Goal: Transaction & Acquisition: Purchase product/service

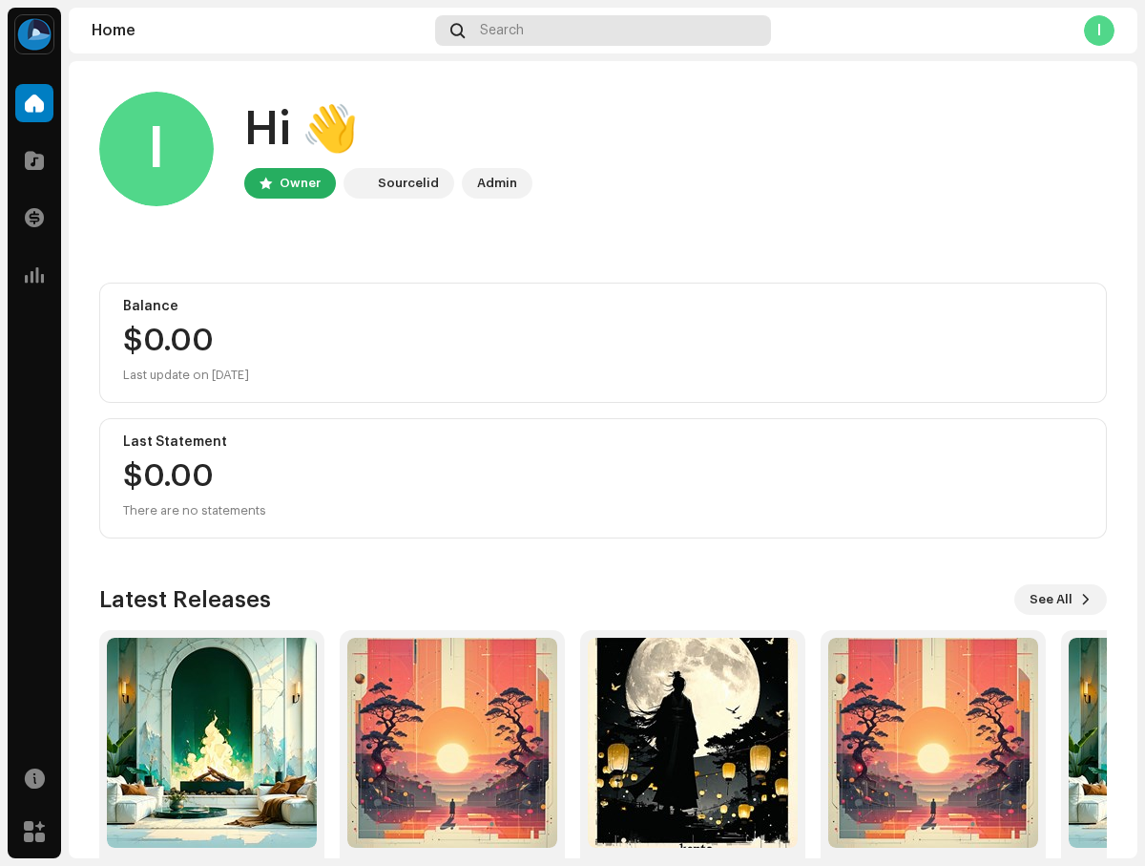
click at [603, 31] on div "Search" at bounding box center [603, 30] width 336 height 31
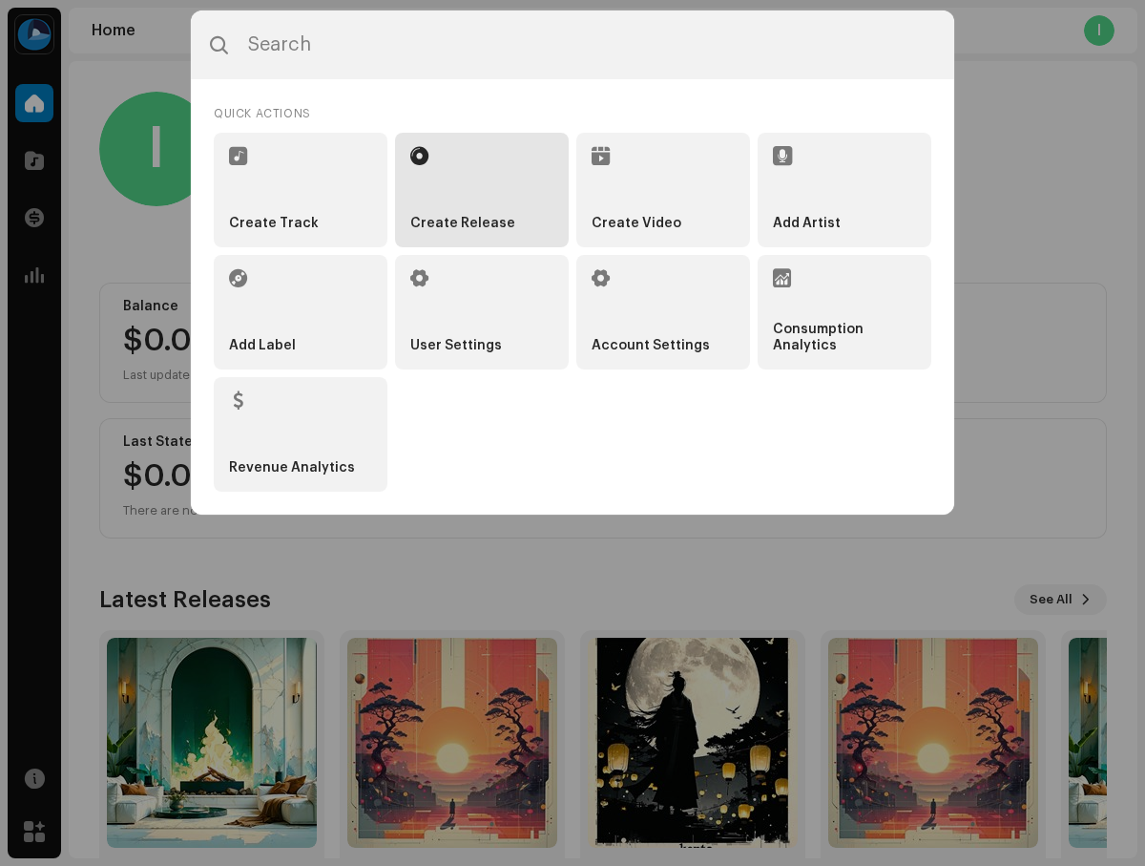
click at [482, 189] on li "Create Release" at bounding box center [482, 190] width 174 height 115
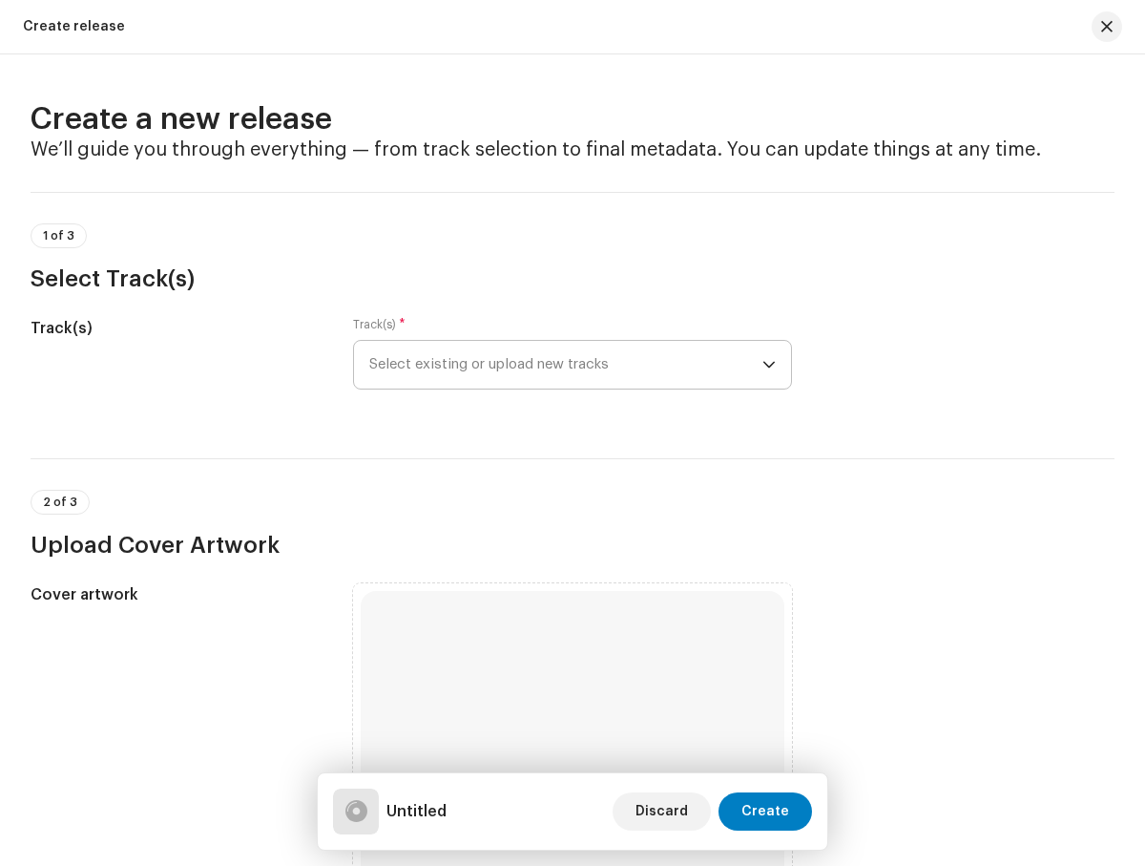
click at [562, 365] on span "Select existing or upload new tracks" at bounding box center [565, 365] width 392 height 48
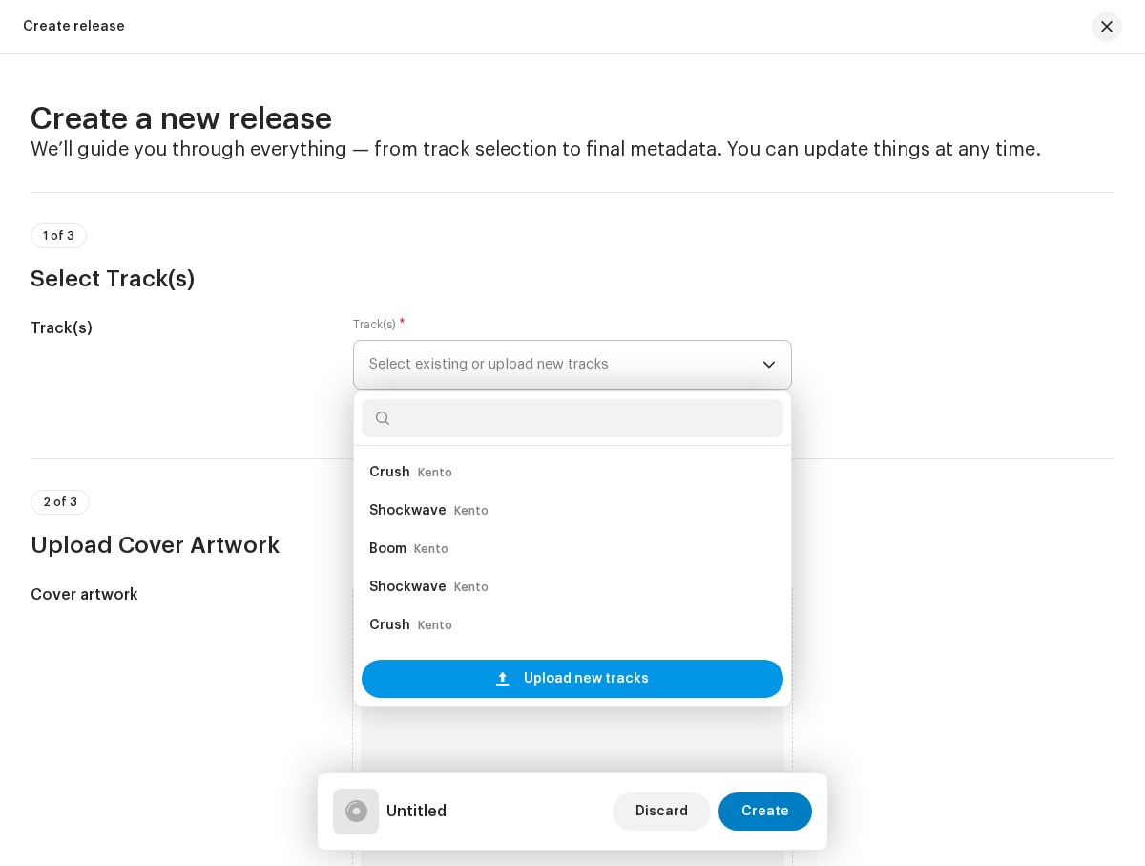
click at [569, 679] on span "Upload new tracks" at bounding box center [586, 678] width 125 height 38
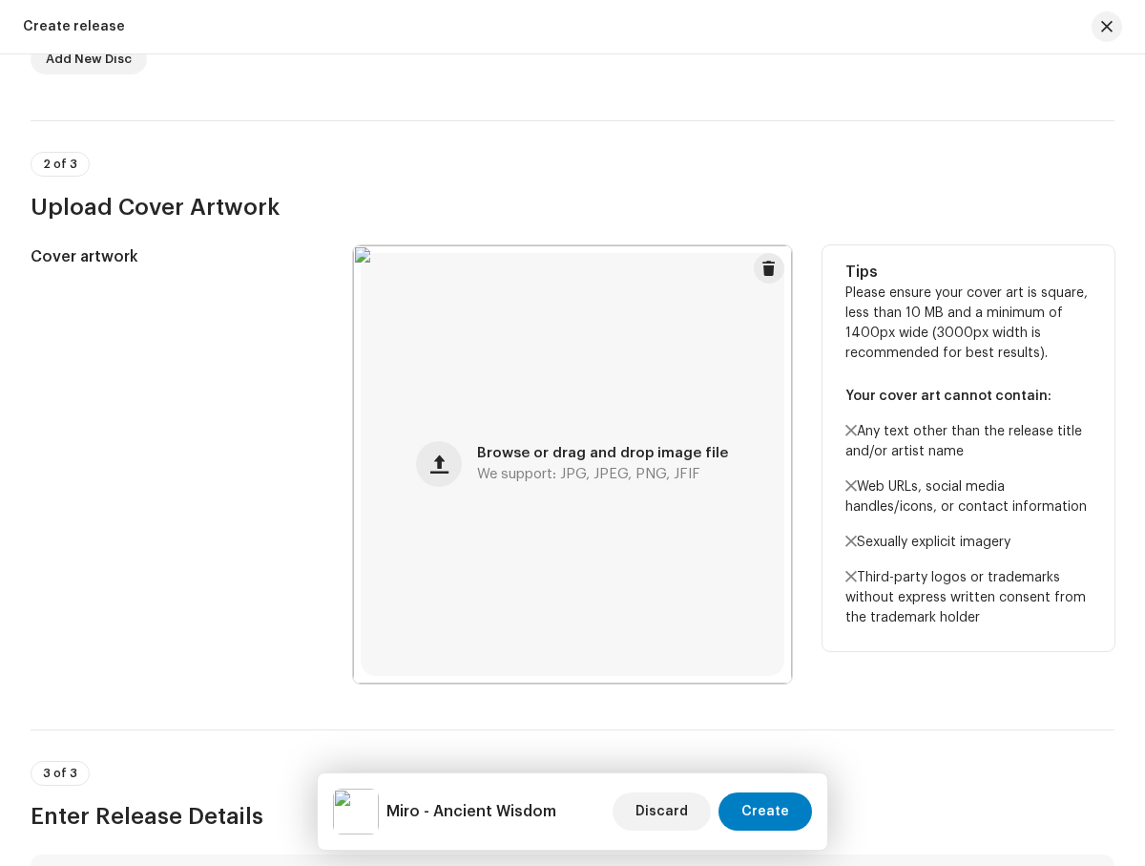
scroll to position [1021, 0]
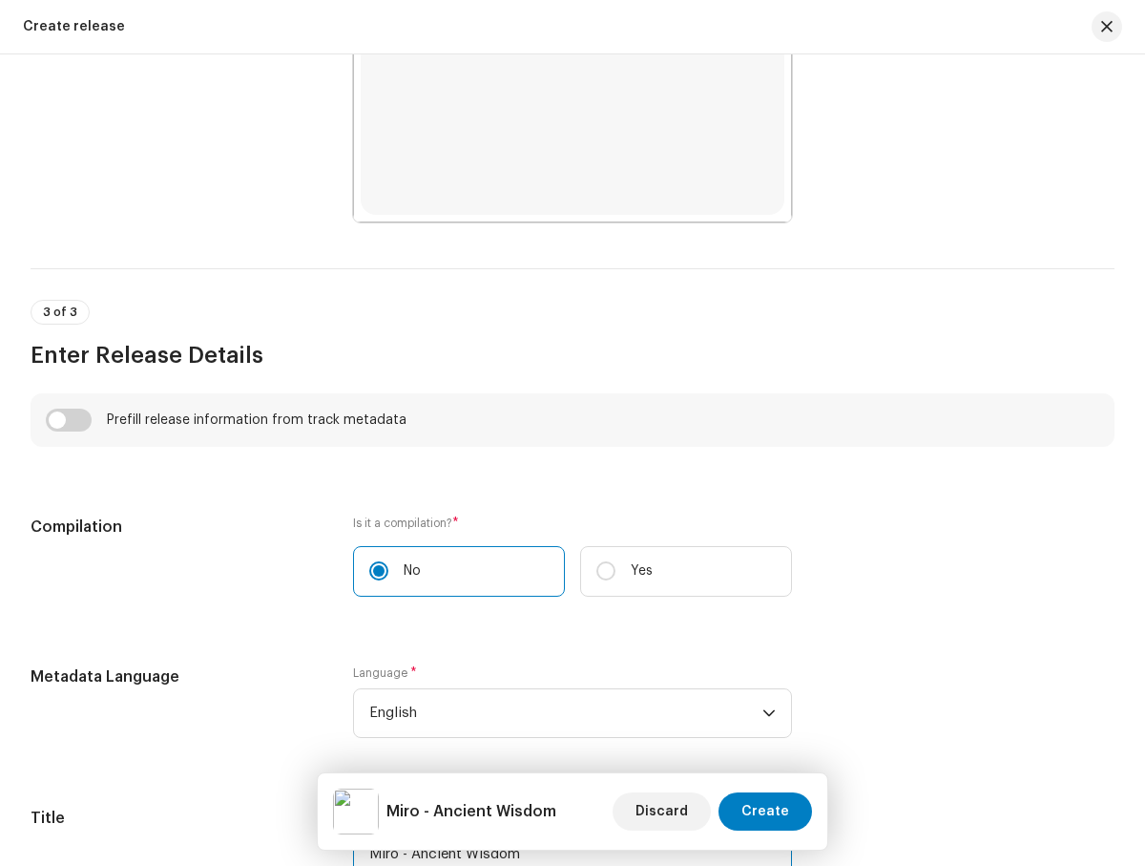
type input "Miro - Ancient Wisdom"
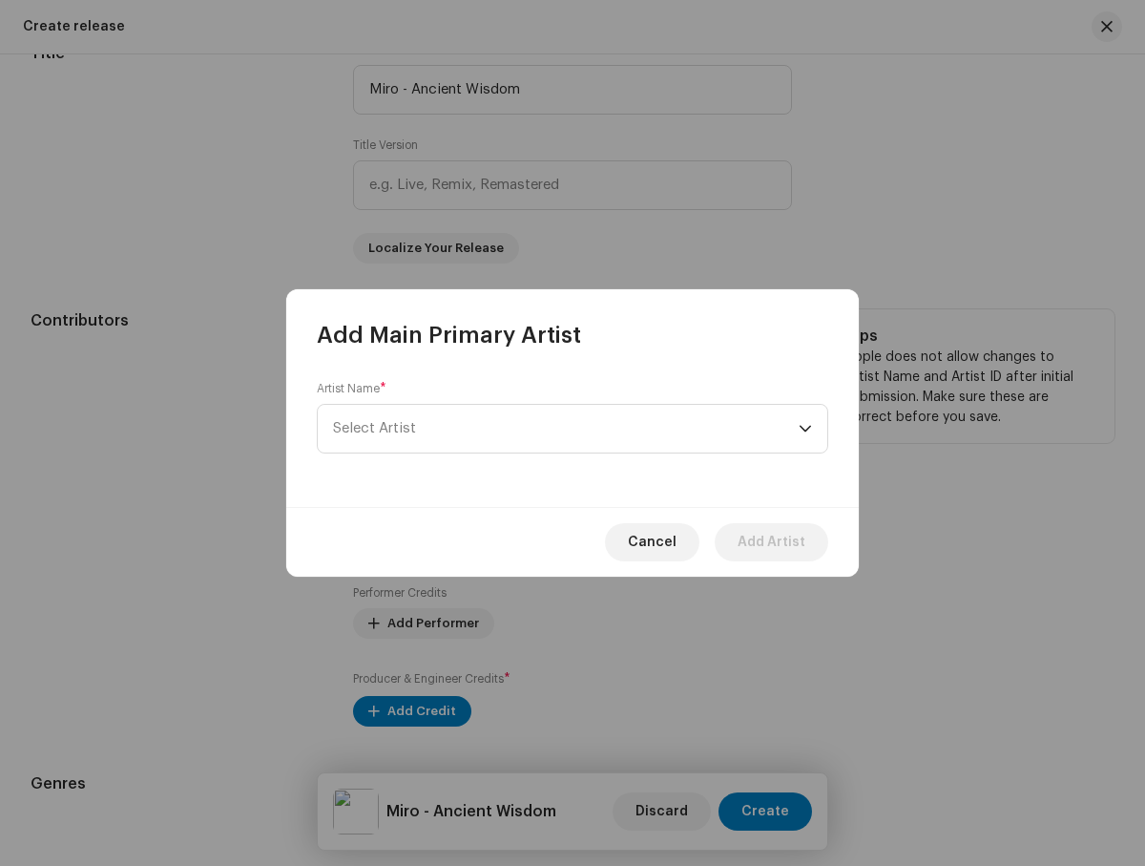
click at [566, 429] on span "Select Artist" at bounding box center [566, 429] width 466 height 48
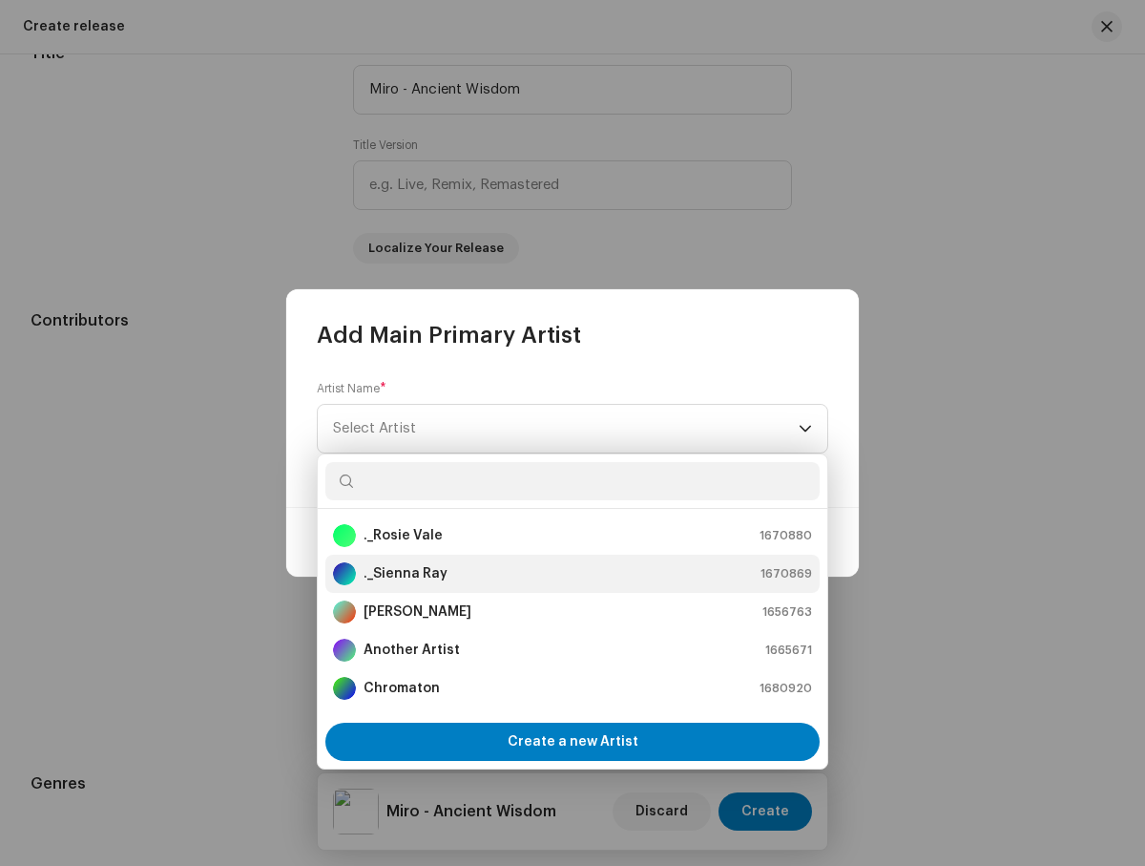
click at [570, 574] on div "._Sienna Ray 1670869" at bounding box center [572, 573] width 479 height 23
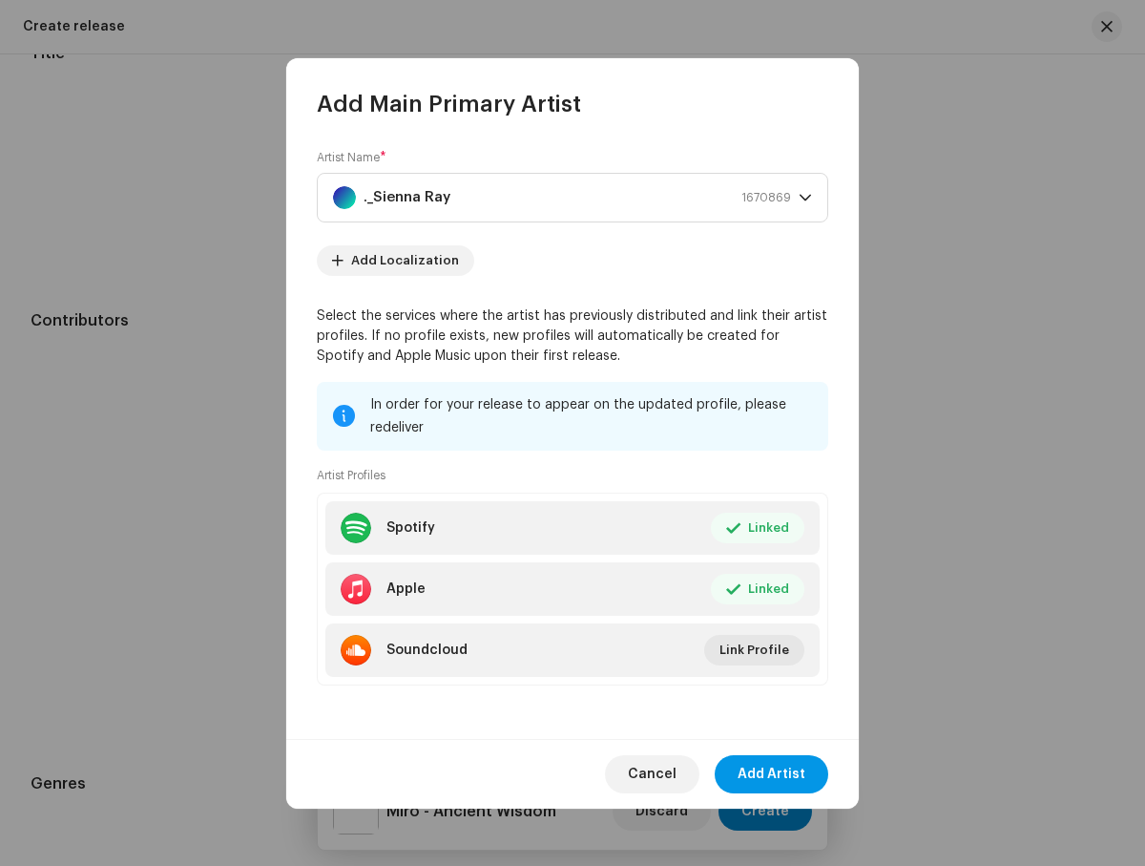
click at [773, 773] on span "Add Artist" at bounding box center [772, 774] width 68 height 38
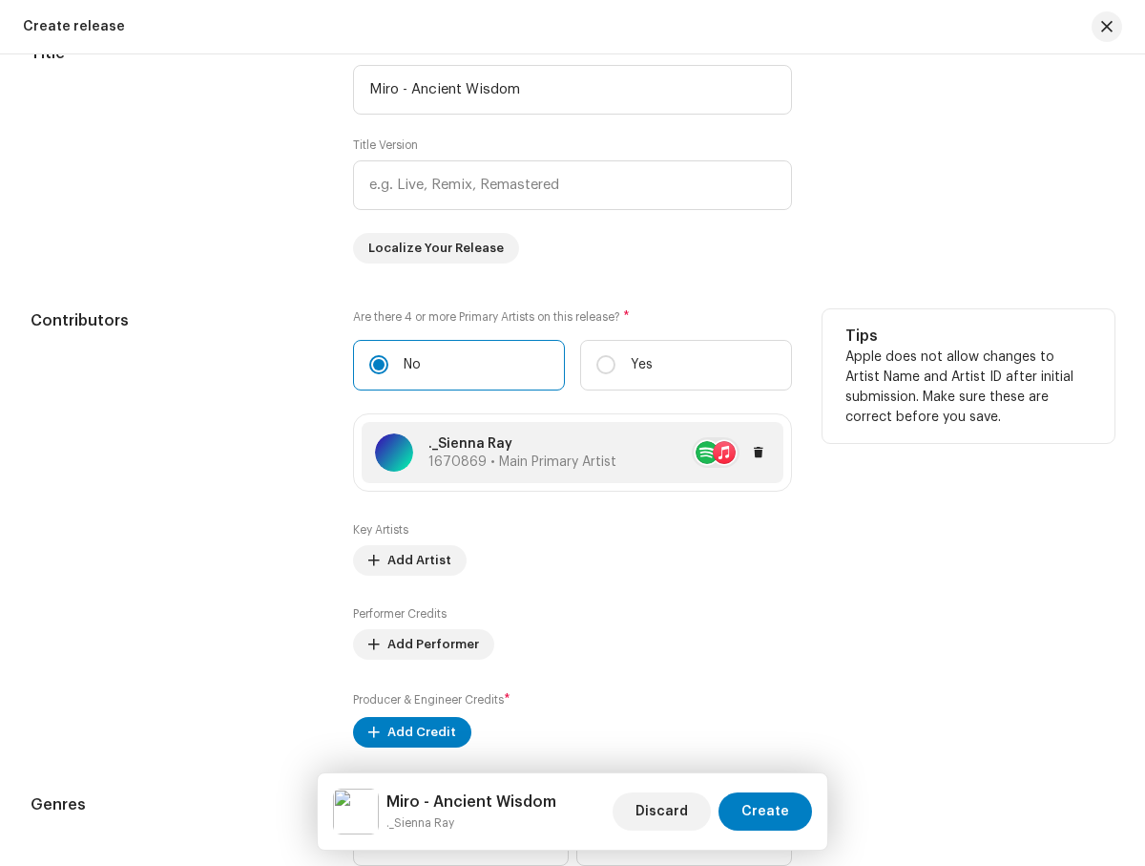
click at [536, 463] on span "1670869 • Main Primary Artist" at bounding box center [523, 461] width 188 height 13
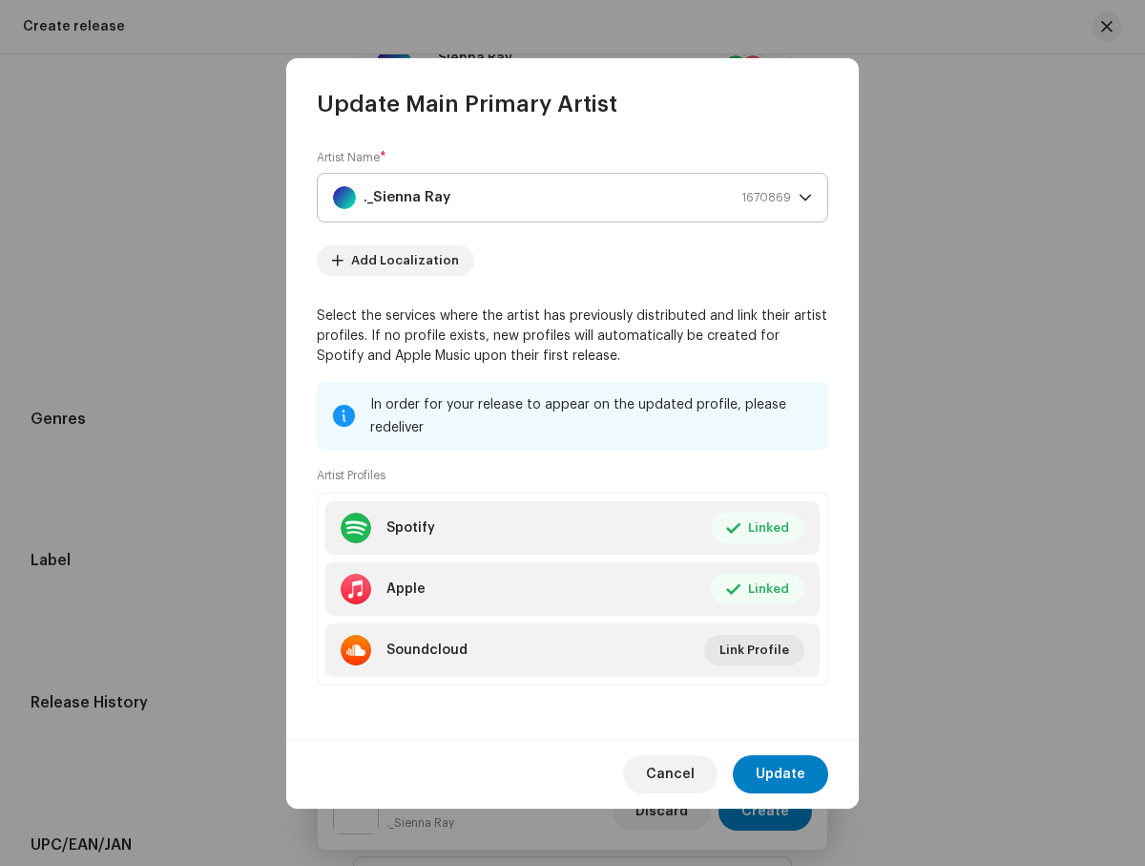
click at [575, 194] on div "._Sienna Ray 1670869" at bounding box center [562, 198] width 458 height 48
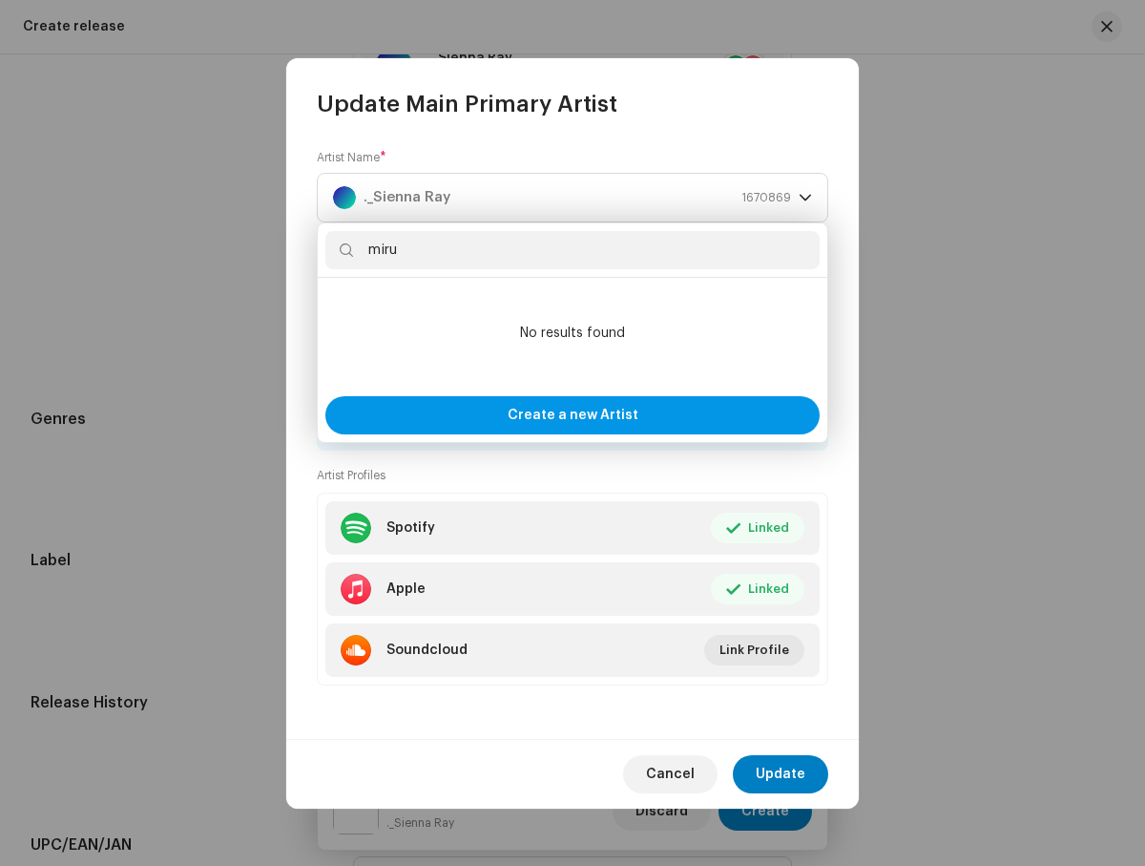
scroll to position [2553, 0]
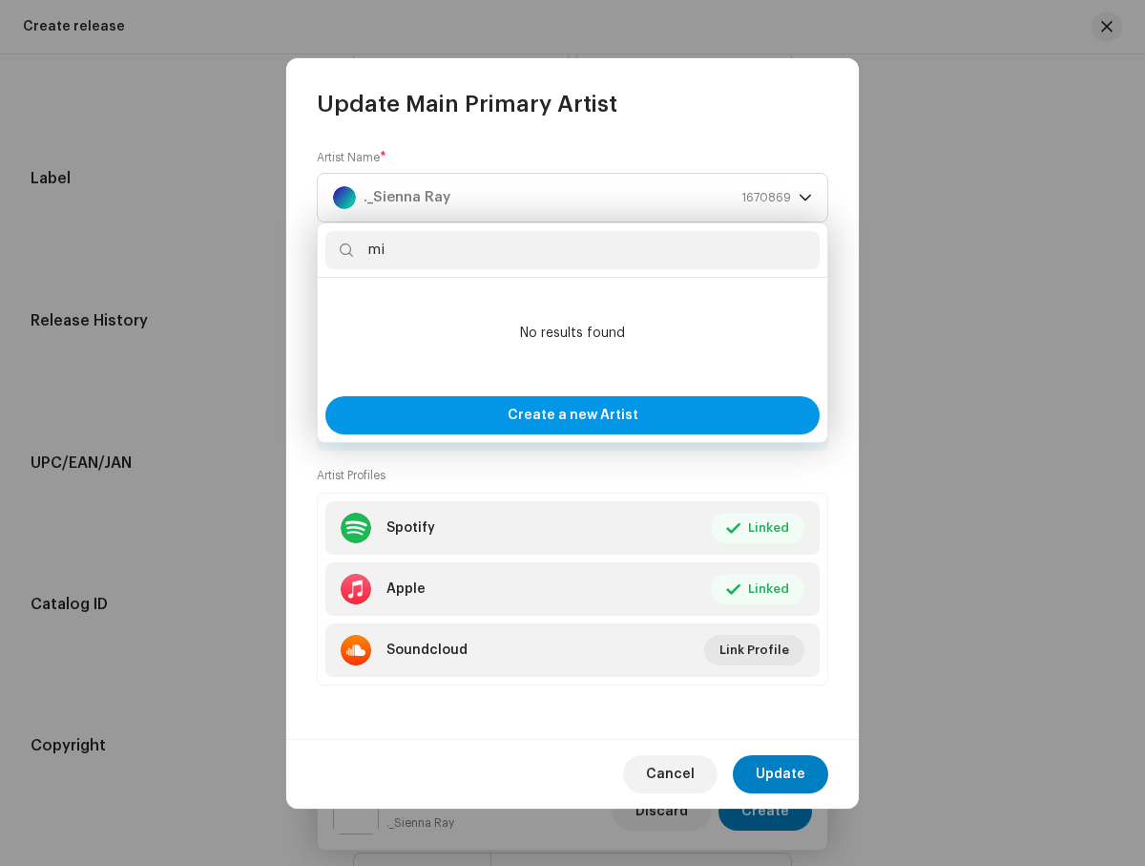
type input "m"
type input "Miro"
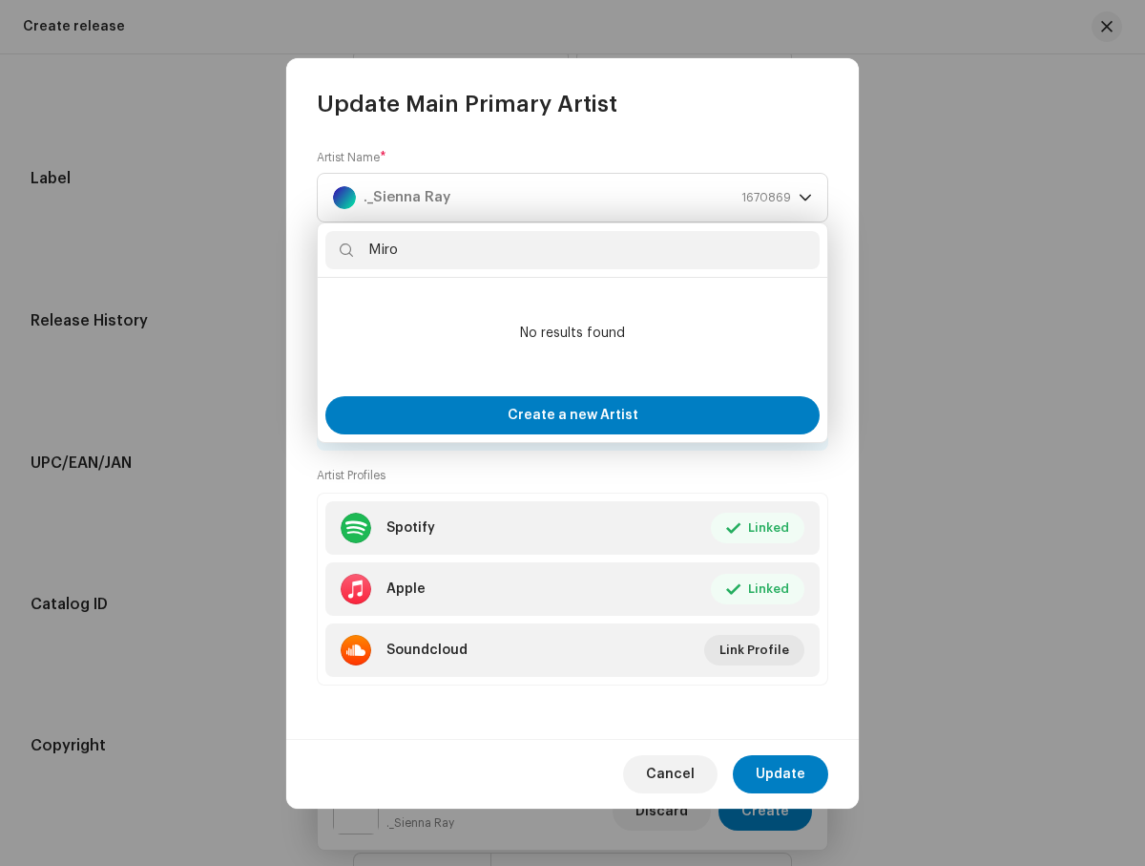
click at [782, 773] on span "Update" at bounding box center [781, 774] width 50 height 38
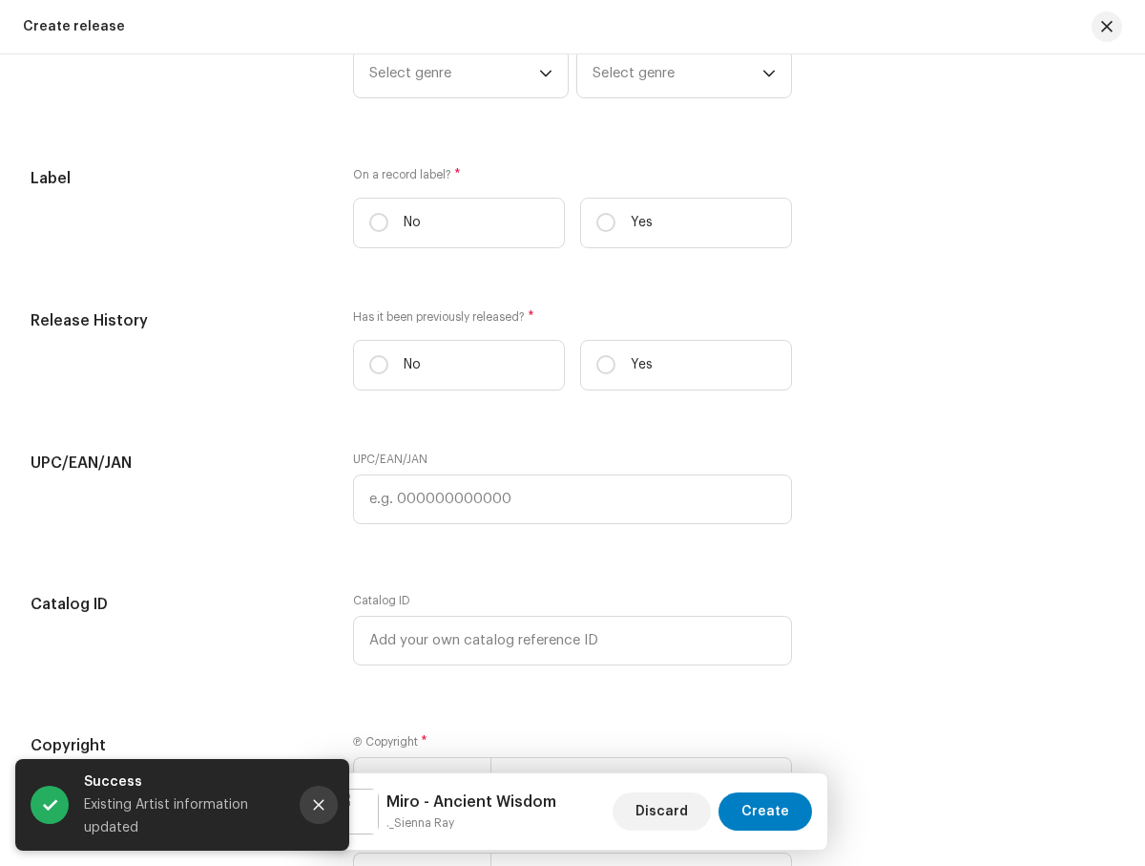
click at [319, 805] on icon "Close" at bounding box center [319, 805] width 10 height 10
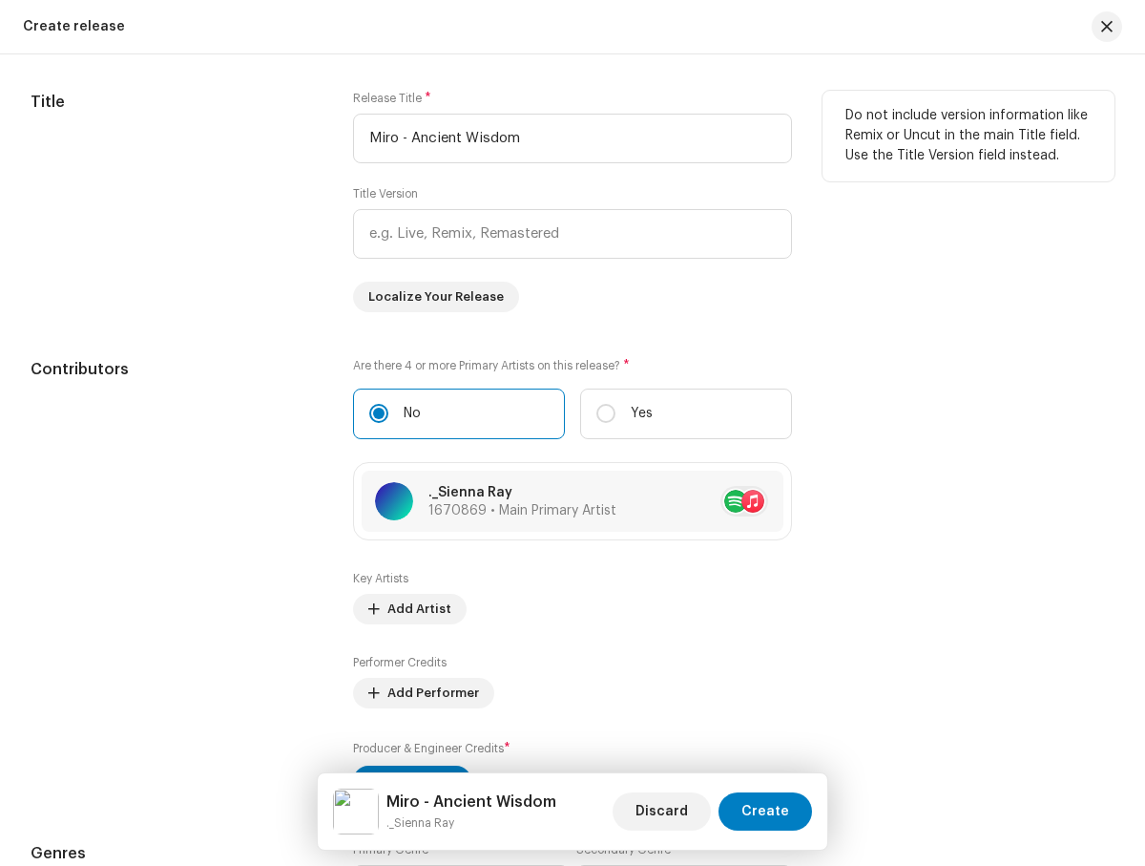
scroll to position [1713, 0]
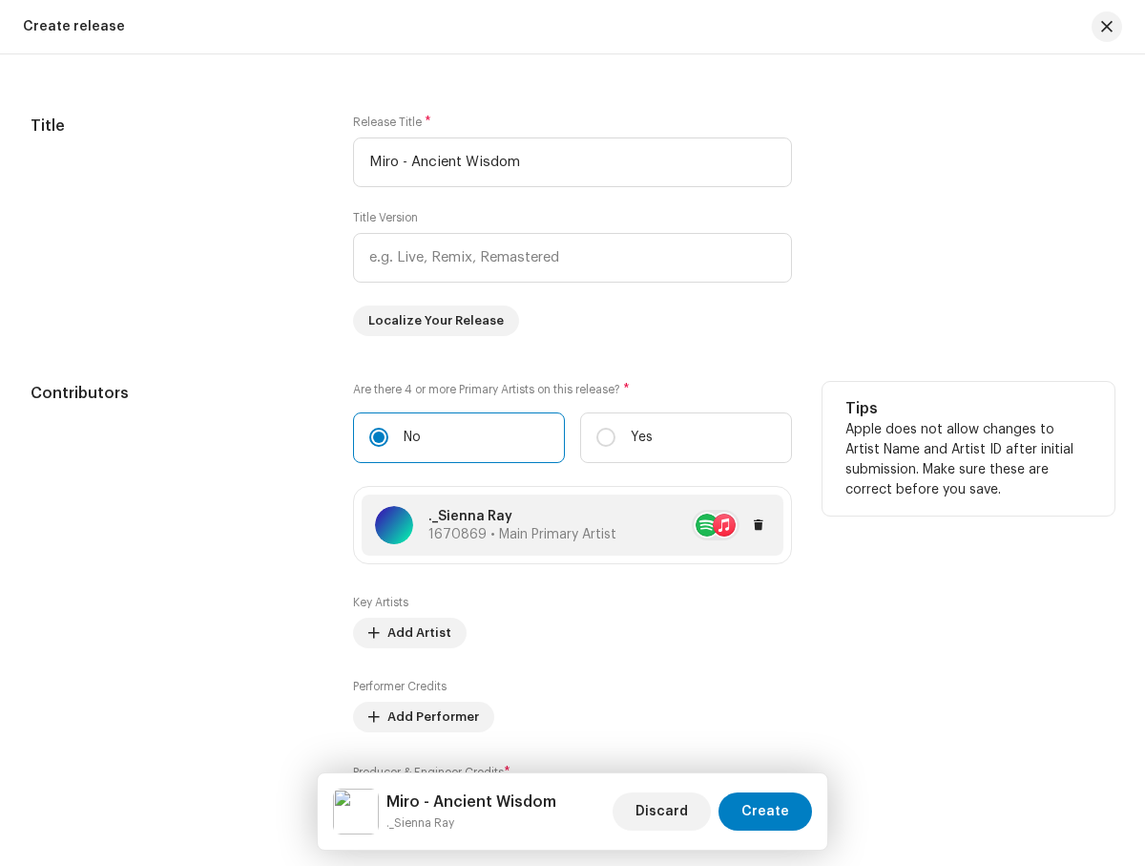
click at [526, 526] on p "._Sienna Ray" at bounding box center [523, 517] width 188 height 20
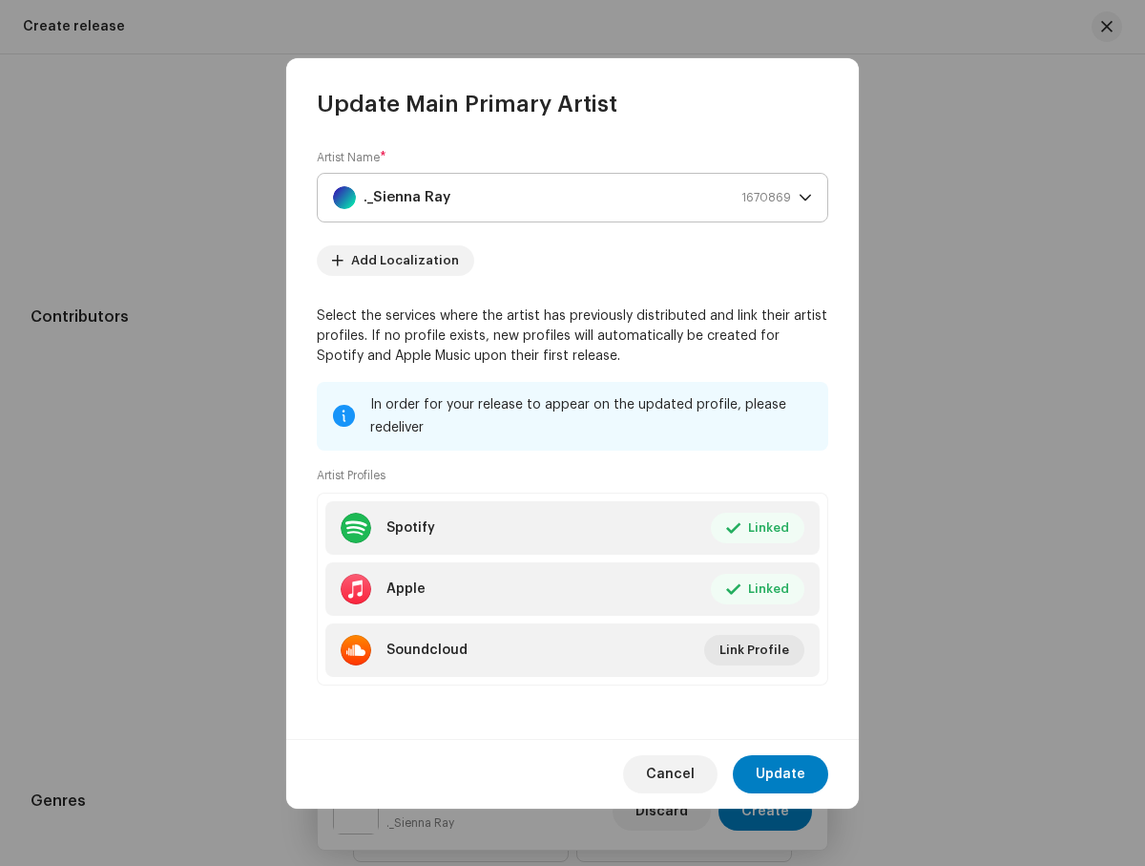
click at [496, 200] on div "._Sienna Ray 1670869" at bounding box center [562, 198] width 458 height 48
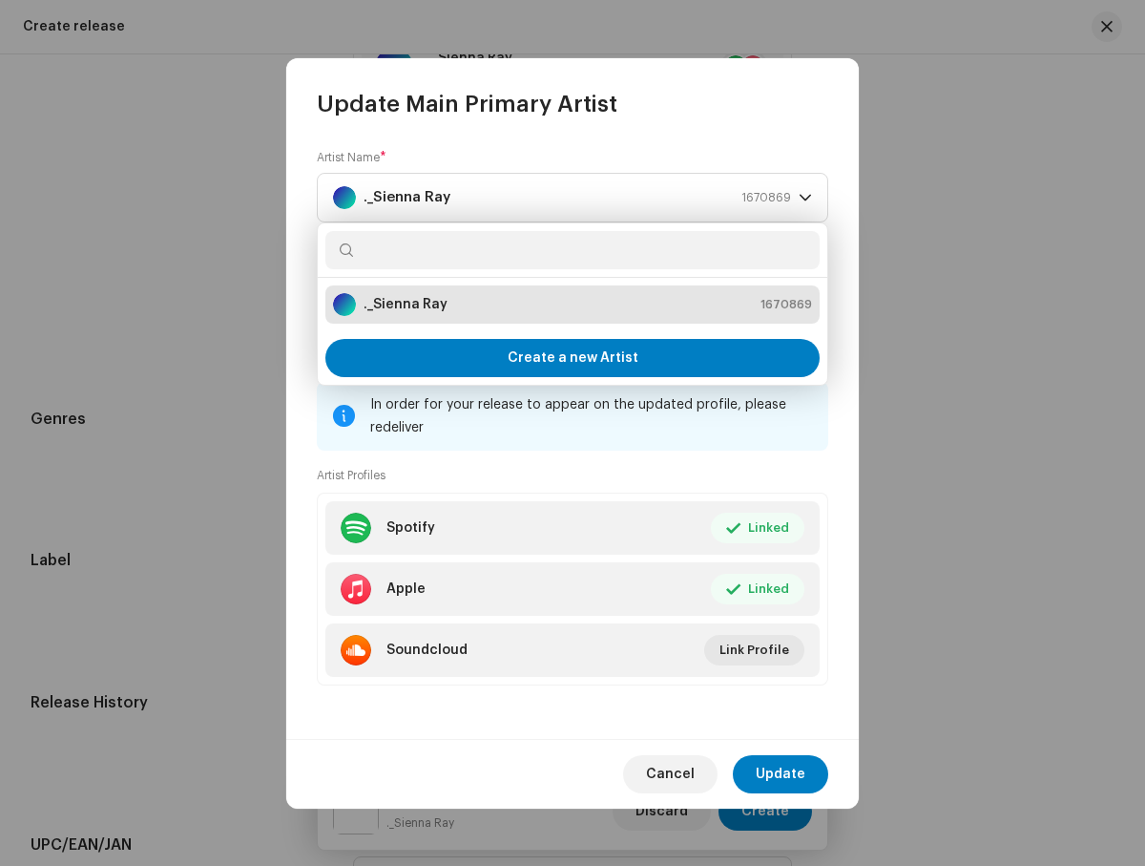
scroll to position [2553, 0]
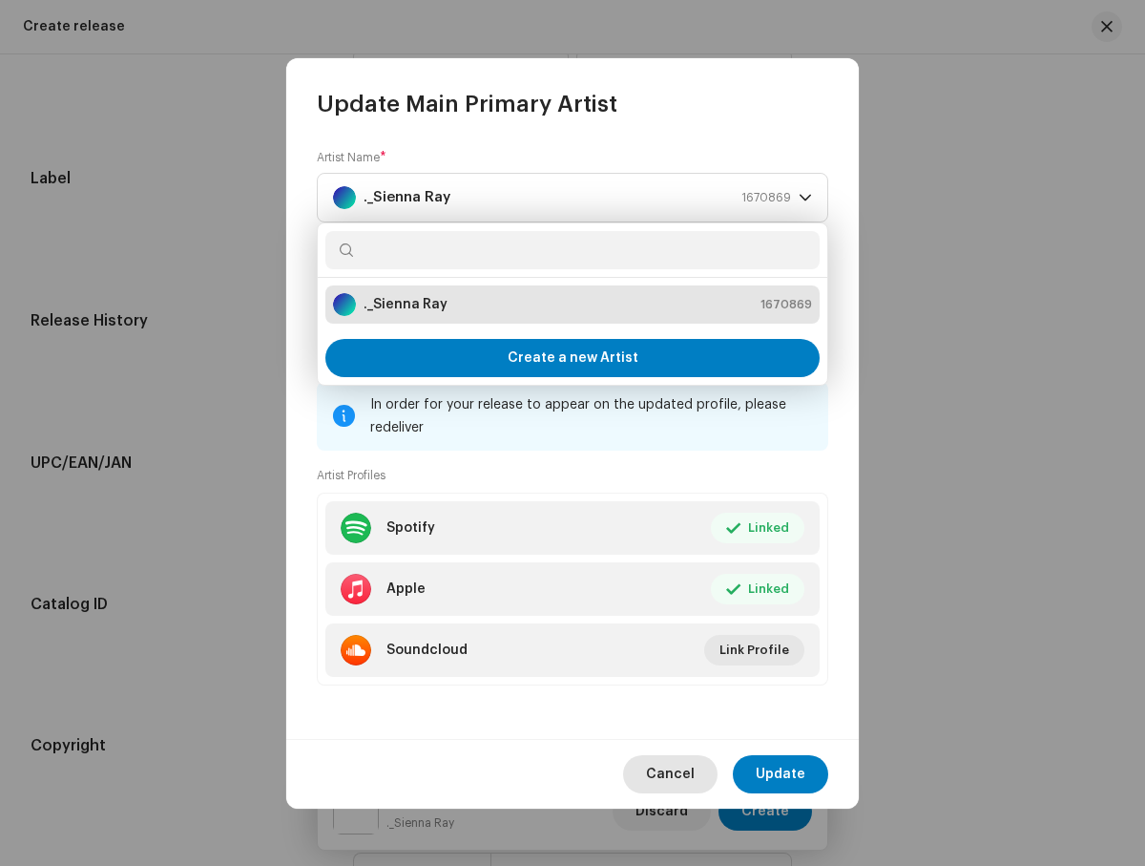
click at [662, 773] on span "Cancel" at bounding box center [670, 774] width 49 height 38
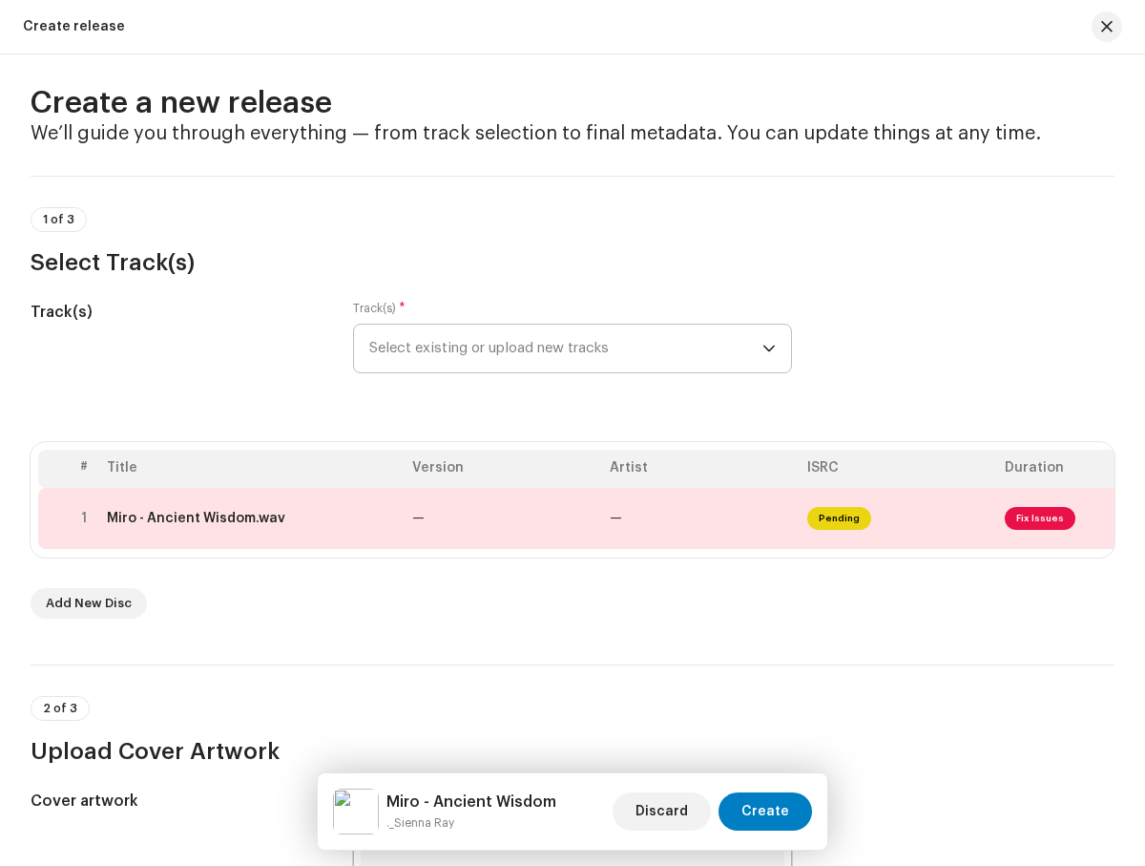
scroll to position [0, 0]
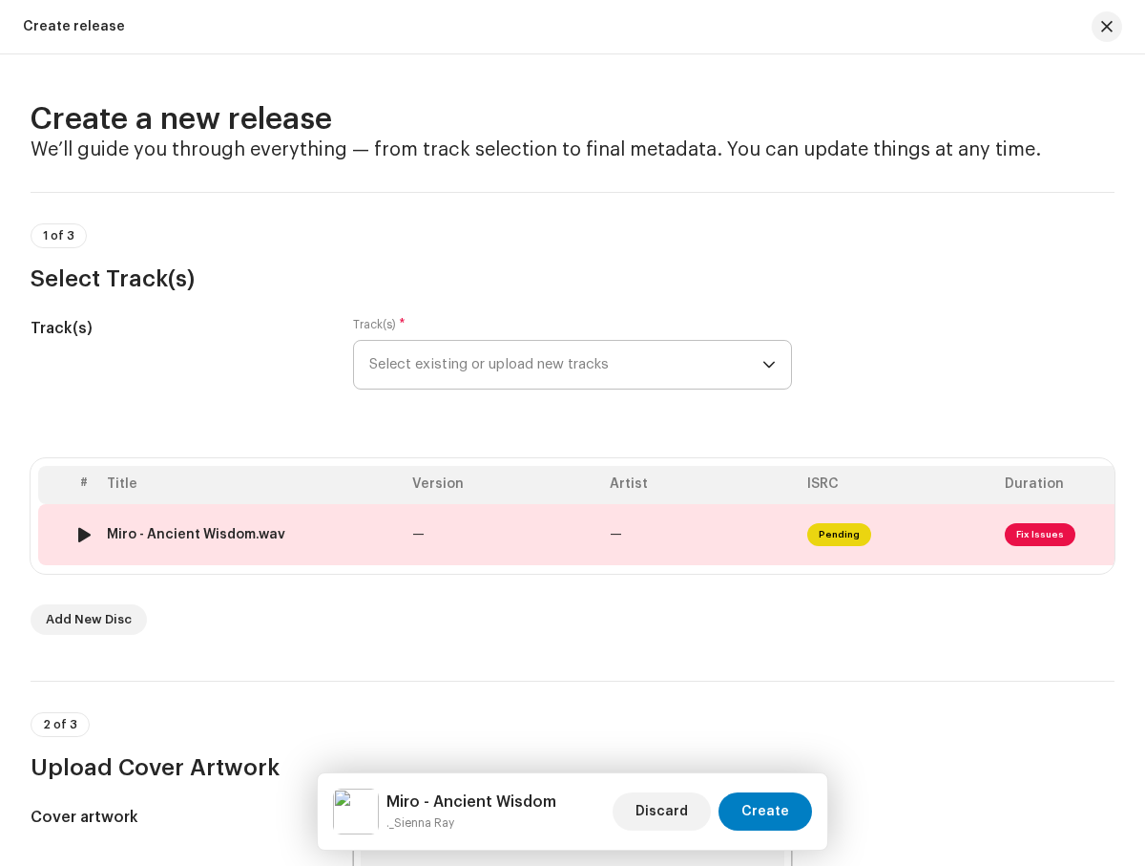
click at [1034, 530] on span "Fix Issues" at bounding box center [1040, 534] width 71 height 23
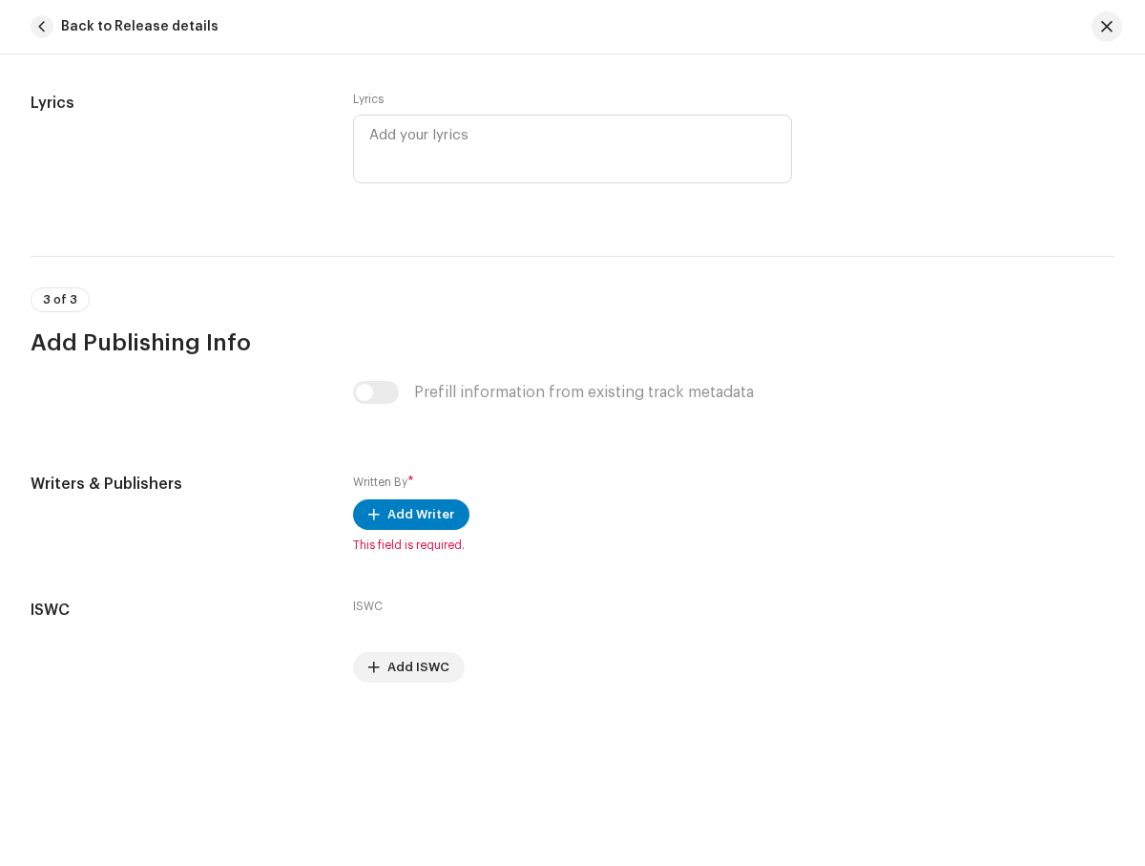
scroll to position [938, 0]
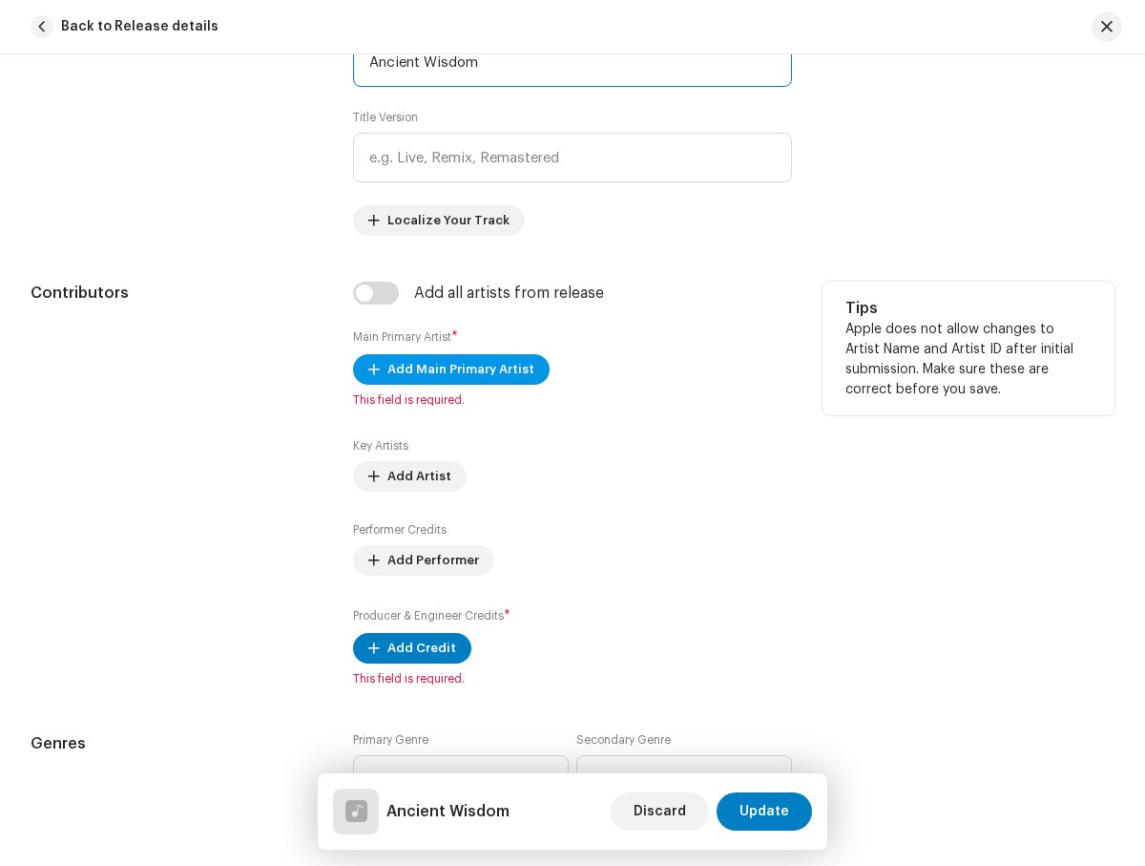
type input "Ancient Wisdom"
click at [446, 369] on span "Add Main Primary Artist" at bounding box center [460, 369] width 147 height 38
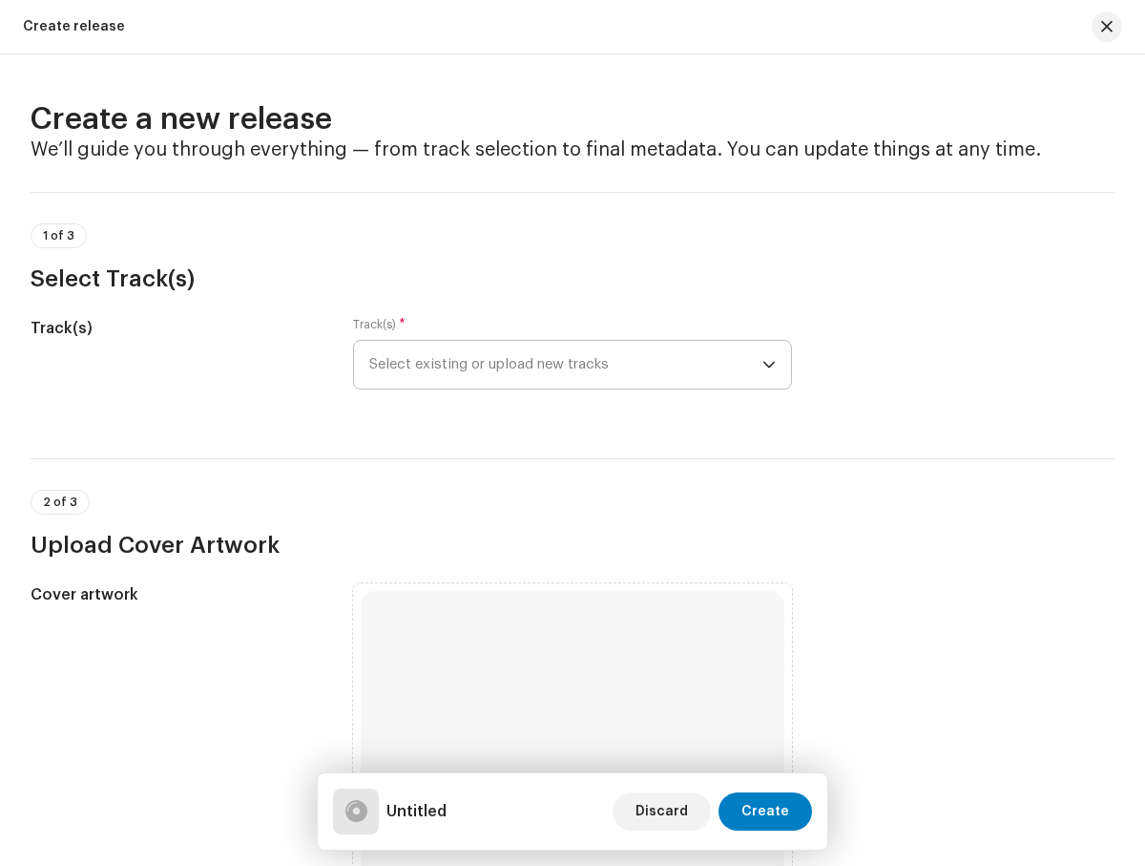
click at [562, 365] on span "Select existing or upload new tracks" at bounding box center [565, 365] width 392 height 48
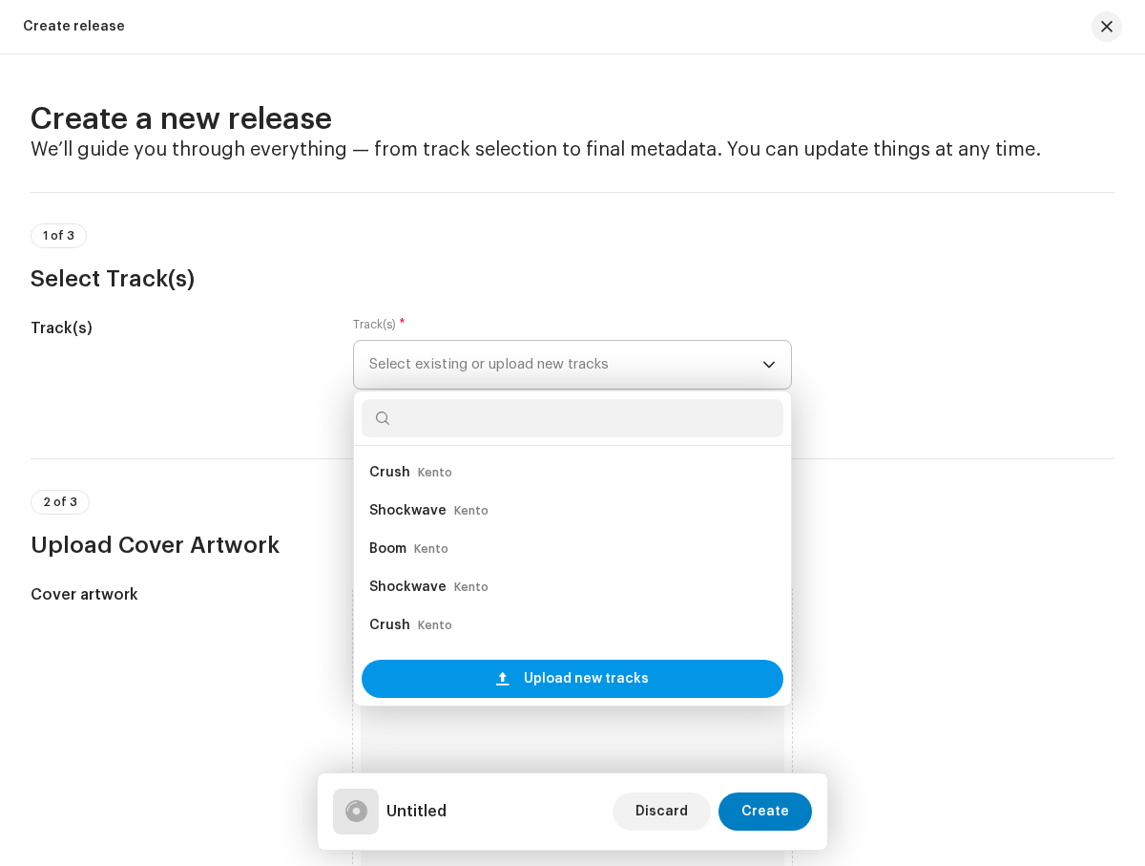
click at [569, 679] on span "Upload new tracks" at bounding box center [586, 678] width 125 height 38
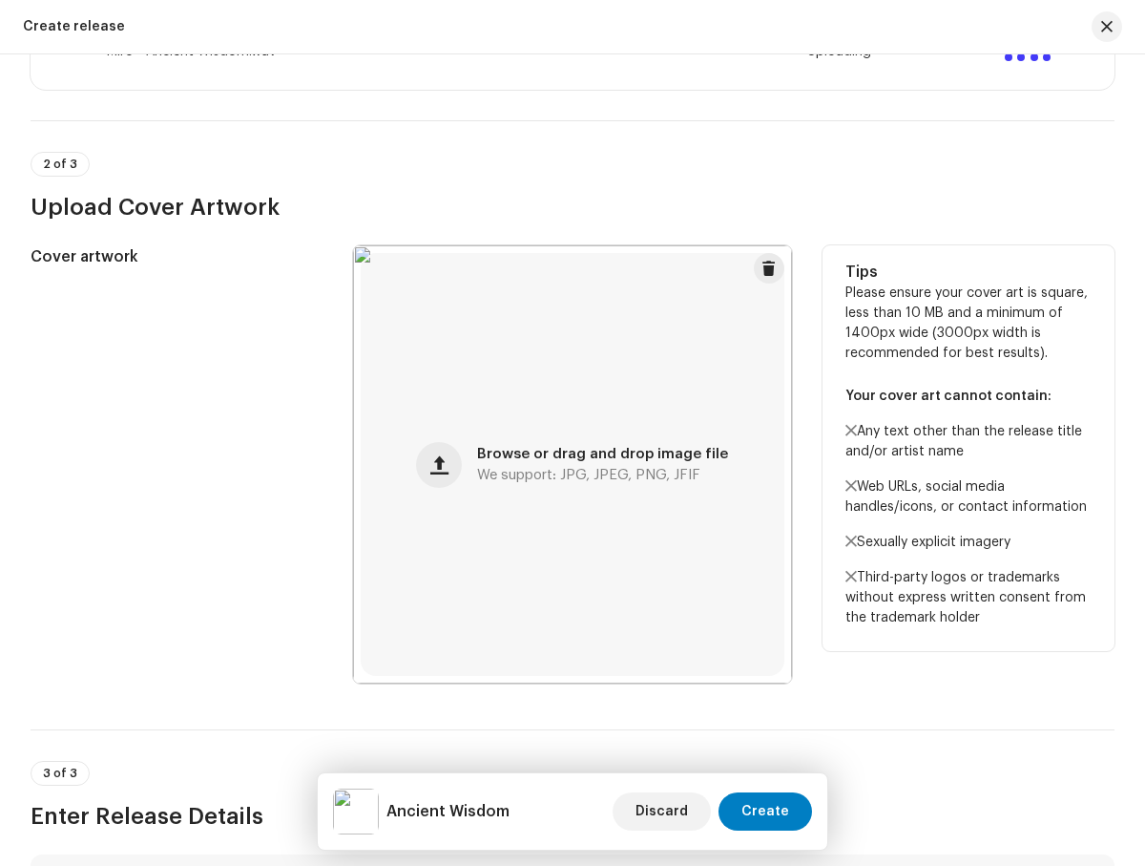
scroll to position [945, 0]
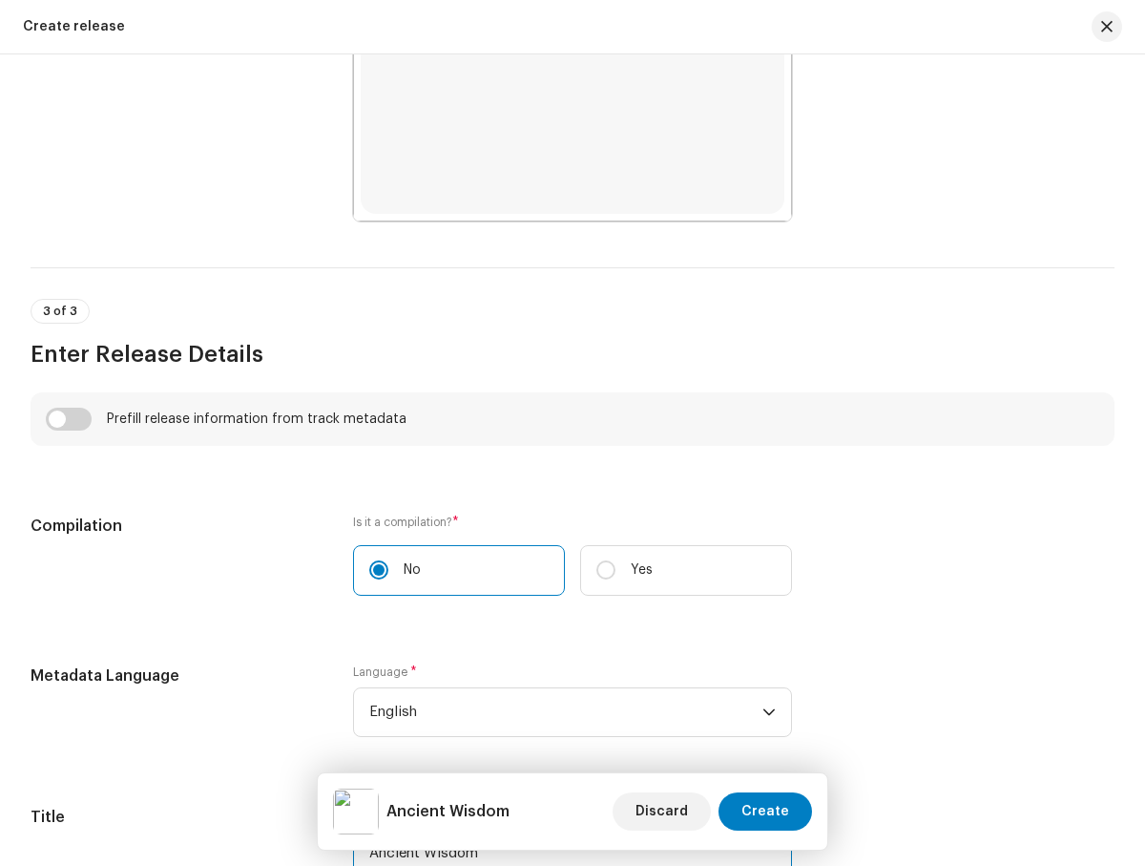
type input "Ancient Wisdom"
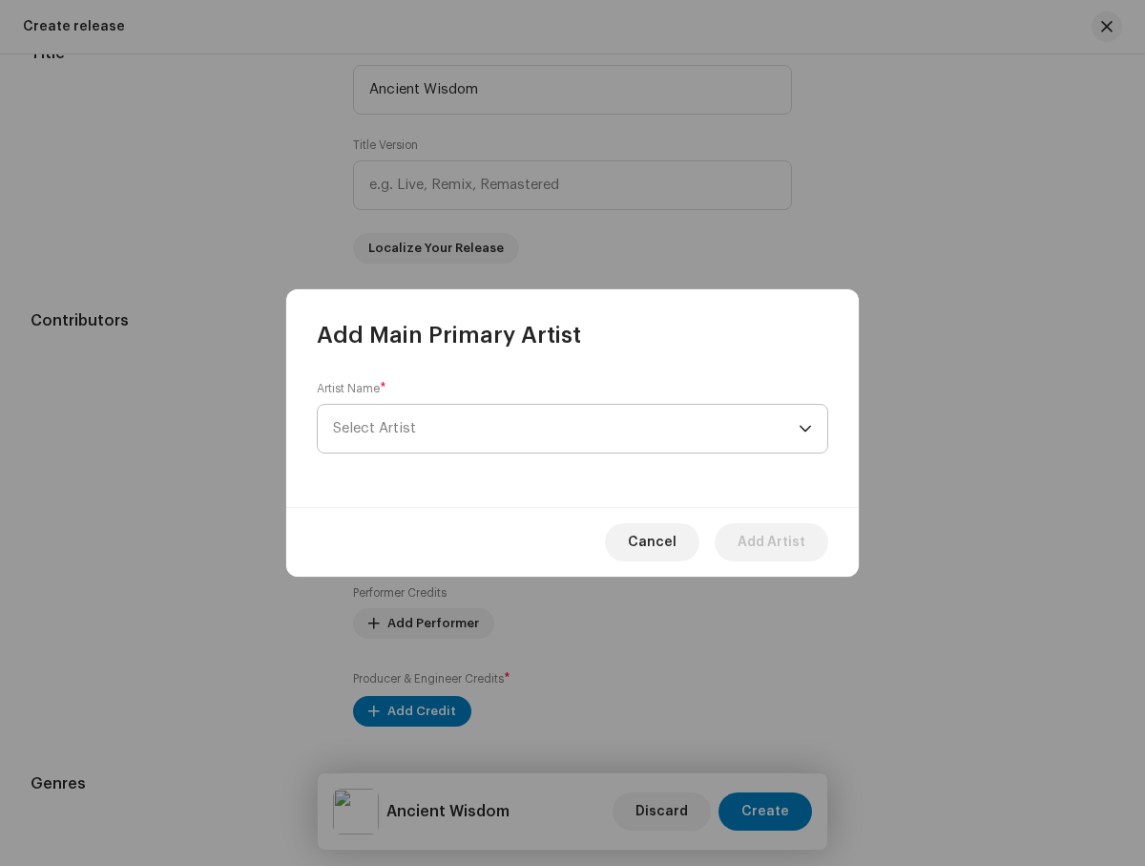
click at [566, 429] on span "Select Artist" at bounding box center [566, 429] width 466 height 48
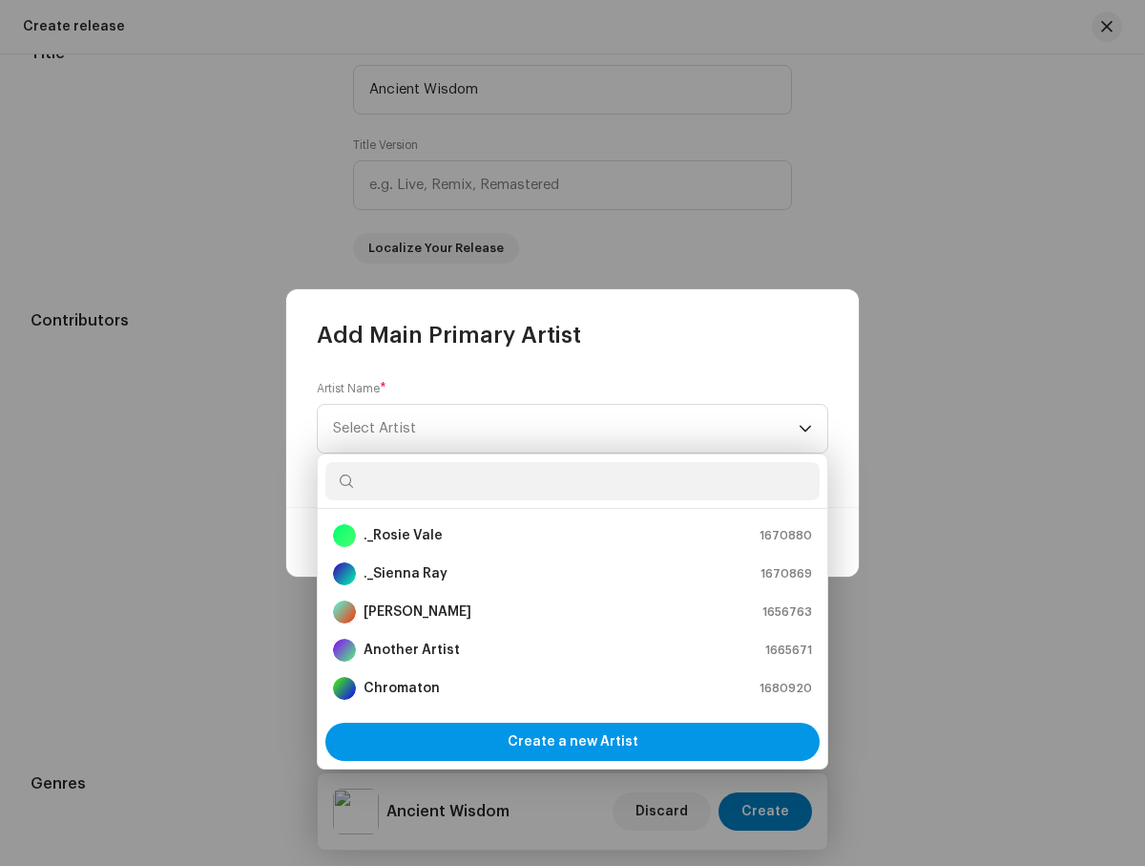
click at [573, 742] on span "Create a new Artist" at bounding box center [573, 741] width 131 height 38
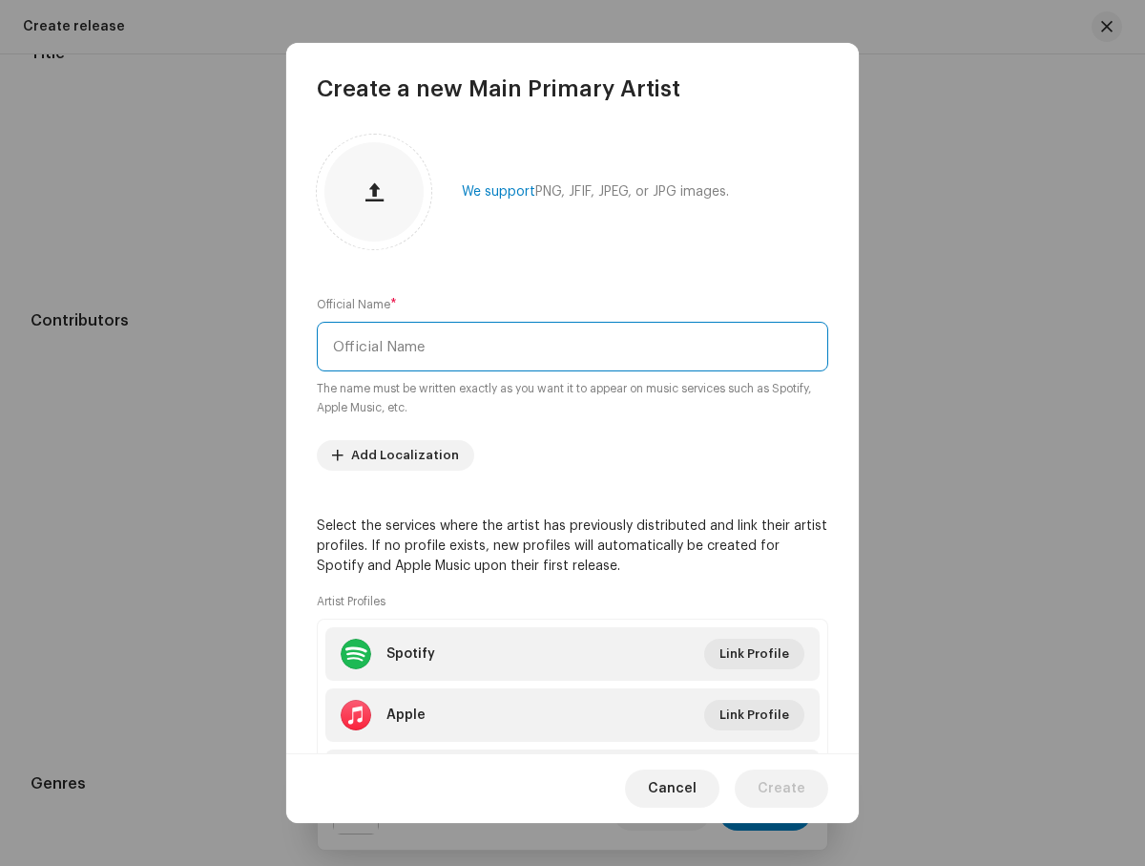
type input "Miro"
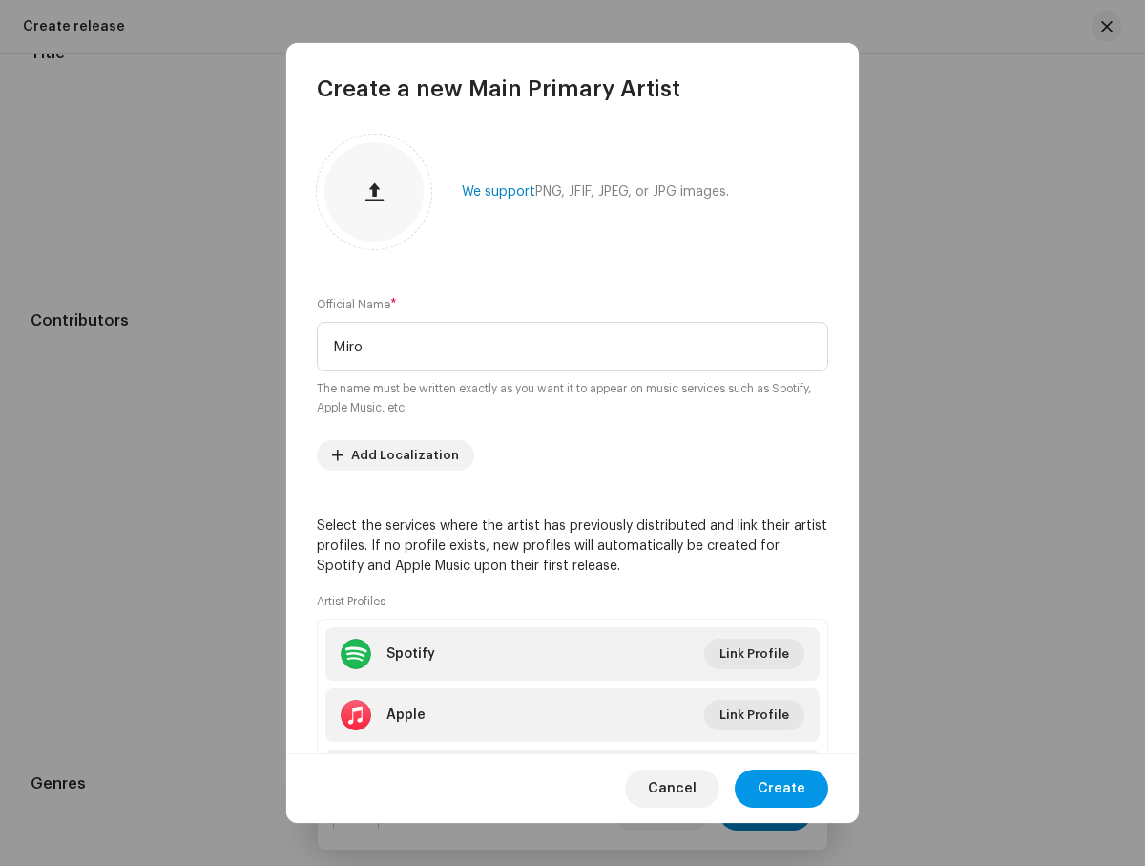
click at [784, 787] on span "Create" at bounding box center [782, 788] width 48 height 38
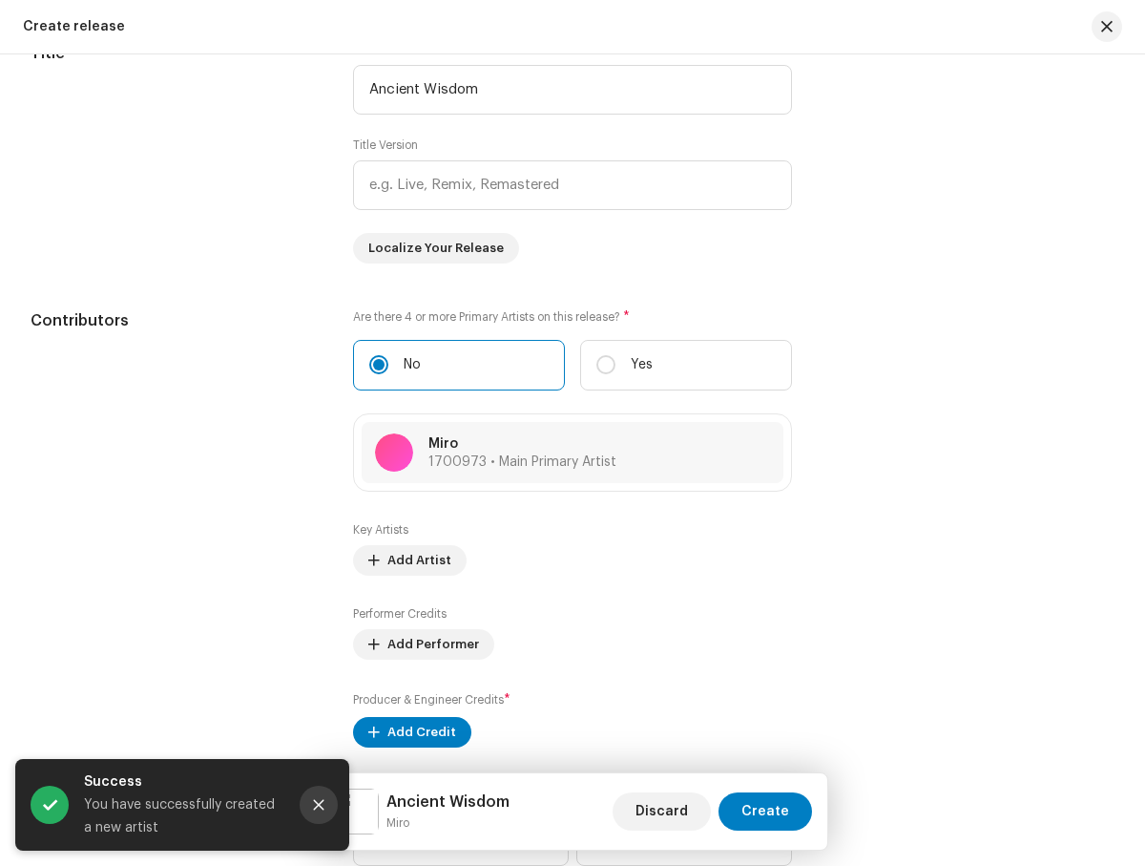
click at [319, 805] on icon "Close" at bounding box center [319, 805] width 10 height 10
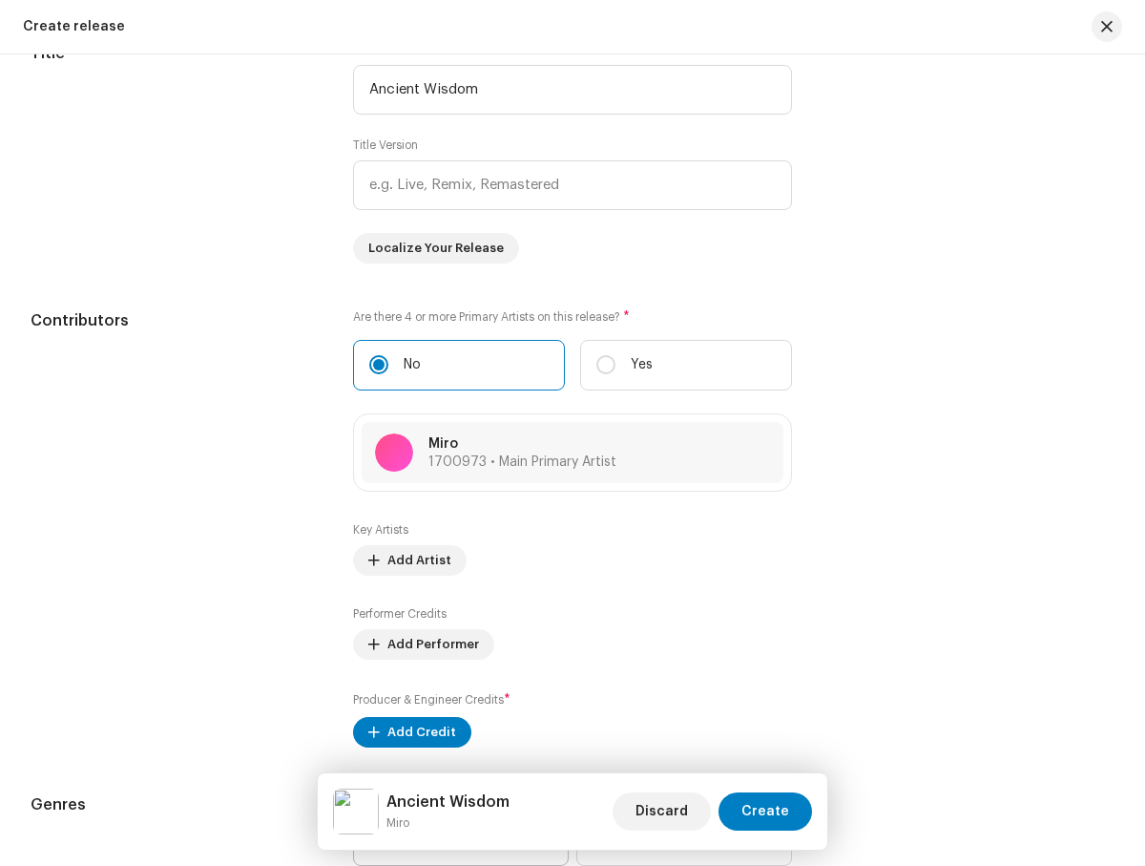
click at [451, 817] on span "Select genre" at bounding box center [454, 841] width 170 height 48
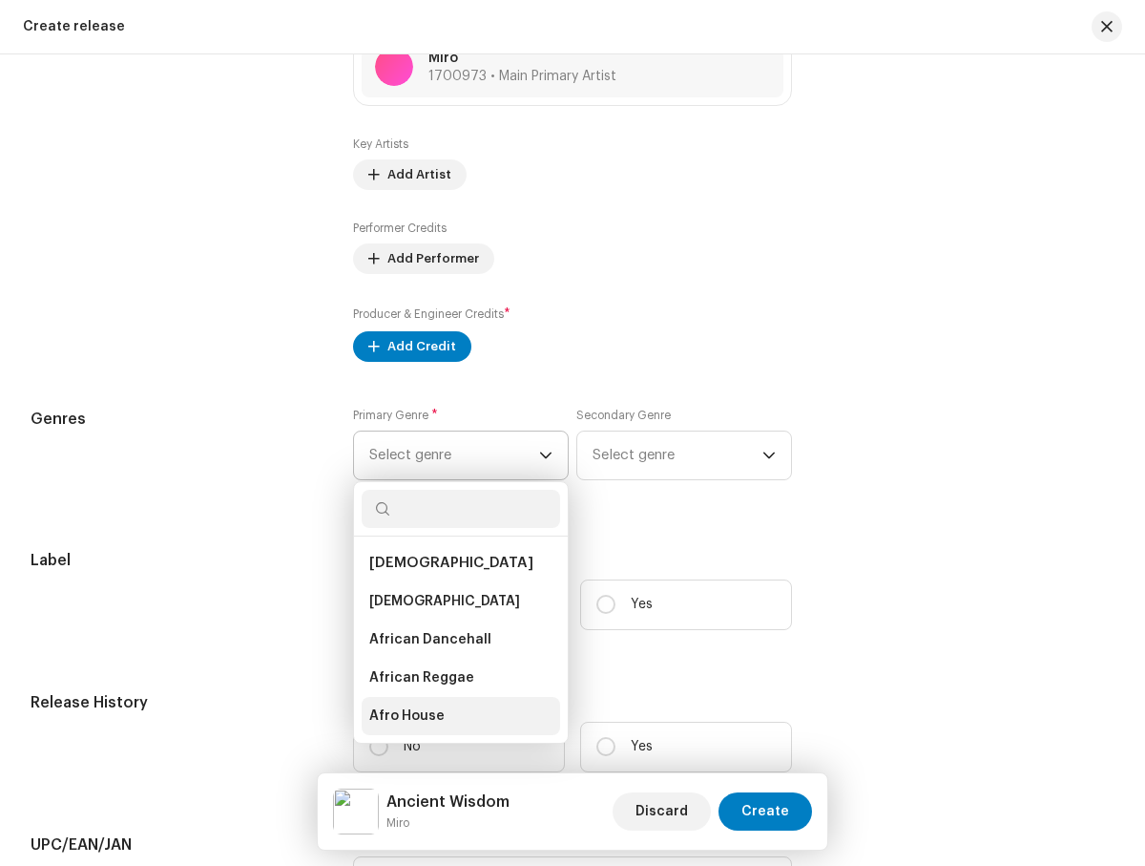
click at [455, 720] on li "Afro House" at bounding box center [461, 716] width 199 height 38
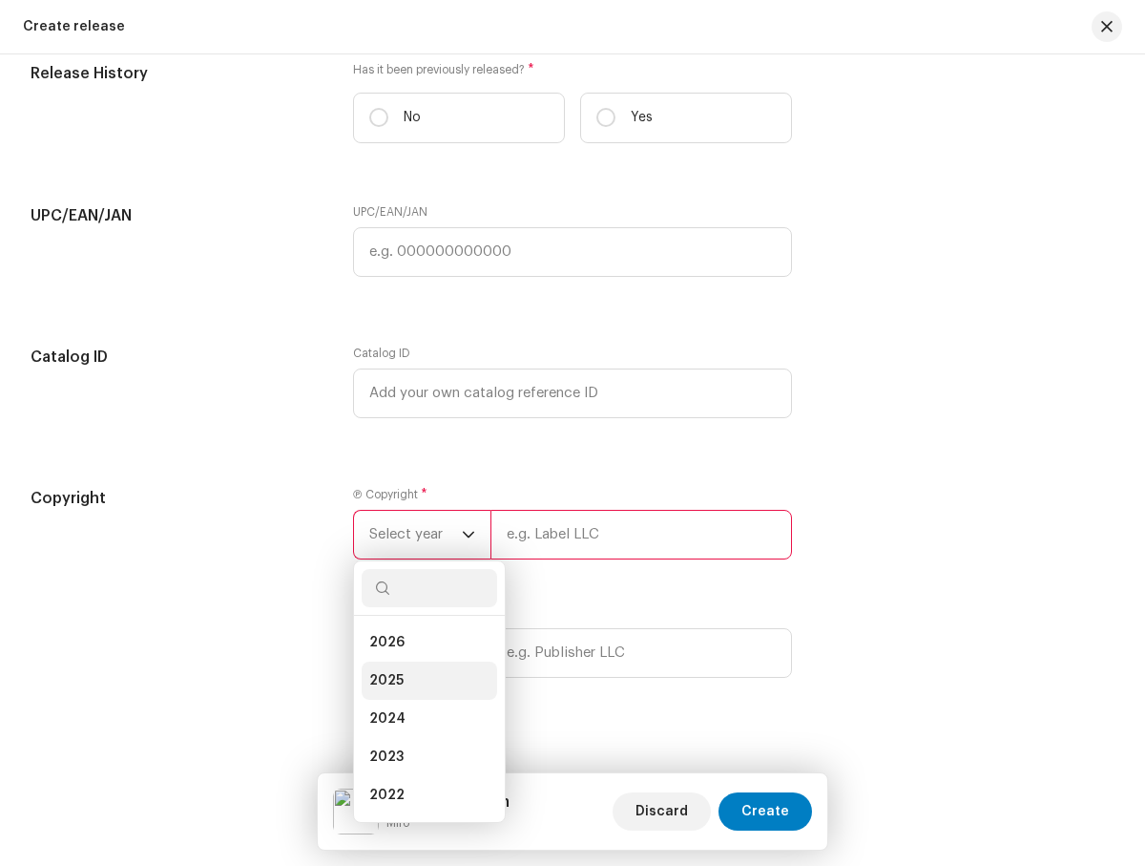
click at [425, 684] on li "2025" at bounding box center [430, 680] width 136 height 38
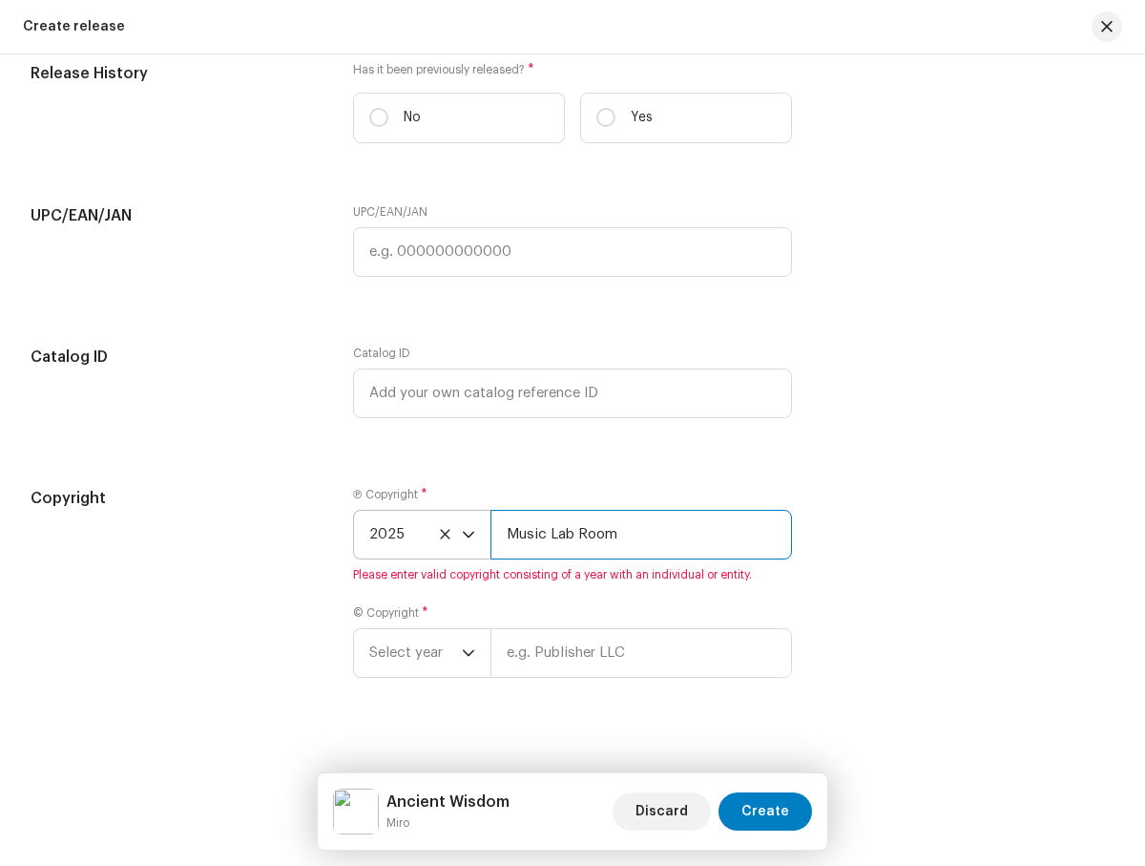
type input "Music Lab Room"
click at [413, 657] on span "Select year" at bounding box center [415, 653] width 93 height 48
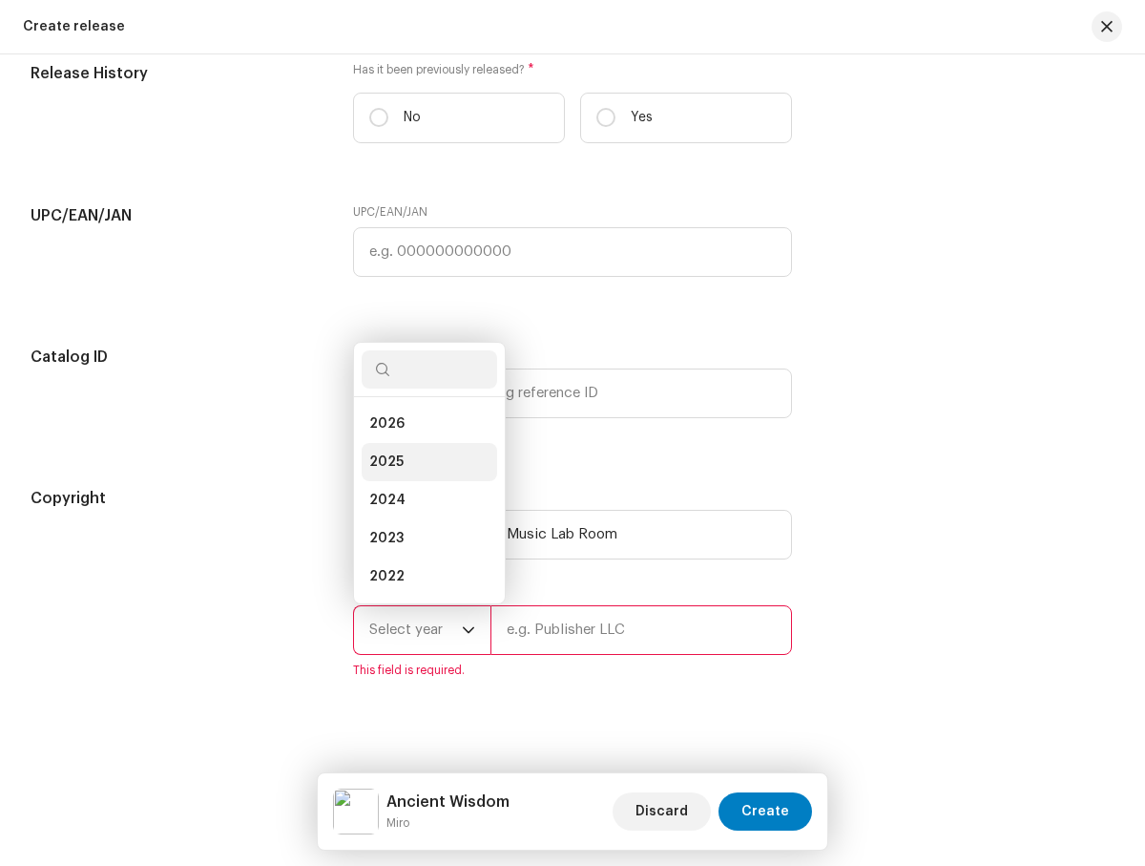
click at [425, 466] on li "2025" at bounding box center [430, 462] width 136 height 38
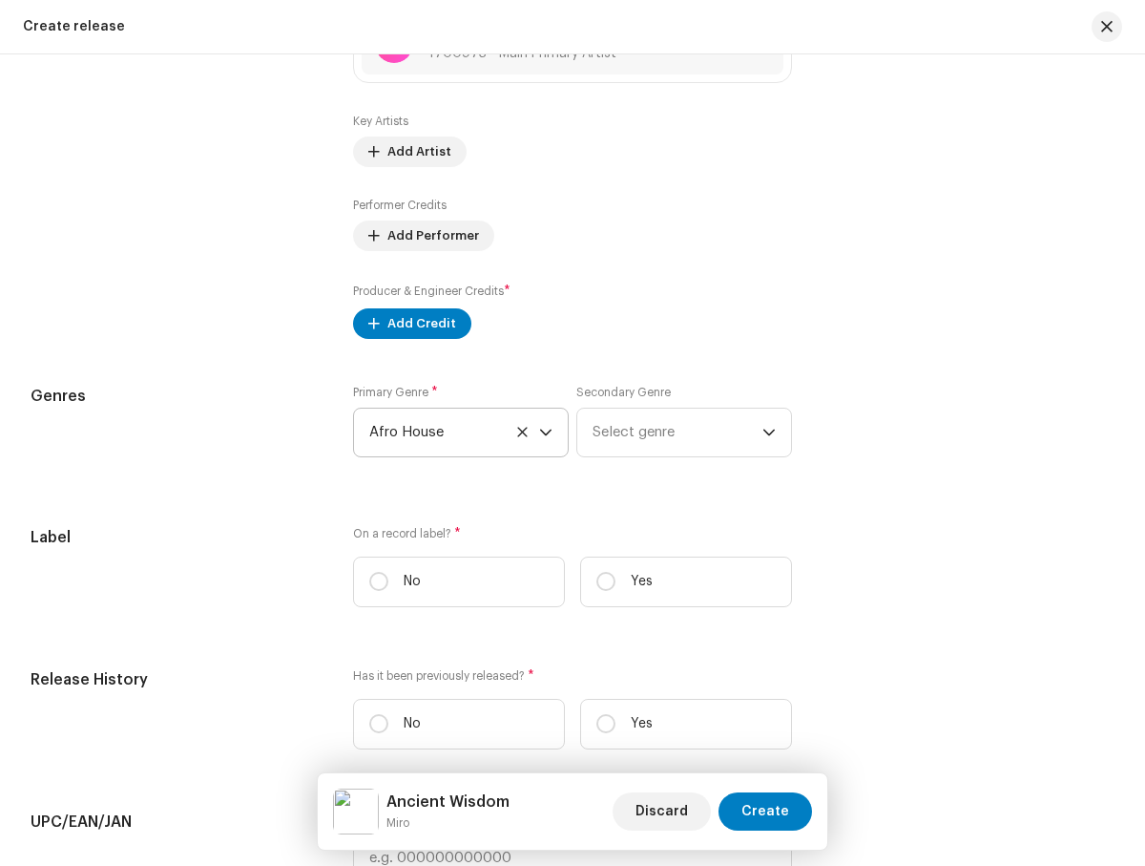
scroll to position [2141, 0]
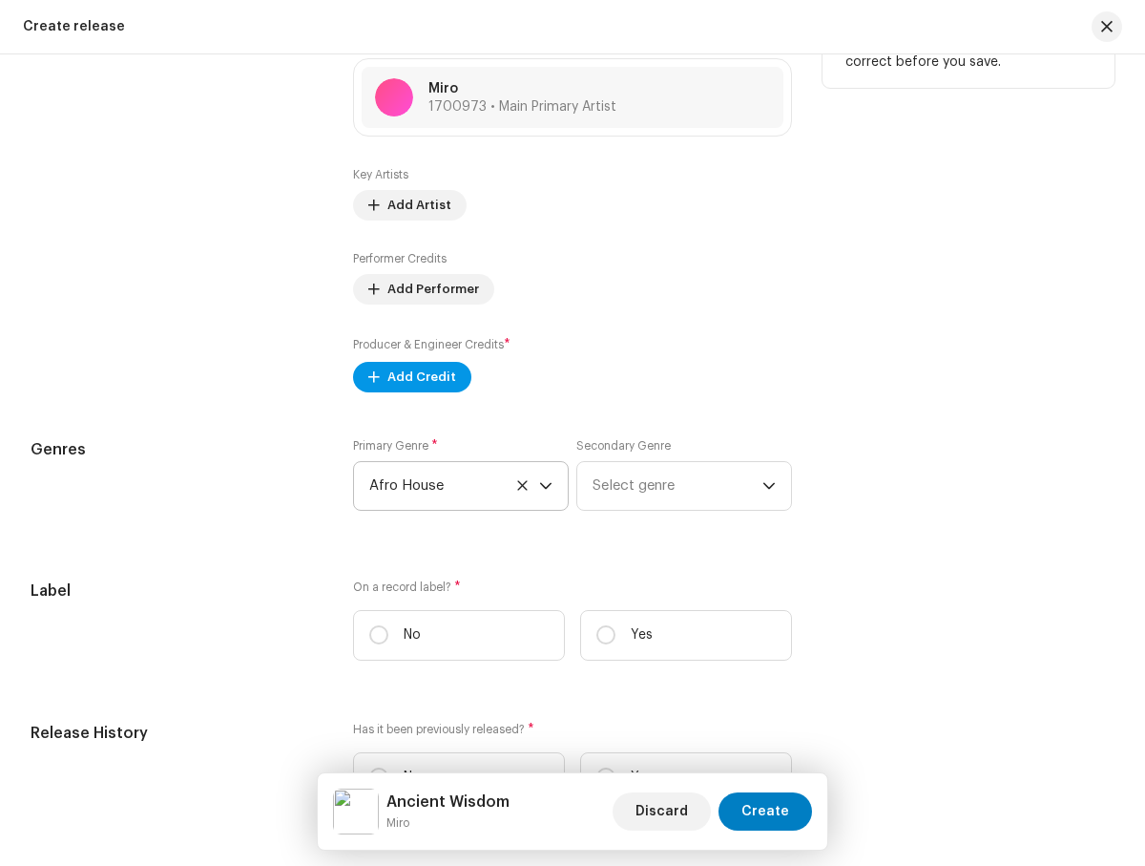
type input "Music Lab Room"
click at [402, 384] on span "Add Credit" at bounding box center [421, 377] width 69 height 38
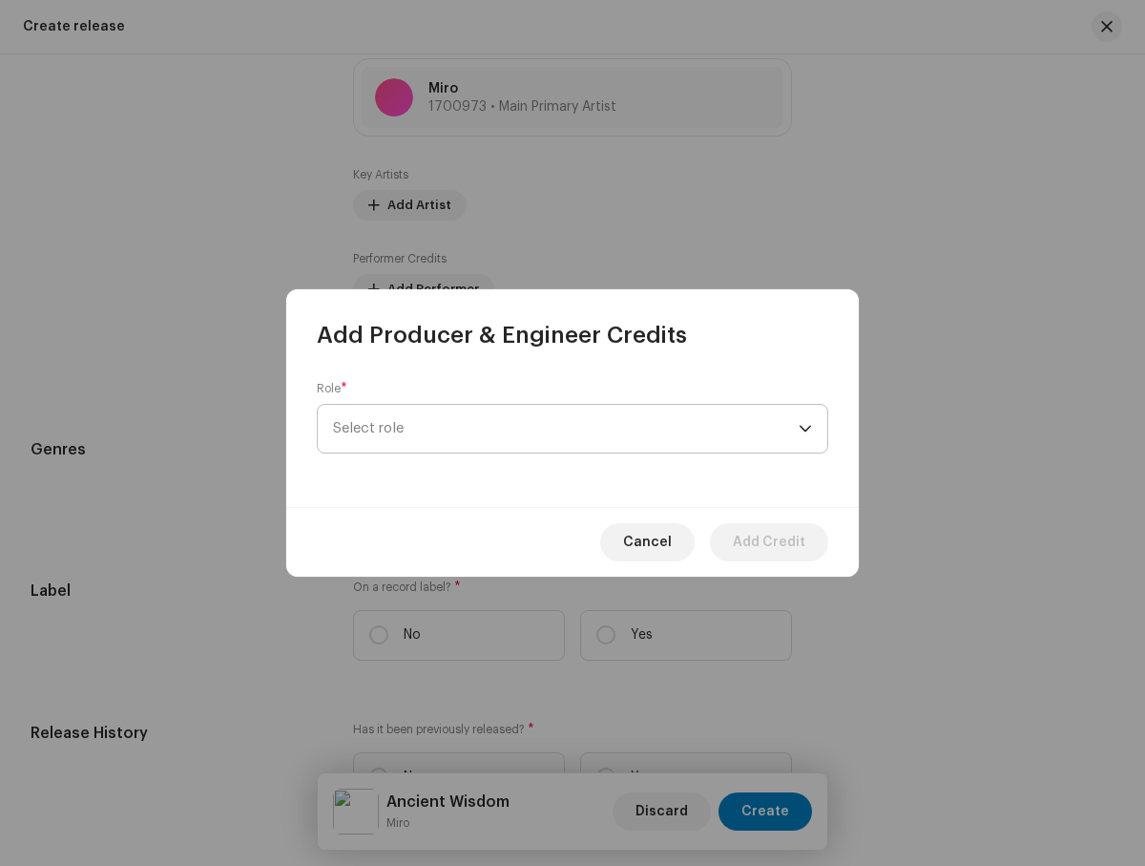
click at [782, 423] on span "Select role" at bounding box center [566, 429] width 466 height 48
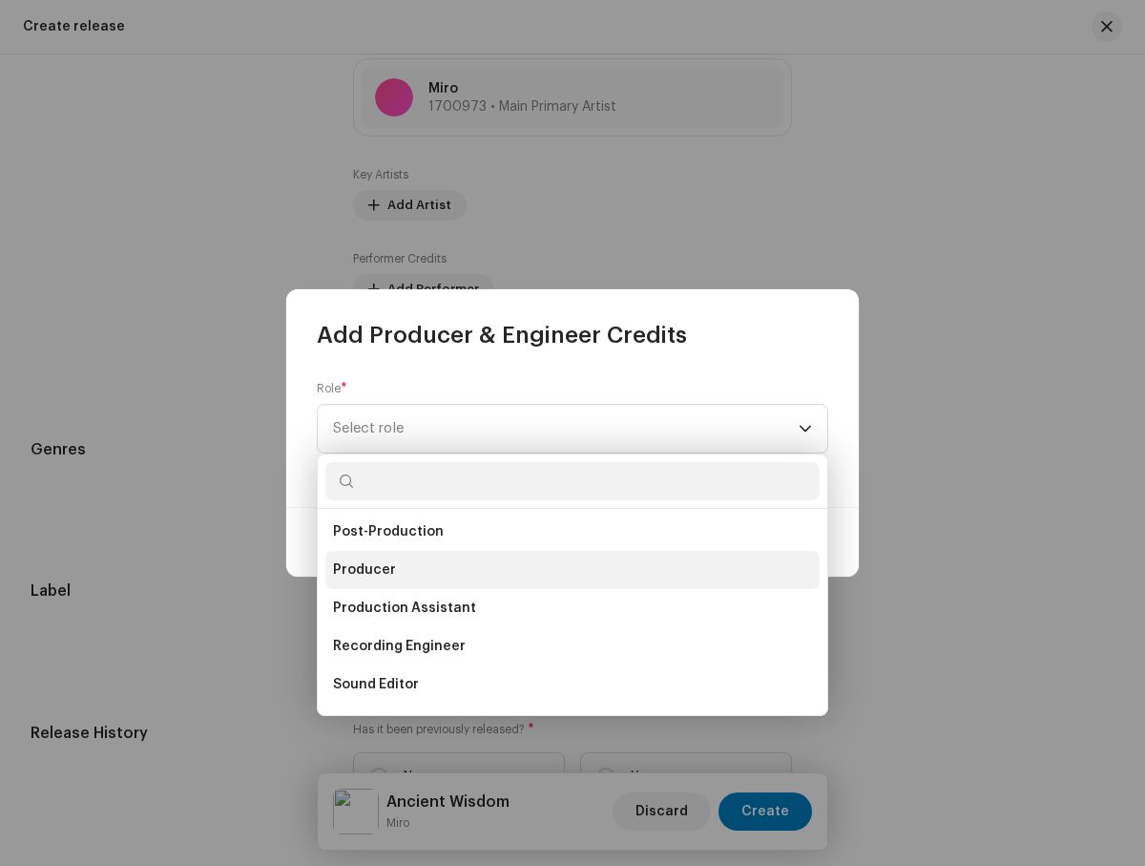
scroll to position [733, 0]
click at [368, 561] on span "Producer" at bounding box center [364, 565] width 63 height 19
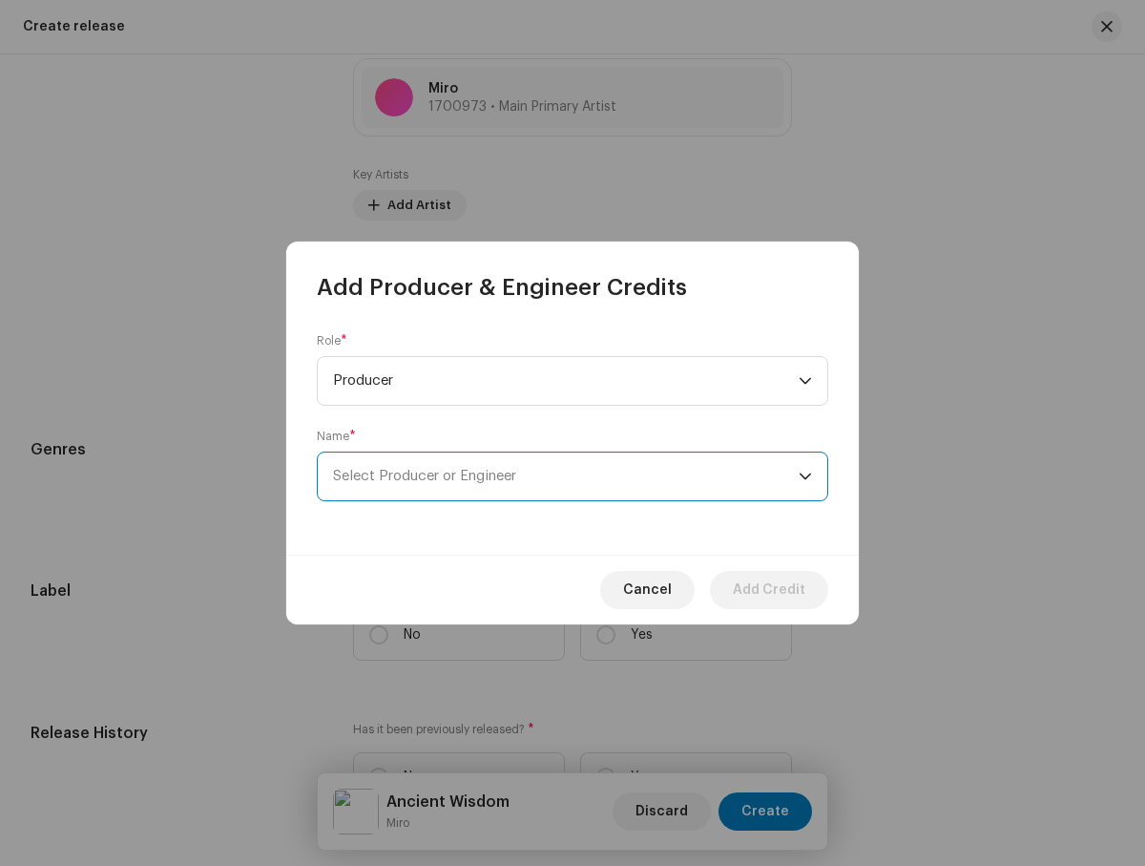
click at [481, 462] on span "Select Producer or Engineer" at bounding box center [566, 476] width 466 height 48
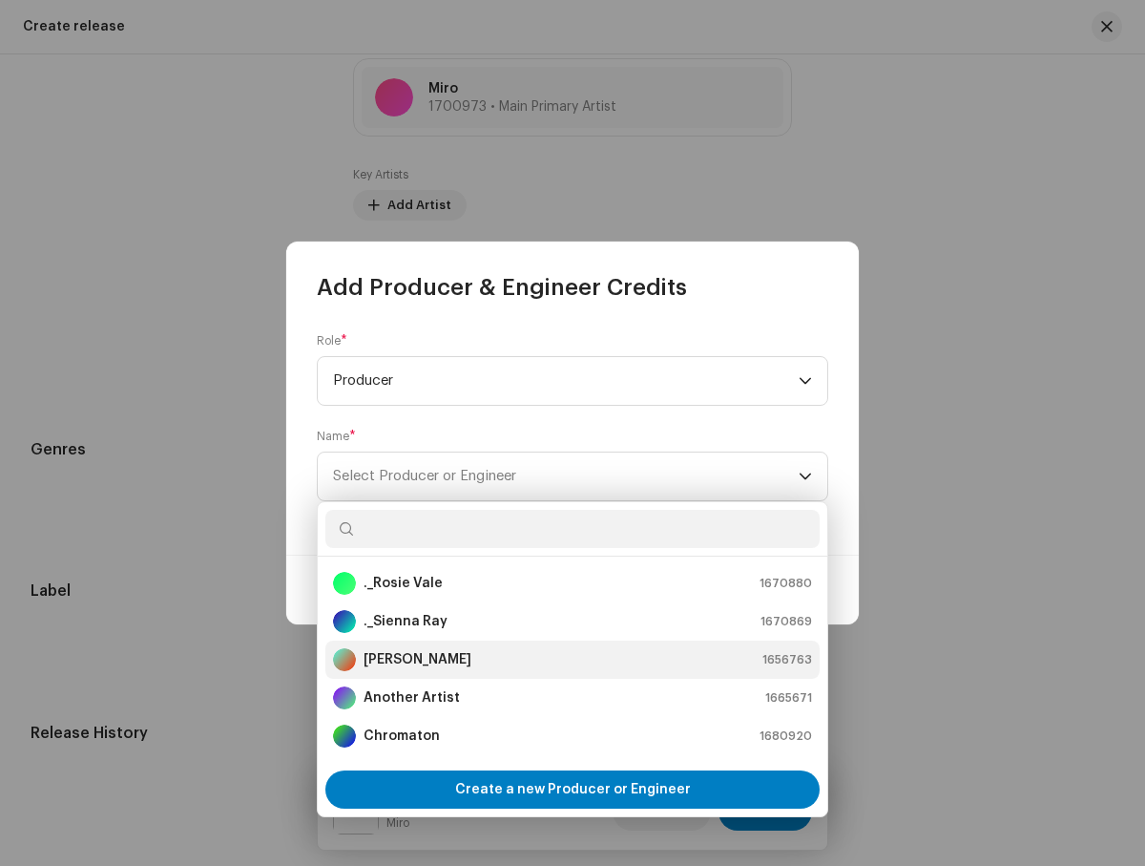
click at [413, 659] on strong "[PERSON_NAME]" at bounding box center [418, 659] width 108 height 19
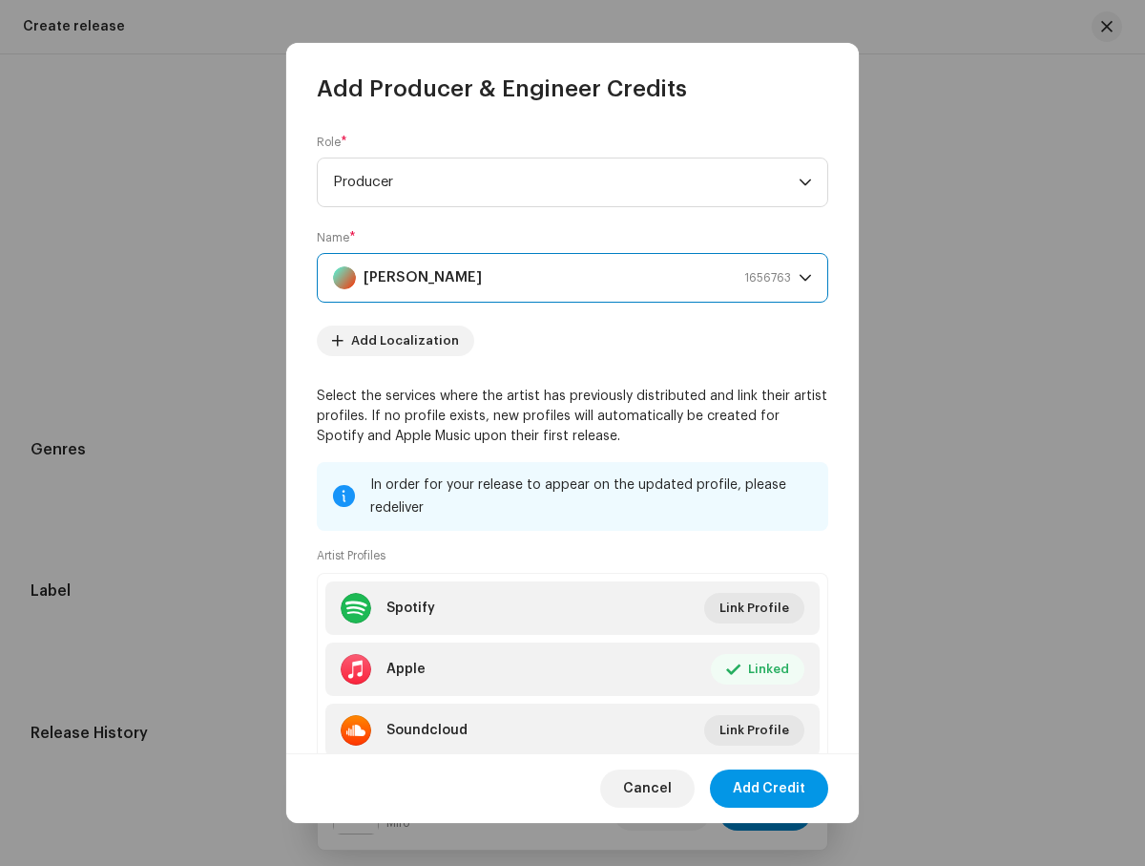
click at [790, 789] on span "Add Credit" at bounding box center [769, 788] width 73 height 38
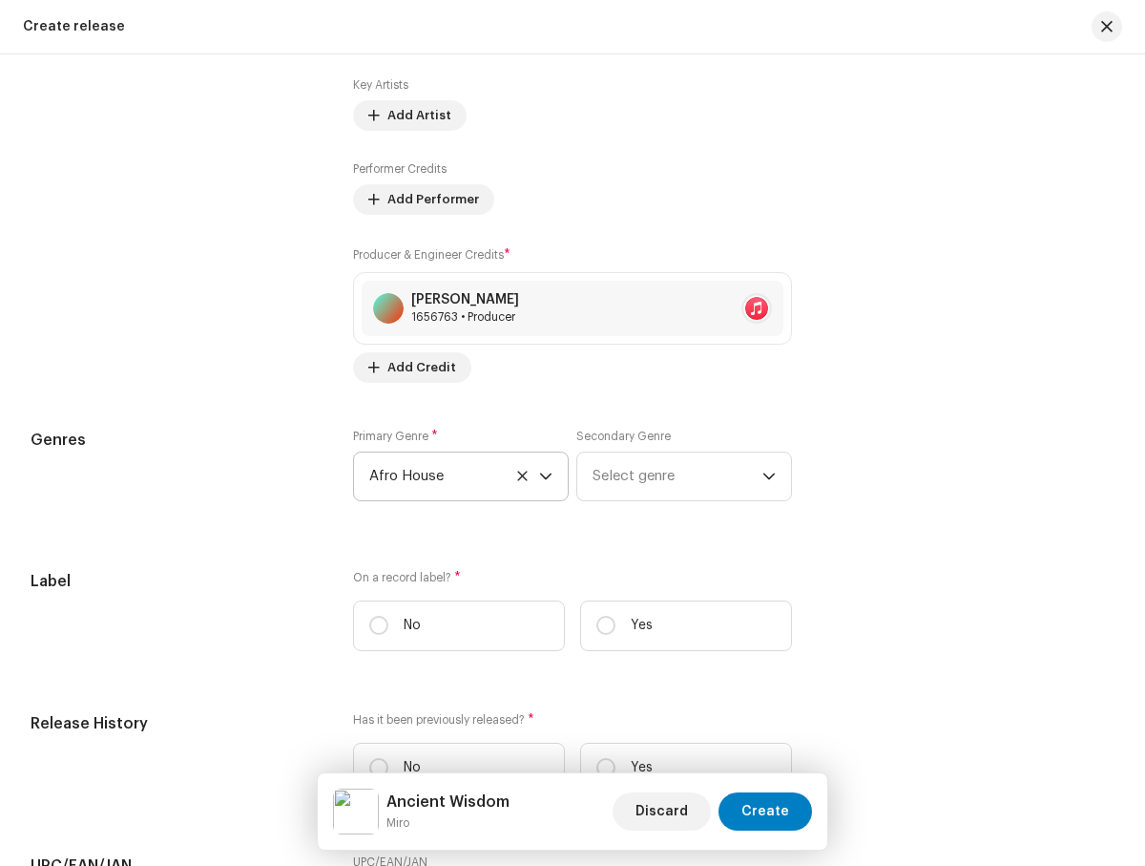
scroll to position [2339, 0]
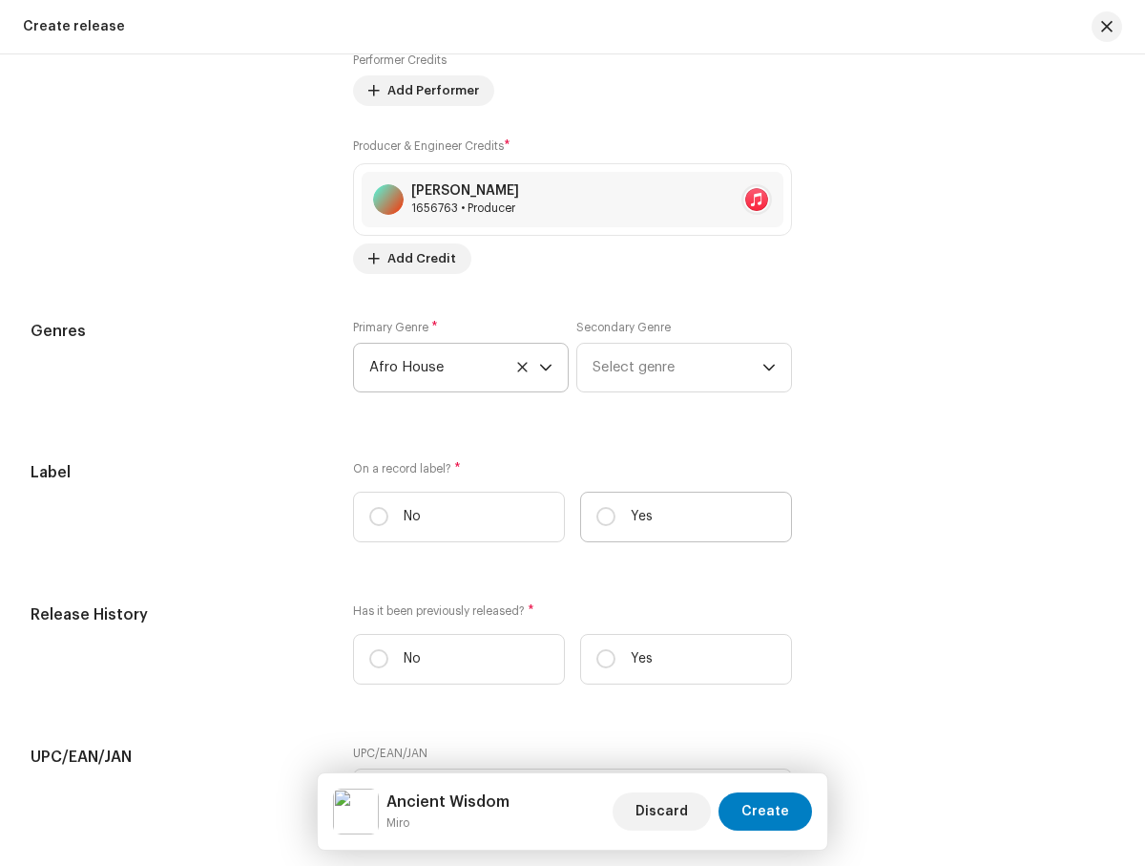
click at [679, 511] on label "Yes" at bounding box center [686, 517] width 212 height 51
click at [616, 511] on input "Yes" at bounding box center [605, 516] width 19 height 19
radio input "true"
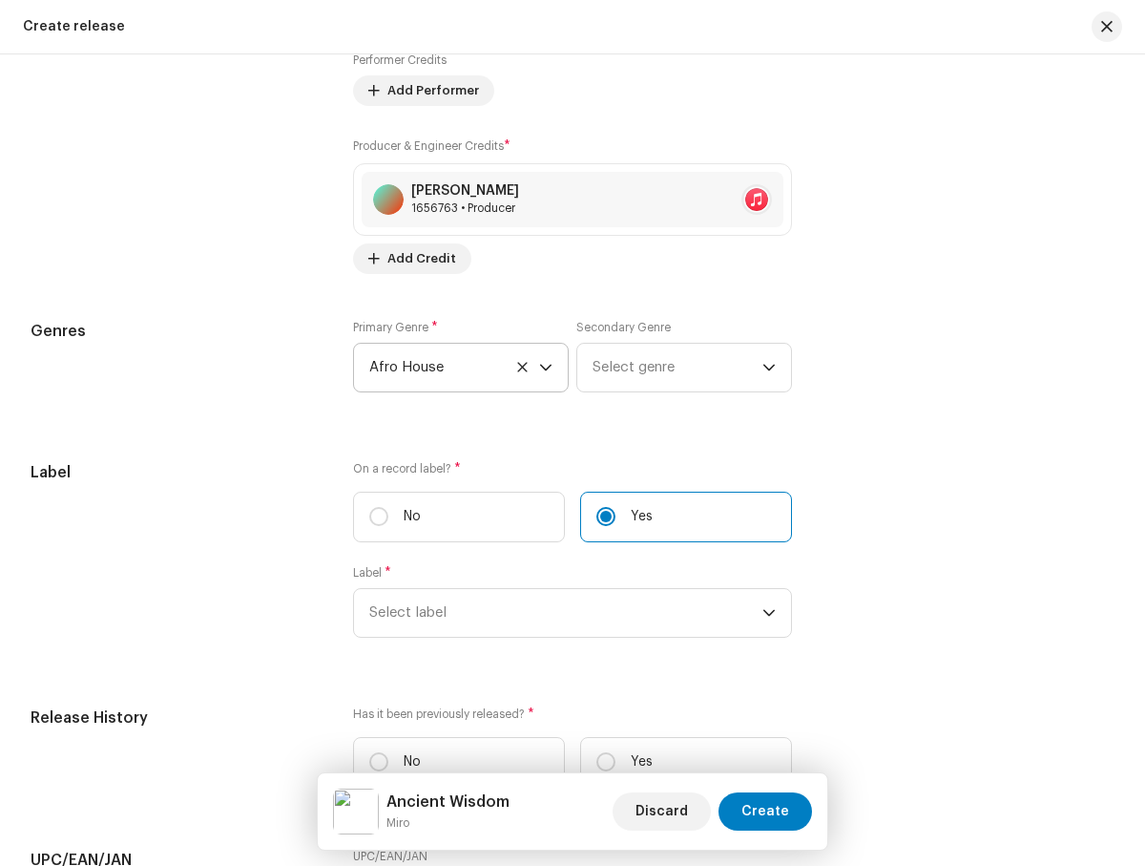
click at [464, 360] on span "Afro House" at bounding box center [454, 368] width 170 height 48
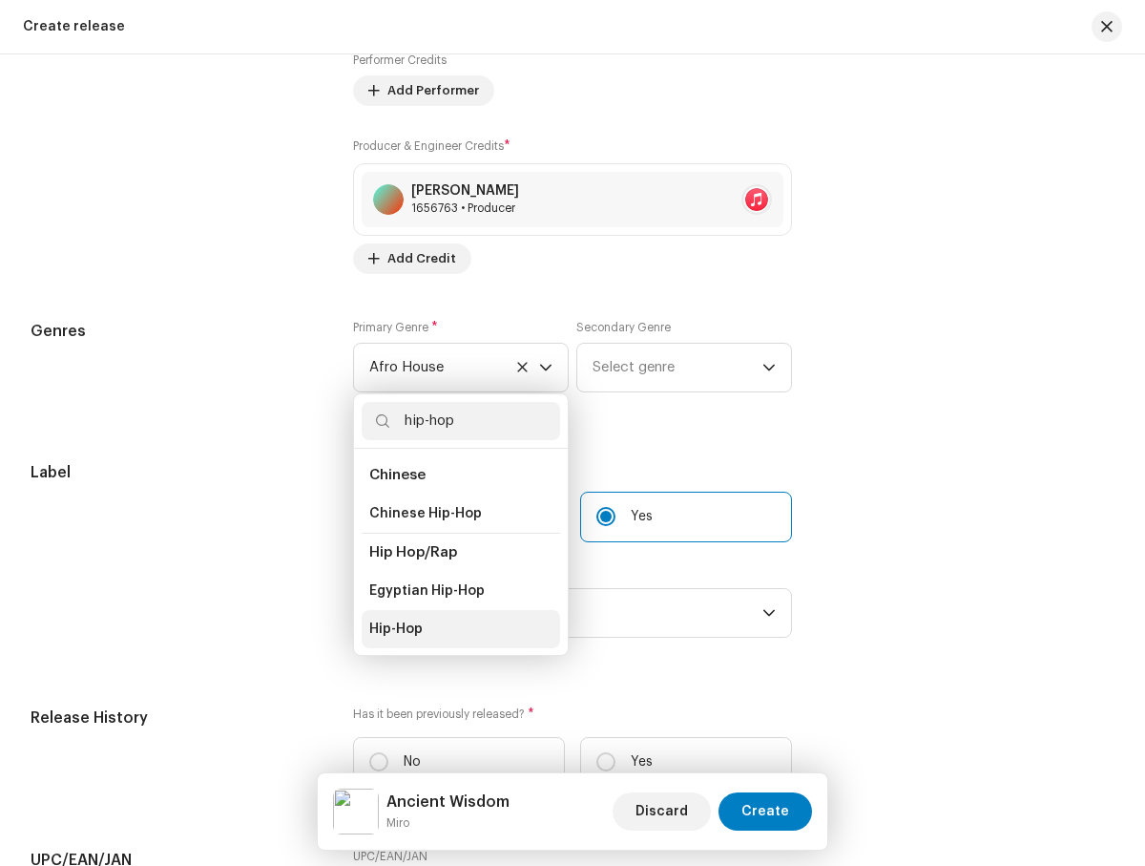
type input "hip-hop"
click at [389, 632] on span "Hip-Hop" at bounding box center [395, 628] width 53 height 19
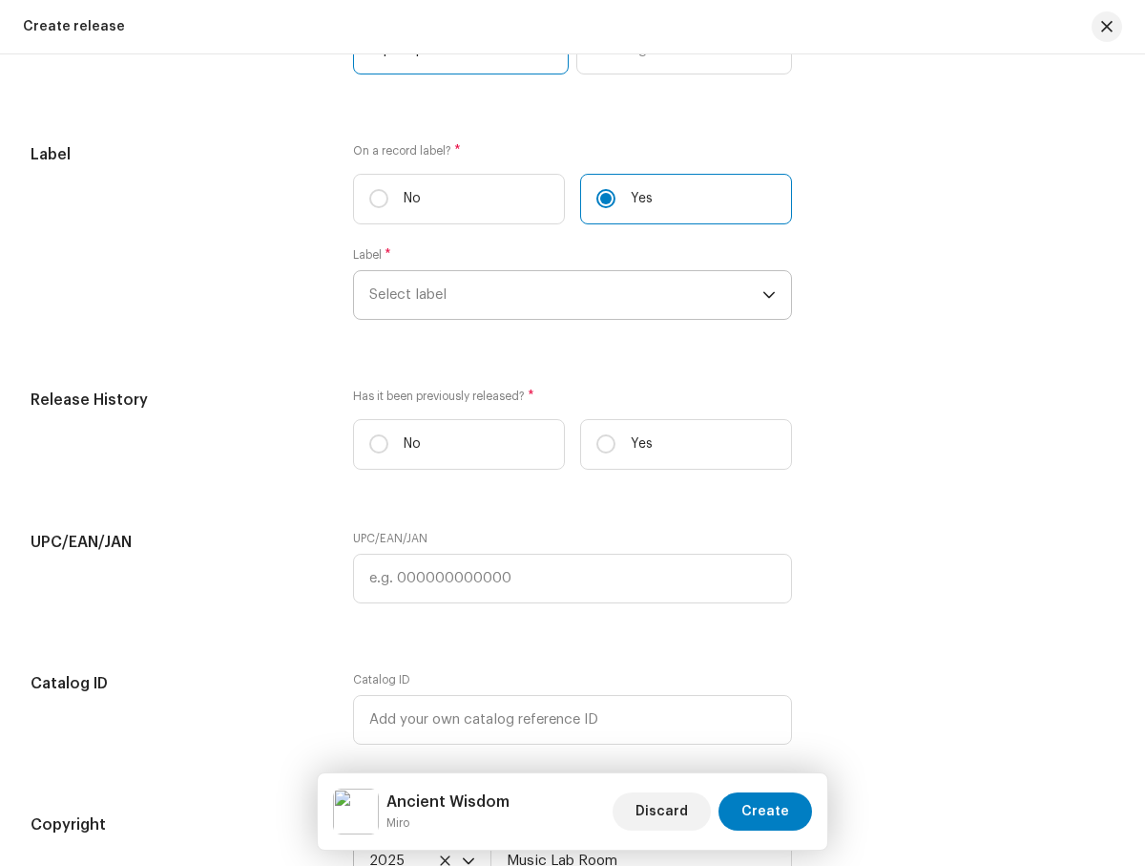
scroll to position [2660, 0]
click at [471, 301] on span "Select label" at bounding box center [565, 292] width 392 height 48
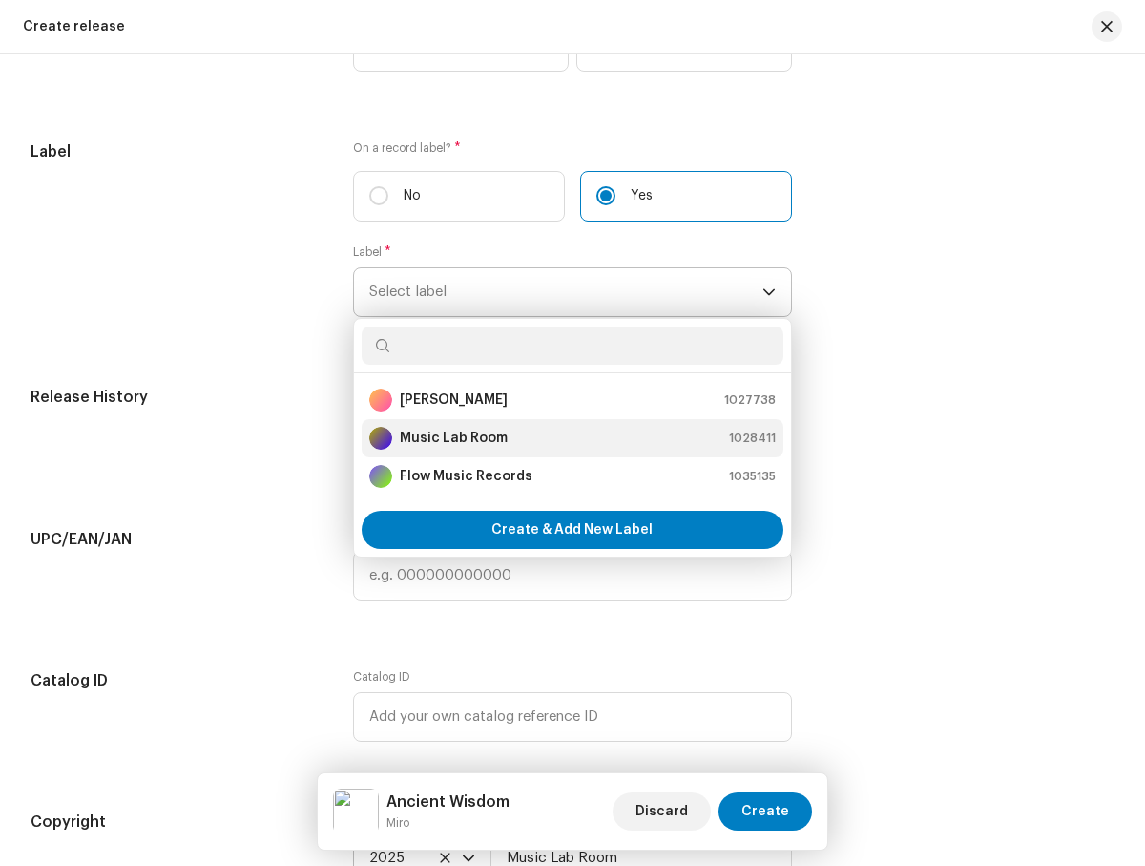
click at [470, 444] on strong "Music Lab Room" at bounding box center [454, 438] width 108 height 19
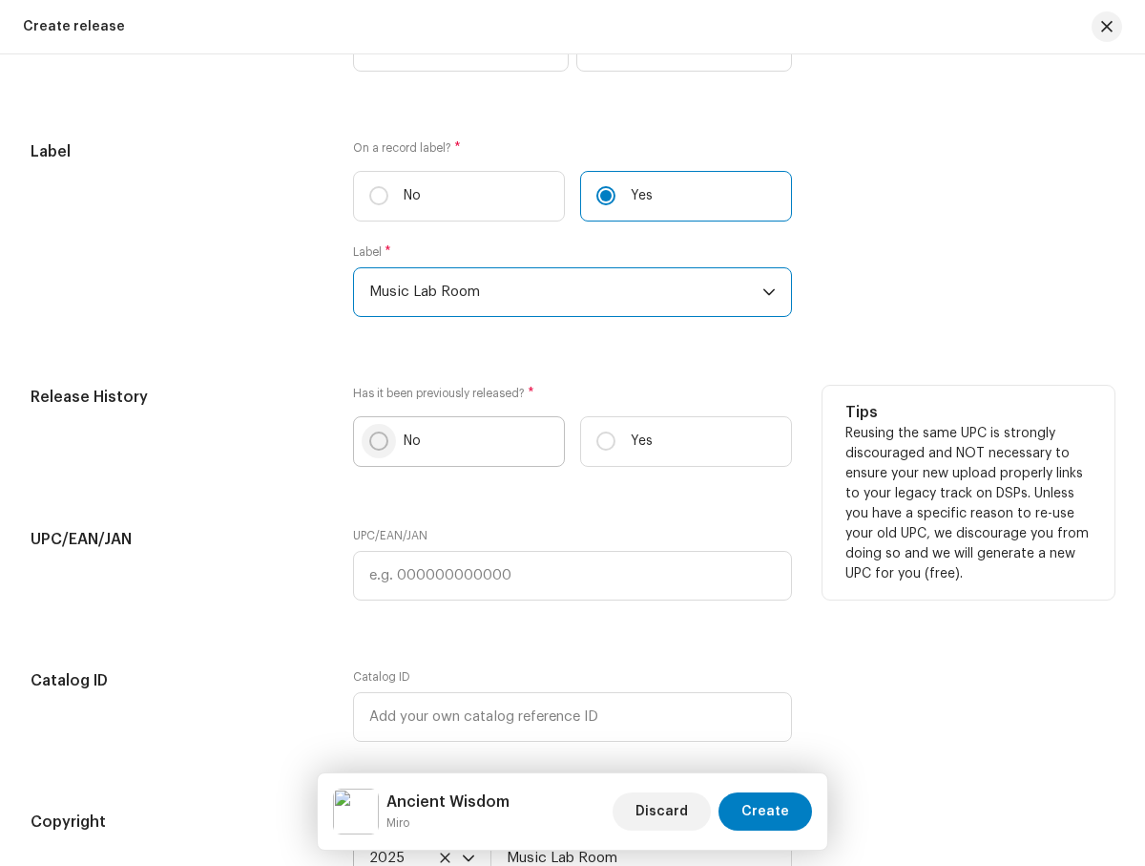
click at [378, 439] on input "No" at bounding box center [378, 440] width 19 height 19
radio input "true"
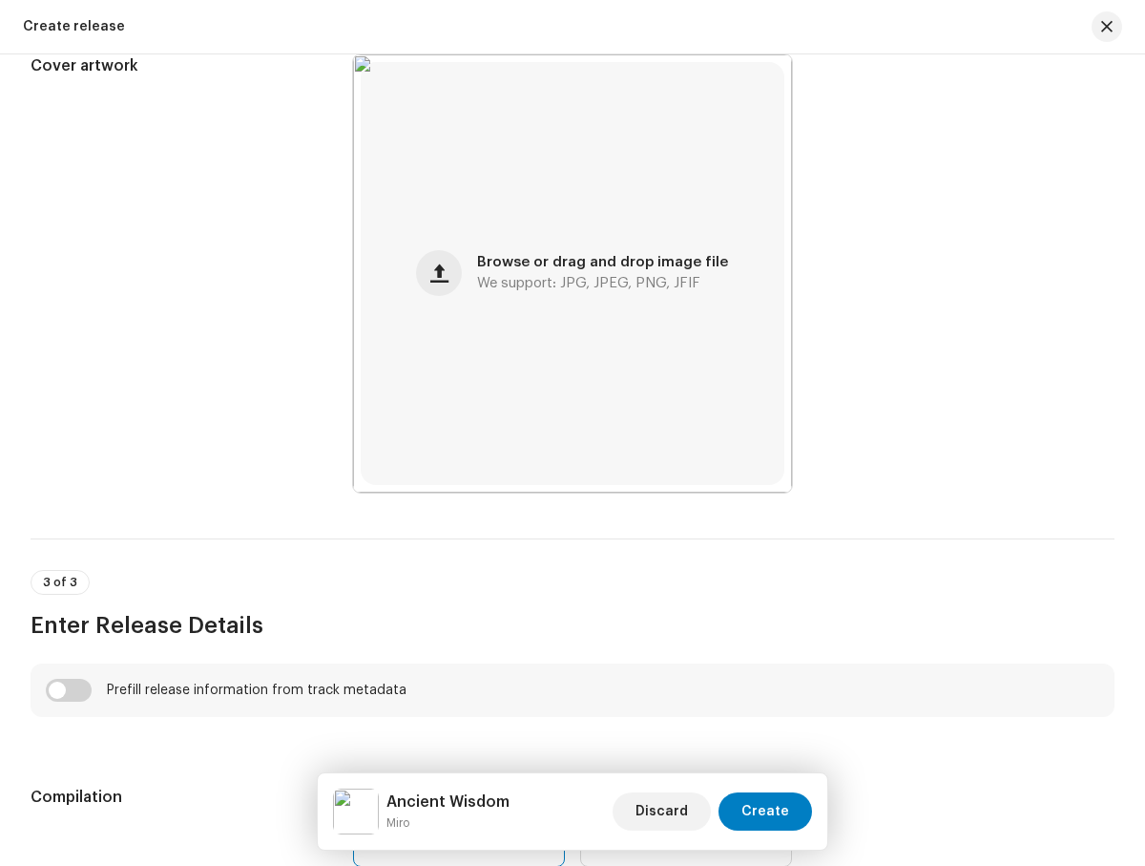
scroll to position [0, 0]
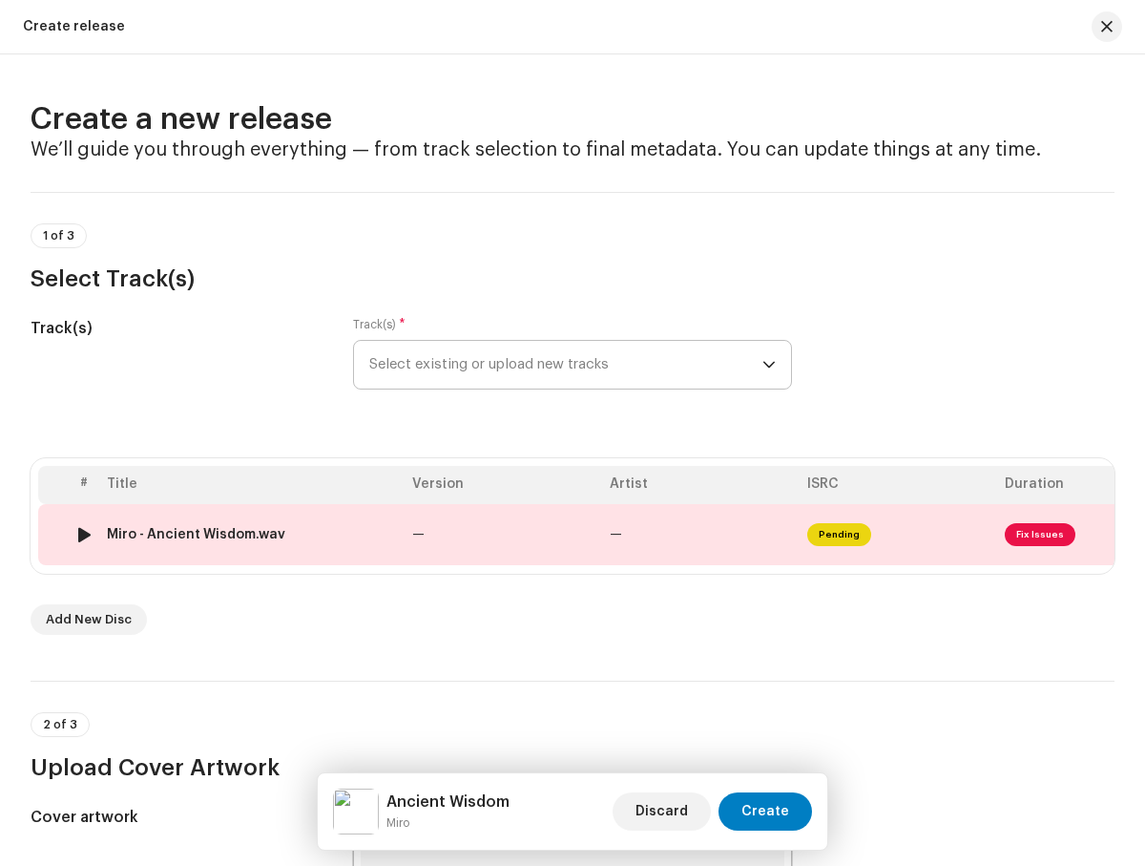
click at [1036, 533] on span "Fix Issues" at bounding box center [1040, 534] width 71 height 23
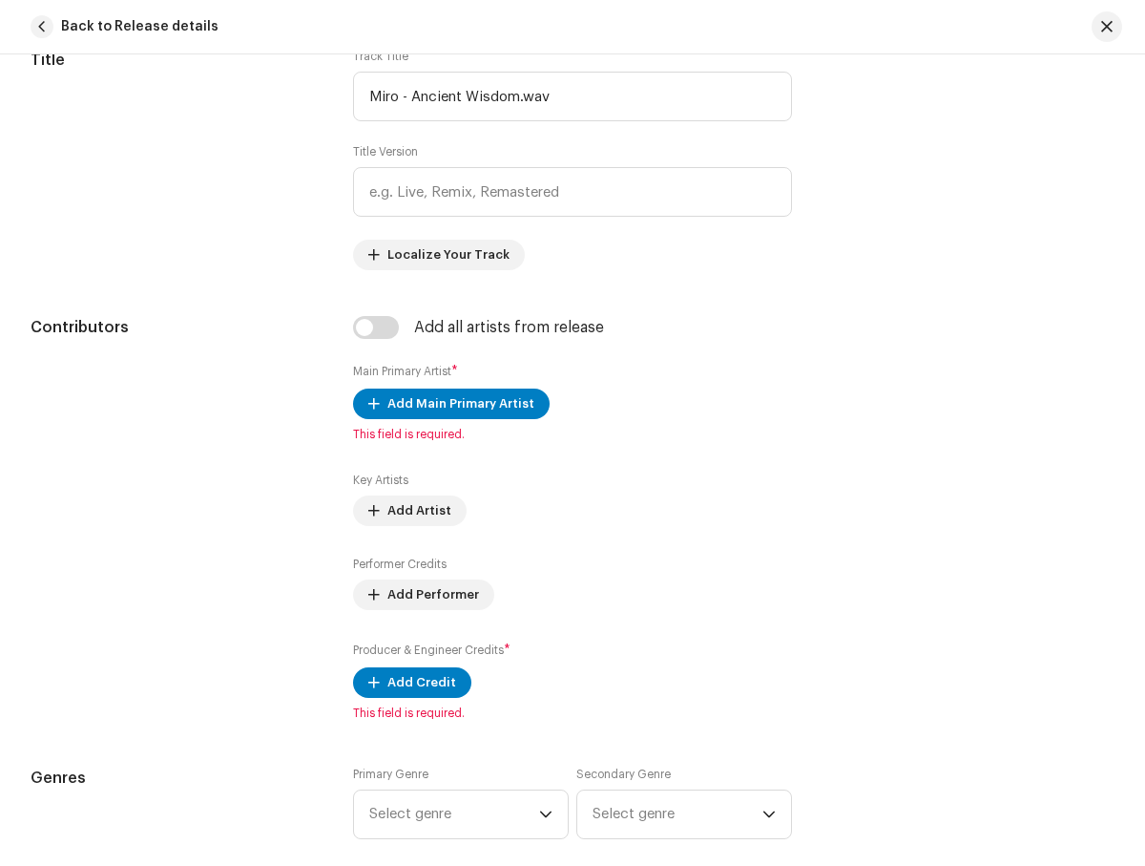
scroll to position [905, 0]
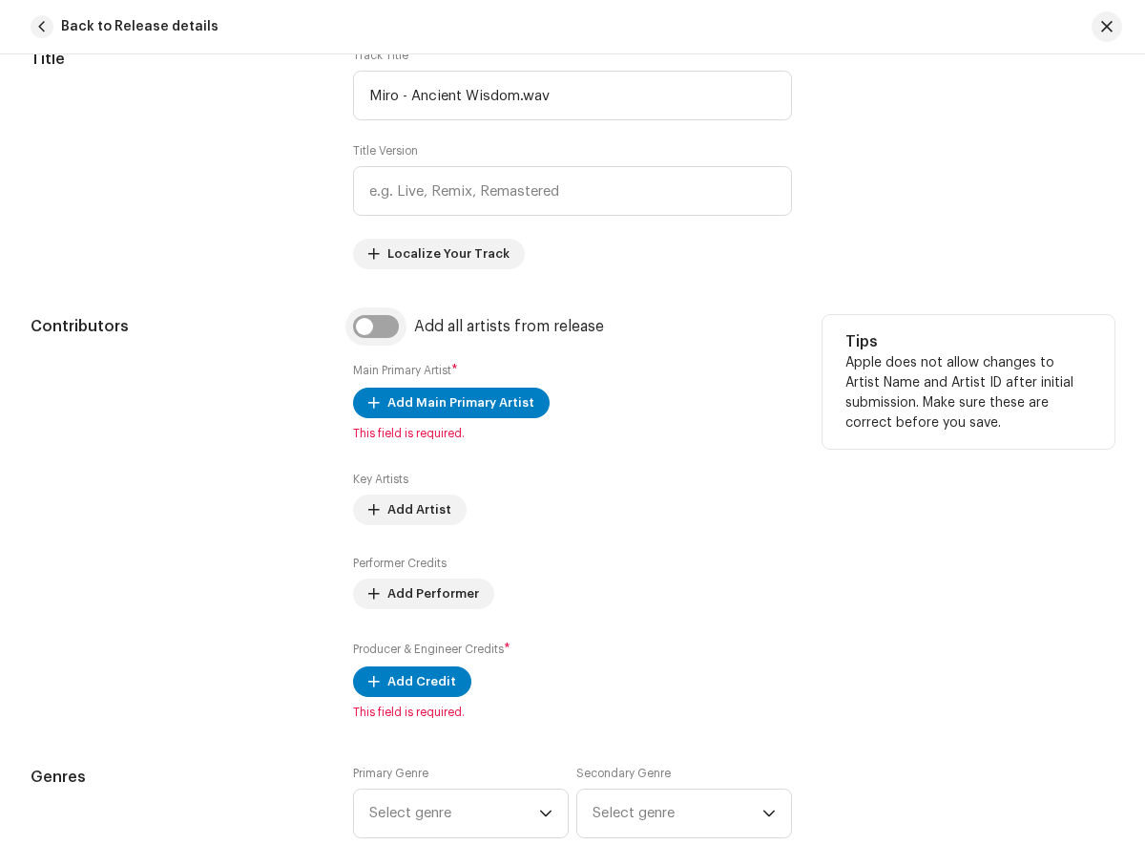
click at [375, 331] on input "checkbox" at bounding box center [376, 326] width 46 height 23
checkbox input "true"
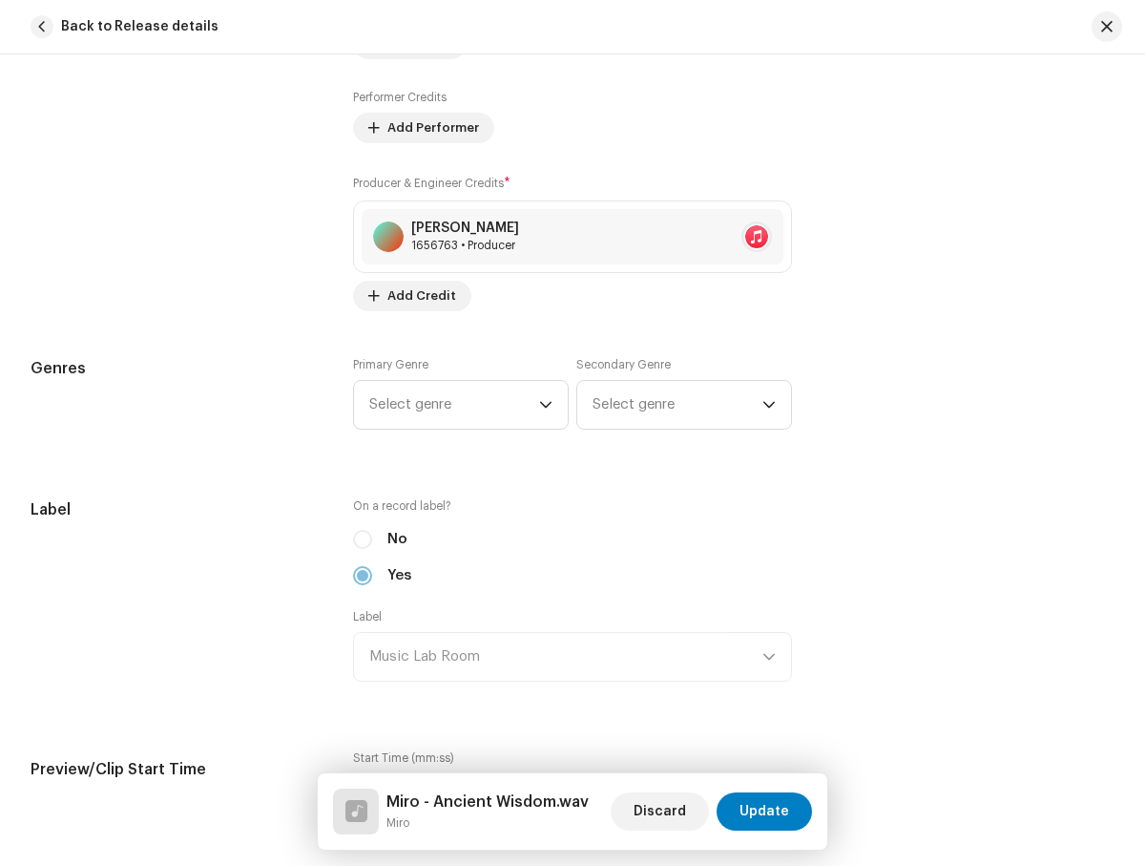
scroll to position [1435, 0]
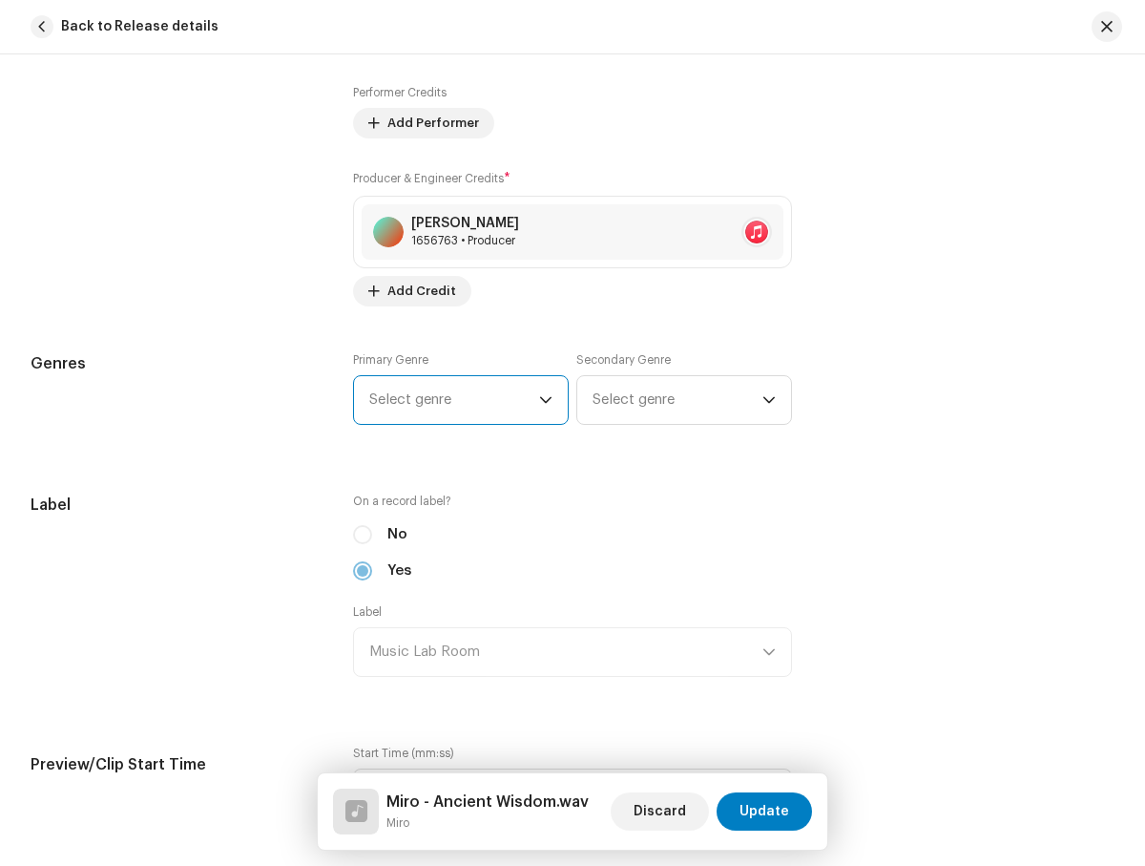
click at [496, 406] on span "Select genre" at bounding box center [454, 400] width 170 height 48
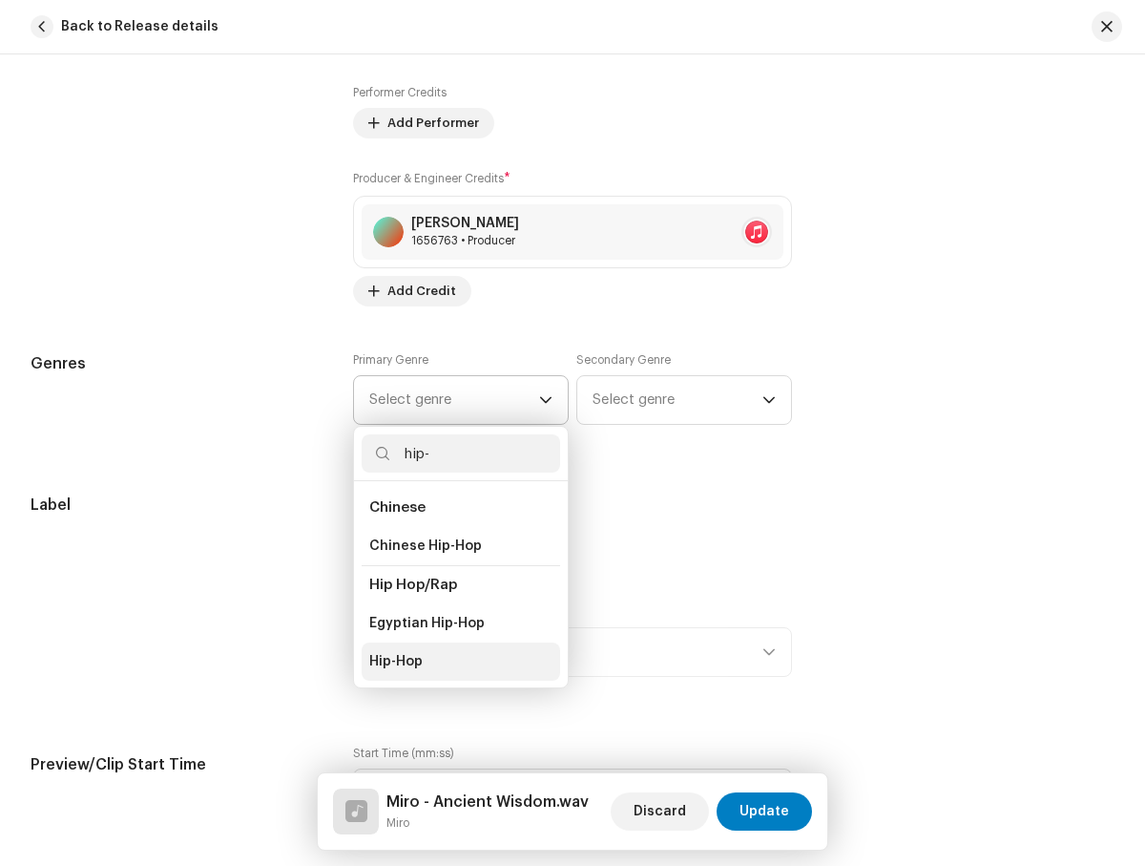
type input "hip-"
click at [402, 659] on span "Hip-Hop" at bounding box center [395, 661] width 53 height 19
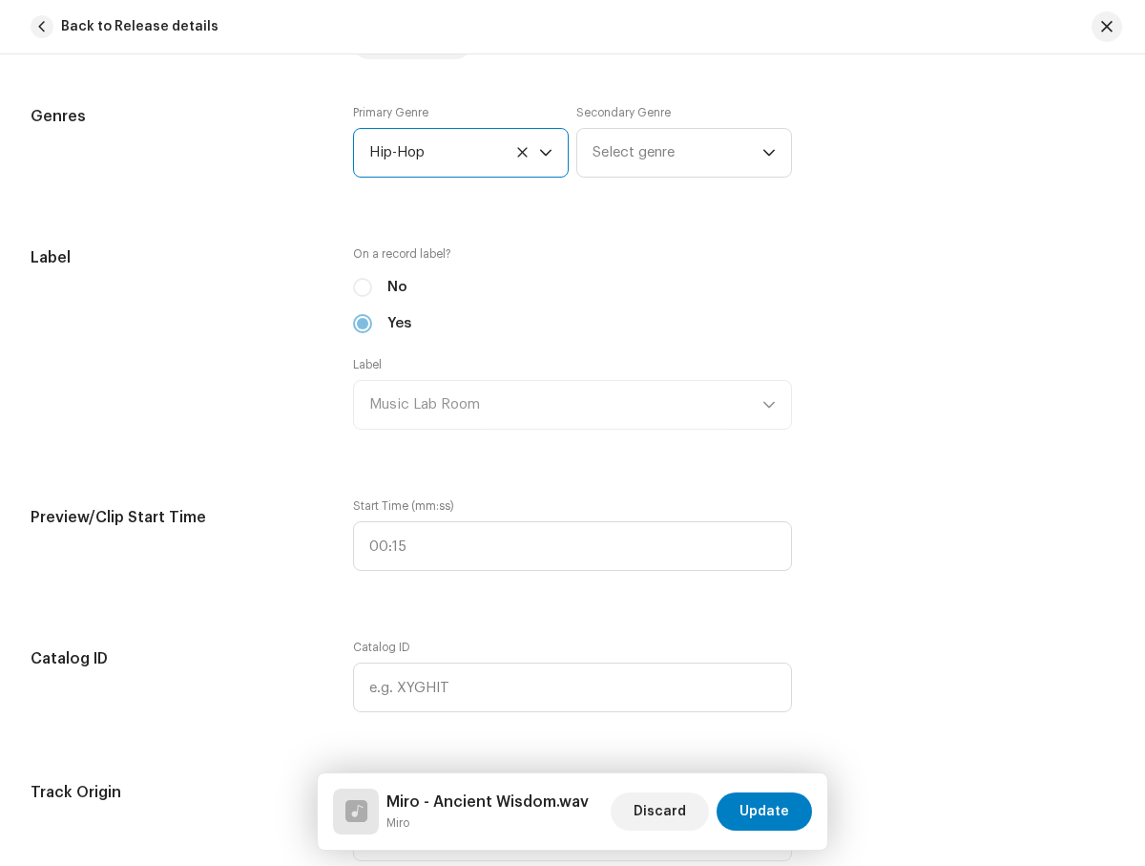
scroll to position [1684, 0]
click at [709, 158] on span "Select genre" at bounding box center [678, 151] width 170 height 48
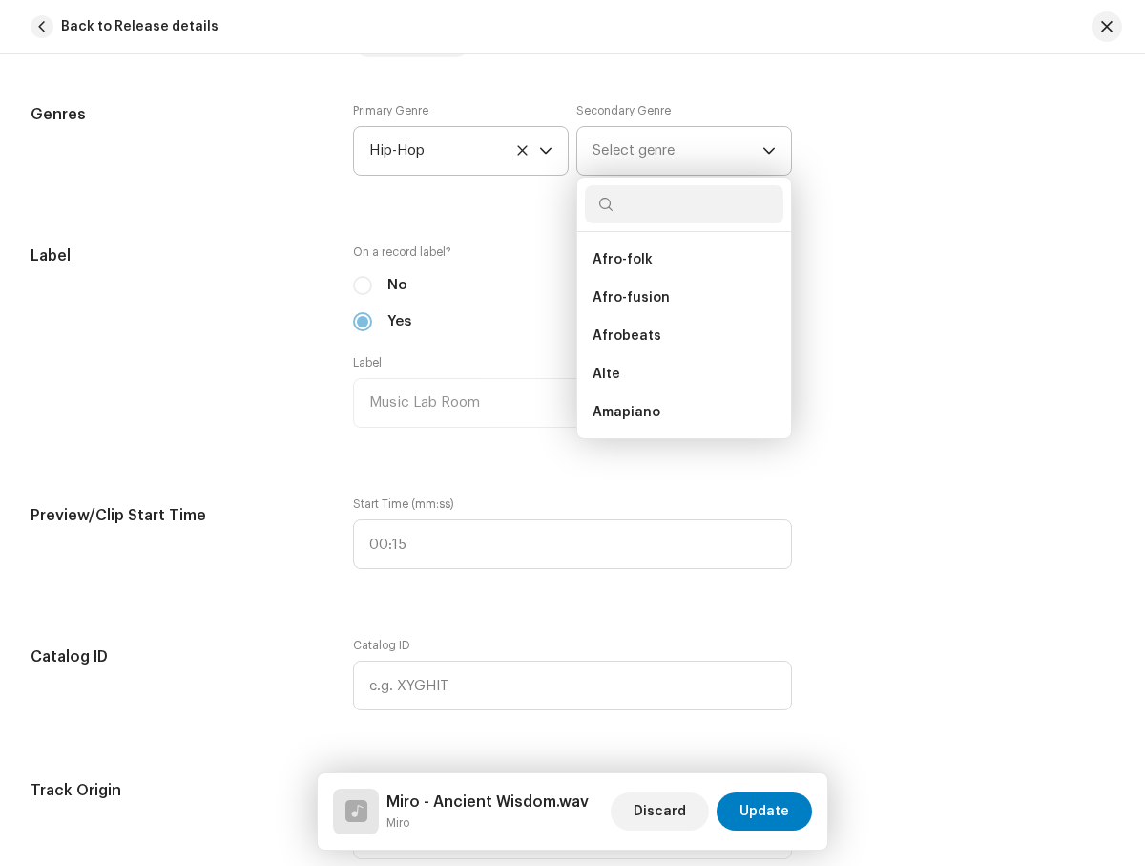
scroll to position [248, 0]
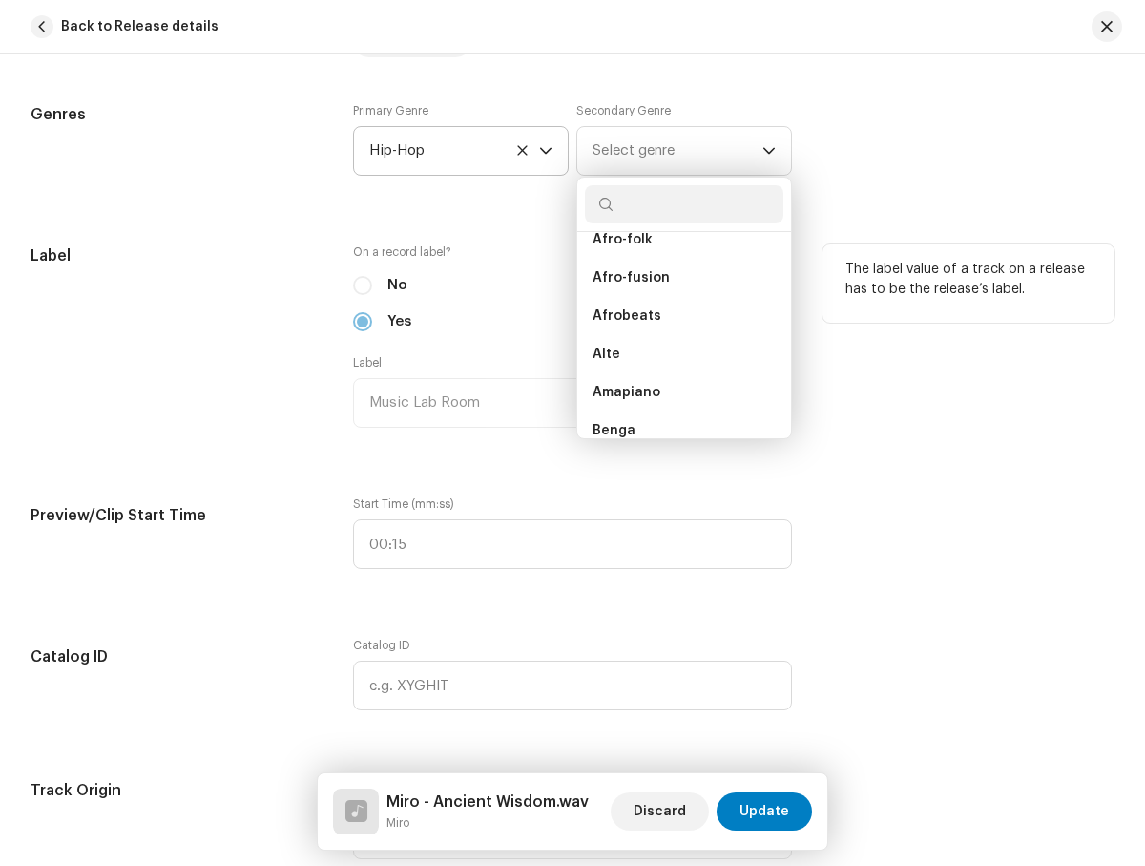
click at [245, 377] on div "Label" at bounding box center [177, 347] width 292 height 206
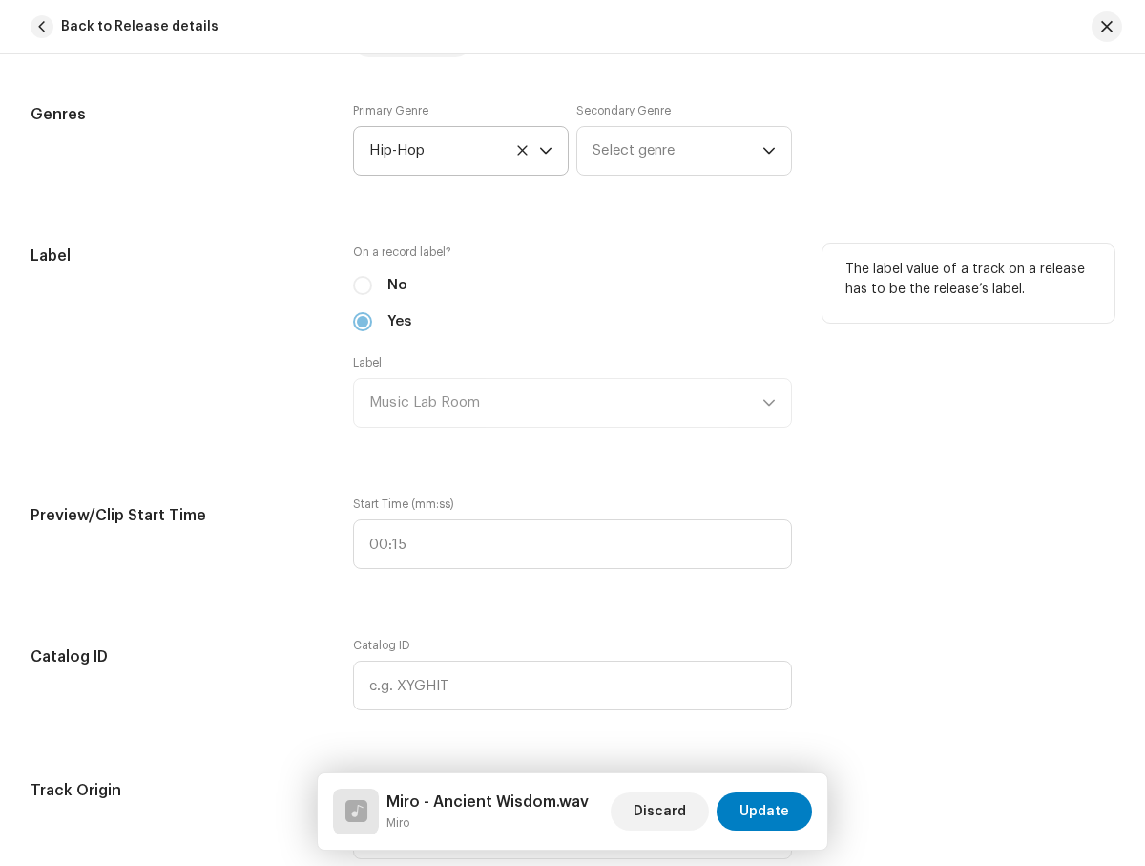
click at [490, 405] on div "Label Music Lab Room" at bounding box center [572, 391] width 438 height 73
click at [471, 403] on div "Label Music Lab Room" at bounding box center [572, 391] width 438 height 73
click at [592, 413] on div "Label Music Lab Room" at bounding box center [572, 391] width 438 height 73
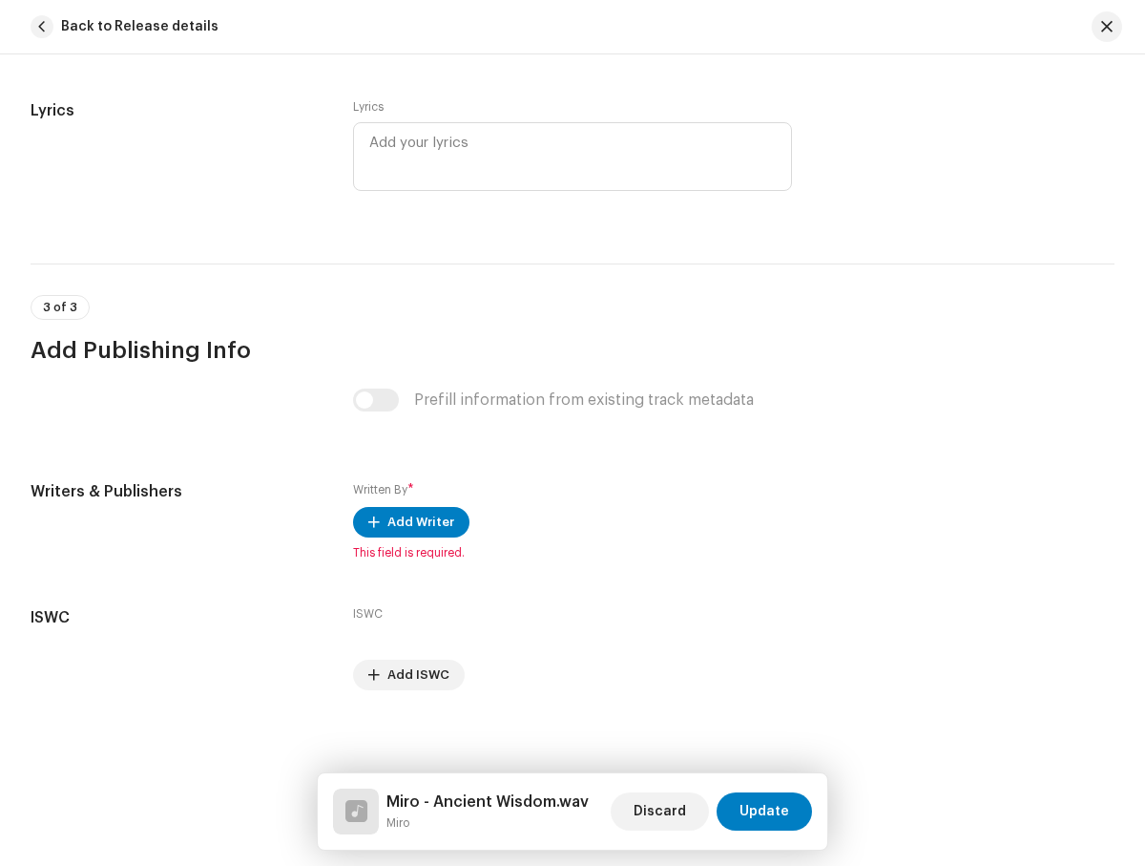
scroll to position [3756, 0]
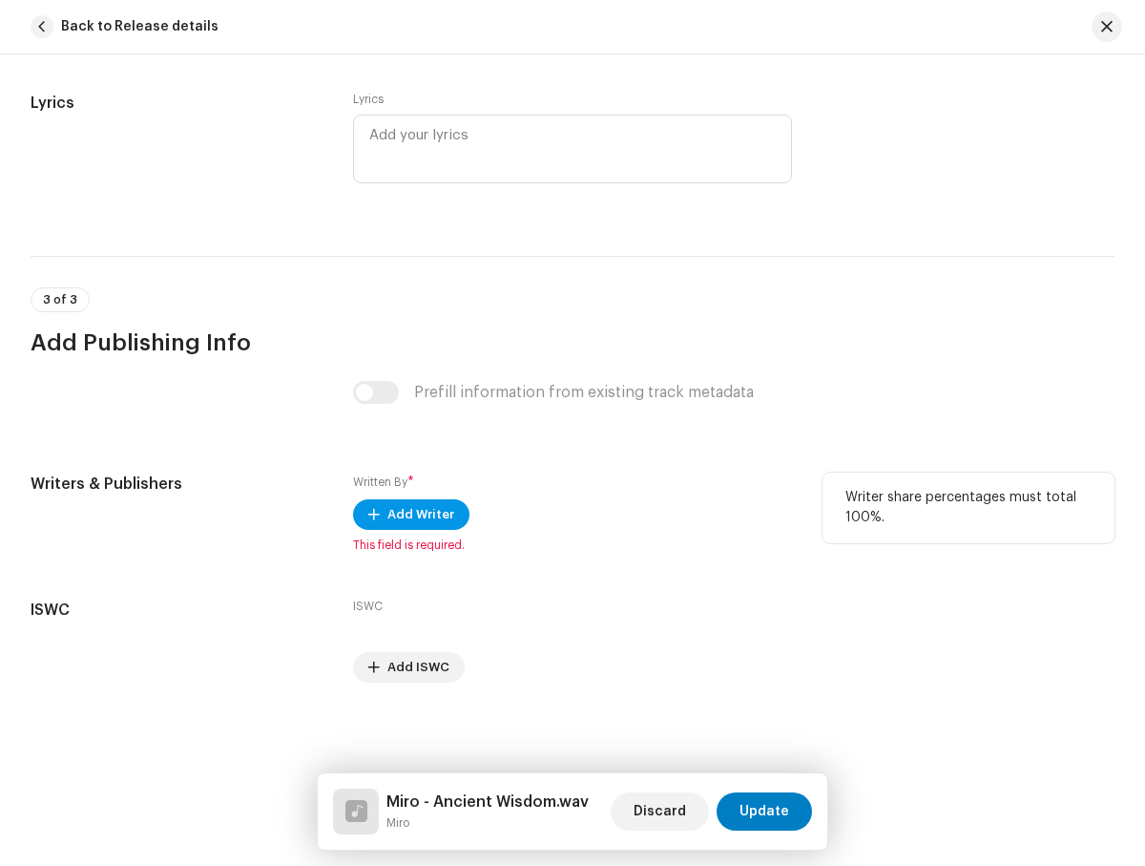
click at [403, 513] on span "Add Writer" at bounding box center [420, 514] width 67 height 38
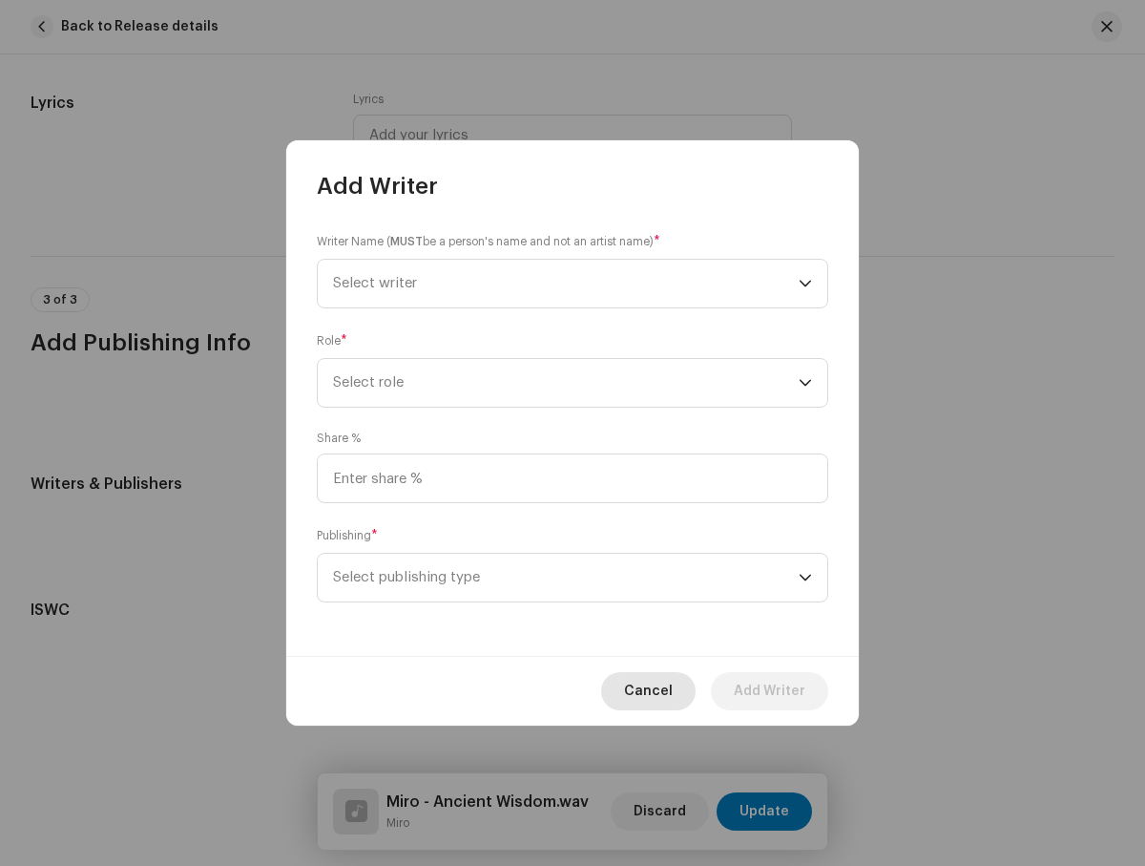
click at [655, 677] on span "Cancel" at bounding box center [648, 691] width 49 height 38
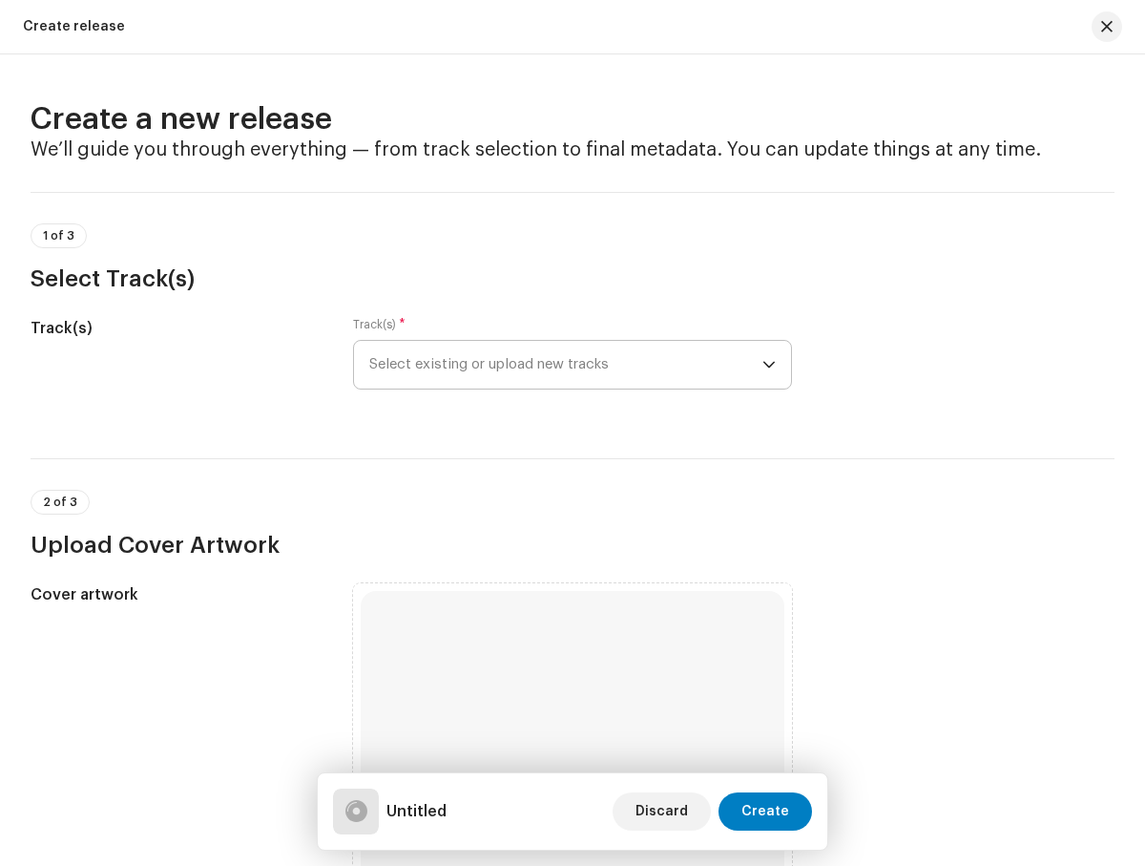
click at [562, 365] on span "Select existing or upload new tracks" at bounding box center [565, 365] width 392 height 48
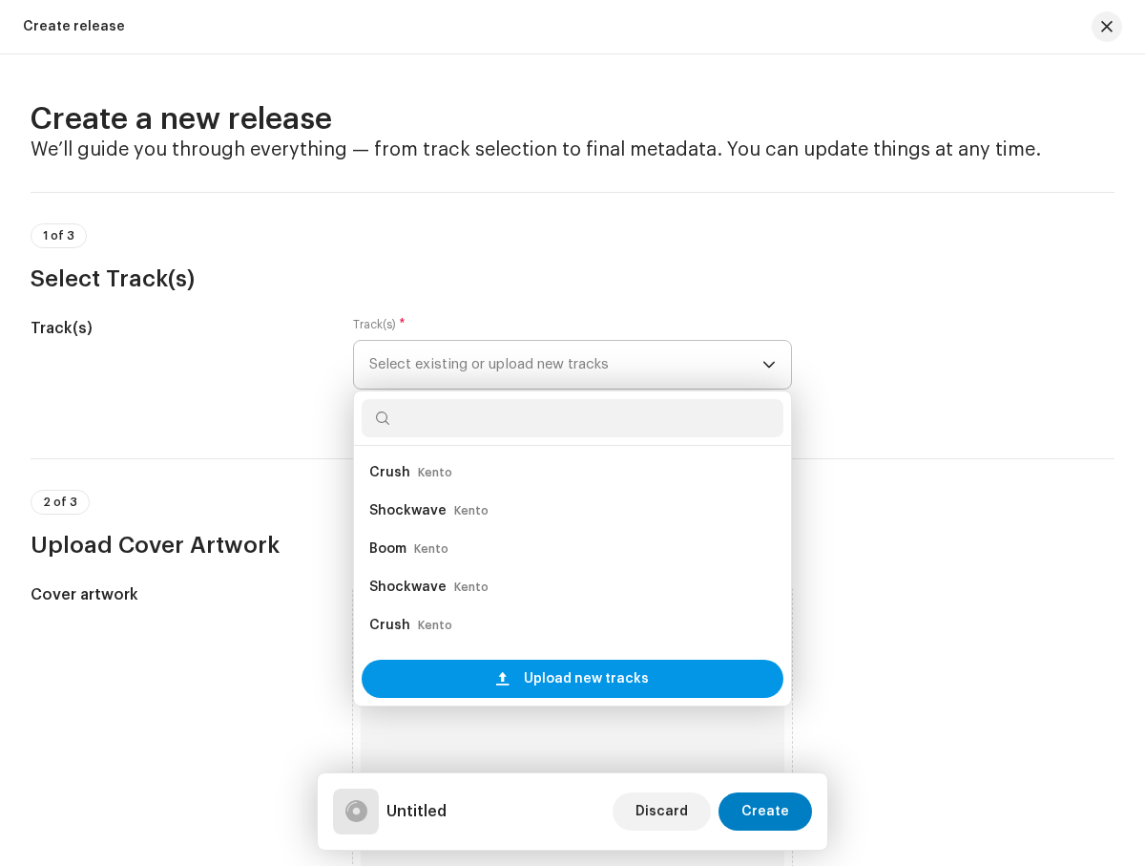
click at [569, 679] on span "Upload new tracks" at bounding box center [586, 678] width 125 height 38
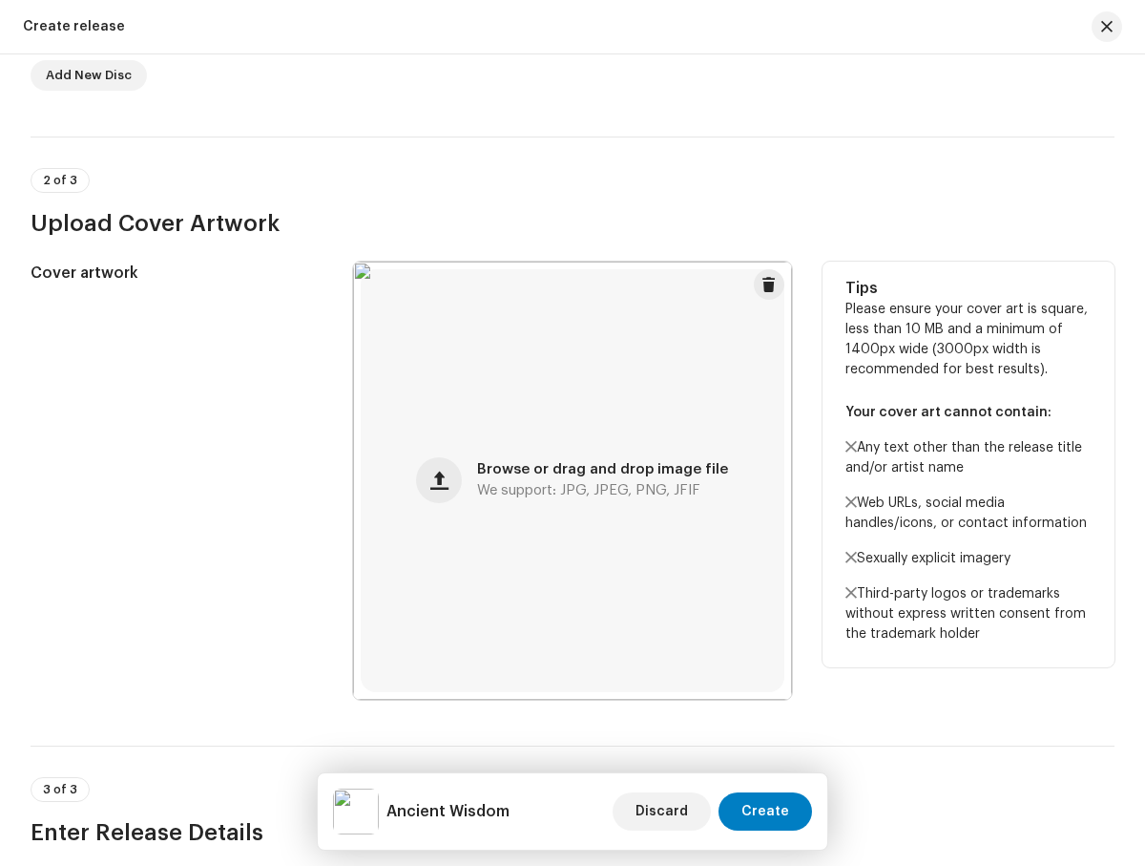
scroll to position [1021, 0]
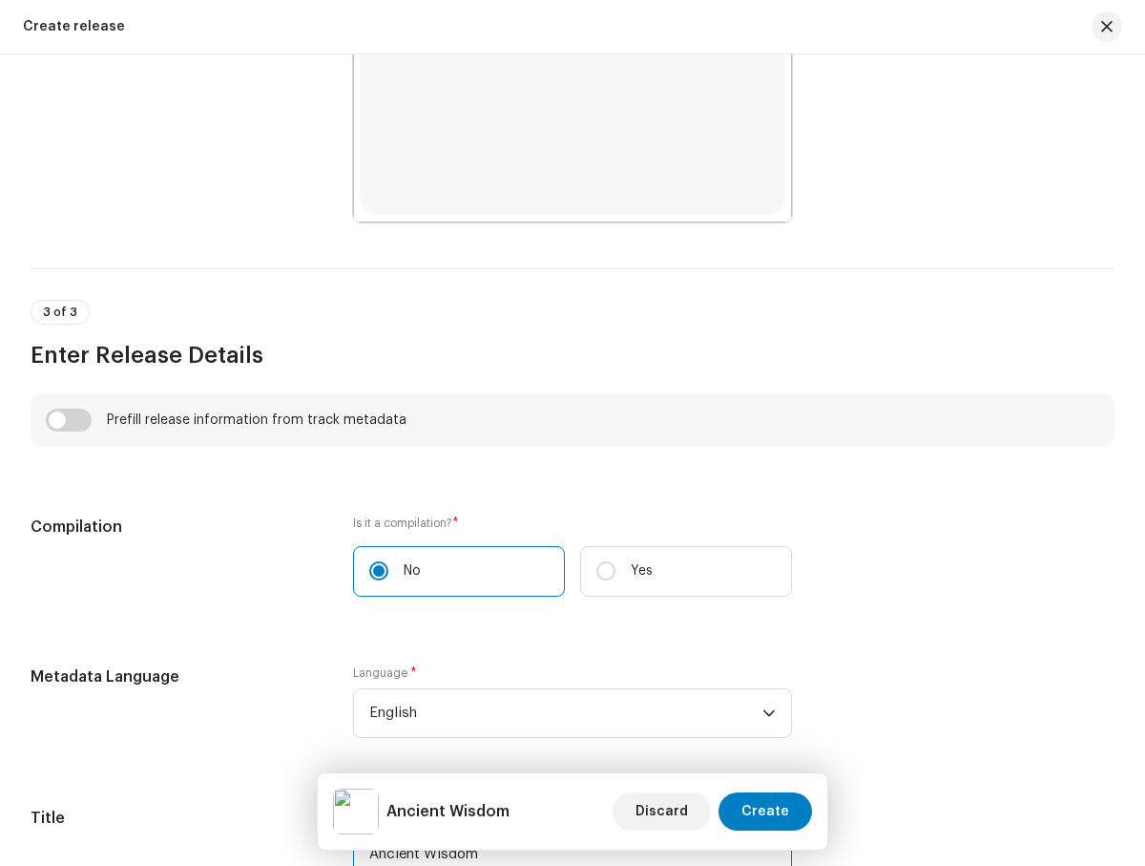
type input "Ancient Wisdom"
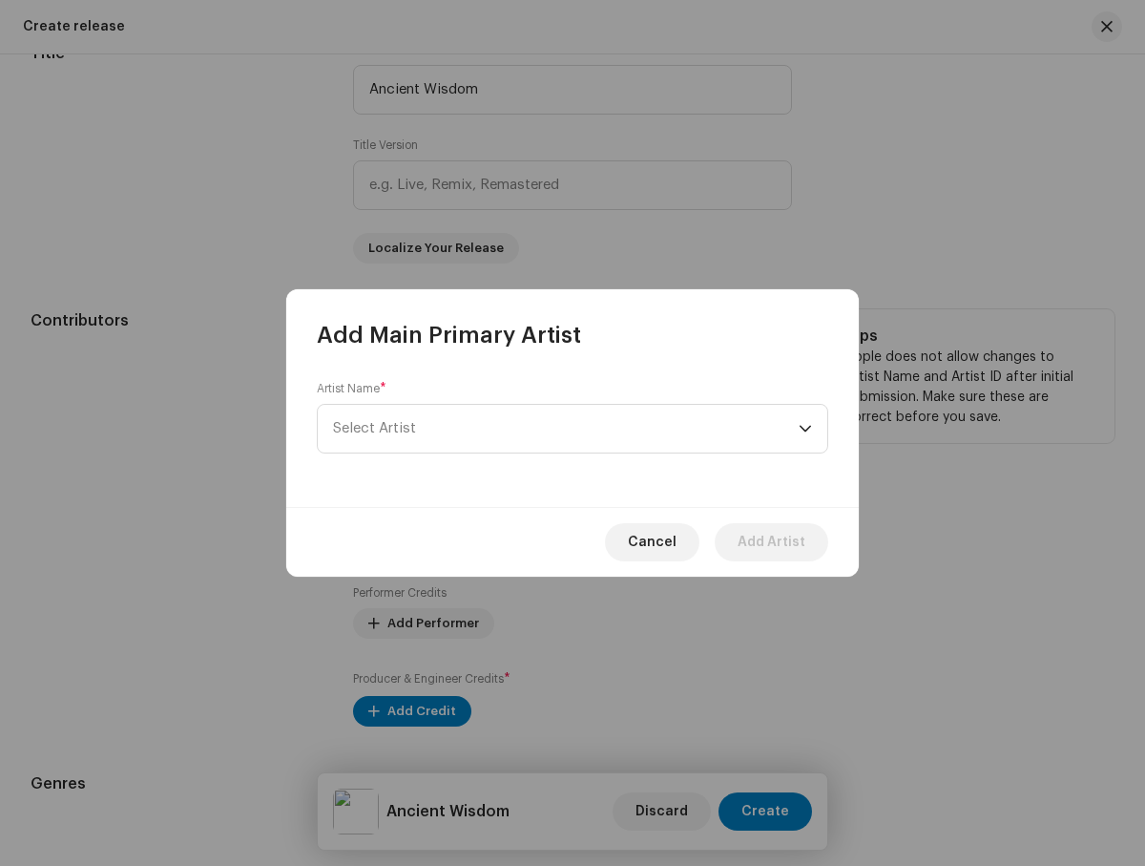
click at [566, 429] on span "Select Artist" at bounding box center [566, 429] width 466 height 48
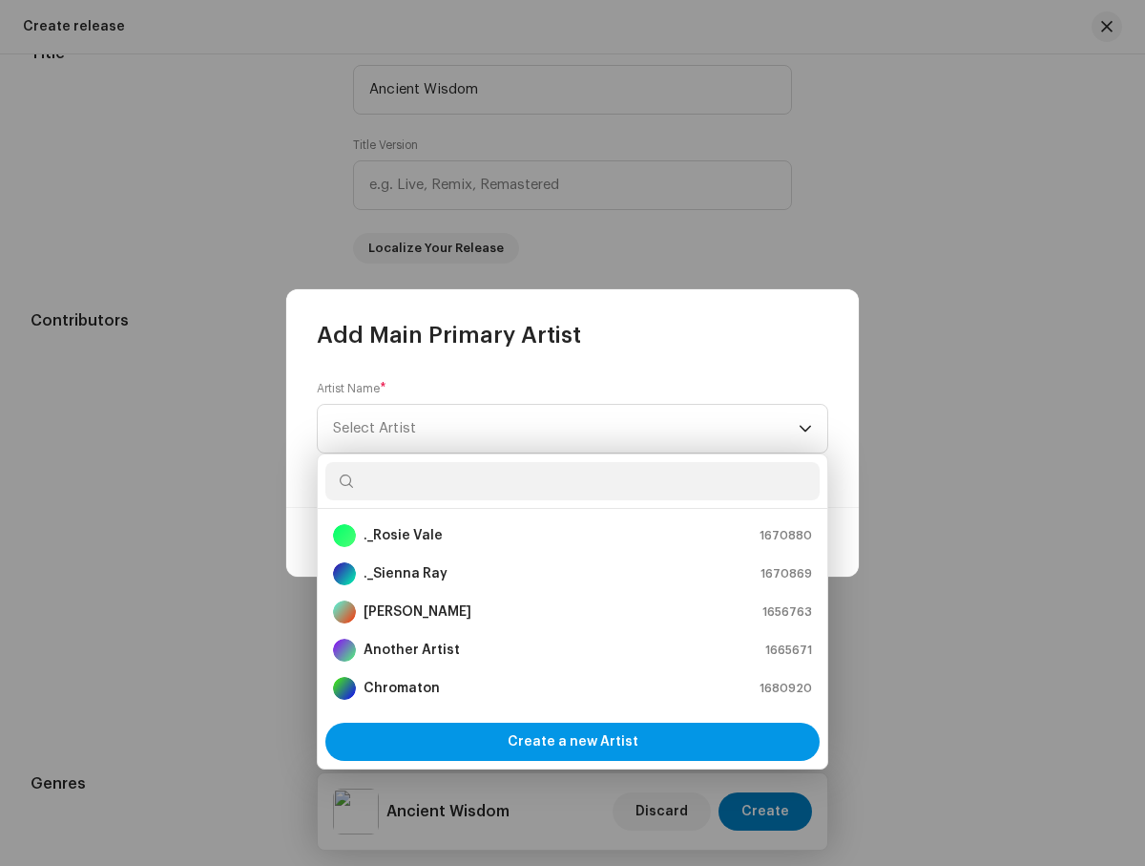
click at [573, 742] on span "Create a new Artist" at bounding box center [573, 741] width 131 height 38
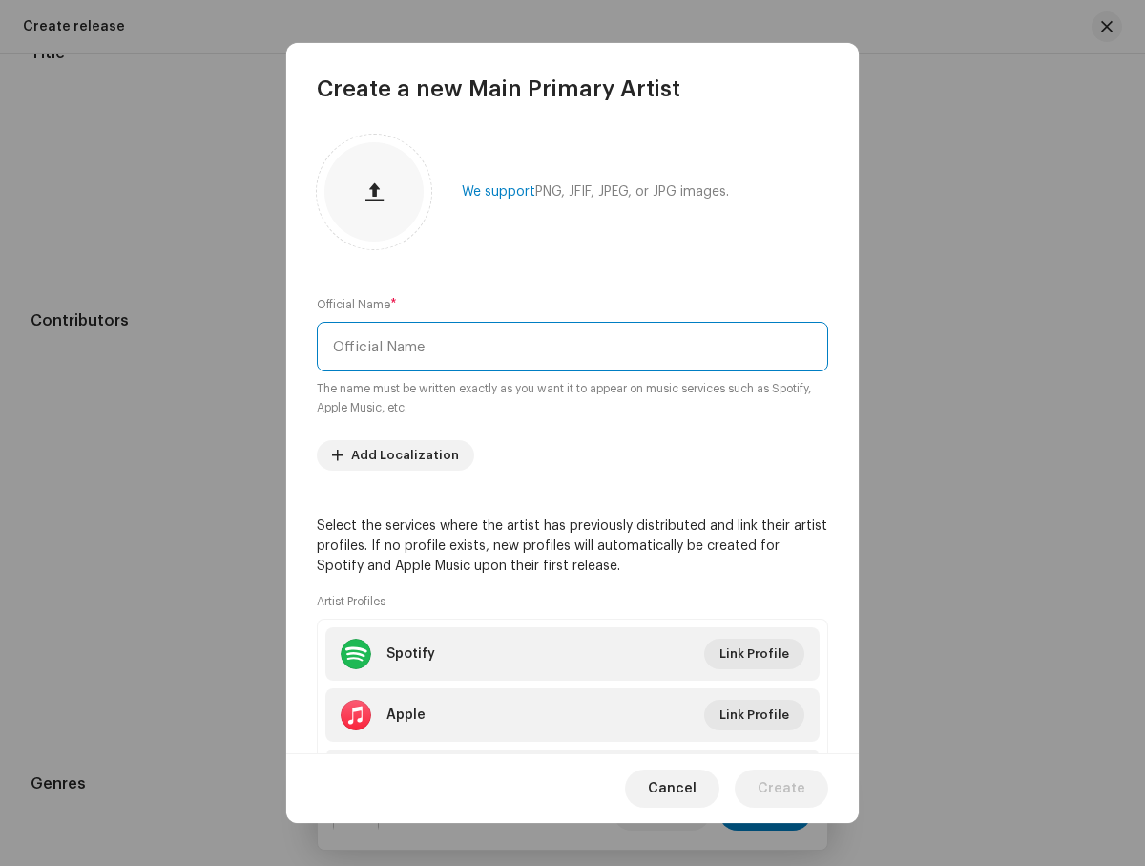
type input "Miro"
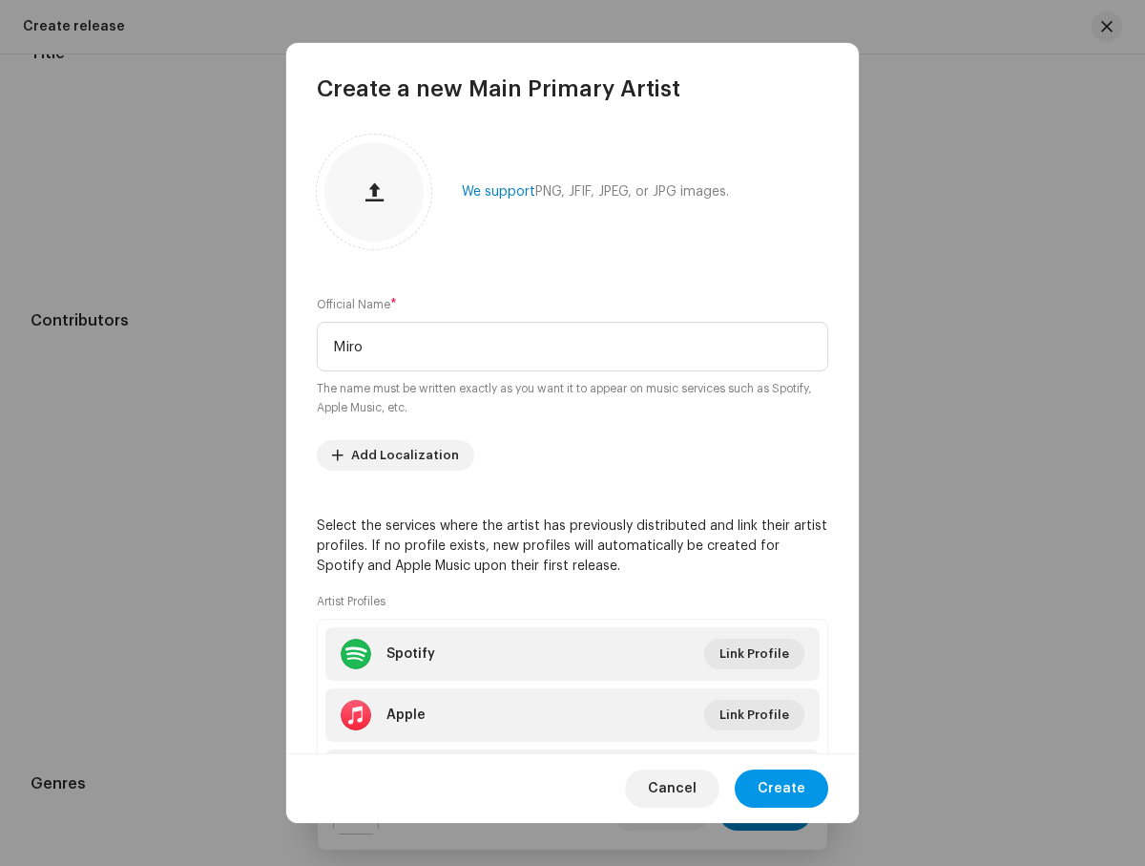
click at [784, 787] on span "Create" at bounding box center [782, 788] width 48 height 38
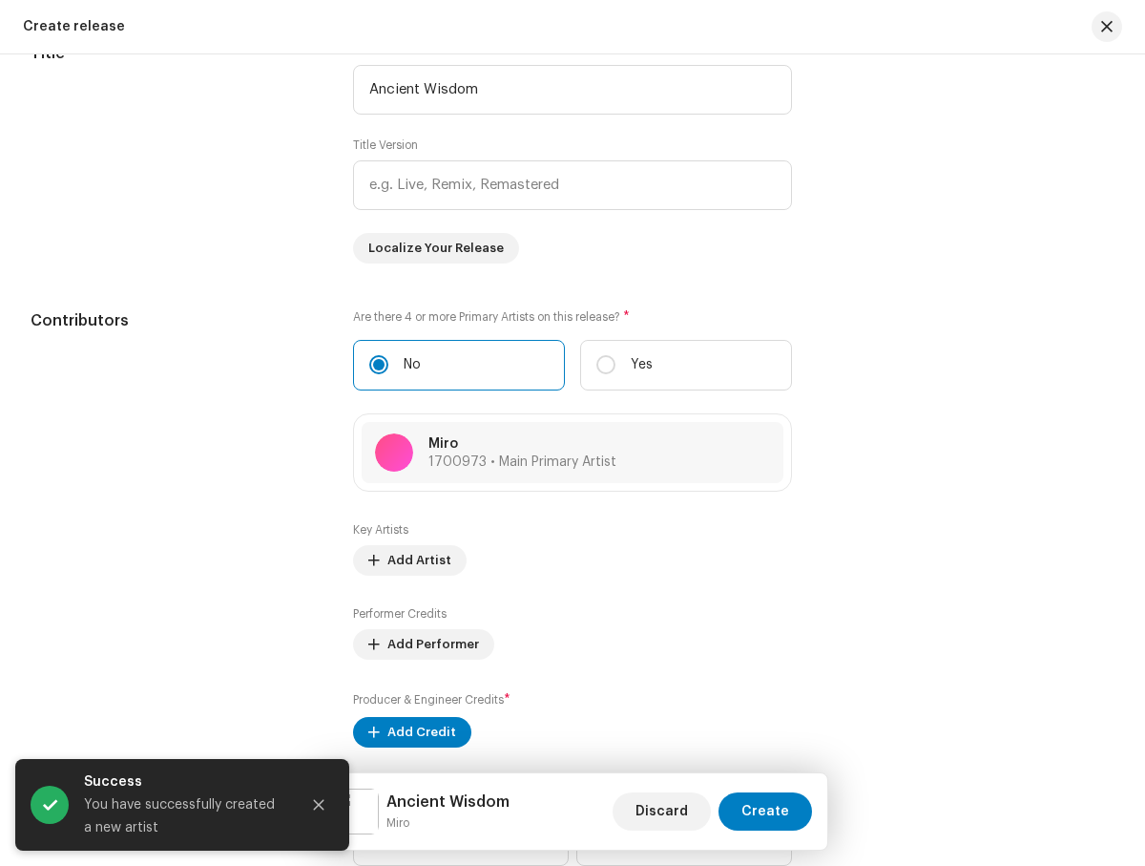
click at [319, 805] on icon "Close" at bounding box center [319, 805] width 10 height 10
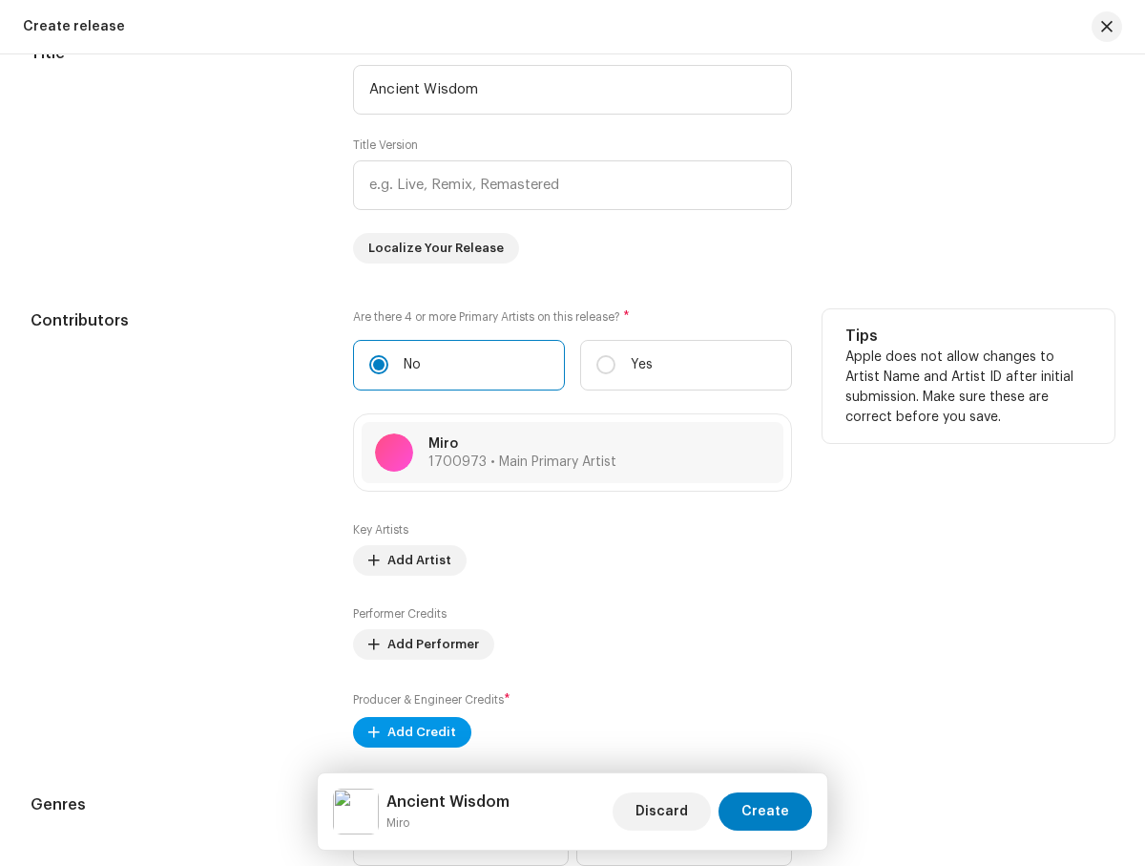
click at [408, 736] on span "Add Credit" at bounding box center [421, 732] width 69 height 38
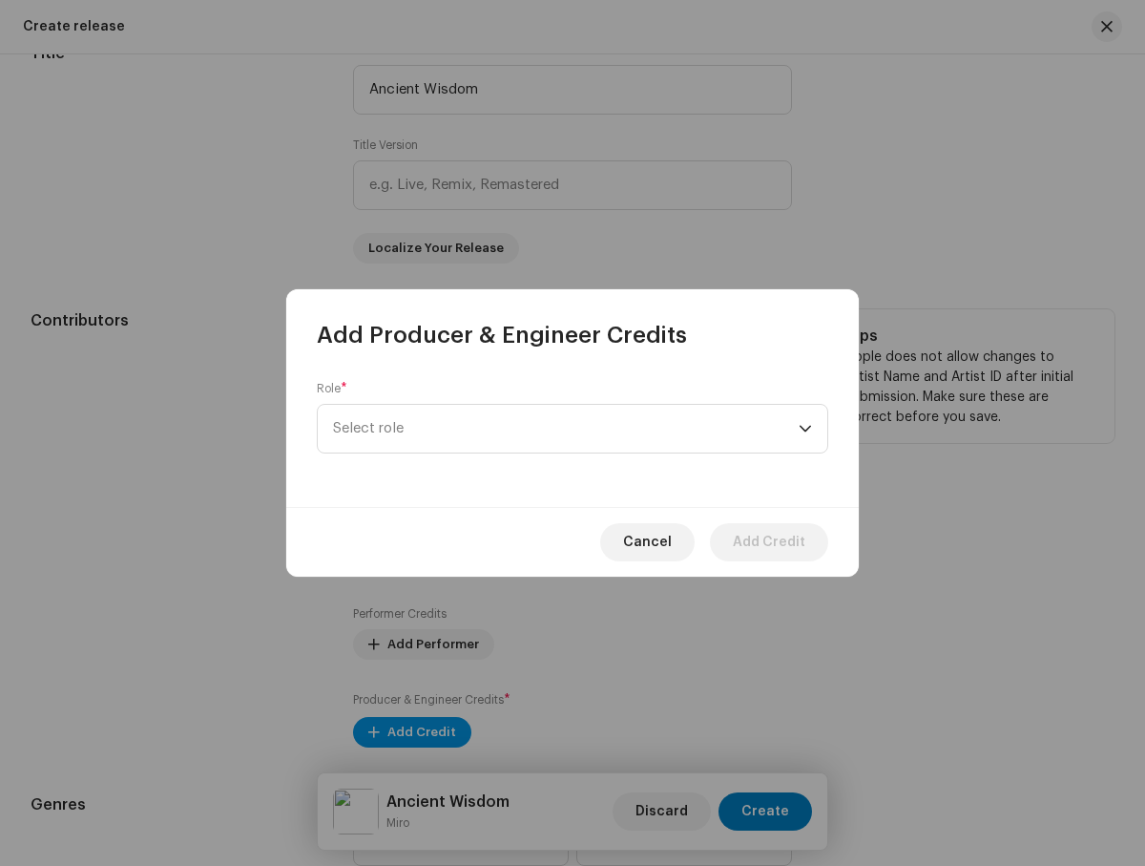
click at [566, 429] on span "Select role" at bounding box center [566, 429] width 466 height 48
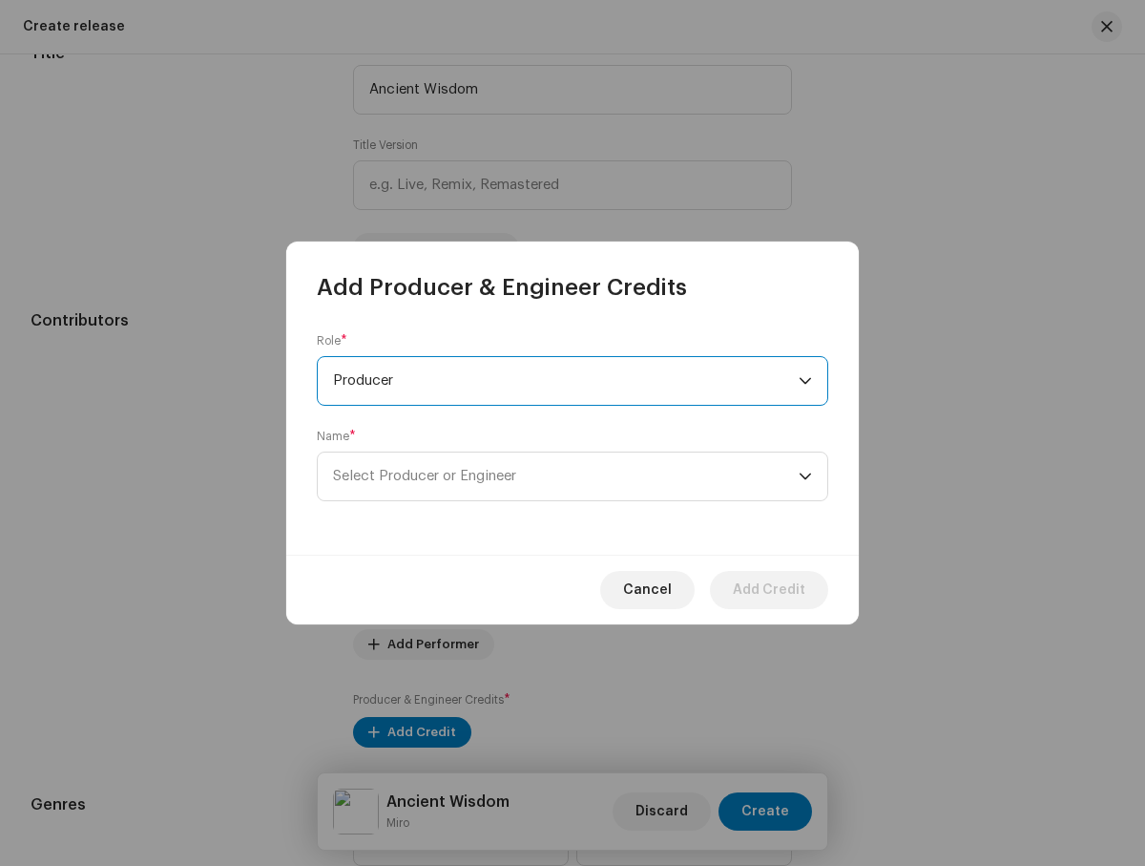
scroll to position [687, 0]
click at [566, 476] on span "Select Producer or Engineer" at bounding box center [566, 476] width 466 height 48
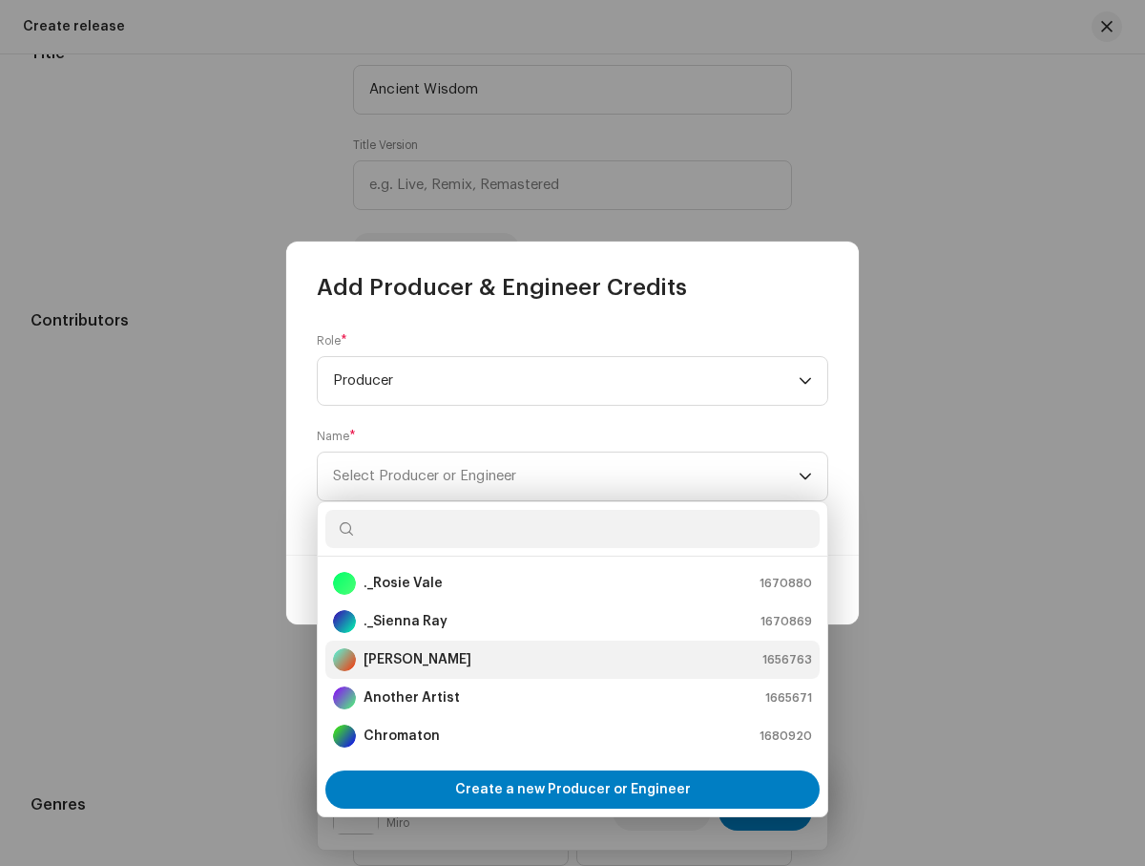
click at [570, 659] on div "[PERSON_NAME] 1656763" at bounding box center [572, 659] width 479 height 23
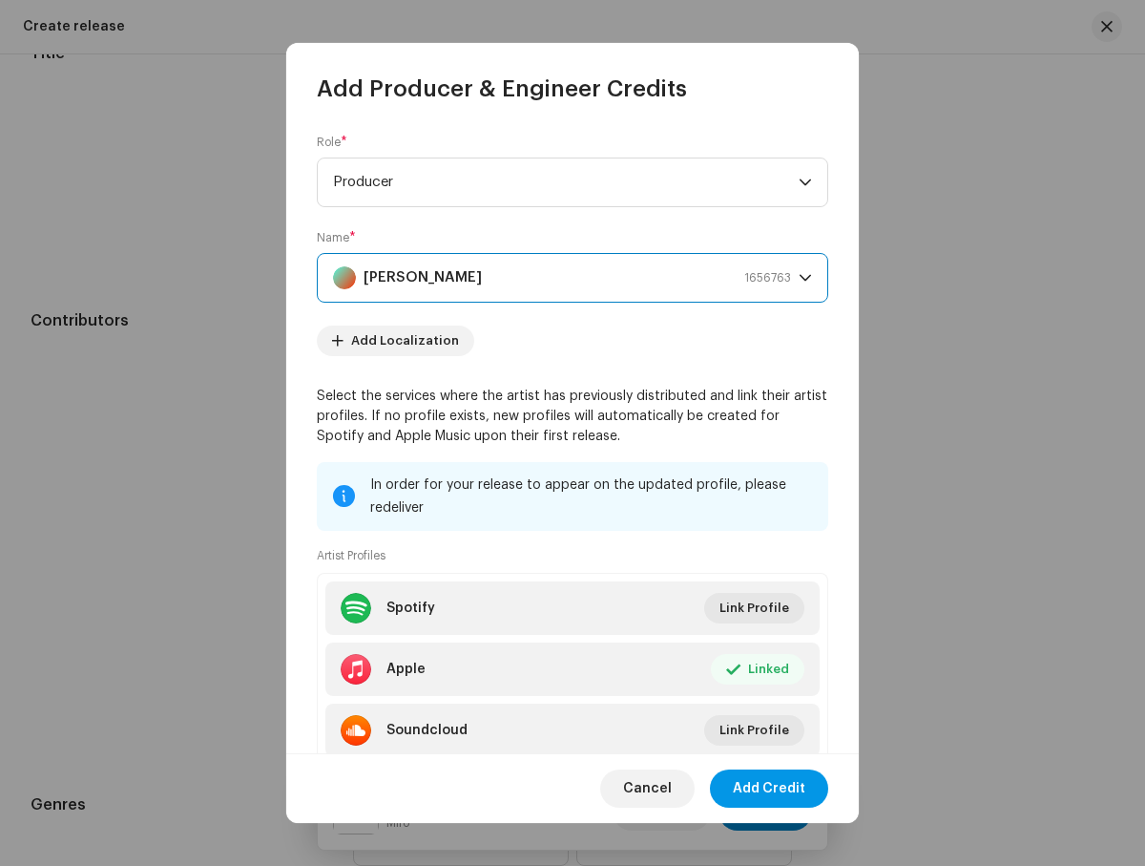
click at [770, 787] on span "Add Credit" at bounding box center [769, 788] width 73 height 38
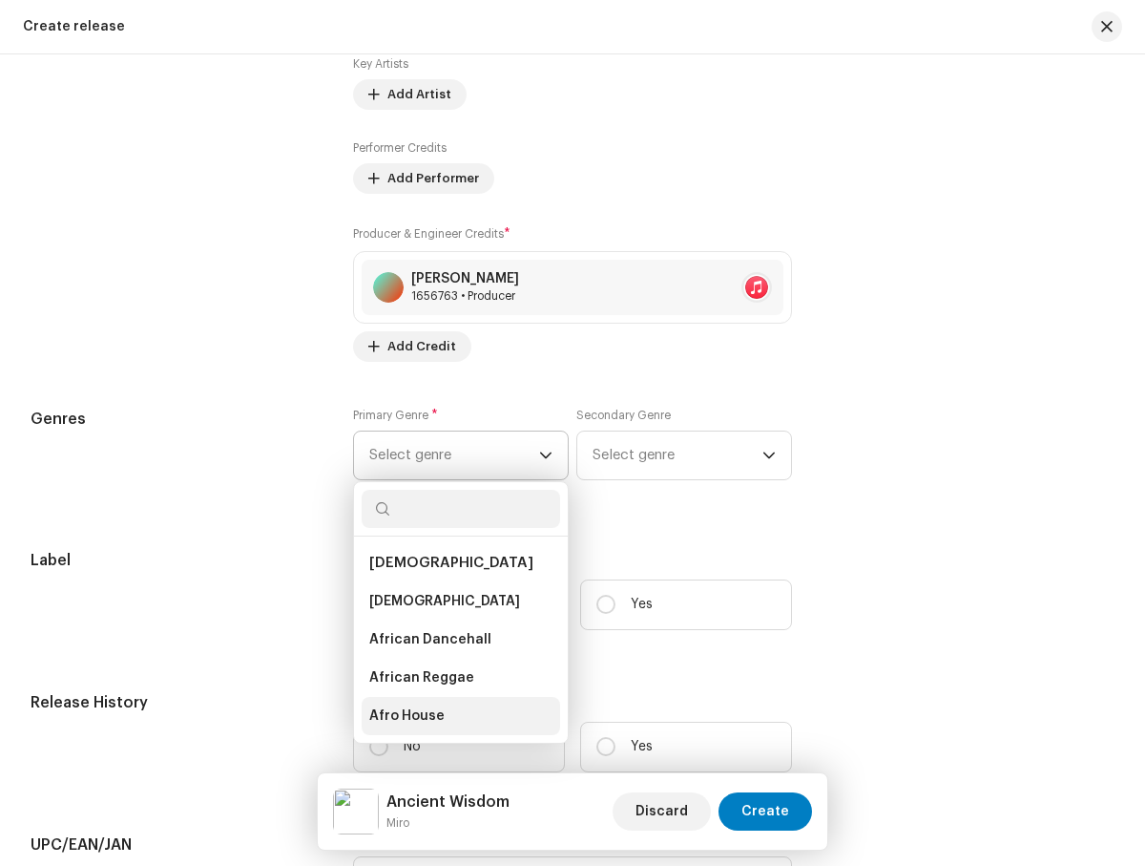
click at [455, 720] on li "Afro House" at bounding box center [461, 716] width 199 height 38
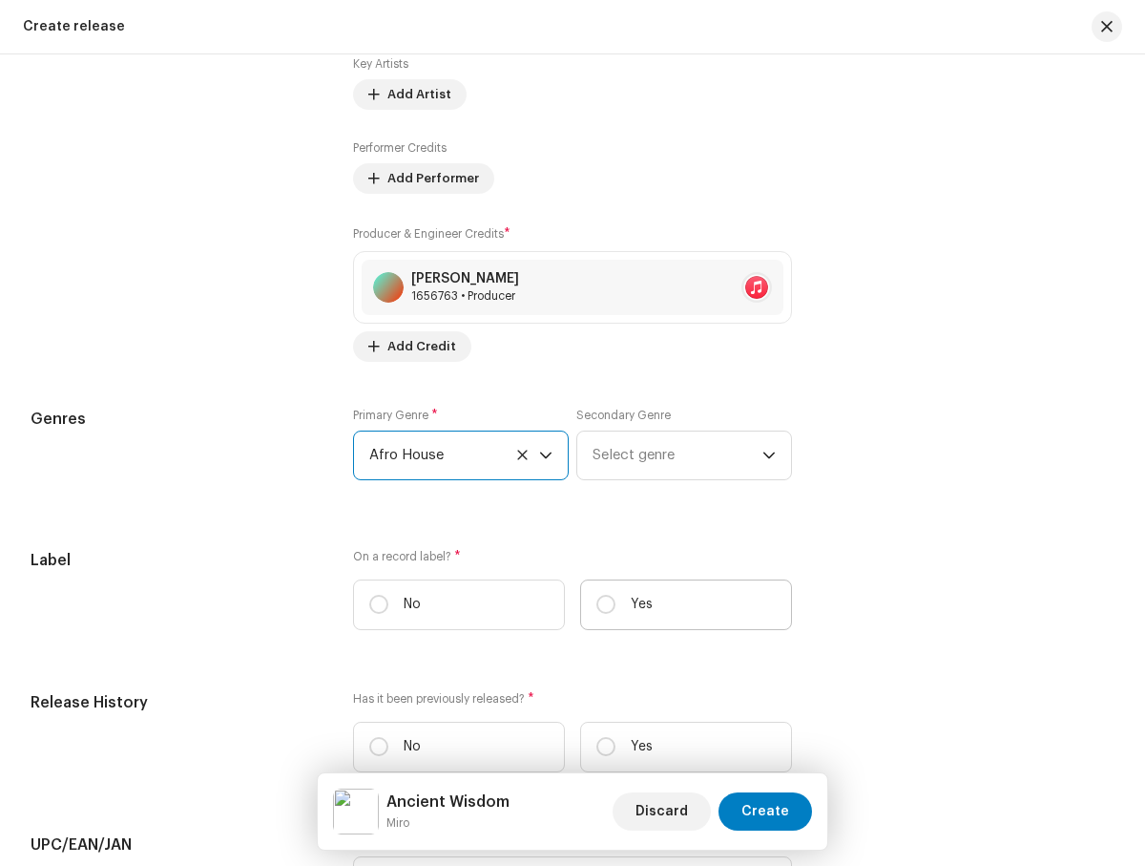
click at [681, 609] on label "Yes" at bounding box center [686, 604] width 212 height 51
click at [616, 609] on input "Yes" at bounding box center [605, 604] width 19 height 19
radio input "true"
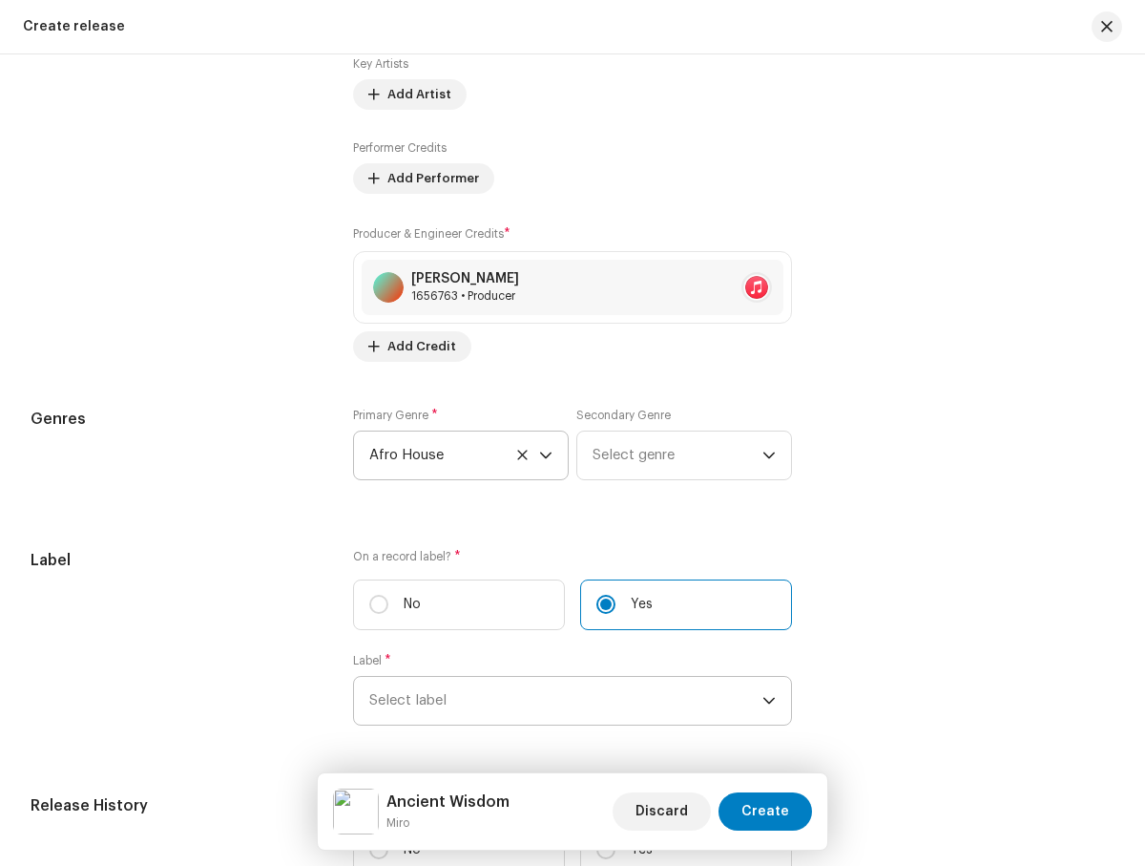
click at [562, 704] on span "Select label" at bounding box center [565, 701] width 392 height 48
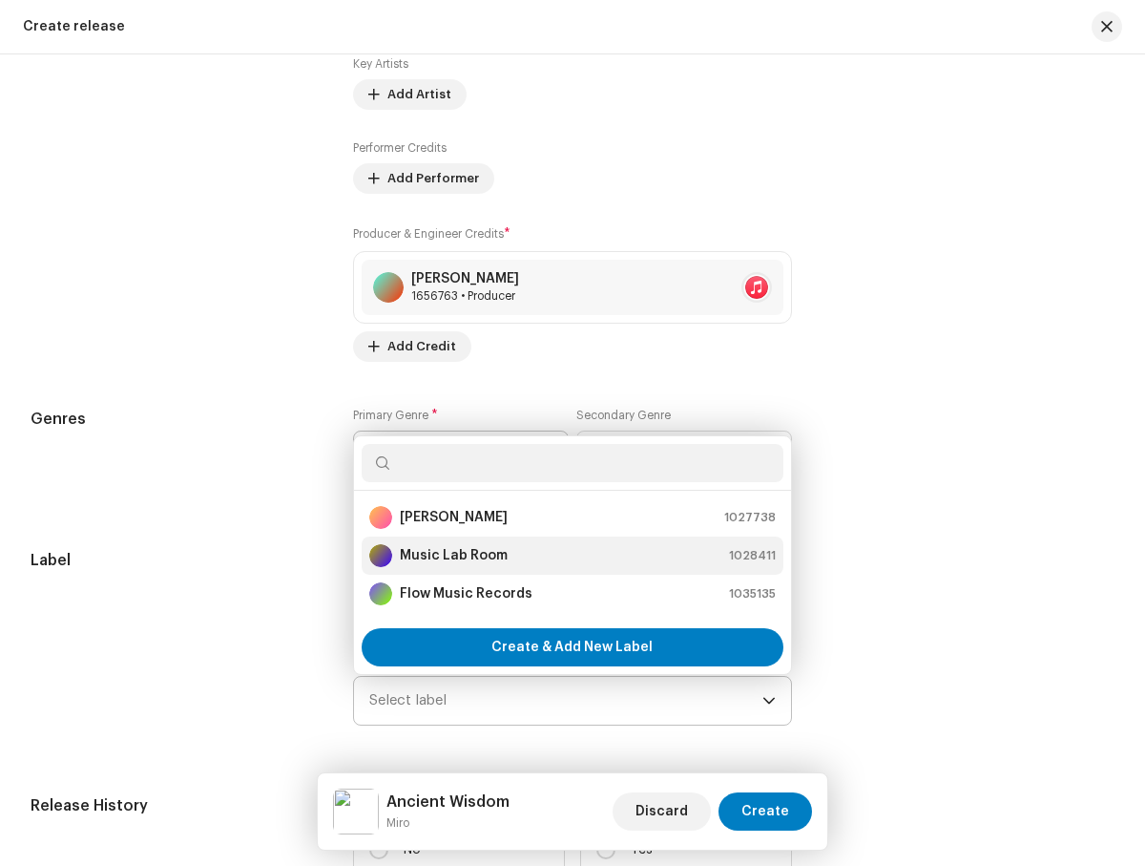
click at [569, 559] on div "Music Lab Room 1028411" at bounding box center [572, 555] width 406 height 23
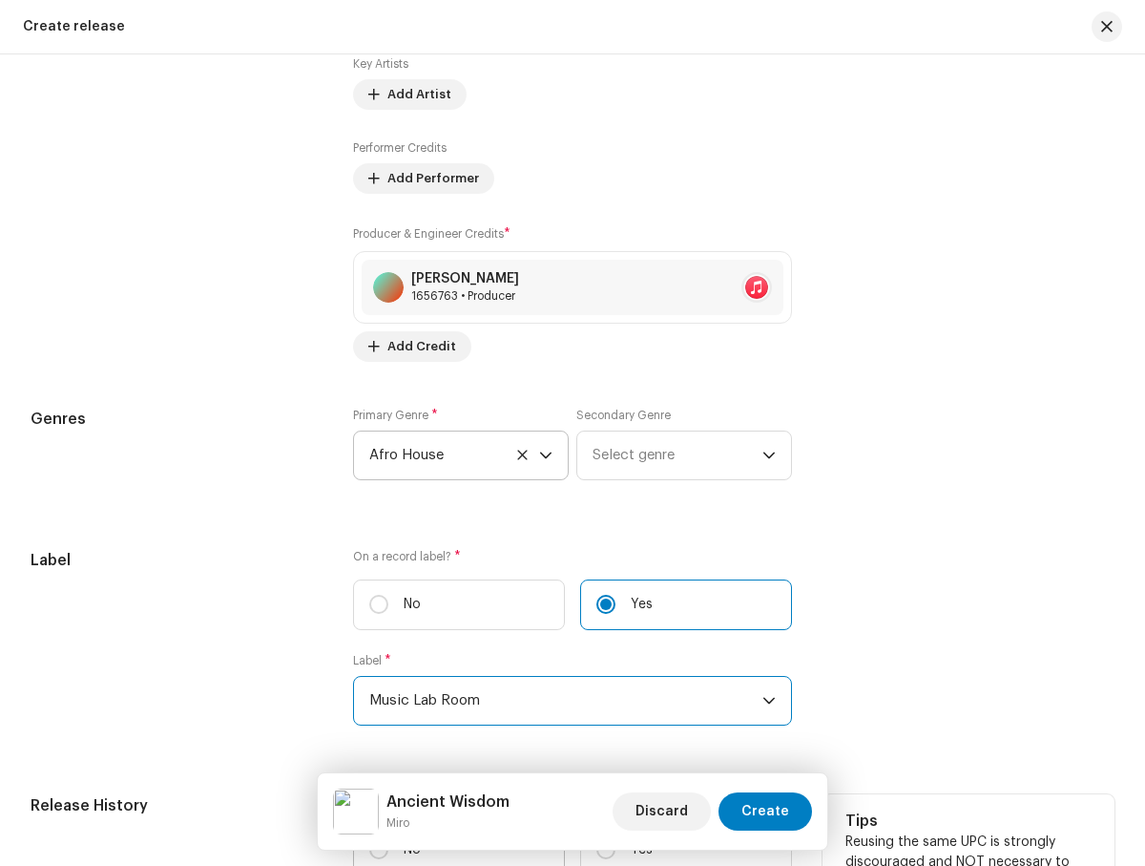
click at [456, 825] on label "No" at bounding box center [459, 850] width 212 height 51
click at [388, 840] on input "No" at bounding box center [378, 849] width 19 height 19
radio input "true"
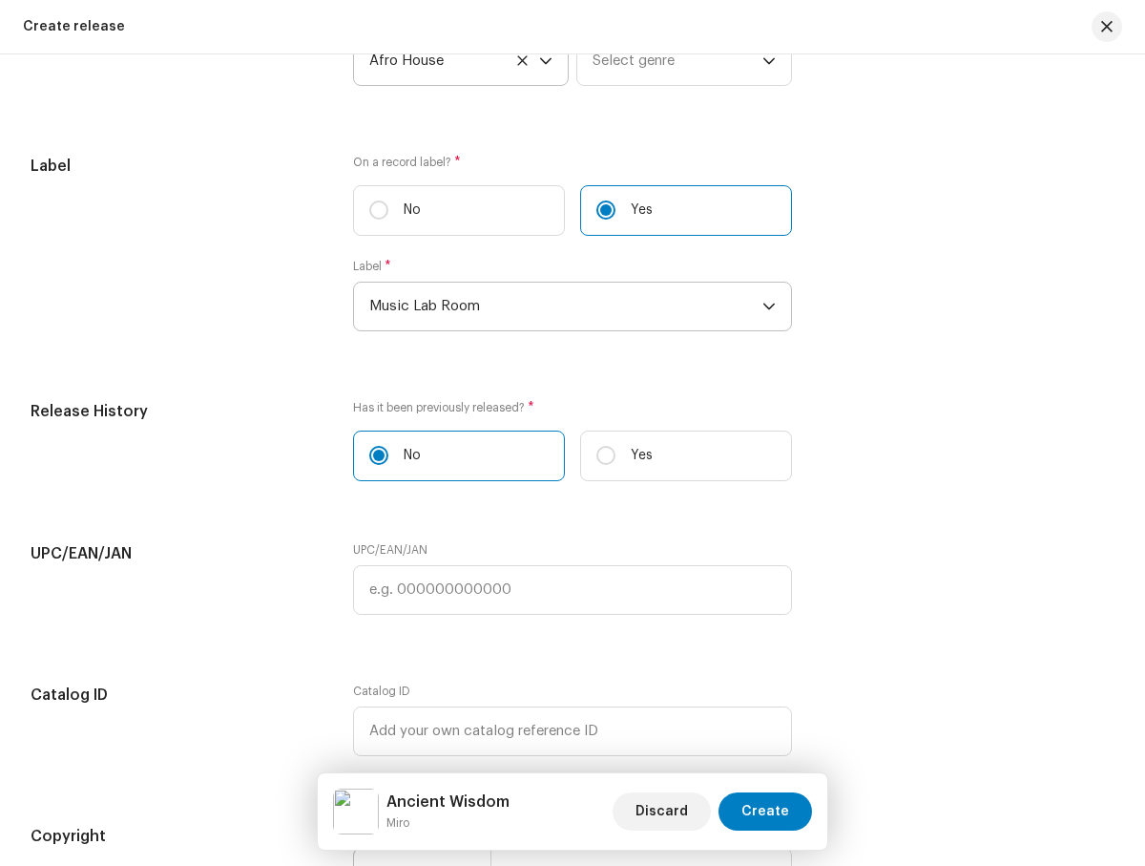
click at [420, 848] on span "Select year" at bounding box center [415, 872] width 93 height 48
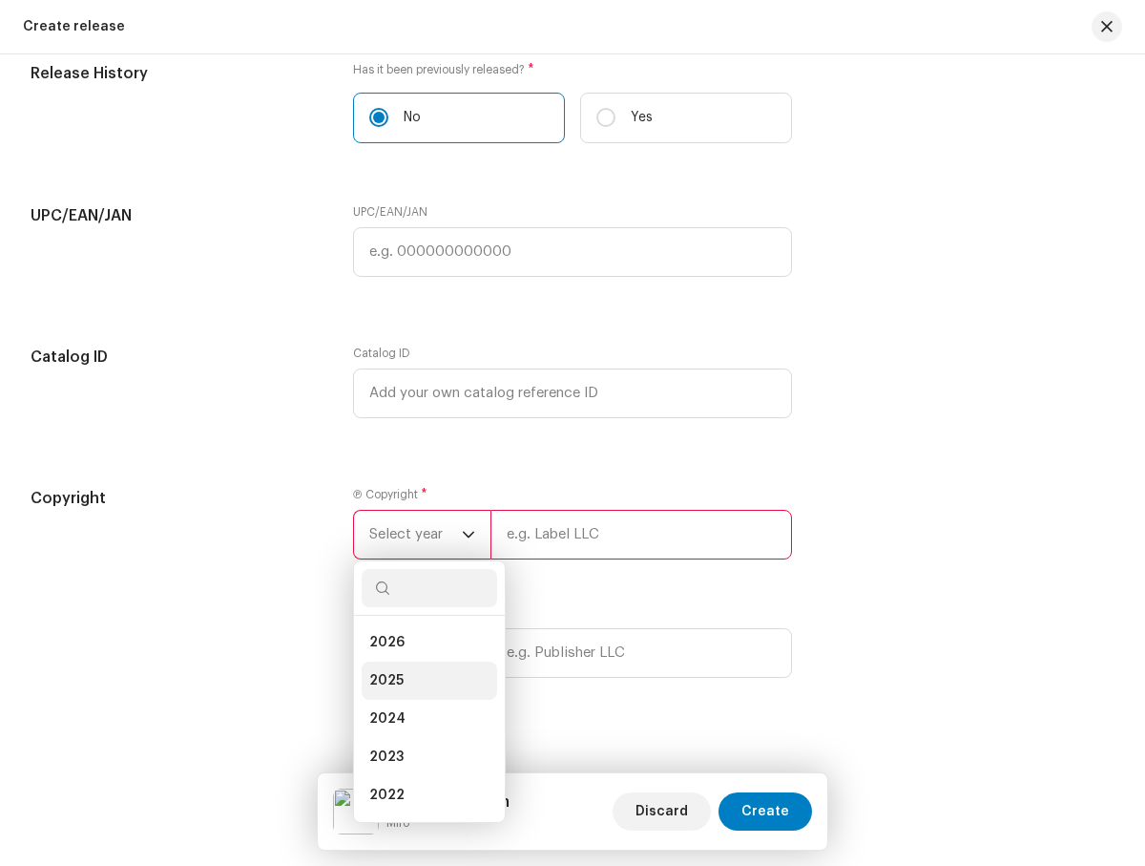
click at [425, 684] on li "2025" at bounding box center [430, 680] width 136 height 38
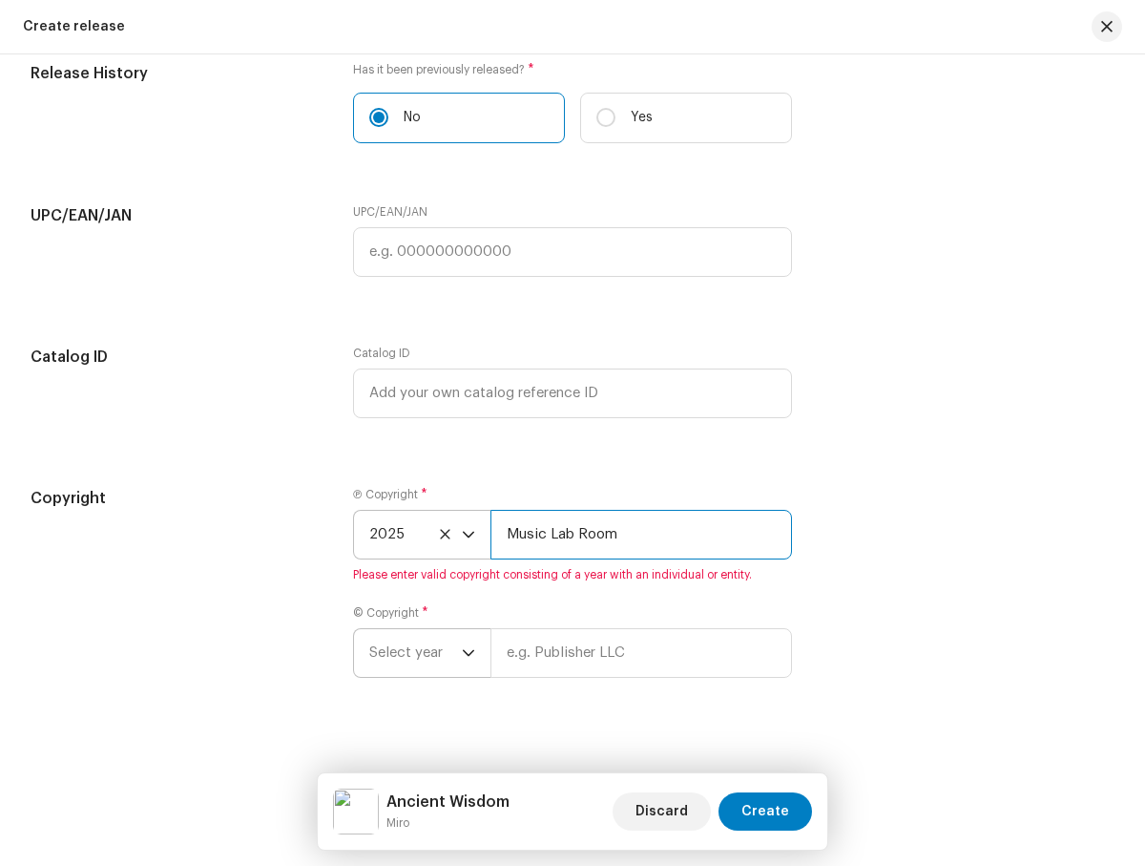
type input "Music Lab Room"
click at [420, 657] on span "Select year" at bounding box center [415, 653] width 93 height 48
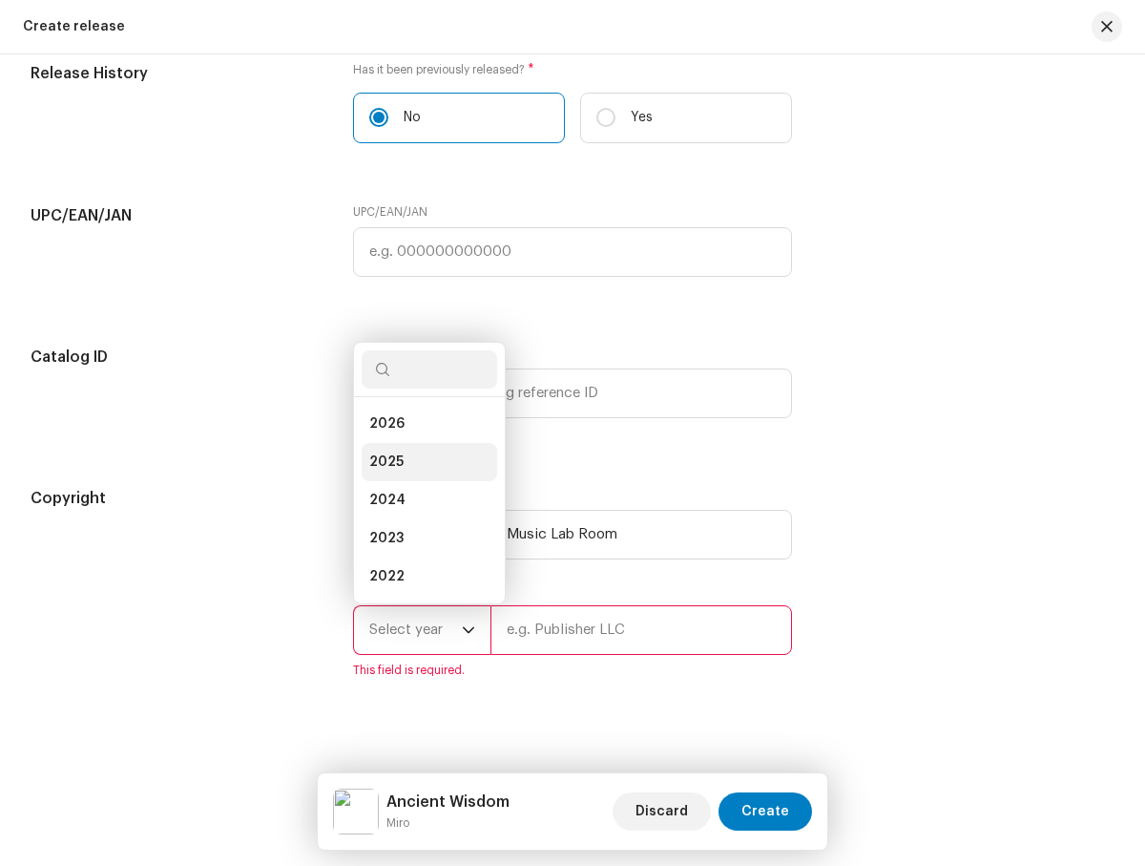
click at [425, 466] on li "2025" at bounding box center [430, 462] width 136 height 38
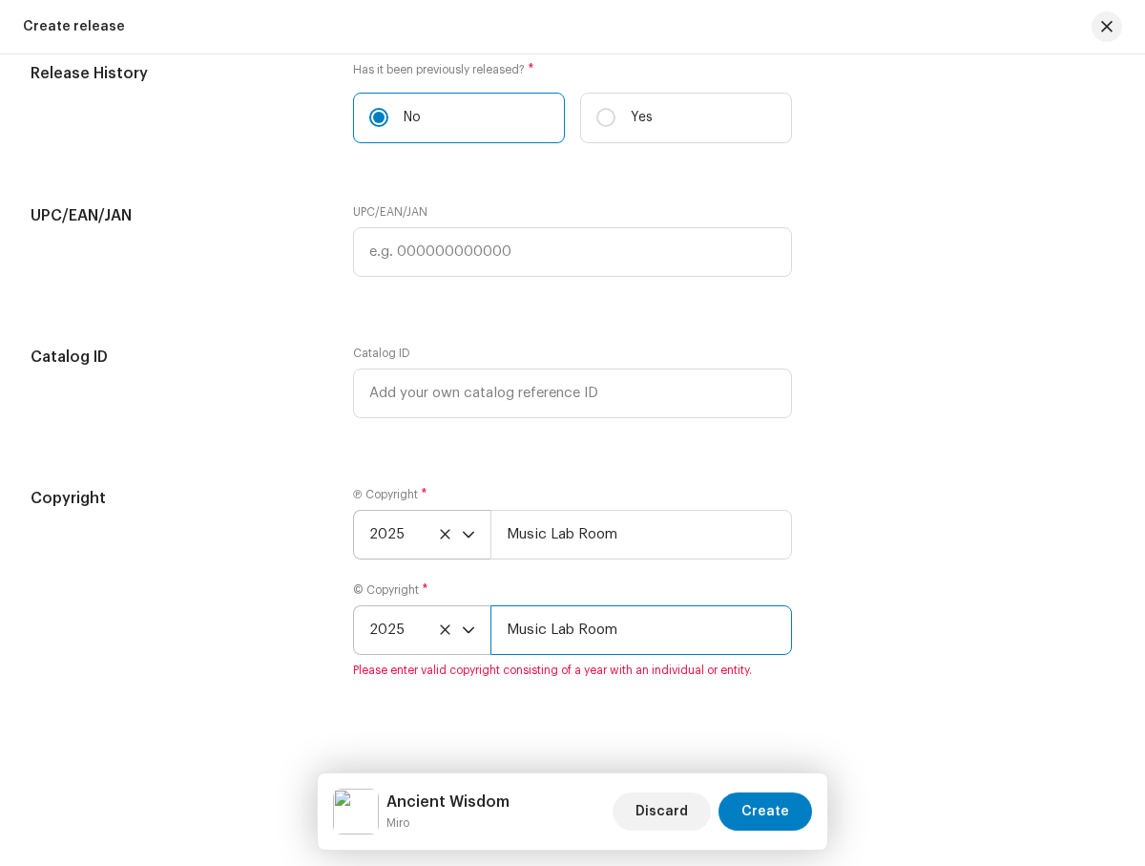
type input "Music Lab Room"
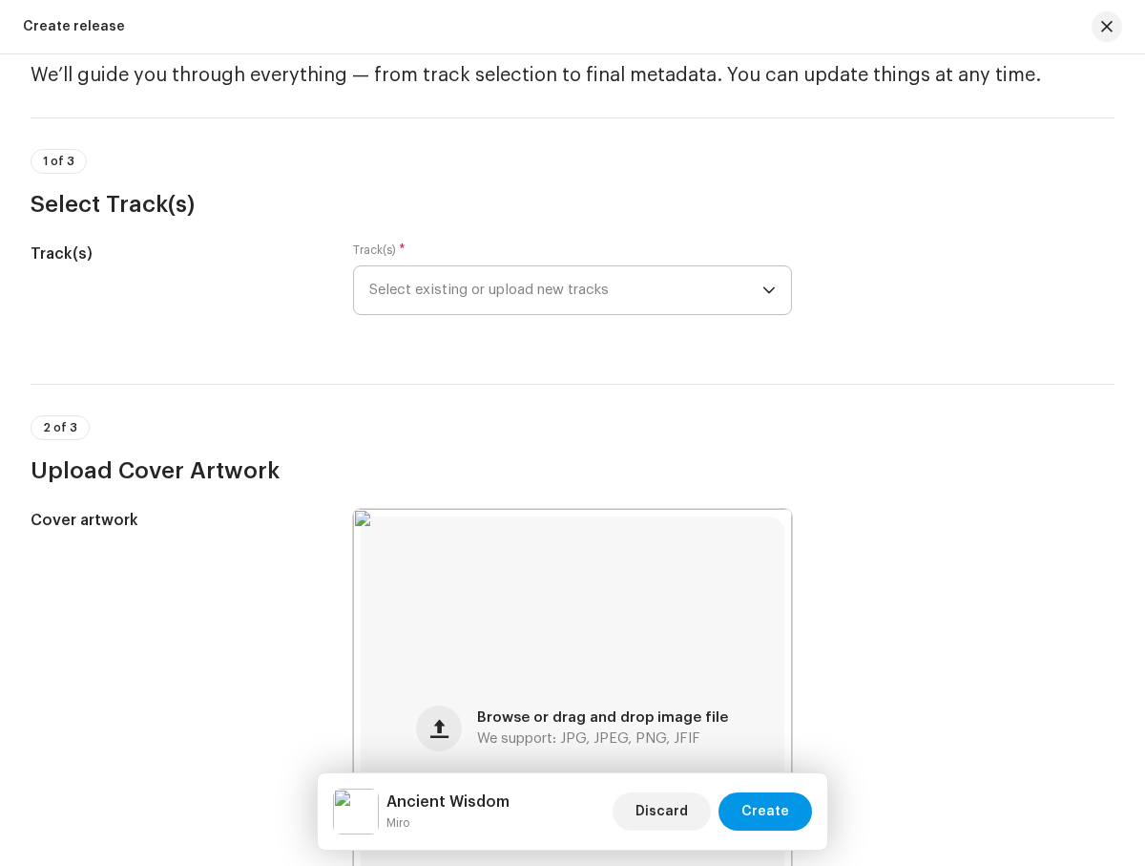
click at [767, 811] on span "Create" at bounding box center [766, 811] width 48 height 38
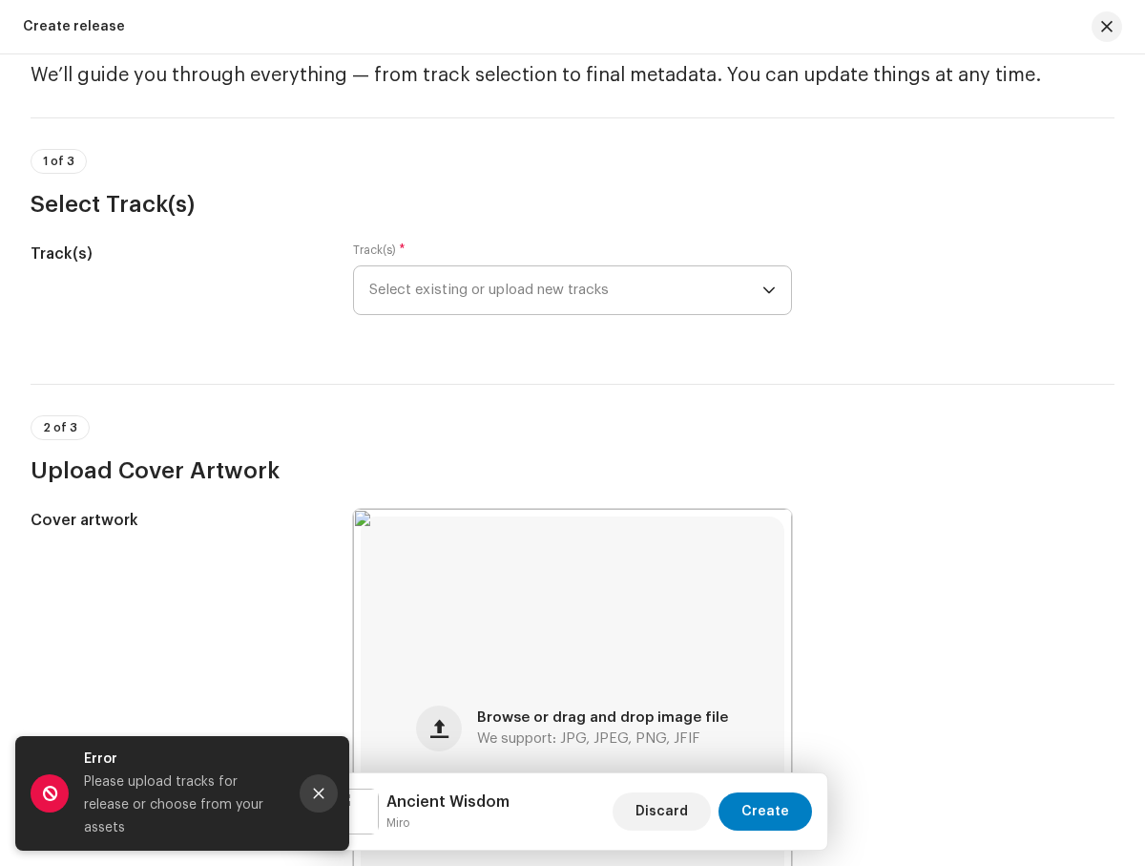
click at [319, 799] on icon "Close" at bounding box center [319, 793] width 10 height 10
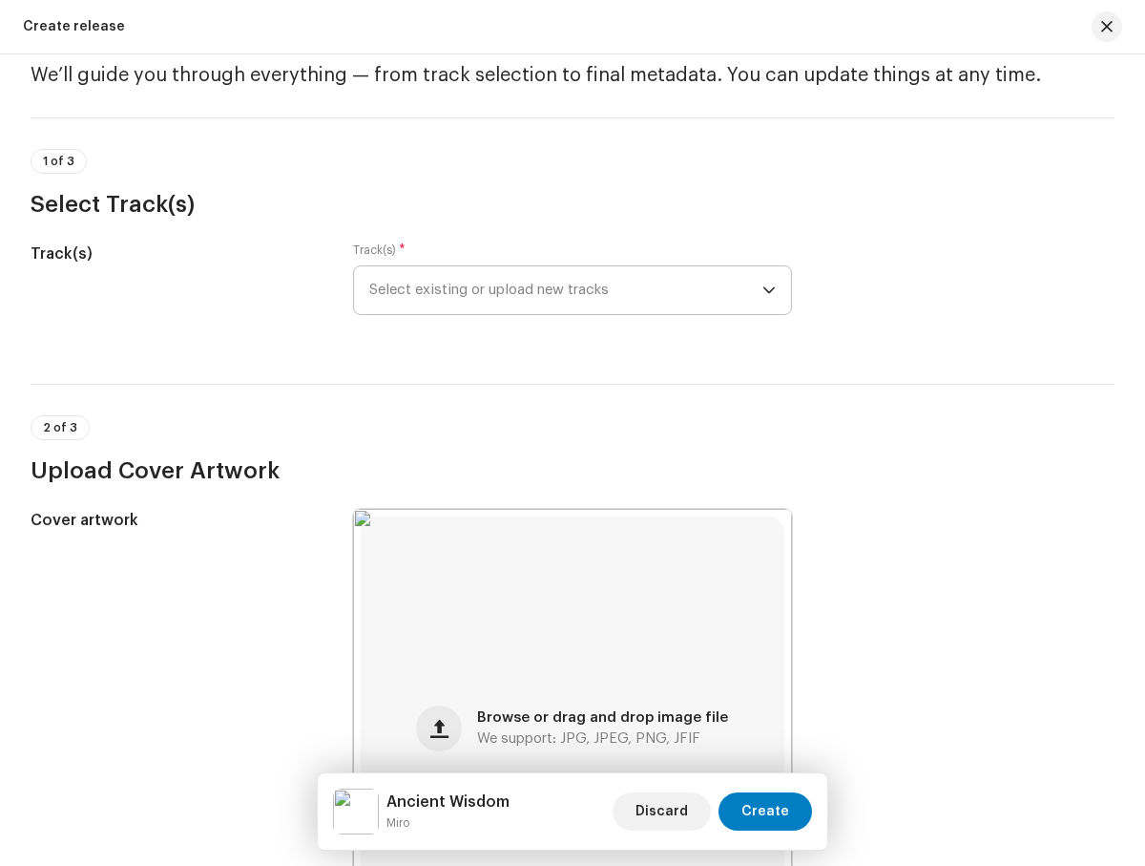
click at [562, 290] on span "Select existing or upload new tracks" at bounding box center [565, 290] width 392 height 48
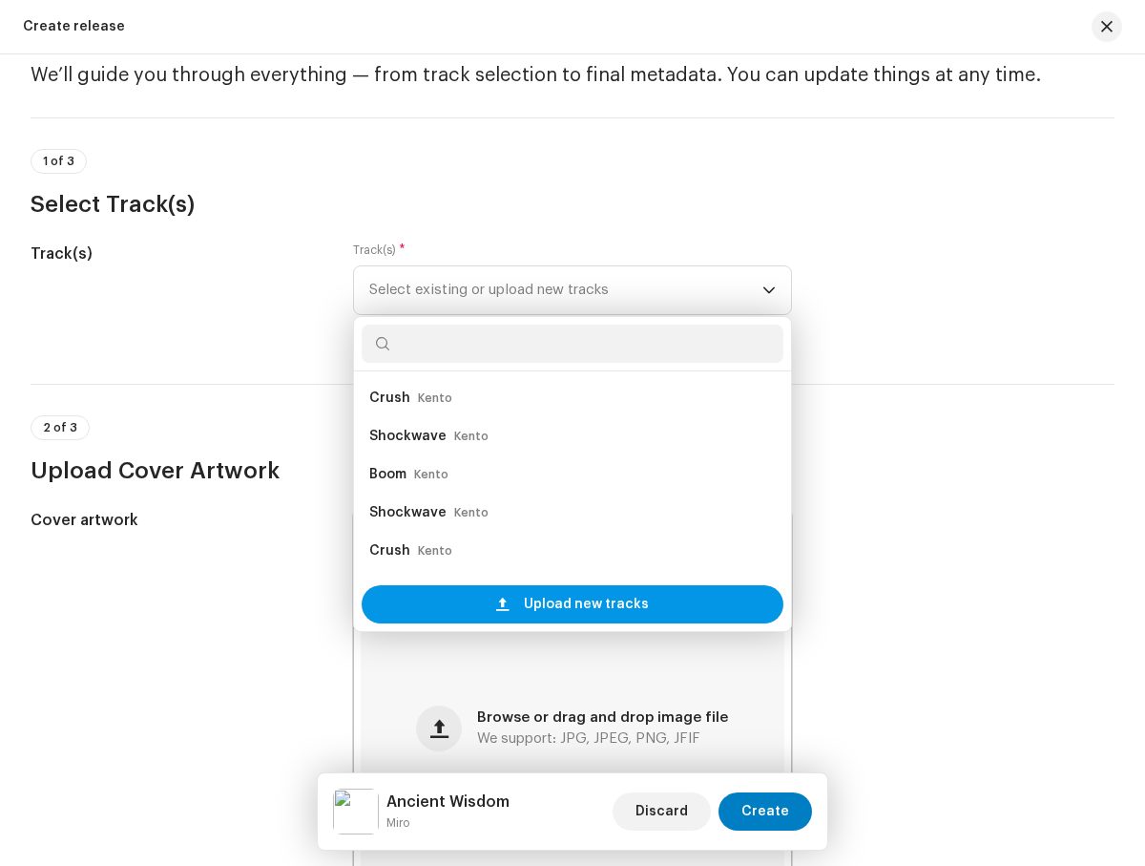
click at [569, 604] on span "Upload new tracks" at bounding box center [586, 604] width 125 height 38
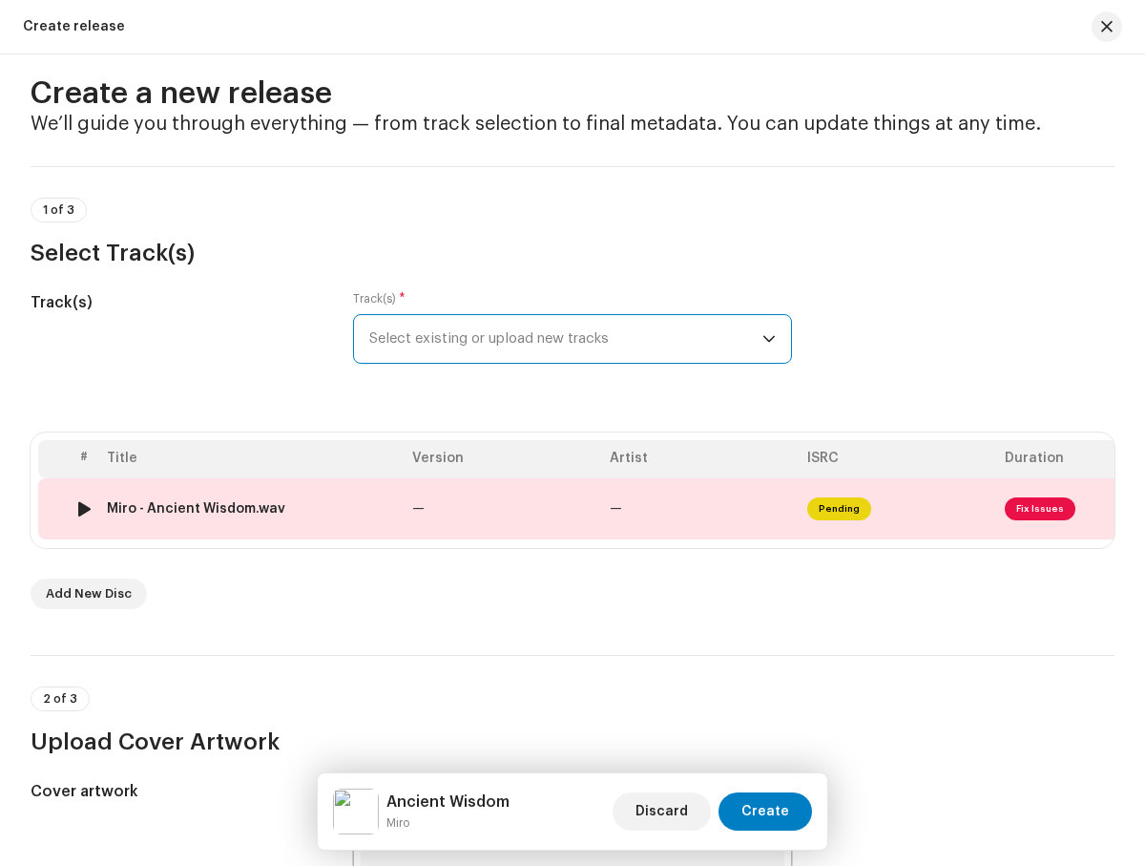
scroll to position [28, 0]
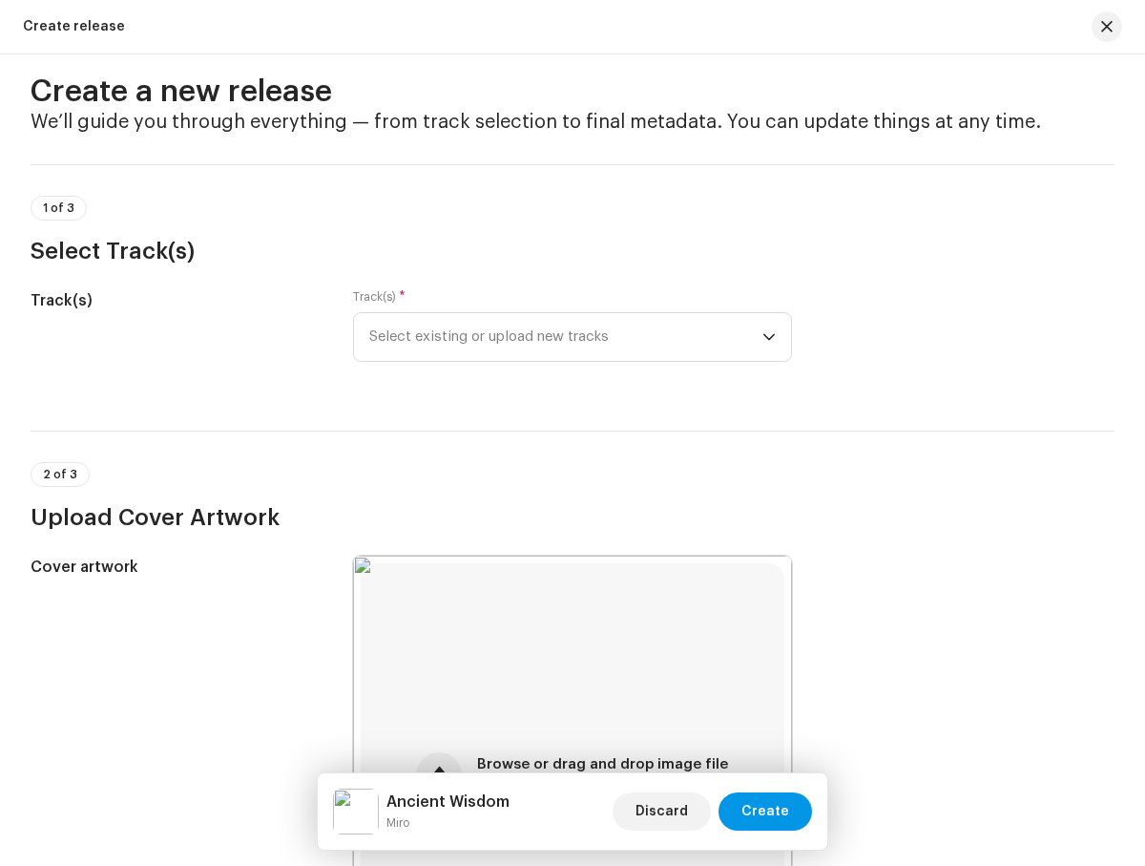
click at [767, 811] on span "Create" at bounding box center [766, 811] width 48 height 38
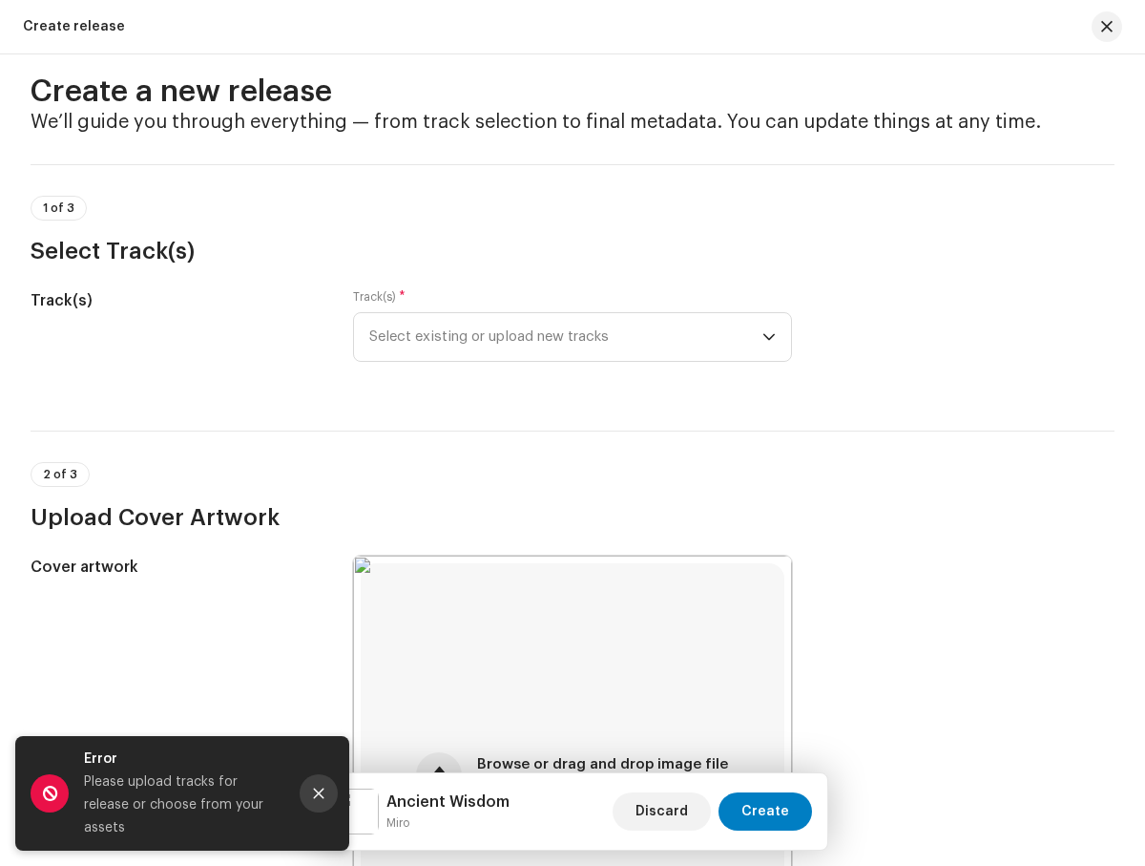
click at [319, 799] on icon "Close" at bounding box center [319, 793] width 10 height 10
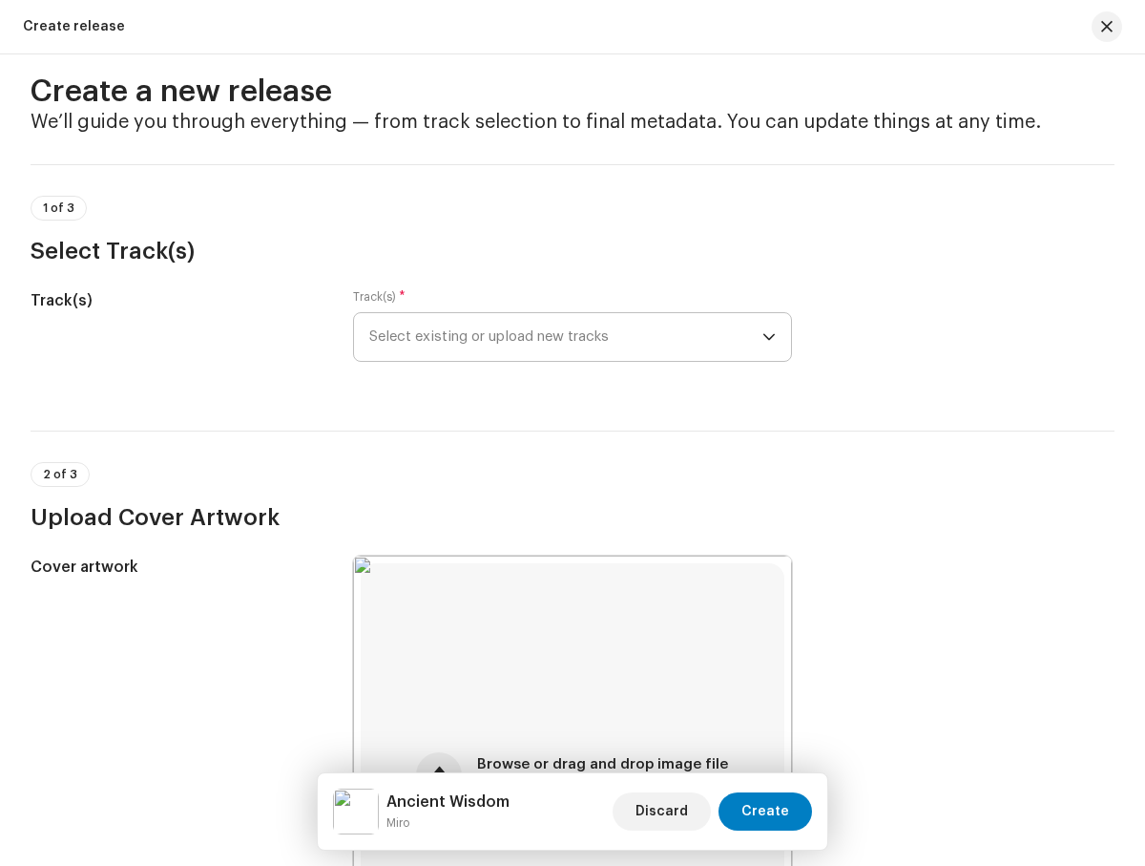
click at [562, 337] on span "Select existing or upload new tracks" at bounding box center [565, 337] width 392 height 48
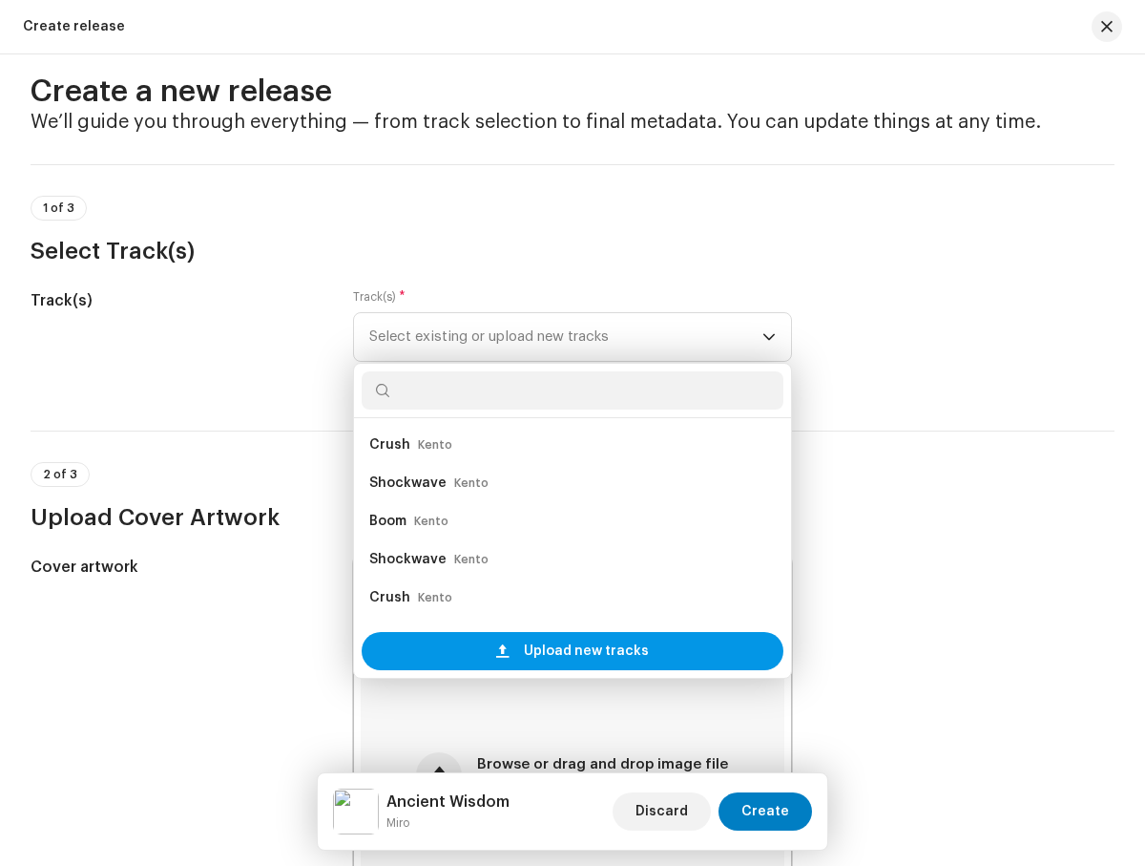
click at [582, 651] on span "Upload new tracks" at bounding box center [586, 651] width 125 height 38
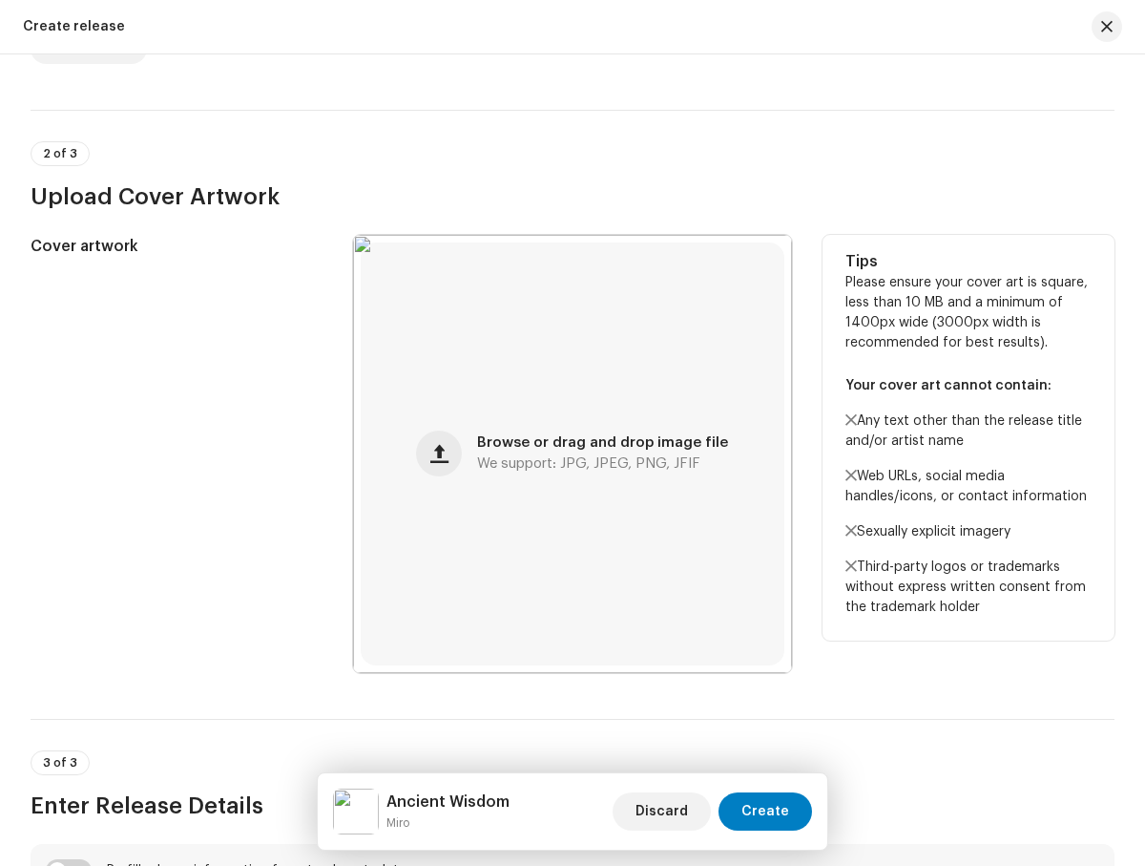
scroll to position [953, 0]
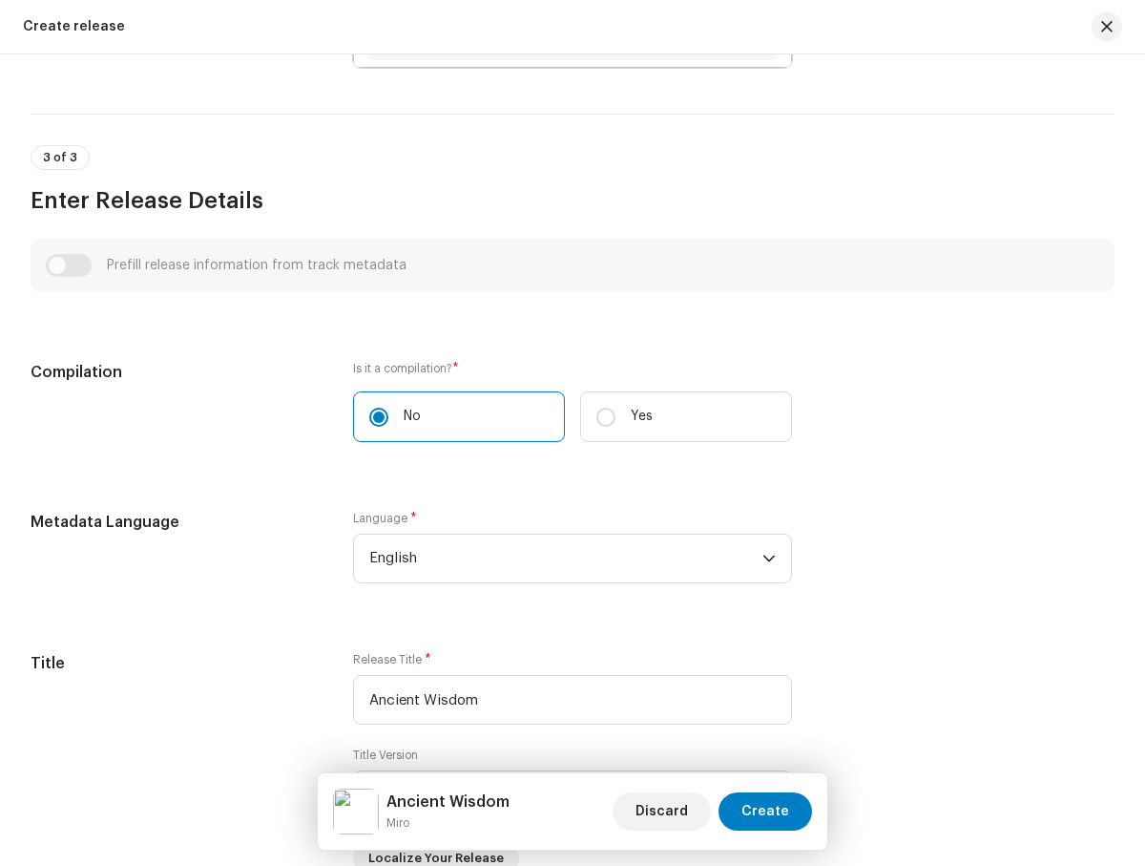
scroll to position [74, 0]
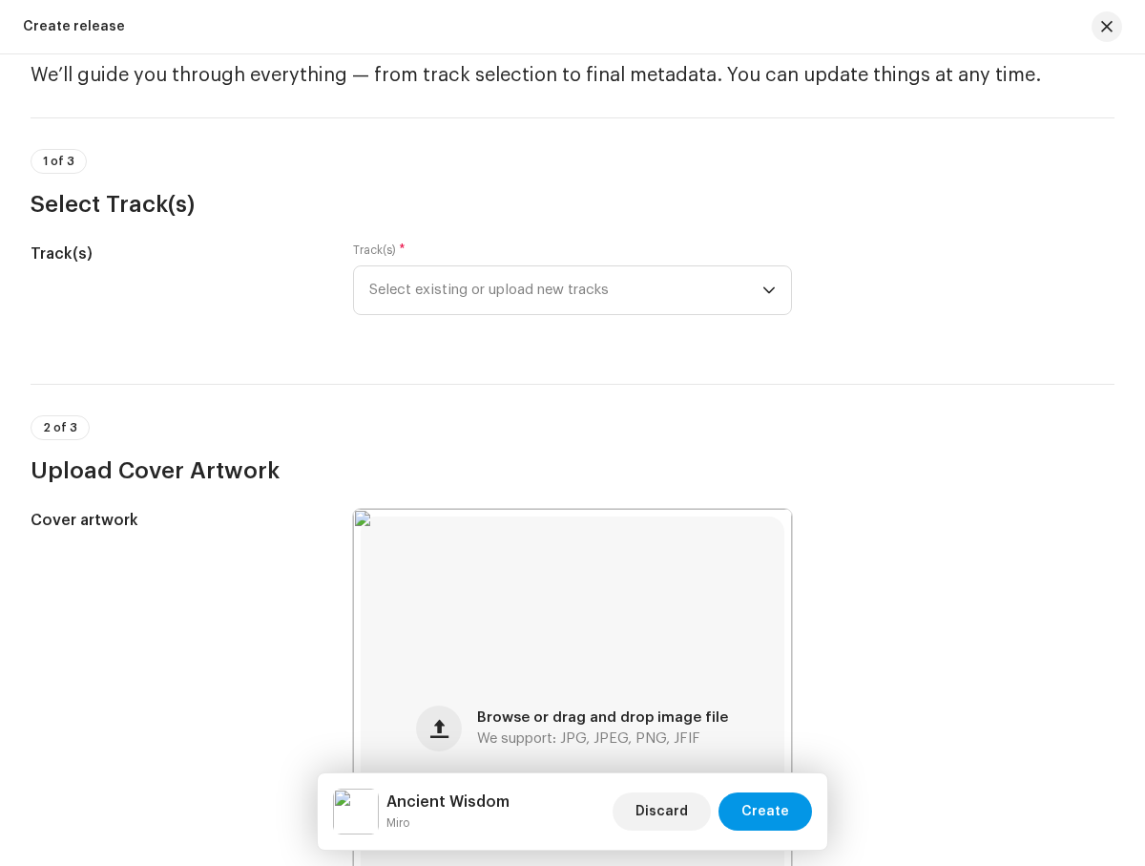
click at [767, 811] on span "Create" at bounding box center [766, 811] width 48 height 38
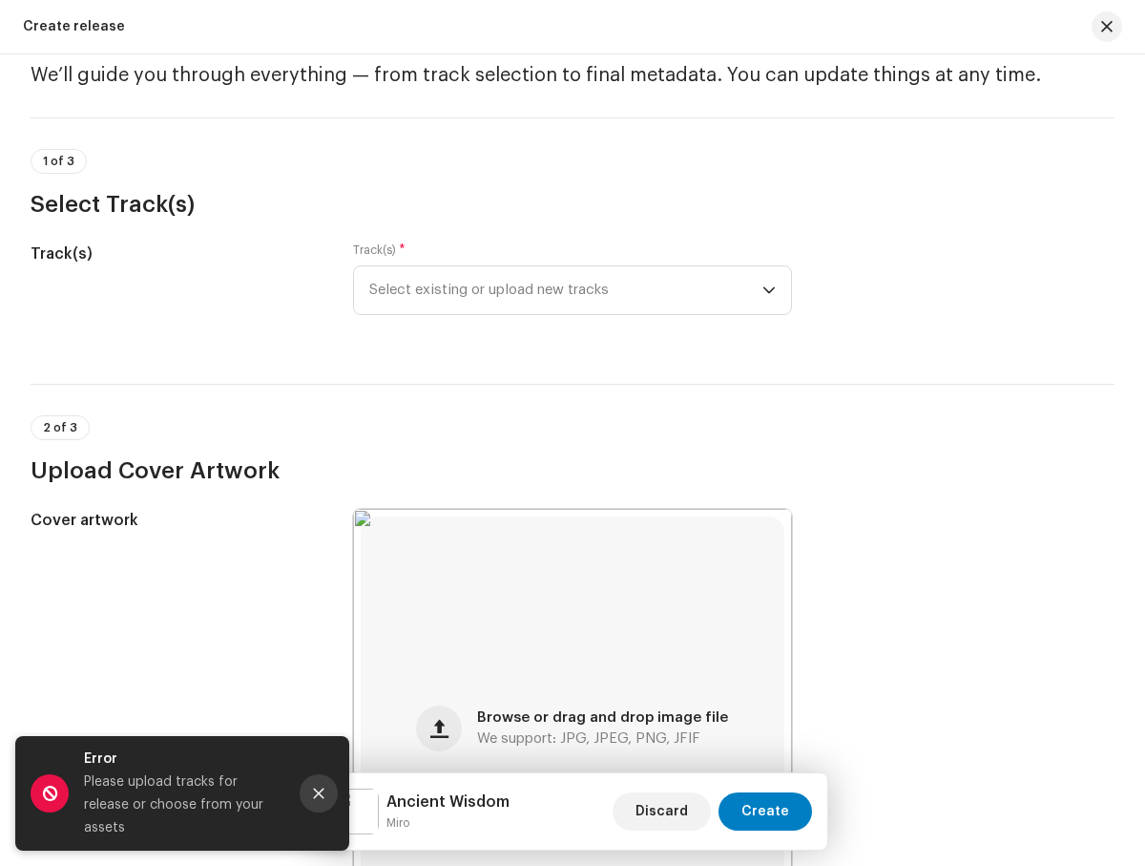
click at [319, 799] on icon "Close" at bounding box center [319, 793] width 10 height 10
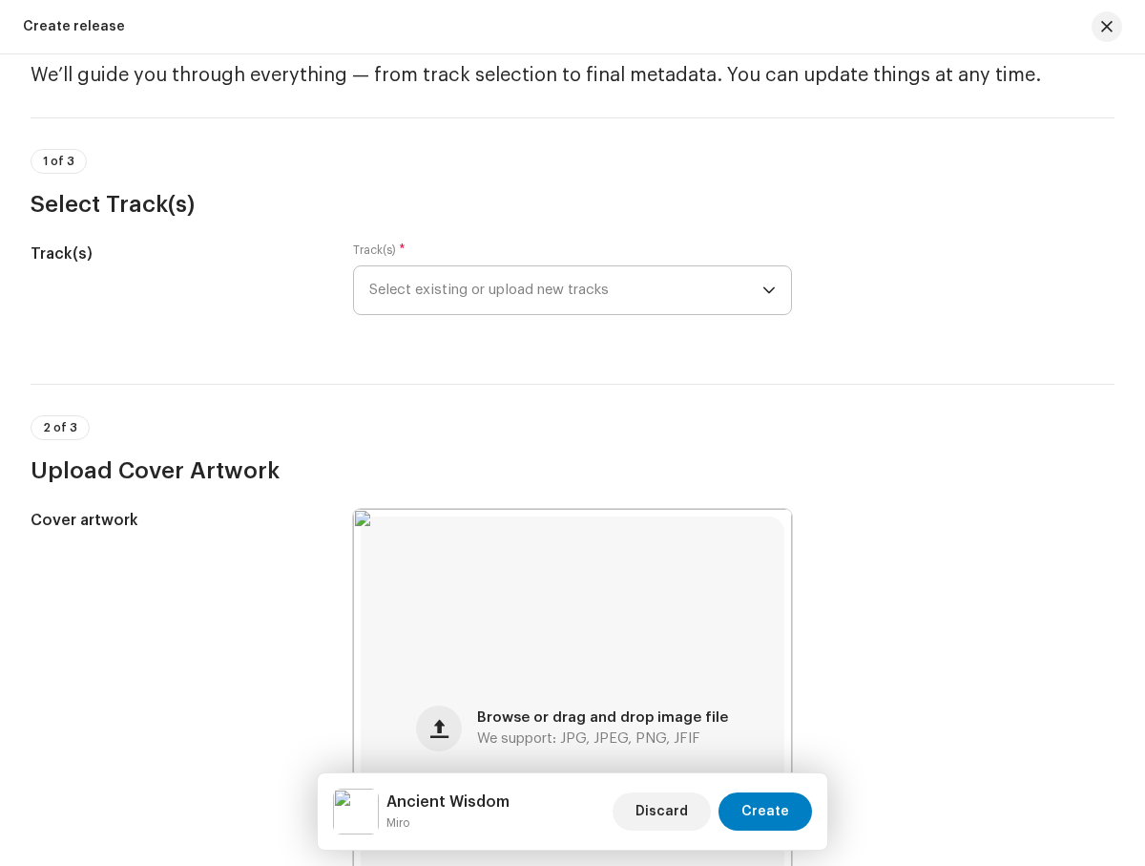
click at [562, 290] on span "Select existing or upload new tracks" at bounding box center [565, 290] width 392 height 48
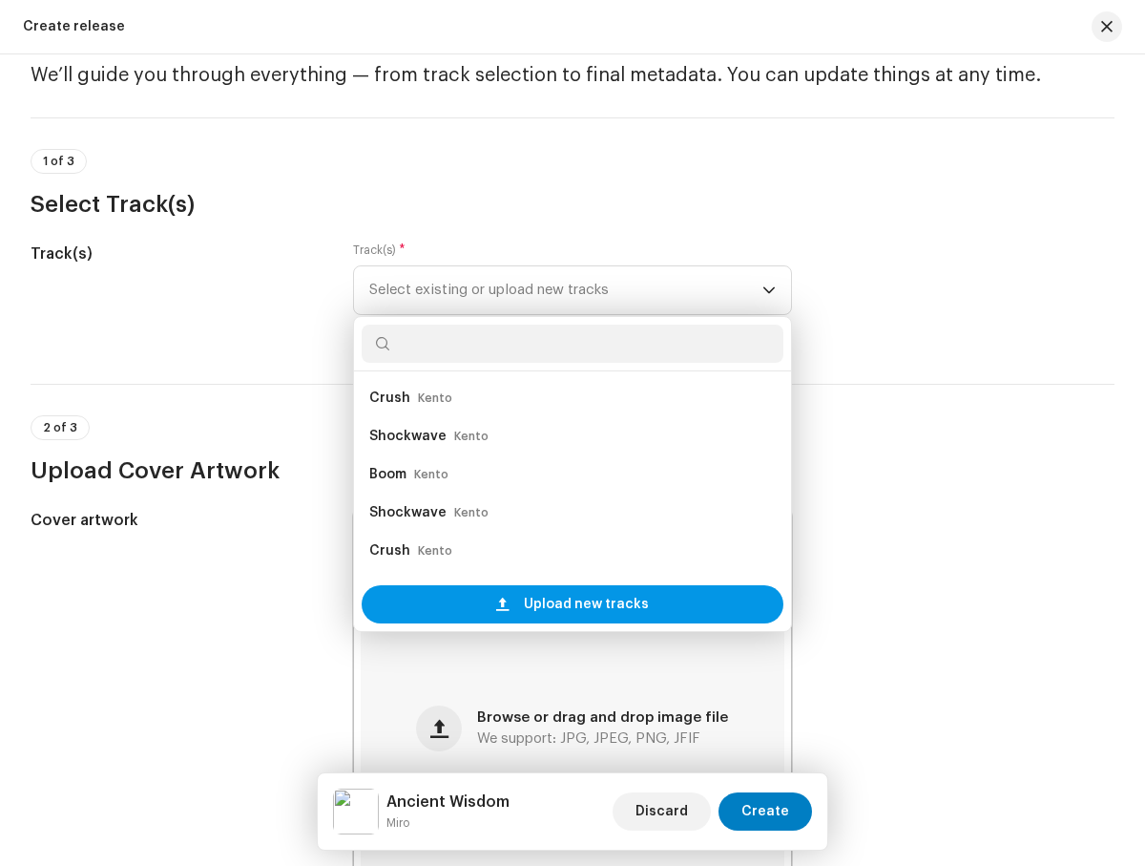
click at [582, 604] on span "Upload new tracks" at bounding box center [586, 604] width 125 height 38
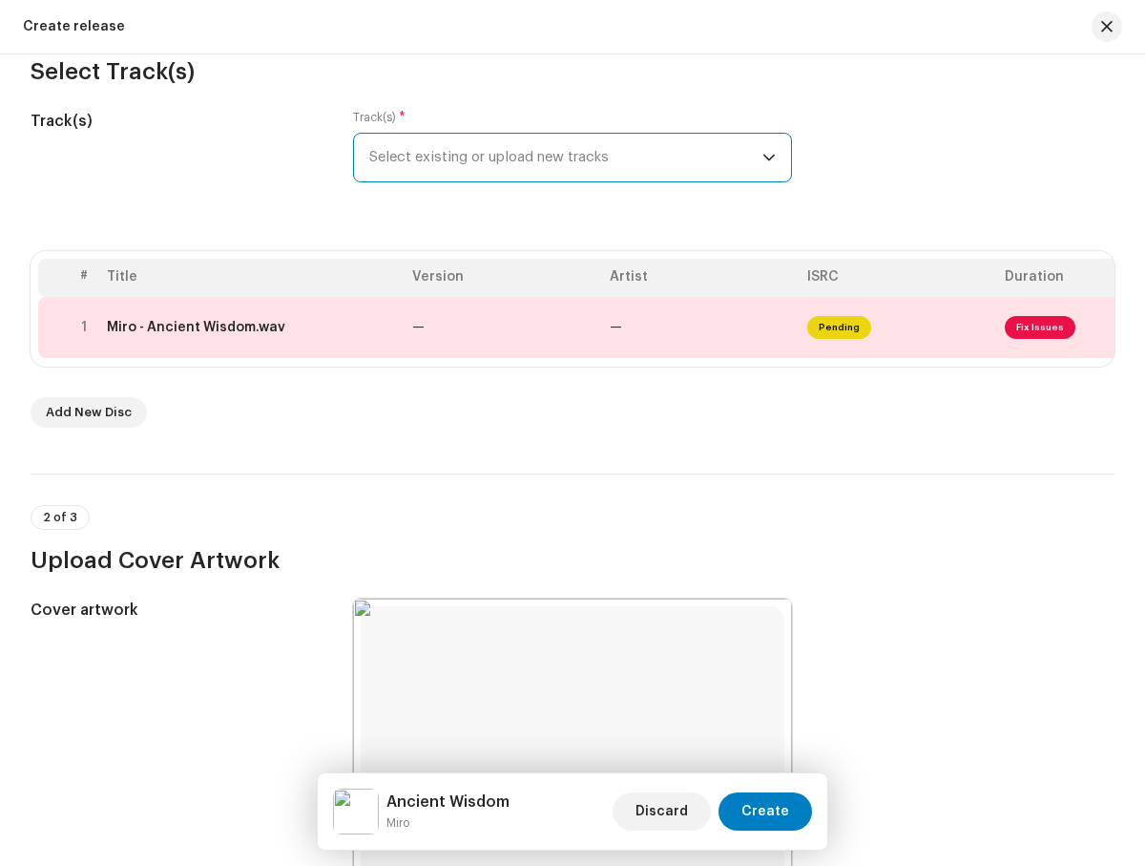
scroll to position [55, 0]
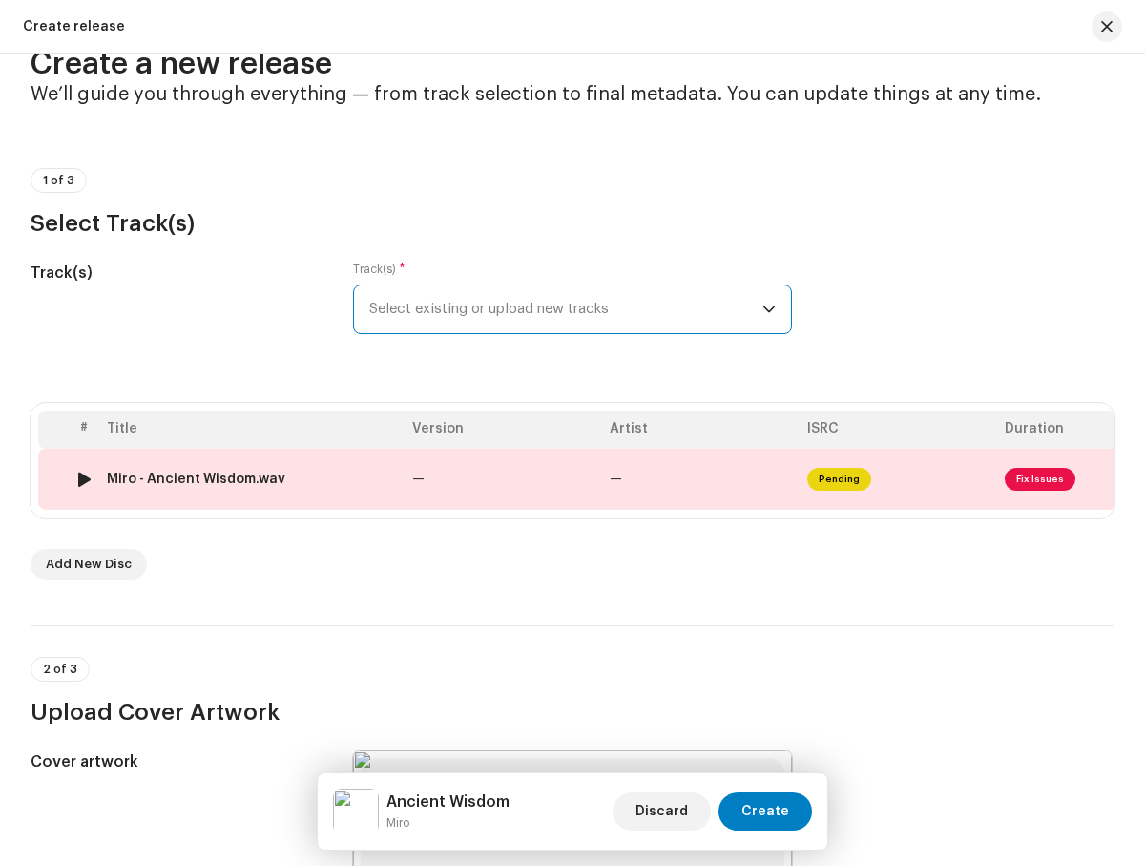
click at [1033, 478] on span "Fix Issues" at bounding box center [1040, 479] width 71 height 23
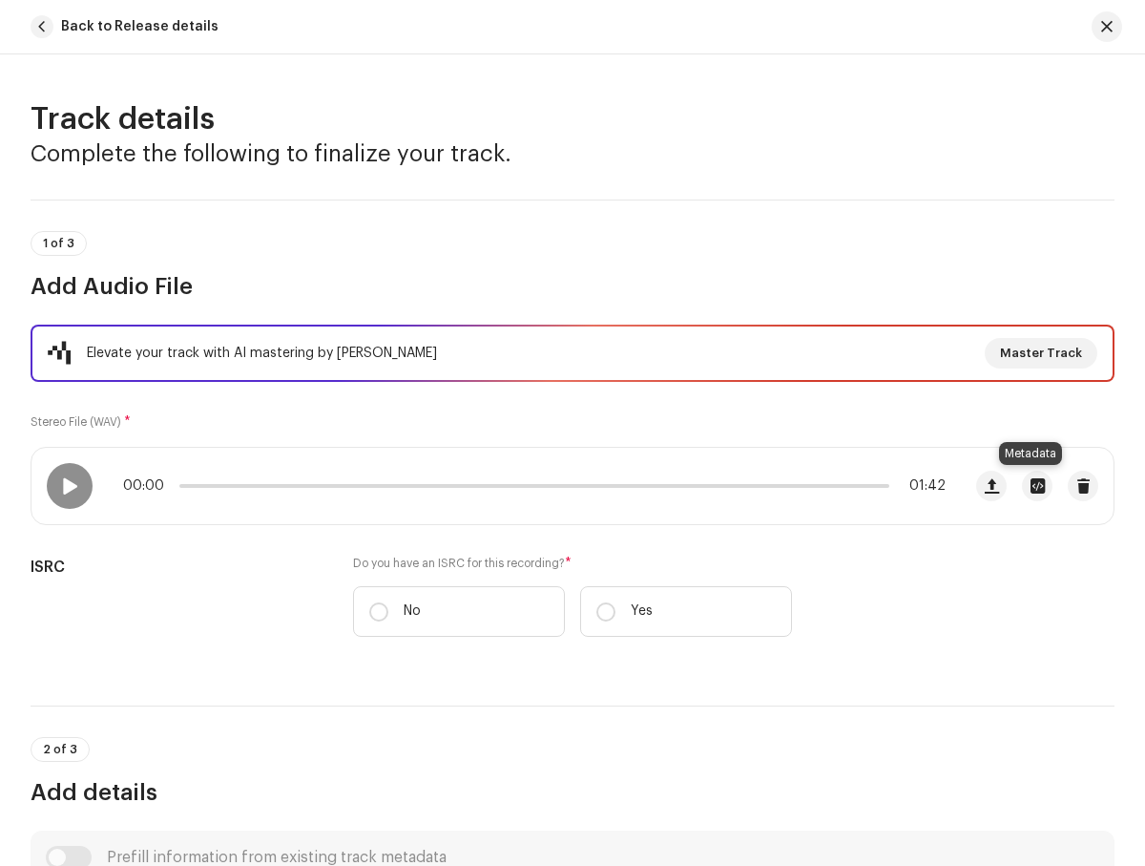
scroll to position [142, 0]
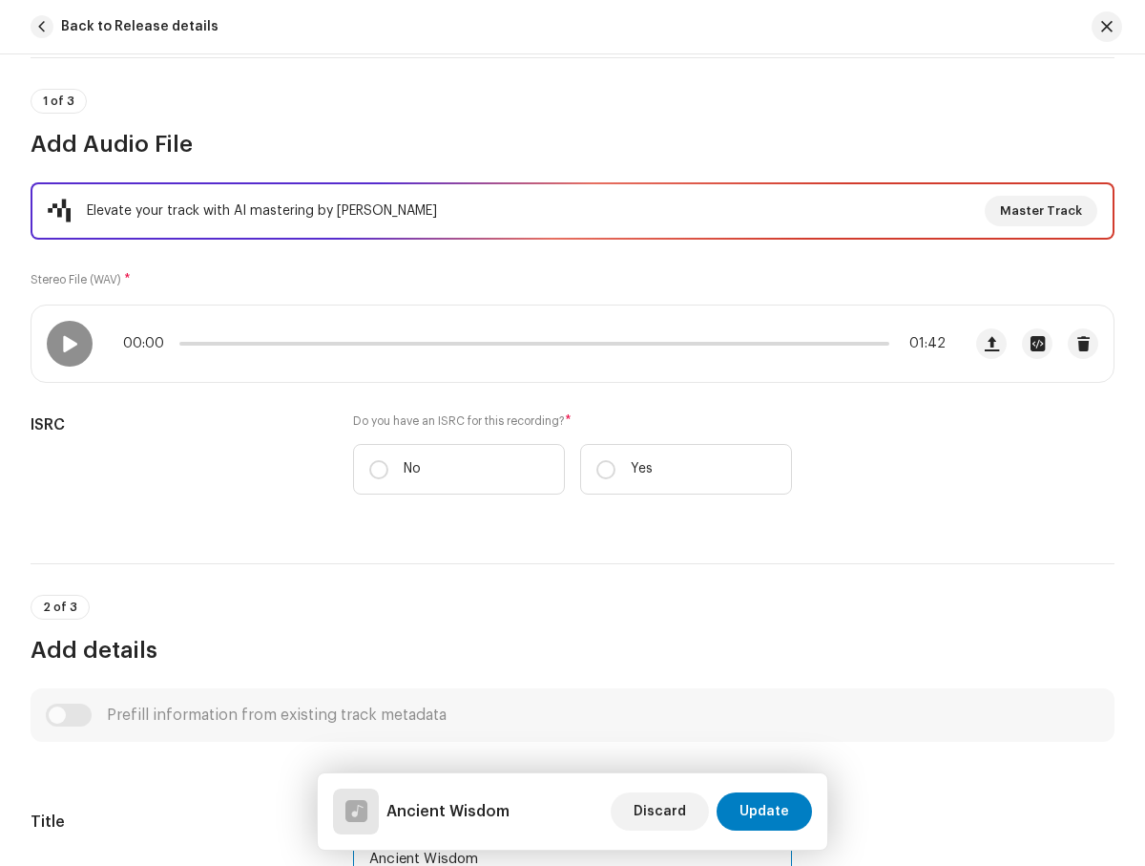
type input "Ancient Wisdom"
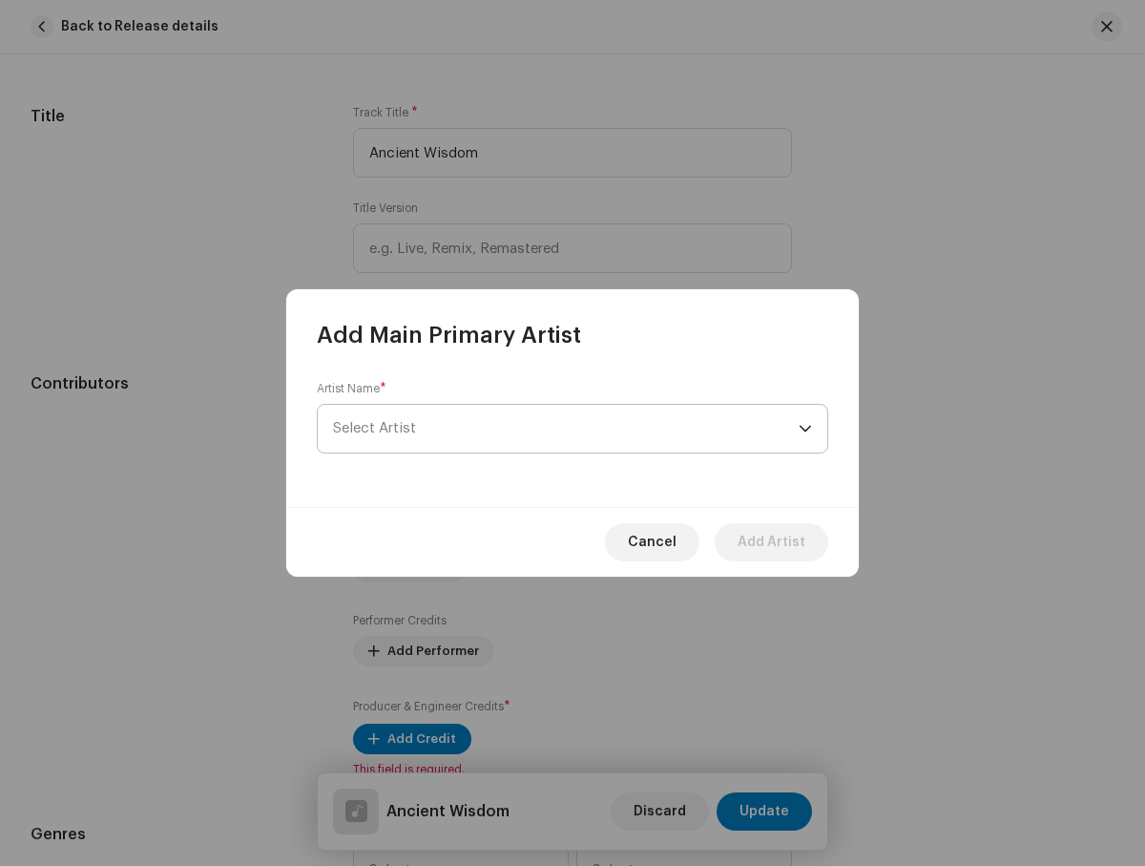
click at [566, 429] on span "Select Artist" at bounding box center [566, 429] width 466 height 48
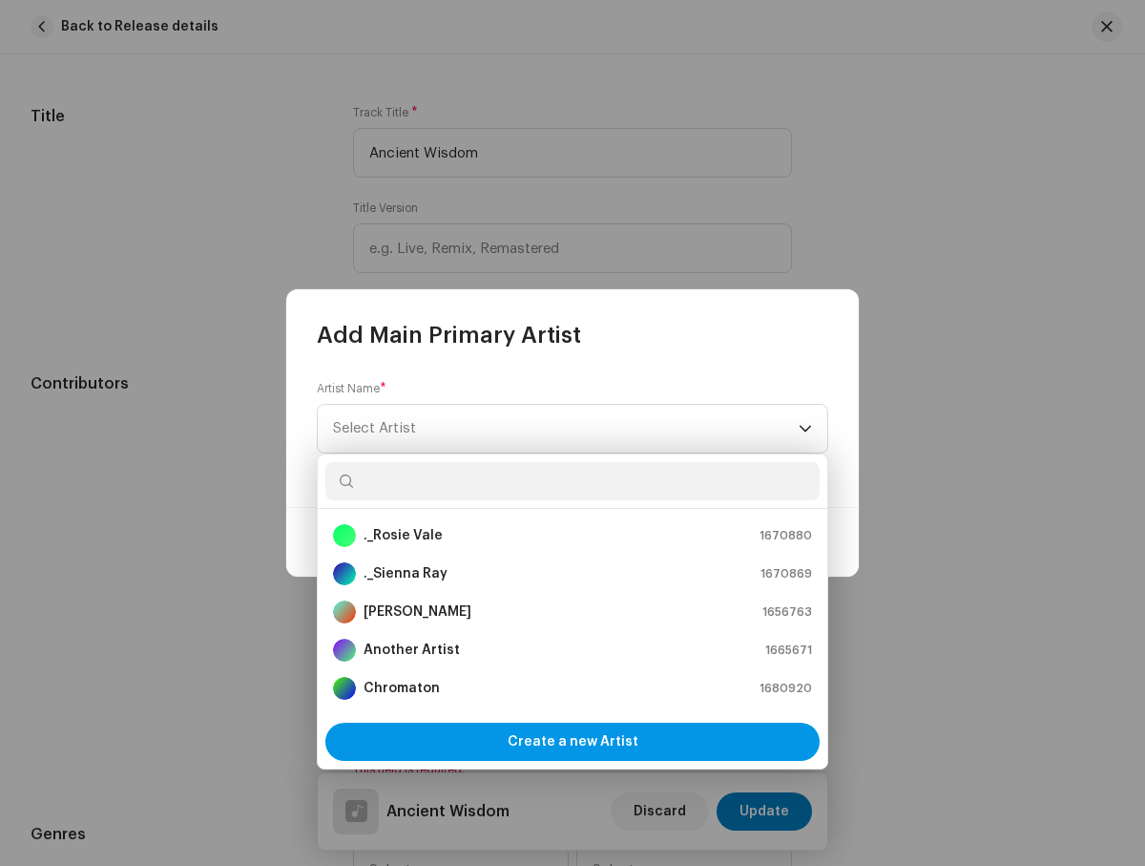
click at [573, 742] on span "Create a new Artist" at bounding box center [573, 741] width 131 height 38
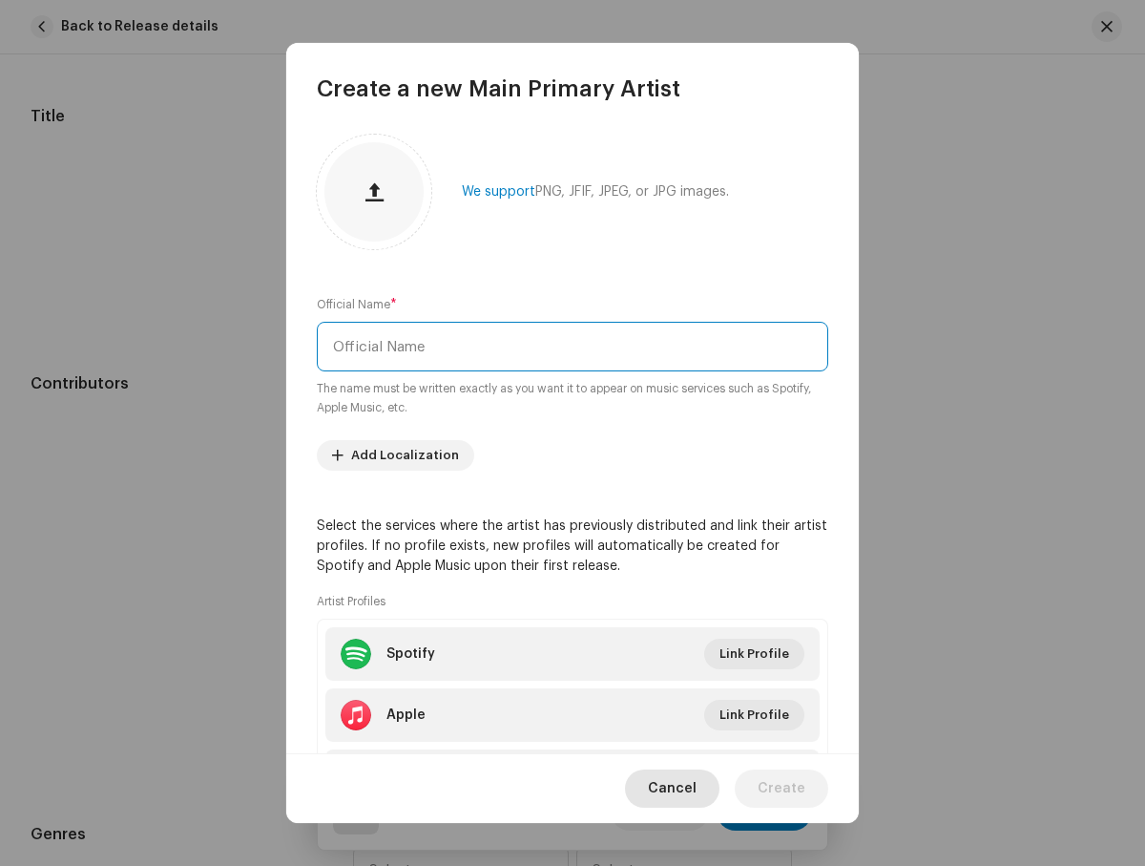
click at [679, 790] on span "Cancel" at bounding box center [672, 788] width 49 height 38
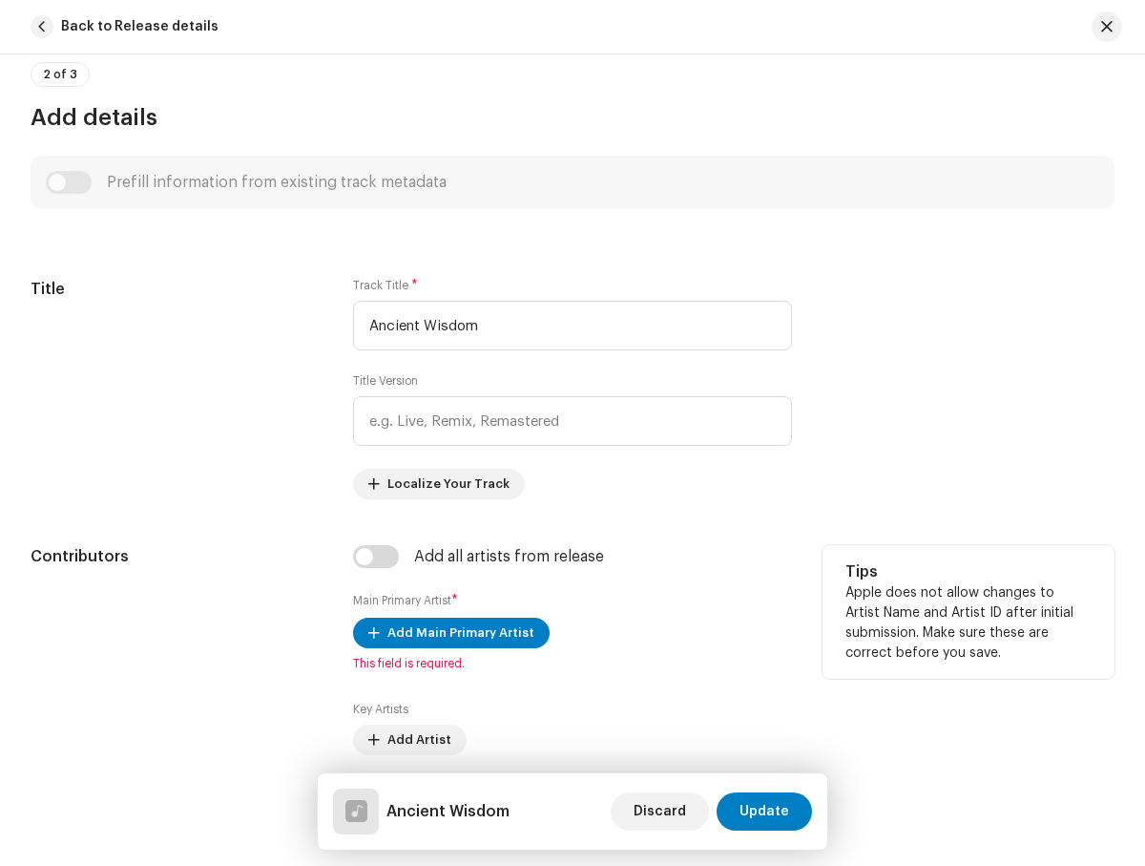
scroll to position [691, 0]
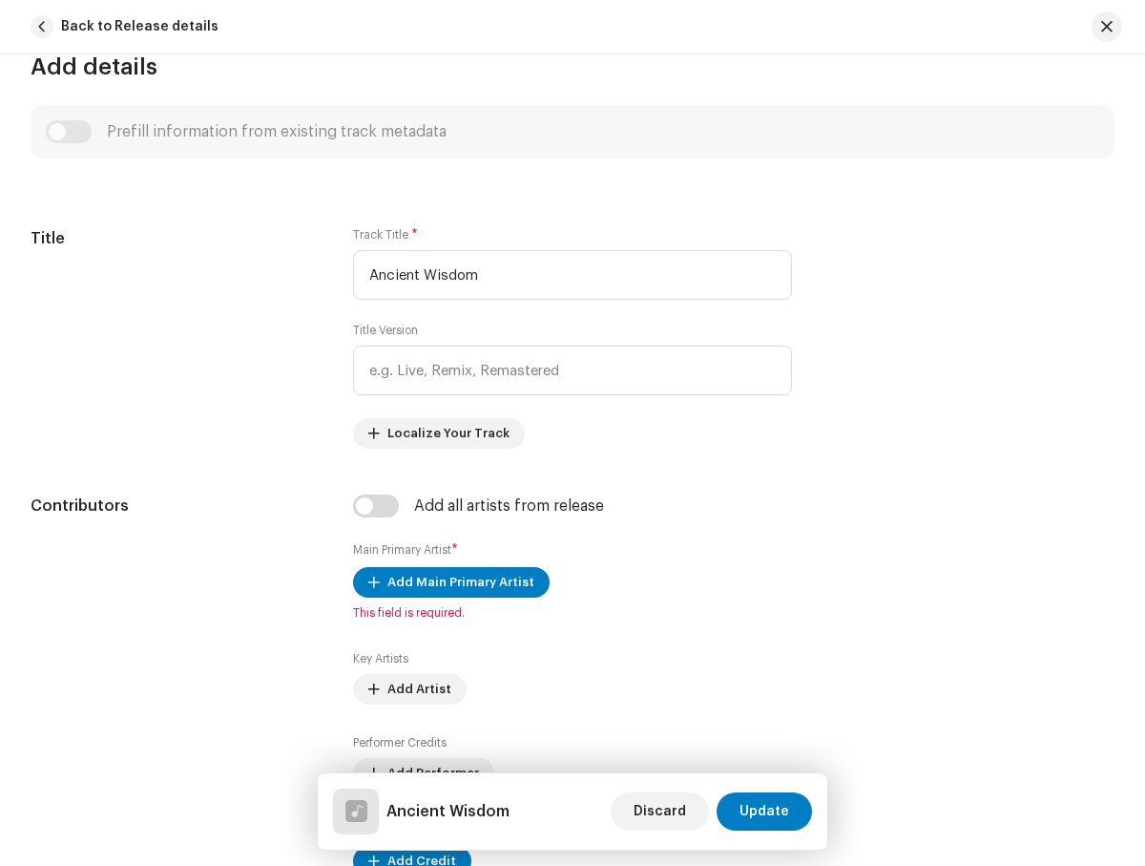
scroll to position [694, 0]
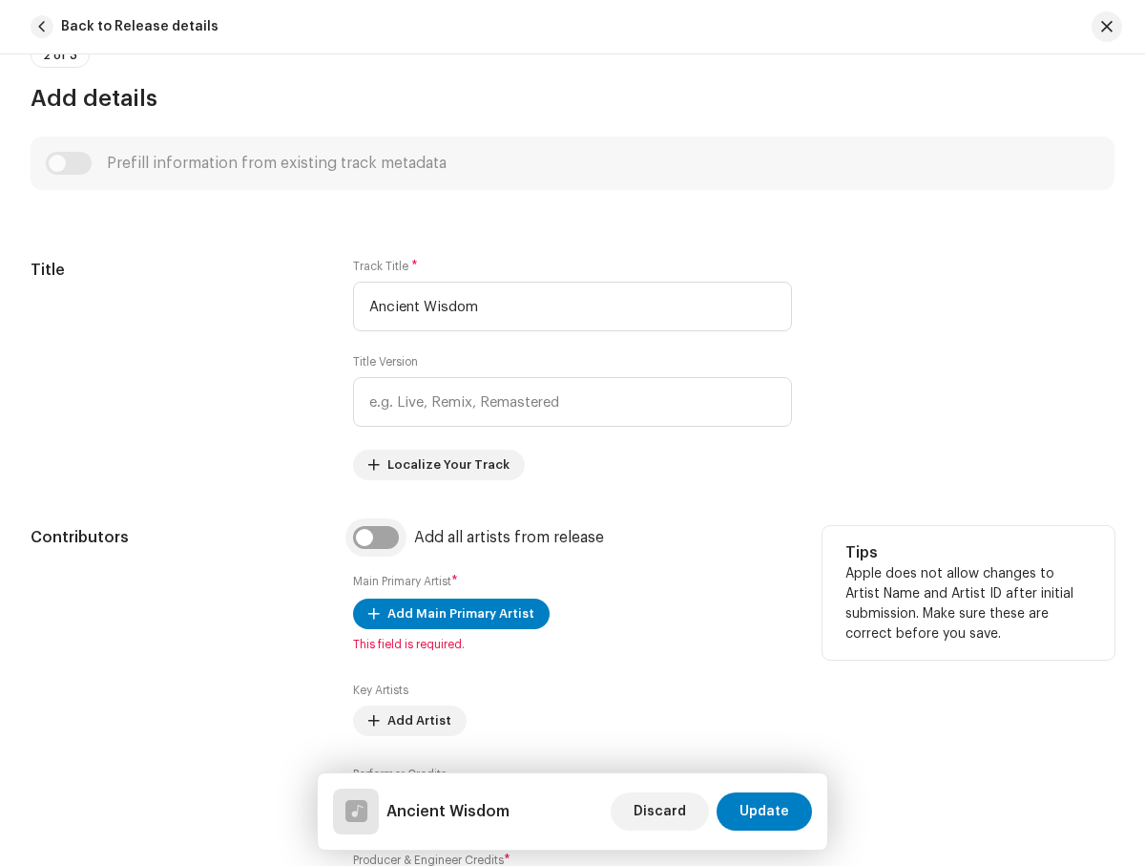
click at [374, 537] on input "checkbox" at bounding box center [376, 537] width 46 height 23
checkbox input "true"
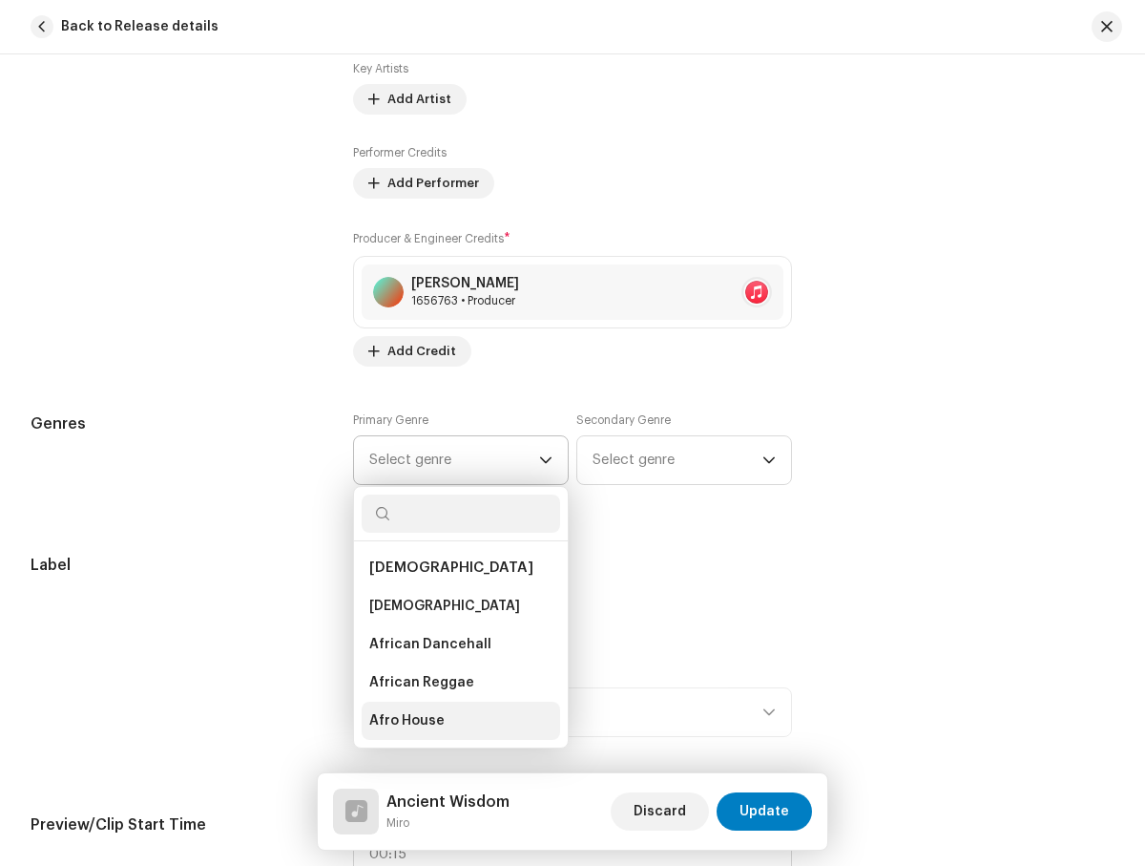
click at [455, 721] on li "Afro House" at bounding box center [461, 720] width 199 height 38
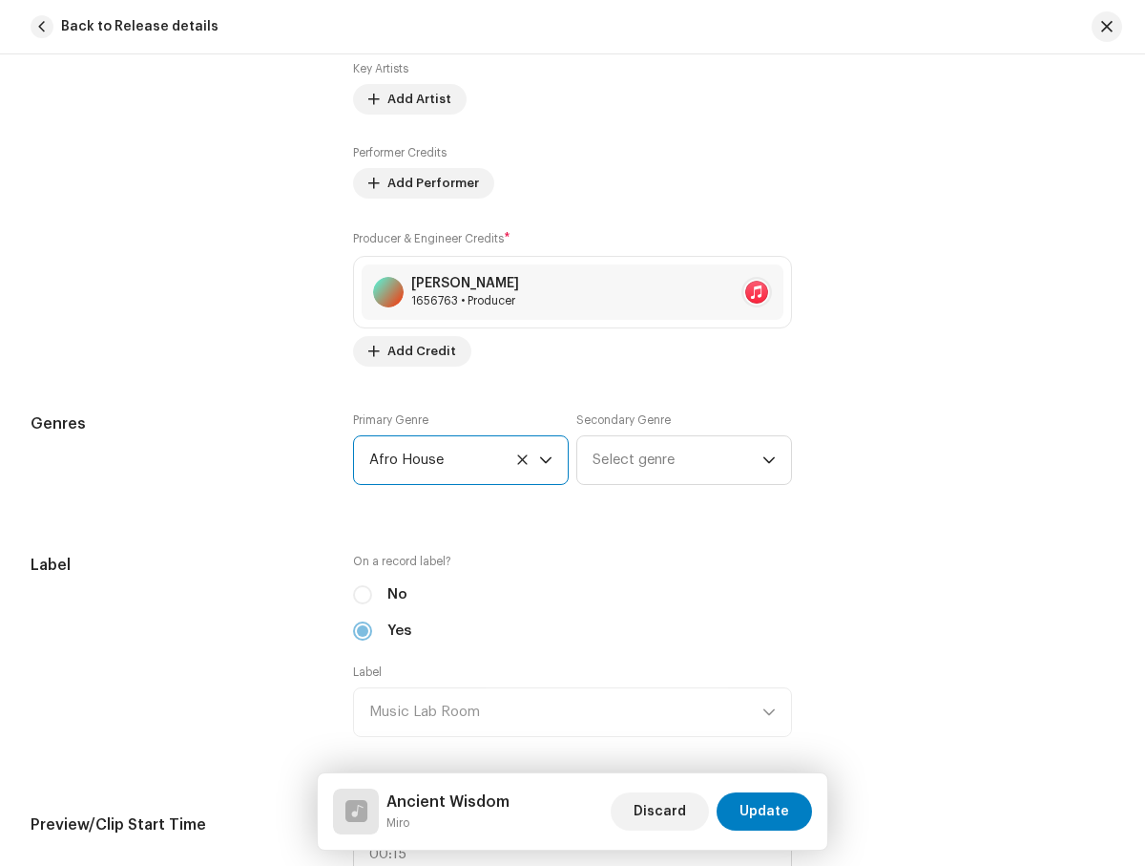
radio input "true"
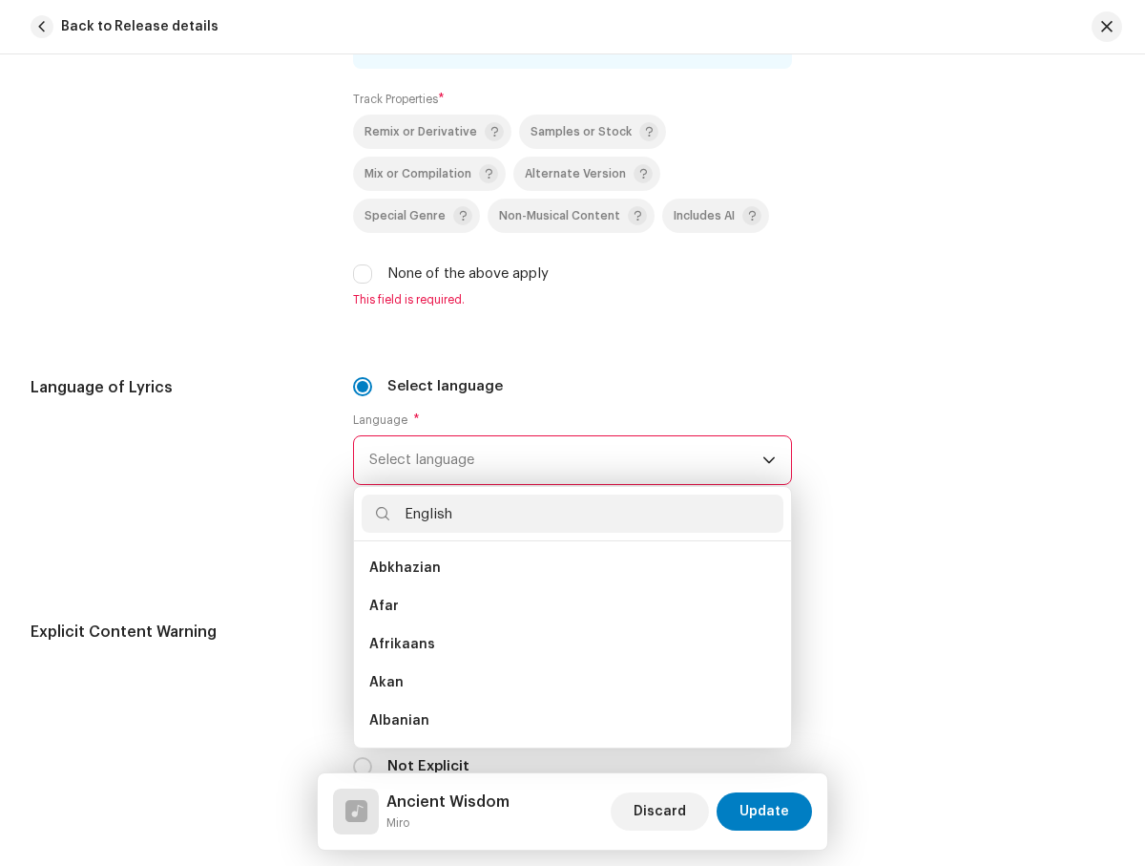
scroll to position [0, 0]
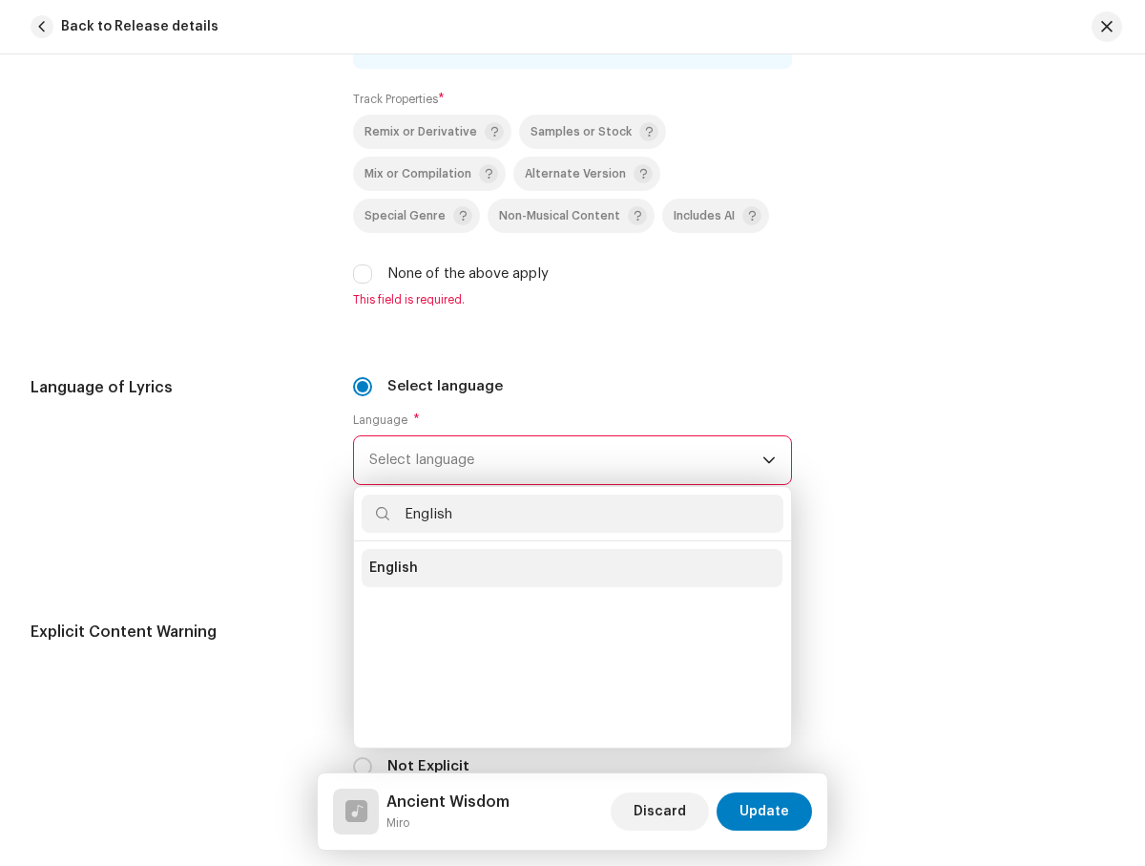
type input "English"
click at [569, 568] on li "English" at bounding box center [572, 568] width 421 height 38
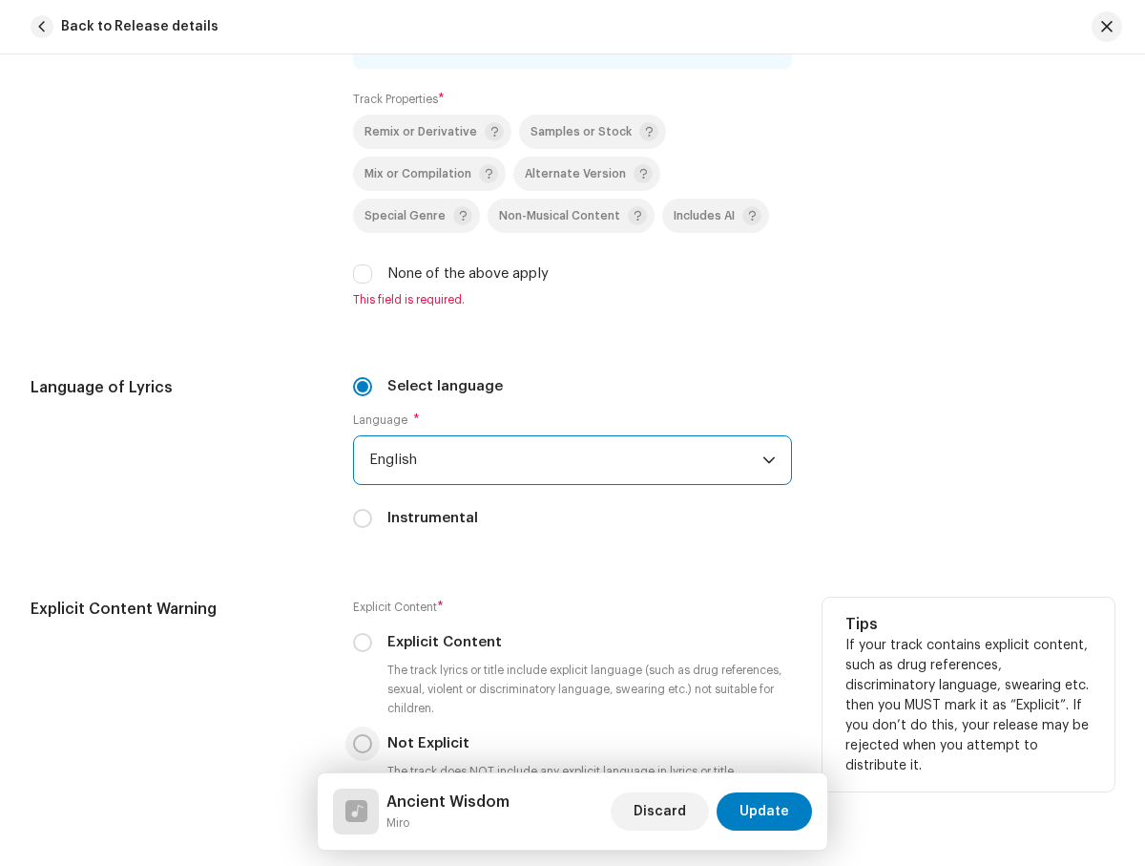
click at [361, 743] on input "Not Explicit" at bounding box center [362, 743] width 19 height 19
radio input "true"
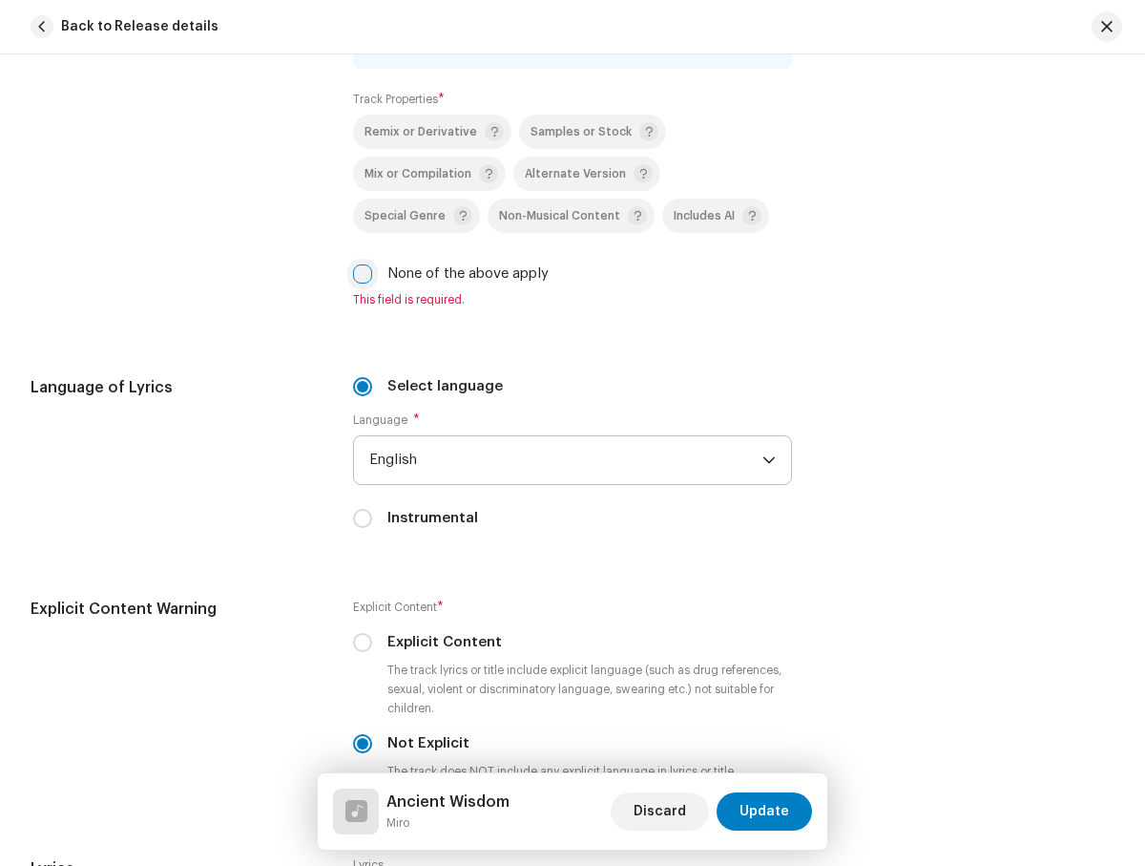
click at [361, 274] on input "None of the above apply" at bounding box center [362, 273] width 19 height 19
checkbox input "true"
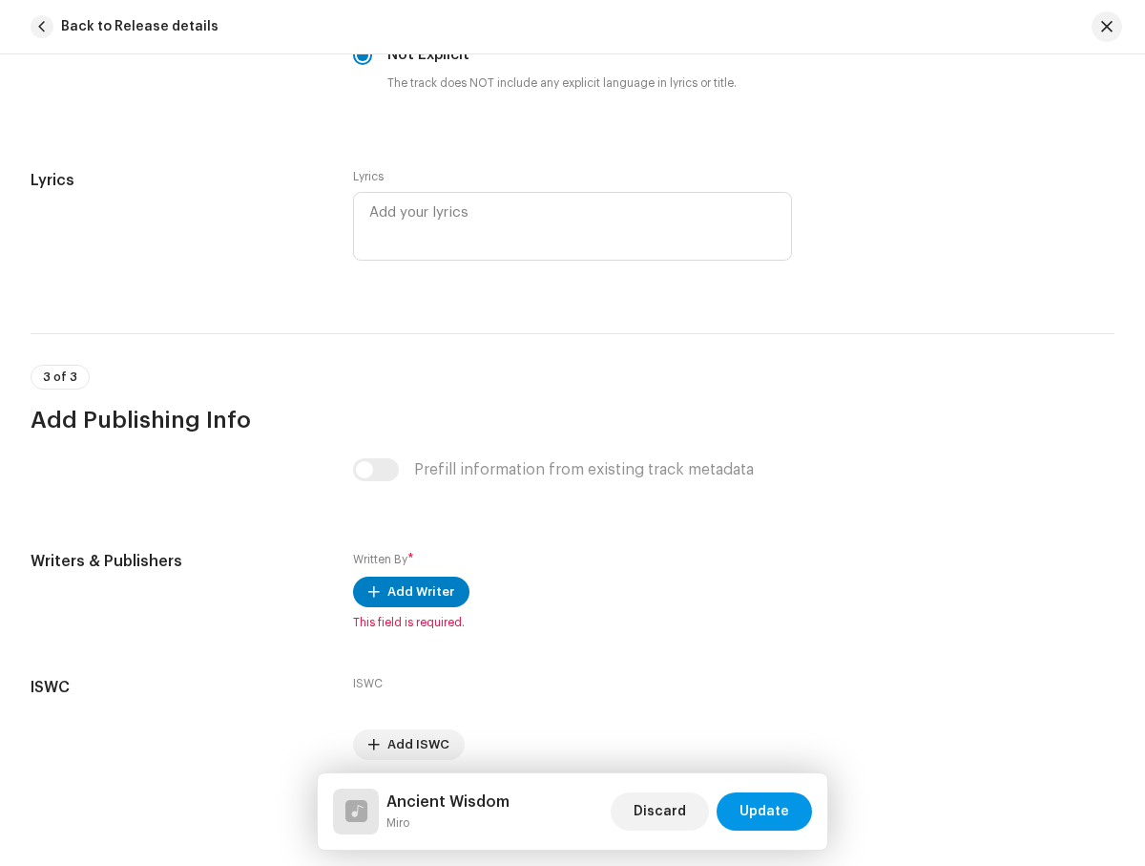
scroll to position [3664, 0]
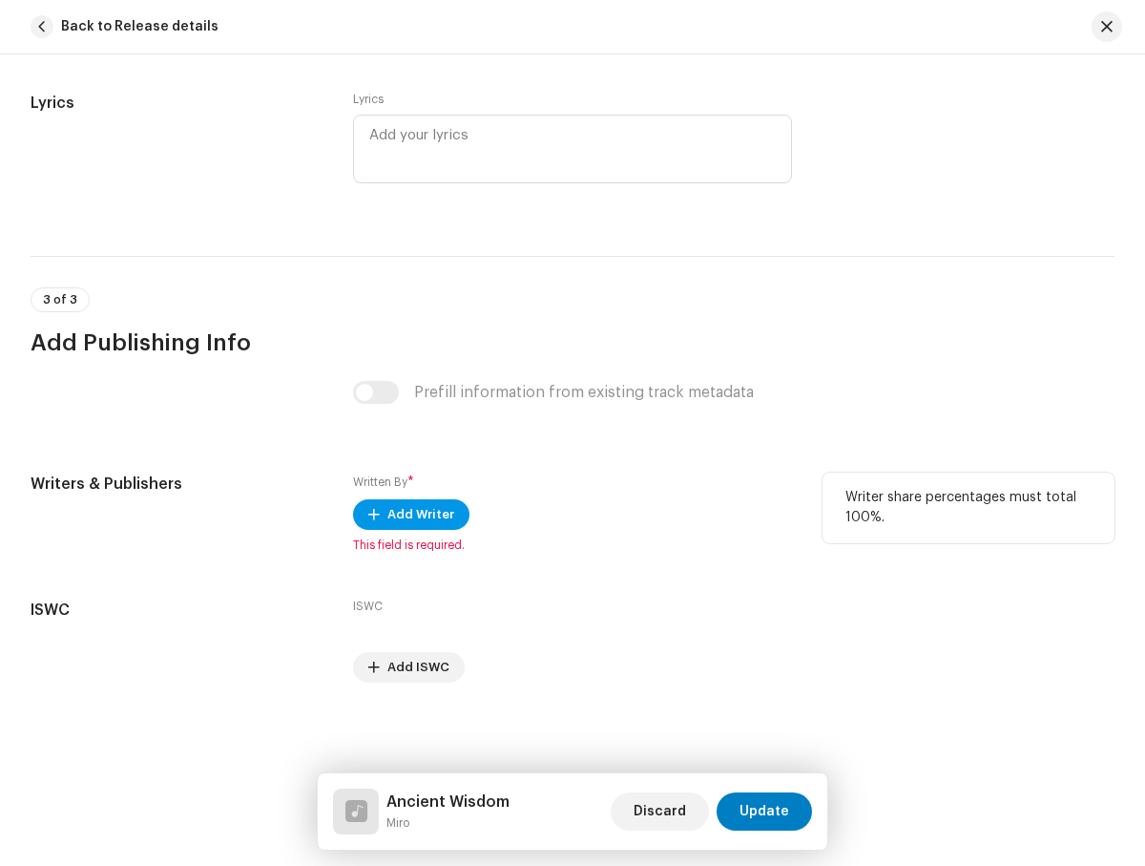
click at [408, 514] on span "Add Writer" at bounding box center [420, 514] width 67 height 38
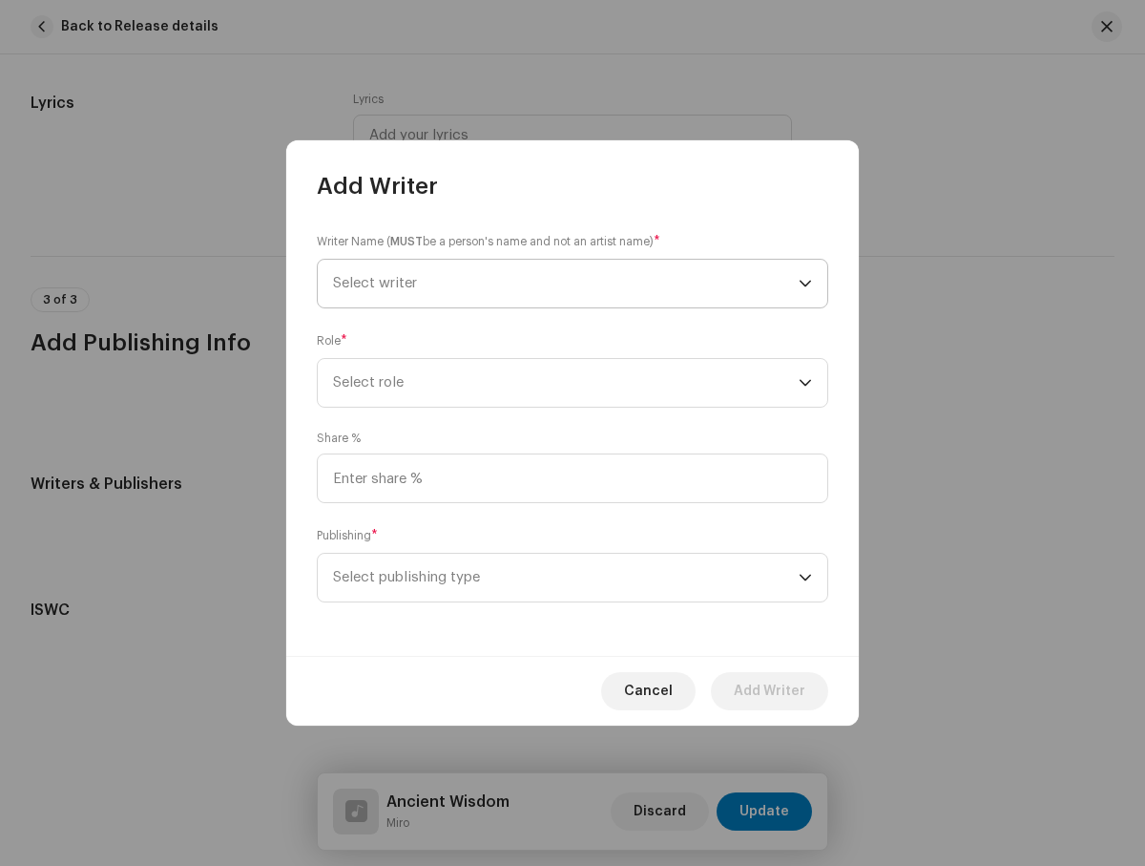
click at [566, 283] on span "Select writer" at bounding box center [566, 284] width 466 height 48
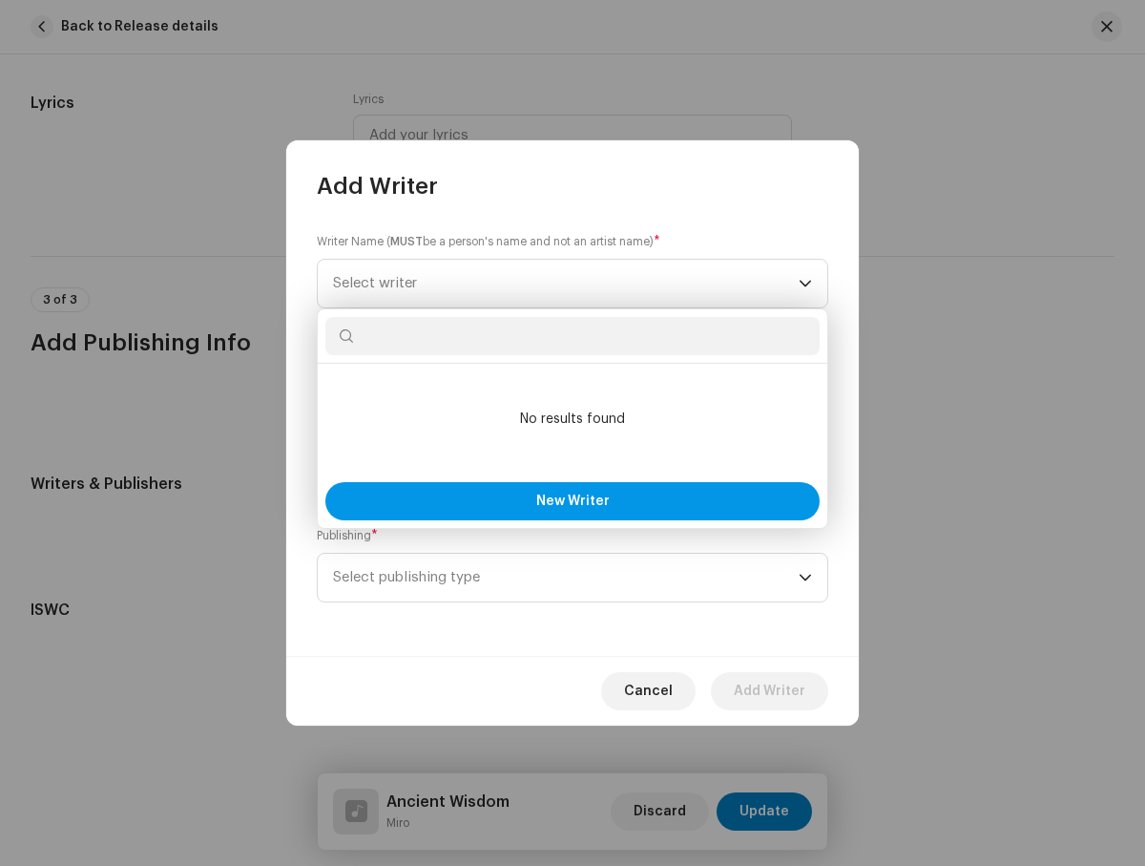
click at [573, 501] on span "New Writer" at bounding box center [572, 500] width 73 height 13
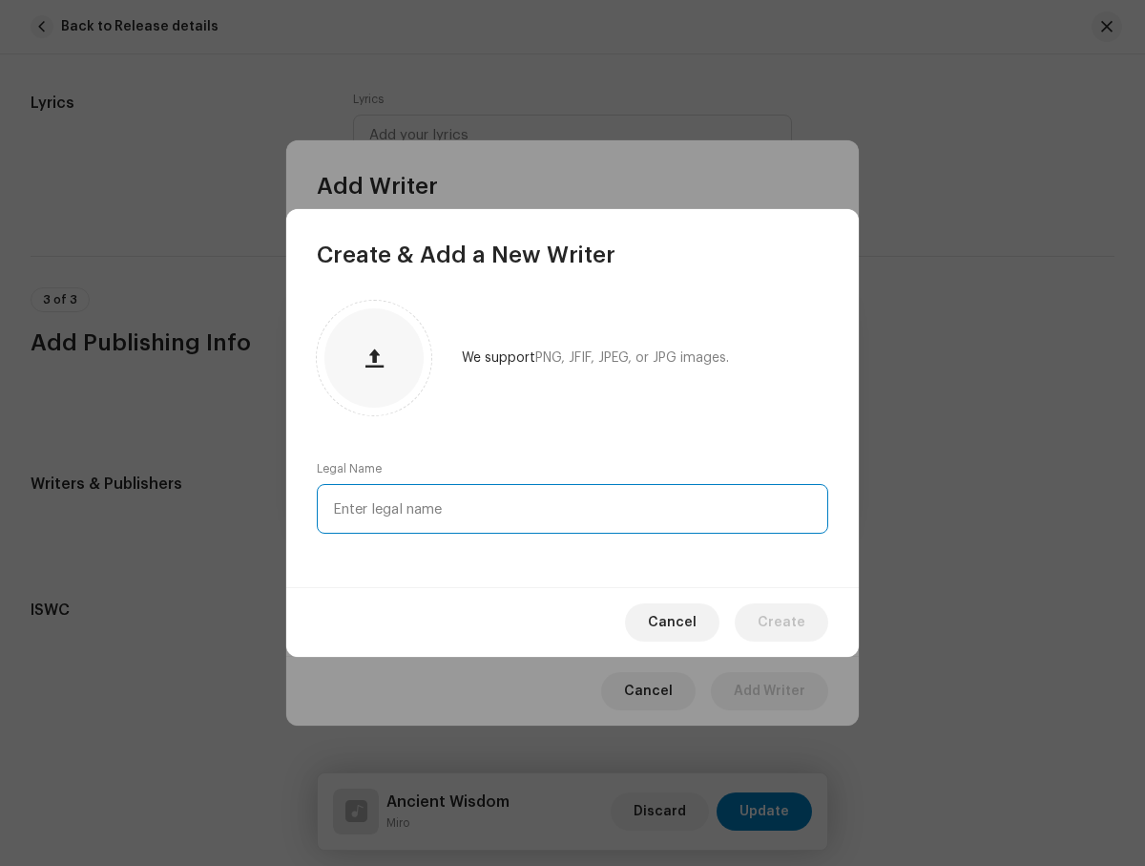
type input "[PERSON_NAME]"
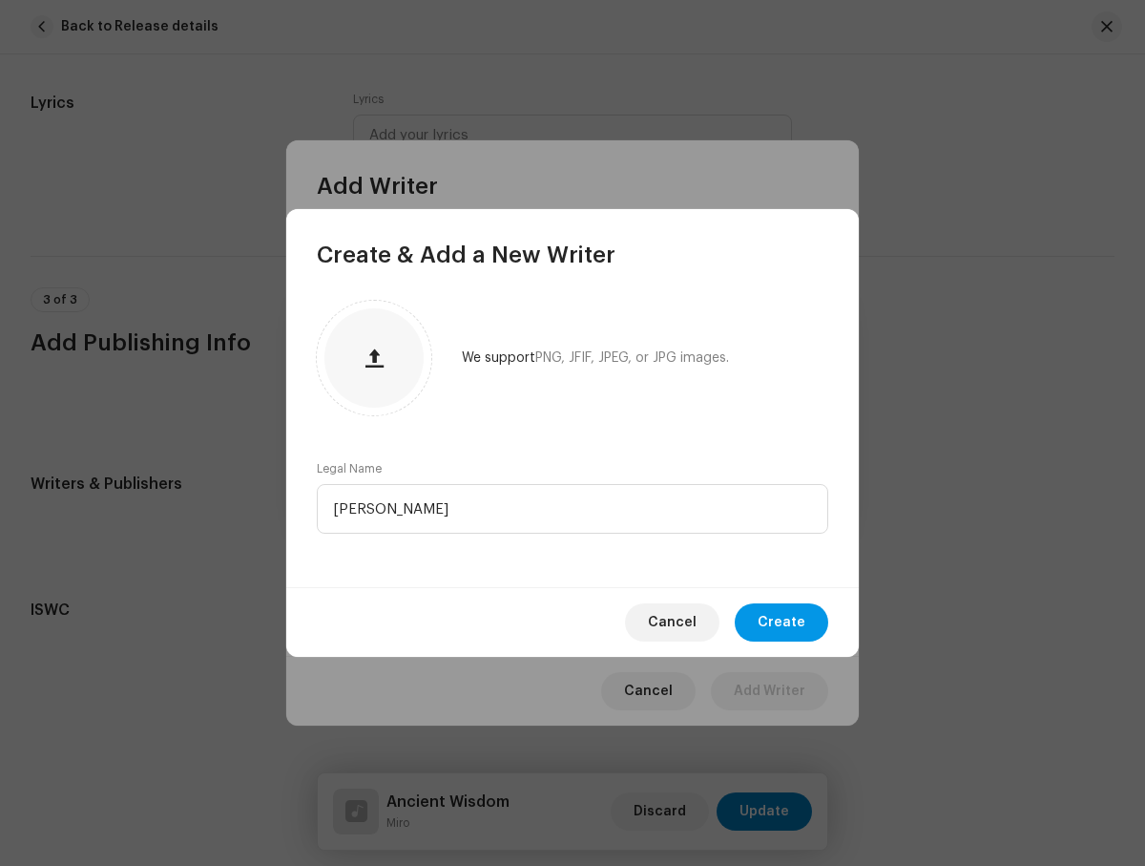
click at [784, 622] on span "Create" at bounding box center [782, 622] width 48 height 38
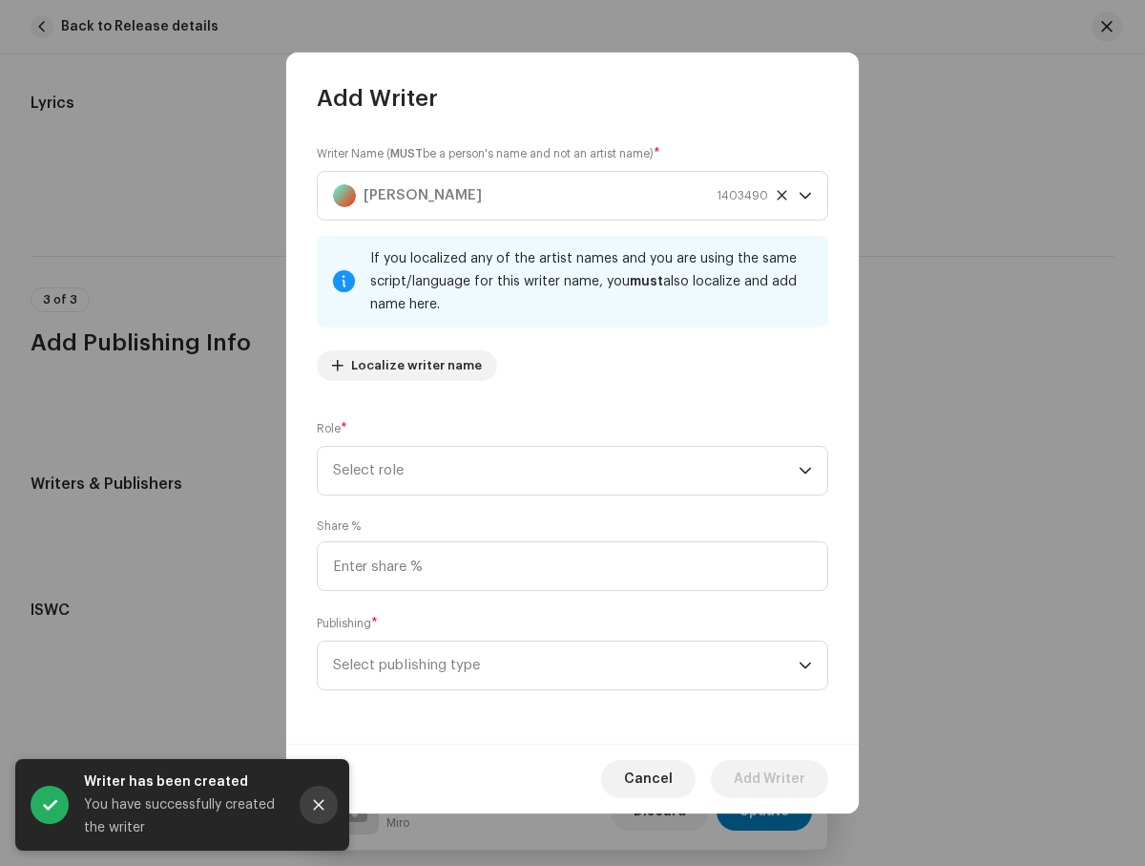
click at [319, 805] on icon "Close" at bounding box center [319, 805] width 10 height 10
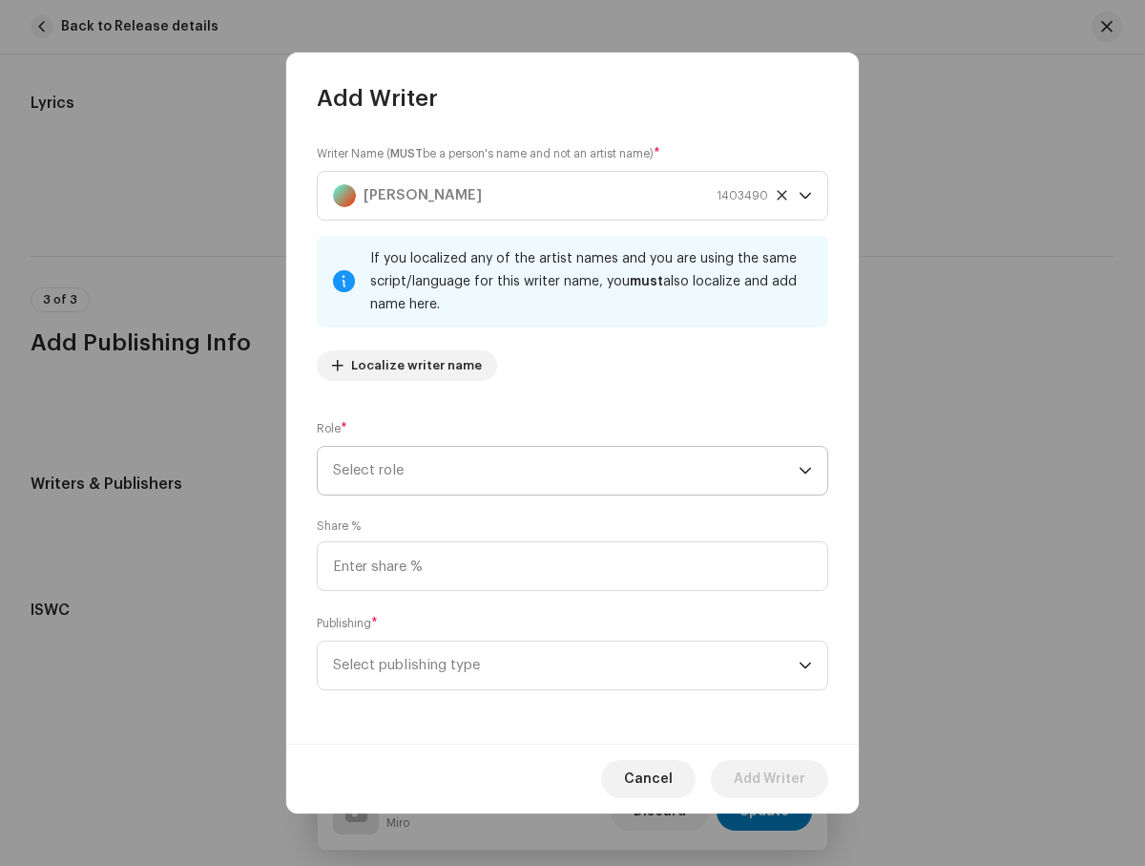
click at [566, 471] on span "Select role" at bounding box center [566, 471] width 466 height 48
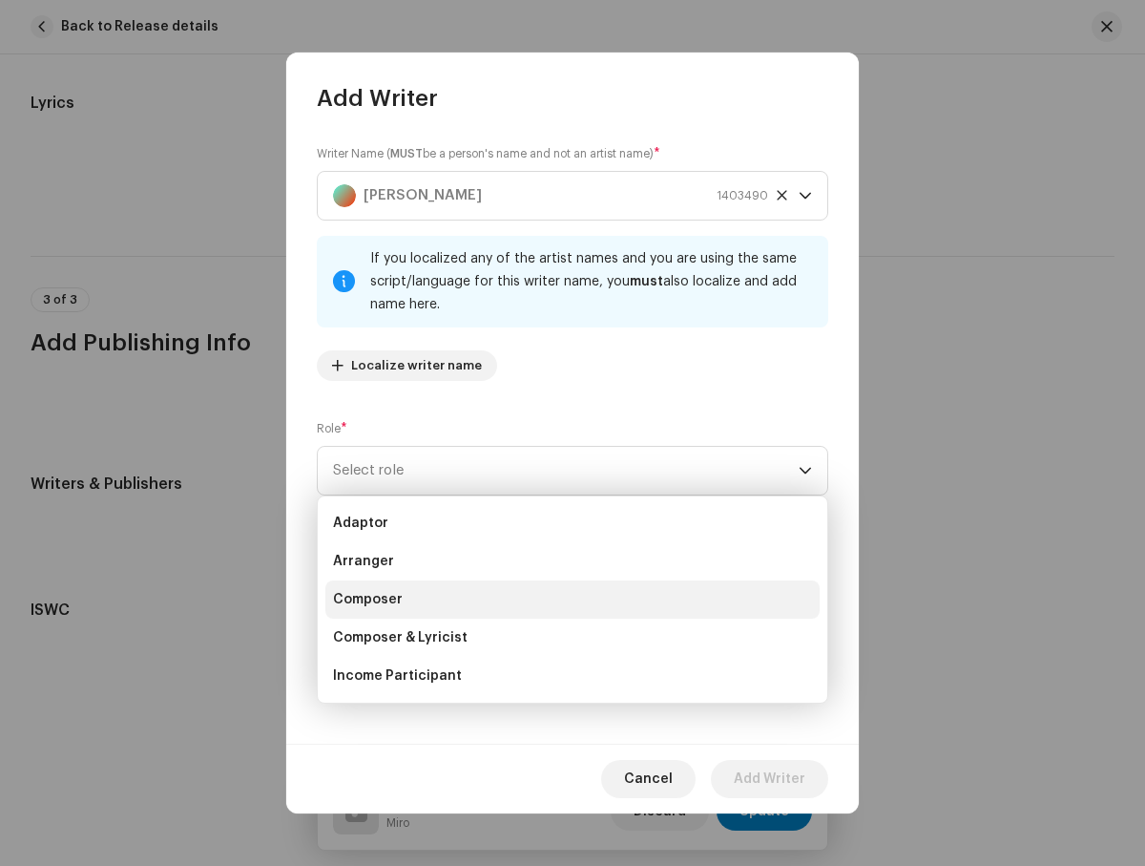
click at [570, 599] on li "Composer" at bounding box center [572, 599] width 494 height 38
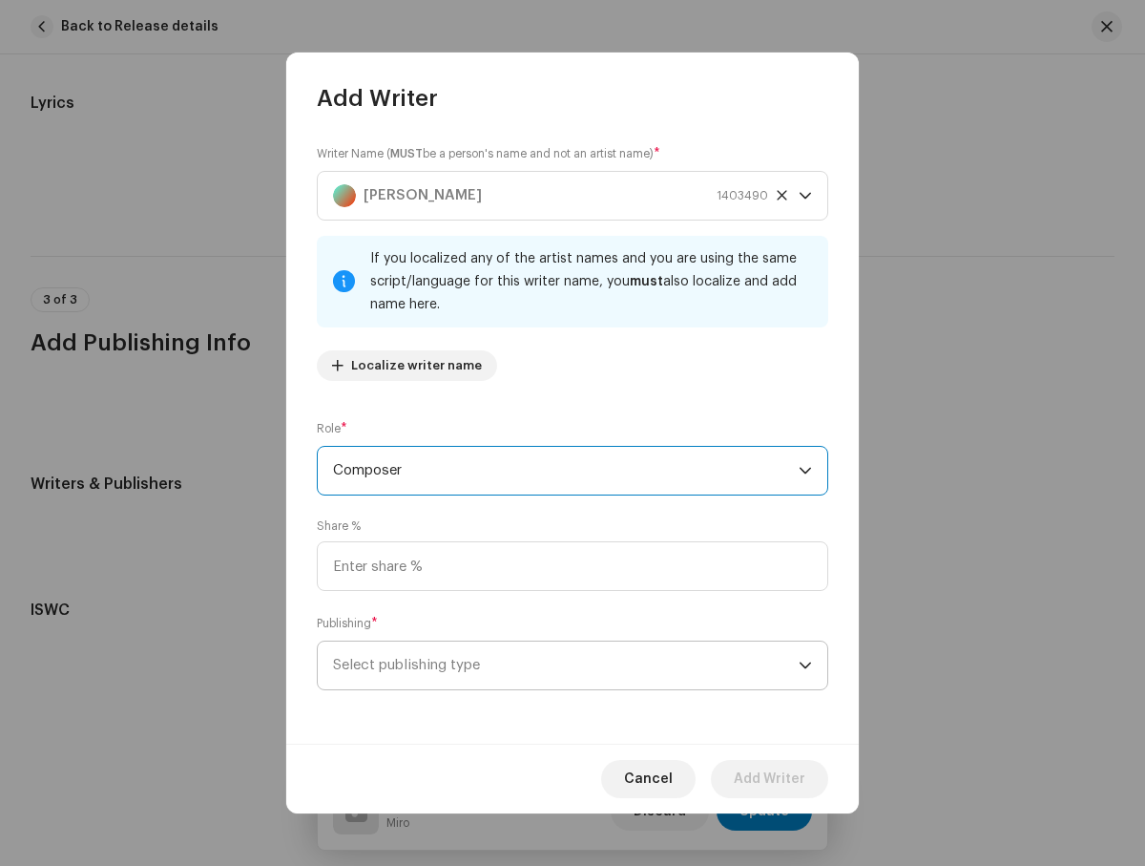
click at [566, 665] on span "Select publishing type" at bounding box center [566, 665] width 466 height 48
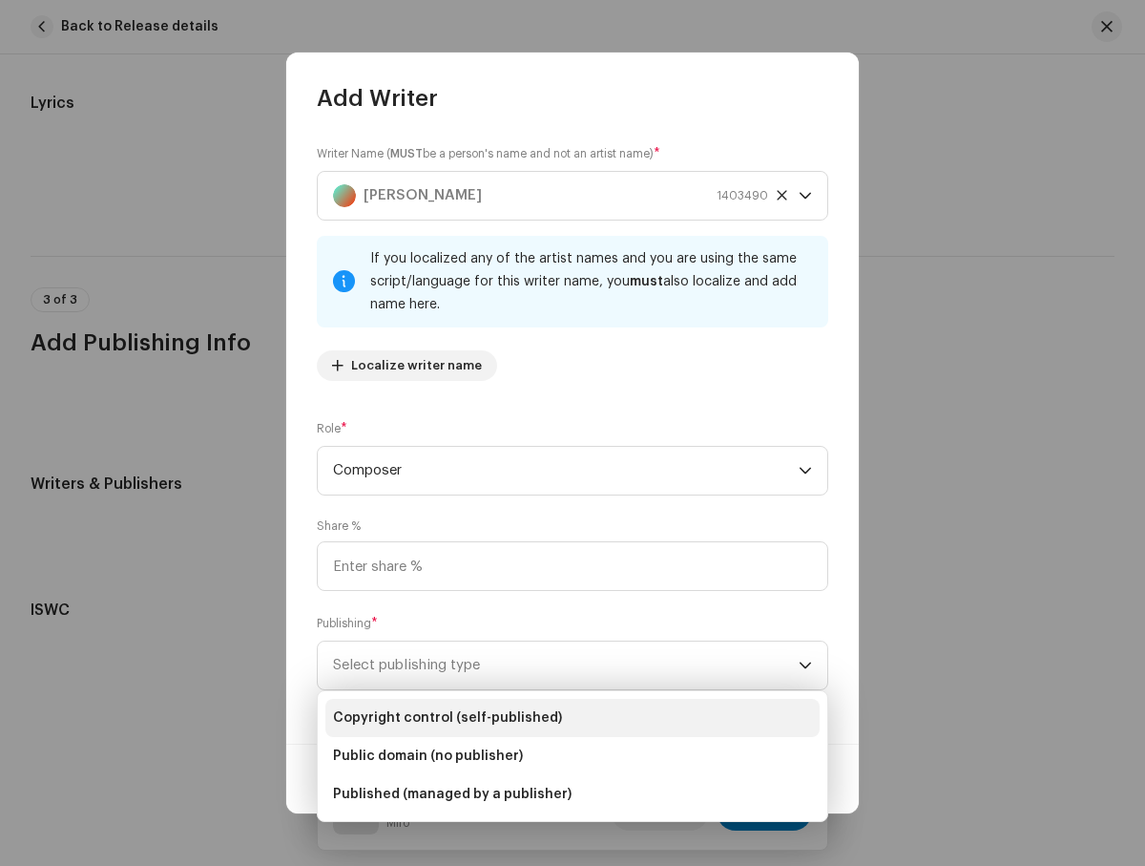
click at [573, 718] on li "Copyright control (self-published)" at bounding box center [572, 718] width 494 height 38
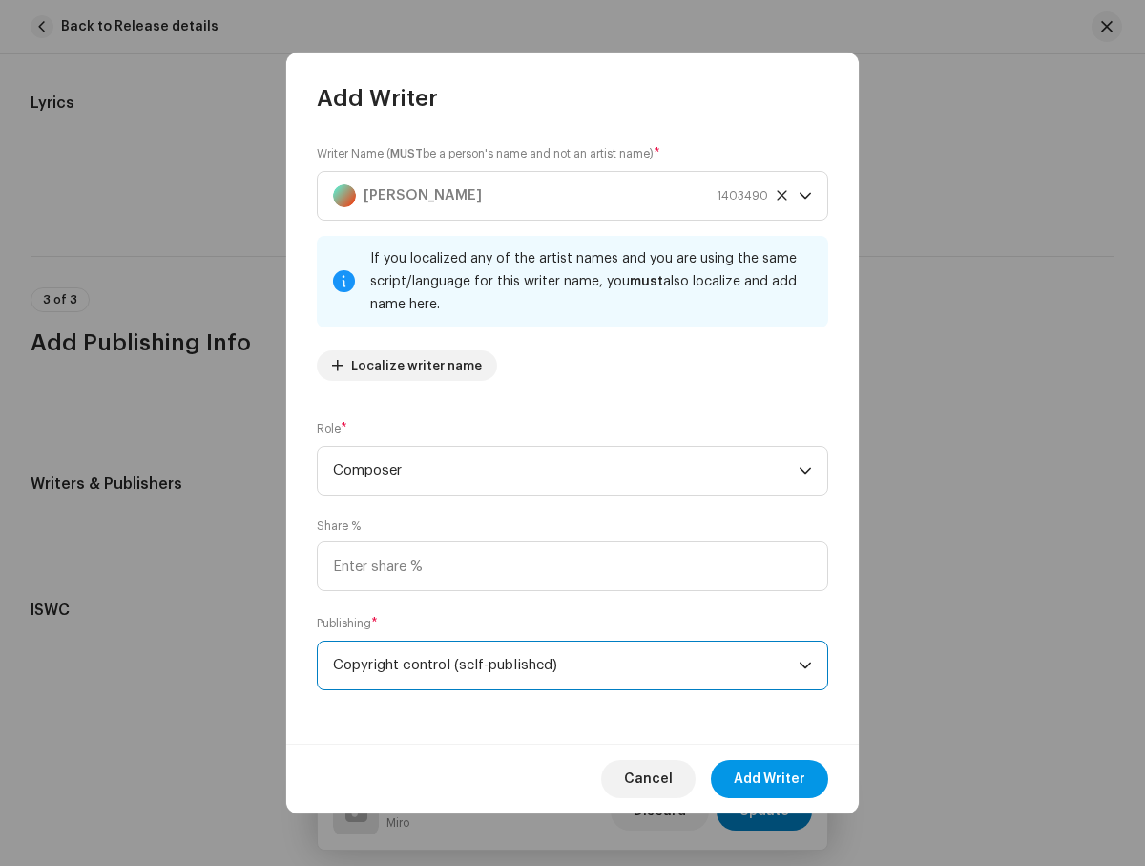
click at [770, 779] on span "Add Writer" at bounding box center [770, 779] width 72 height 38
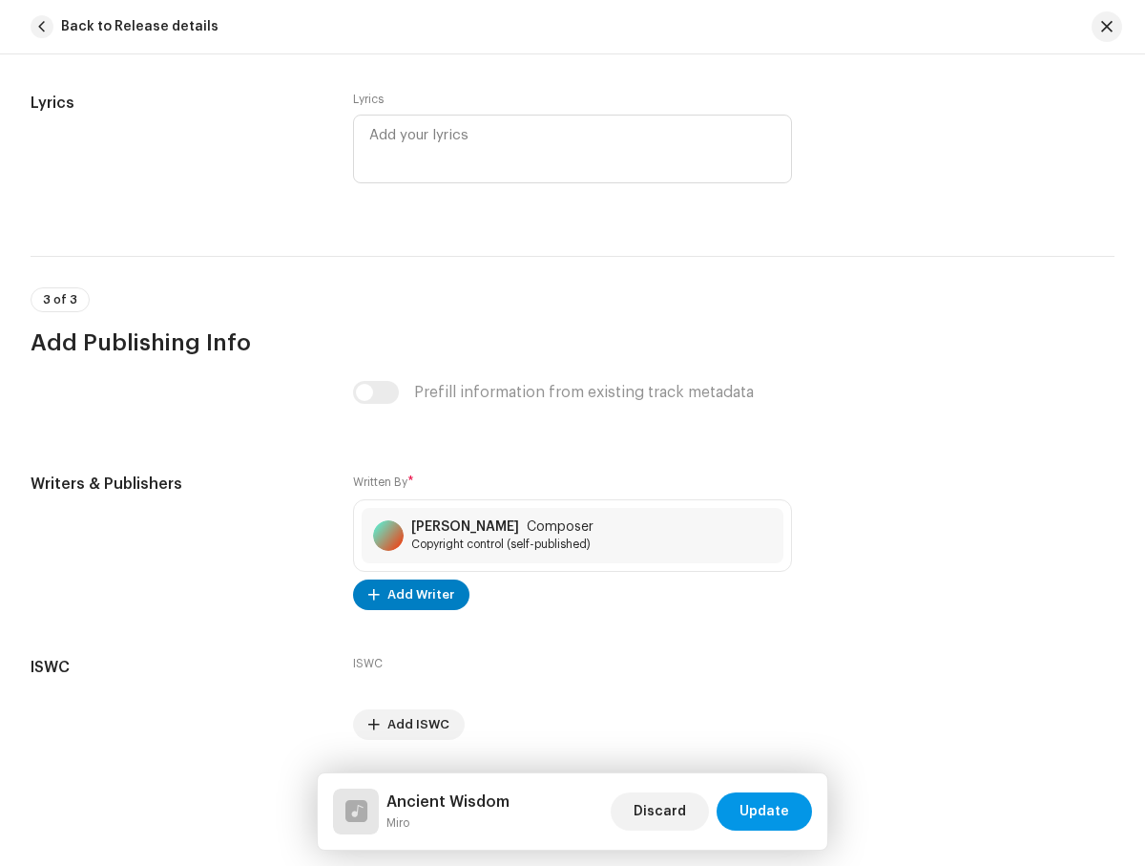
click at [765, 811] on span "Update" at bounding box center [765, 811] width 50 height 38
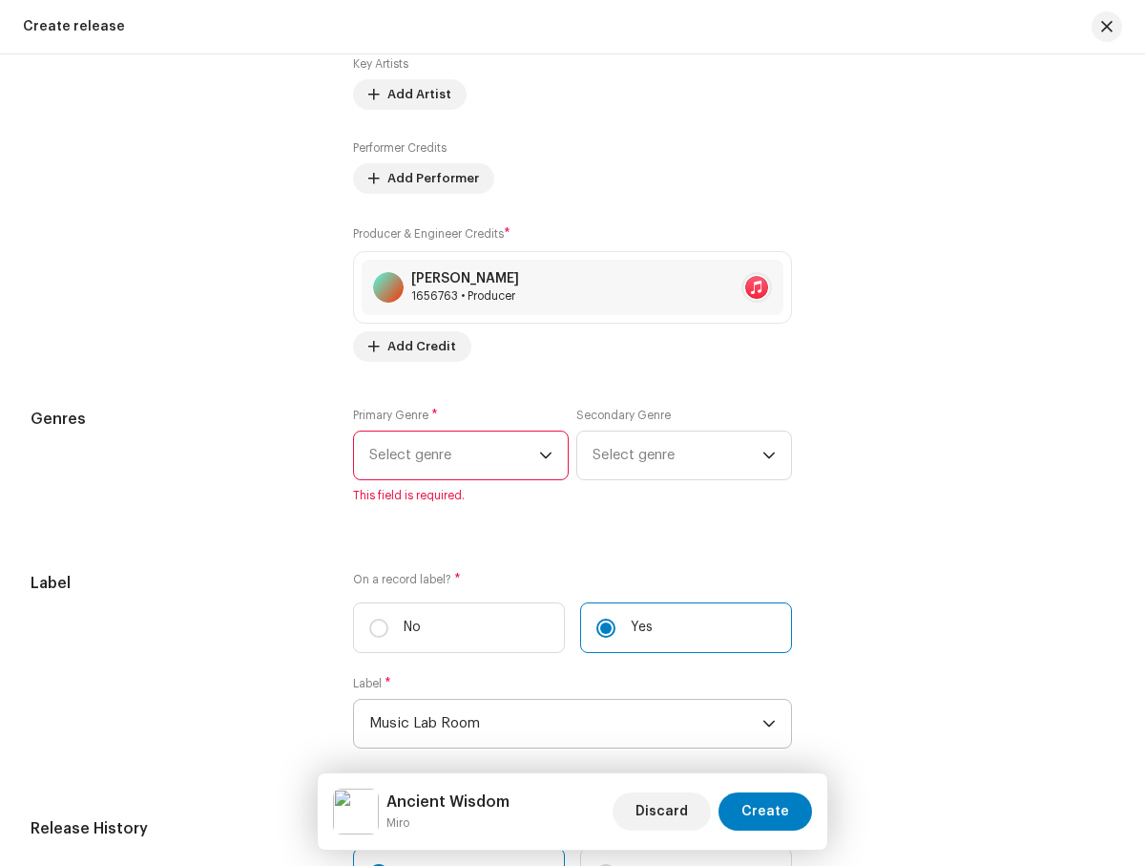
click at [451, 460] on span "Select genre" at bounding box center [454, 455] width 170 height 48
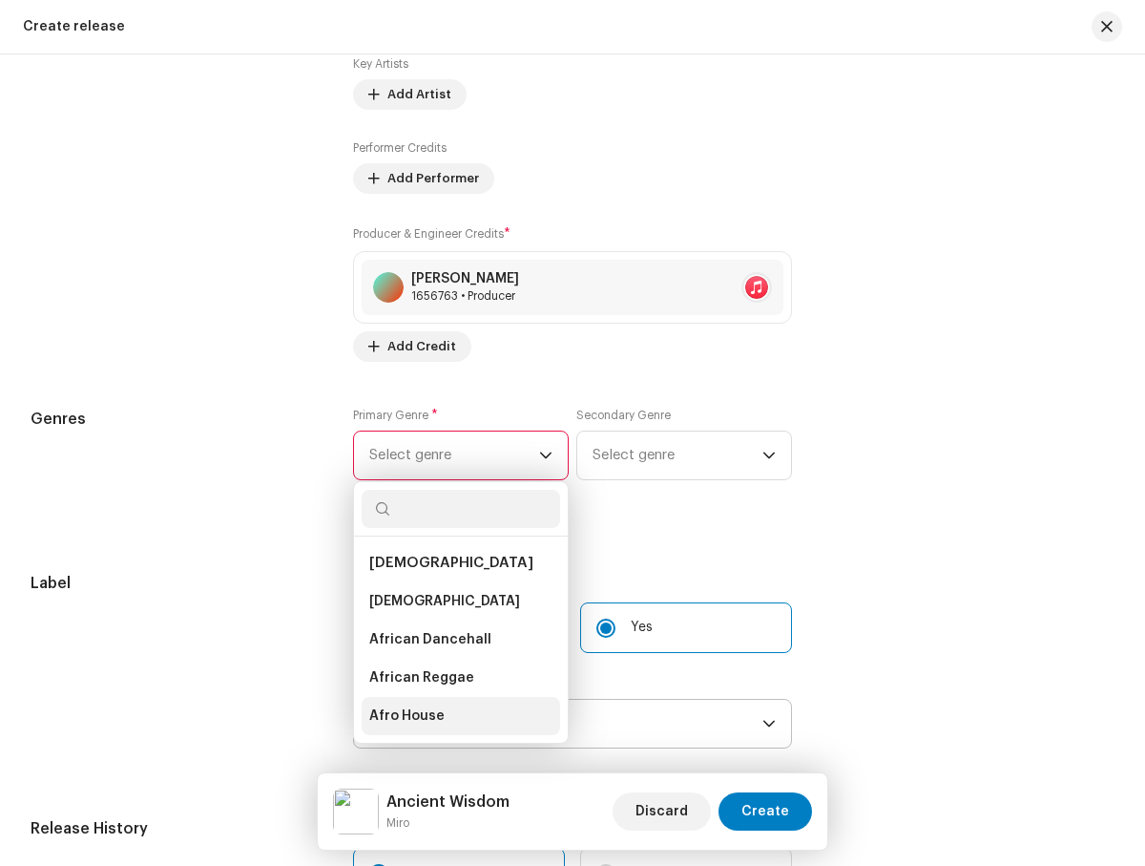
click at [455, 721] on li "Afro House" at bounding box center [461, 716] width 199 height 38
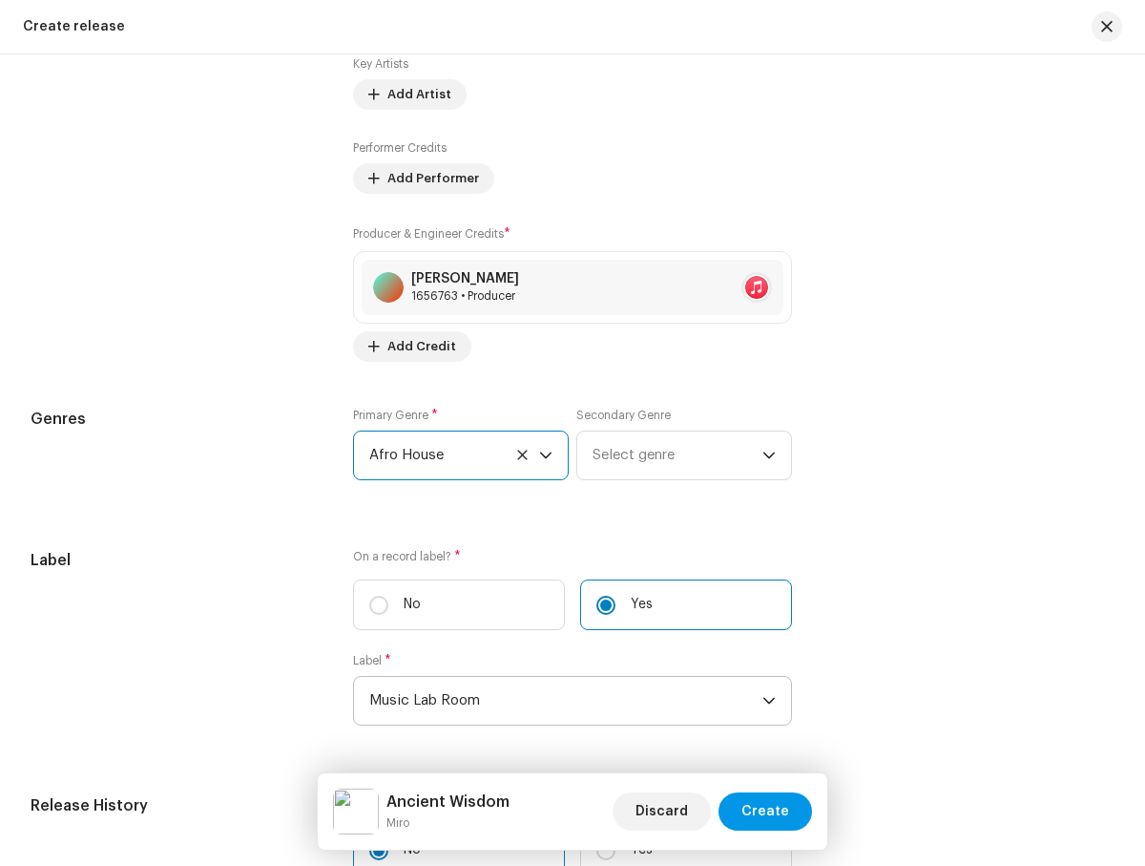
click at [767, 811] on span "Create" at bounding box center [766, 811] width 48 height 38
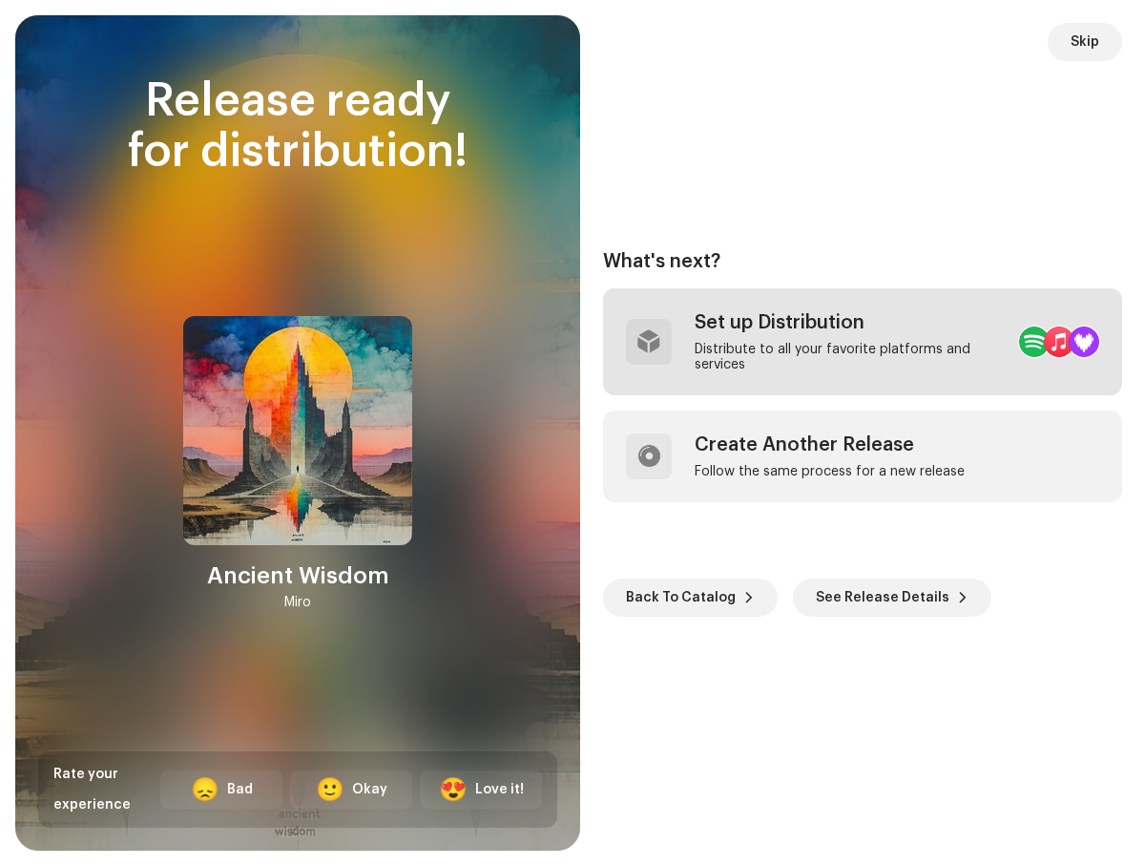
click at [815, 342] on div "Distribute to all your favorite platforms and services" at bounding box center [849, 357] width 309 height 31
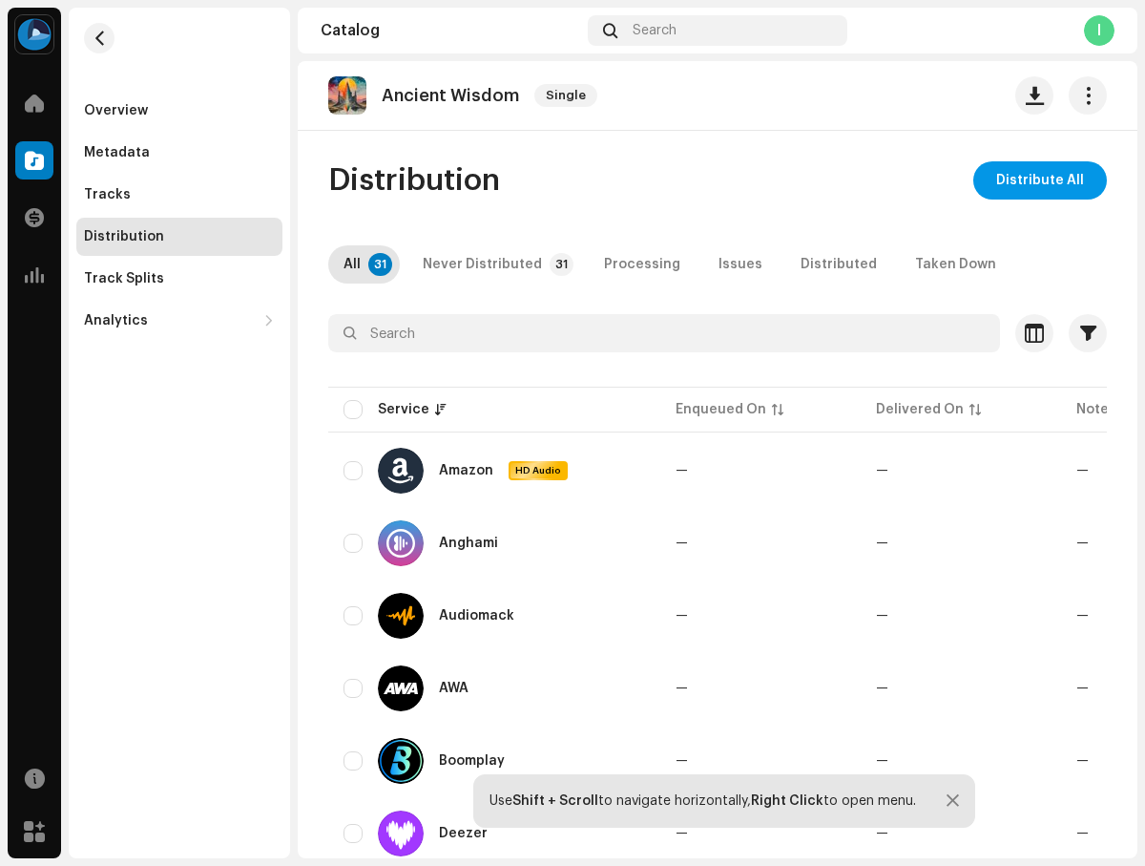
click at [1031, 180] on span "Distribute All" at bounding box center [1040, 180] width 88 height 38
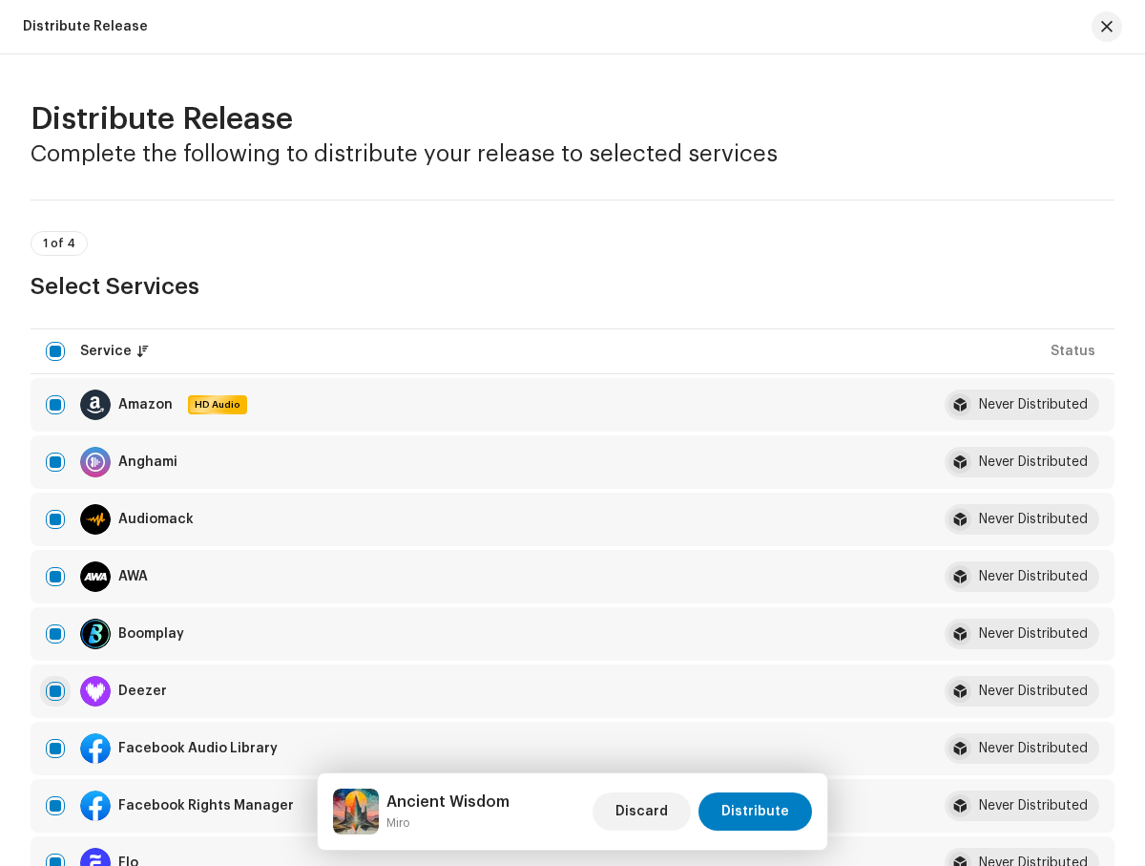
click at [55, 691] on input "checkbox" at bounding box center [55, 690] width 19 height 19
checkbox input "false"
radio input "true"
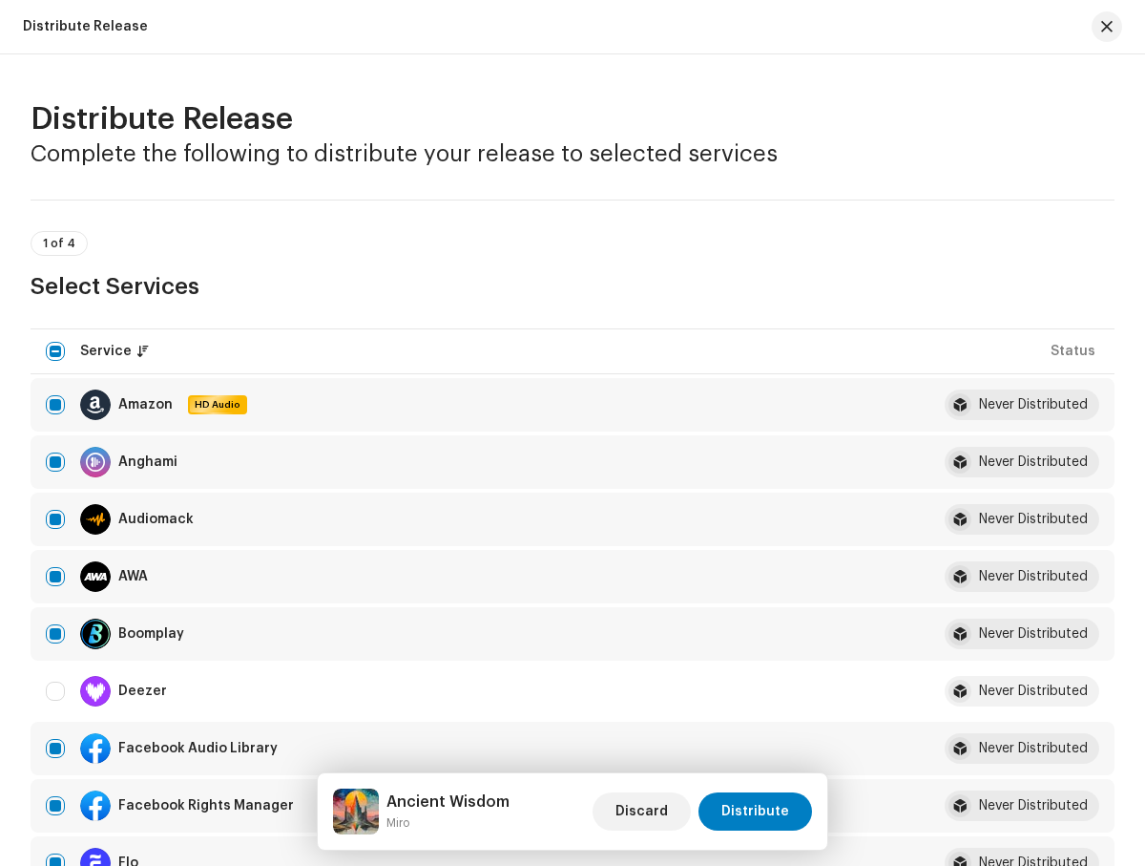
scroll to position [3027, 0]
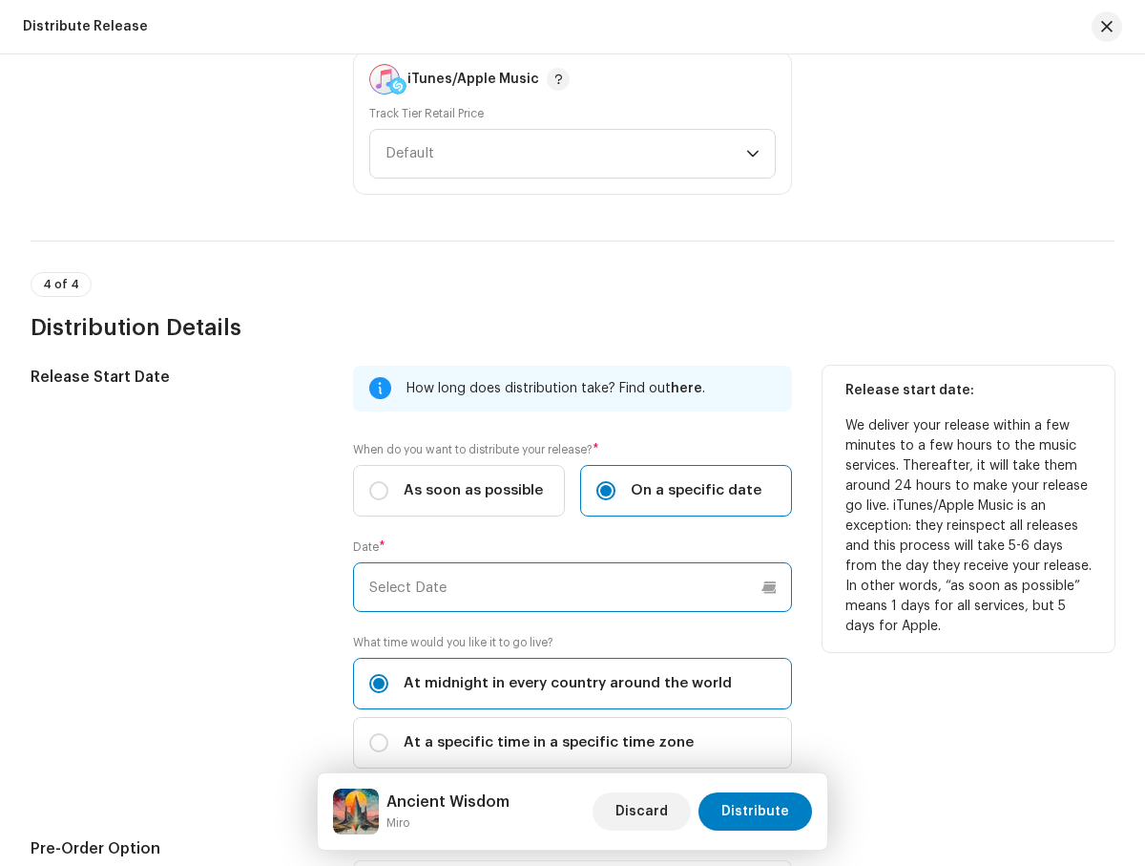
click at [569, 587] on input "text" at bounding box center [572, 587] width 438 height 50
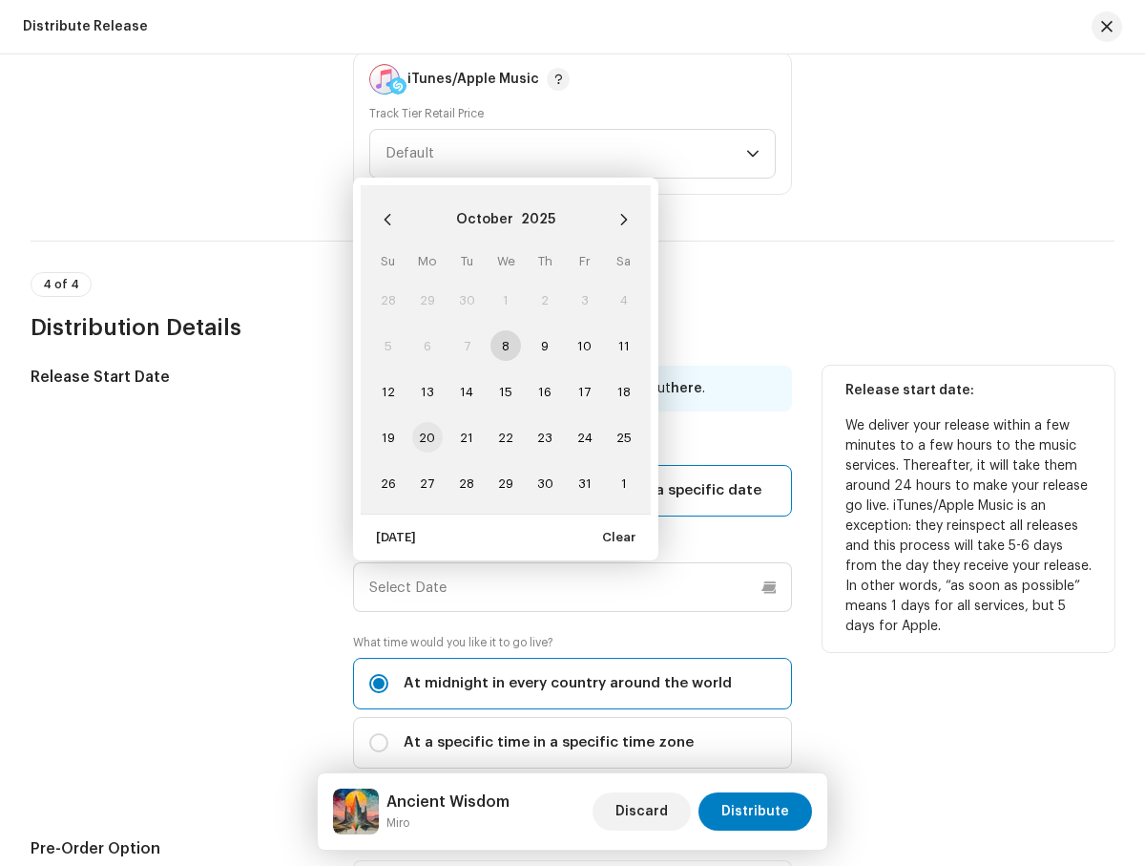
click at [426, 437] on span "20" at bounding box center [427, 437] width 31 height 31
type input "10/20/2025"
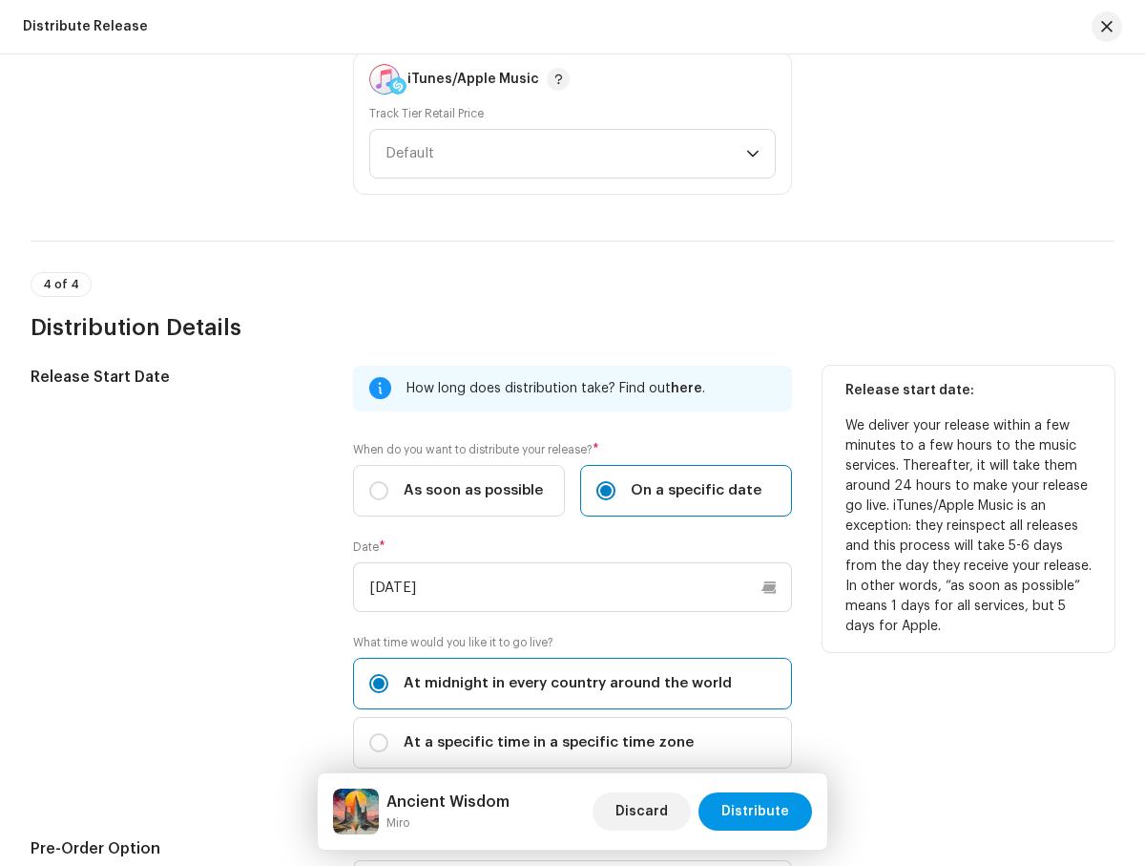
click at [758, 811] on span "Distribute" at bounding box center [756, 811] width 68 height 38
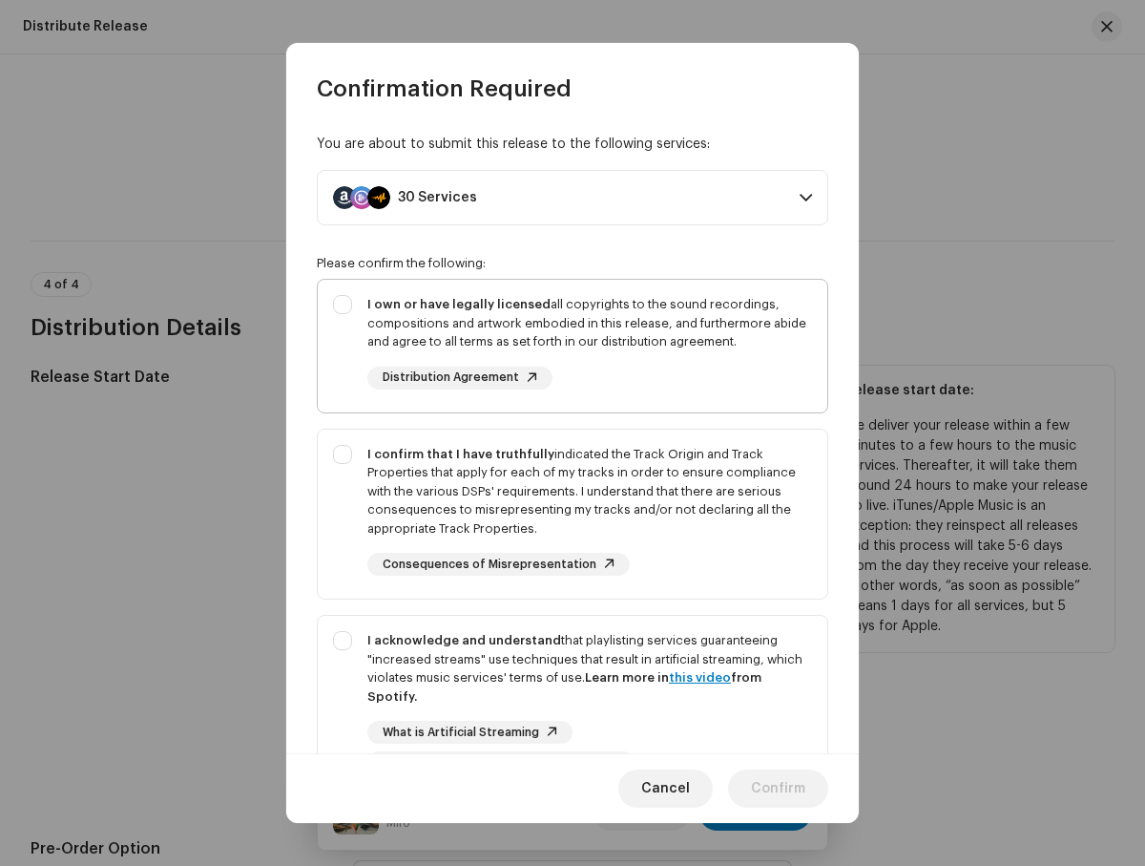
click at [569, 345] on div "I own or have legally licensed all copyrights to the sound recordings, composit…" at bounding box center [589, 323] width 445 height 56
checkbox input "true"
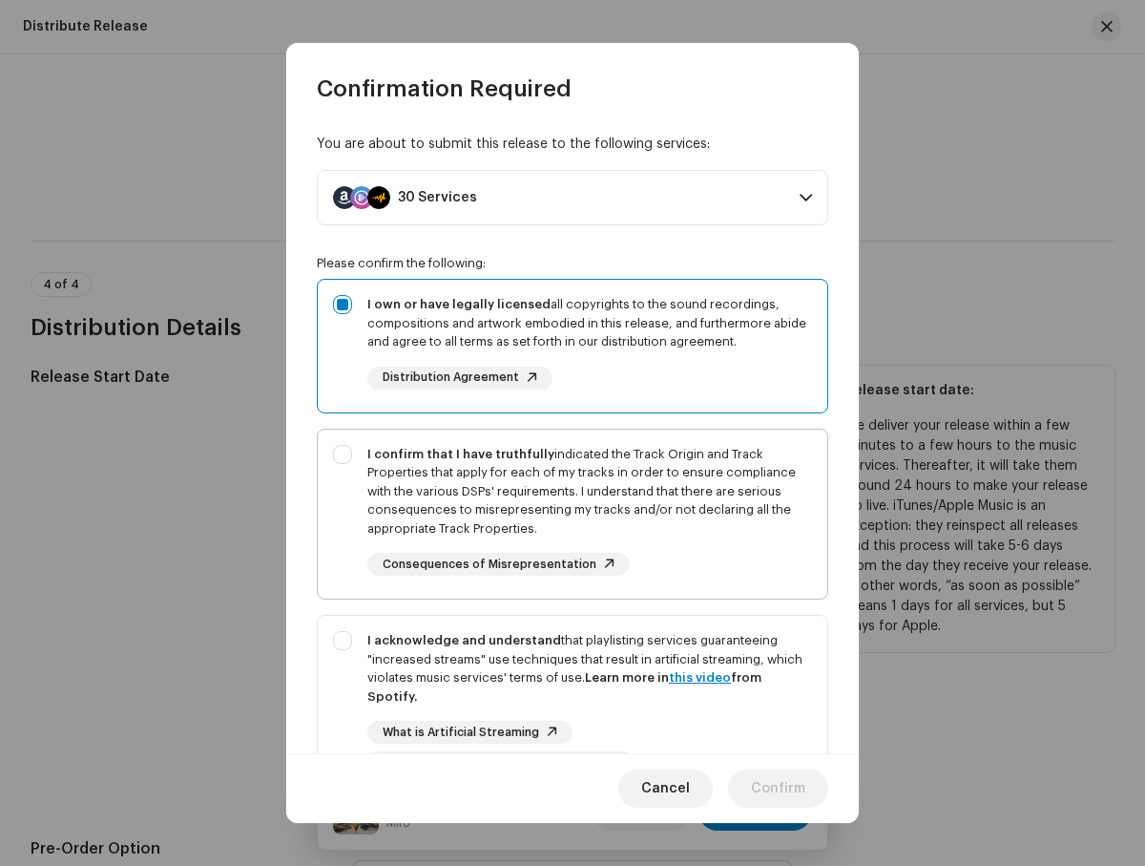
click at [569, 513] on div "I confirm that I have truthfully indicated the Track Origin and Track Propertie…" at bounding box center [589, 492] width 445 height 94
checkbox input "true"
click at [569, 661] on div "I acknowledge and understand that playlisting services guaranteeing "increased …" at bounding box center [589, 702] width 445 height 143
checkbox input "true"
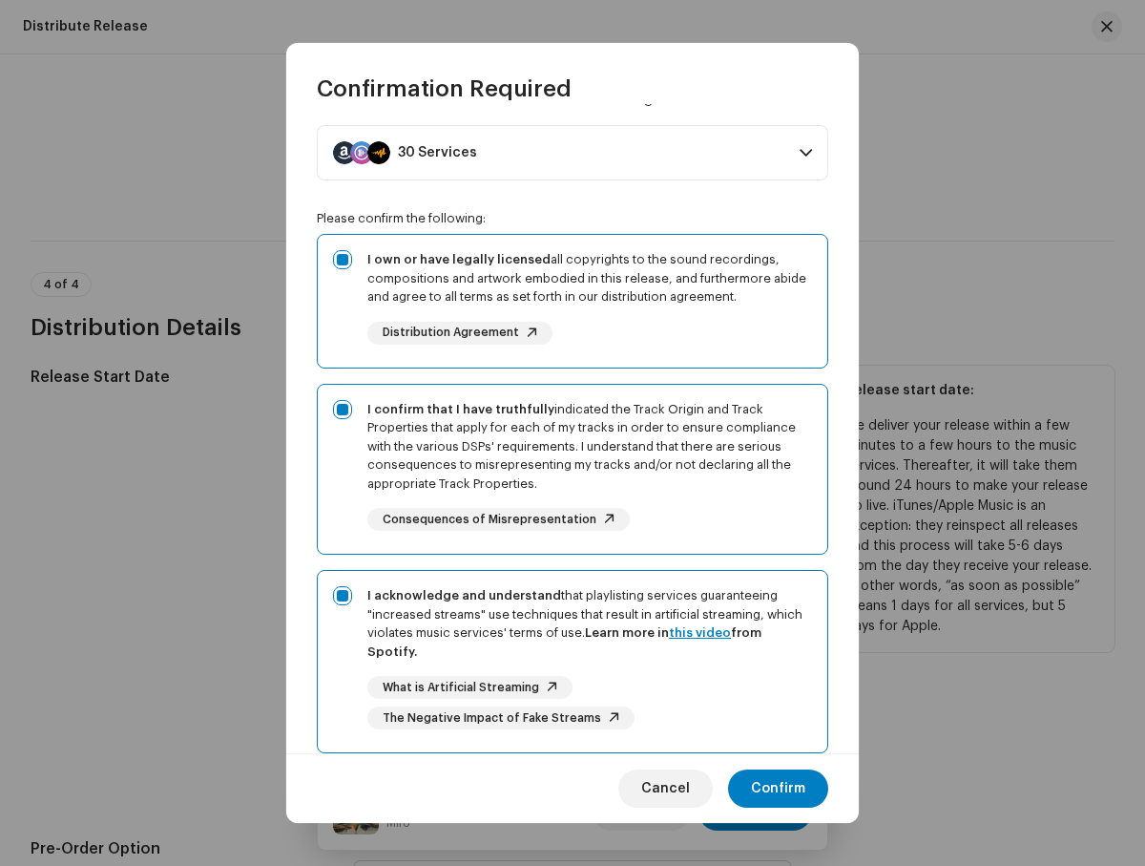
click at [466, 687] on span "What is Artificial Streaming" at bounding box center [461, 687] width 157 height 12
click at [779, 787] on span "Confirm" at bounding box center [778, 788] width 54 height 38
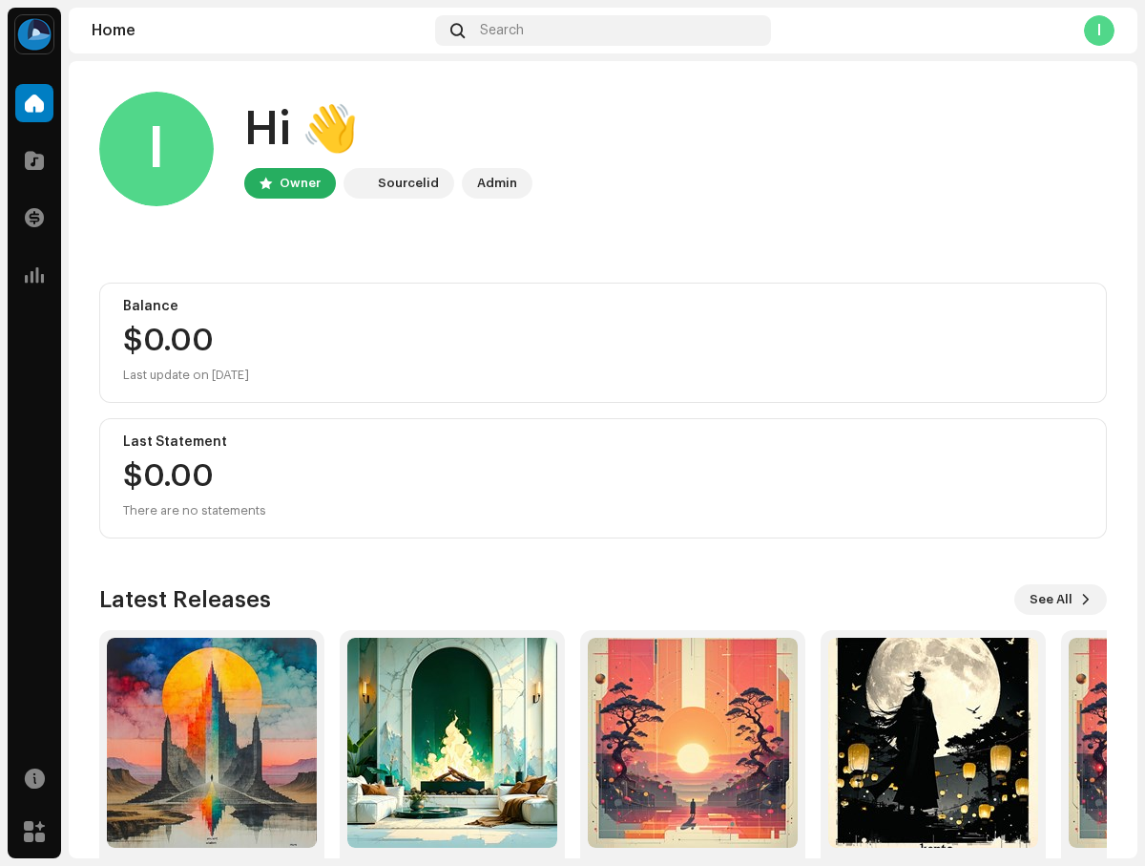
scroll to position [0, 46]
click at [34, 160] on span at bounding box center [34, 160] width 19 height 15
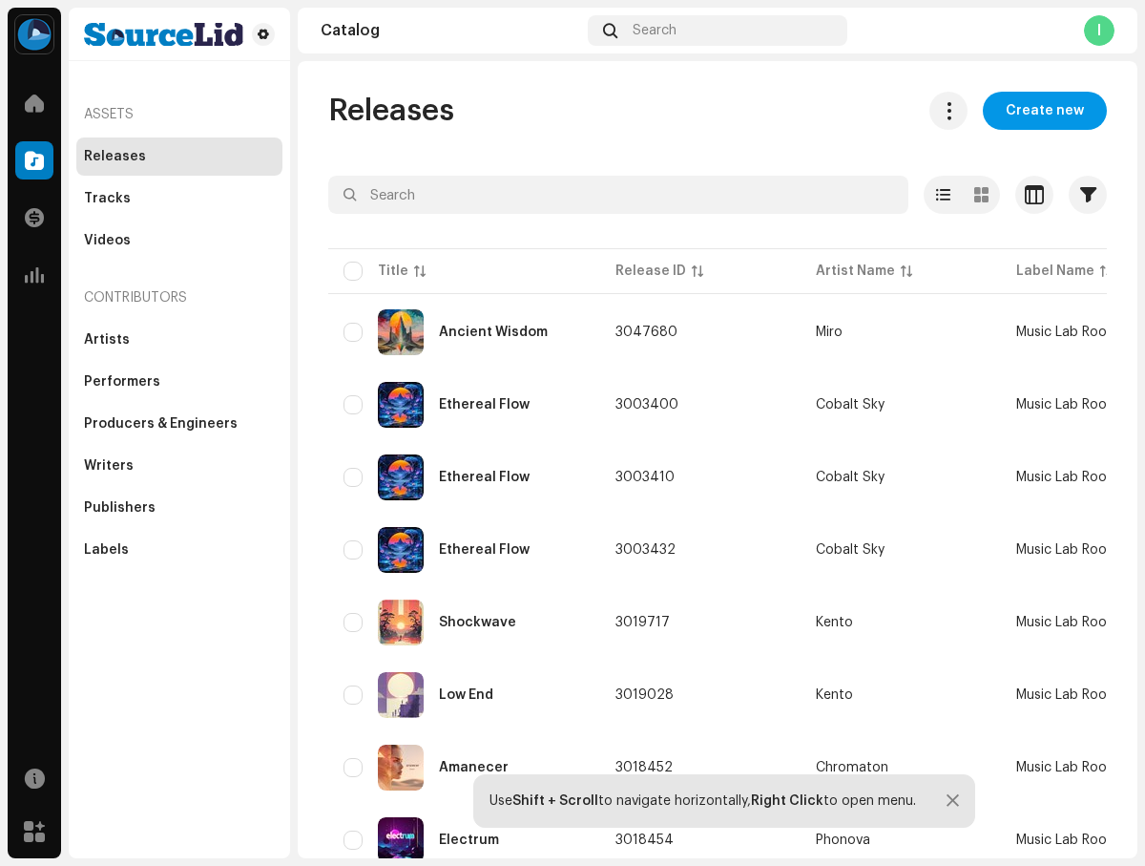
click at [1036, 111] on span "Create new" at bounding box center [1045, 111] width 78 height 38
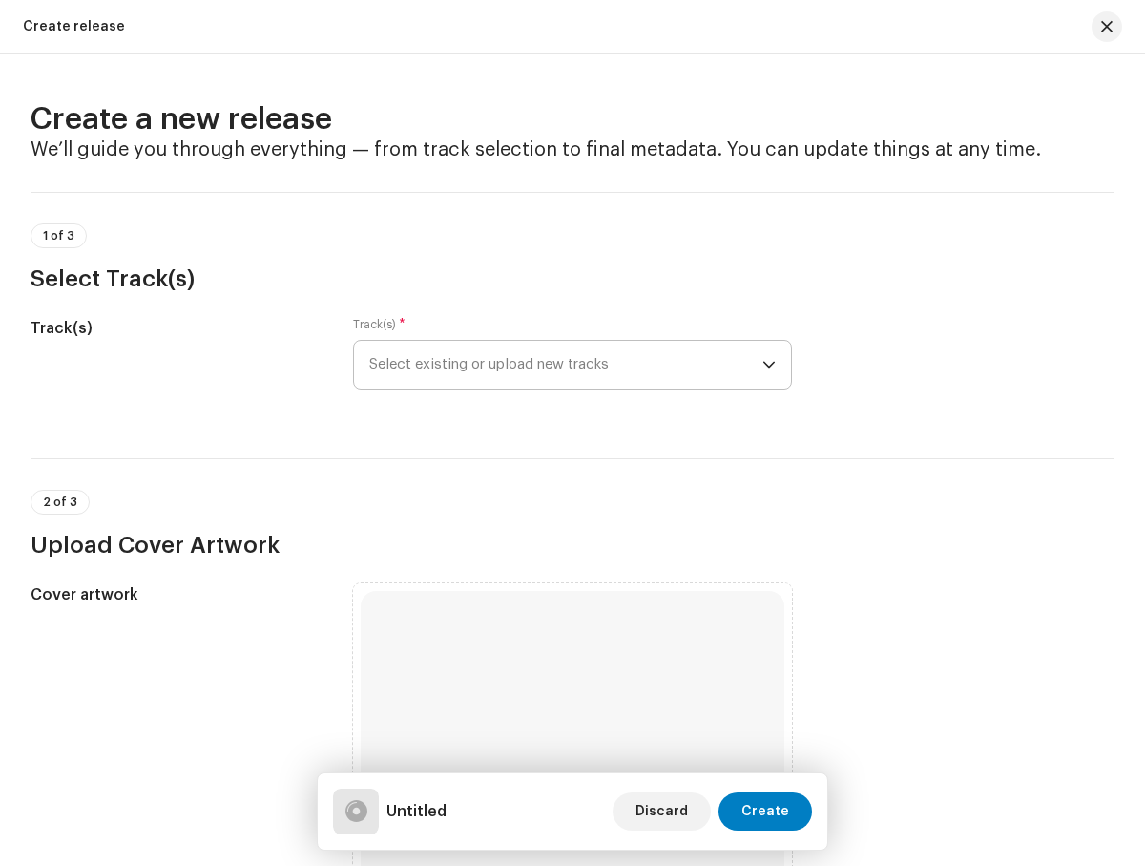
click at [562, 365] on span "Select existing or upload new tracks" at bounding box center [565, 365] width 392 height 48
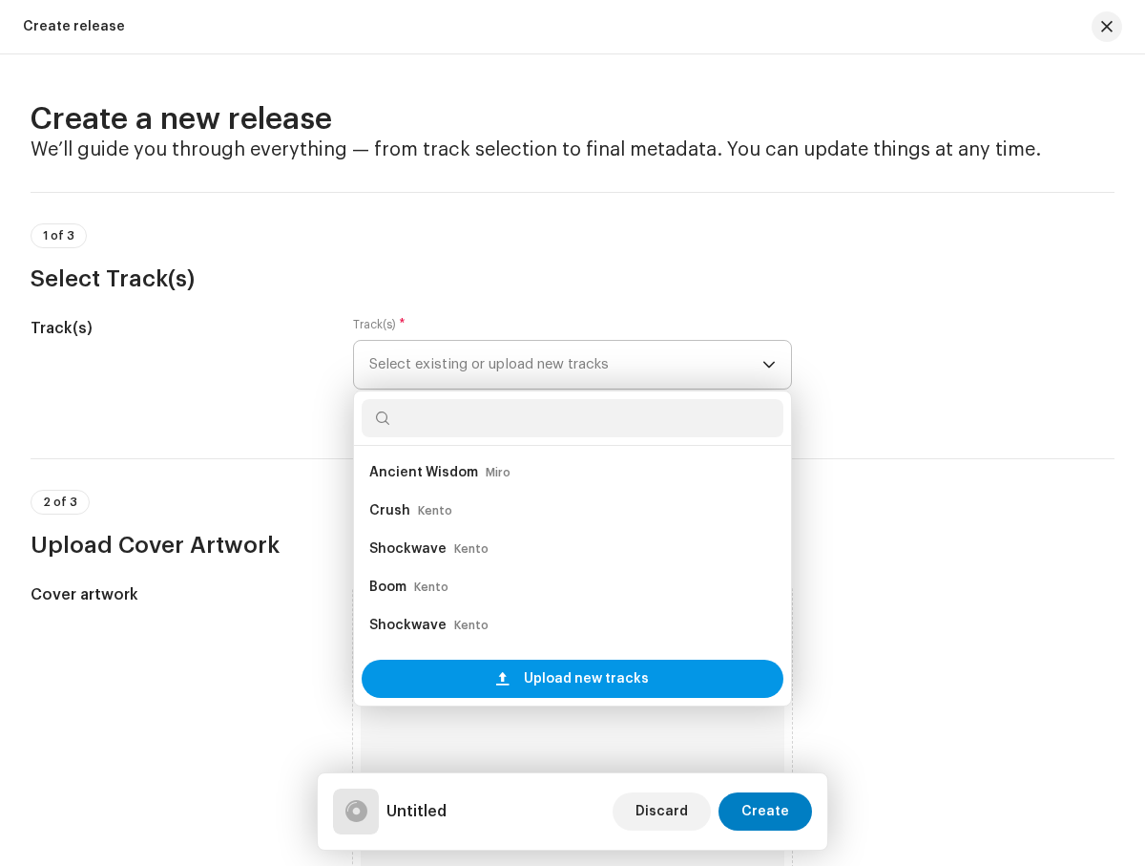
click at [582, 679] on span "Upload new tracks" at bounding box center [586, 678] width 125 height 38
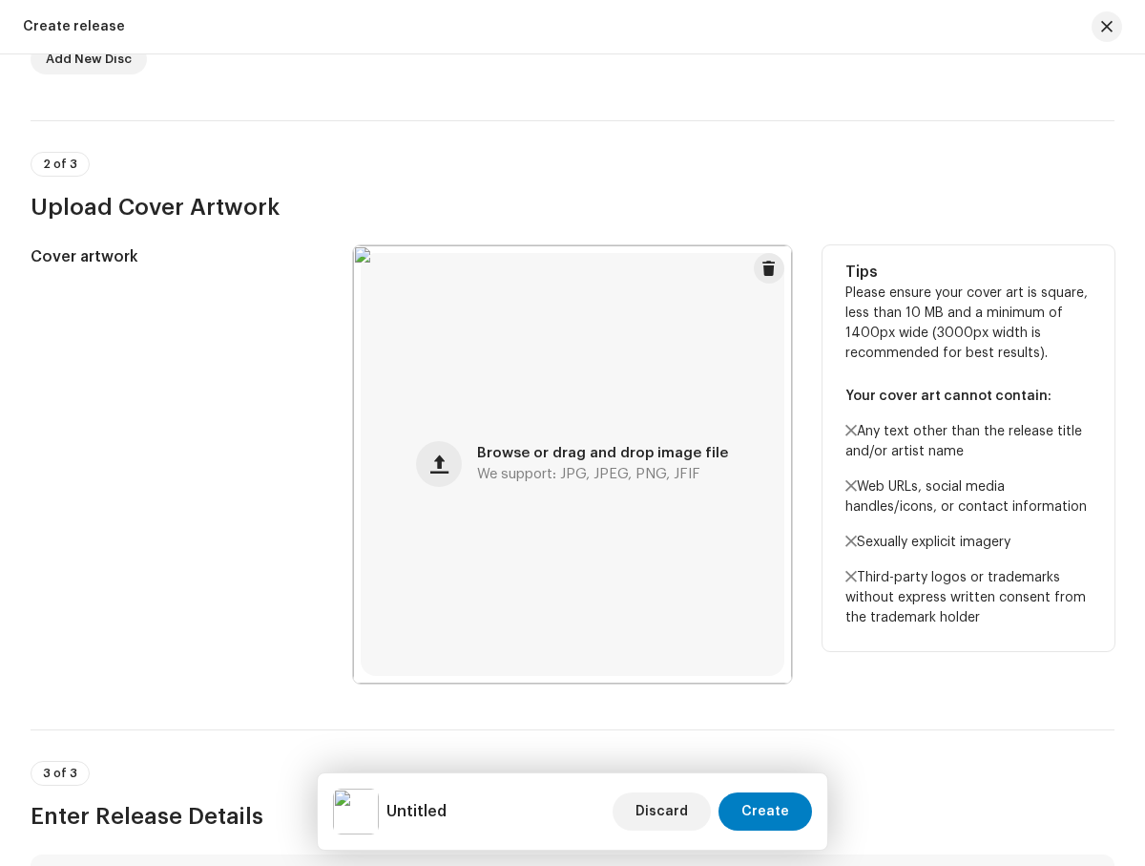
scroll to position [1021, 0]
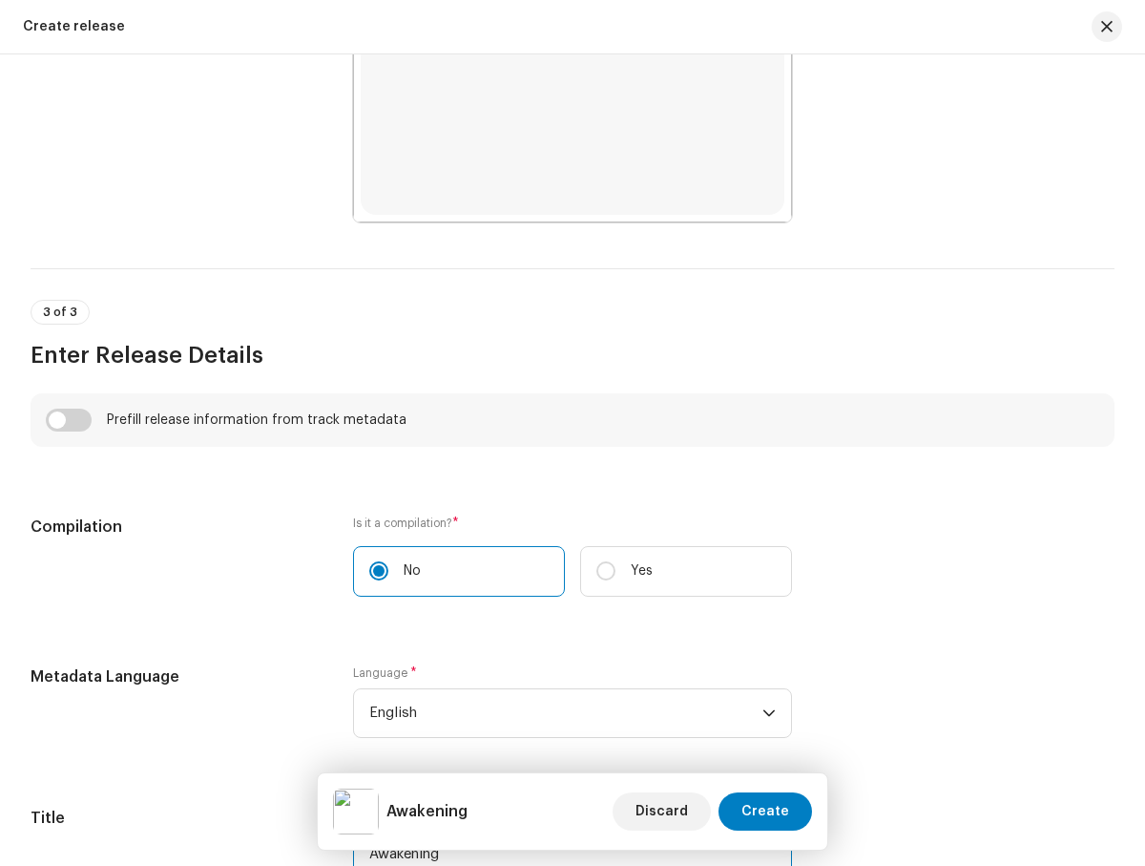
type input "Awakening"
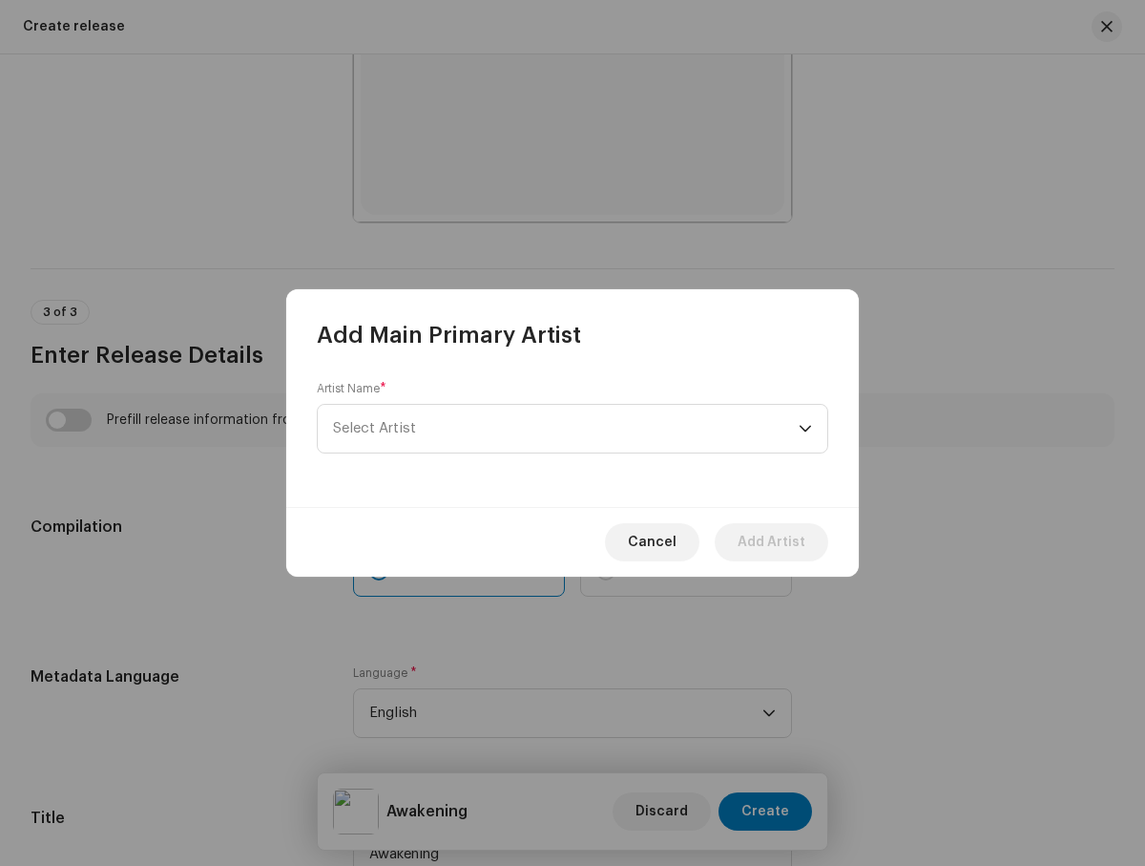
scroll to position [1786, 0]
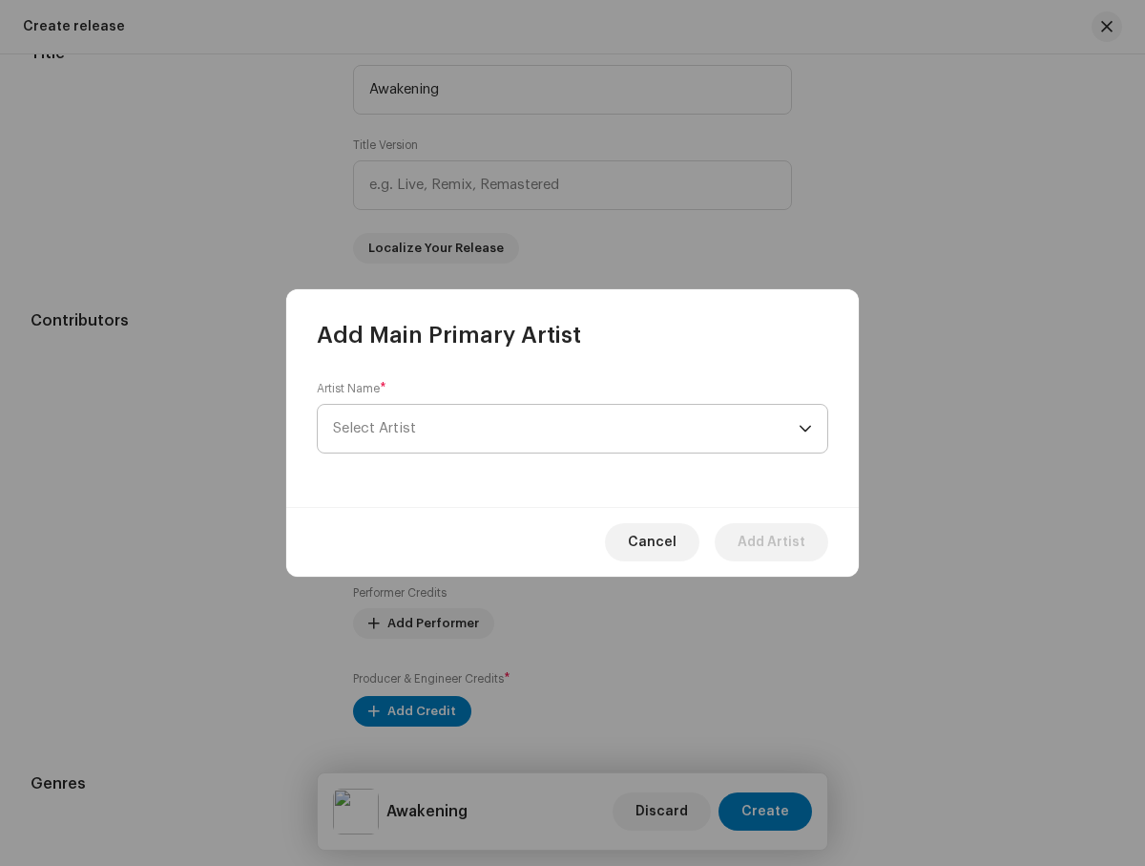
click at [566, 429] on span "Select Artist" at bounding box center [566, 429] width 466 height 48
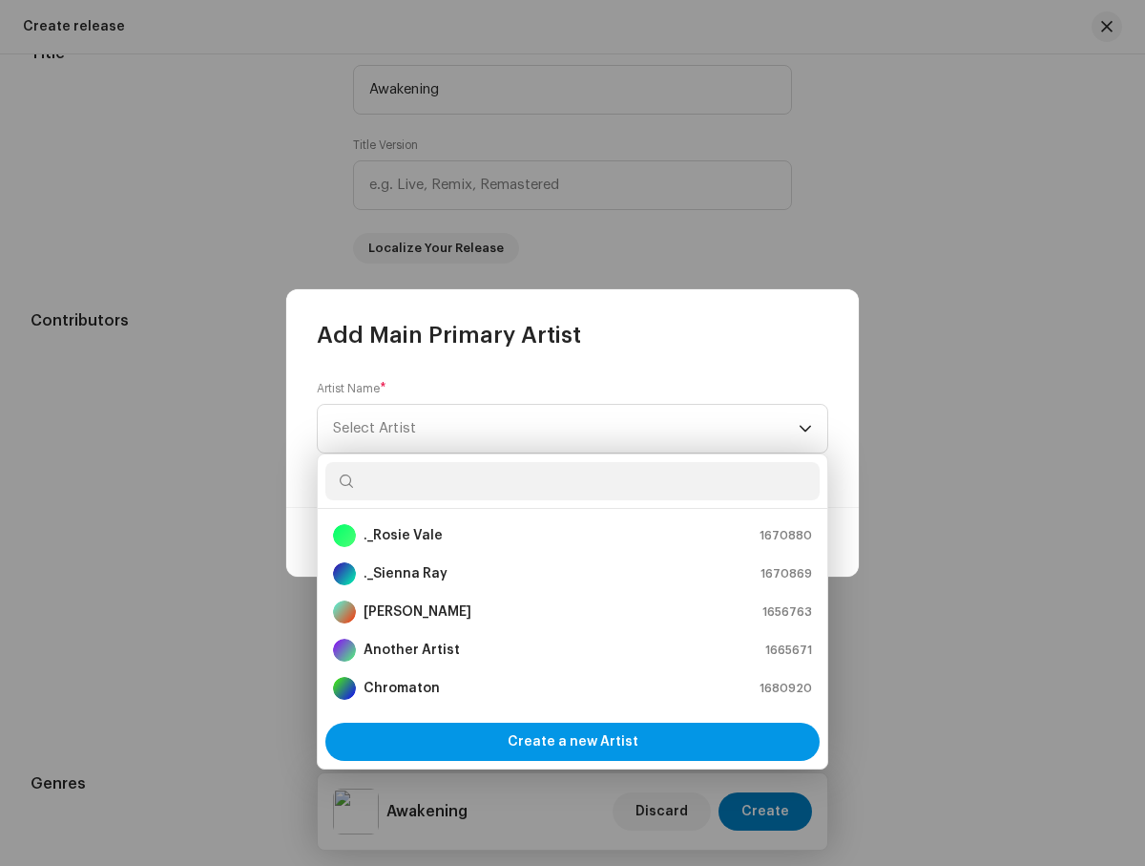
click at [573, 742] on span "Create a new Artist" at bounding box center [573, 741] width 131 height 38
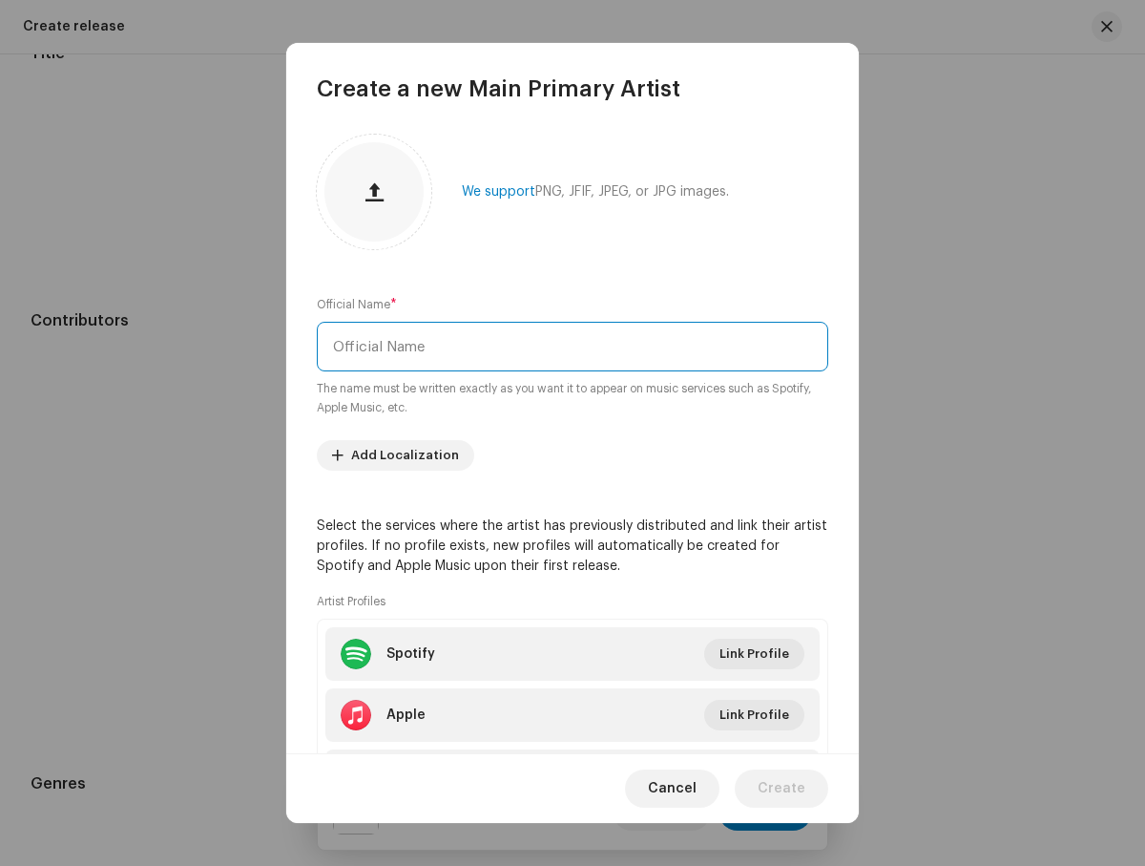
type input "Miro"
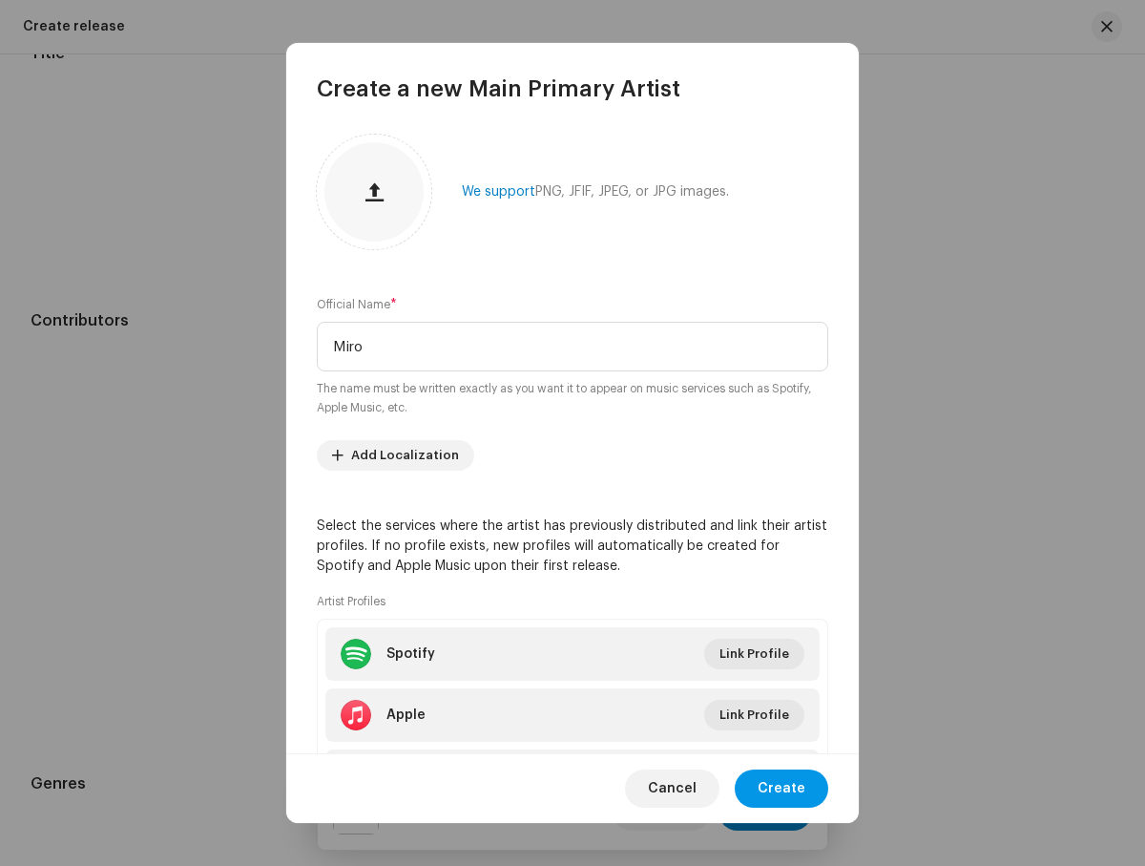
click at [784, 787] on span "Create" at bounding box center [782, 788] width 48 height 38
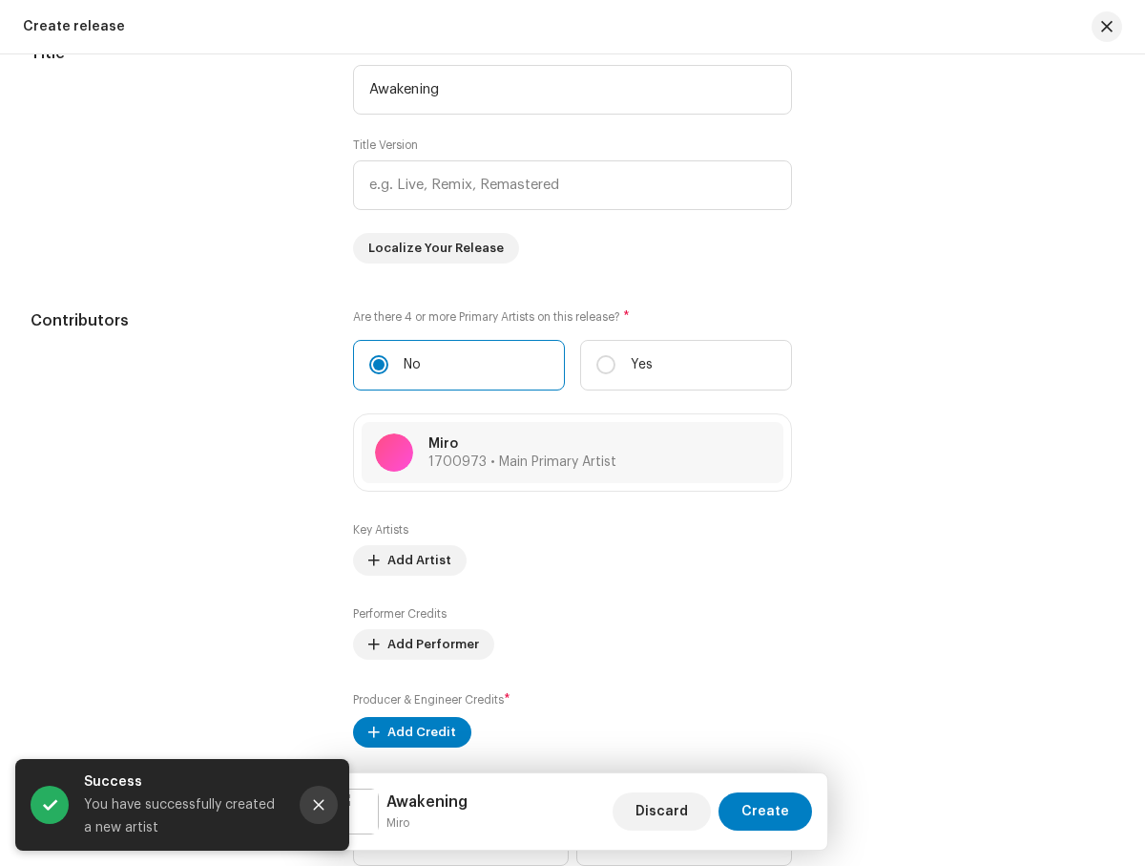
click at [319, 805] on icon "Close" at bounding box center [319, 805] width 10 height 10
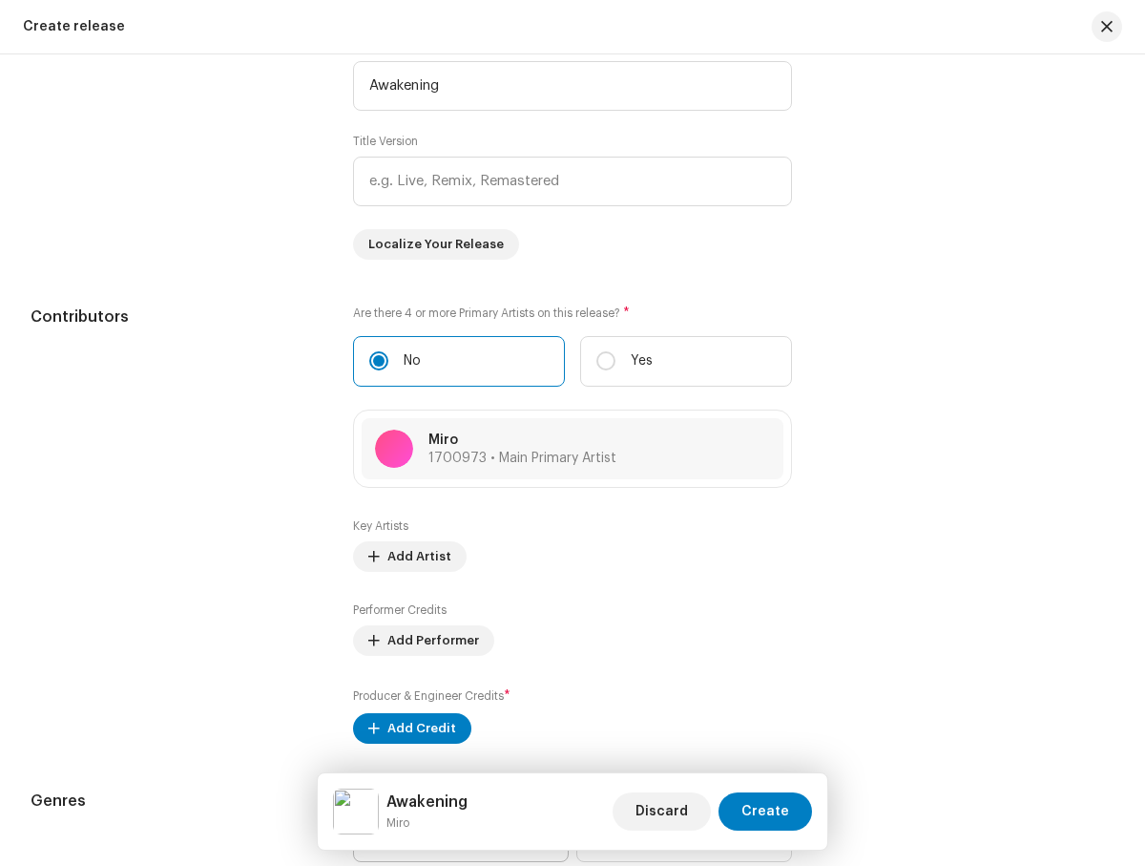
click at [451, 813] on span "Select genre" at bounding box center [454, 837] width 170 height 48
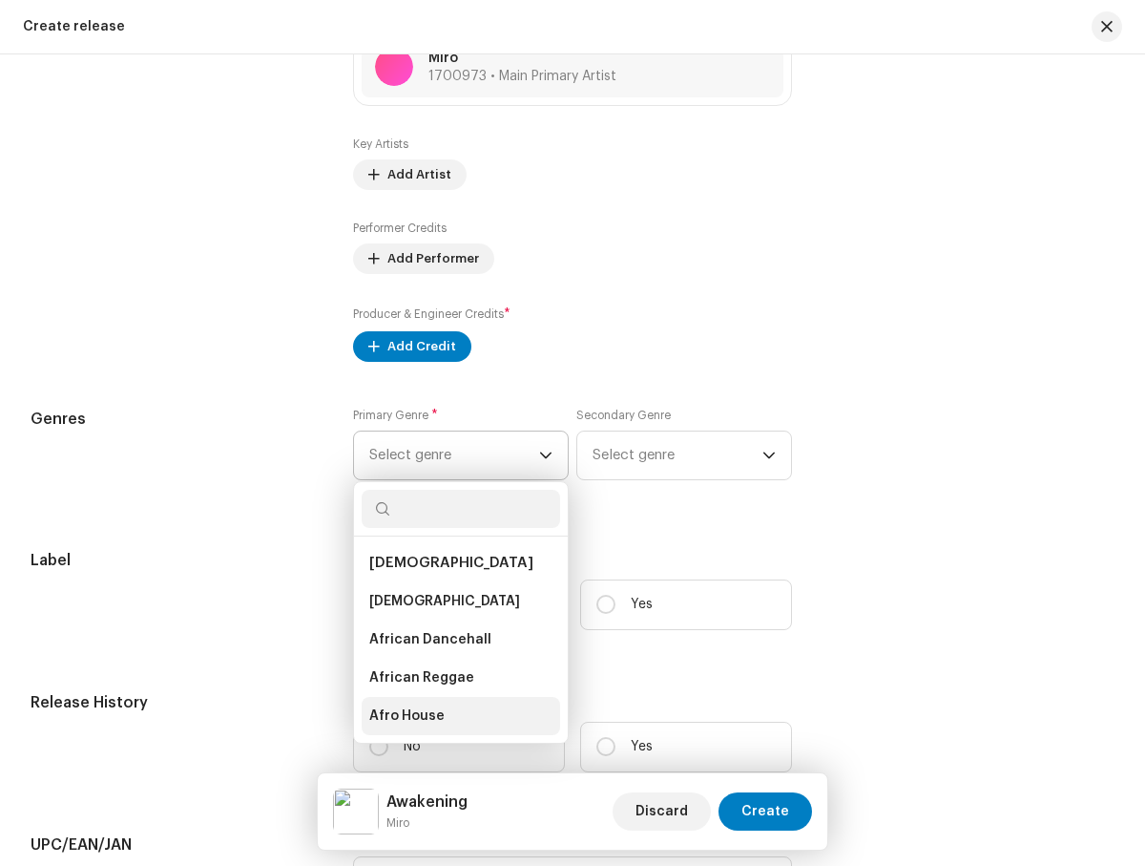
click at [455, 720] on li "Afro House" at bounding box center [461, 716] width 199 height 38
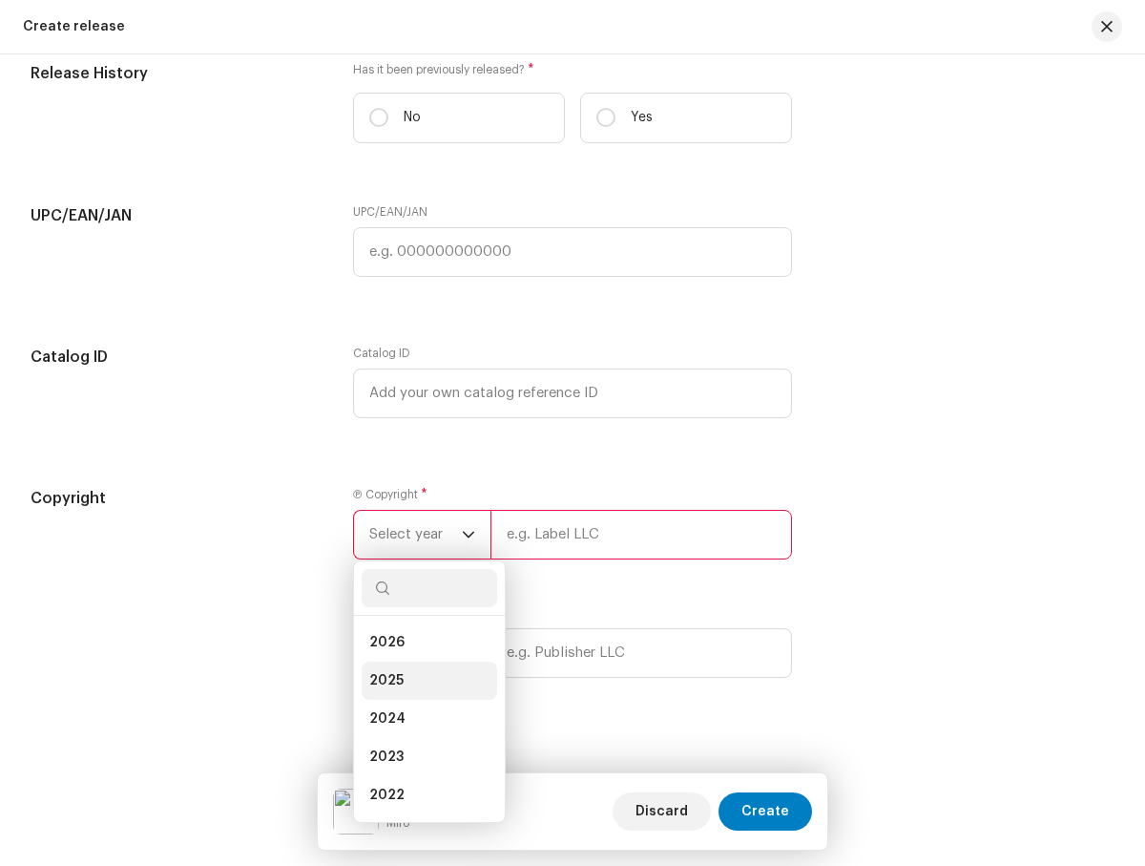
click at [425, 684] on li "2025" at bounding box center [430, 680] width 136 height 38
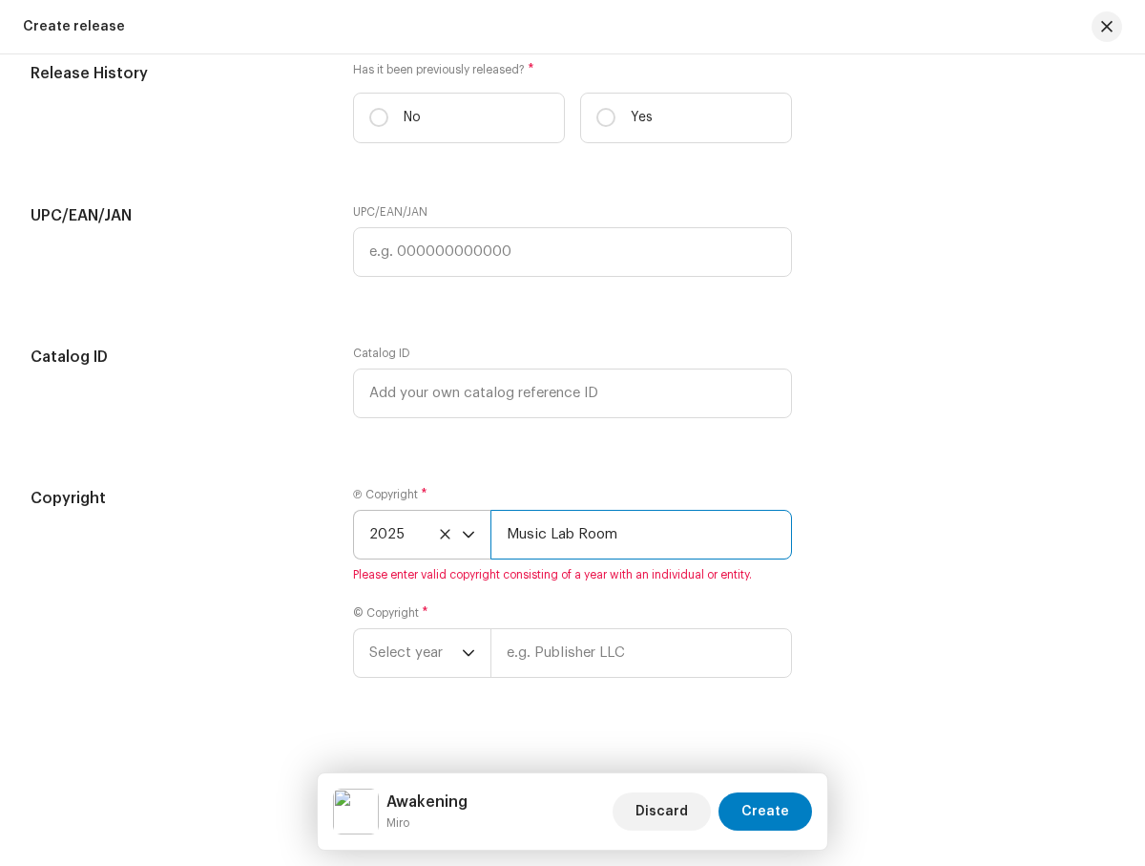
type input "Music Lab Room"
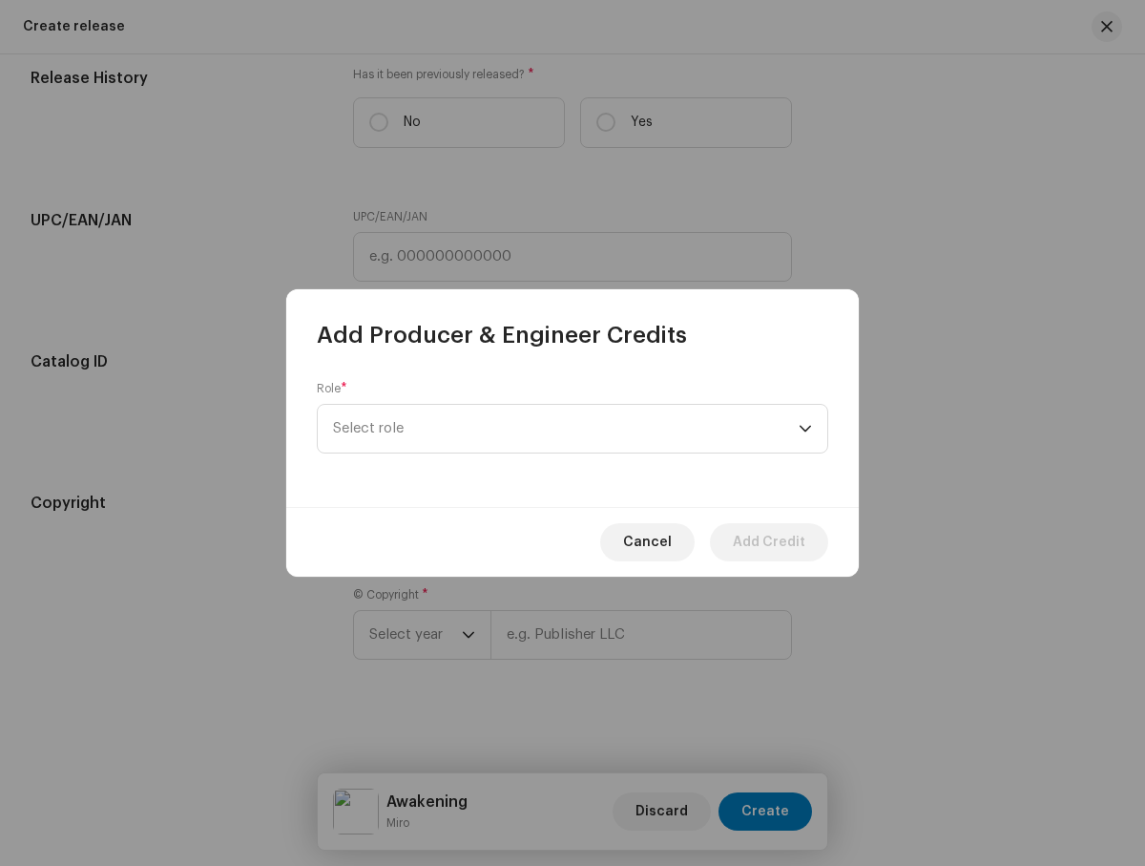
scroll to position [2062, 0]
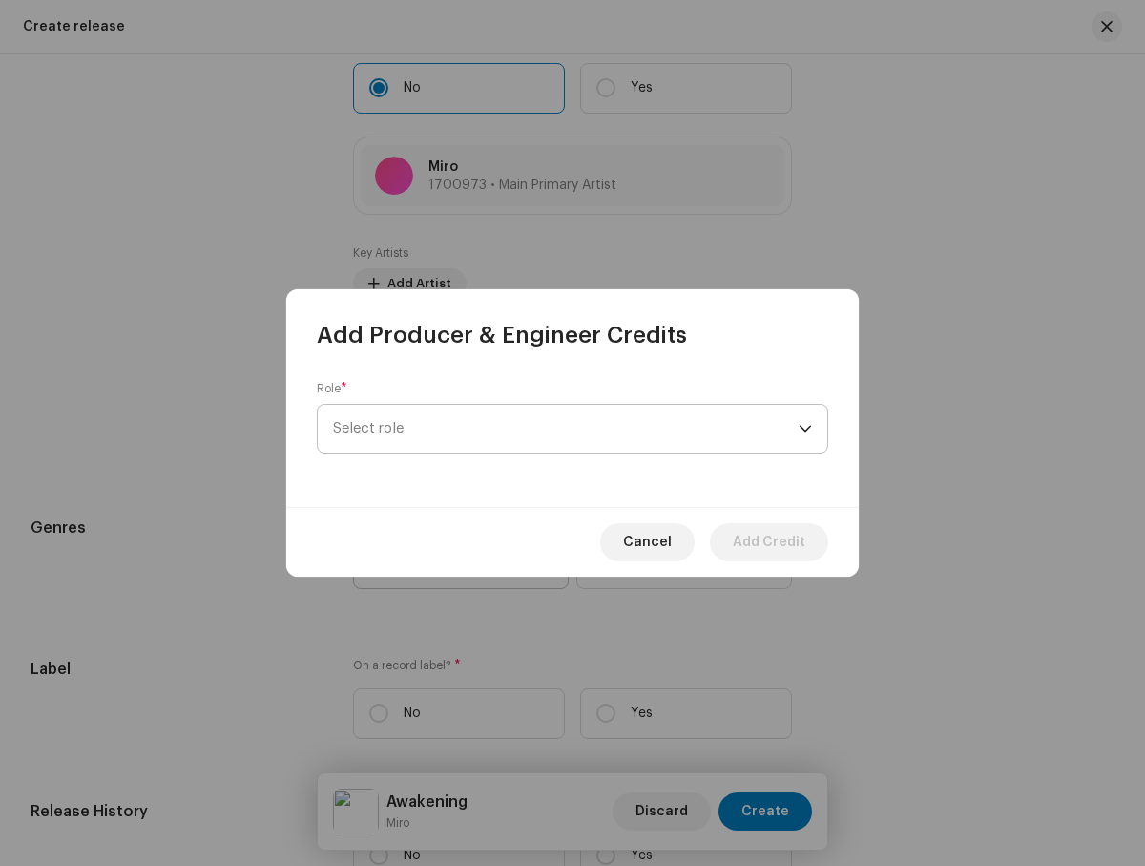
click at [566, 429] on span "Select role" at bounding box center [566, 429] width 466 height 48
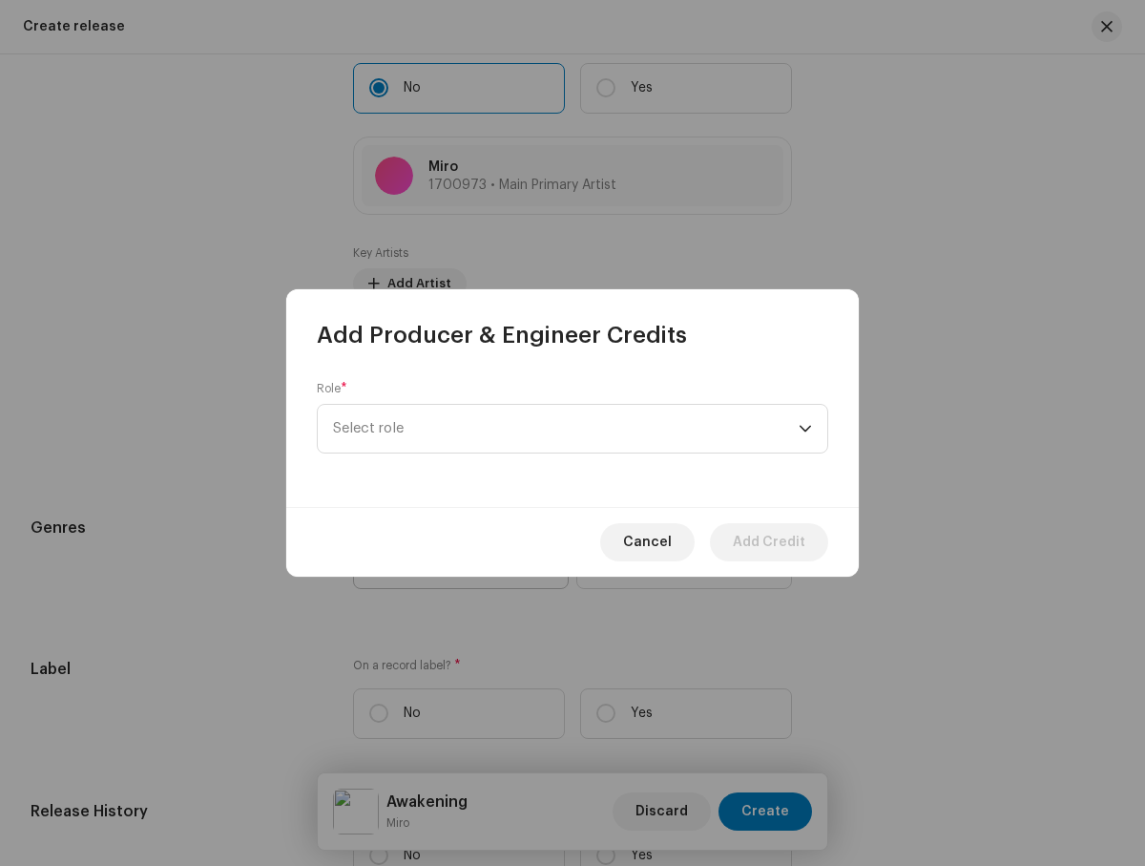
scroll to position [687, 0]
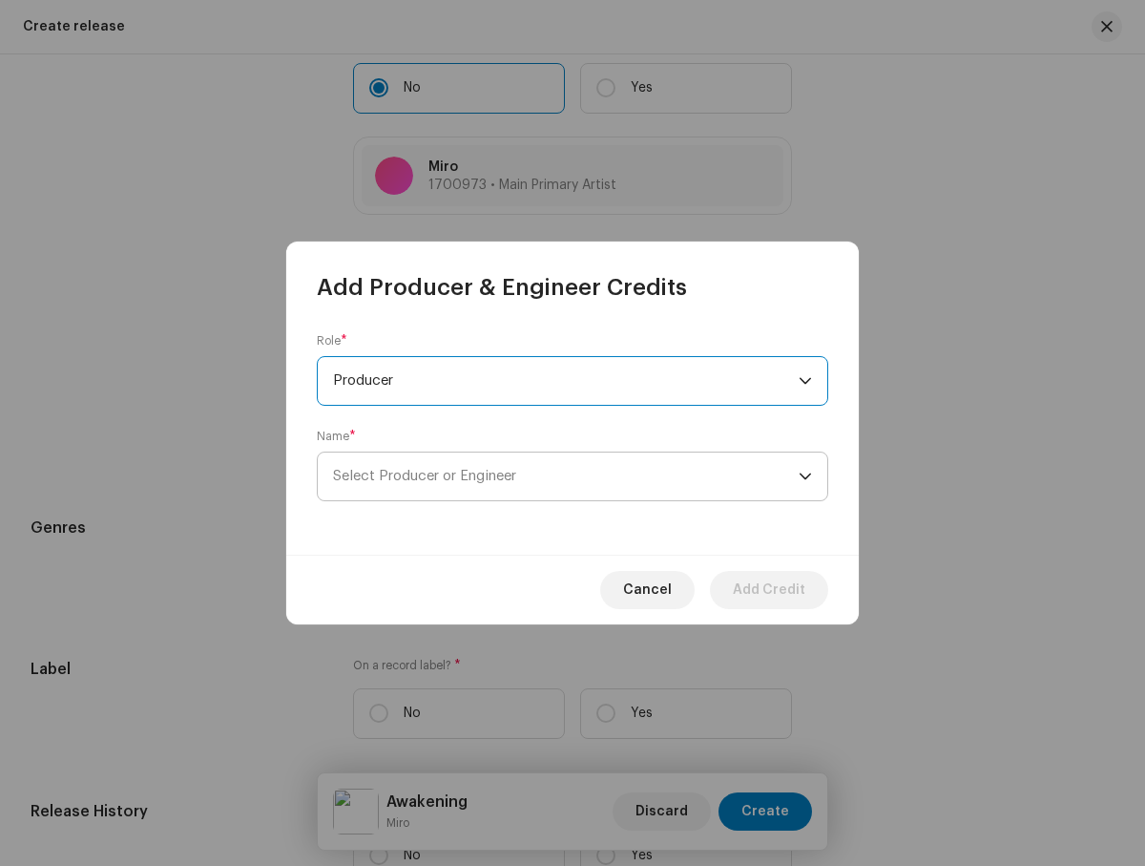
click at [566, 476] on span "Select Producer or Engineer" at bounding box center [566, 476] width 466 height 48
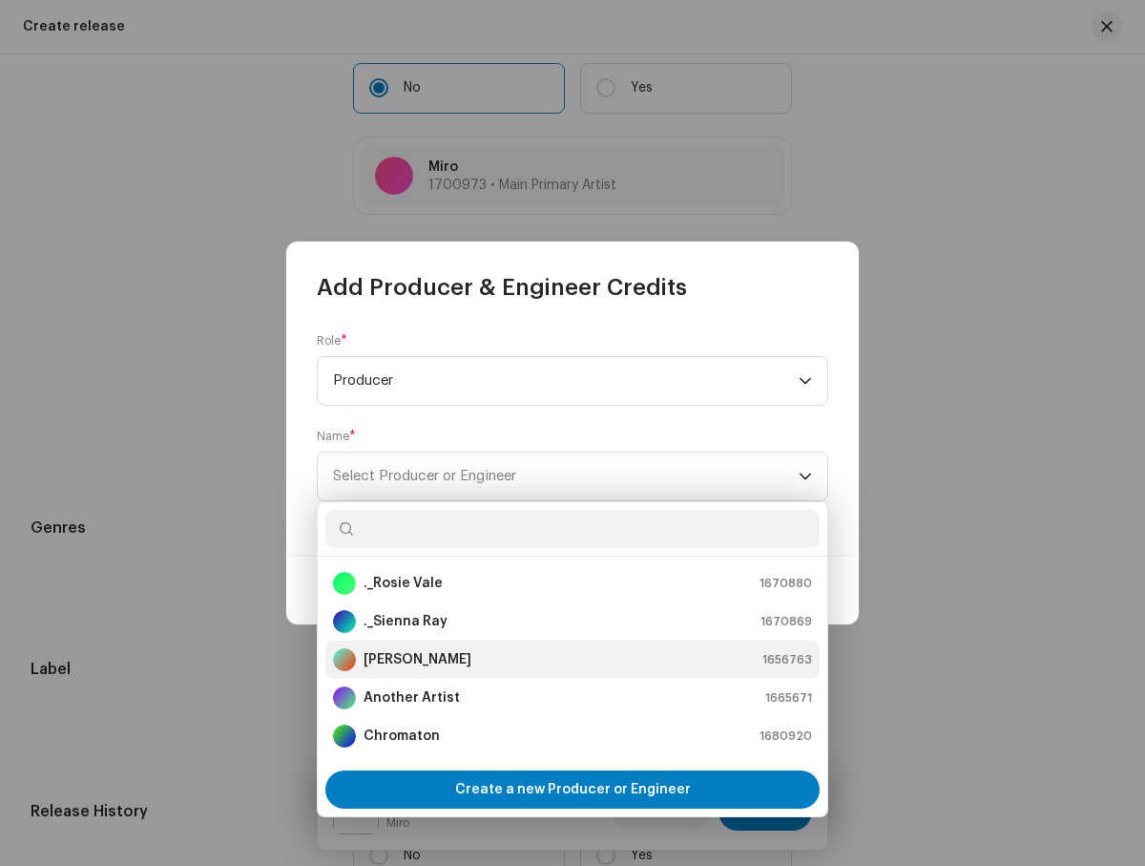
click at [570, 659] on div "[PERSON_NAME] 1656763" at bounding box center [572, 659] width 479 height 23
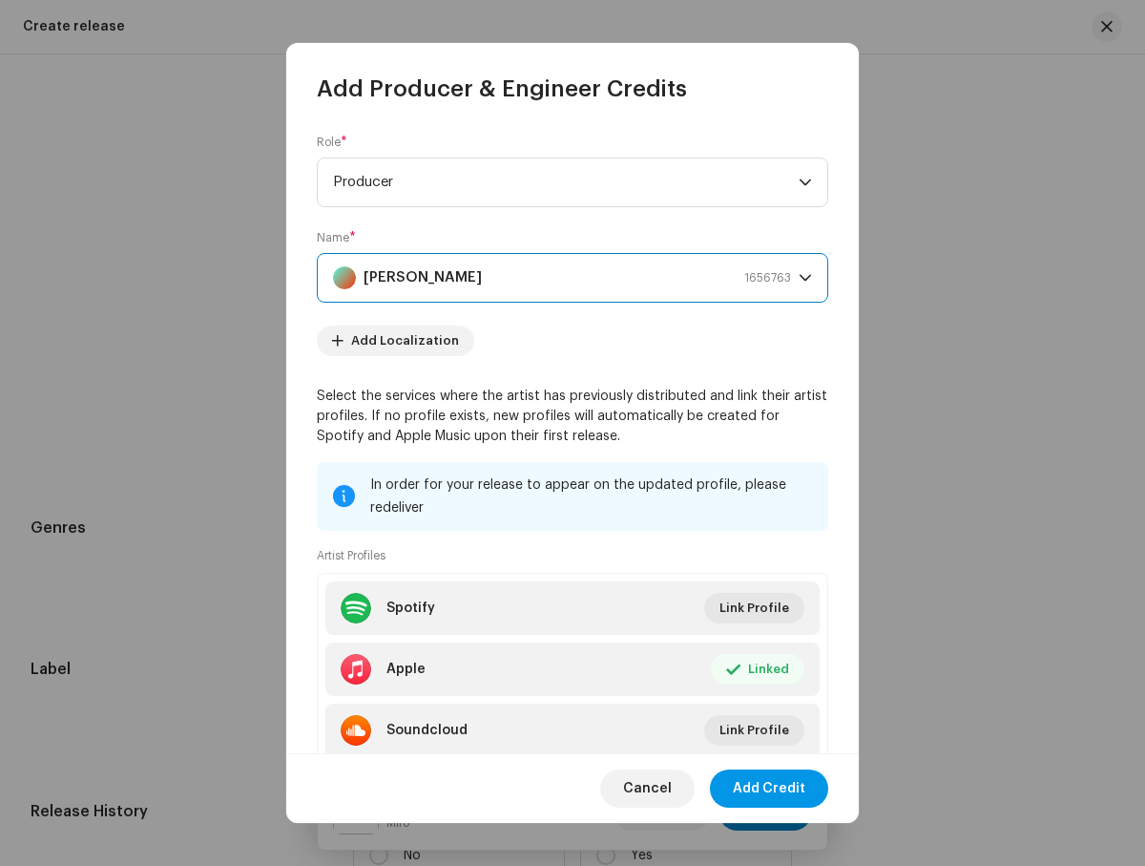
click at [770, 787] on span "Add Credit" at bounding box center [769, 788] width 73 height 38
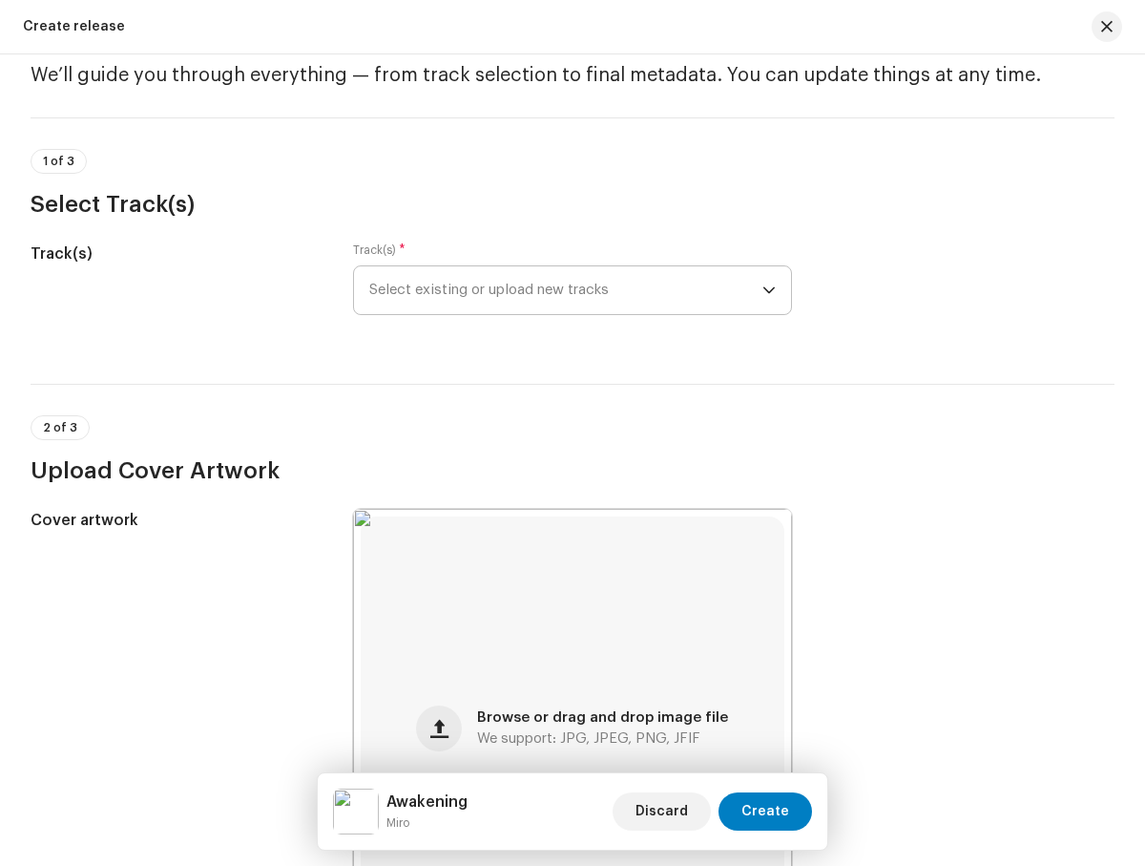
click at [562, 290] on span "Select existing or upload new tracks" at bounding box center [565, 290] width 392 height 48
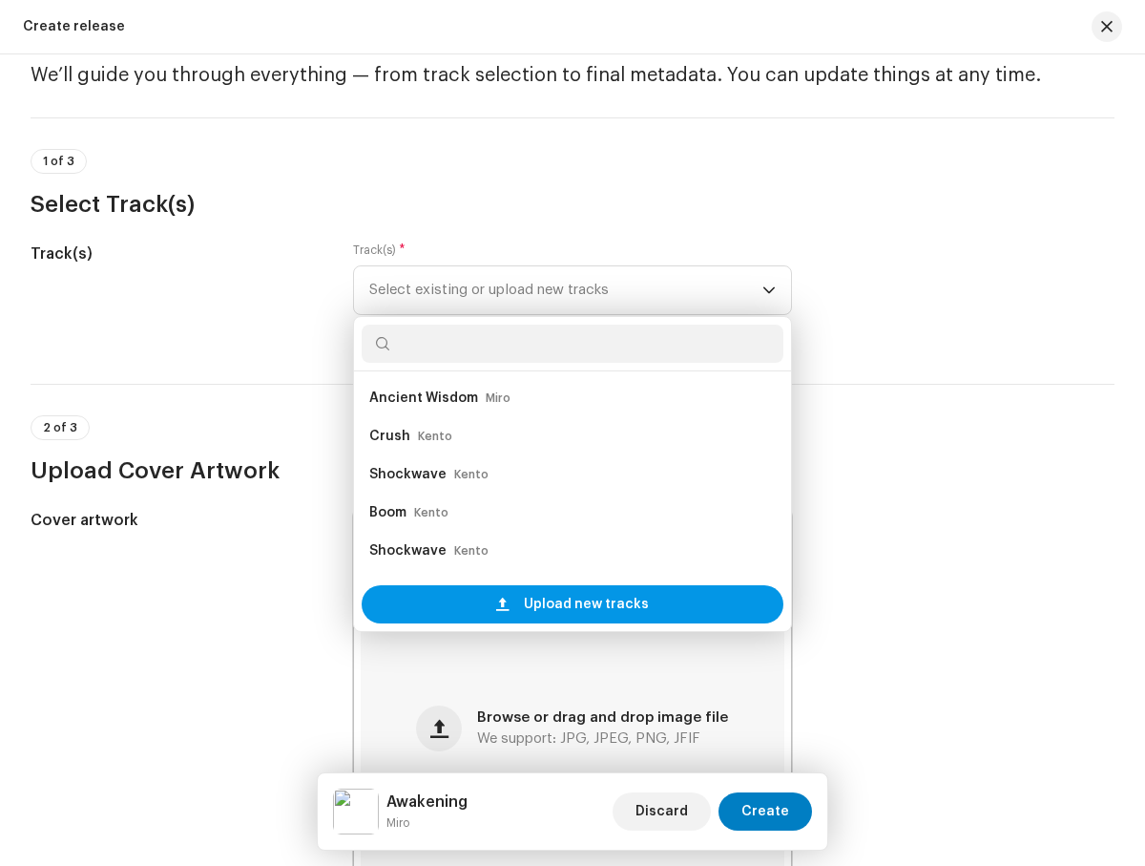
click at [582, 604] on span "Upload new tracks" at bounding box center [586, 604] width 125 height 38
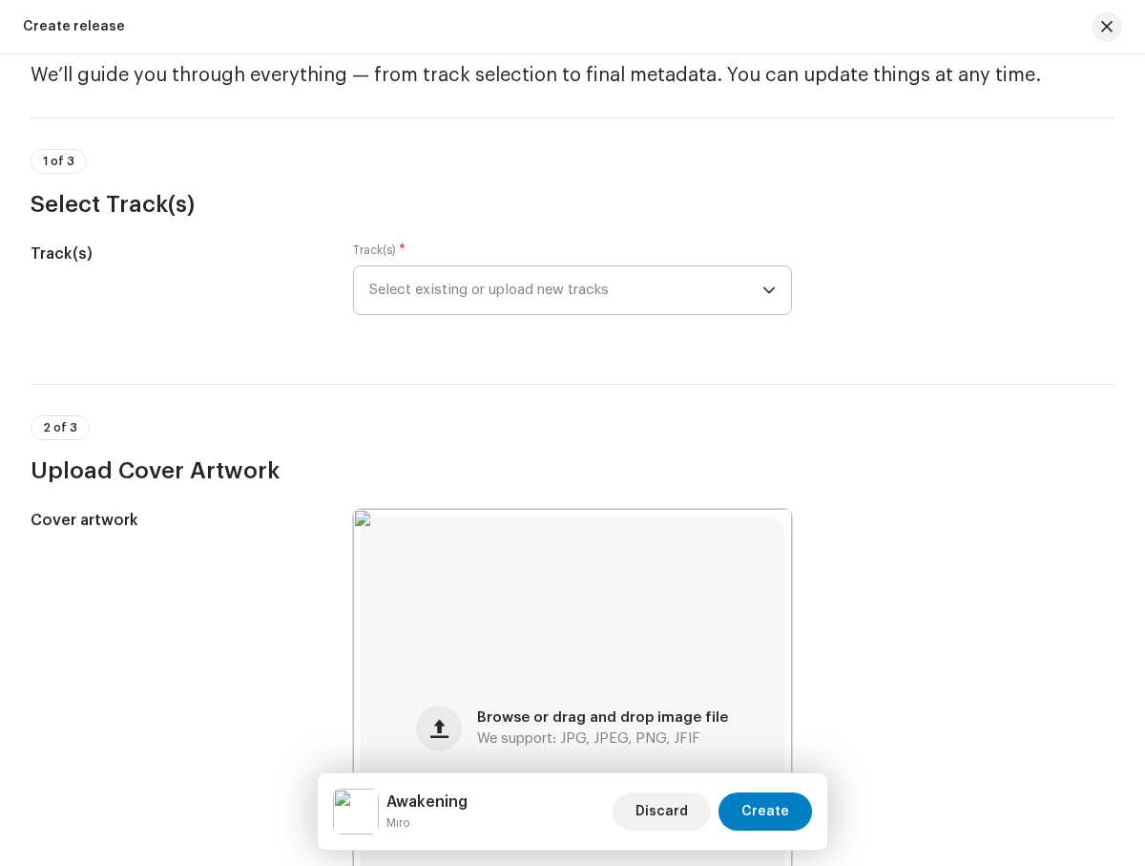
click at [562, 290] on span "Select existing or upload new tracks" at bounding box center [565, 290] width 392 height 48
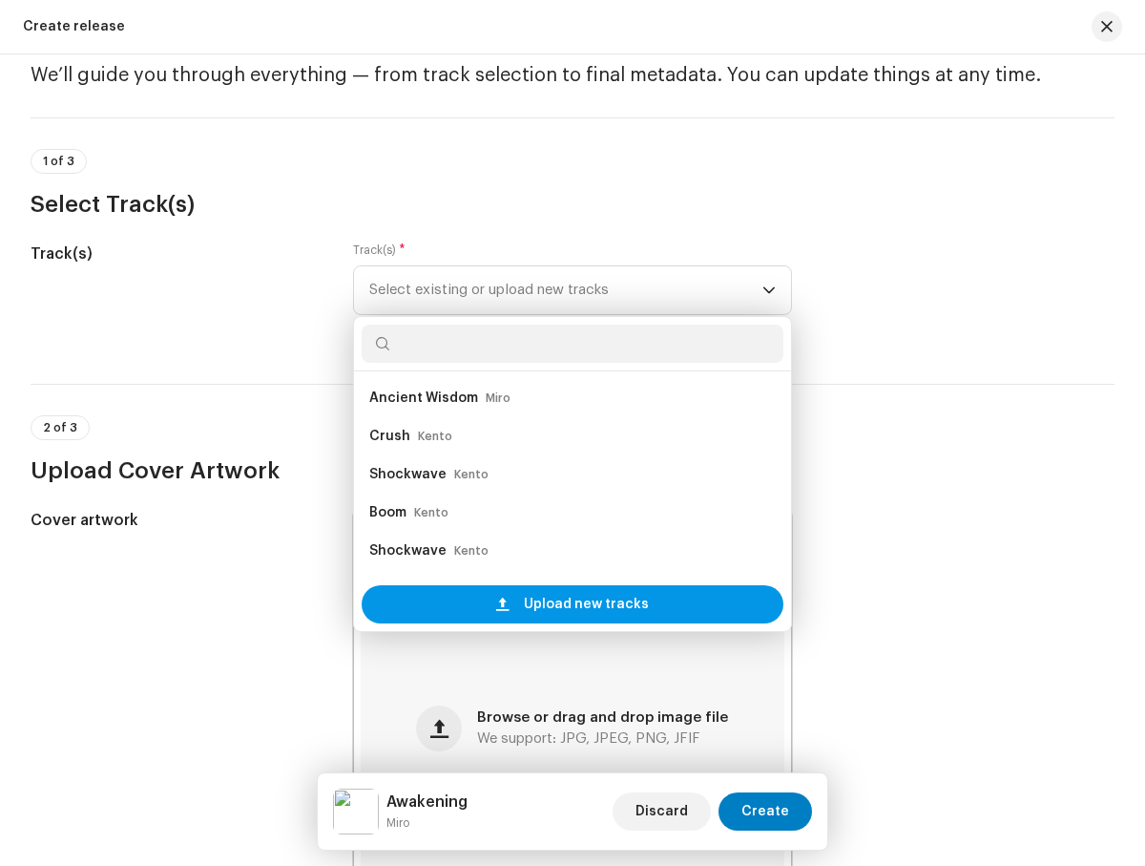
click at [582, 604] on span "Upload new tracks" at bounding box center [586, 604] width 125 height 38
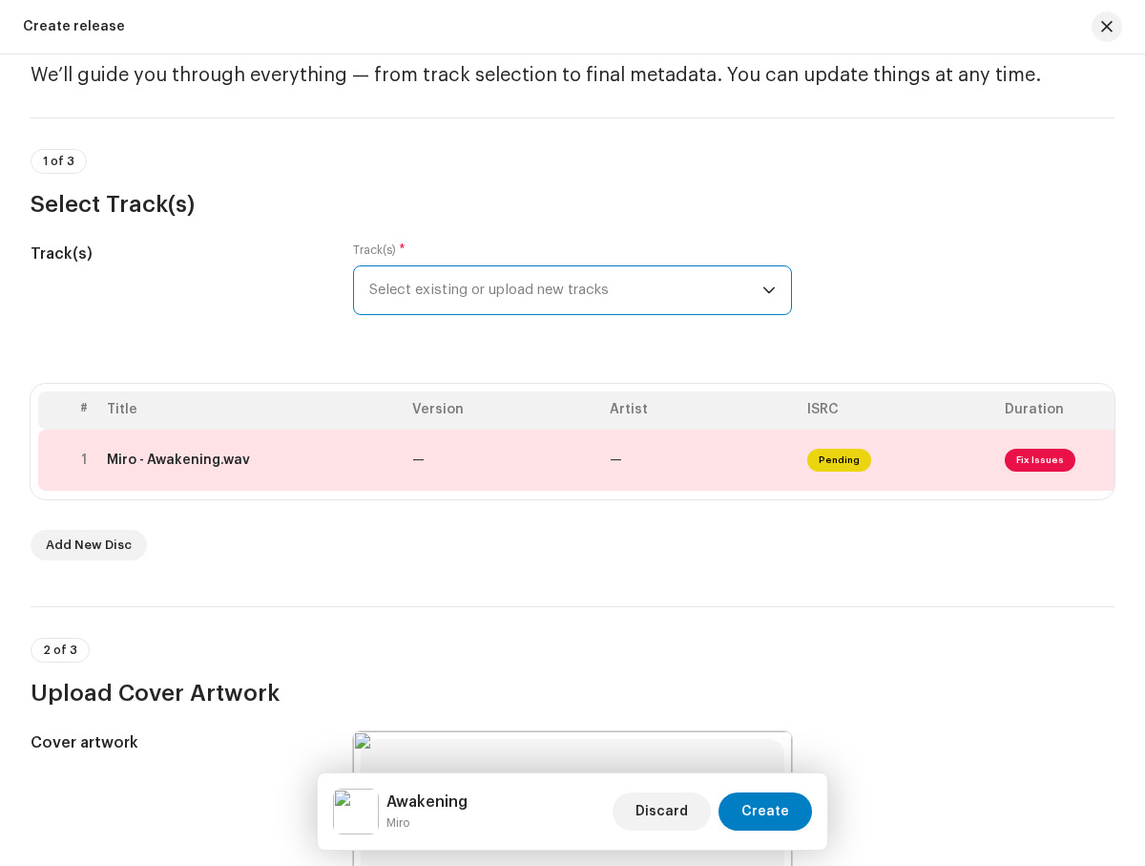
click at [1008, 460] on span "Fix Issues" at bounding box center [1096, 460] width 182 height 31
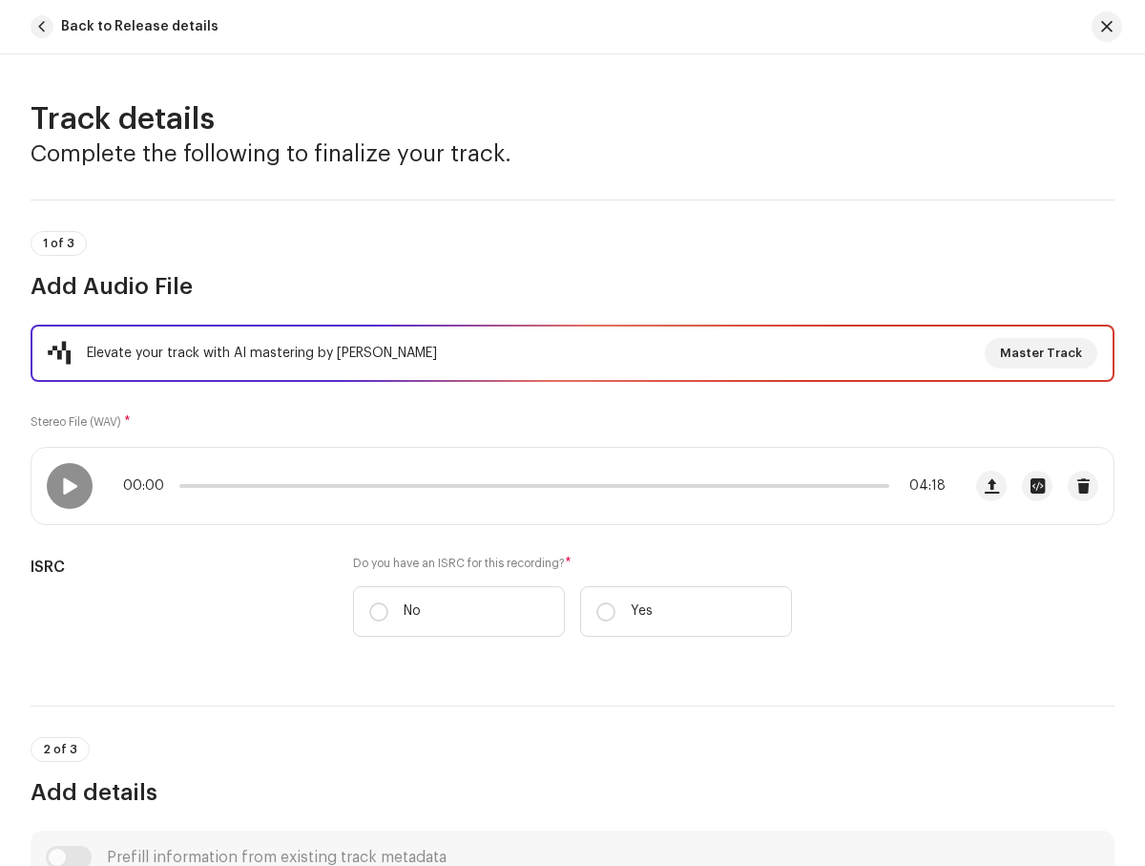
scroll to position [142, 0]
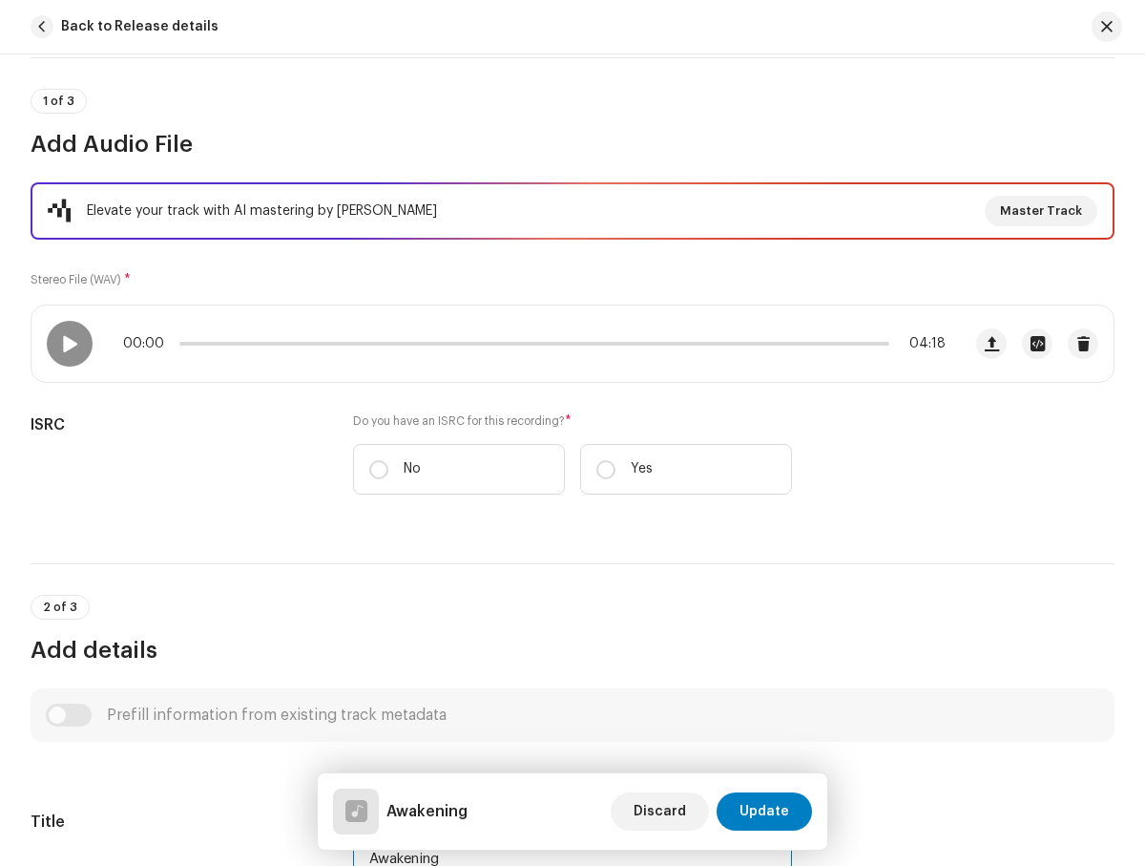
type input "Awakening"
checkbox input "true"
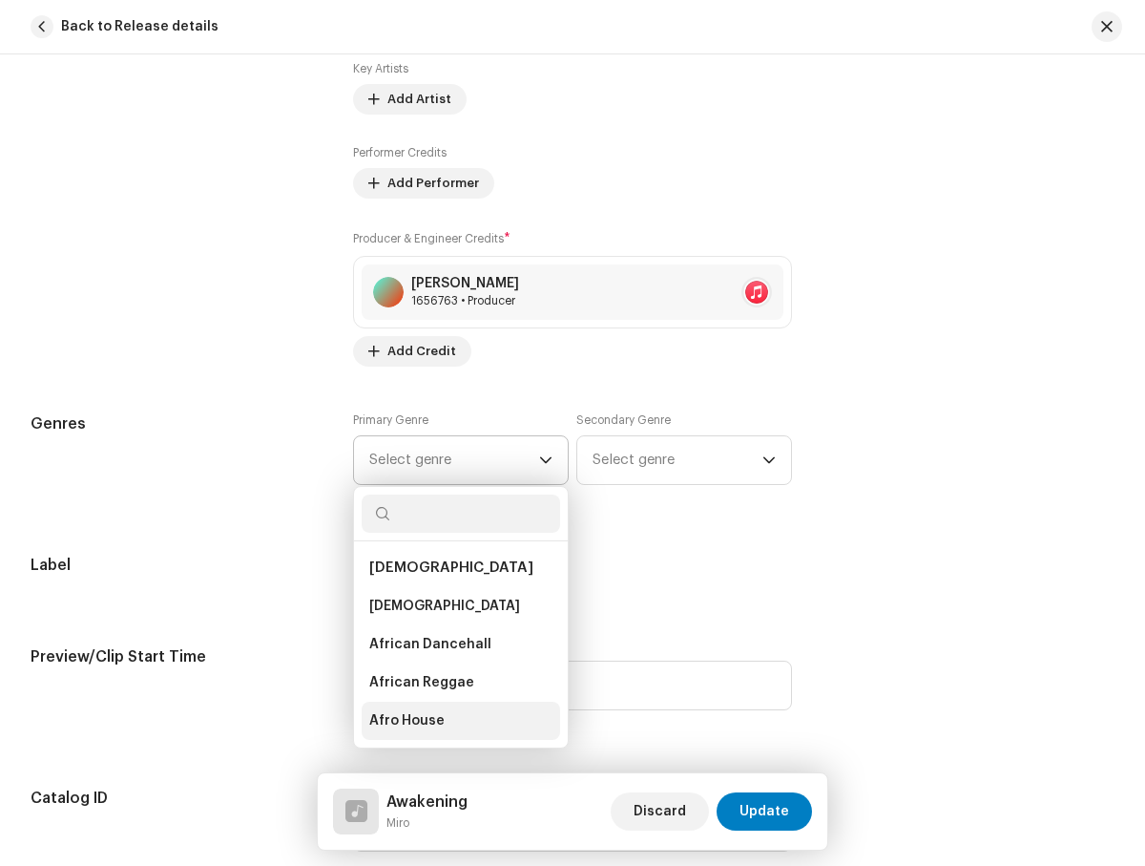
click at [455, 721] on li "Afro House" at bounding box center [461, 720] width 199 height 38
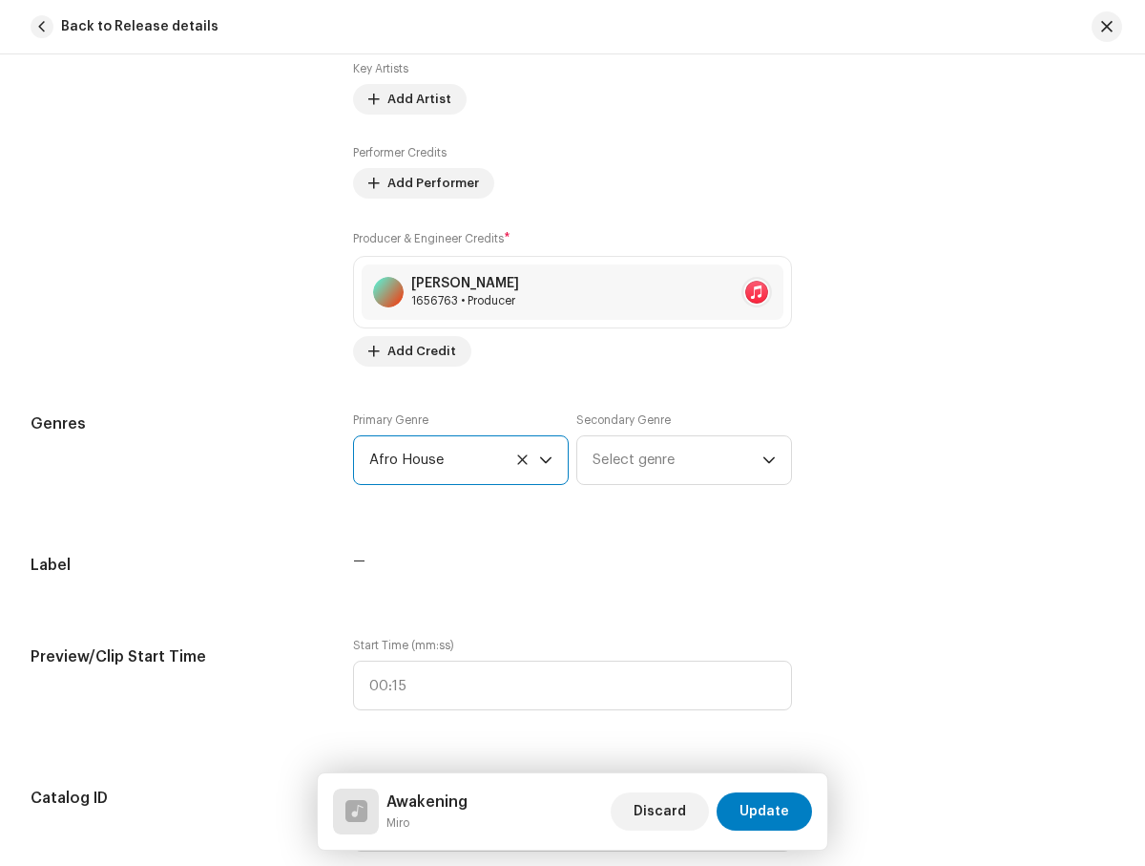
radio input "true"
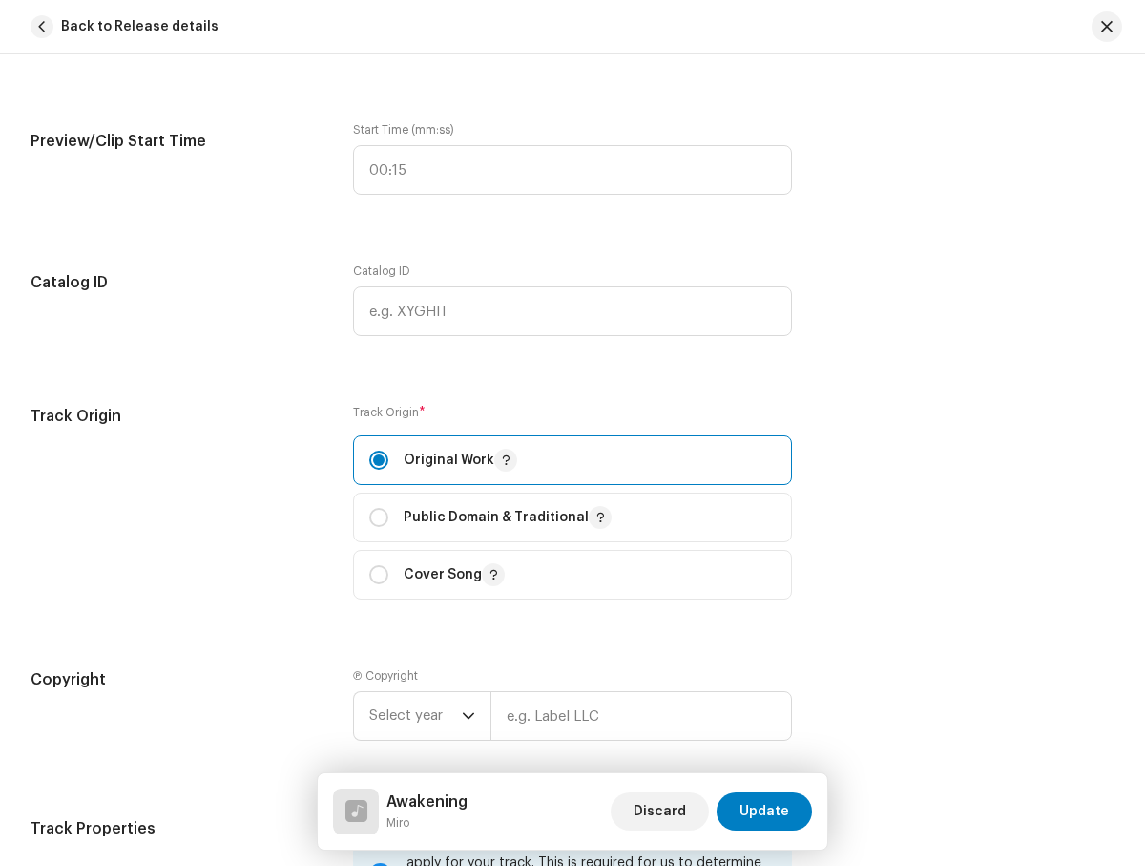
checkbox input "true"
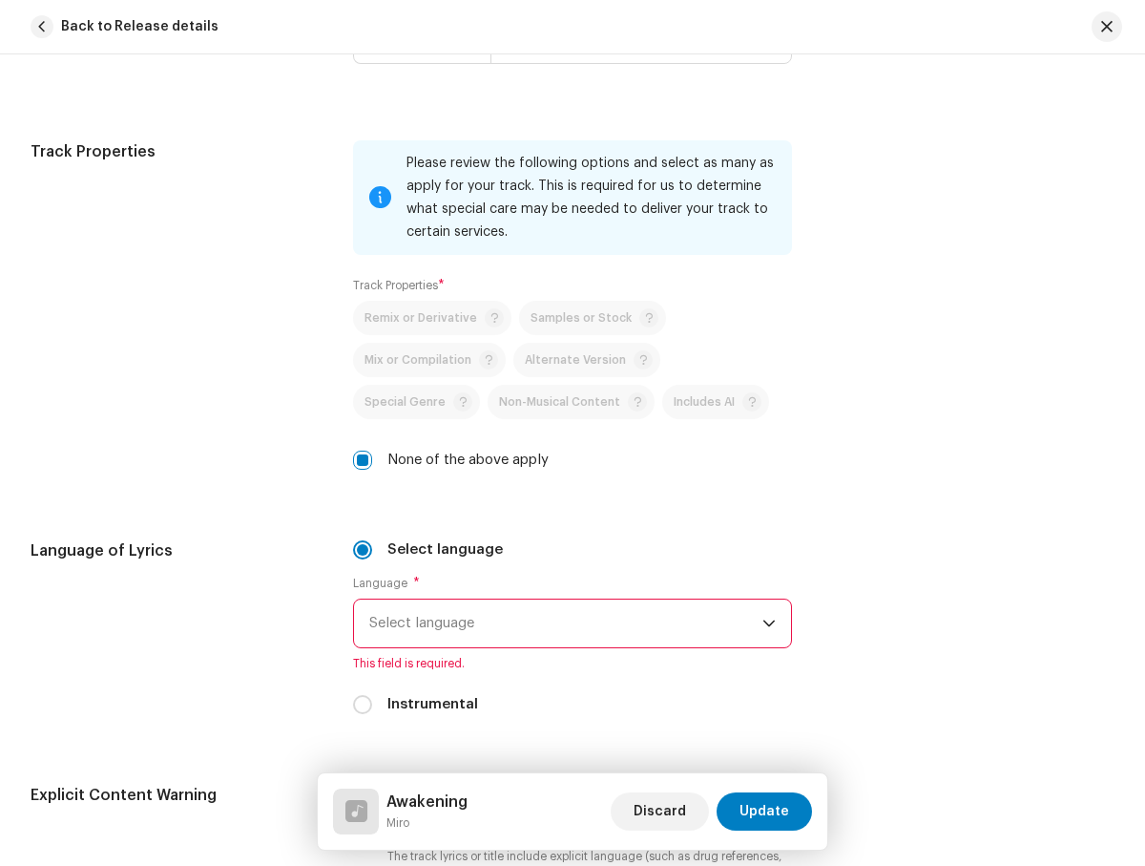
click at [562, 623] on span "Select language" at bounding box center [565, 623] width 392 height 48
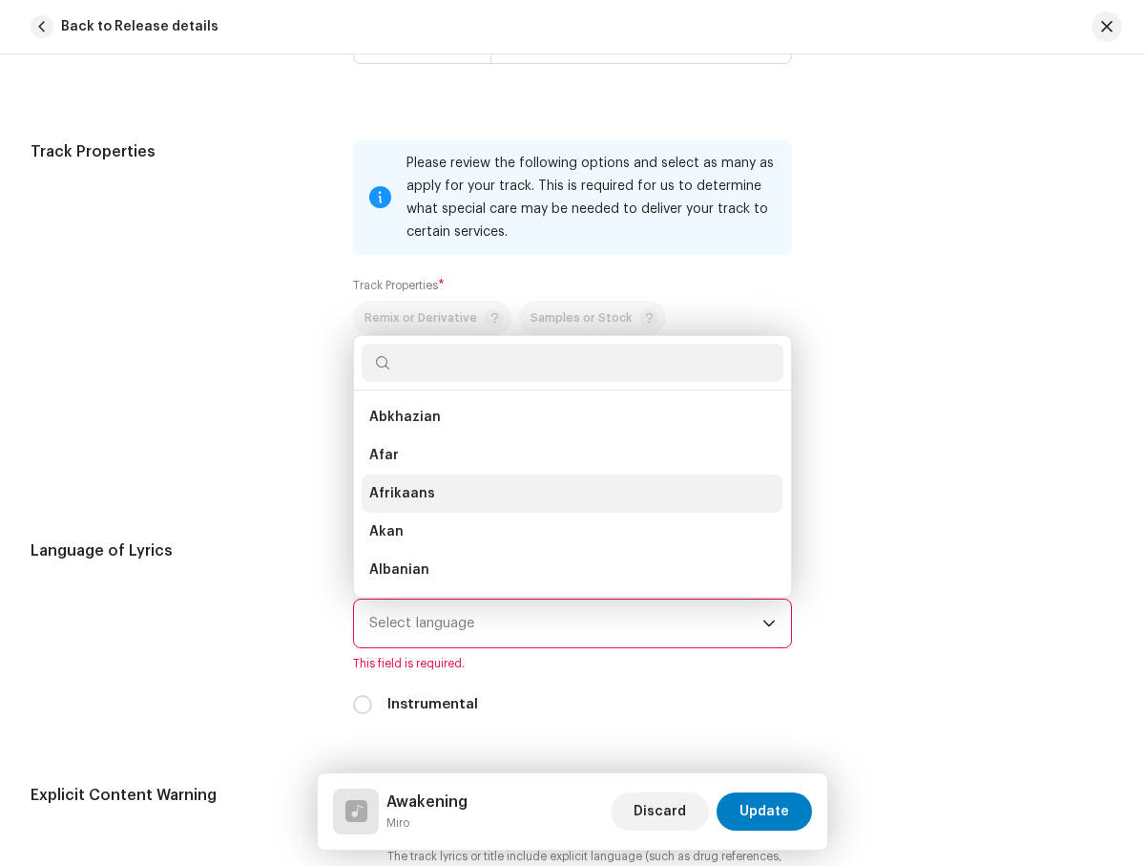
click at [566, 493] on li "Afrikaans" at bounding box center [572, 493] width 421 height 38
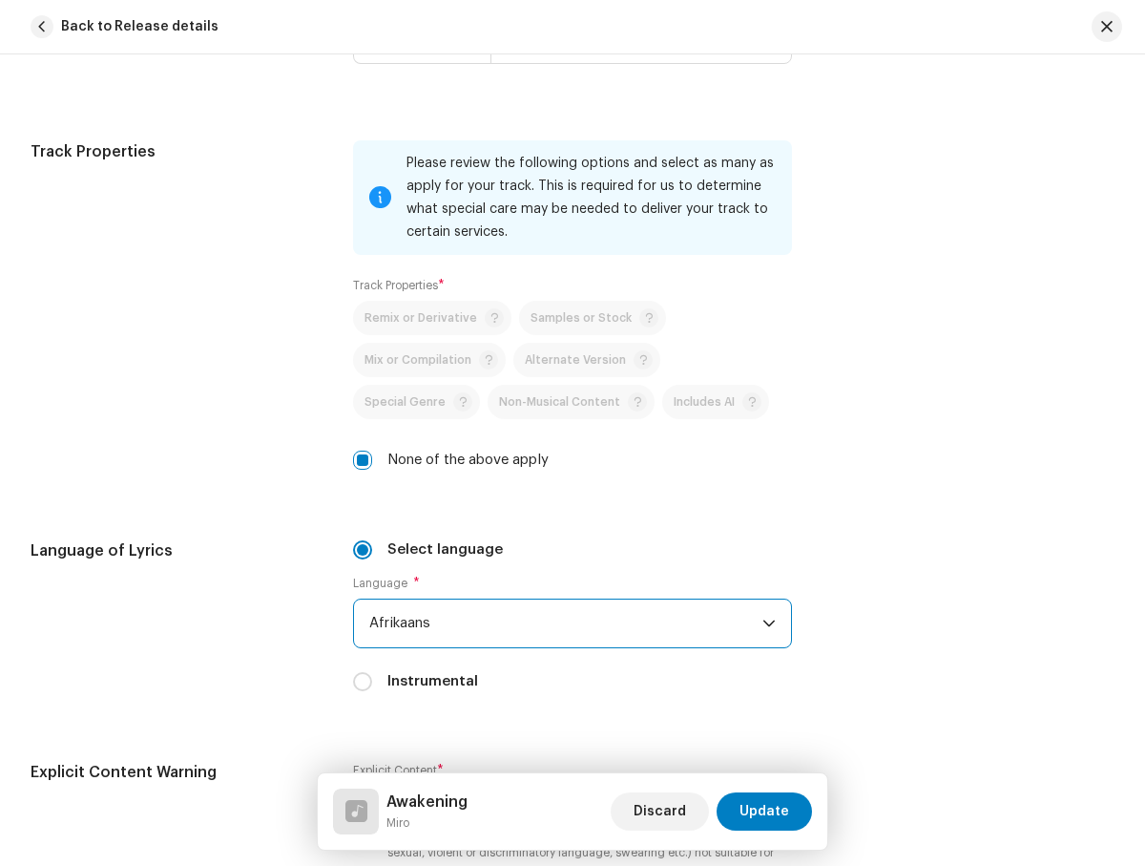
click at [569, 623] on span "Afrikaans" at bounding box center [565, 623] width 392 height 48
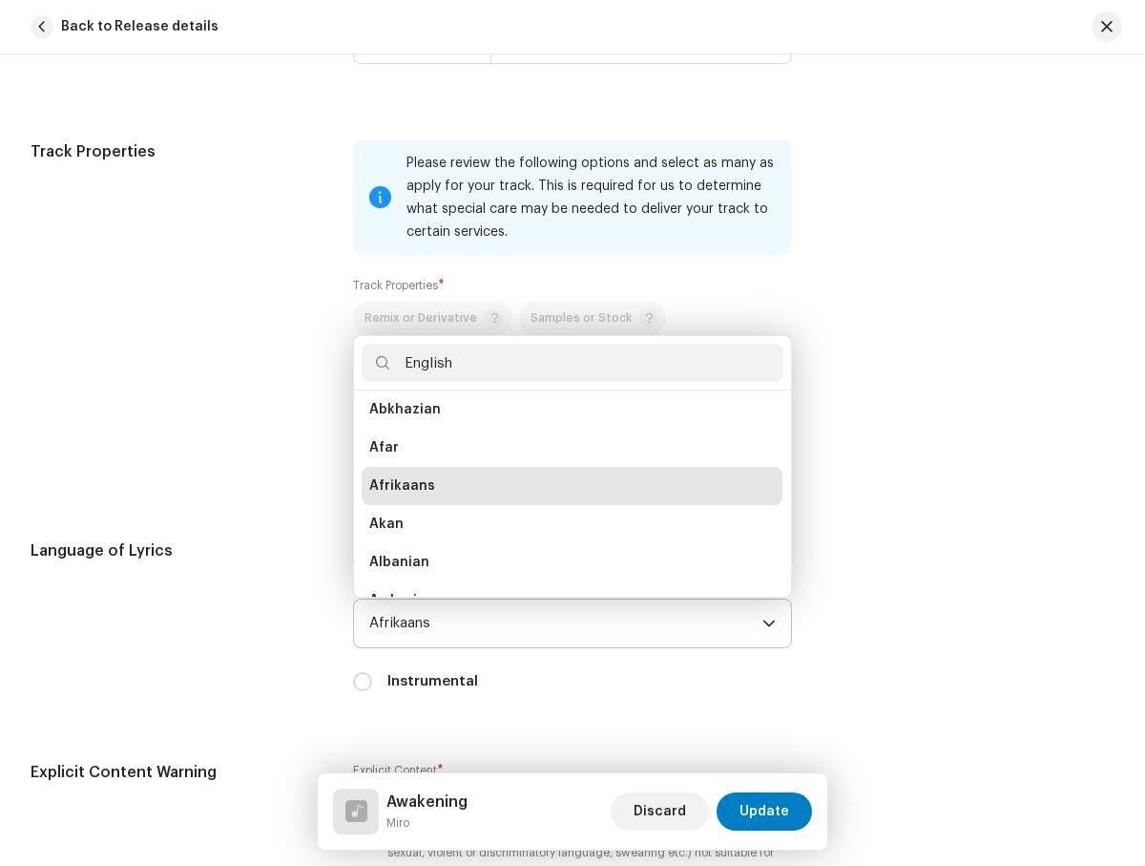
scroll to position [0, 0]
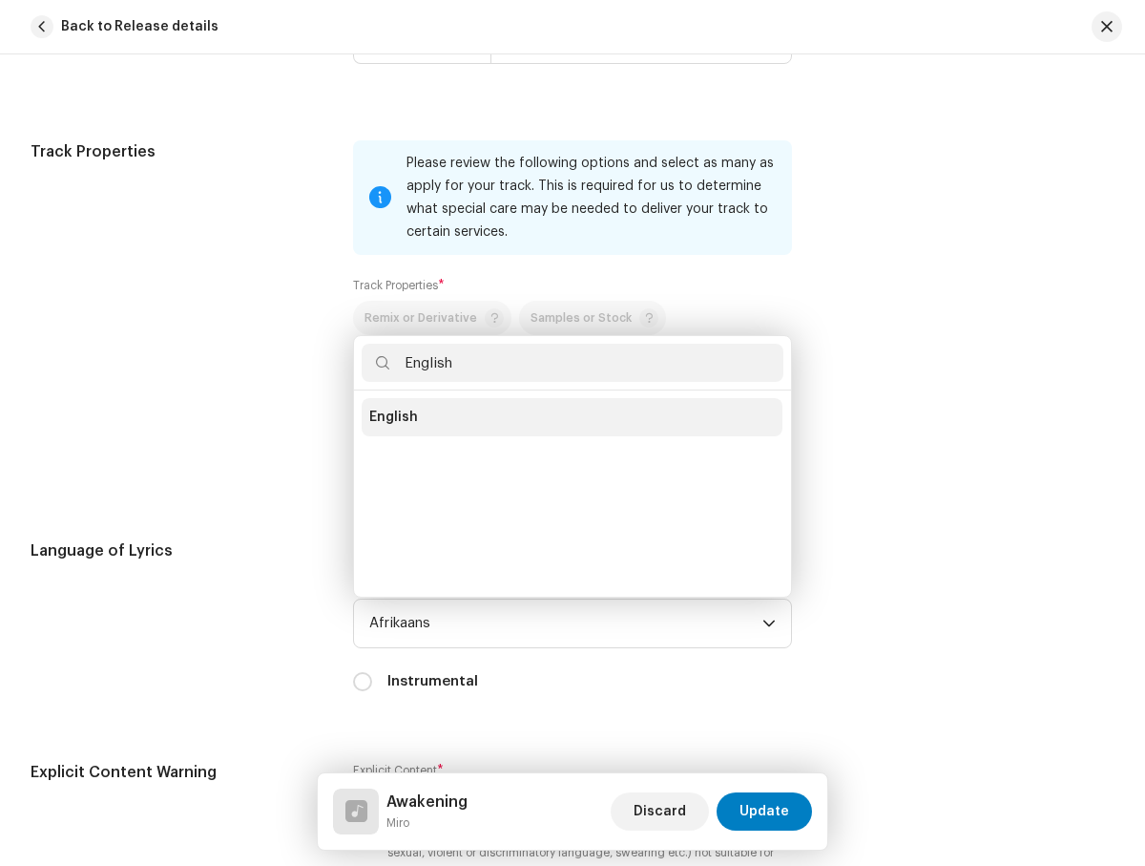
type input "English"
click at [569, 417] on li "English" at bounding box center [572, 417] width 421 height 38
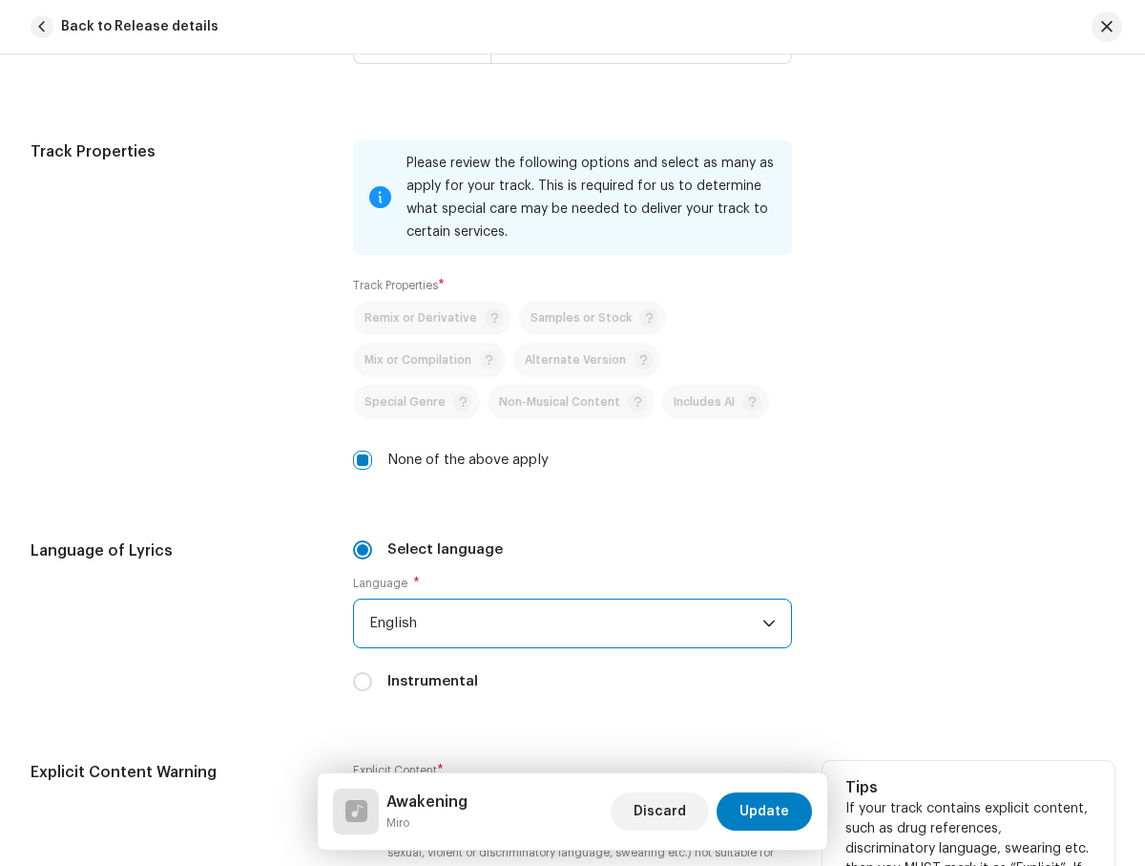
radio input "true"
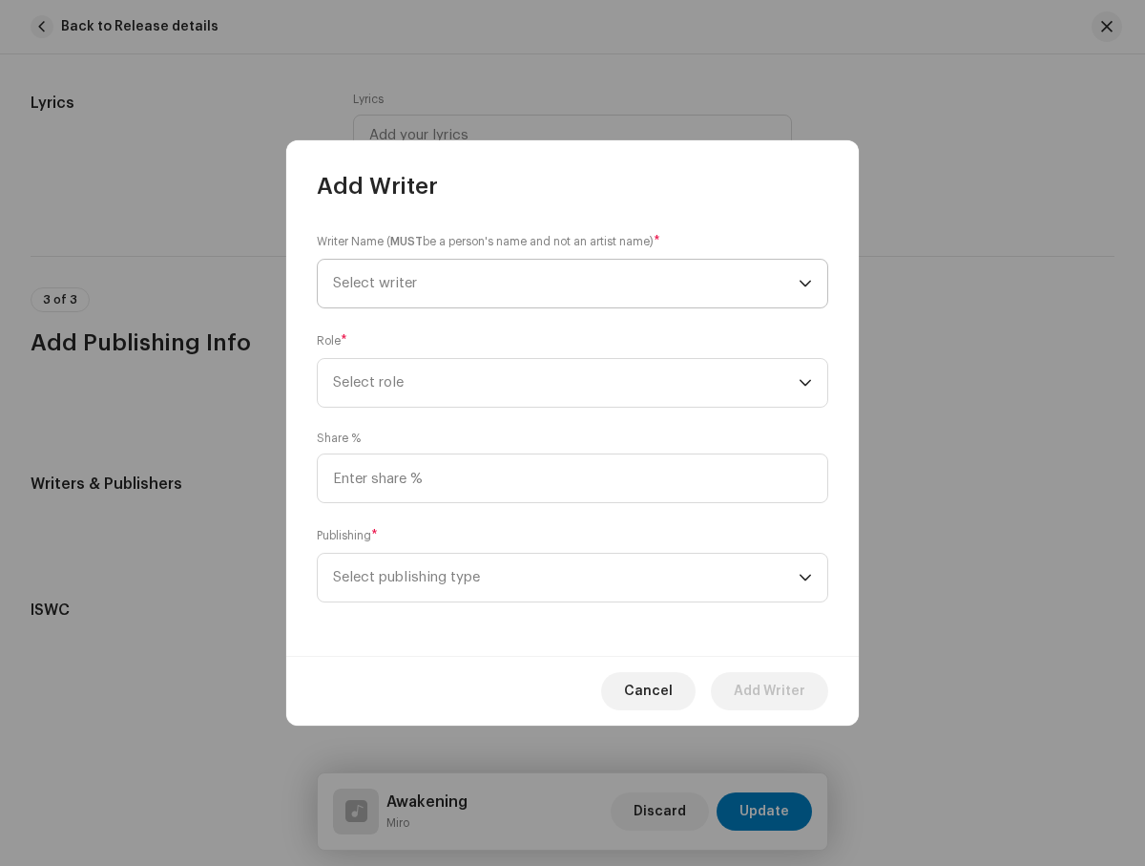
click at [566, 283] on span "Select writer" at bounding box center [566, 284] width 466 height 48
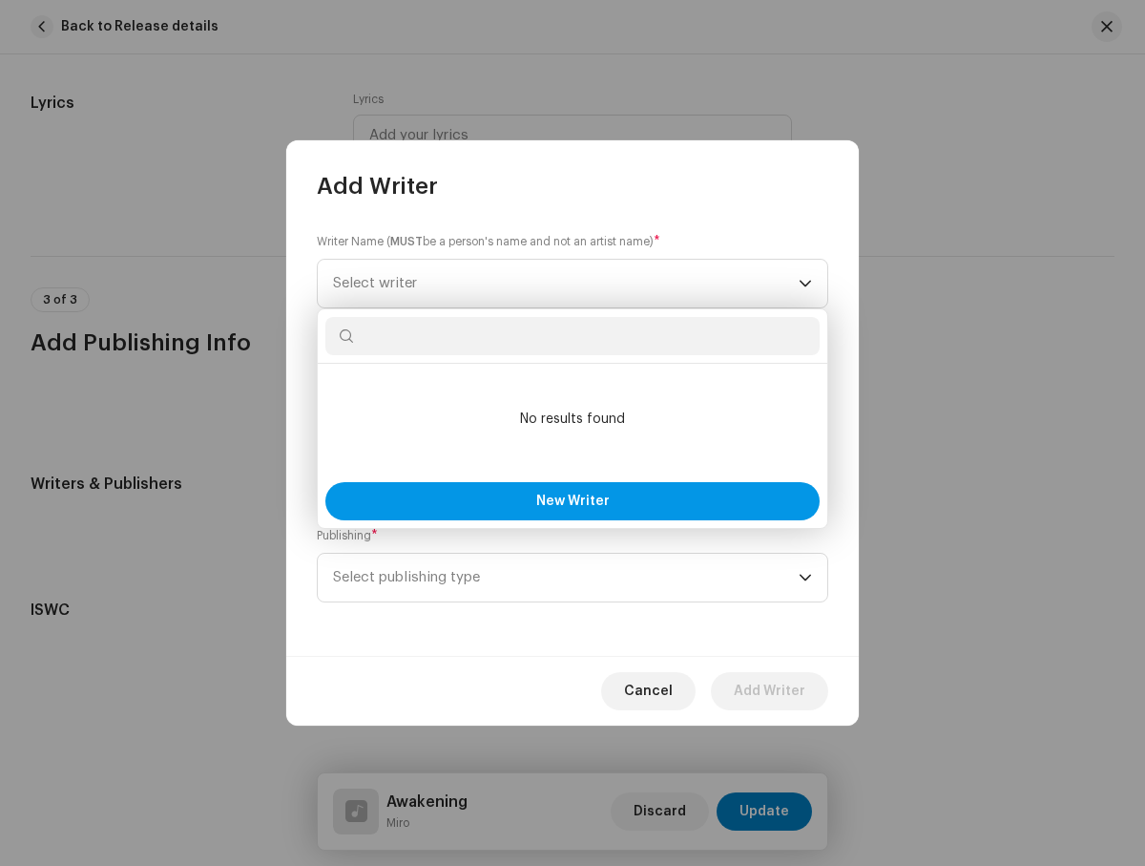
click at [573, 501] on span "New Writer" at bounding box center [572, 500] width 73 height 13
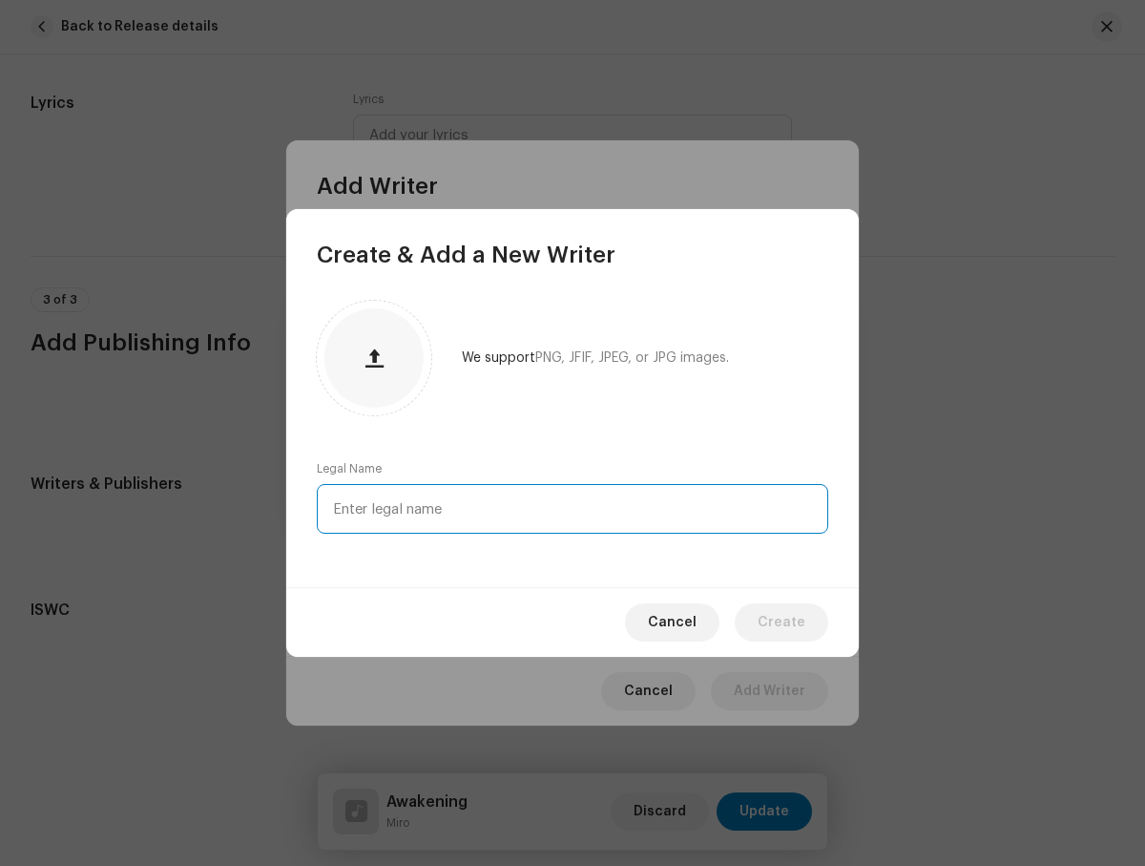
type input "[PERSON_NAME]"
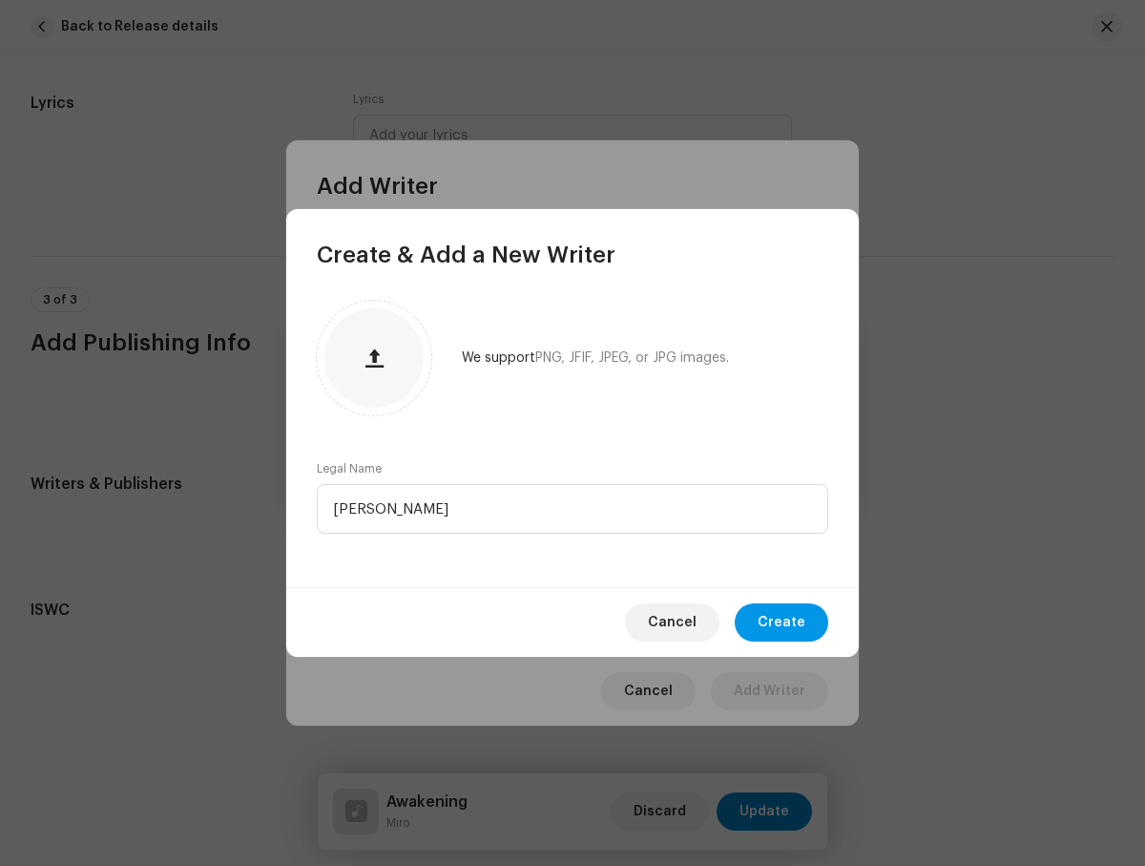
click at [784, 622] on span "Create" at bounding box center [782, 622] width 48 height 38
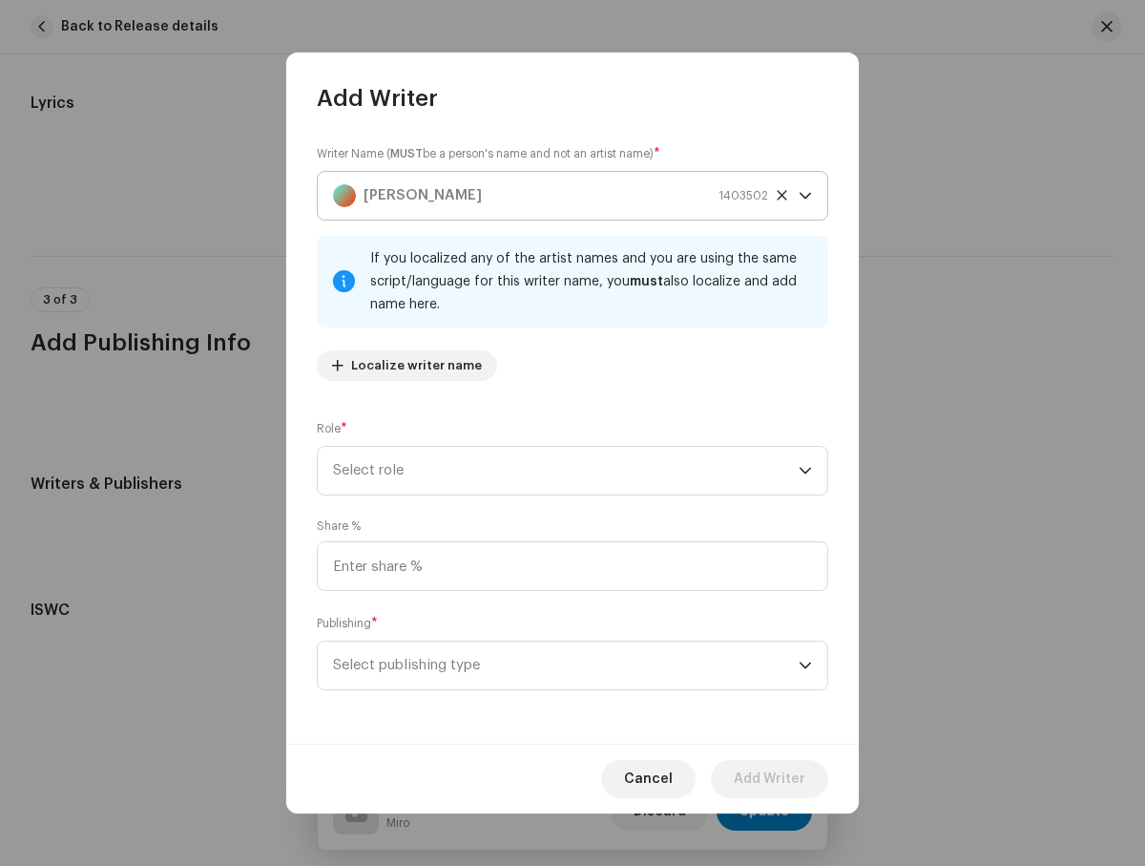
click at [551, 196] on div "[PERSON_NAME] 1403502" at bounding box center [550, 196] width 435 height 48
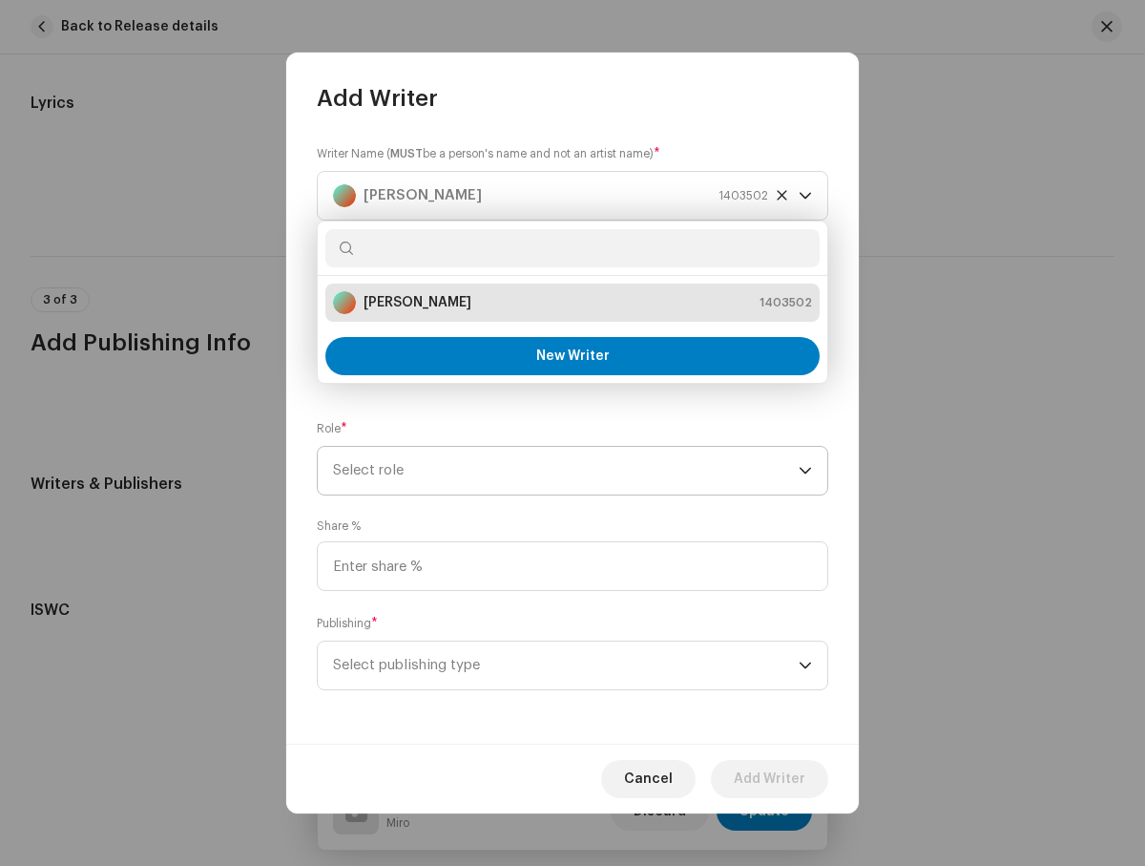
click at [566, 471] on span "Select role" at bounding box center [566, 471] width 466 height 48
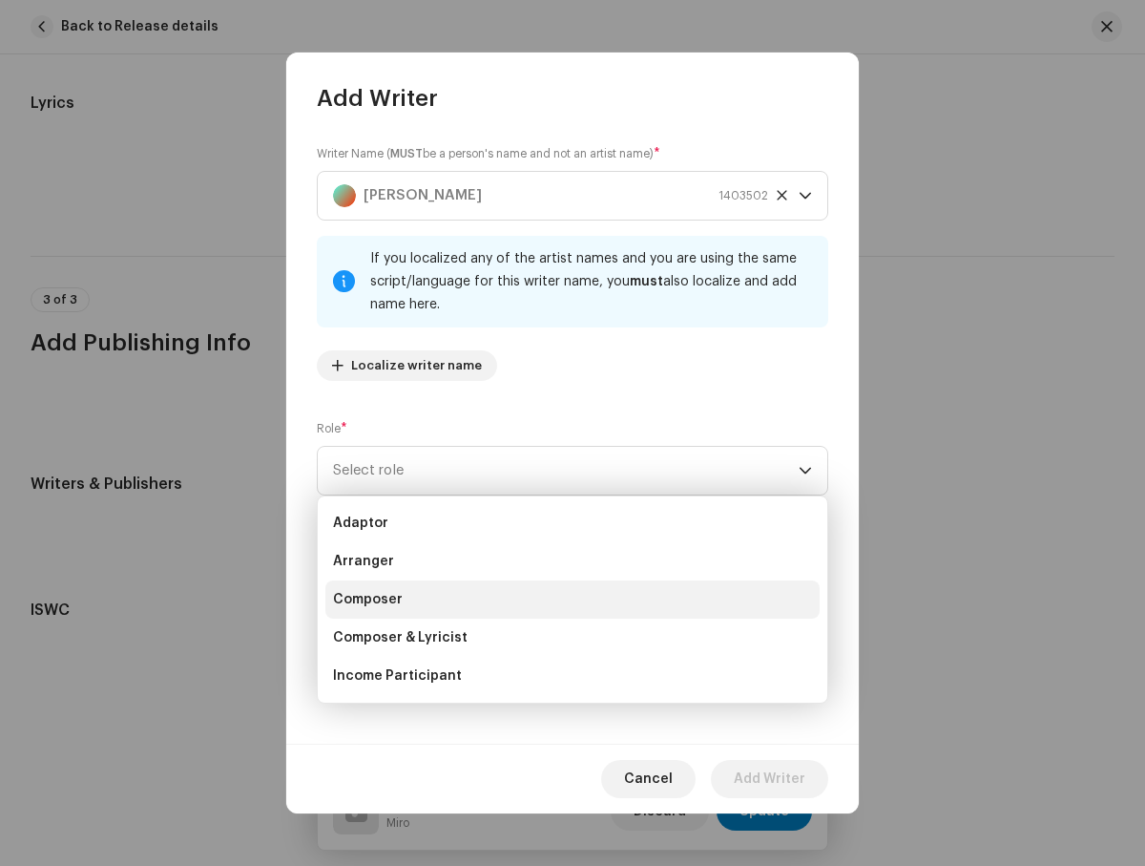
click at [570, 599] on li "Composer" at bounding box center [572, 599] width 494 height 38
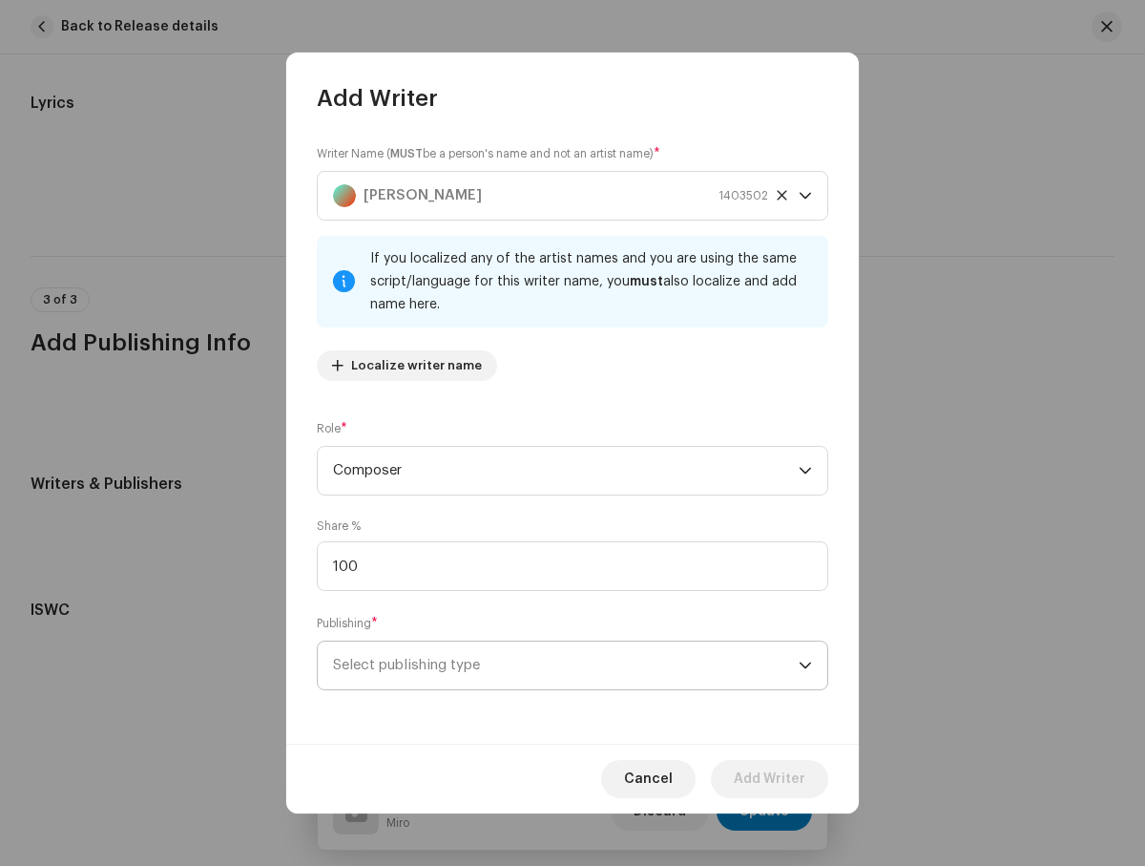
click at [566, 665] on span "Select publishing type" at bounding box center [566, 665] width 466 height 48
type input "100.00"
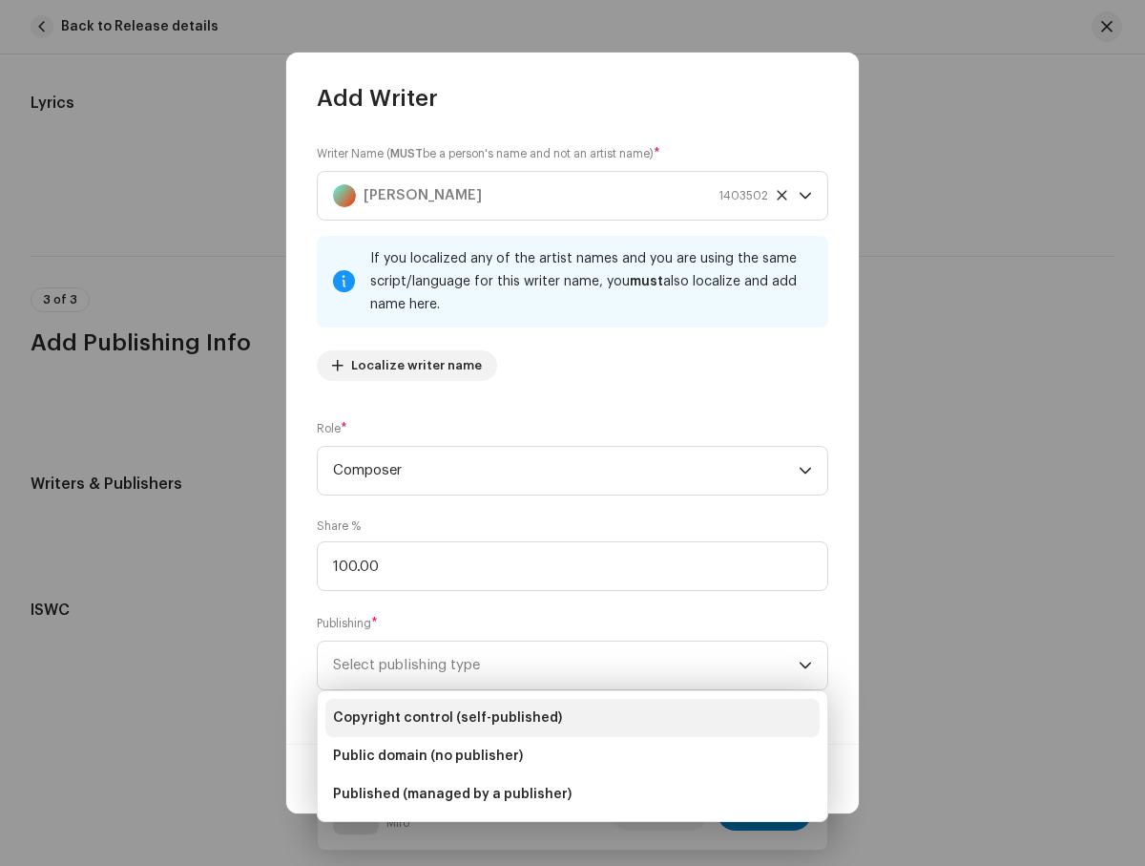
click at [573, 718] on li "Copyright control (self-published)" at bounding box center [572, 718] width 494 height 38
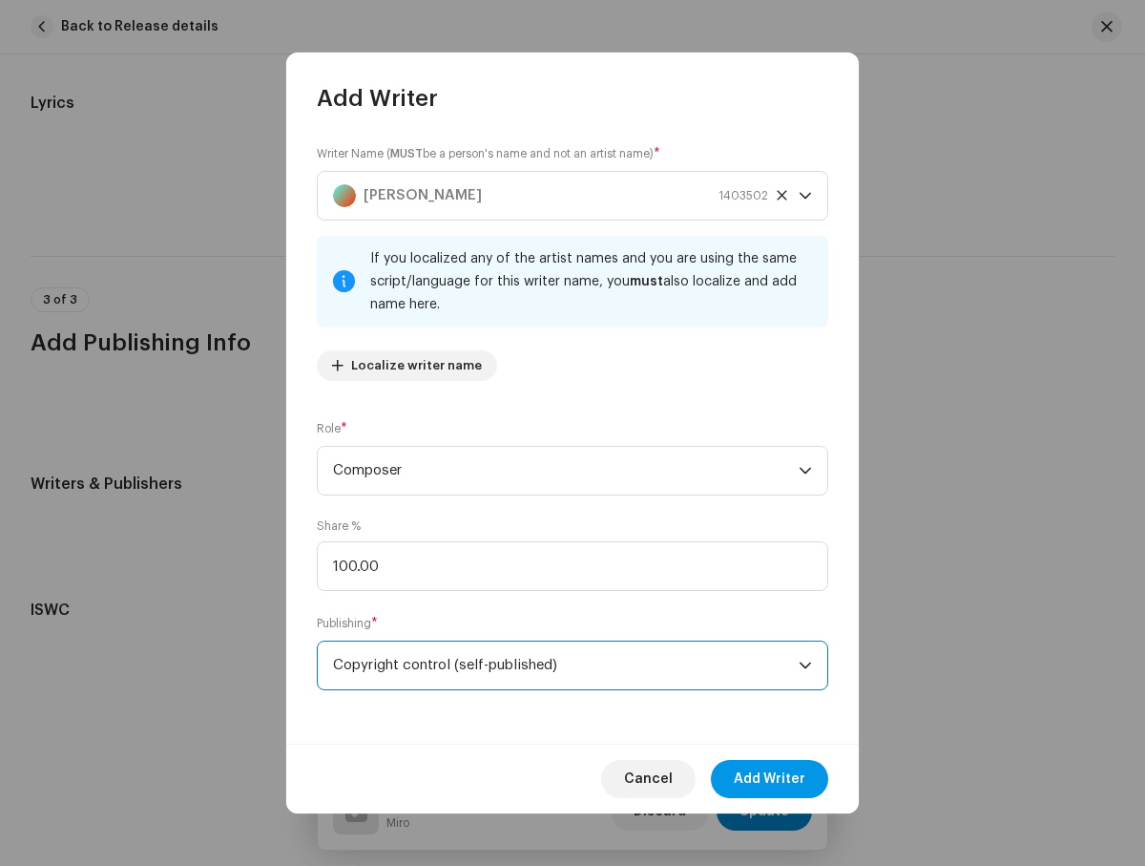
click at [770, 779] on span "Add Writer" at bounding box center [770, 779] width 72 height 38
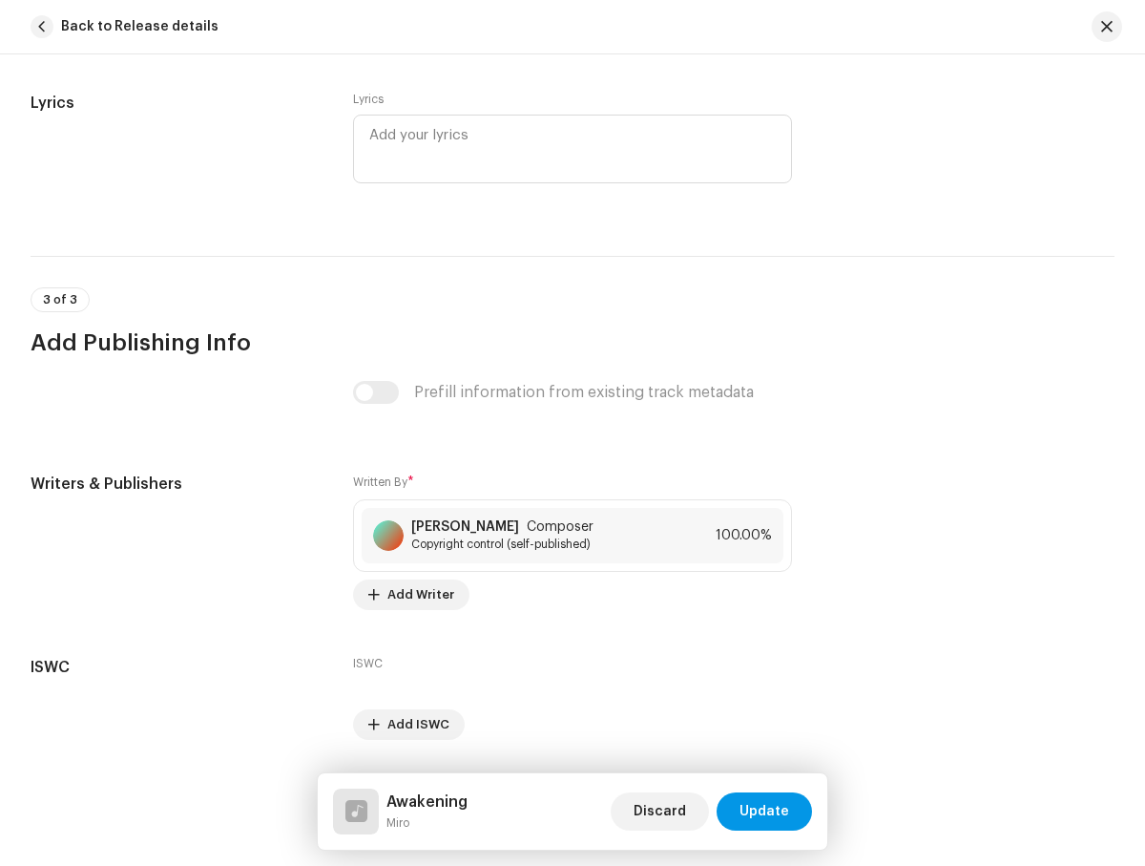
click at [765, 811] on span "Update" at bounding box center [765, 811] width 50 height 38
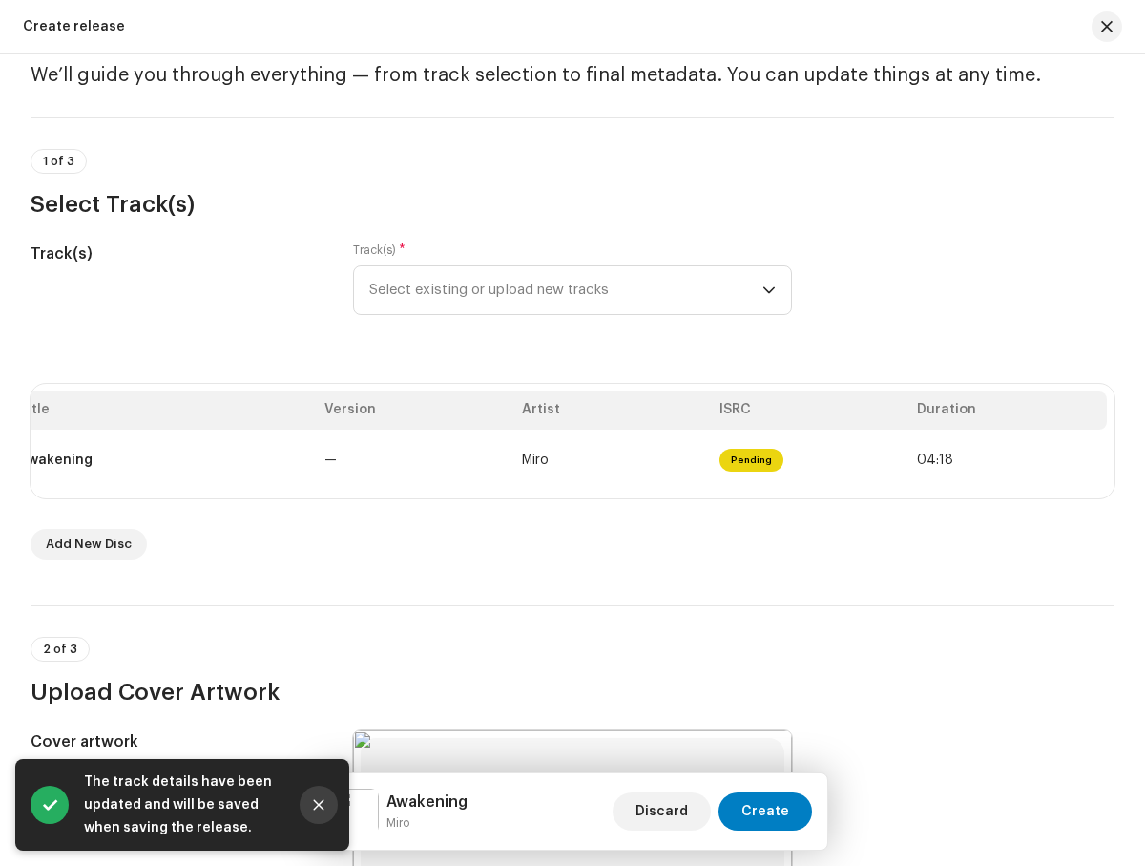
click at [319, 805] on icon "Close" at bounding box center [319, 805] width 10 height 10
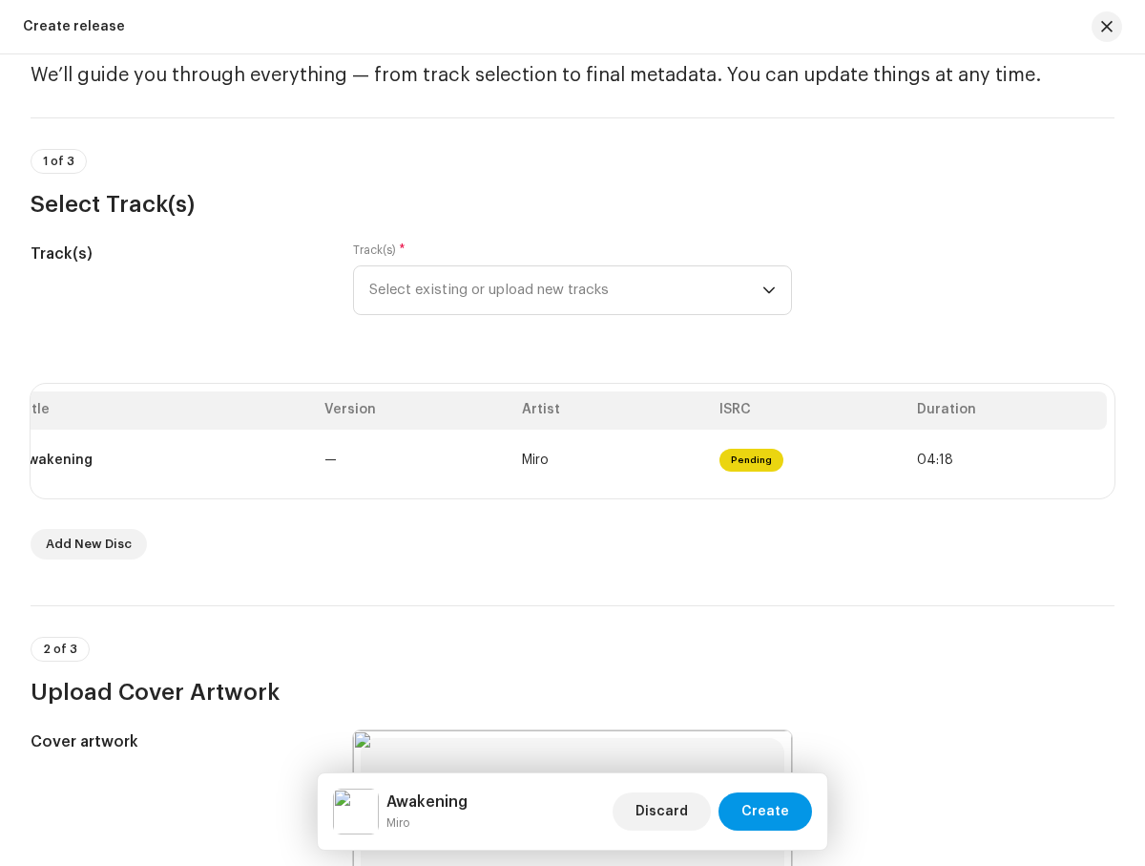
click at [767, 811] on span "Create" at bounding box center [766, 811] width 48 height 38
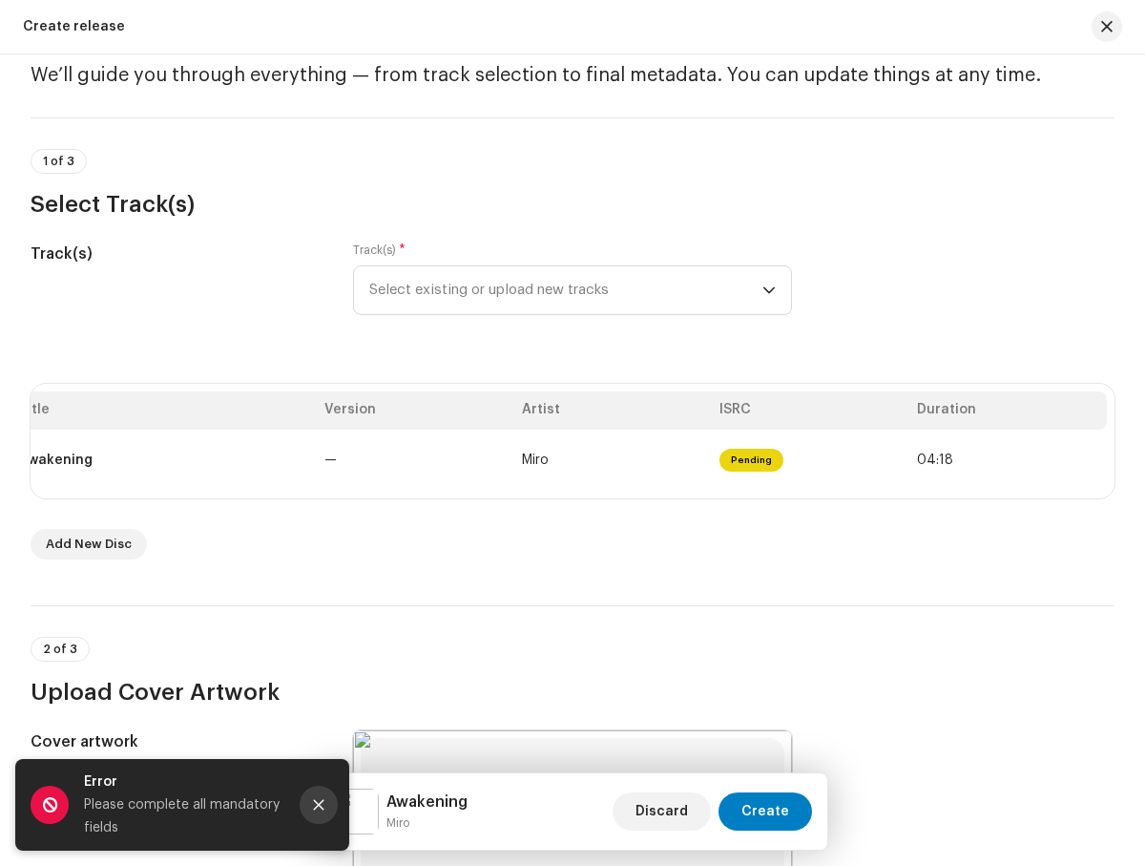
click at [319, 805] on icon "Close" at bounding box center [319, 805] width 10 height 10
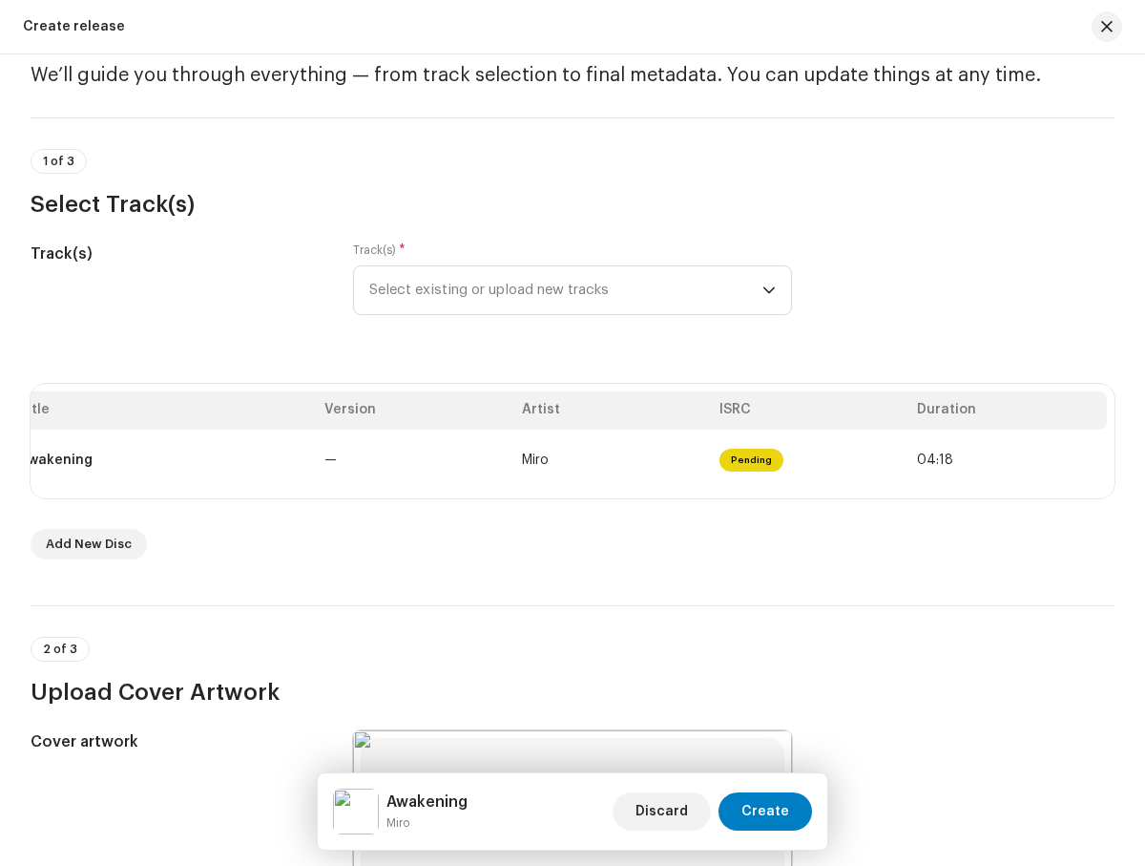
radio input "true"
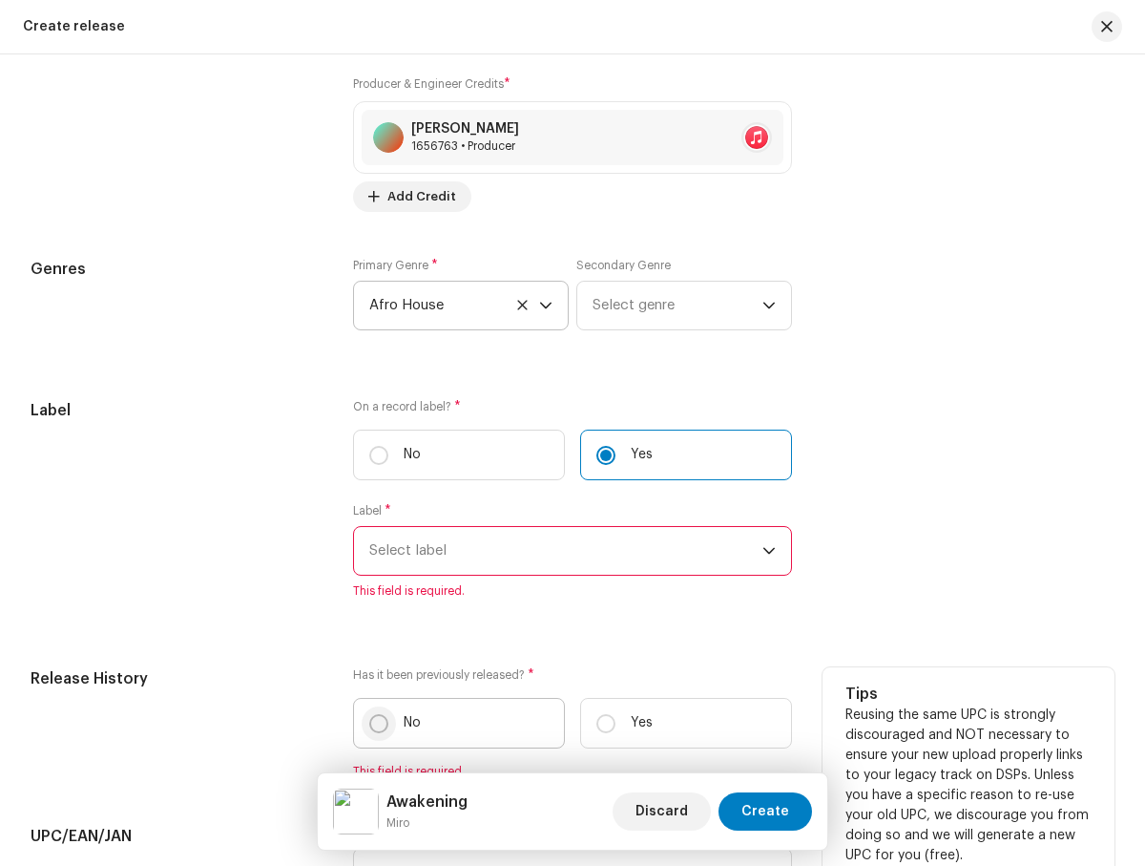
click at [377, 727] on input "No" at bounding box center [378, 723] width 19 height 19
radio input "true"
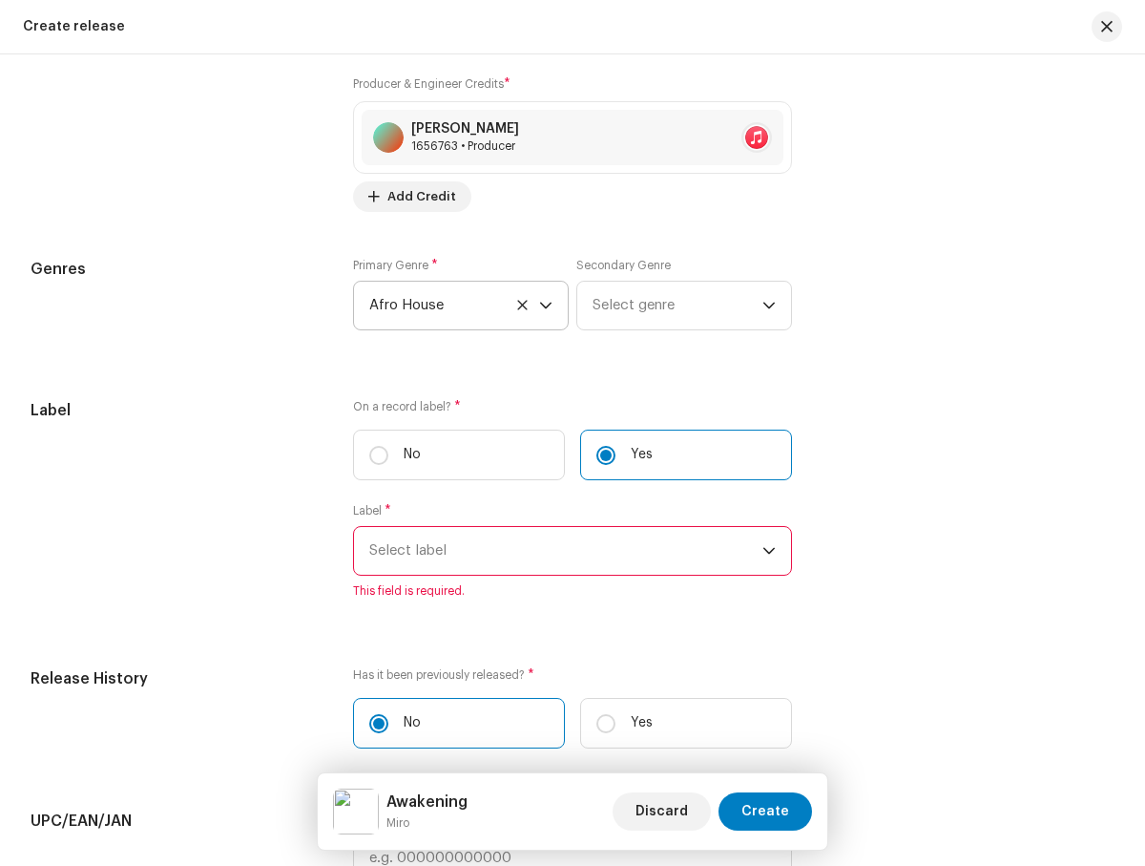
click at [562, 555] on span "Select label" at bounding box center [565, 551] width 392 height 48
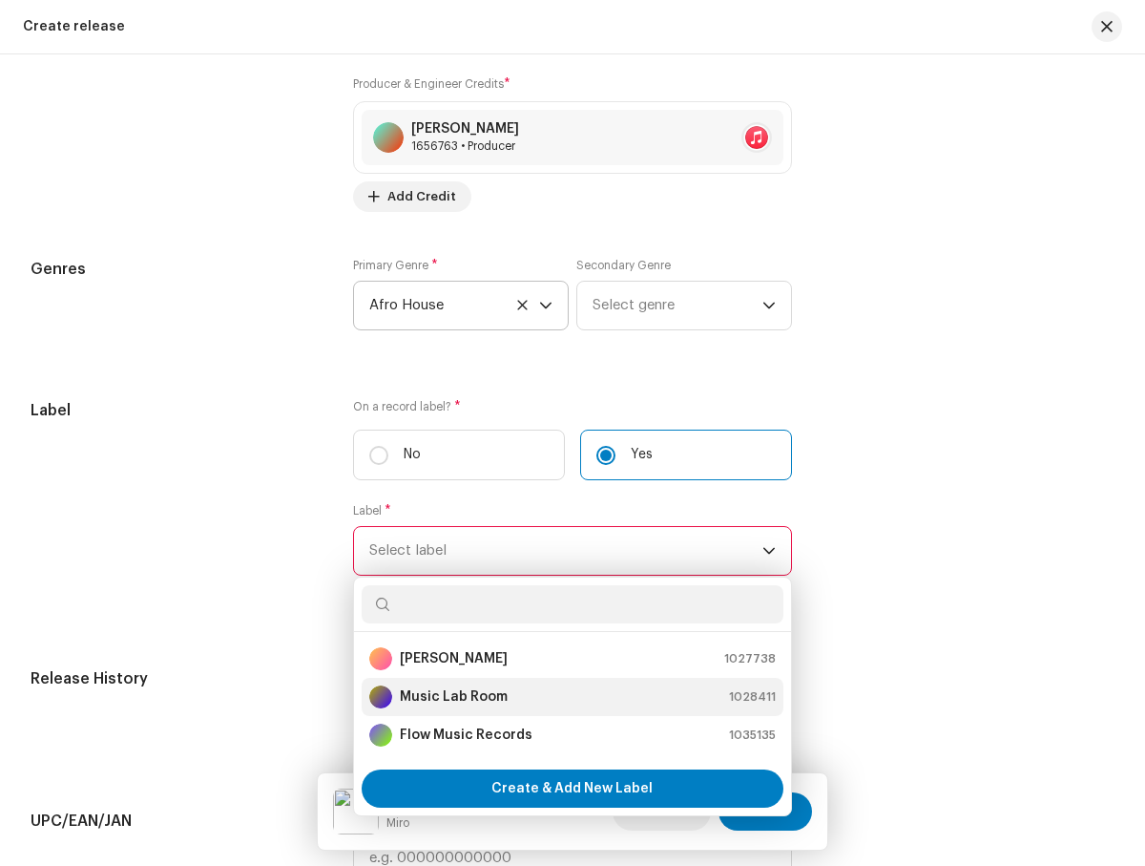
click at [569, 701] on div "Music Lab Room 1028411" at bounding box center [572, 696] width 406 height 23
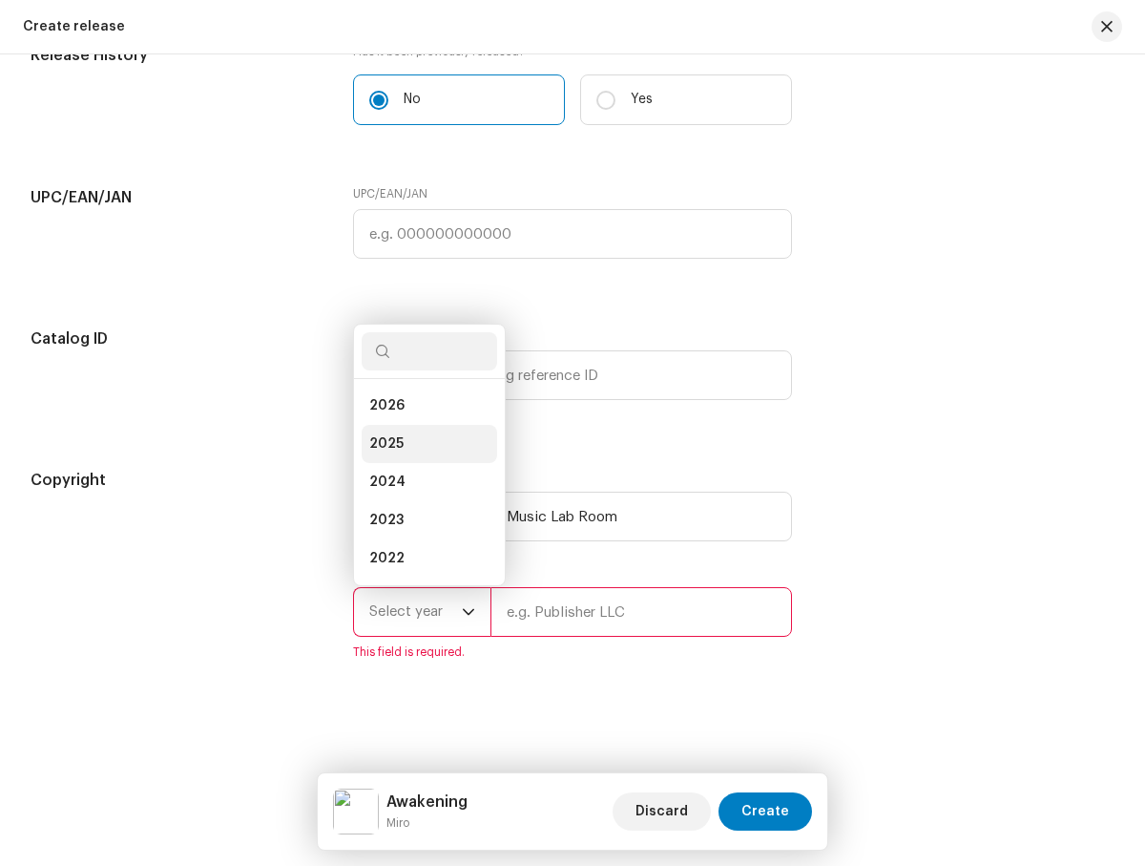
click at [425, 444] on li "2025" at bounding box center [430, 444] width 136 height 38
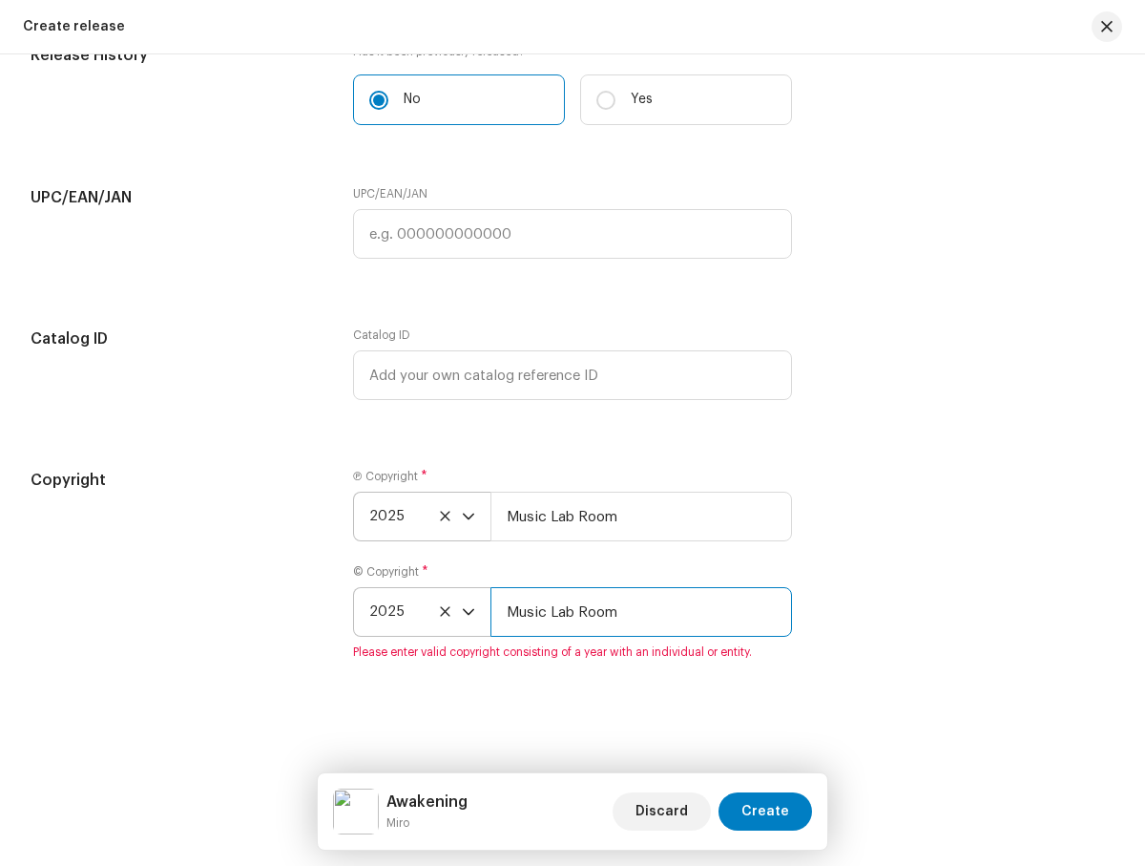
type input "Music Lab Room"
click at [767, 811] on span "Create" at bounding box center [766, 811] width 48 height 38
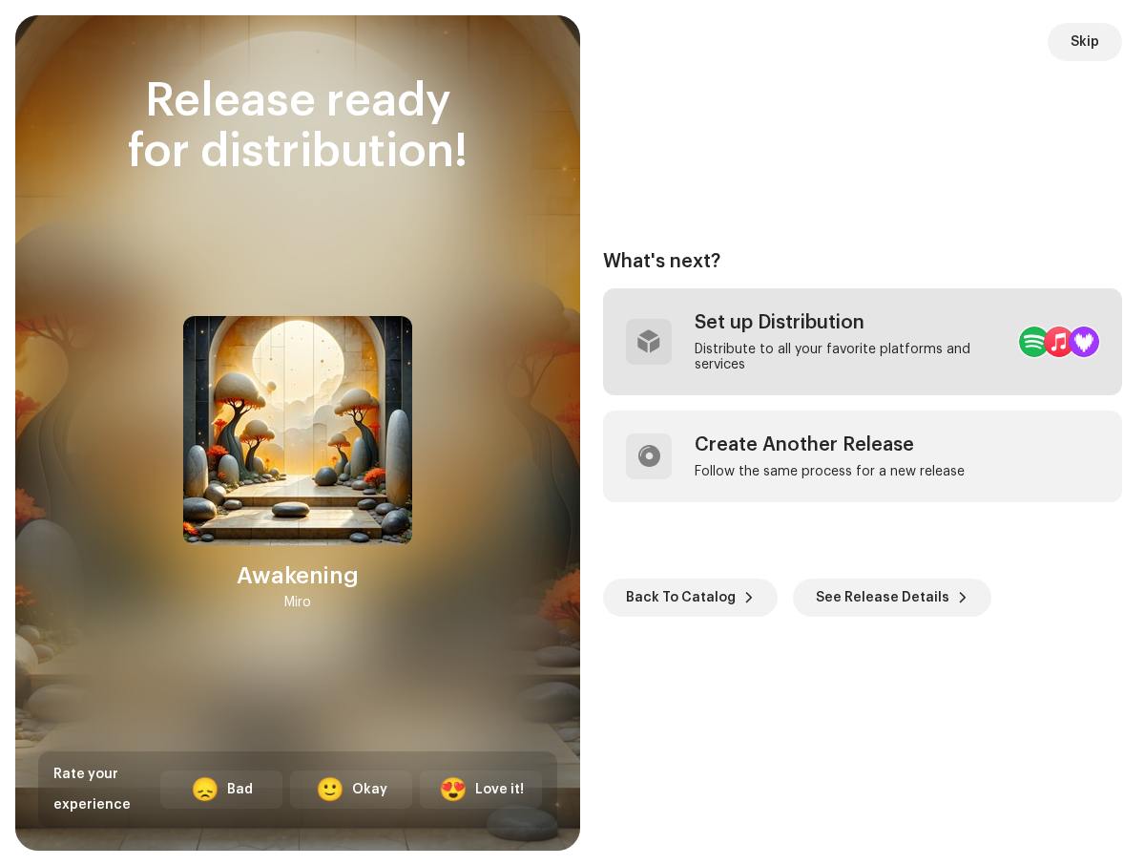
click at [815, 342] on div "Distribute to all your favorite platforms and services" at bounding box center [849, 357] width 309 height 31
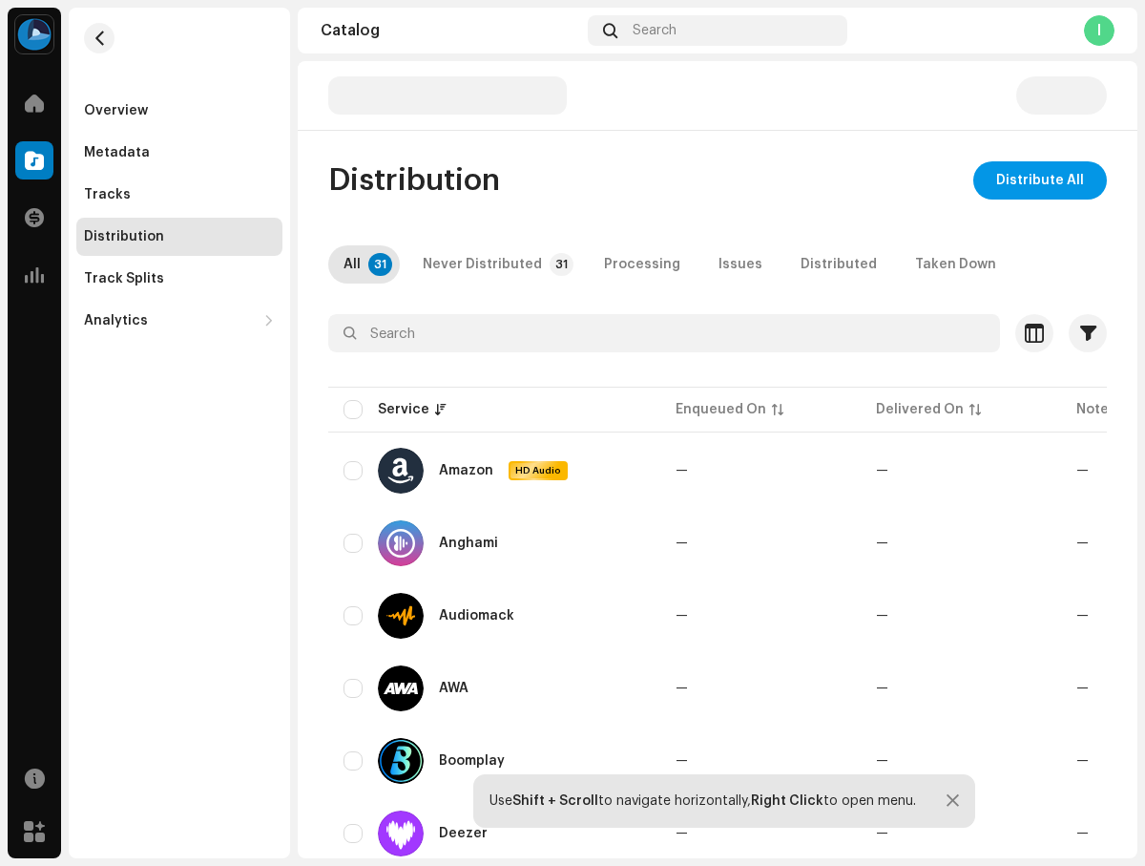
click at [1031, 180] on span "Distribute All" at bounding box center [1040, 180] width 88 height 38
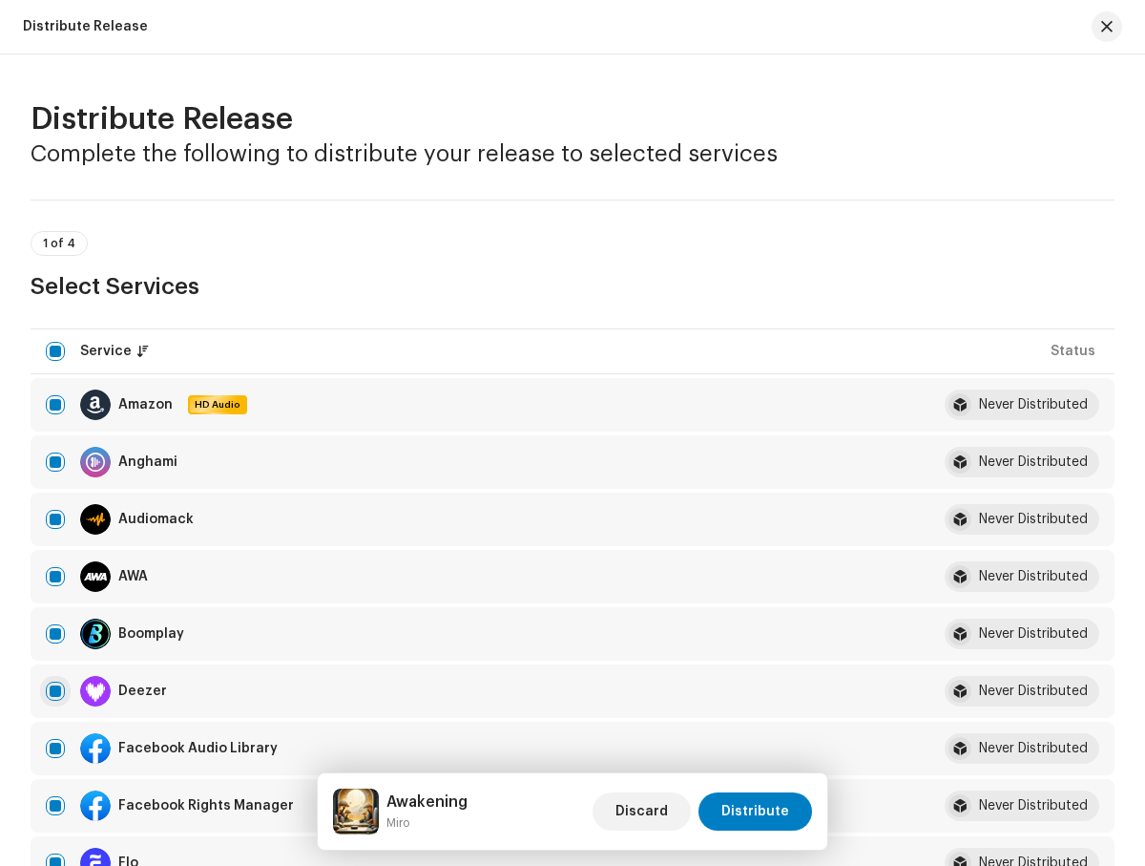
click at [55, 691] on input "checkbox" at bounding box center [55, 690] width 19 height 19
checkbox input "false"
radio input "true"
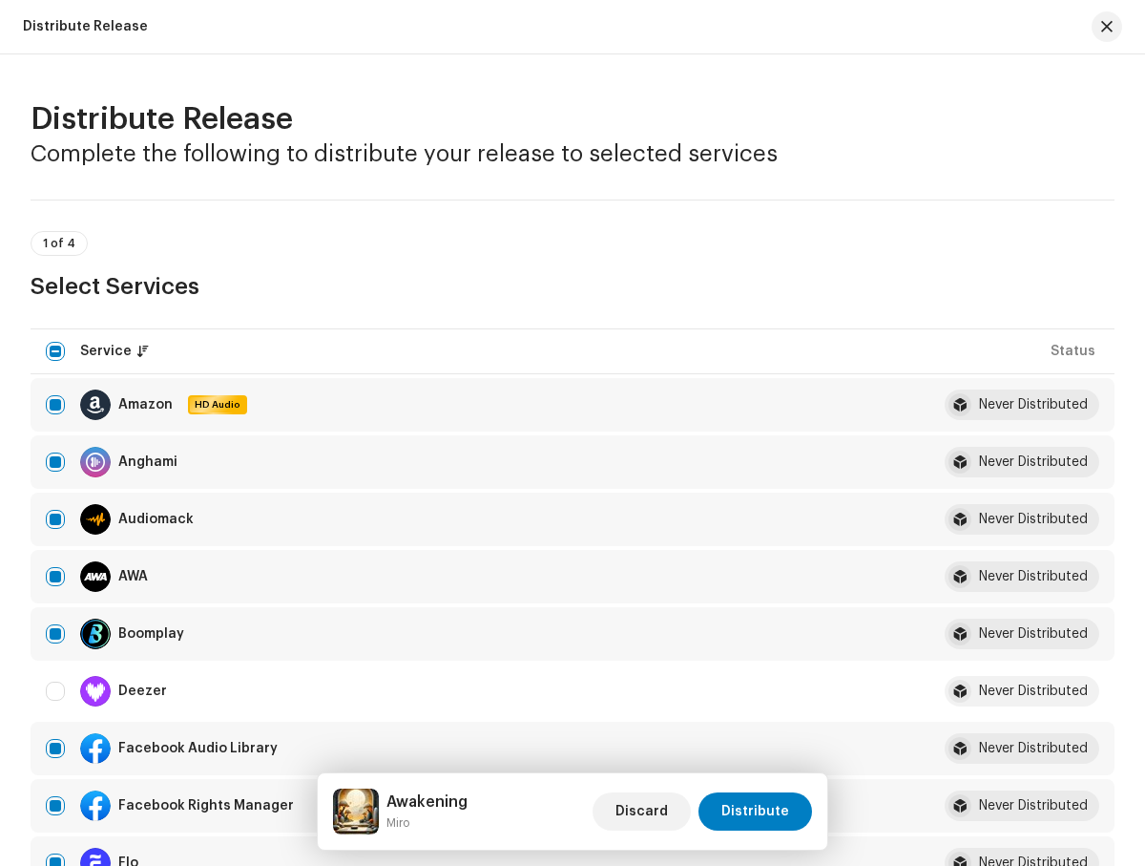
scroll to position [3027, 0]
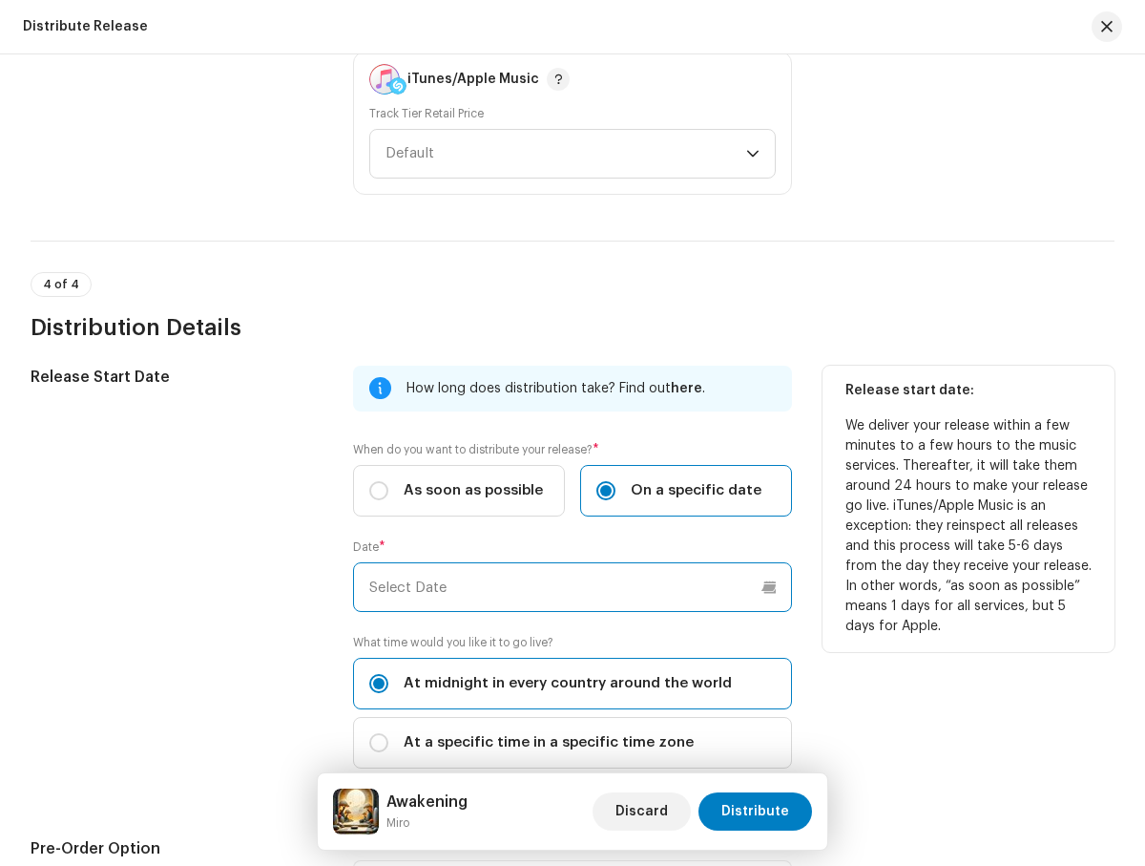
click at [569, 587] on input "text" at bounding box center [572, 587] width 438 height 50
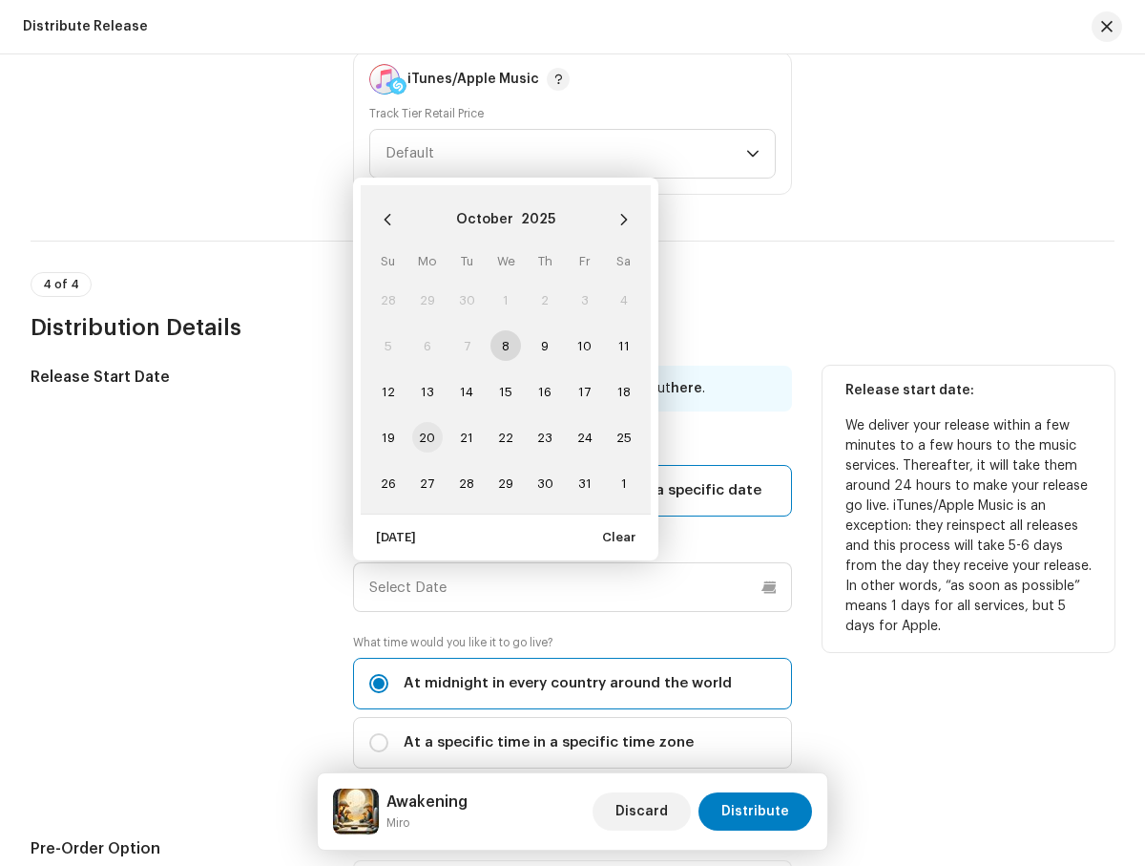
click at [426, 437] on span "20" at bounding box center [427, 437] width 31 height 31
type input "10/20/2025"
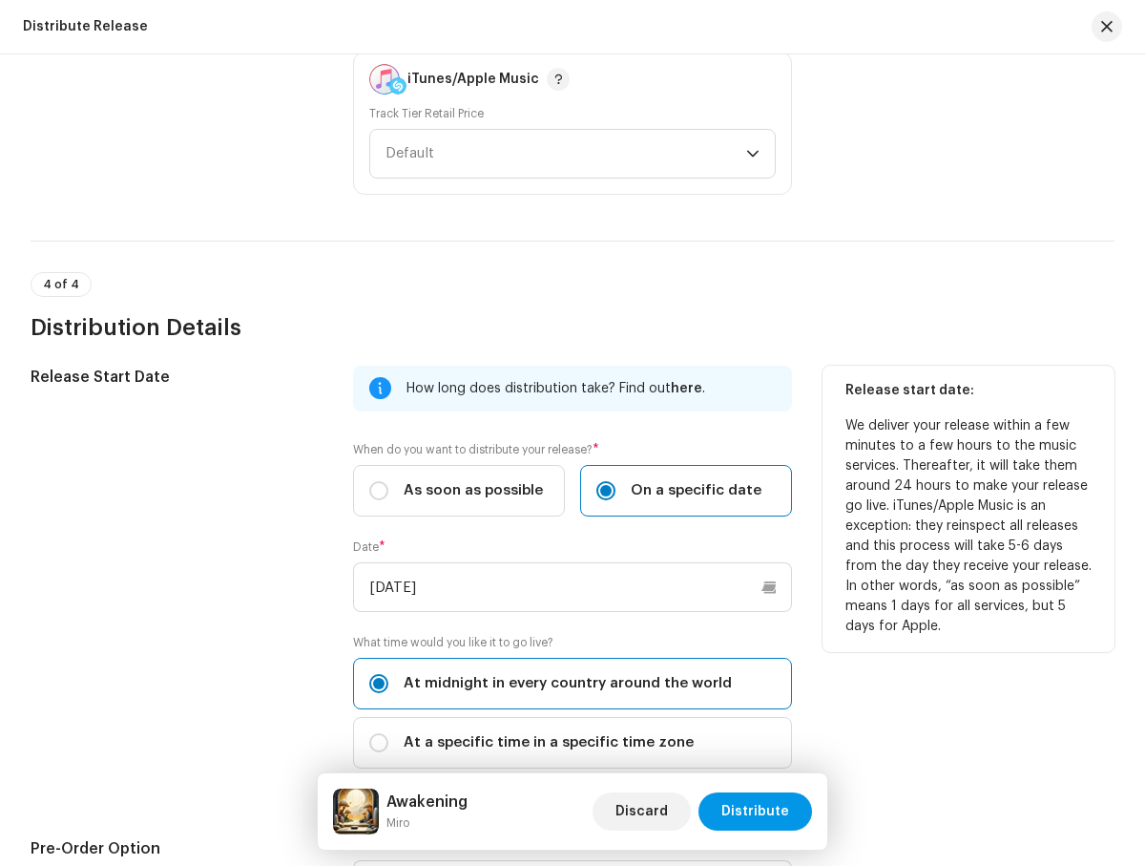
click at [758, 811] on span "Distribute" at bounding box center [756, 811] width 68 height 38
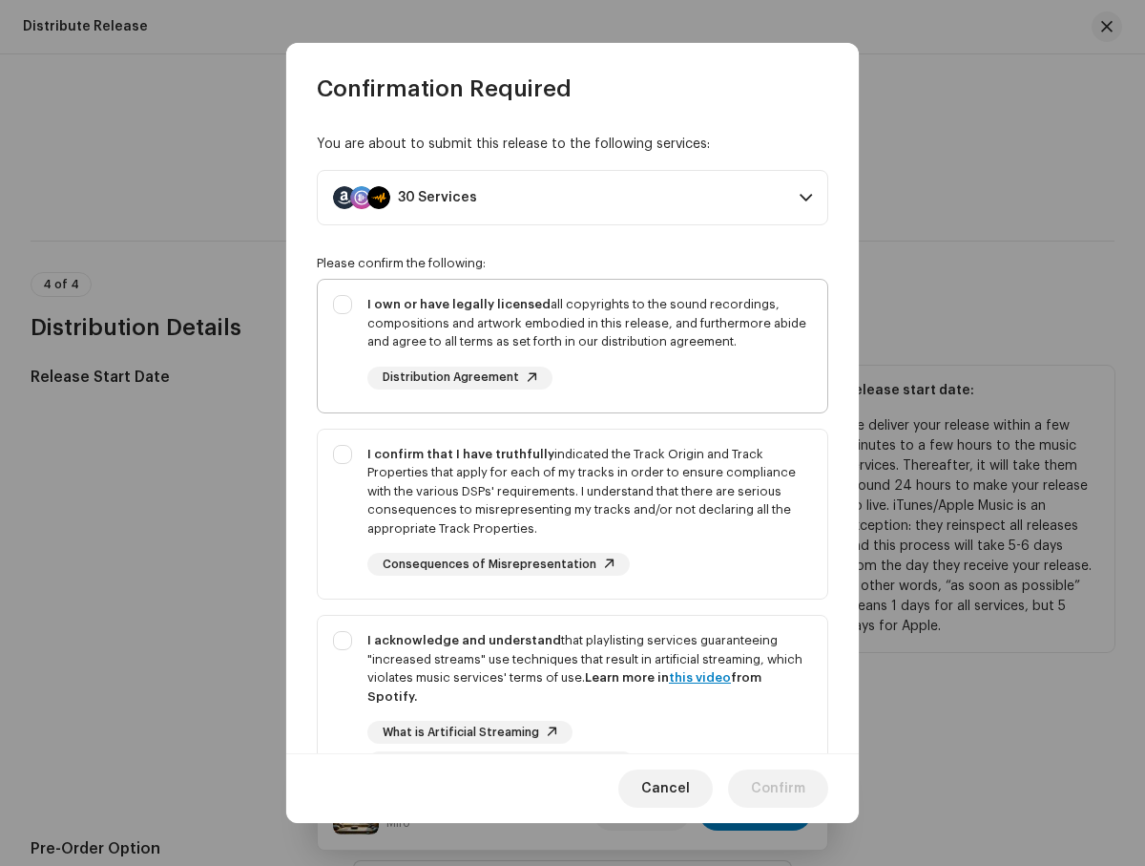
click at [569, 345] on div "I own or have legally licensed all copyrights to the sound recordings, composit…" at bounding box center [589, 323] width 445 height 56
checkbox input "true"
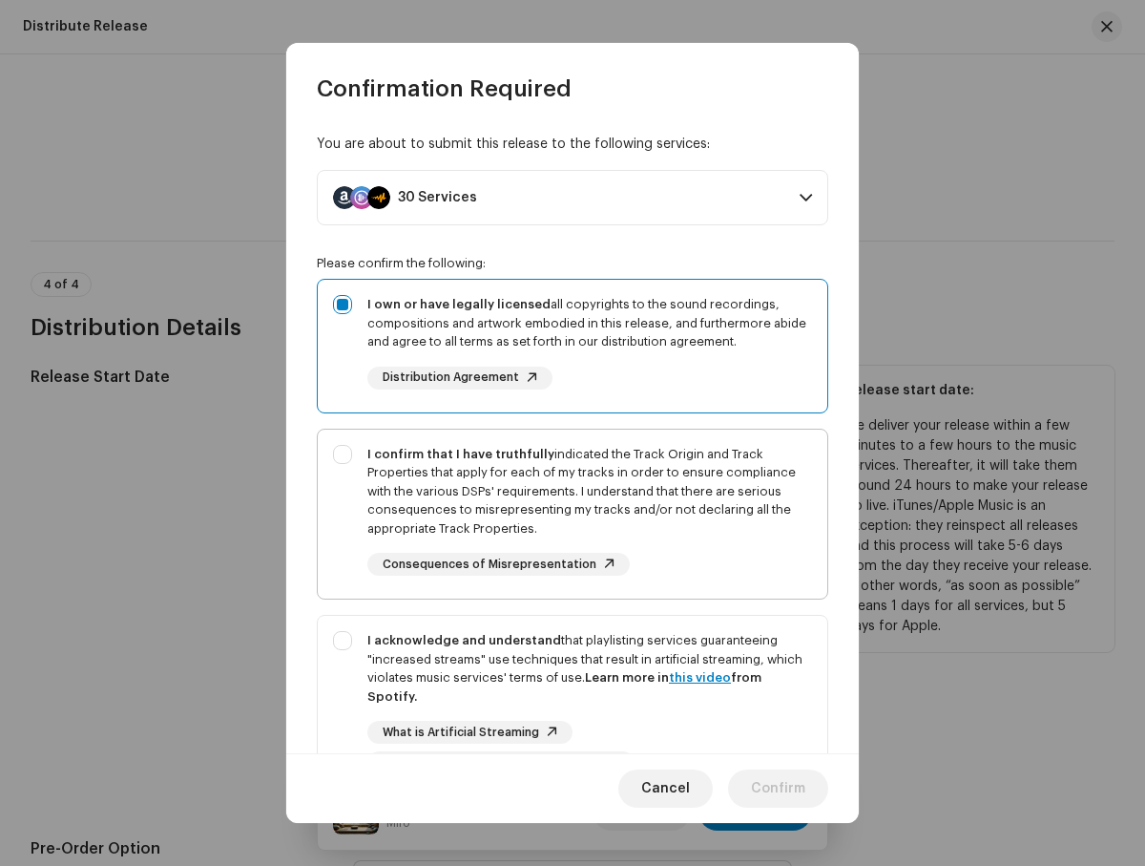
click at [569, 513] on div "I confirm that I have truthfully indicated the Track Origin and Track Propertie…" at bounding box center [589, 492] width 445 height 94
checkbox input "true"
click at [569, 661] on div "I acknowledge and understand that playlisting services guaranteeing "increased …" at bounding box center [589, 702] width 445 height 143
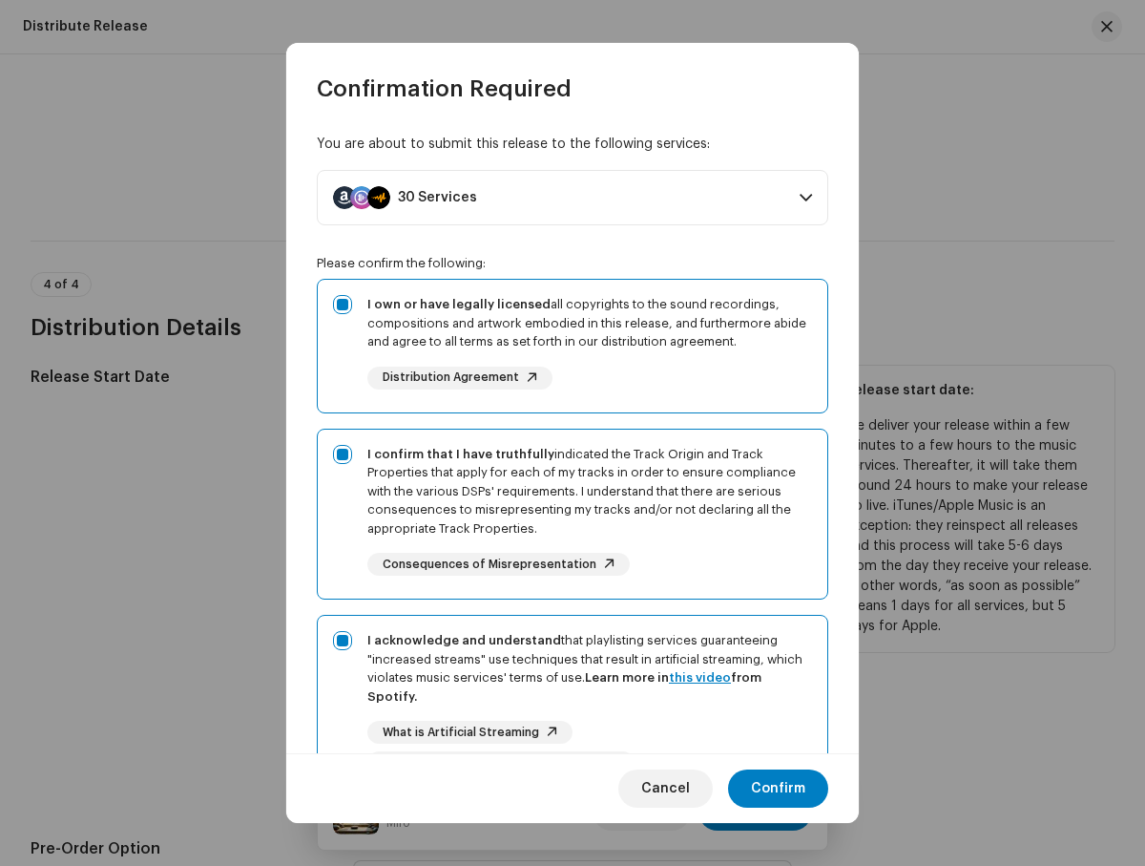
checkbox input "true"
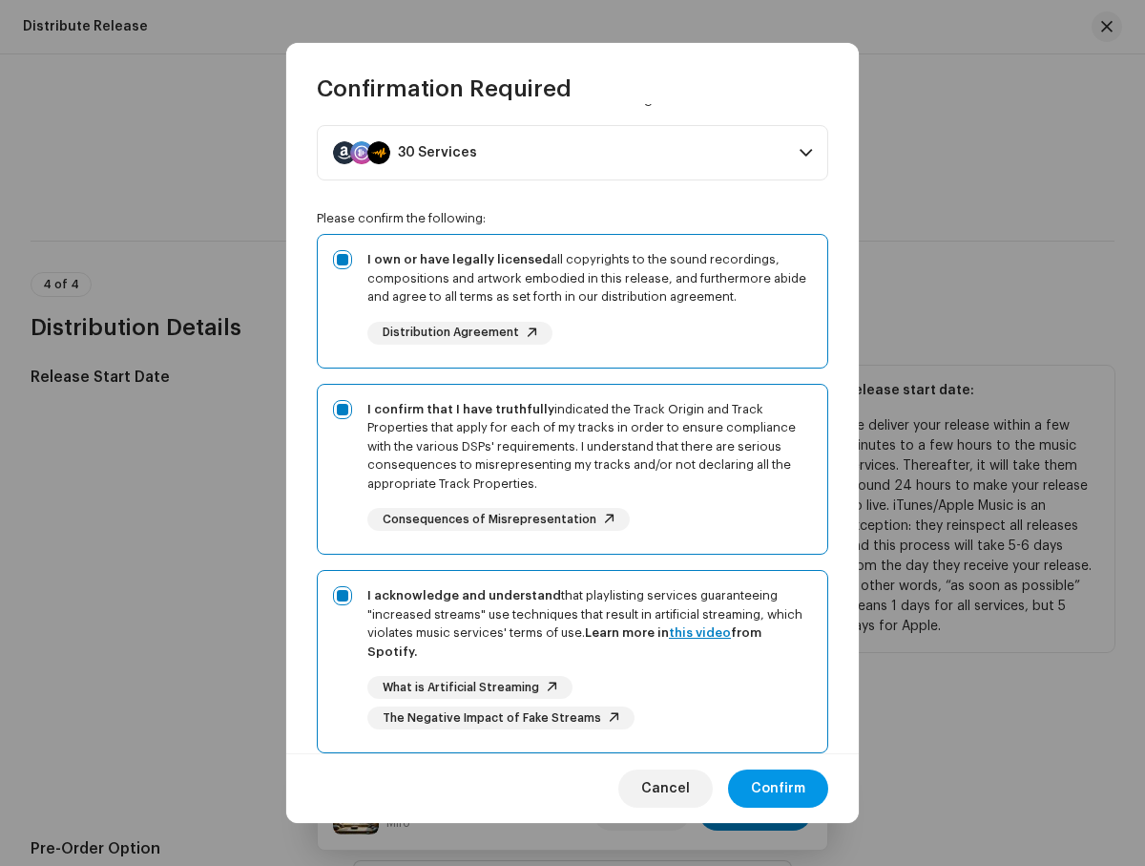
click at [779, 787] on span "Confirm" at bounding box center [778, 788] width 54 height 38
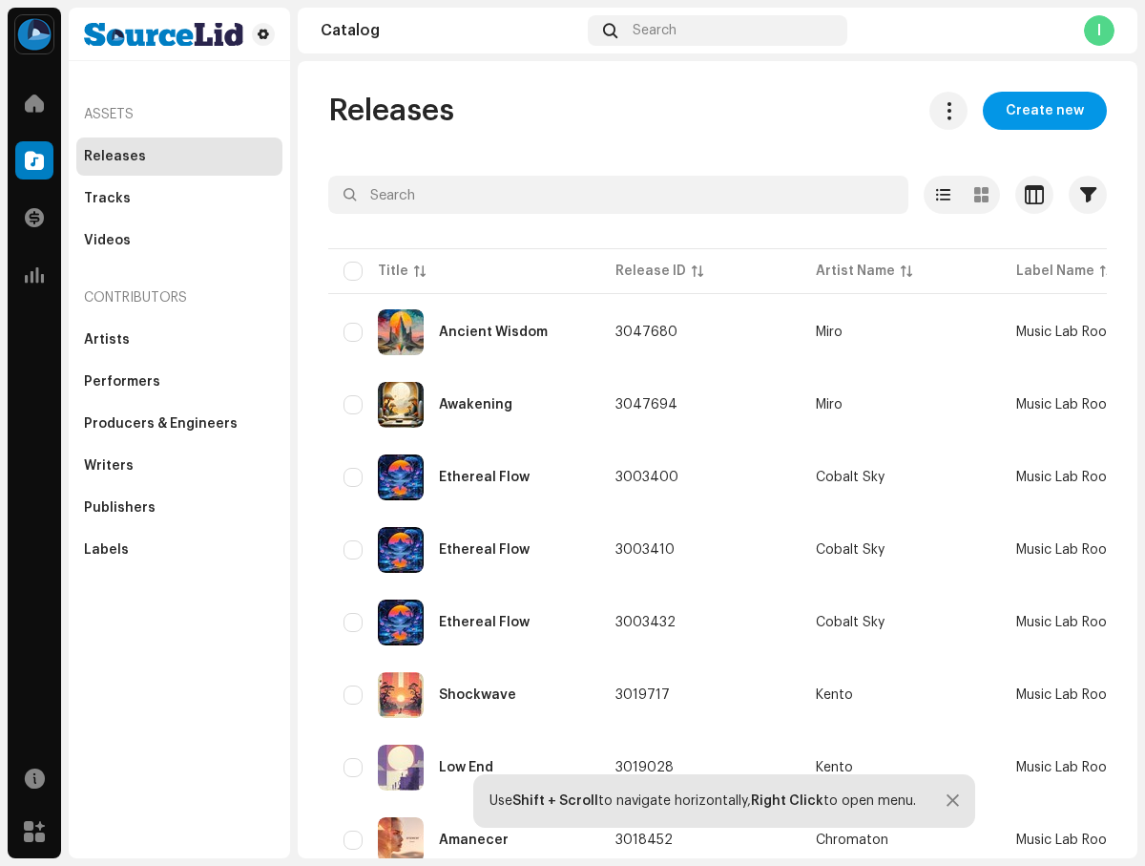
click at [1036, 111] on span "Create new" at bounding box center [1045, 111] width 78 height 38
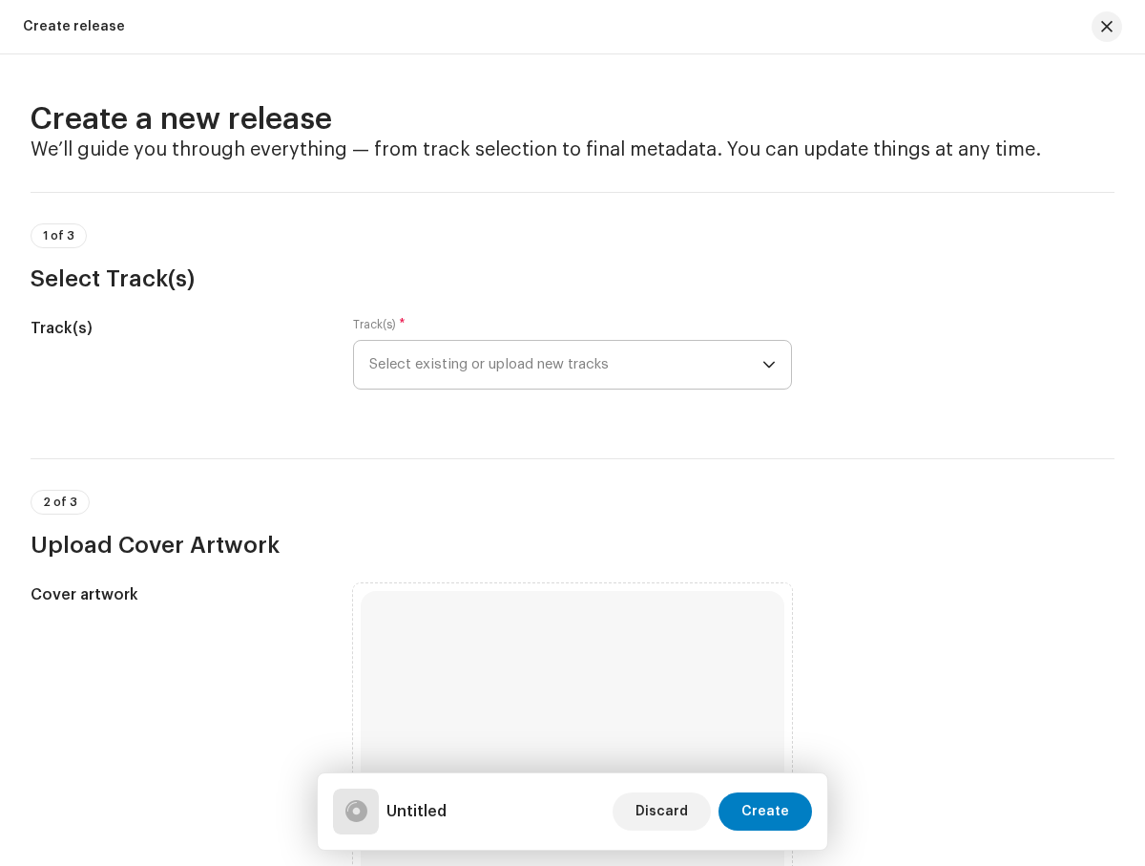
click at [562, 365] on span "Select existing or upload new tracks" at bounding box center [565, 365] width 392 height 48
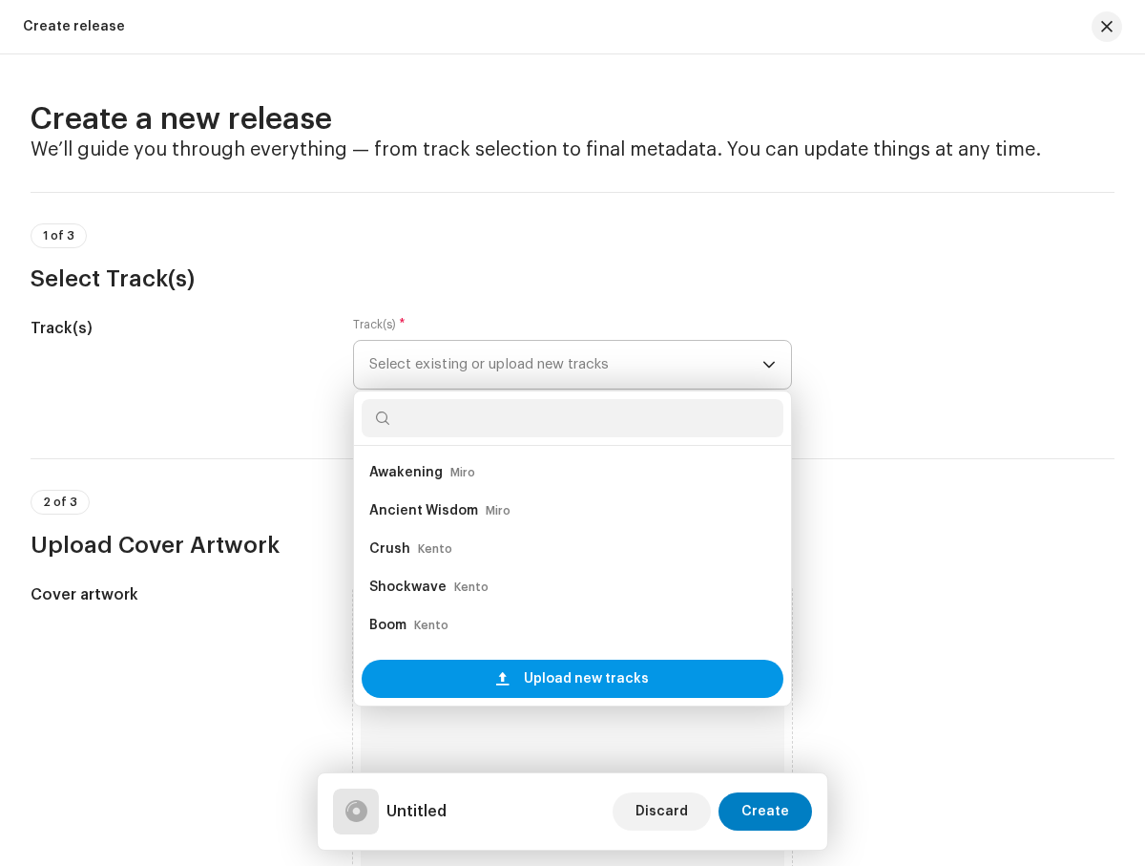
click at [582, 679] on span "Upload new tracks" at bounding box center [586, 678] width 125 height 38
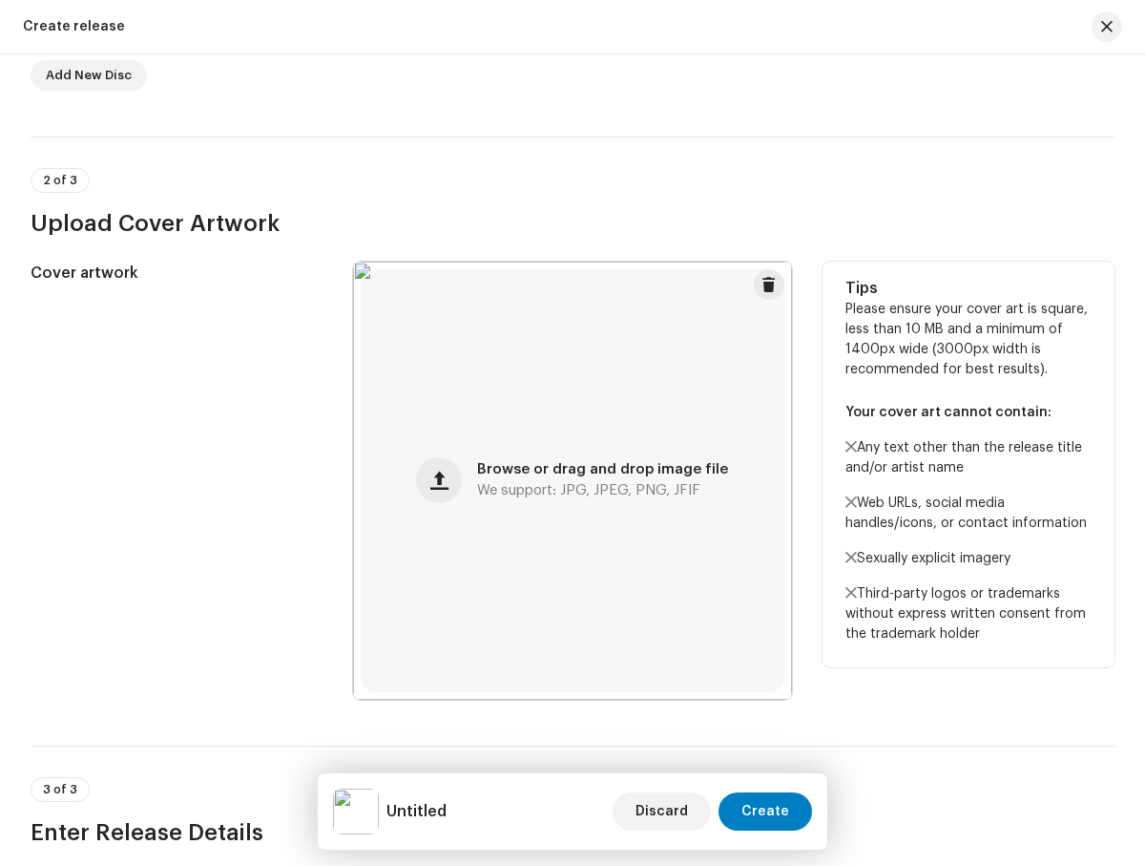
scroll to position [1021, 0]
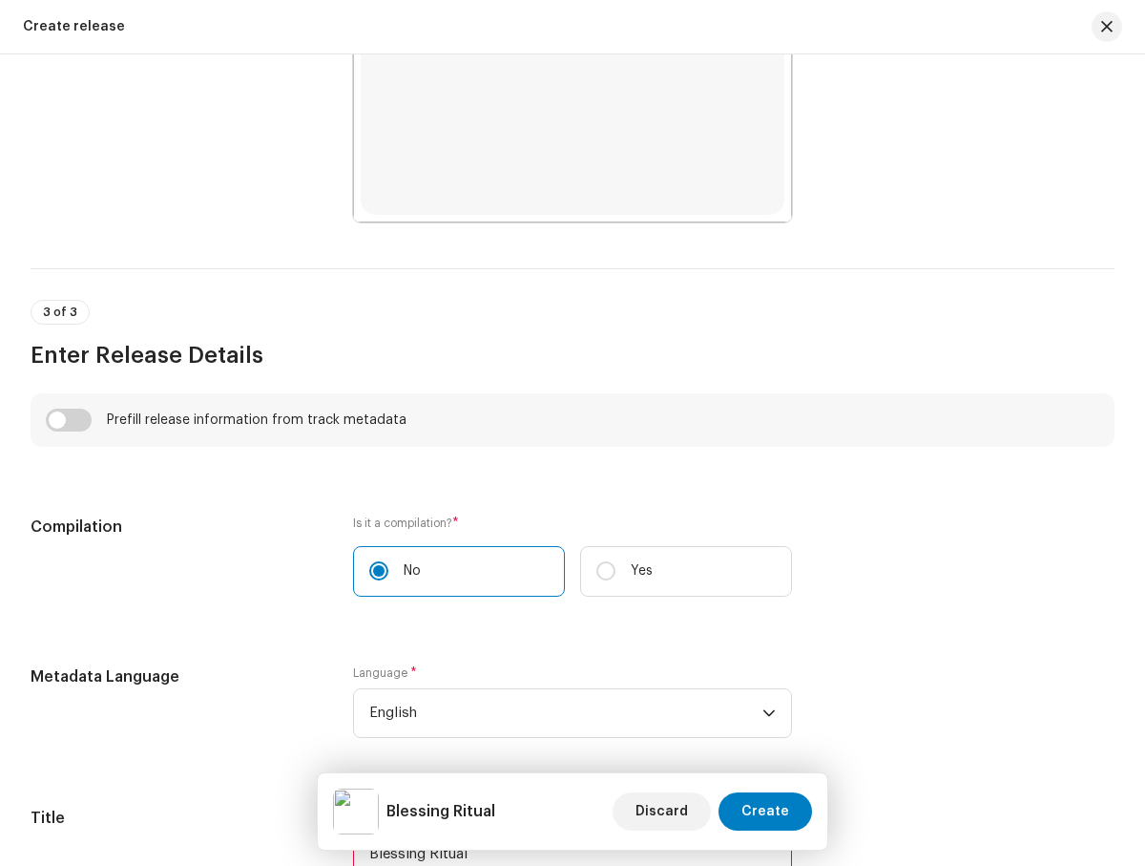
type input "Blessing Ritual"
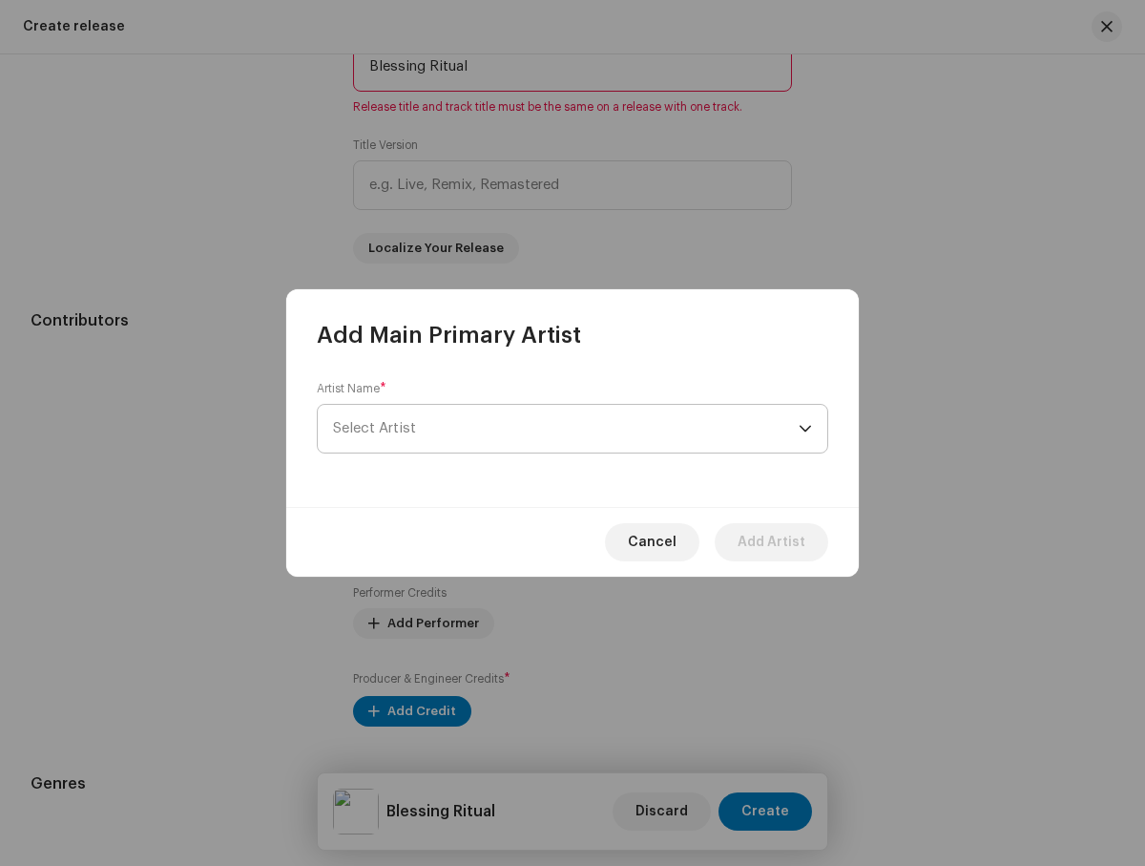
click at [566, 429] on span "Select Artist" at bounding box center [566, 429] width 466 height 48
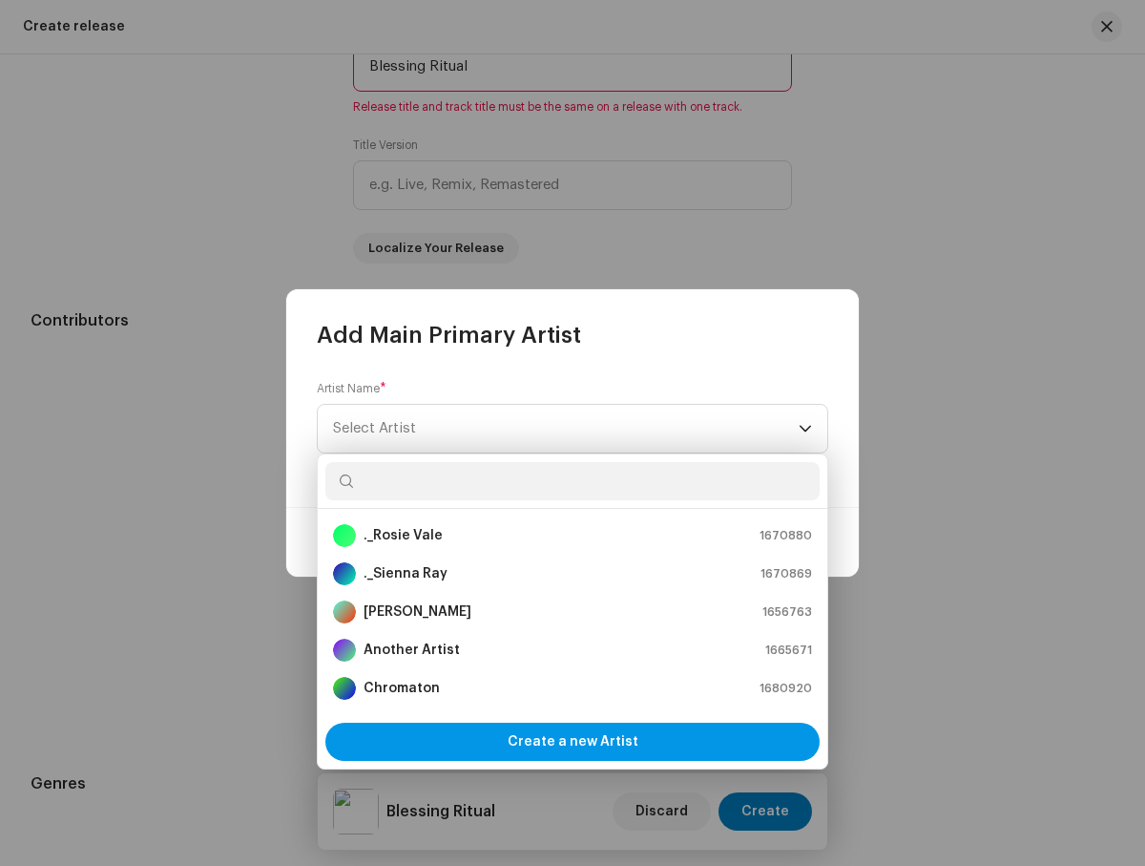
click at [573, 742] on span "Create a new Artist" at bounding box center [573, 741] width 131 height 38
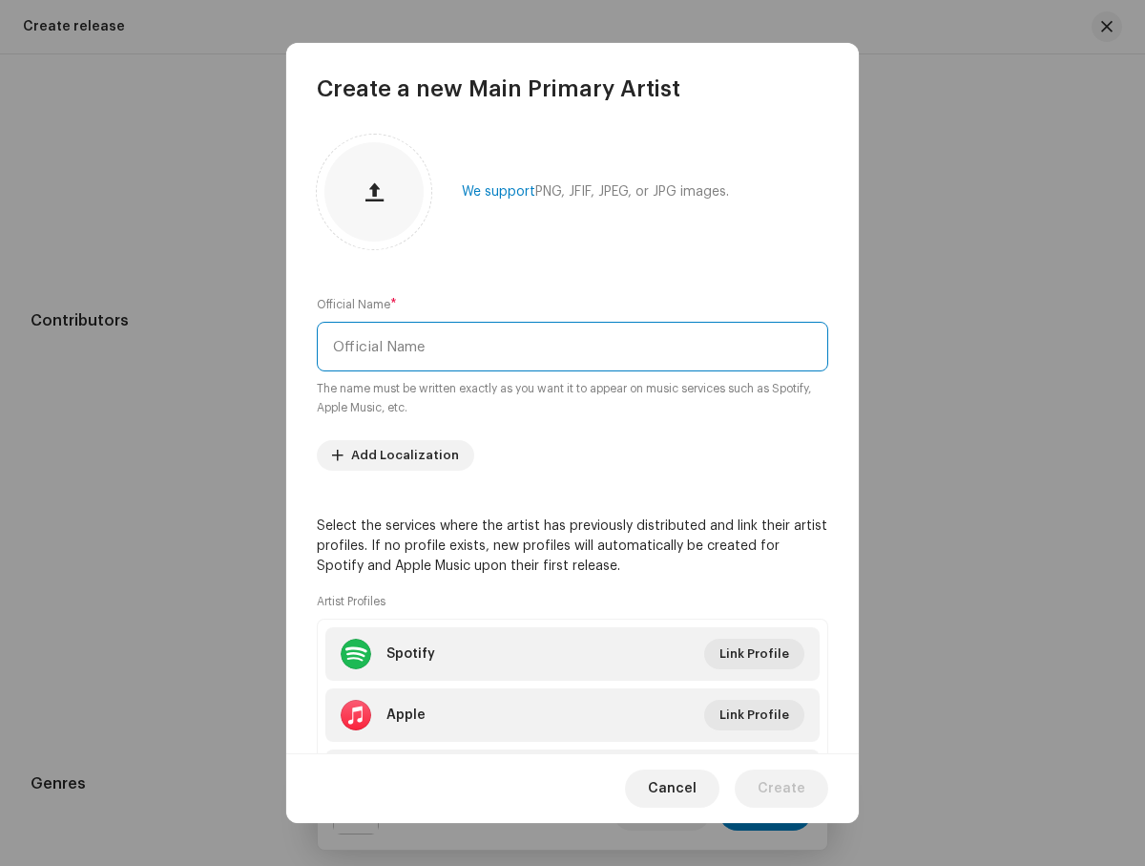
type input "Miro"
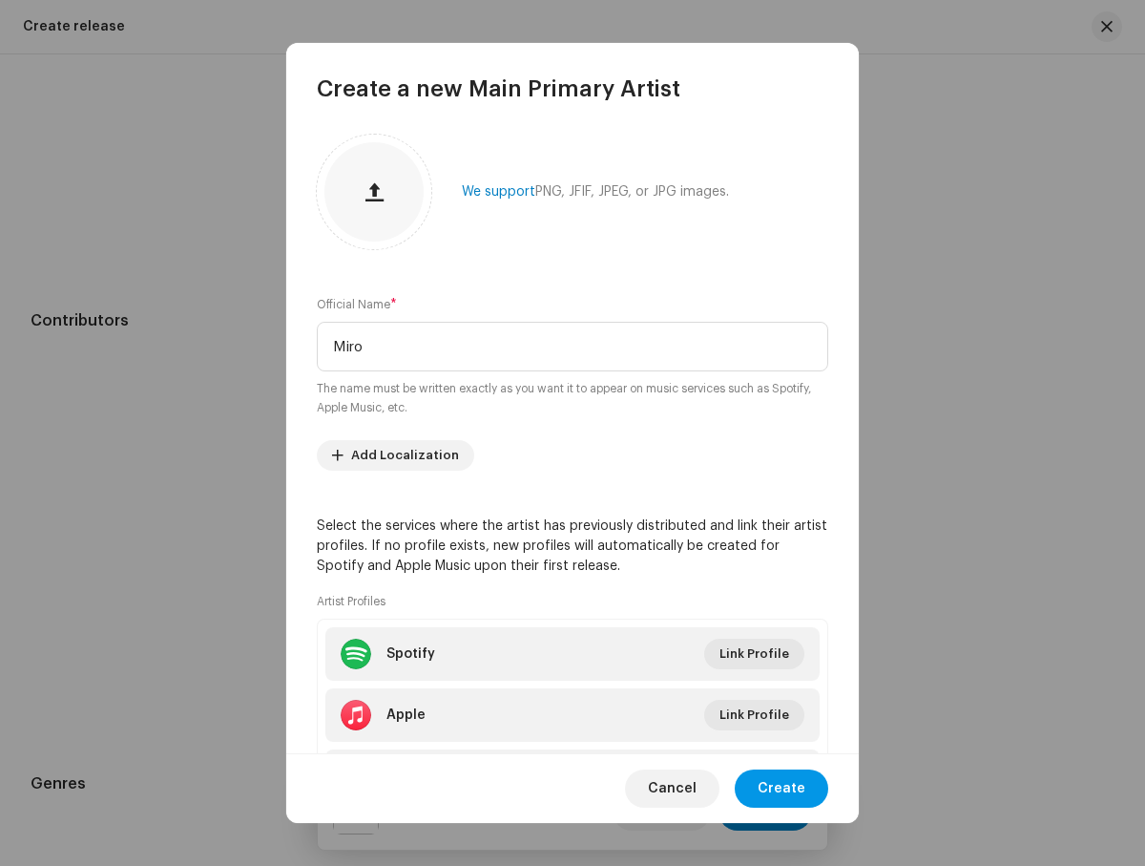
click at [784, 787] on span "Create" at bounding box center [782, 788] width 48 height 38
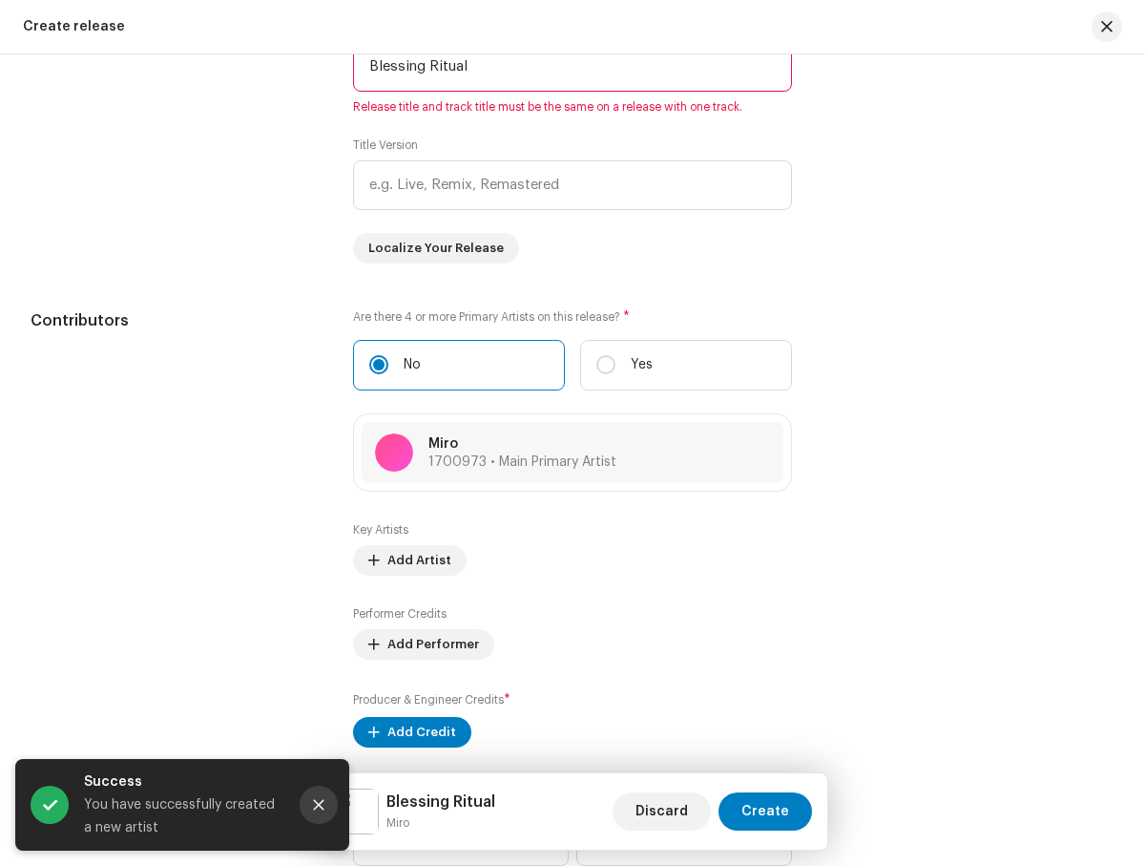
click at [319, 805] on icon "Close" at bounding box center [319, 805] width 10 height 10
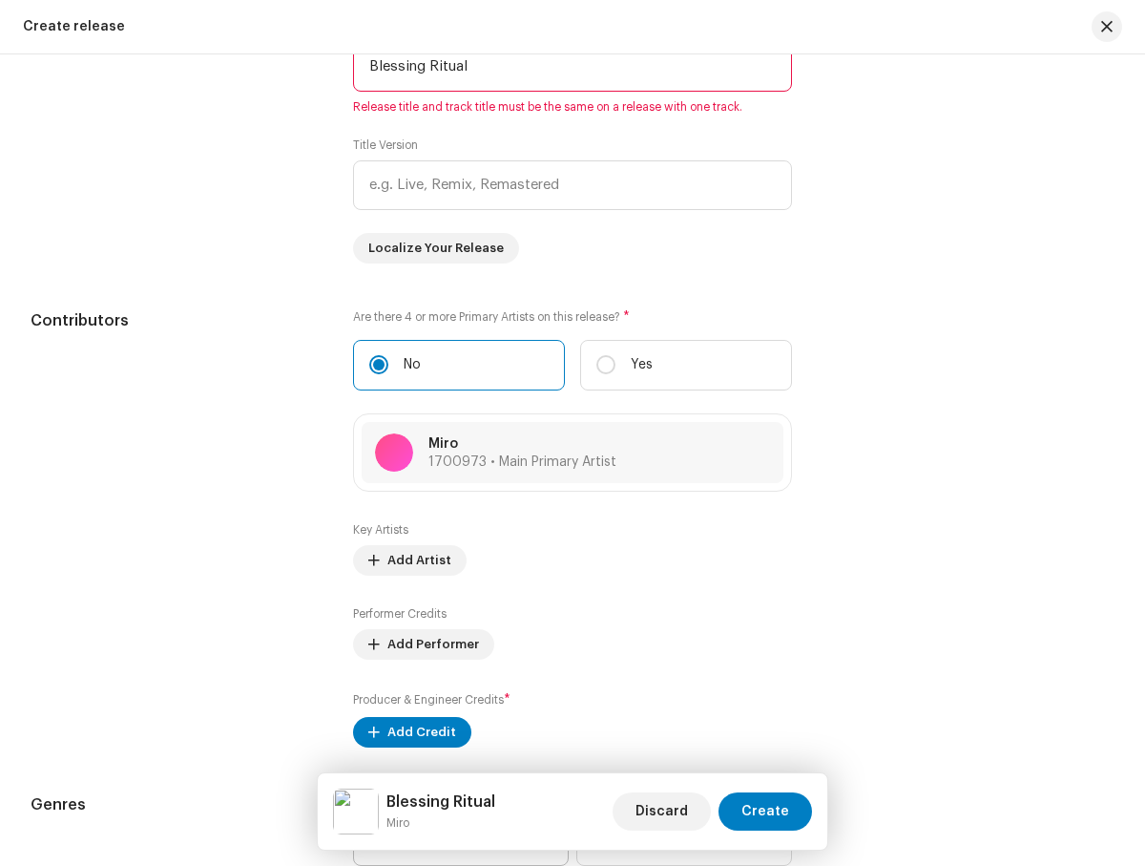
click at [451, 817] on span "Select genre" at bounding box center [454, 841] width 170 height 48
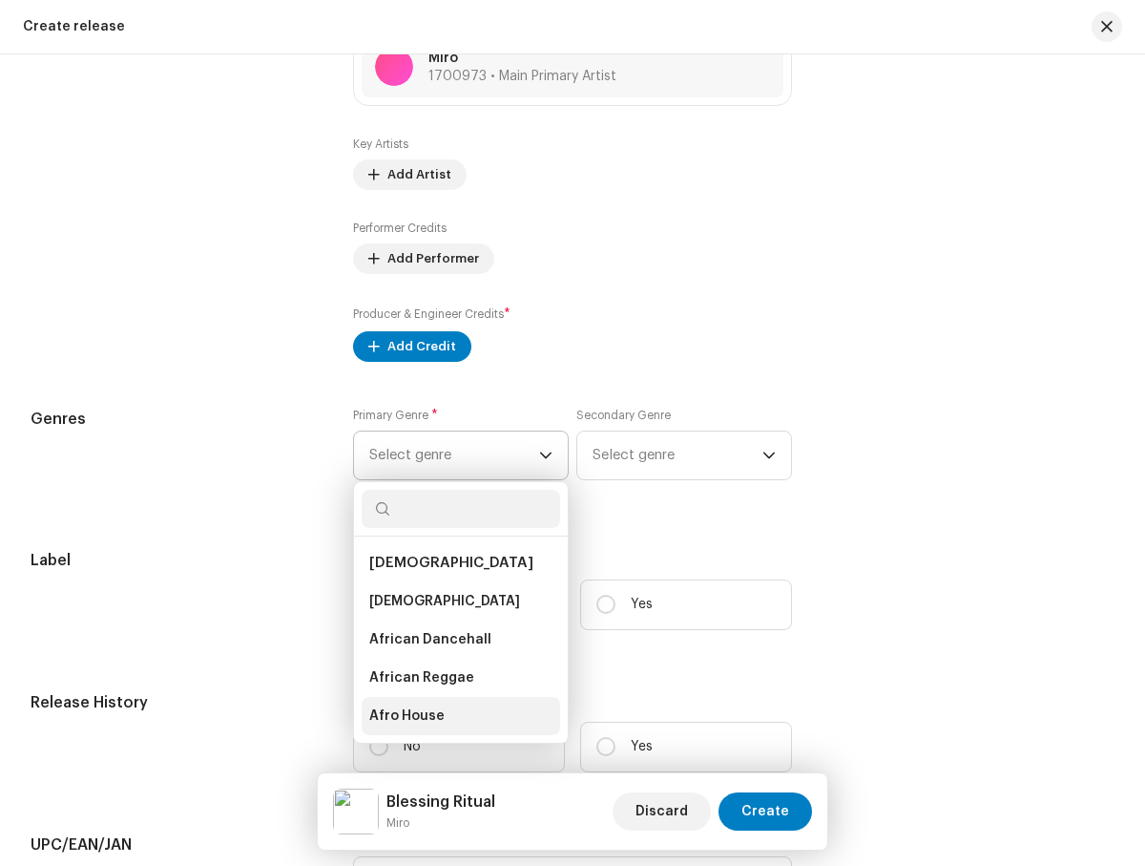
click at [455, 720] on li "Afro House" at bounding box center [461, 716] width 199 height 38
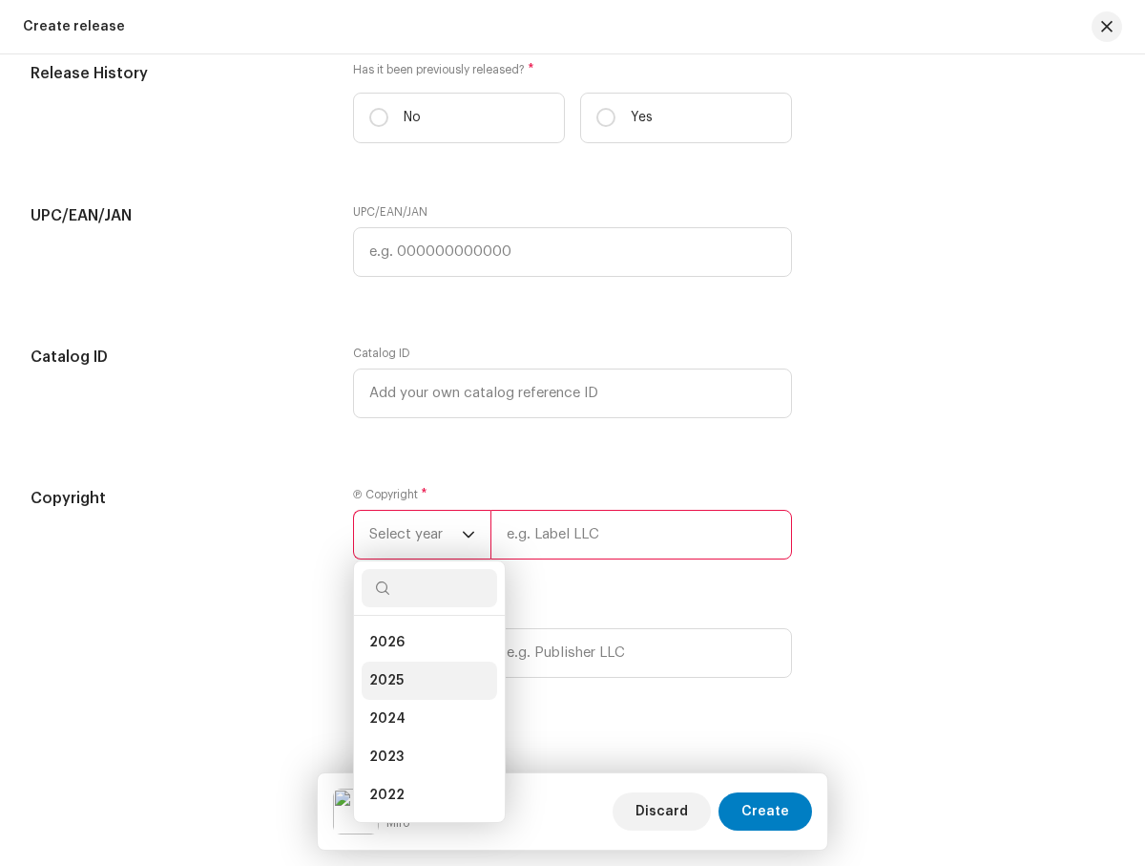
click at [425, 684] on li "2025" at bounding box center [430, 680] width 136 height 38
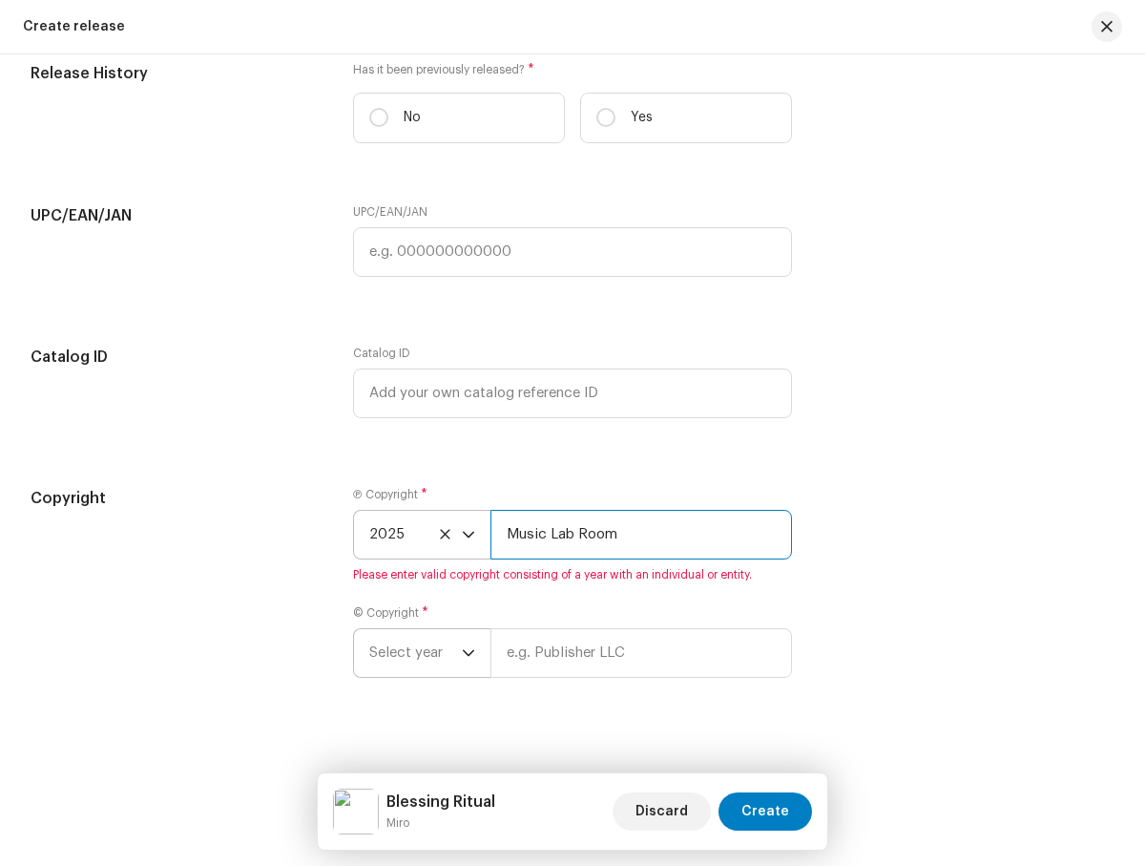
type input "Music Lab Room"
click at [413, 657] on span "Select year" at bounding box center [415, 653] width 93 height 48
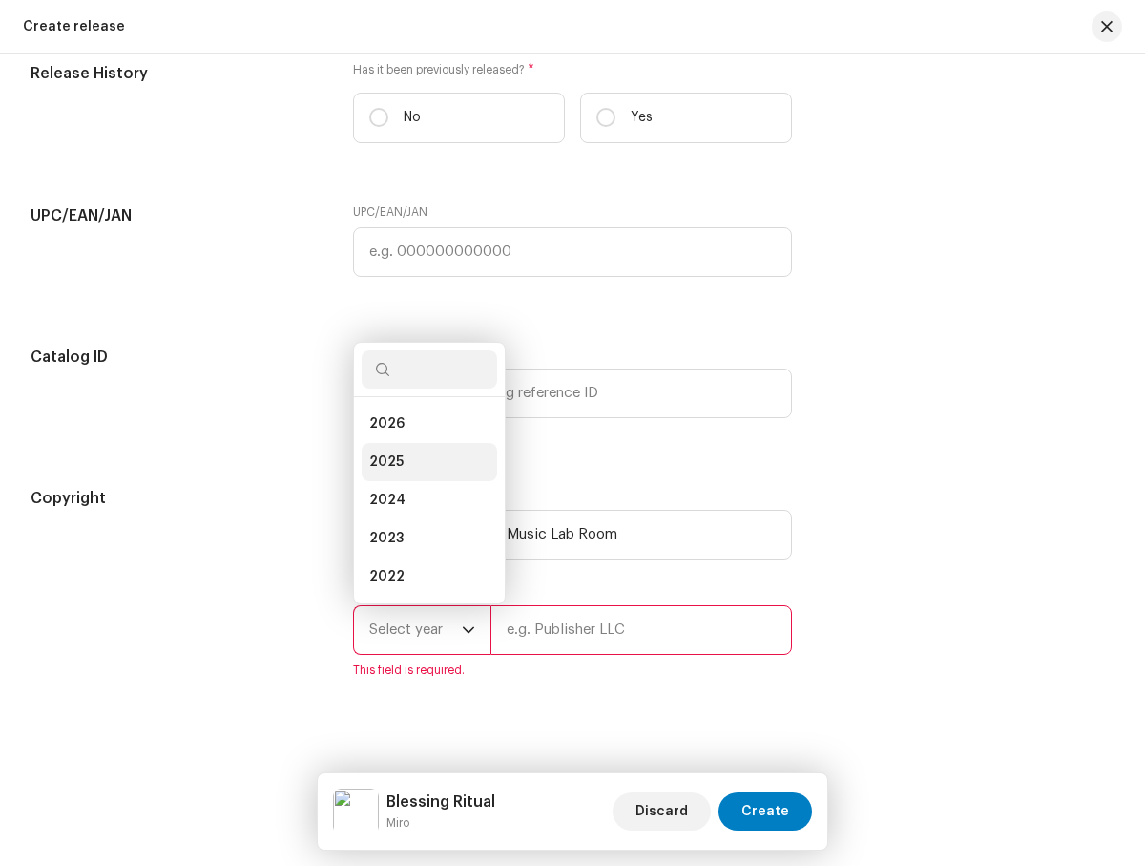
click at [425, 466] on li "2025" at bounding box center [430, 462] width 136 height 38
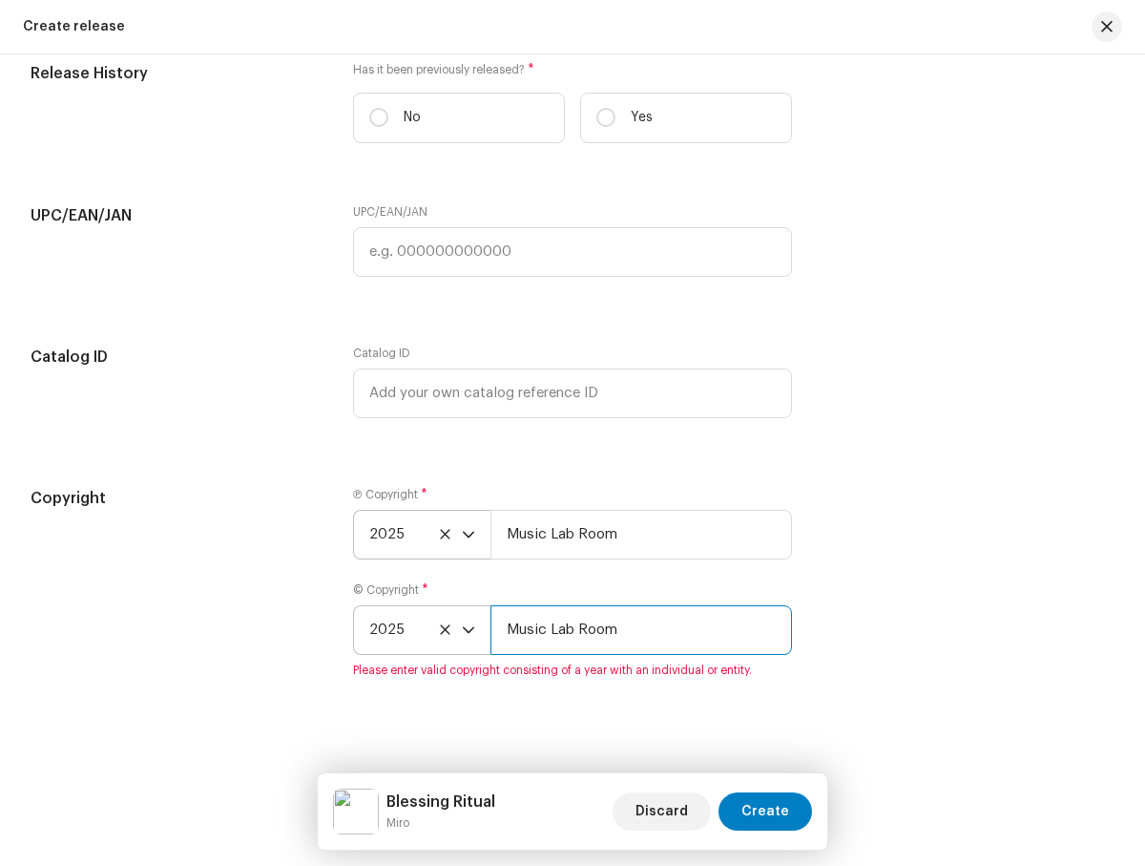
type input "Music Lab Room"
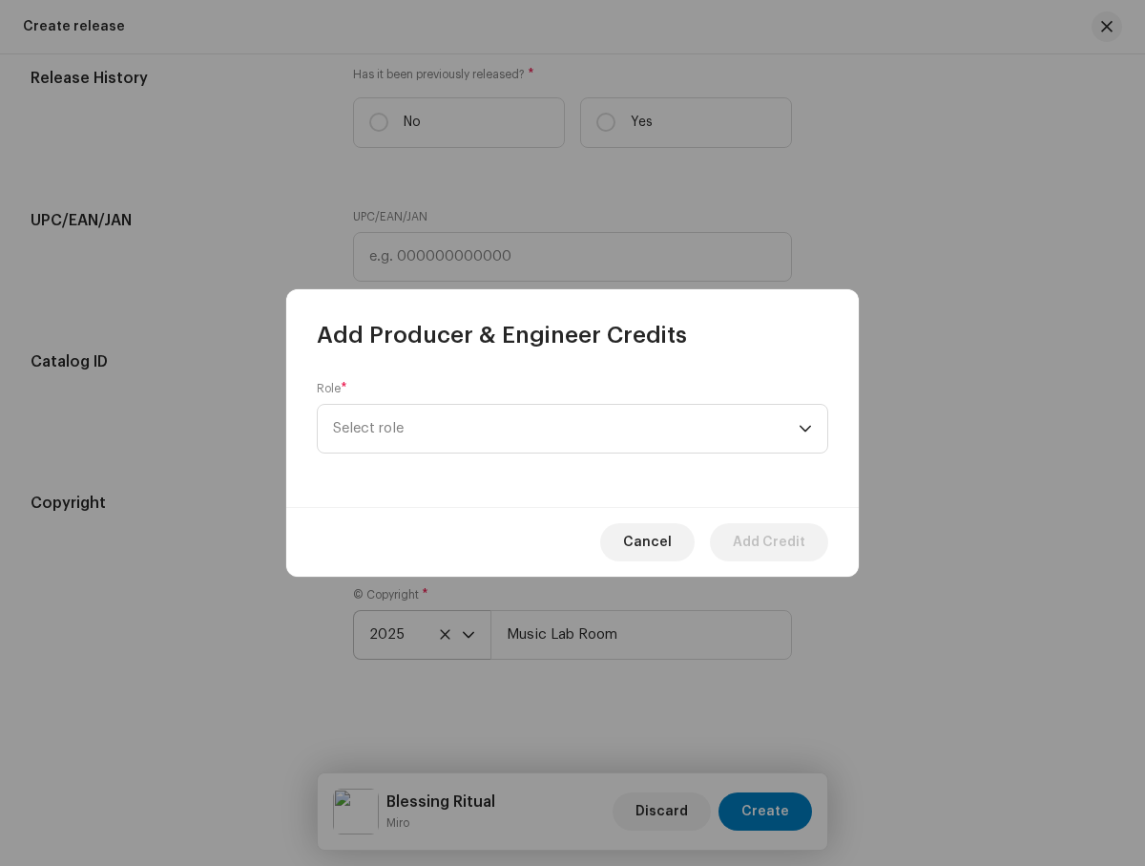
scroll to position [2085, 0]
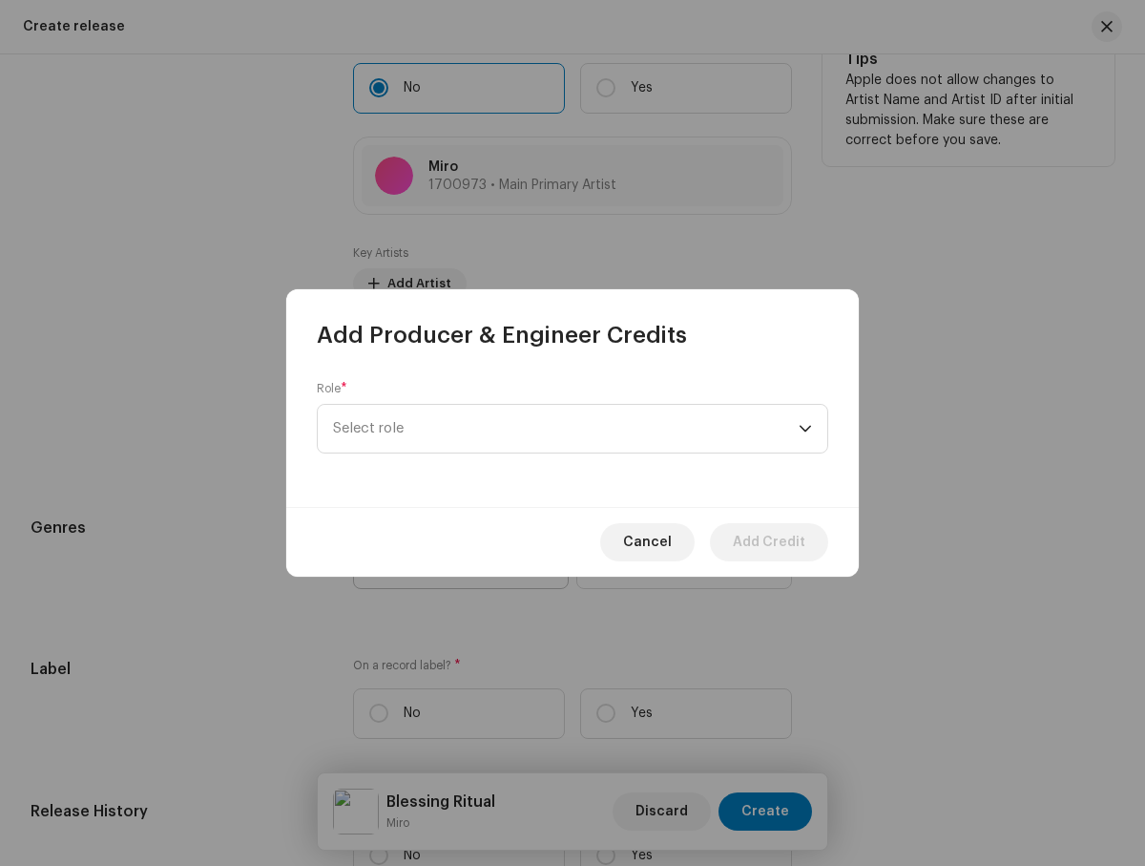
click at [566, 429] on span "Select role" at bounding box center [566, 429] width 466 height 48
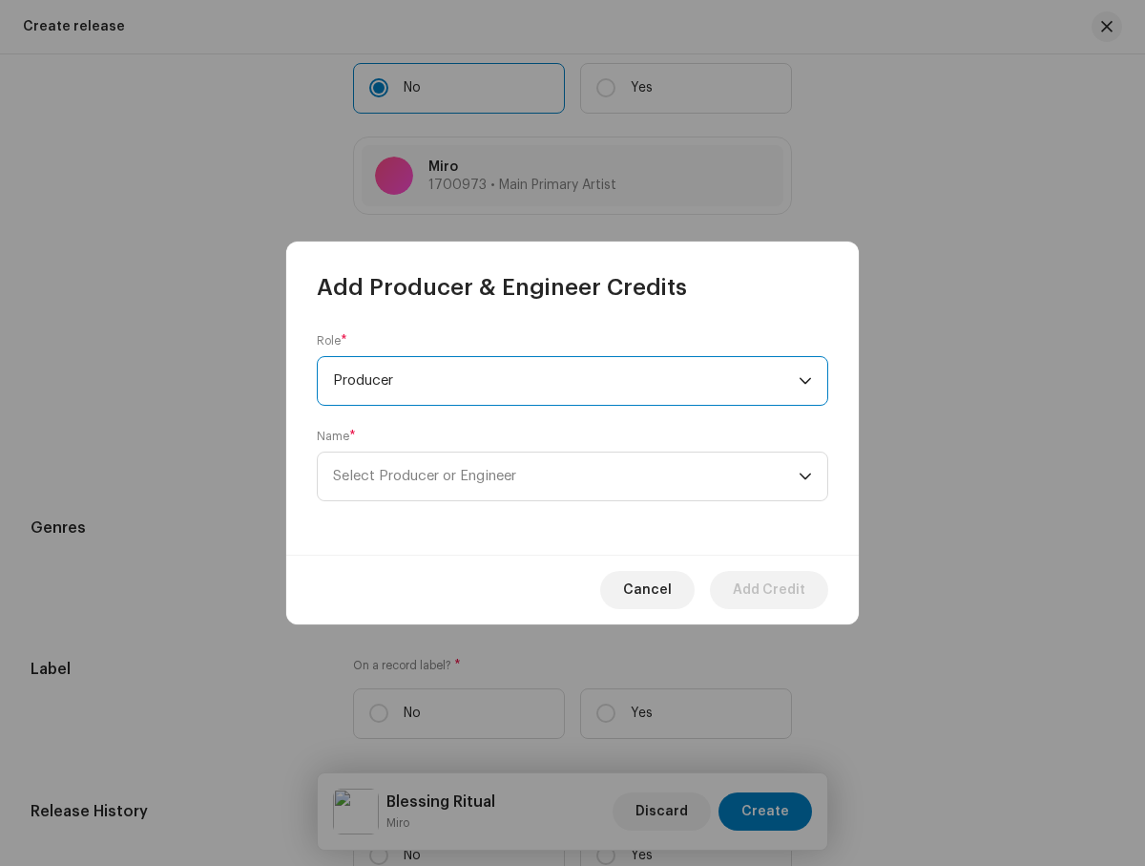
scroll to position [687, 0]
click at [566, 476] on span "Select Producer or Engineer" at bounding box center [566, 476] width 466 height 48
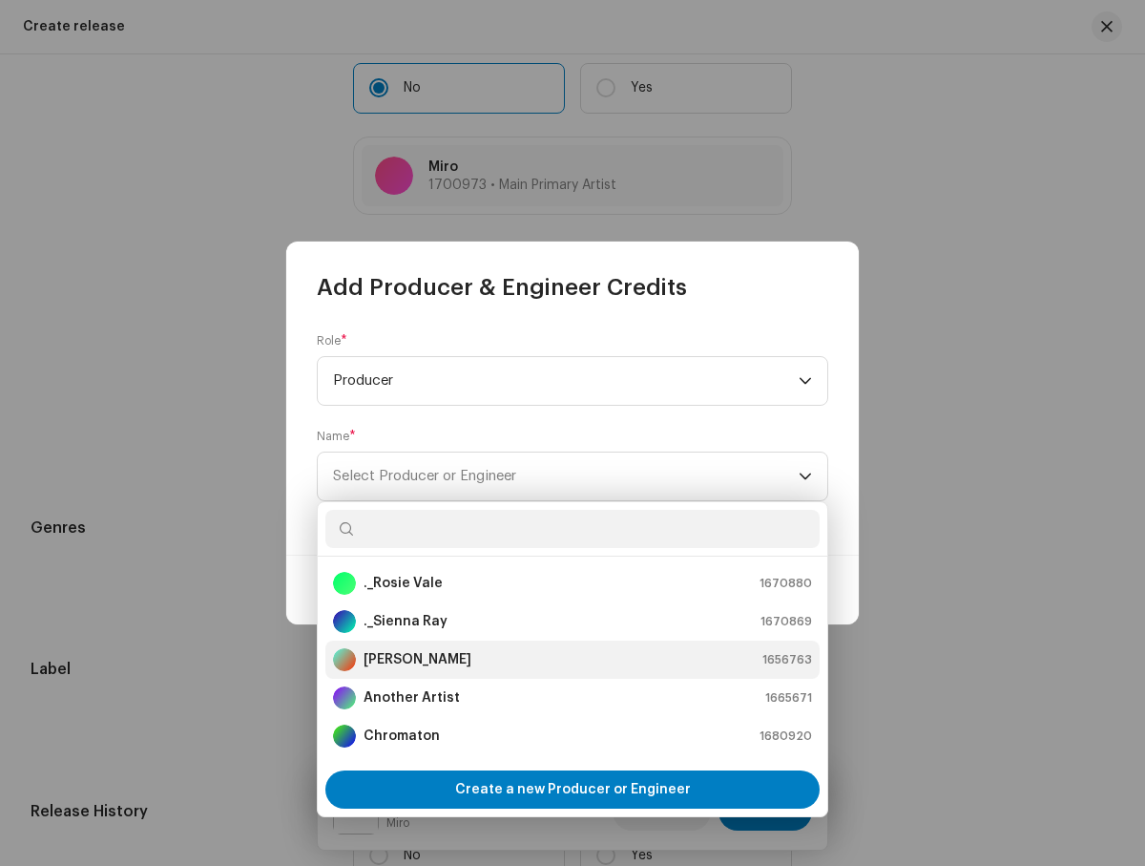
click at [570, 659] on div "[PERSON_NAME] 1656763" at bounding box center [572, 659] width 479 height 23
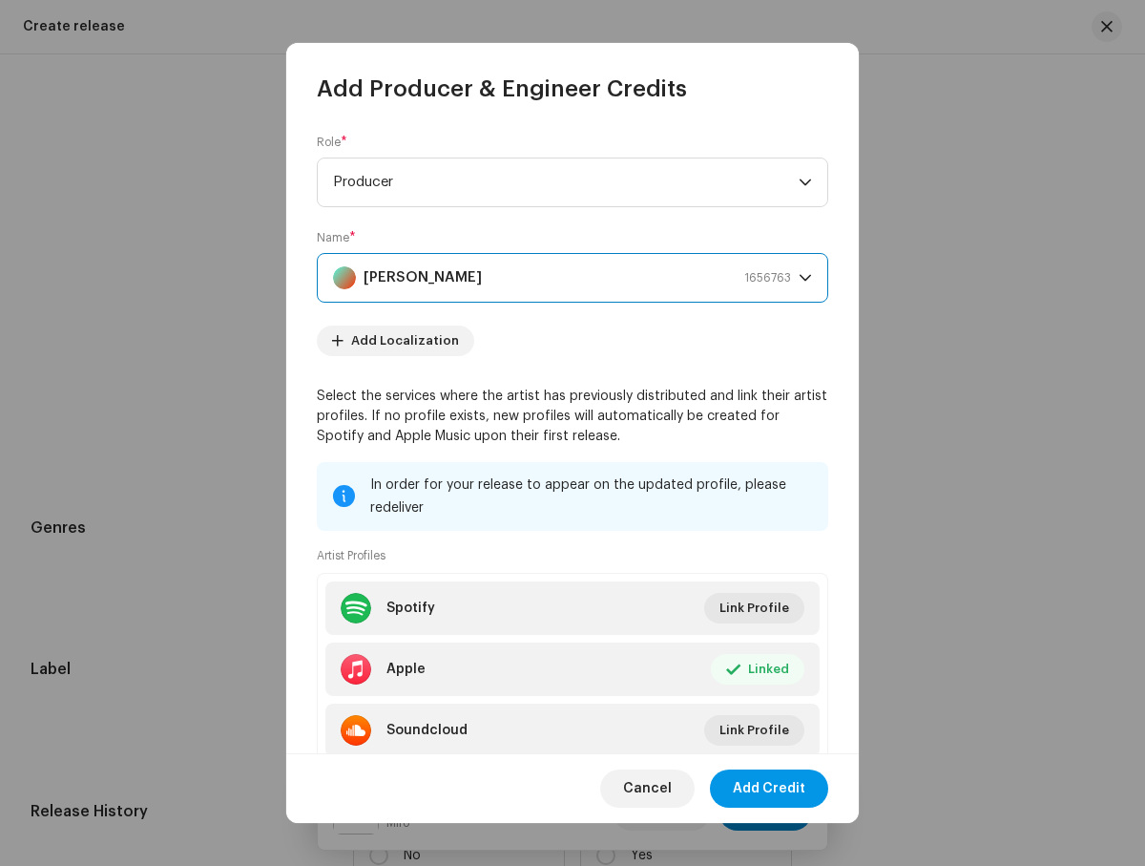
click at [770, 787] on span "Add Credit" at bounding box center [769, 788] width 73 height 38
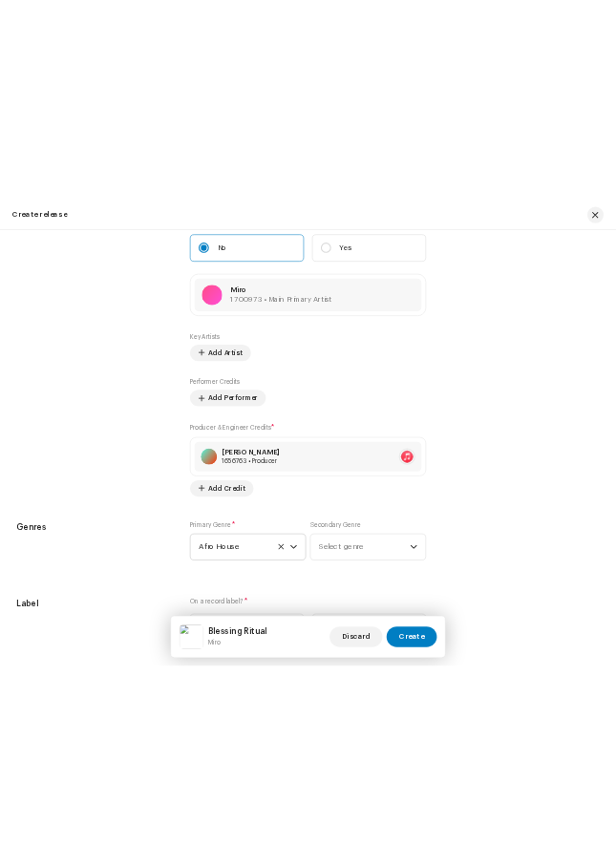
scroll to position [74, 0]
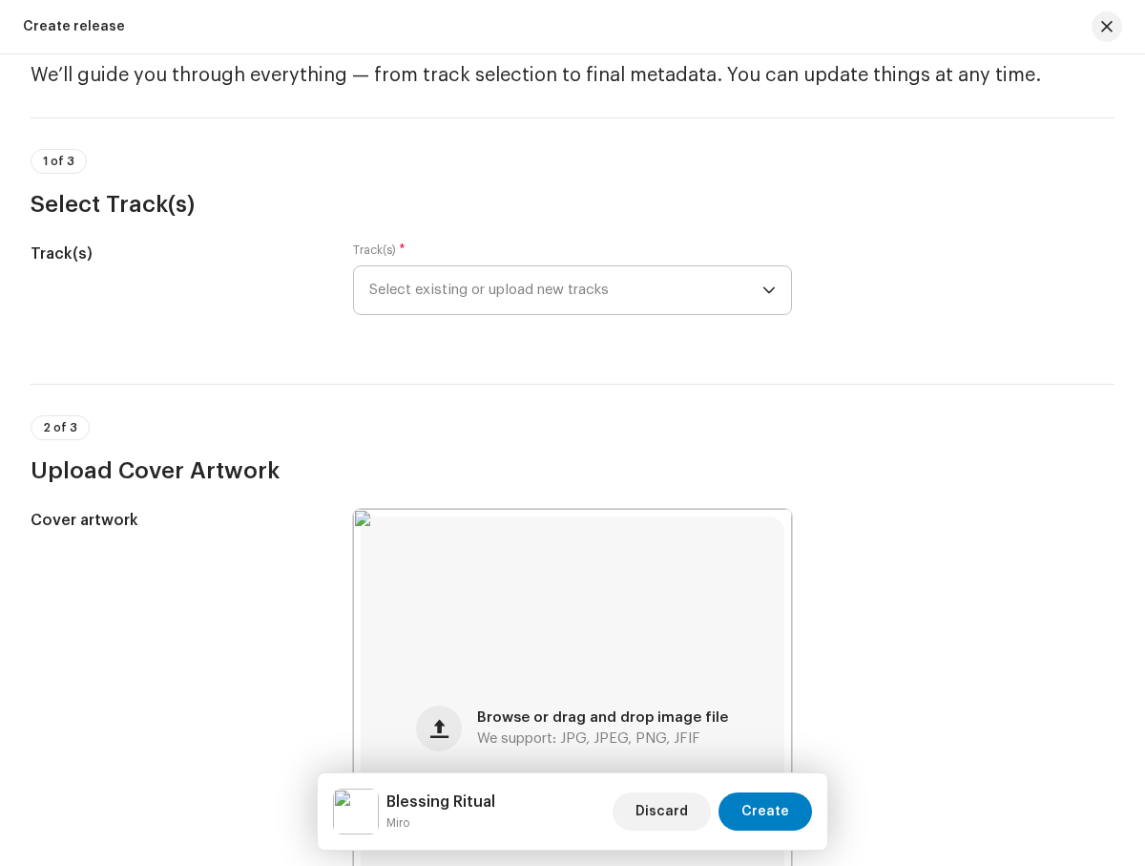
click at [562, 290] on span "Select existing or upload new tracks" at bounding box center [565, 290] width 392 height 48
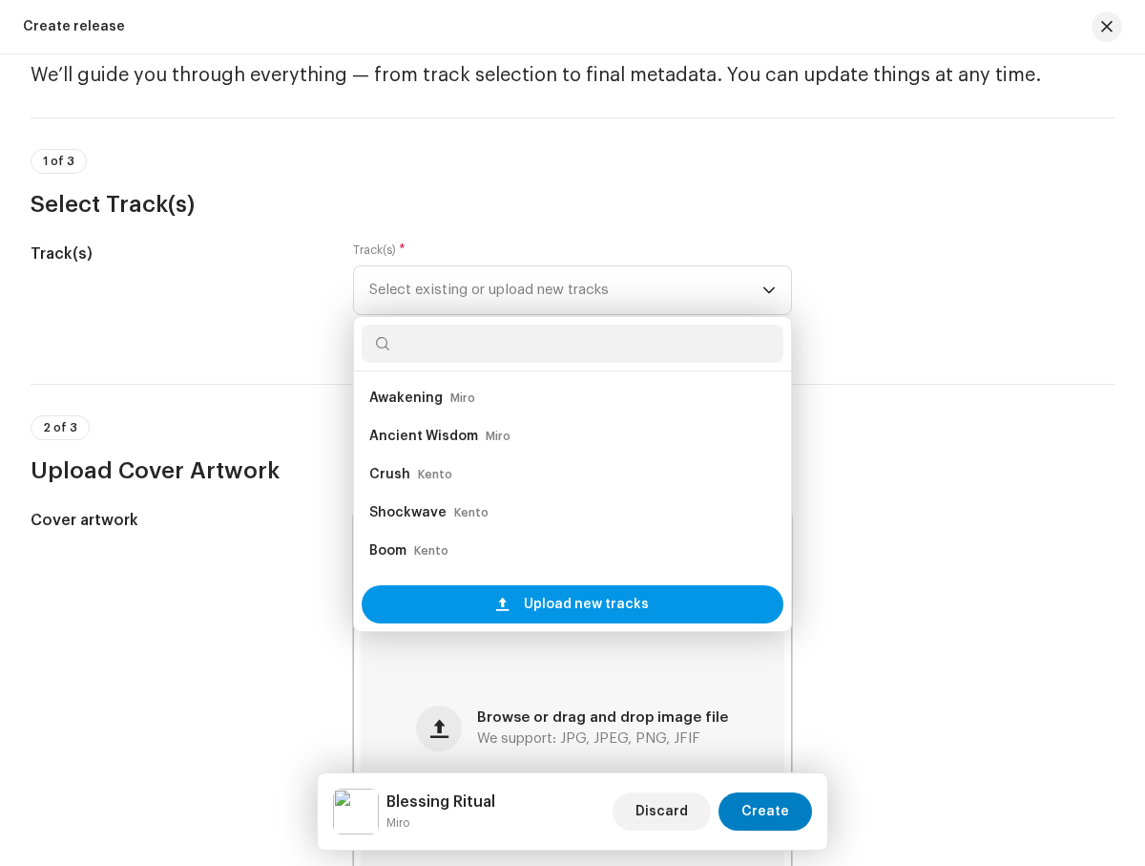
click at [569, 604] on span "Upload new tracks" at bounding box center [586, 604] width 125 height 38
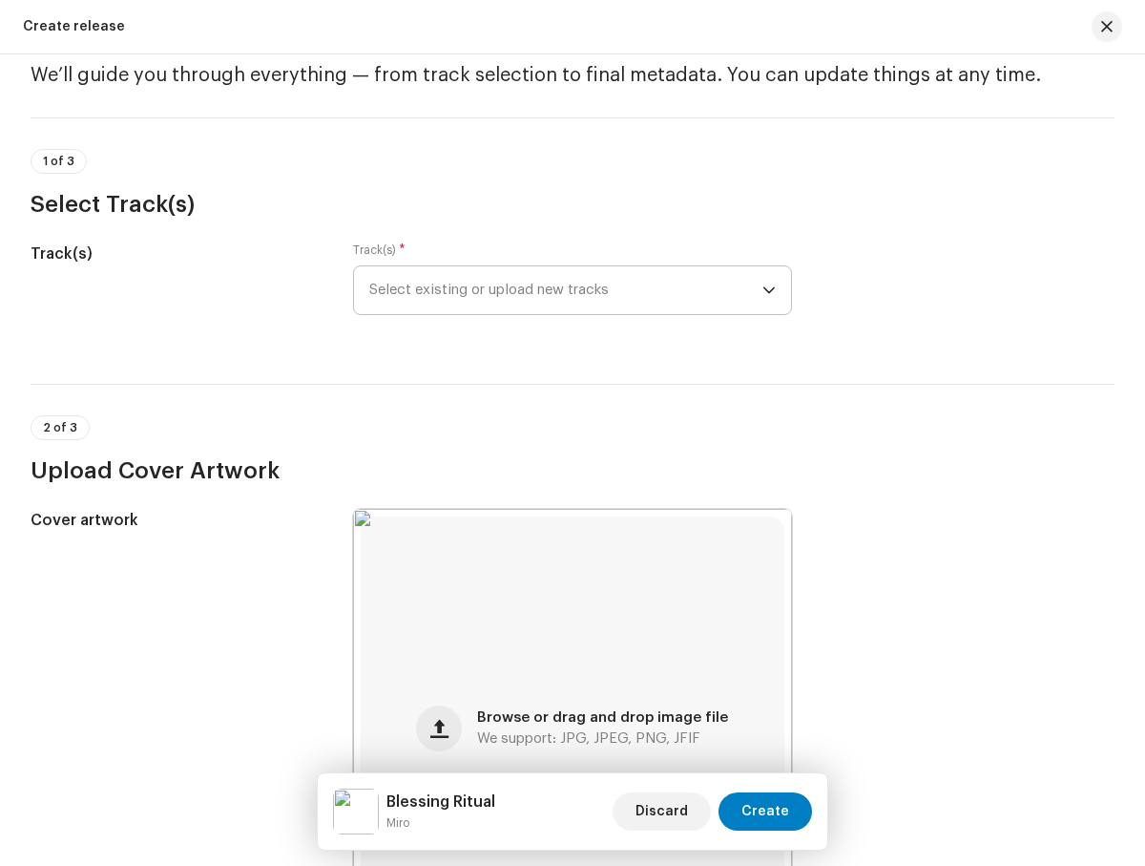
click at [562, 290] on span "Select existing or upload new tracks" at bounding box center [565, 290] width 392 height 48
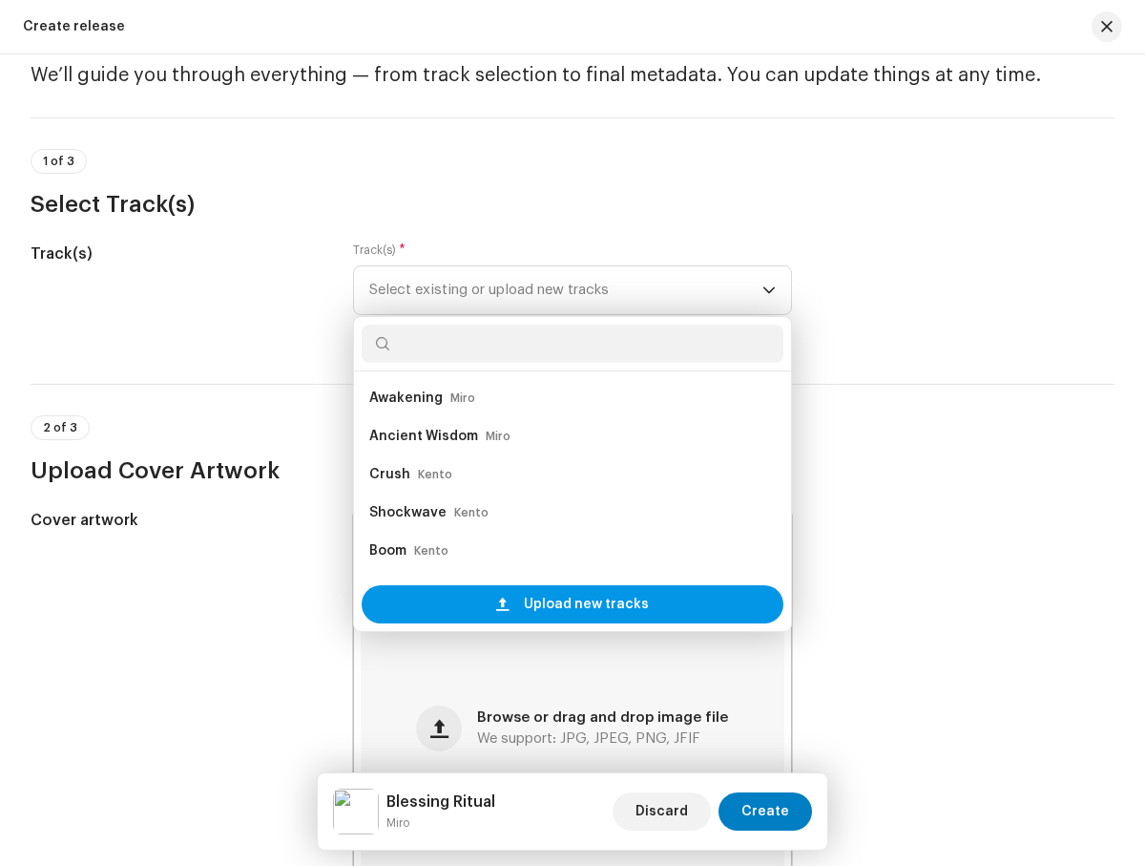
click at [569, 604] on span "Upload new tracks" at bounding box center [586, 604] width 125 height 38
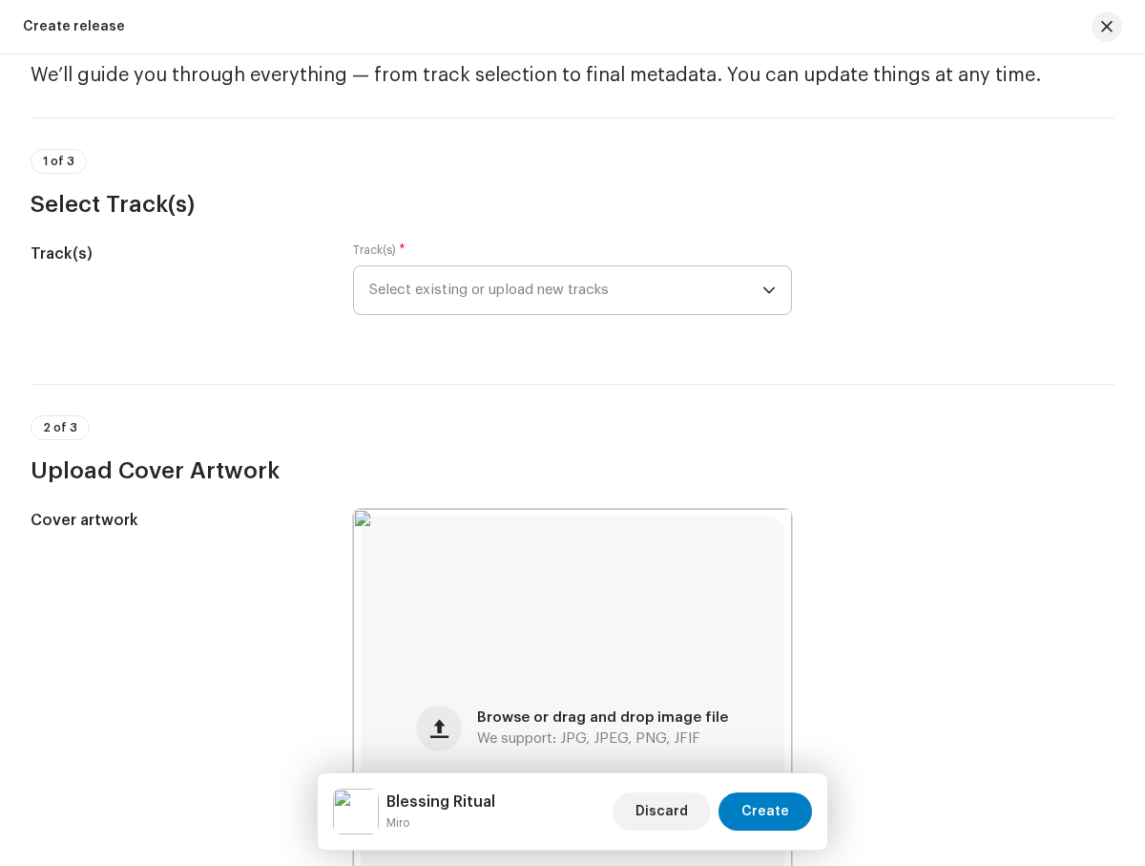
click at [562, 290] on span "Select existing or upload new tracks" at bounding box center [565, 290] width 392 height 48
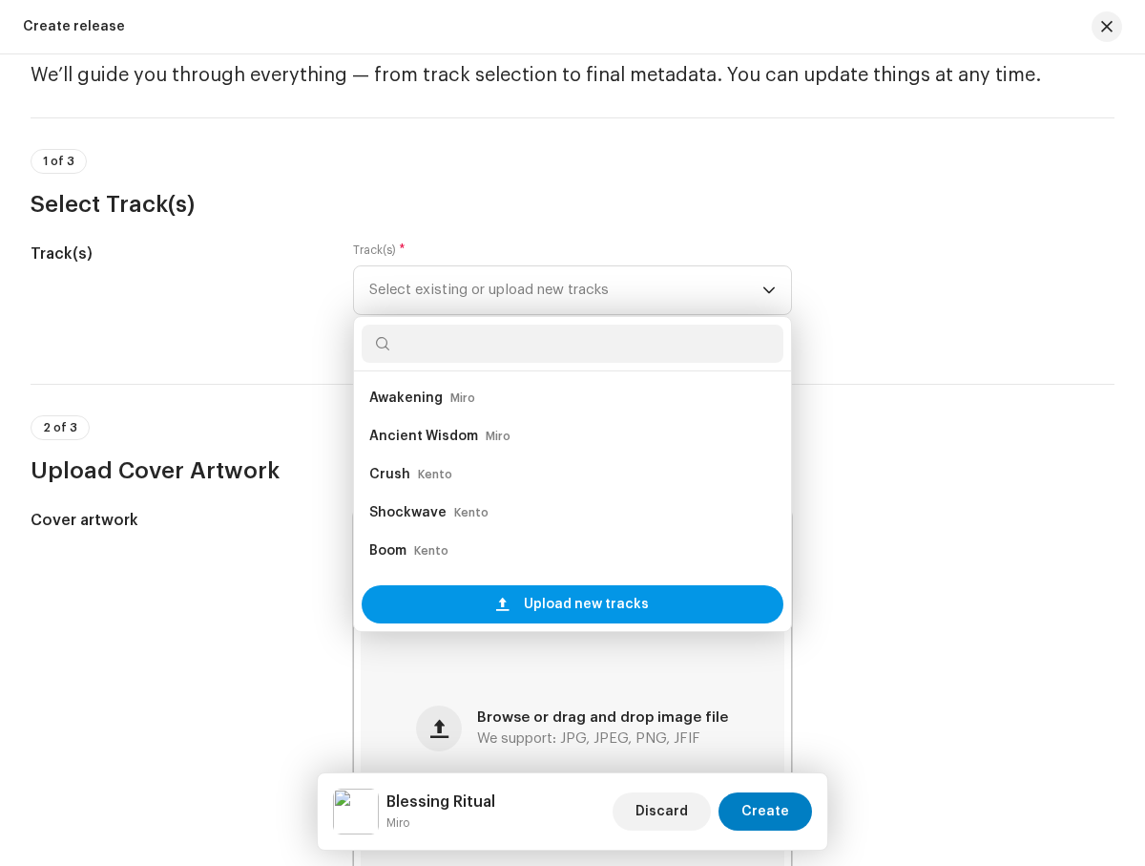
click at [569, 604] on span "Upload new tracks" at bounding box center [586, 604] width 125 height 38
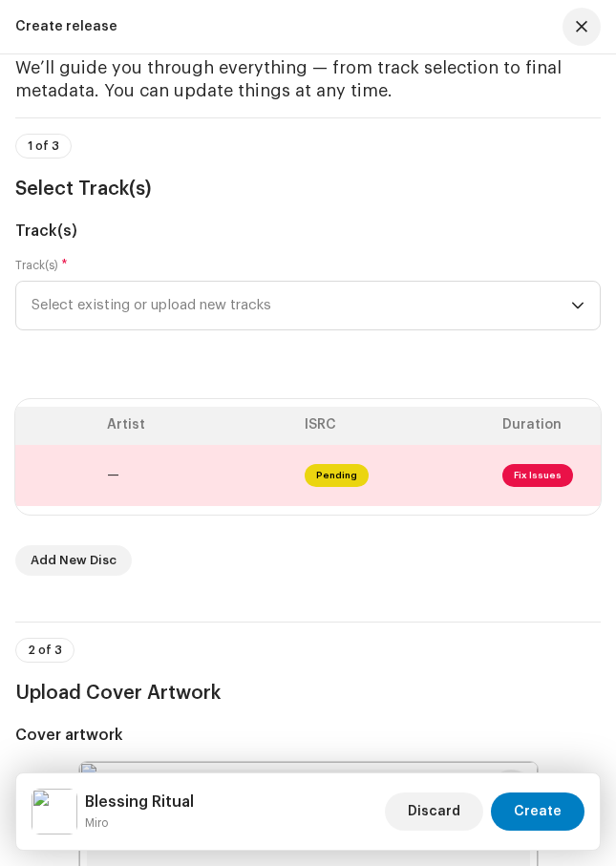
scroll to position [0, 587]
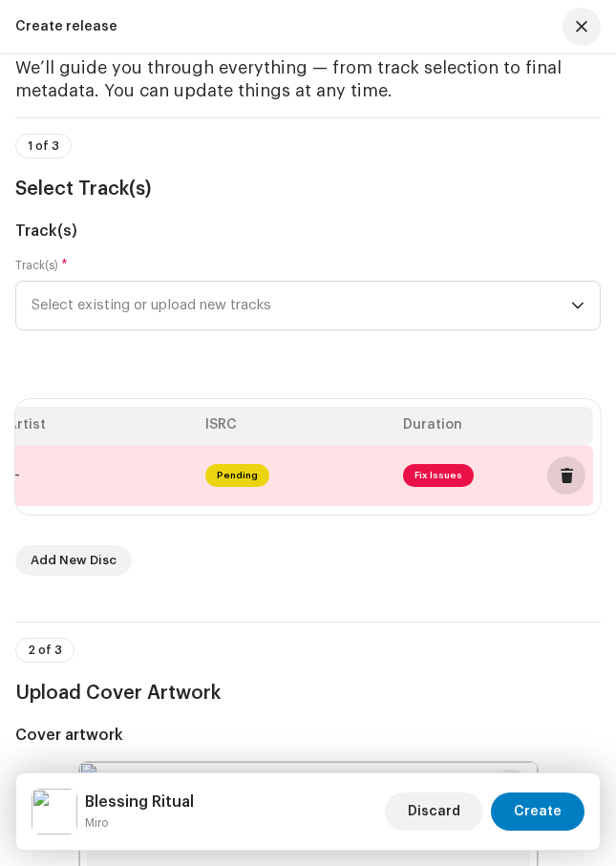
click at [566, 475] on span at bounding box center [566, 475] width 14 height 15
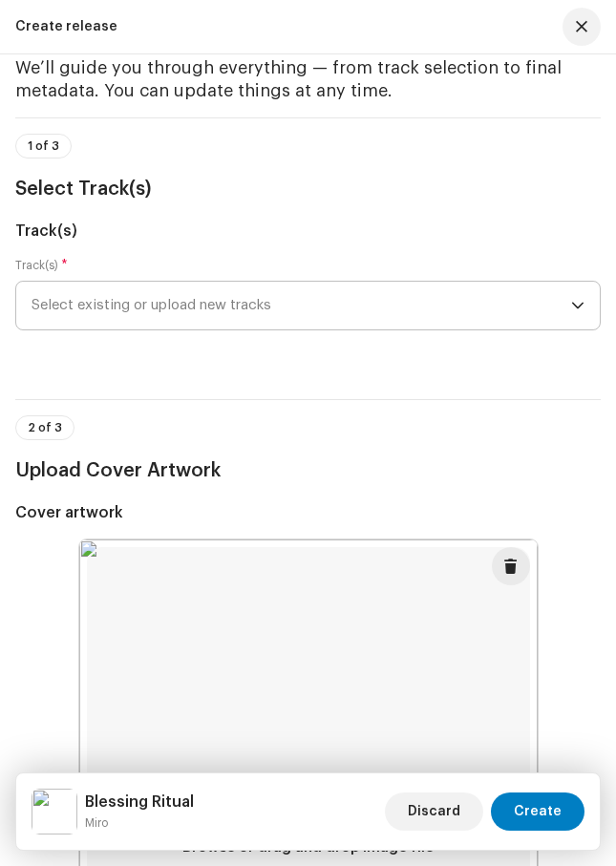
click at [301, 305] on span "Select existing or upload new tracks" at bounding box center [300, 306] width 539 height 48
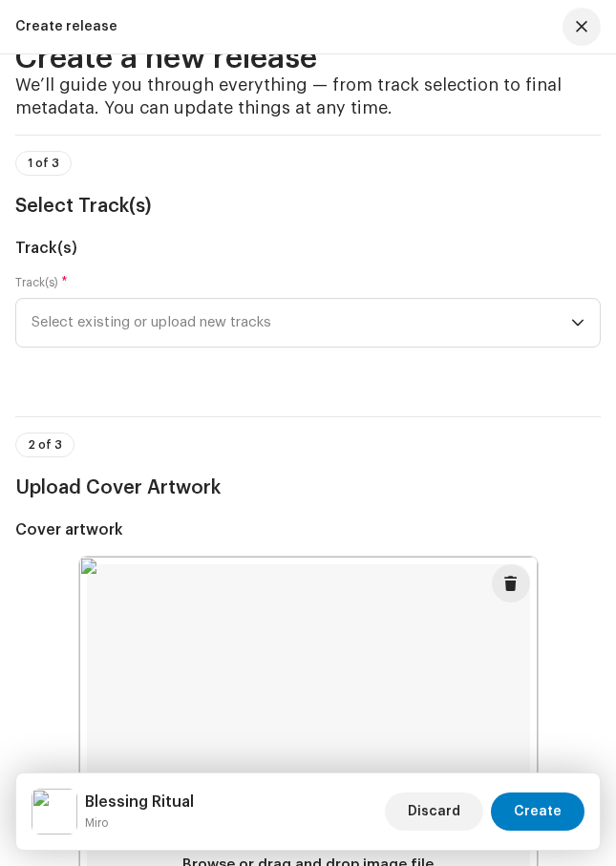
scroll to position [0, 0]
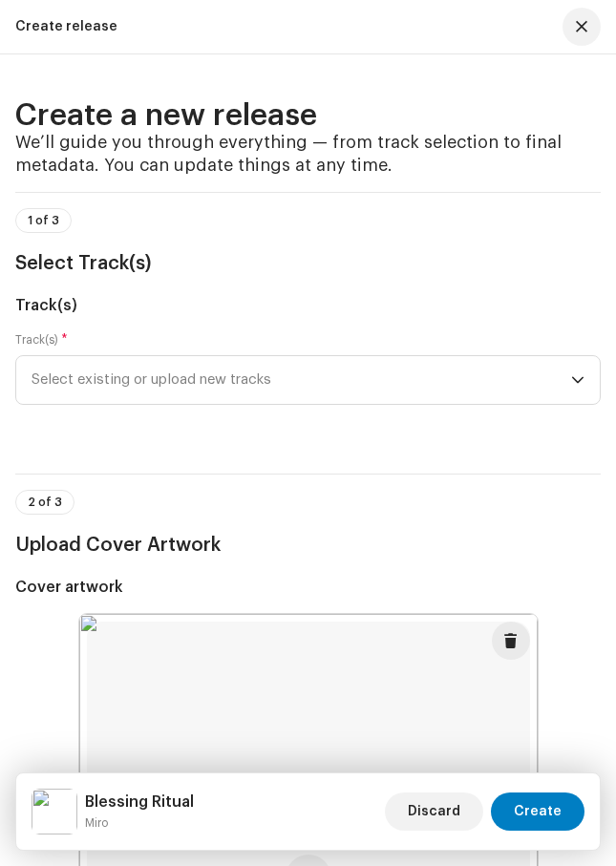
radio input "true"
click at [539, 811] on span "Create" at bounding box center [537, 811] width 48 height 38
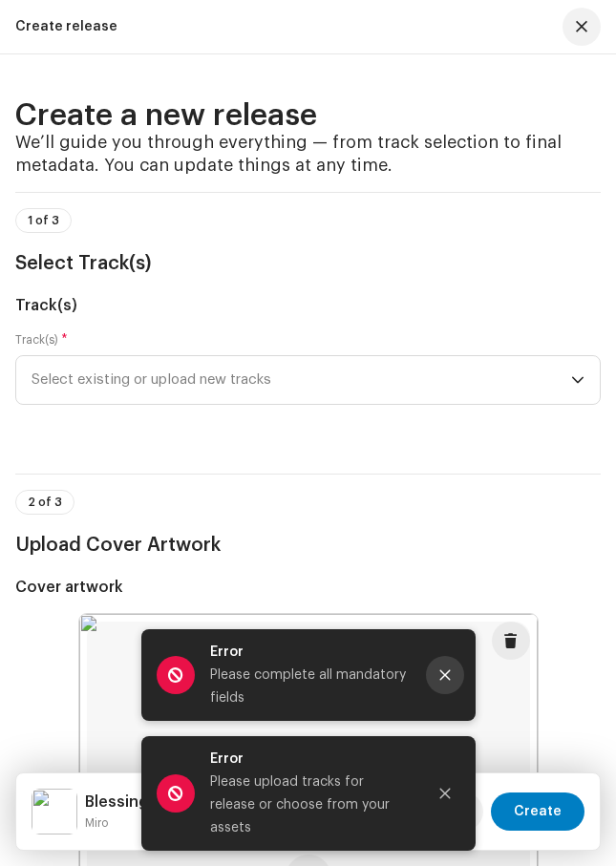
click at [444, 680] on icon "Close" at bounding box center [444, 675] width 10 height 10
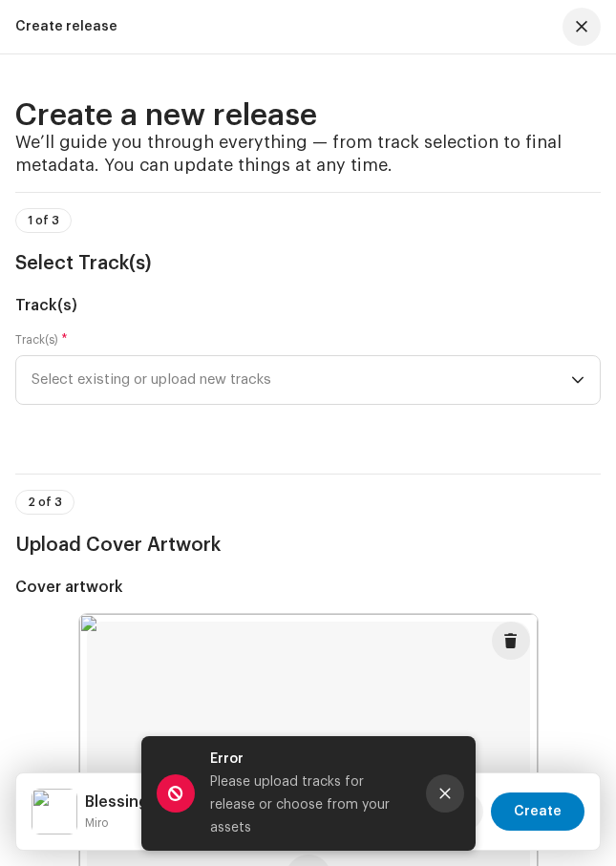
click at [444, 799] on icon "Close" at bounding box center [444, 793] width 10 height 10
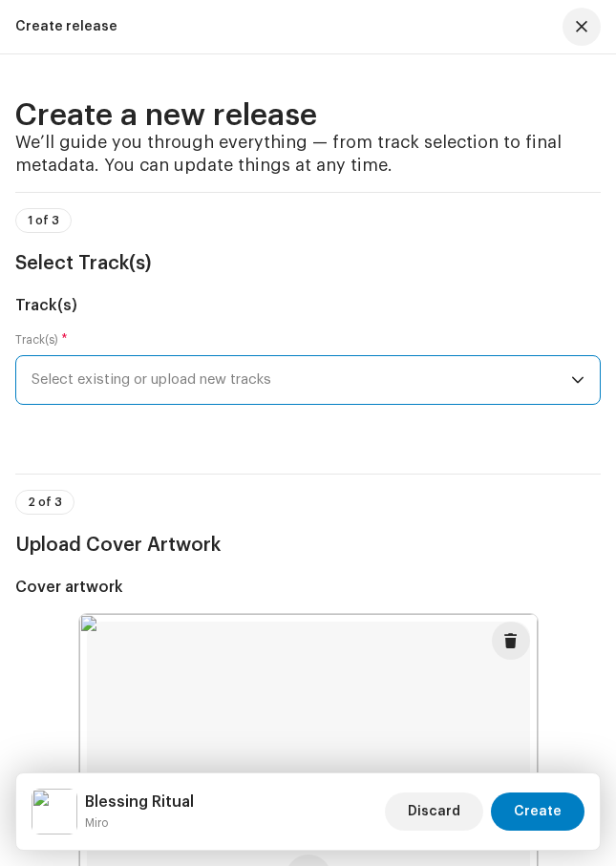
click at [400, 382] on span "Select existing or upload new tracks" at bounding box center [300, 380] width 539 height 48
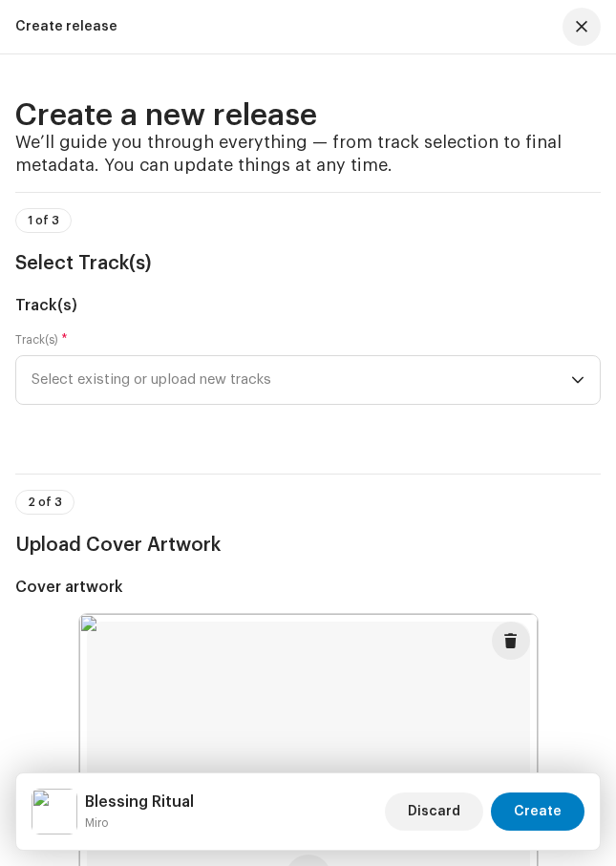
radio input "true"
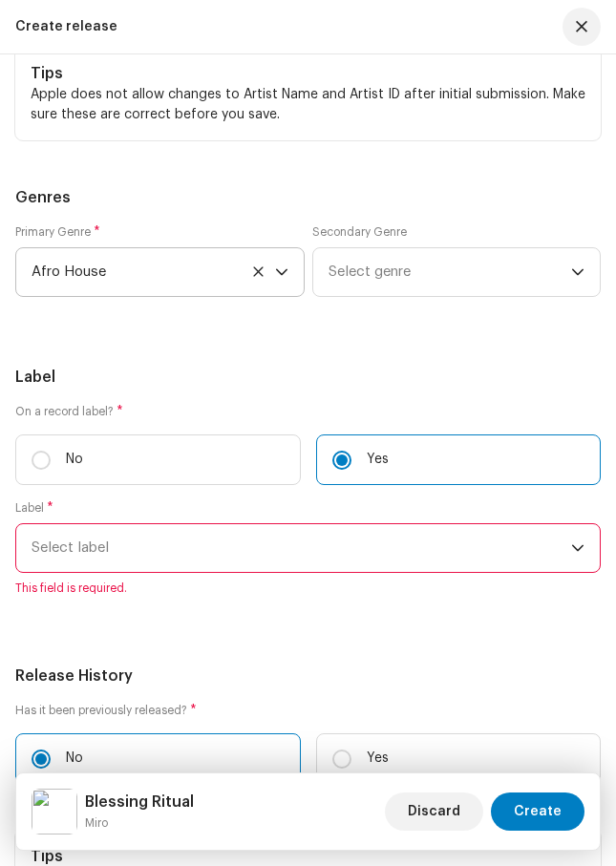
click at [301, 548] on span "Select label" at bounding box center [300, 548] width 539 height 48
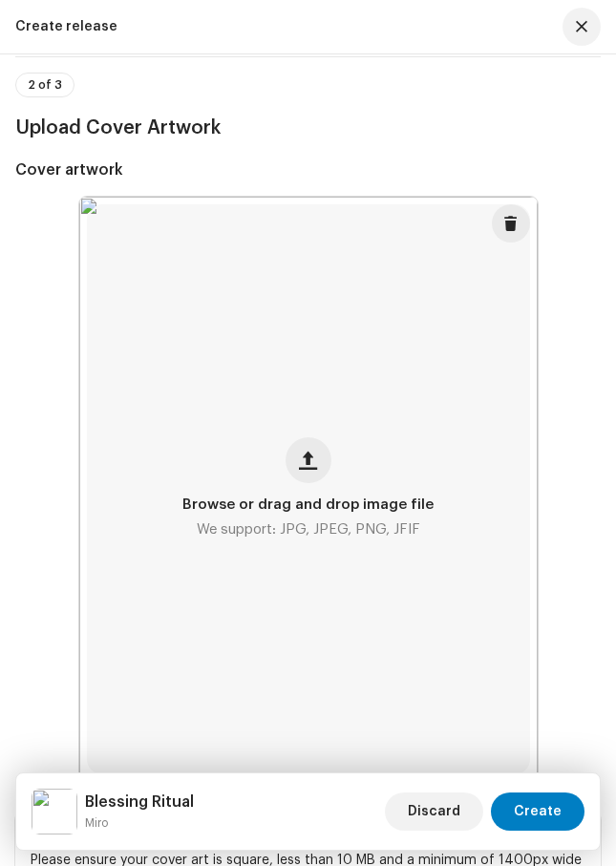
scroll to position [0, 0]
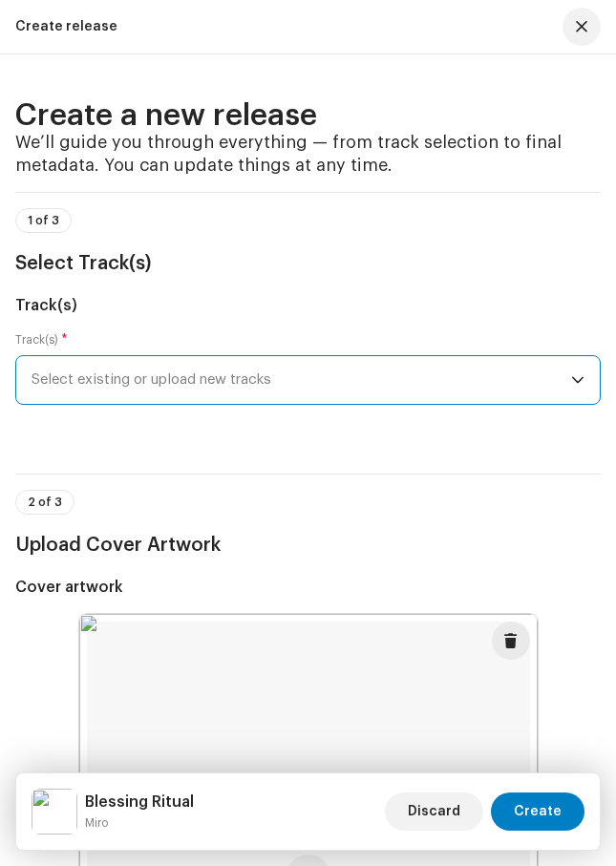
click at [289, 381] on span "Select existing or upload new tracks" at bounding box center [300, 380] width 539 height 48
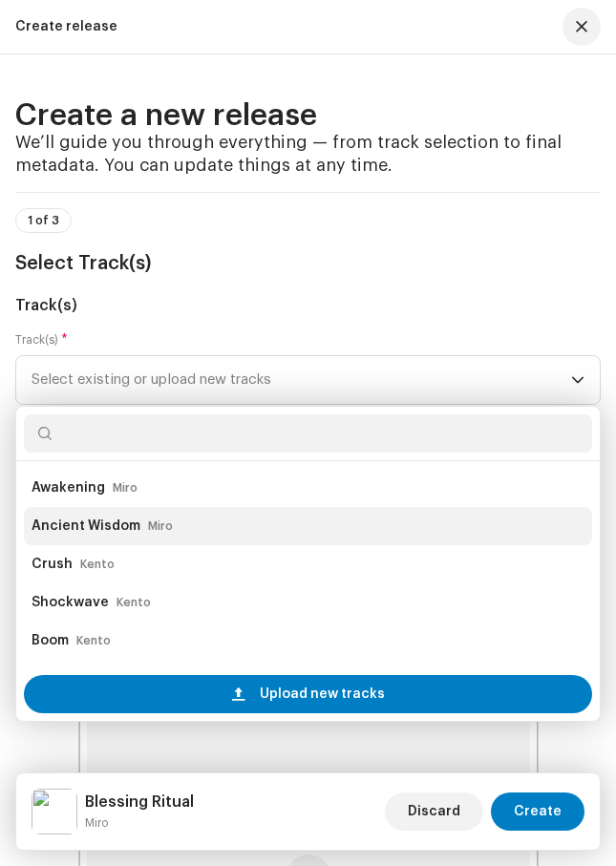
click at [162, 521] on small "Miro" at bounding box center [160, 525] width 25 height 19
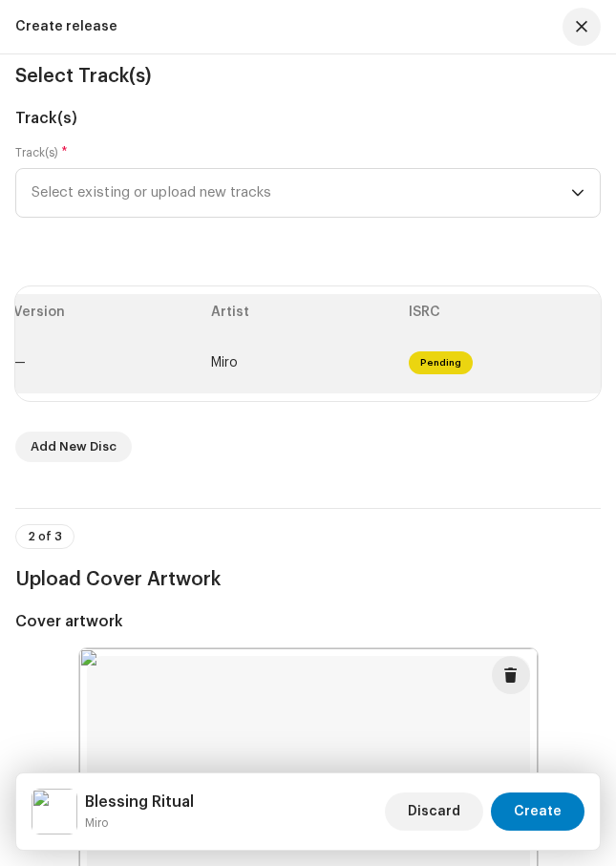
scroll to position [0, 587]
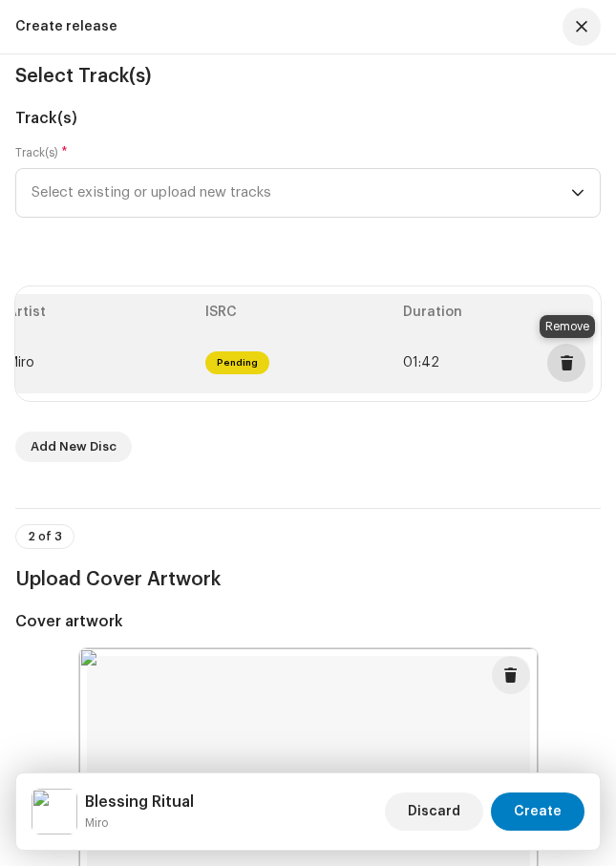
click at [559, 358] on span at bounding box center [566, 362] width 14 height 15
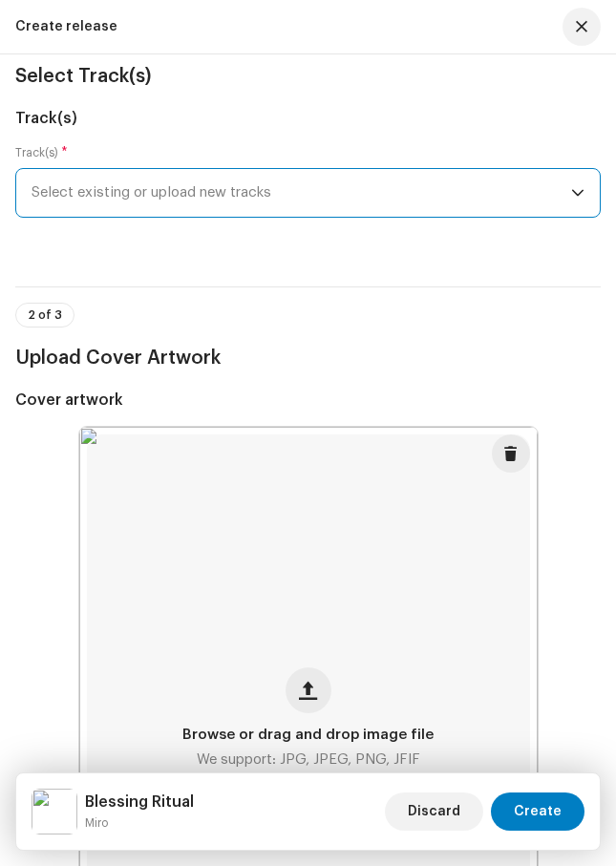
click at [324, 198] on span "Select existing or upload new tracks" at bounding box center [300, 193] width 539 height 48
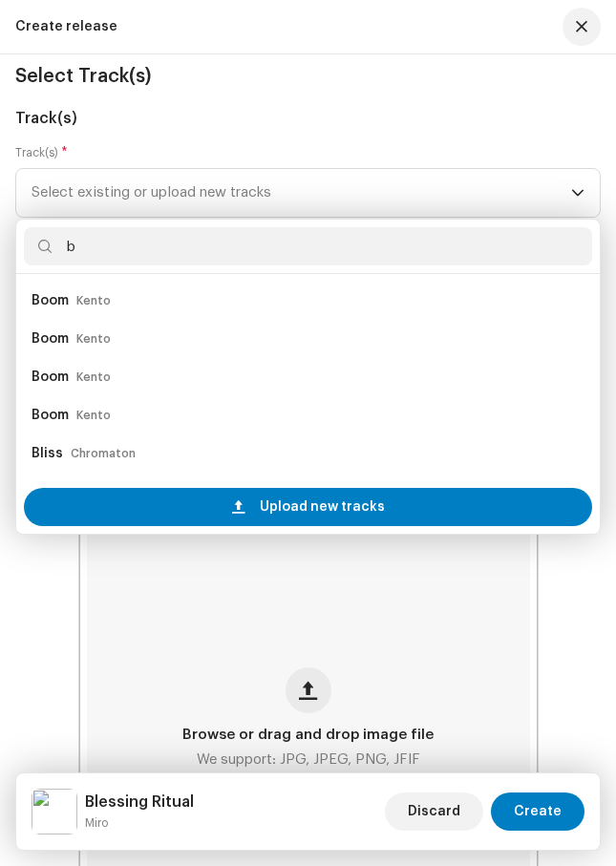
type input "b"
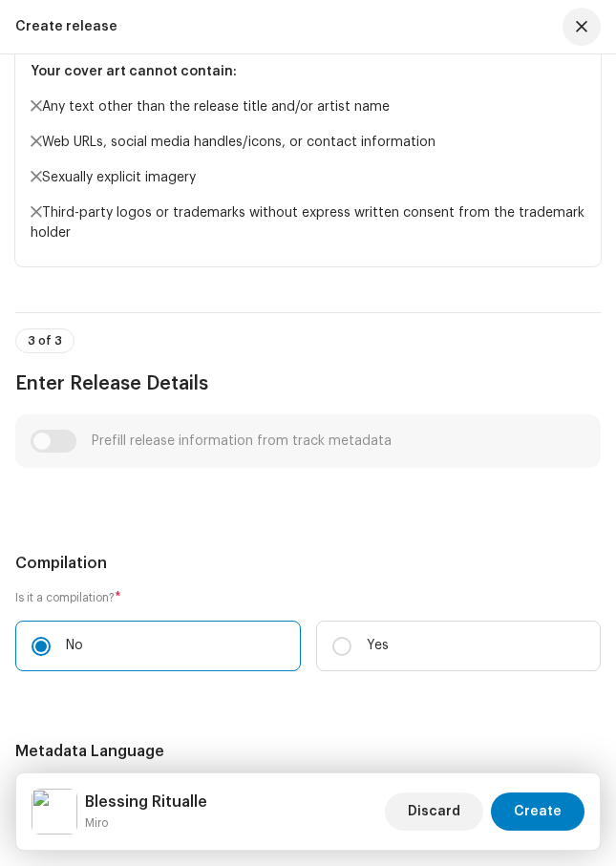
scroll to position [0, 0]
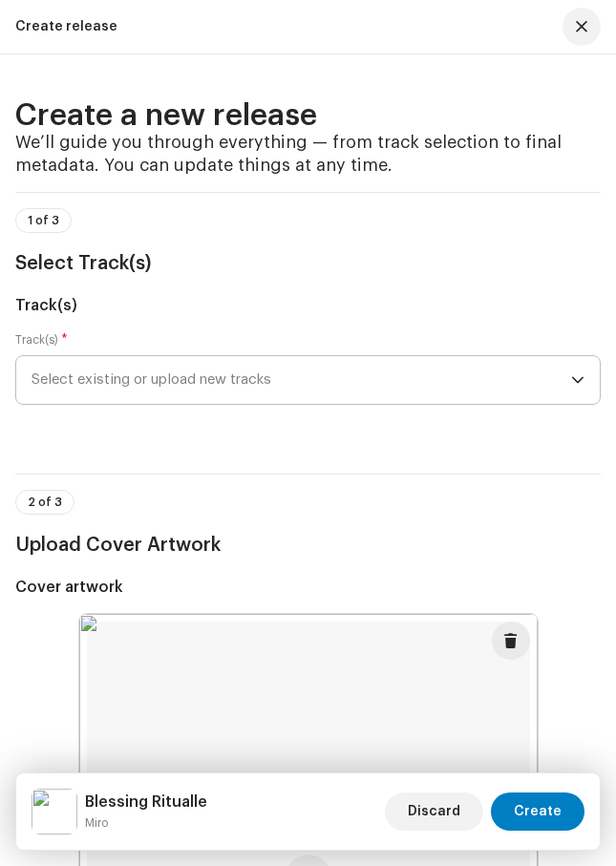
click at [237, 378] on span "Select existing or upload new tracks" at bounding box center [300, 380] width 539 height 48
type input "Blessing Ritual"
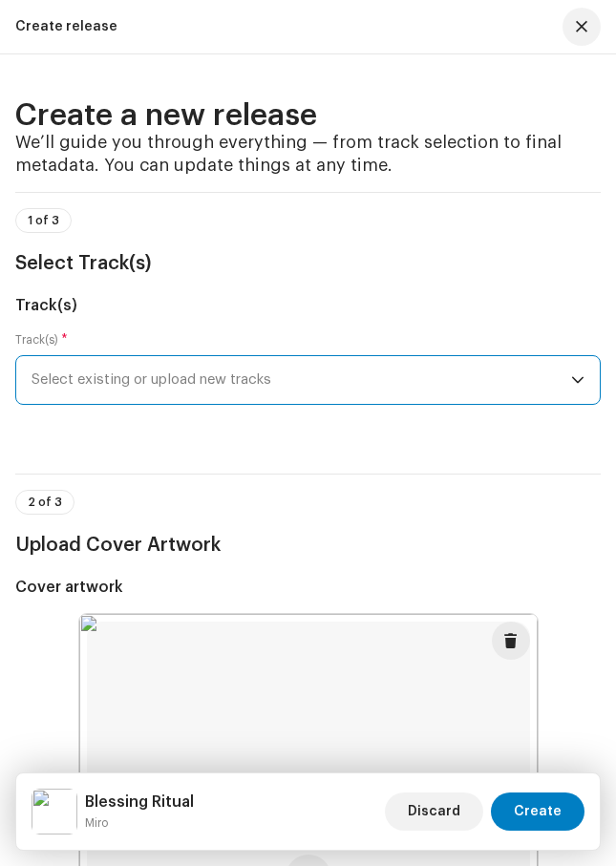
click at [241, 387] on span "Select existing or upload new tracks" at bounding box center [300, 380] width 539 height 48
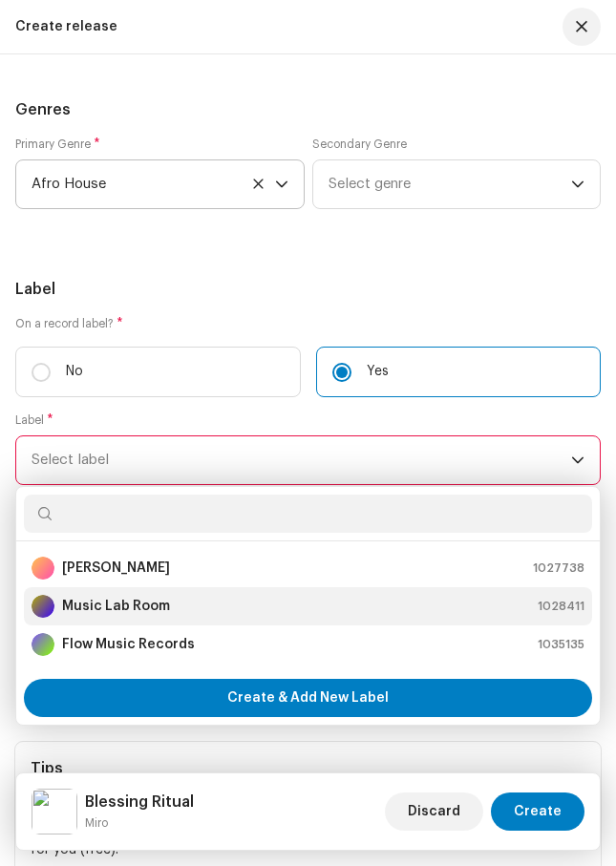
click at [90, 609] on strong "Music Lab Room" at bounding box center [116, 605] width 108 height 19
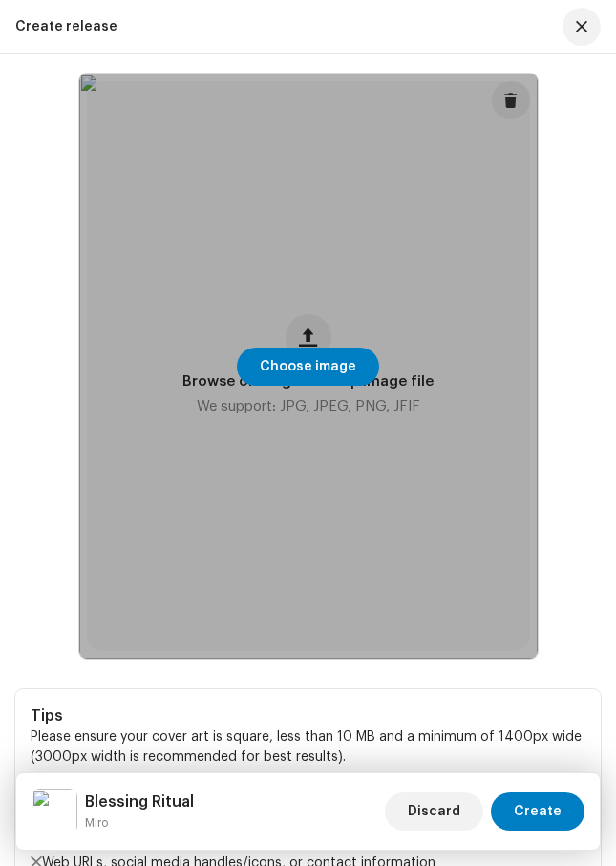
scroll to position [0, 0]
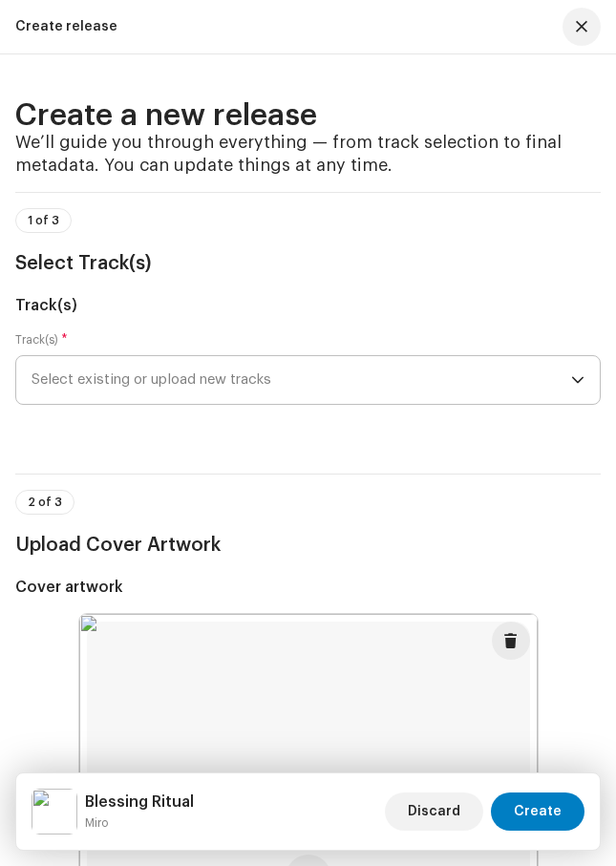
click at [328, 382] on span "Select existing or upload new tracks" at bounding box center [300, 380] width 539 height 48
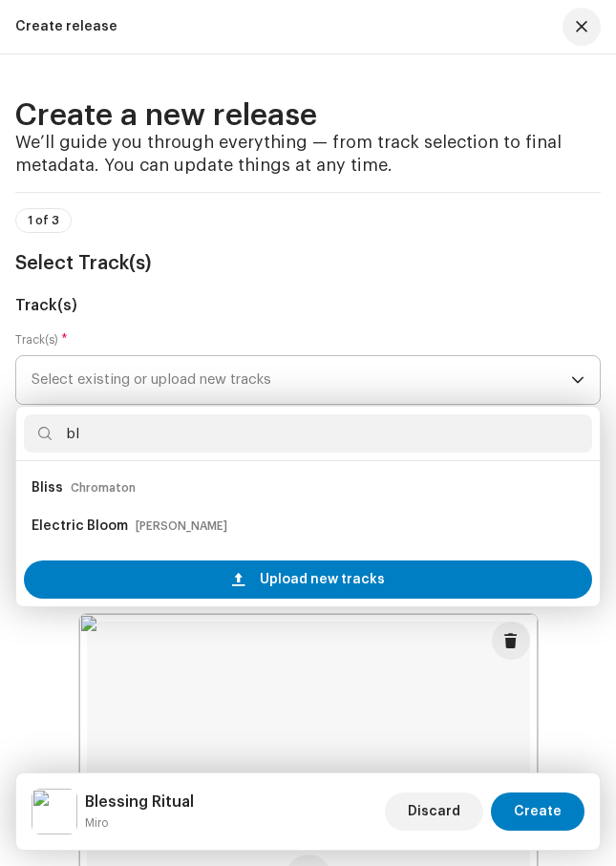
type input "b"
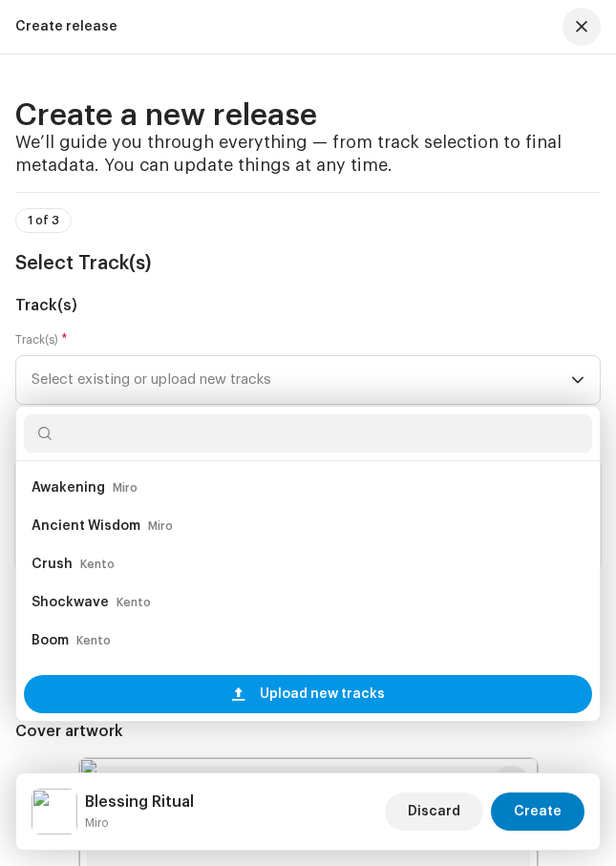
click at [349, 686] on span "Upload new tracks" at bounding box center [322, 694] width 125 height 38
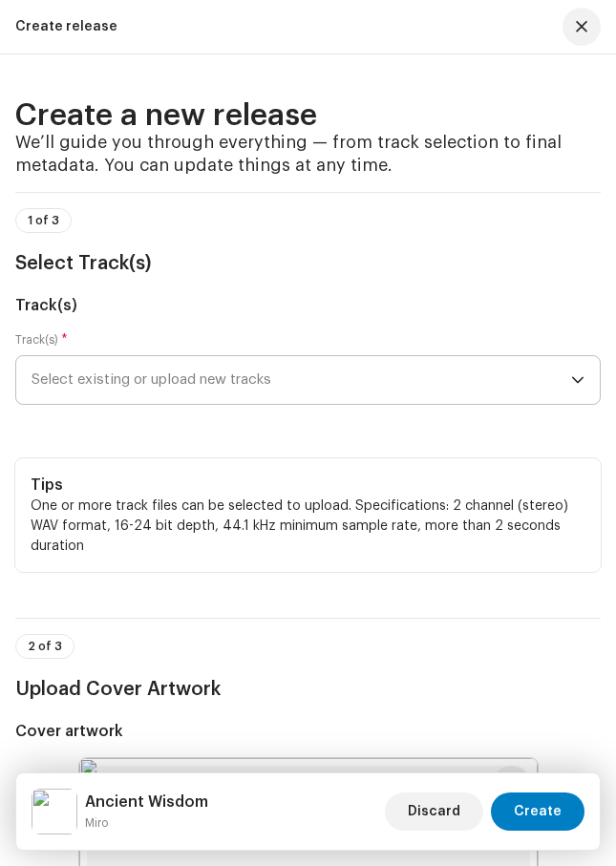
click at [437, 386] on span "Select existing or upload new tracks" at bounding box center [300, 380] width 539 height 48
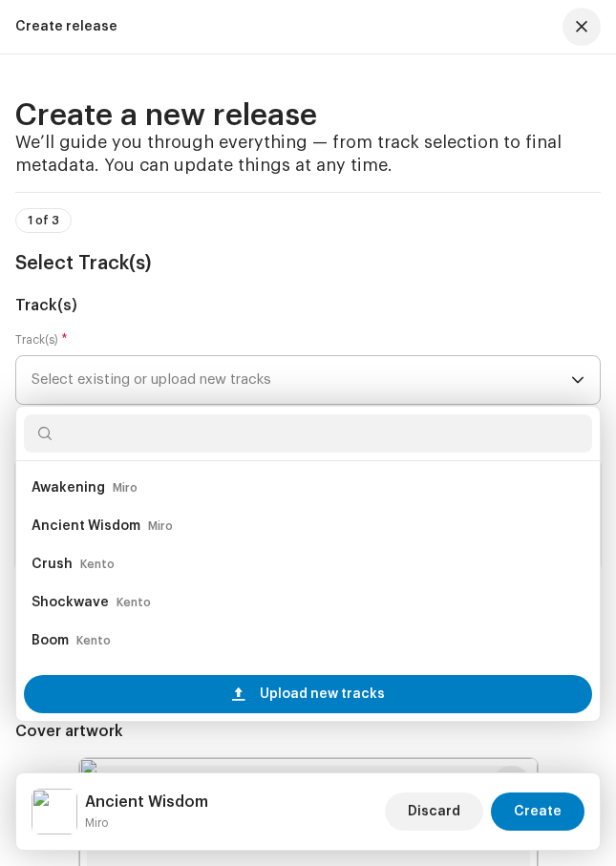
click at [437, 386] on span "Select existing or upload new tracks" at bounding box center [300, 380] width 539 height 48
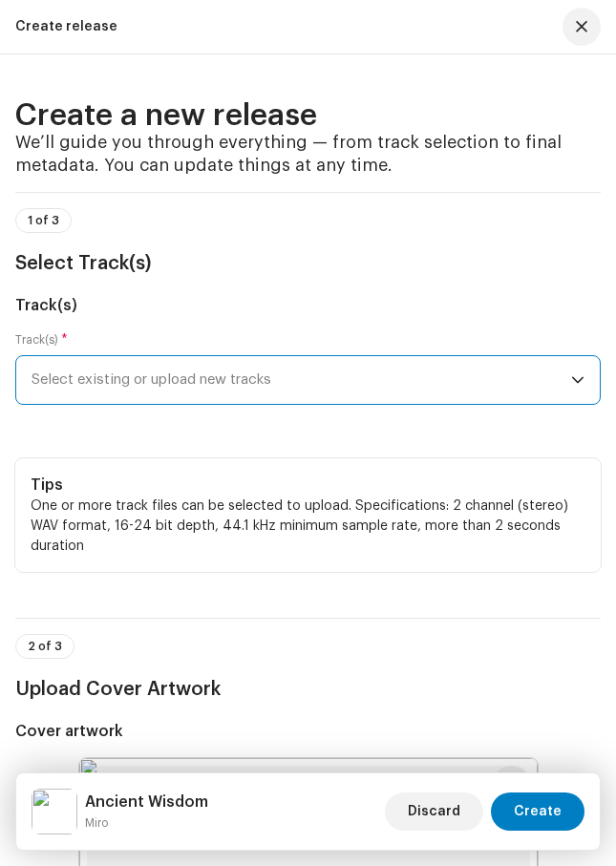
click at [437, 386] on span "Select existing or upload new tracks" at bounding box center [300, 380] width 539 height 48
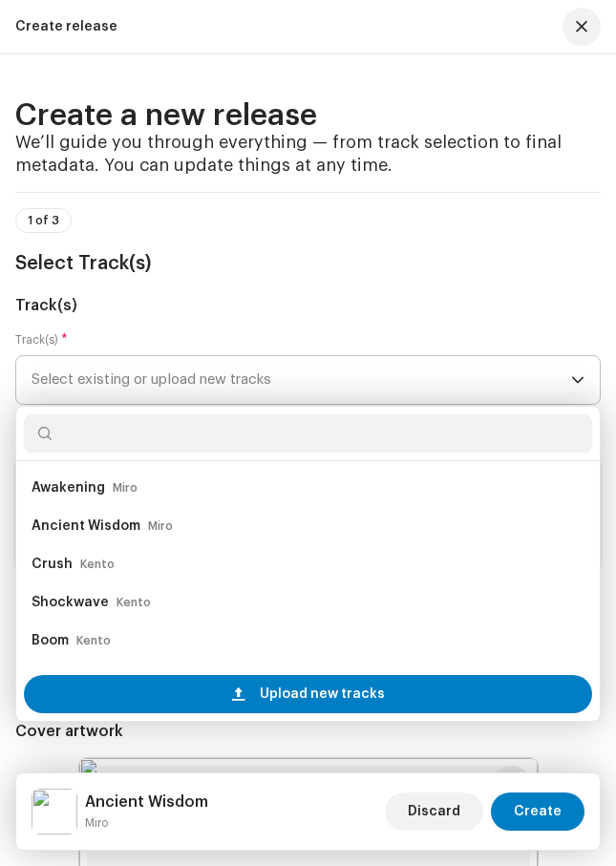
click at [301, 380] on span "Select existing or upload new tracks" at bounding box center [300, 380] width 539 height 48
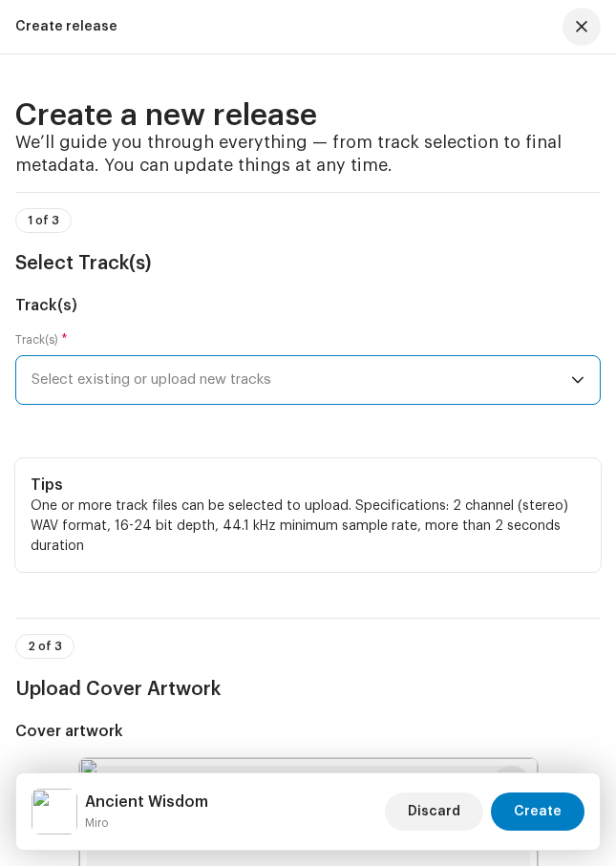
click at [577, 380] on icon "dropdown trigger" at bounding box center [577, 379] width 13 height 13
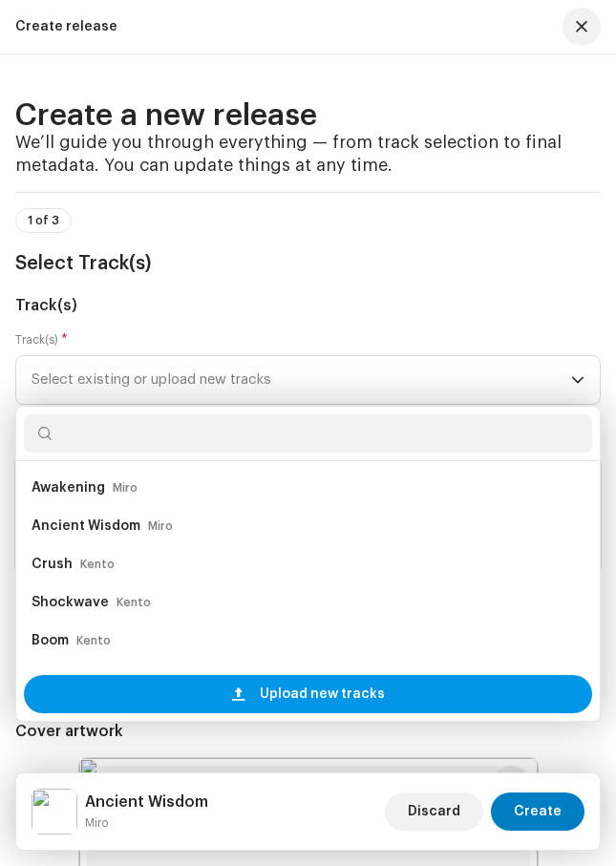
click at [307, 694] on span "Upload new tracks" at bounding box center [322, 694] width 125 height 38
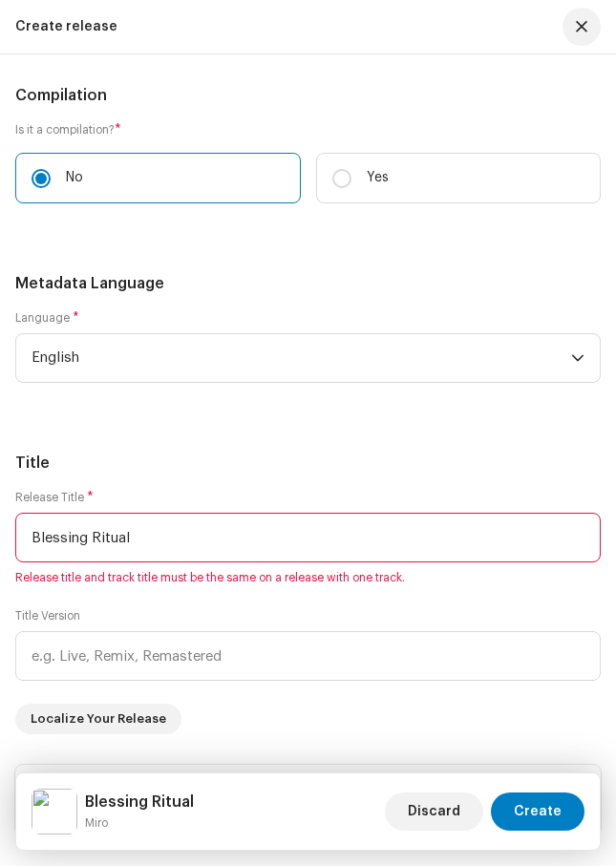
scroll to position [2028, 0]
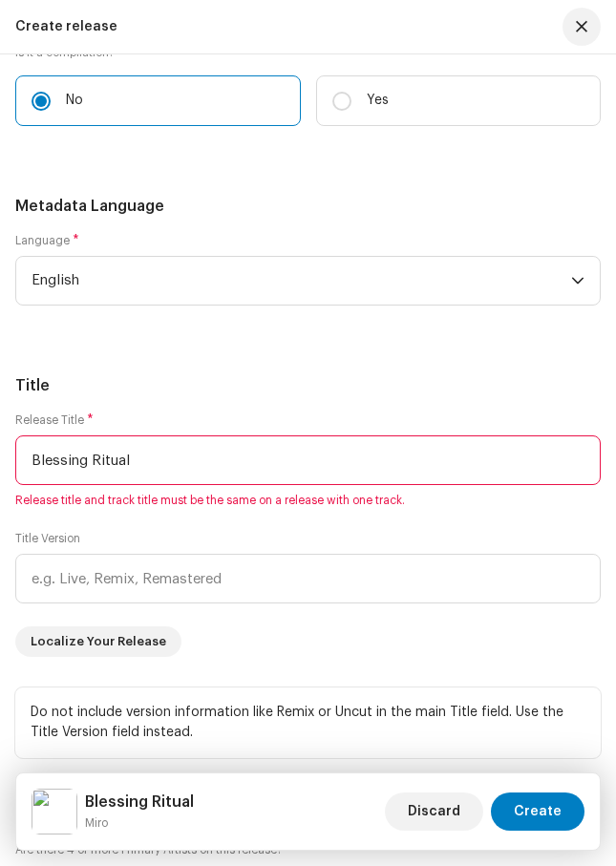
type input "Blessing Ritual"
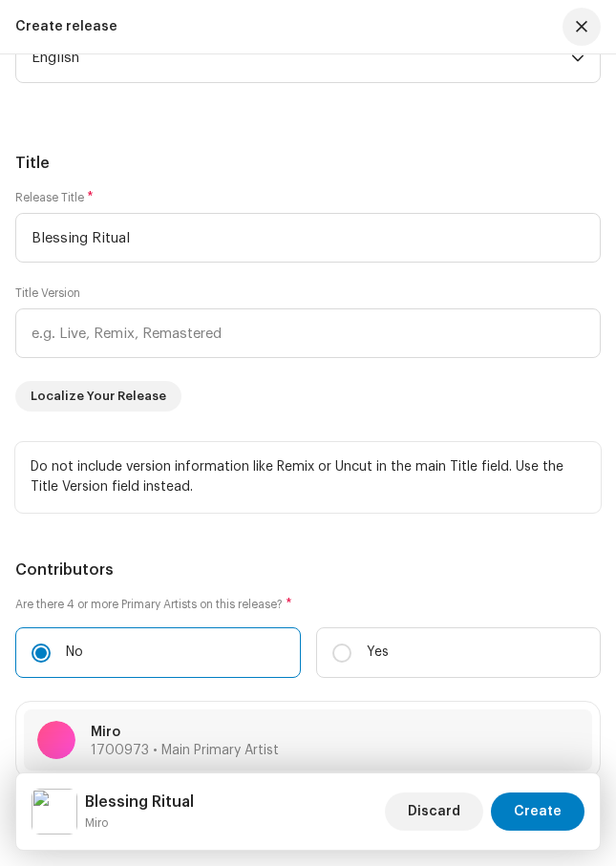
scroll to position [90, 0]
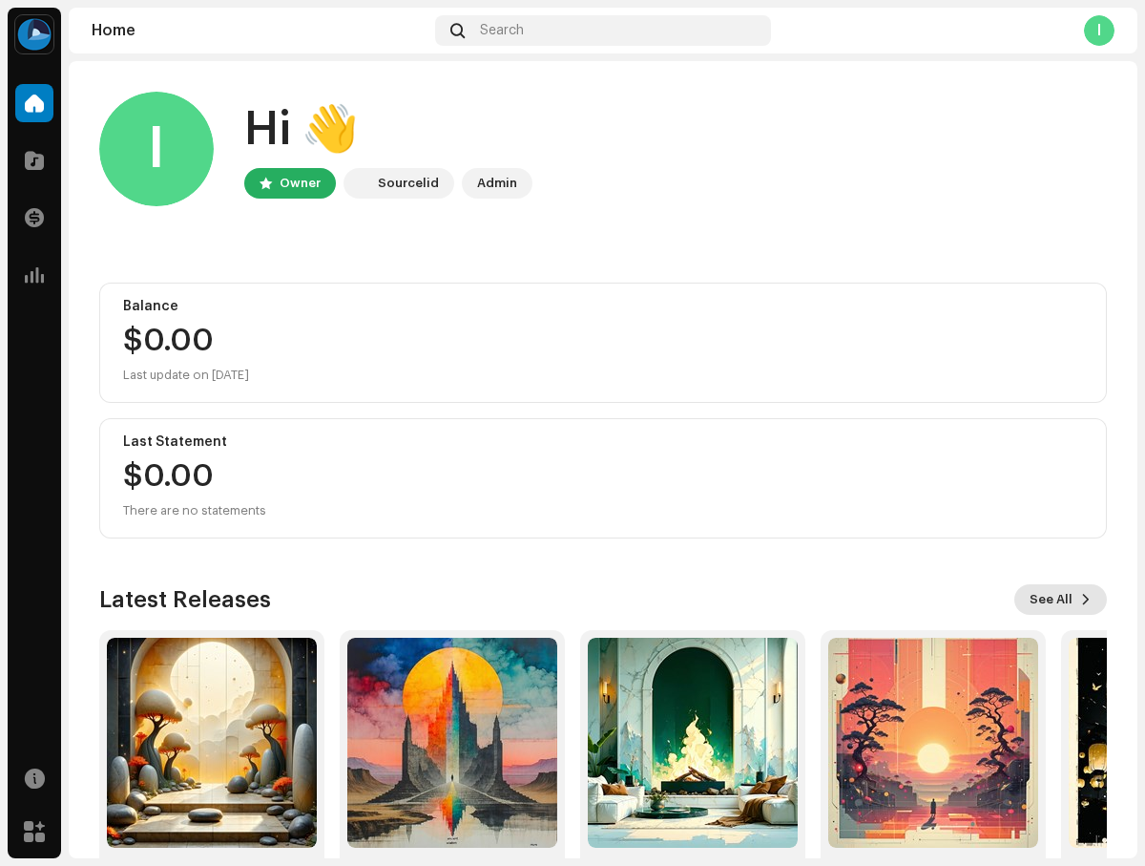
click at [1045, 601] on span "See All" at bounding box center [1051, 599] width 43 height 38
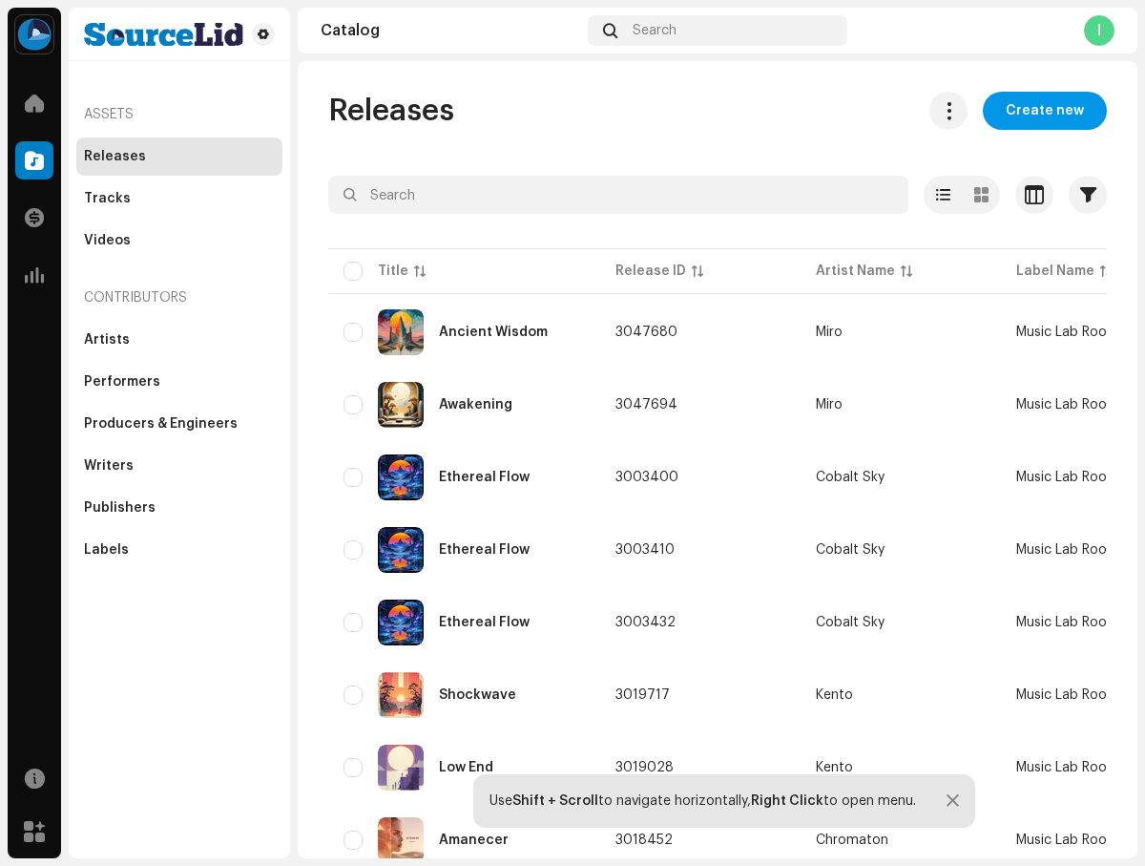
click at [1021, 113] on span "Create new" at bounding box center [1045, 111] width 78 height 38
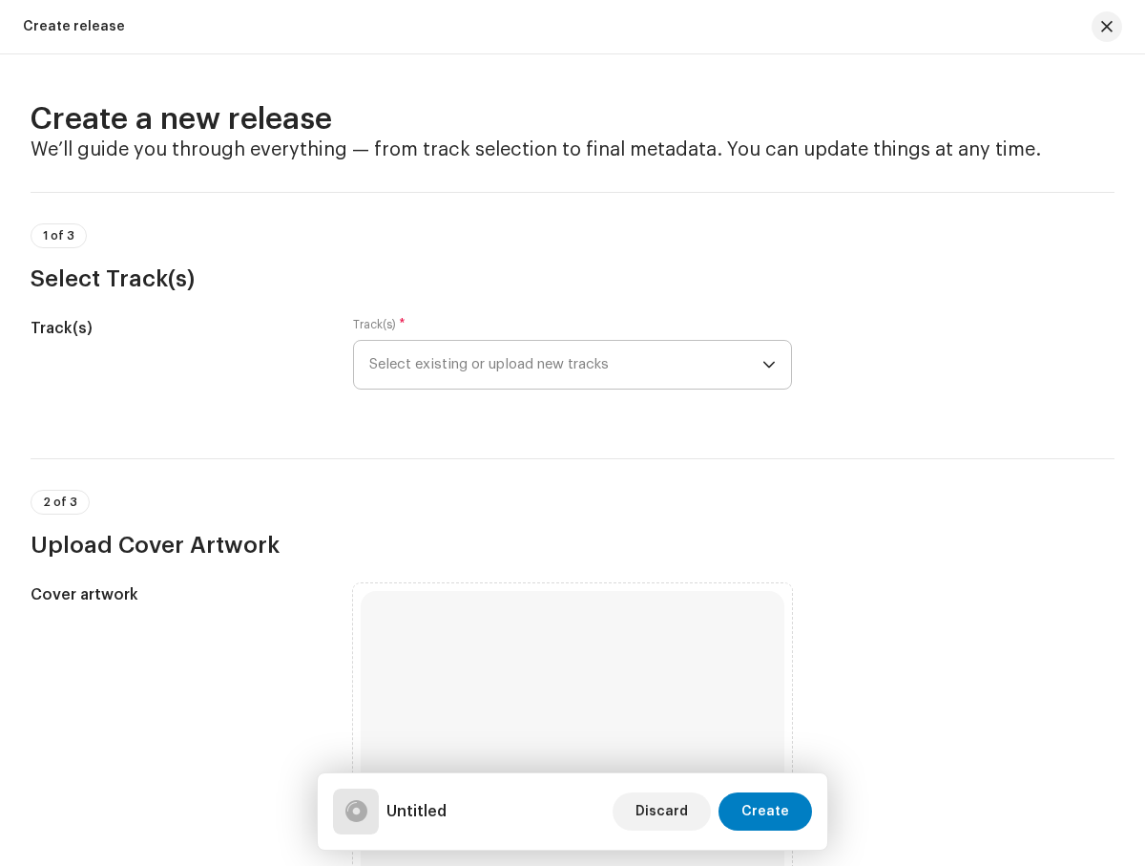
click at [599, 374] on span "Select existing or upload new tracks" at bounding box center [565, 365] width 392 height 48
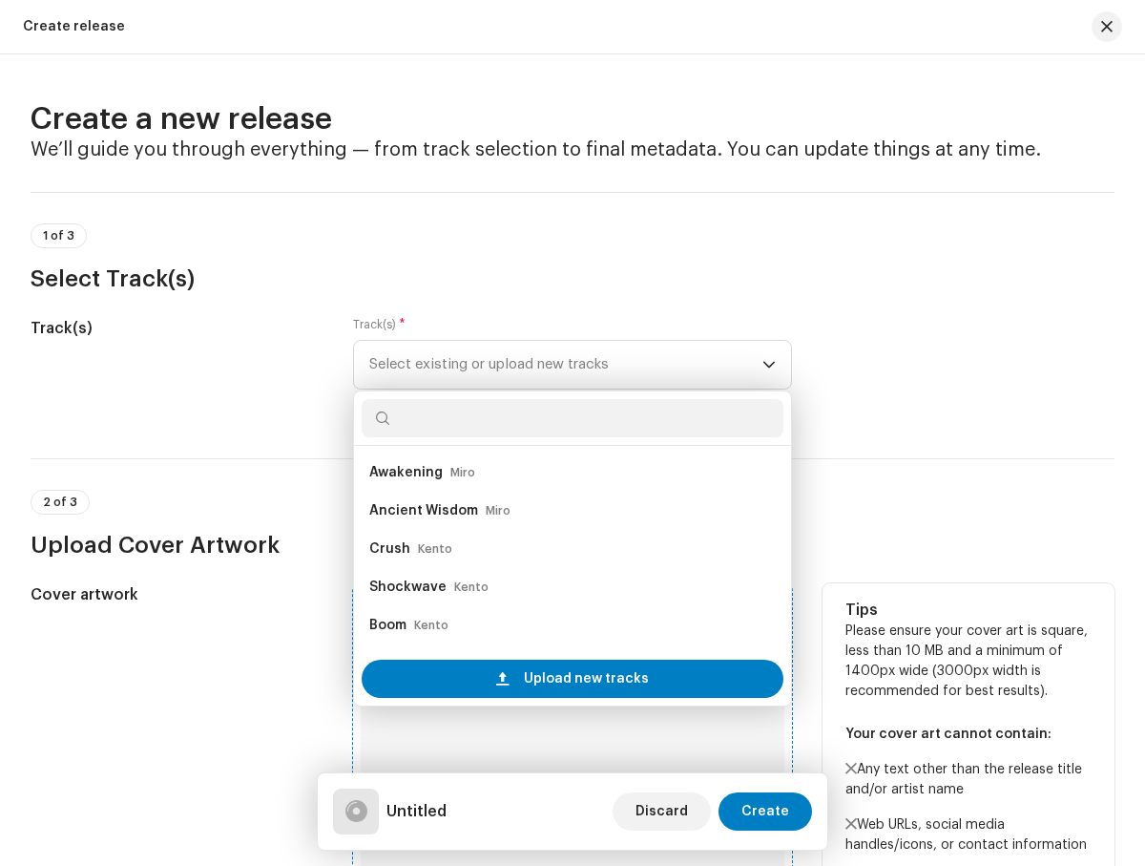
scroll to position [31, 0]
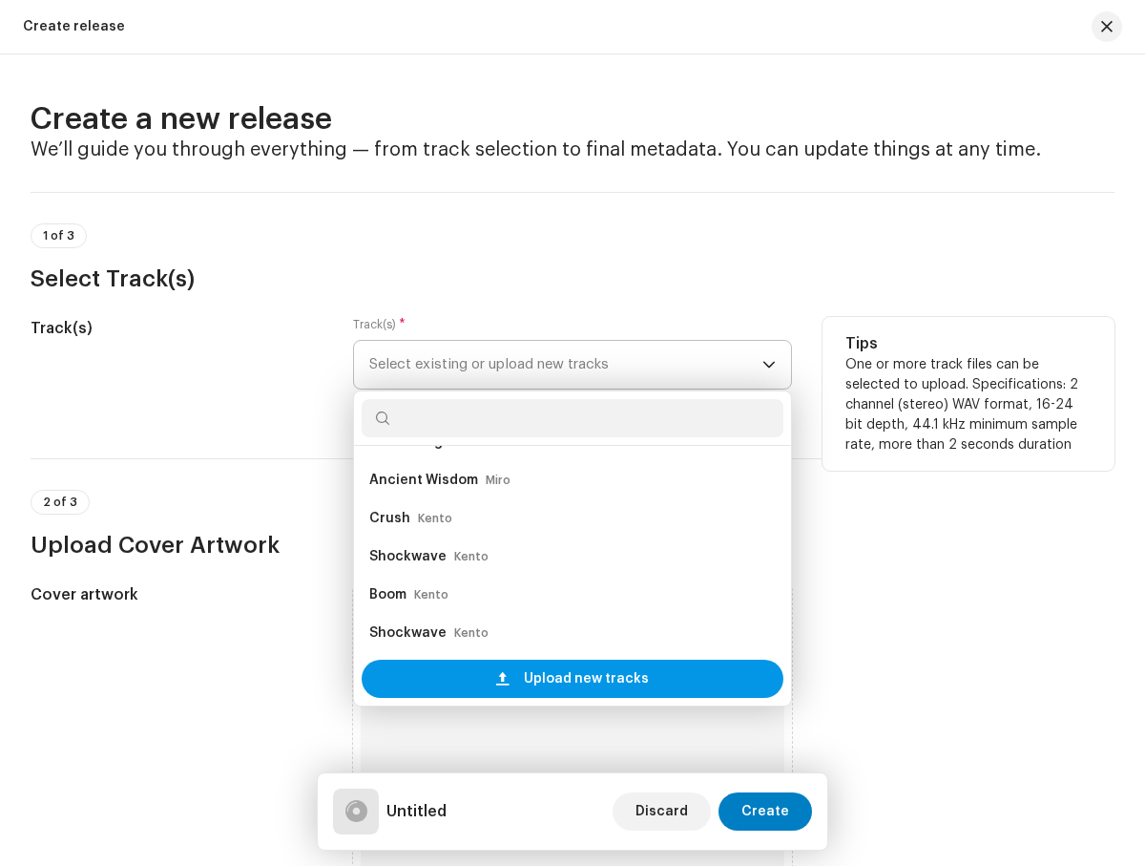
click at [534, 674] on span "Upload new tracks" at bounding box center [586, 678] width 125 height 38
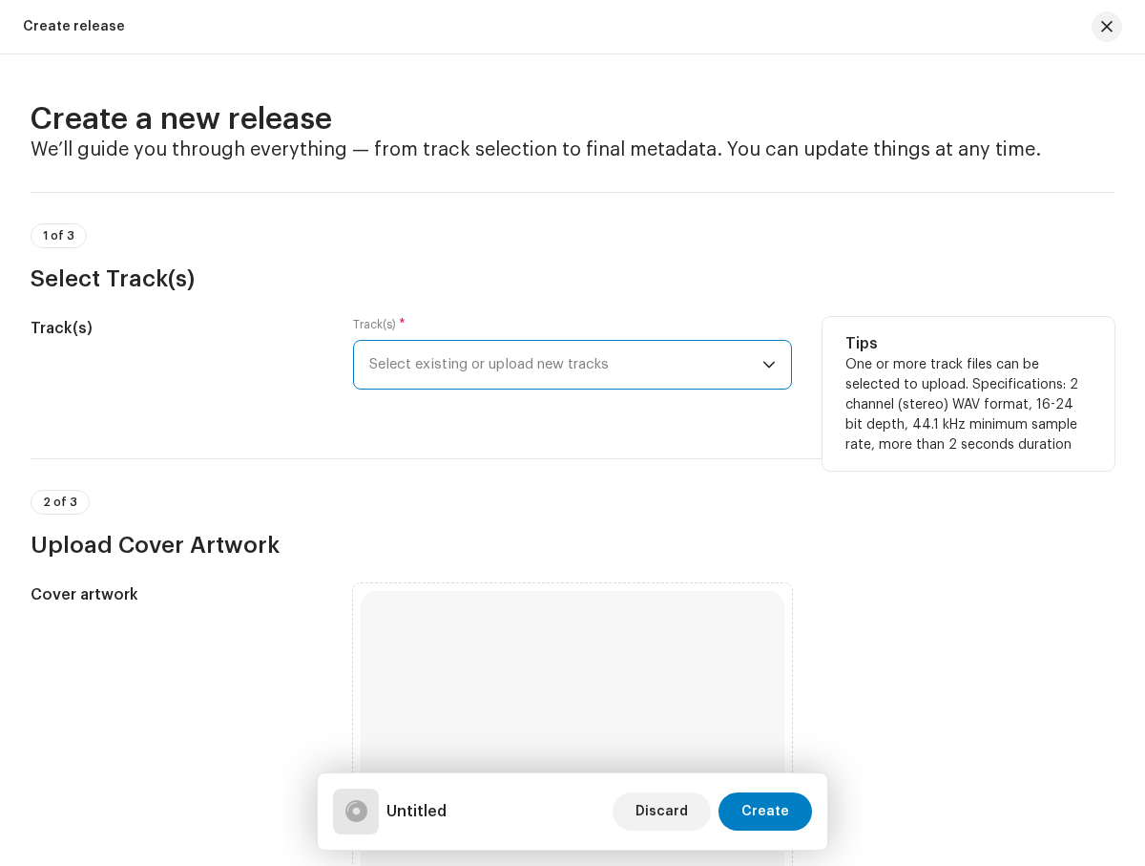
click at [722, 366] on span "Select existing or upload new tracks" at bounding box center [565, 365] width 392 height 48
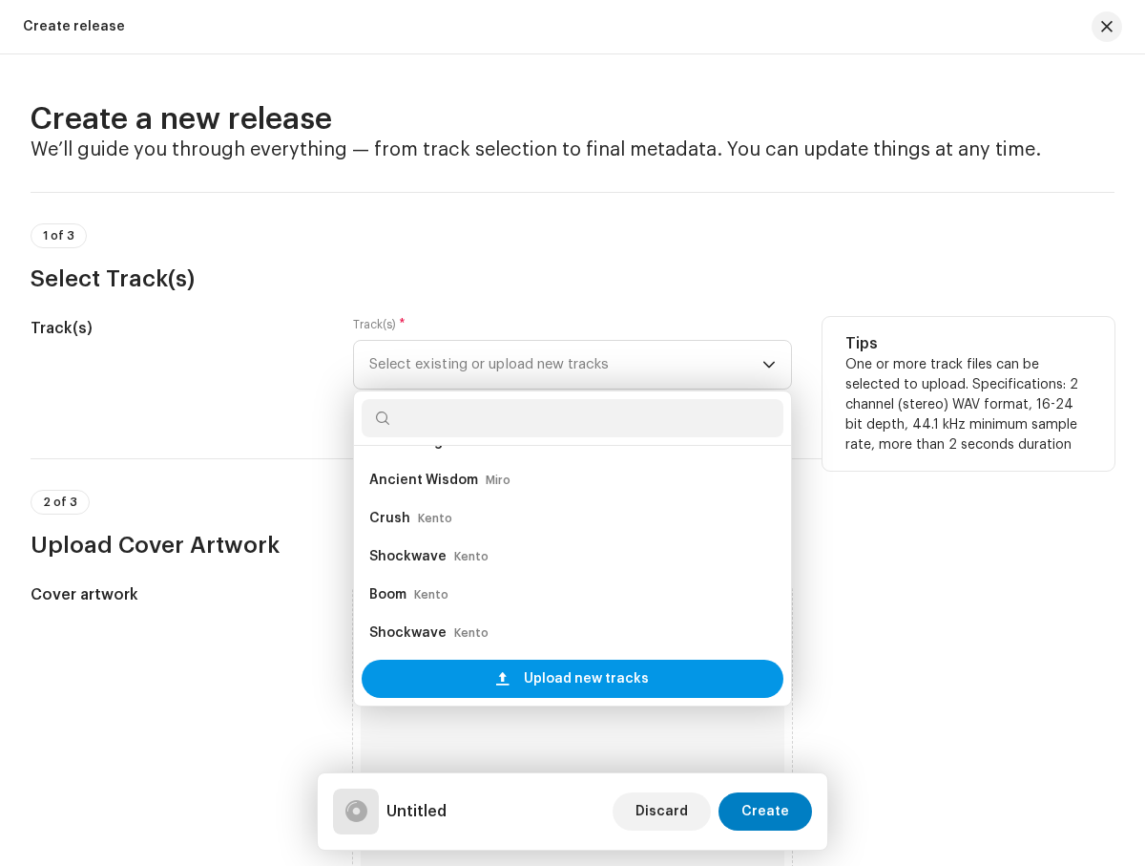
click at [491, 673] on div "Upload new tracks" at bounding box center [572, 678] width 421 height 38
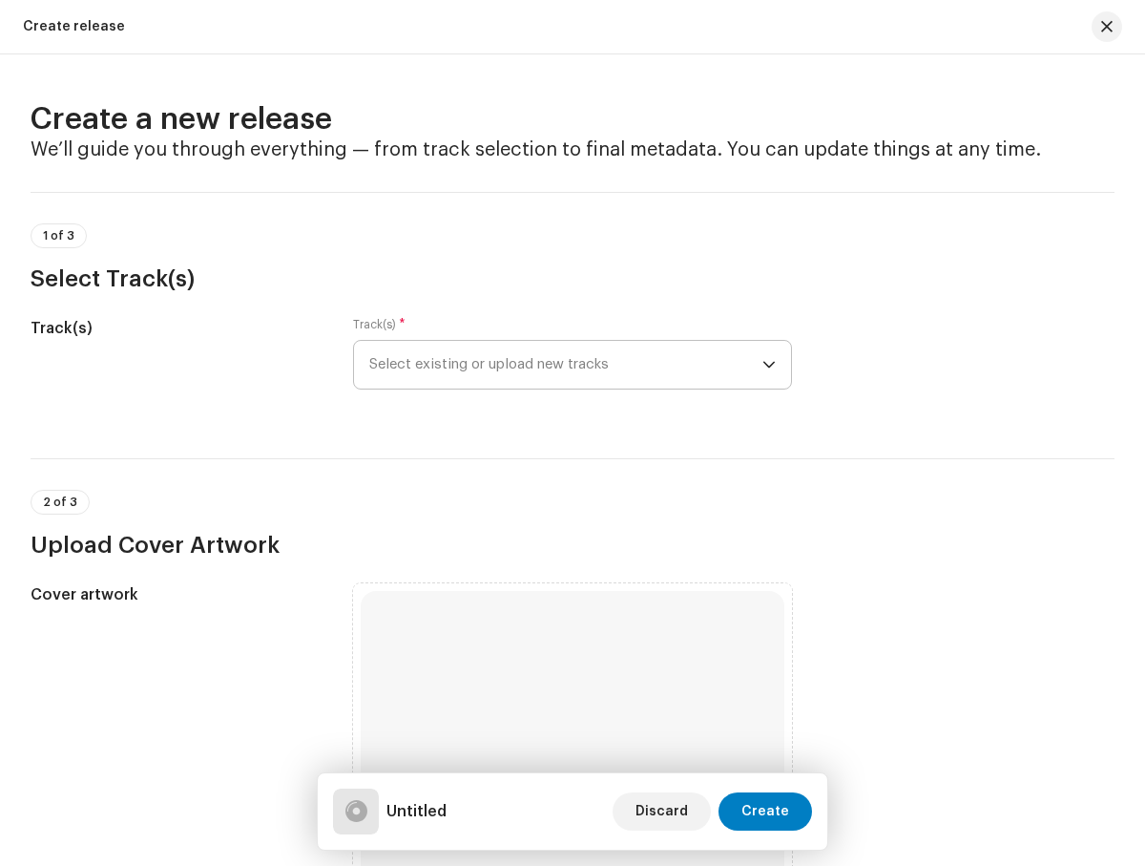
click at [562, 365] on span "Select existing or upload new tracks" at bounding box center [565, 365] width 392 height 48
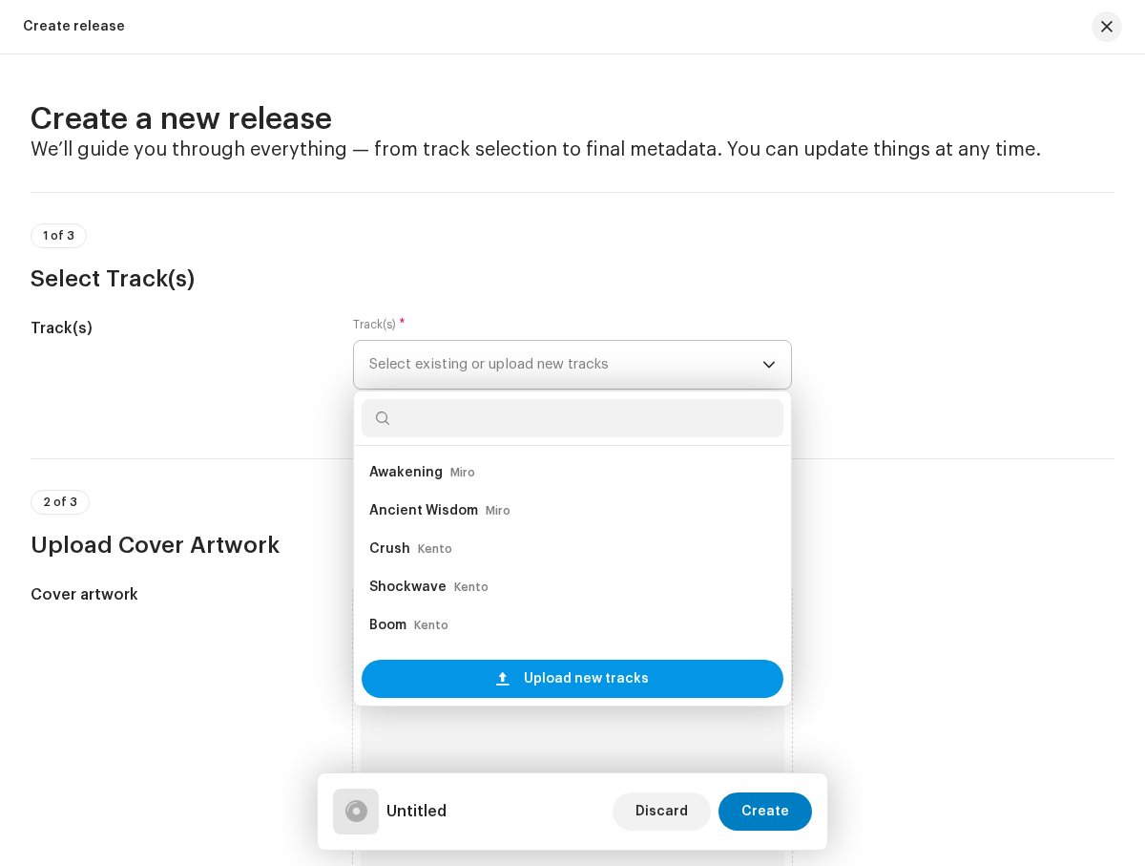
click at [569, 679] on span "Upload new tracks" at bounding box center [586, 678] width 125 height 38
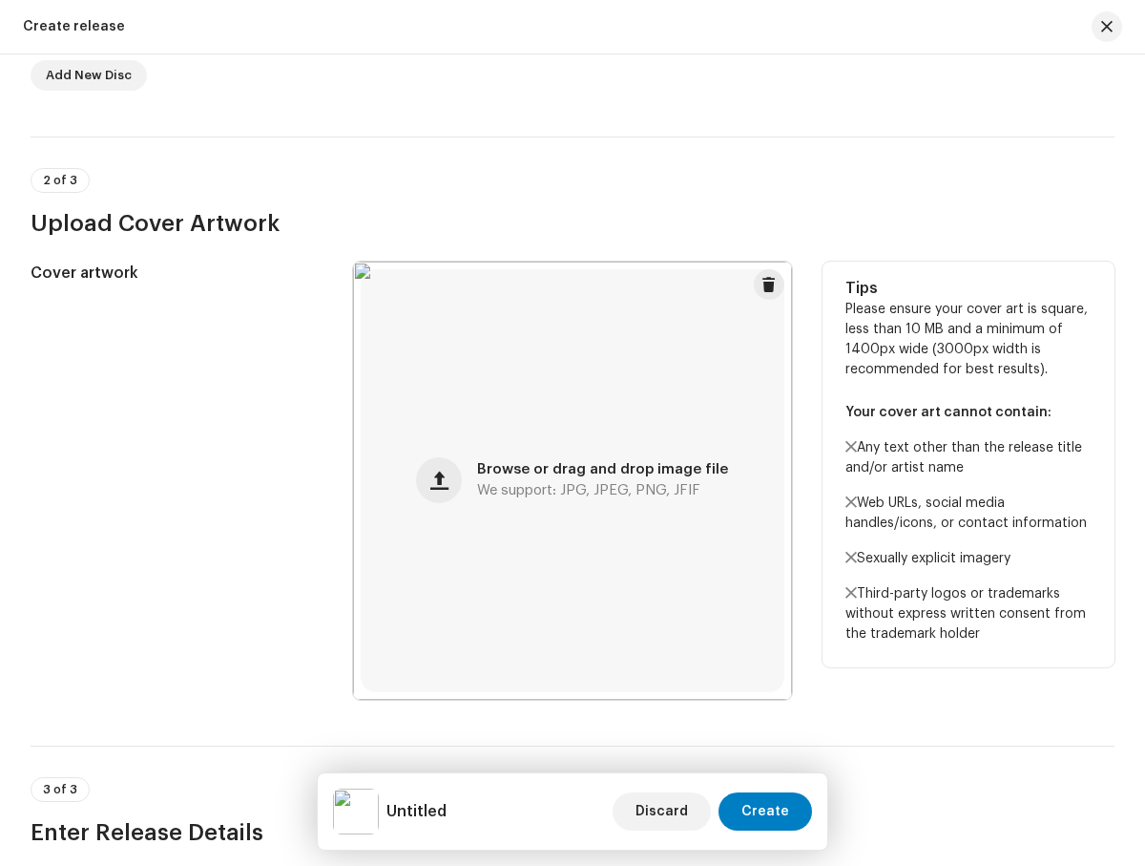
scroll to position [1021, 0]
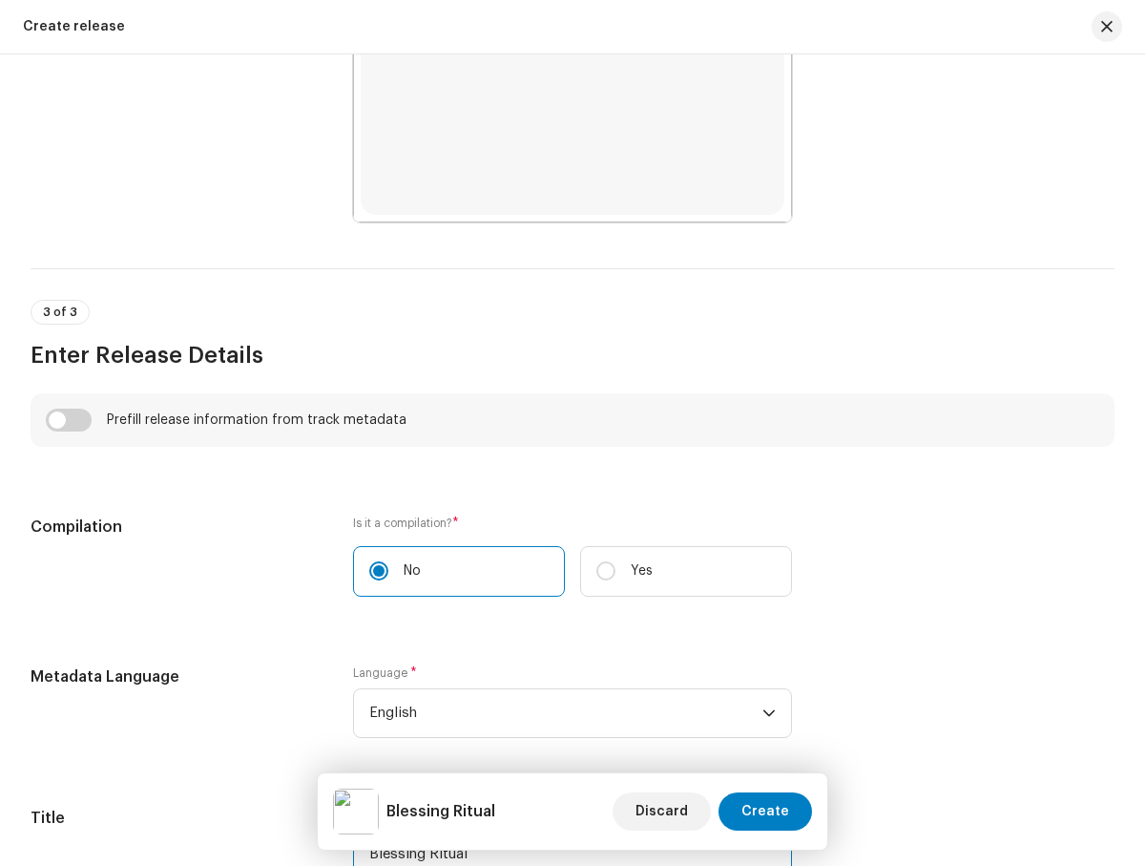
type input "Blessing Ritual"
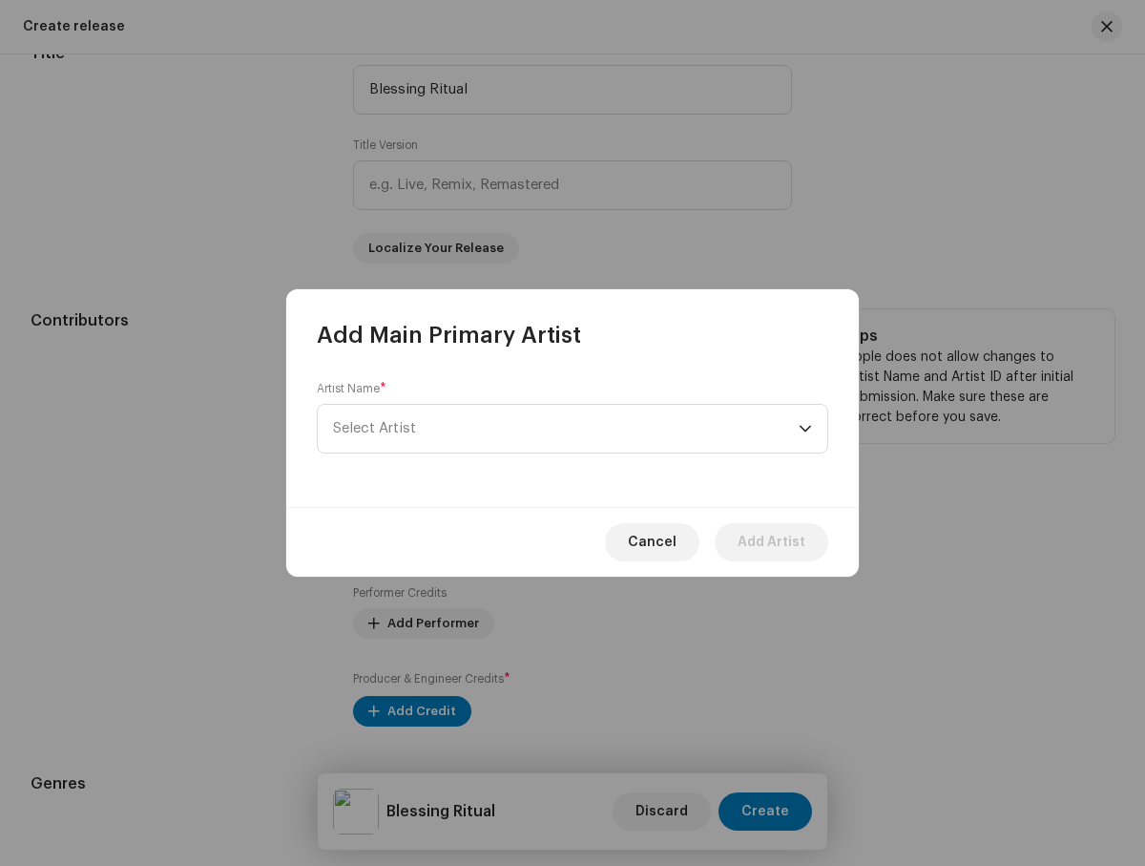
click at [566, 429] on span "Select Artist" at bounding box center [566, 429] width 466 height 48
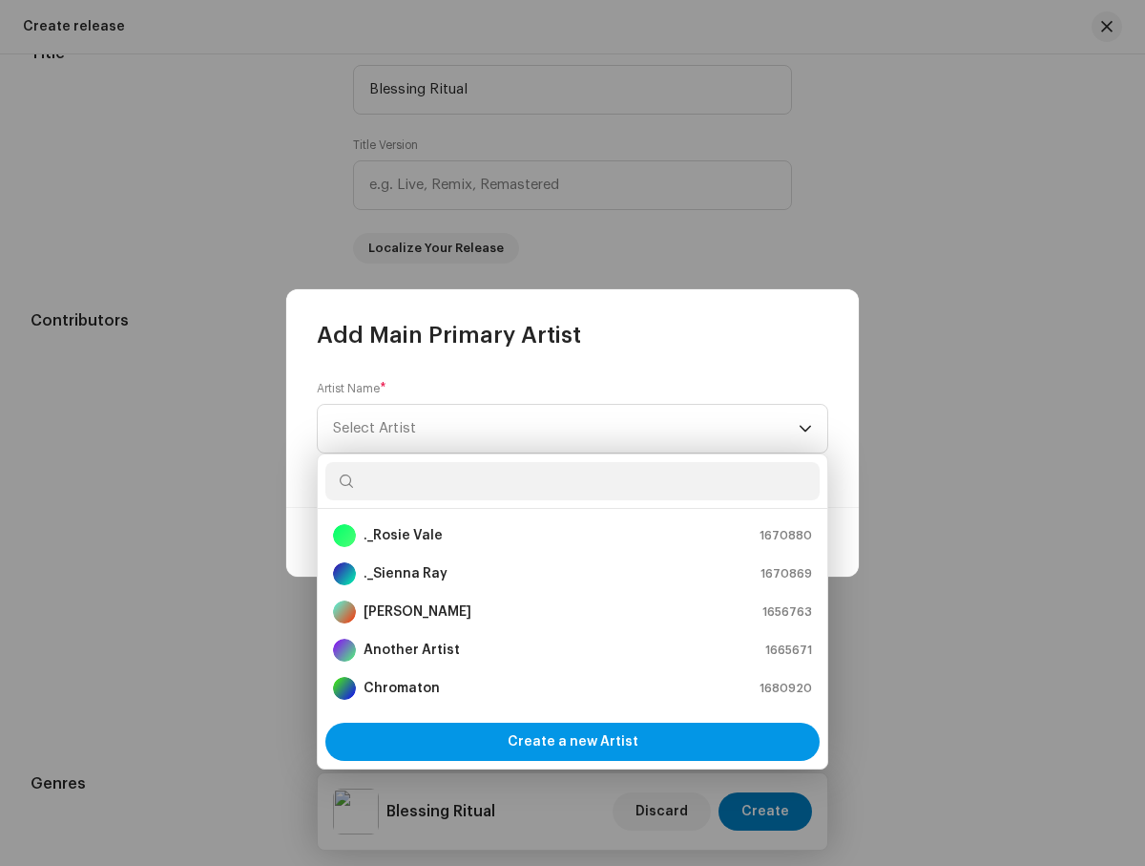
click at [573, 742] on span "Create a new Artist" at bounding box center [573, 741] width 131 height 38
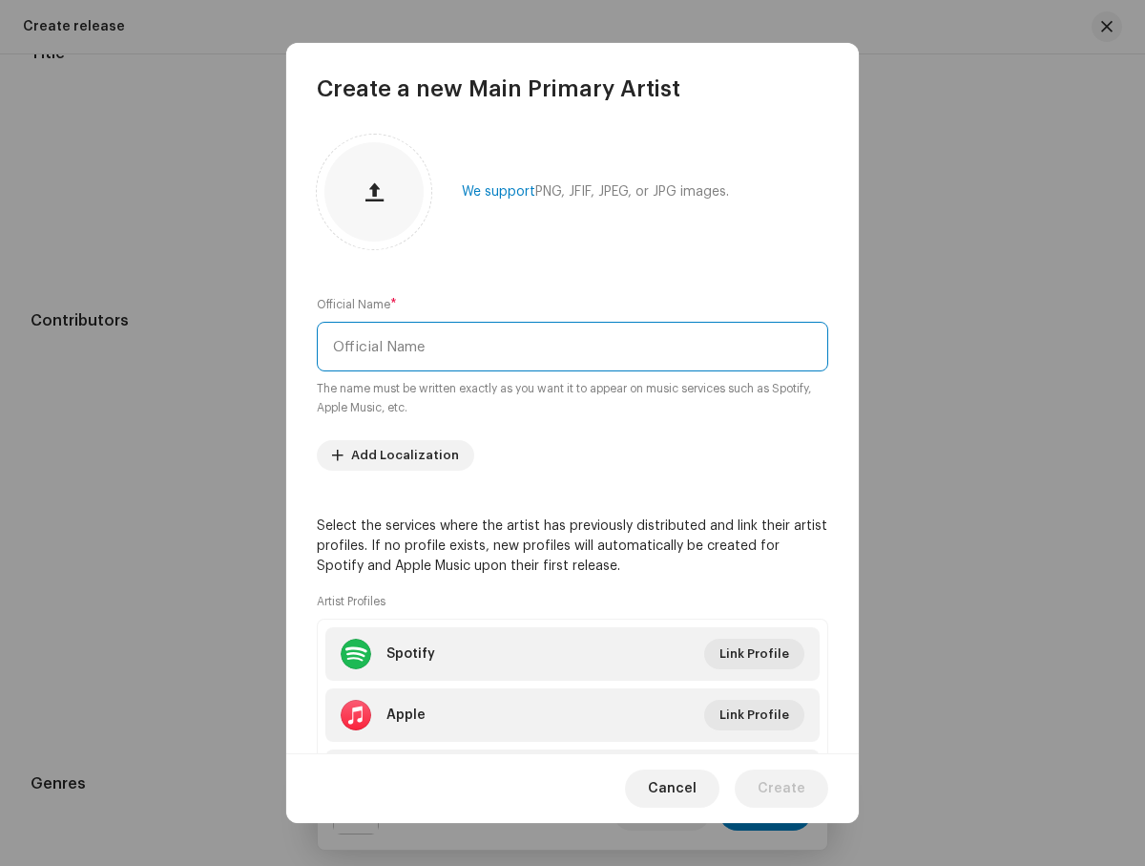
type input "Miro"
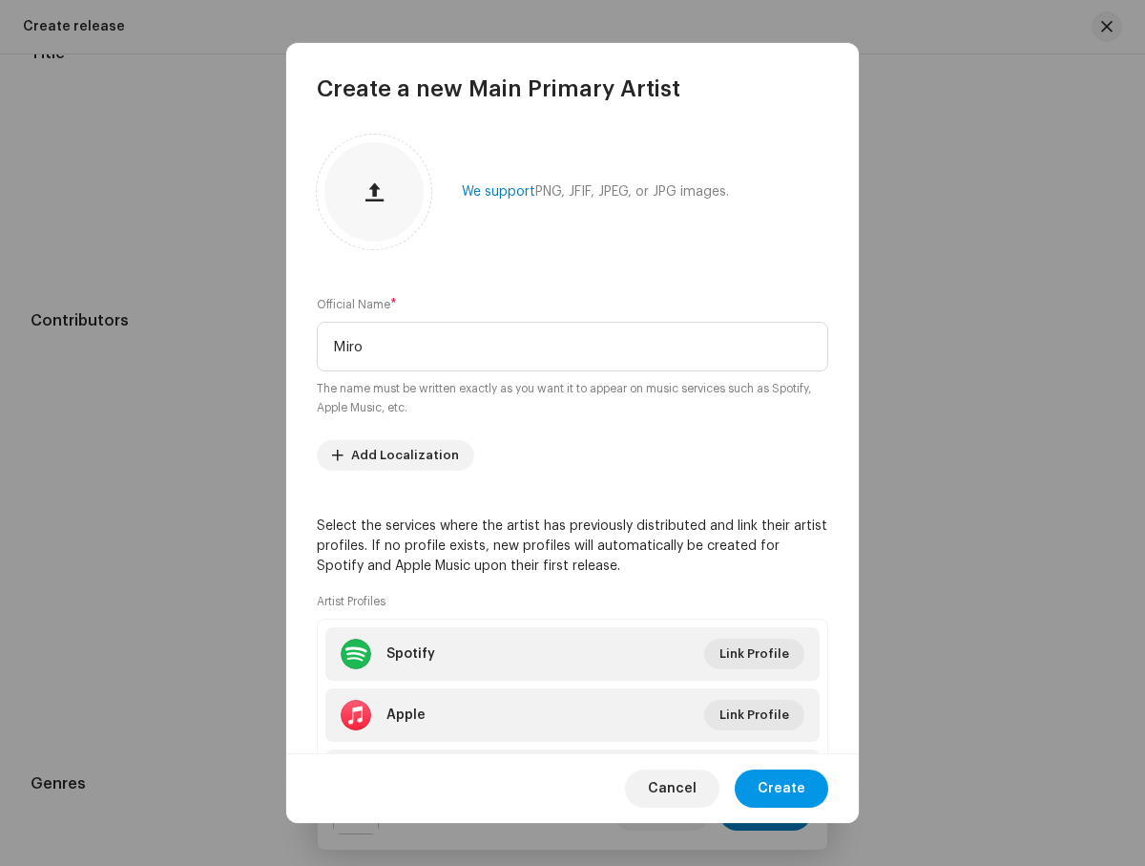
click at [784, 787] on span "Create" at bounding box center [782, 788] width 48 height 38
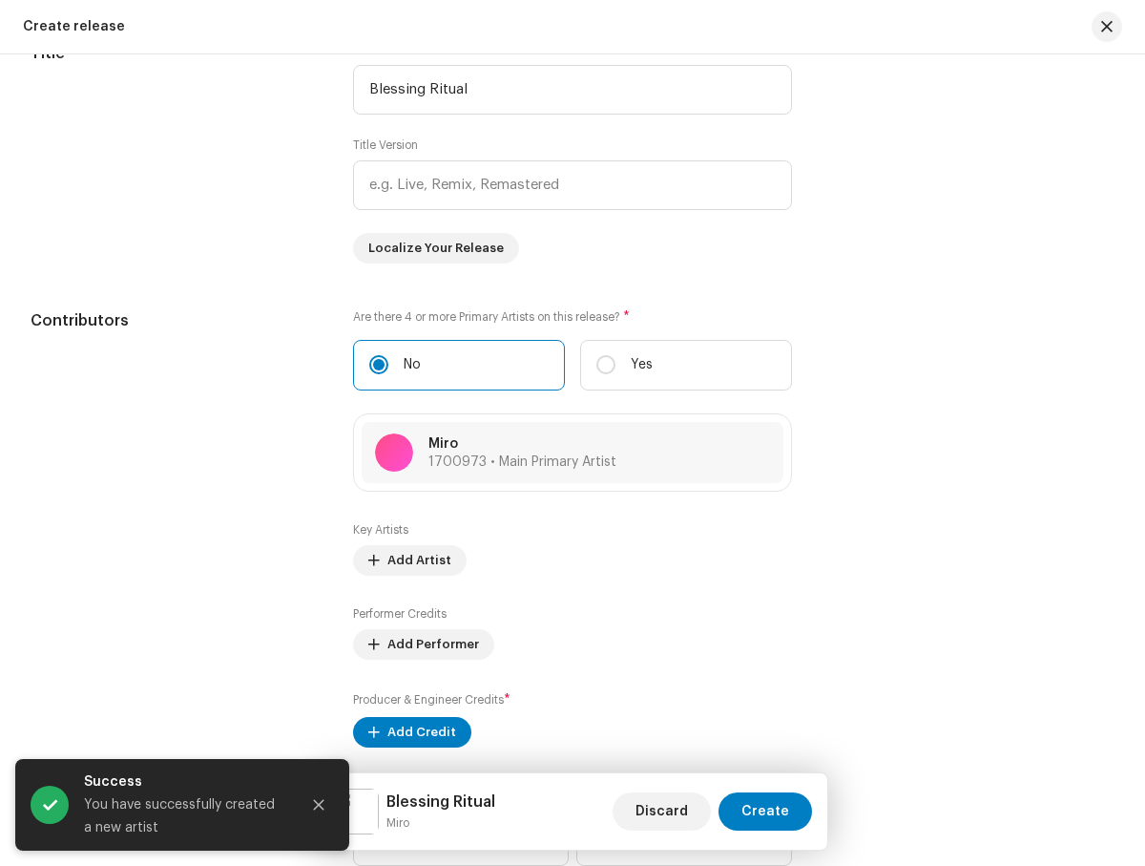
click at [319, 805] on icon "Close" at bounding box center [319, 805] width 10 height 10
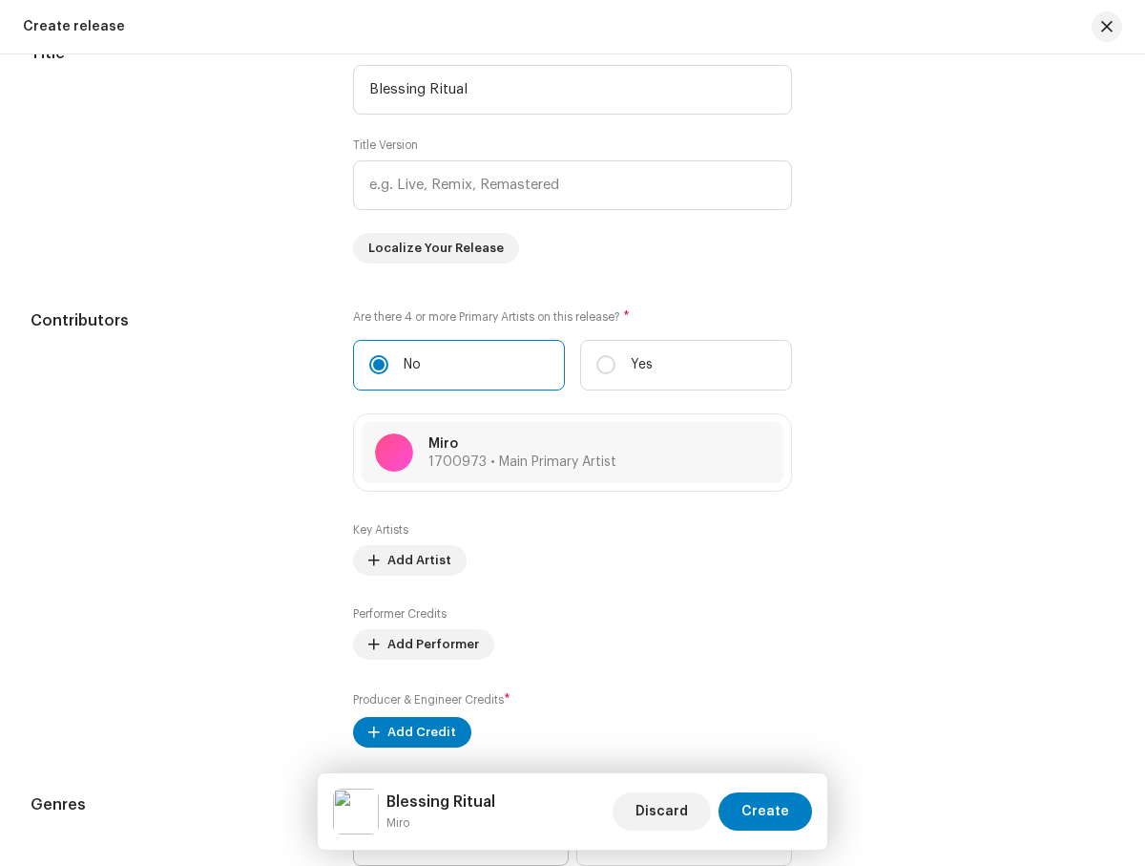
click at [451, 817] on span "Select genre" at bounding box center [454, 841] width 170 height 48
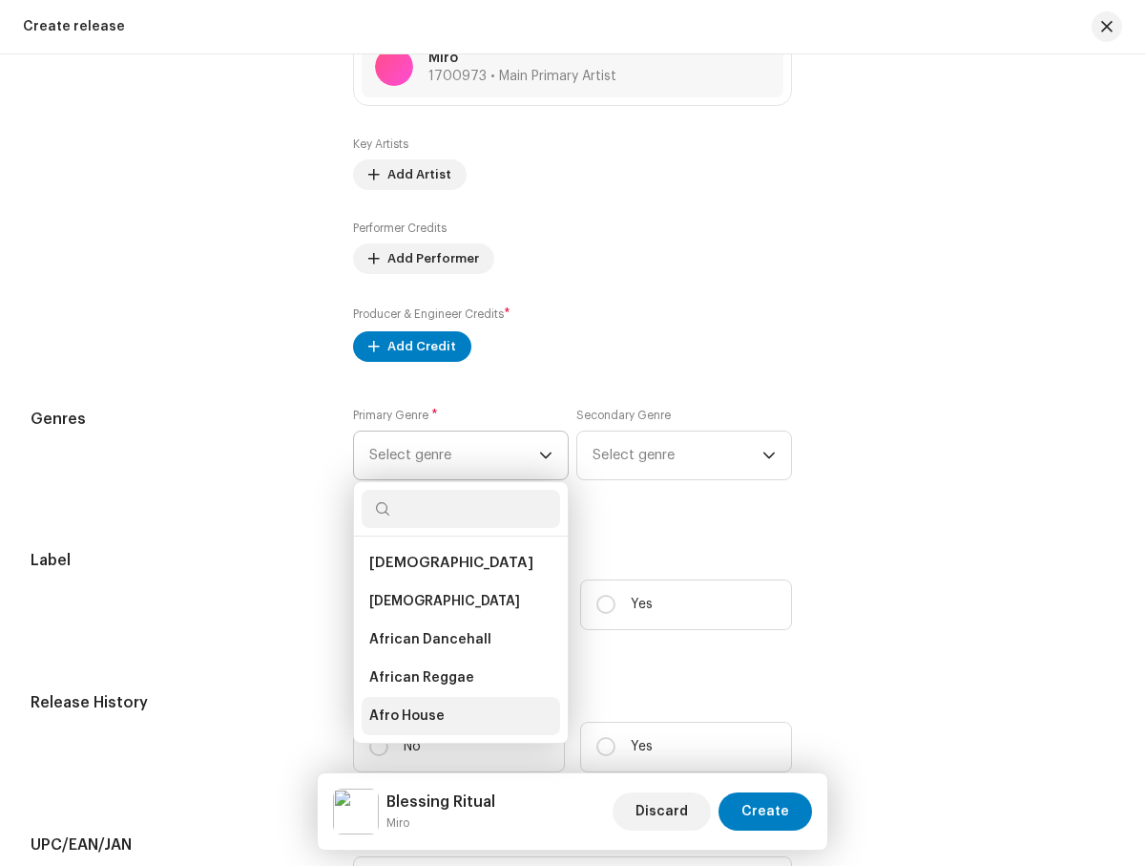
click at [455, 720] on li "Afro House" at bounding box center [461, 716] width 199 height 38
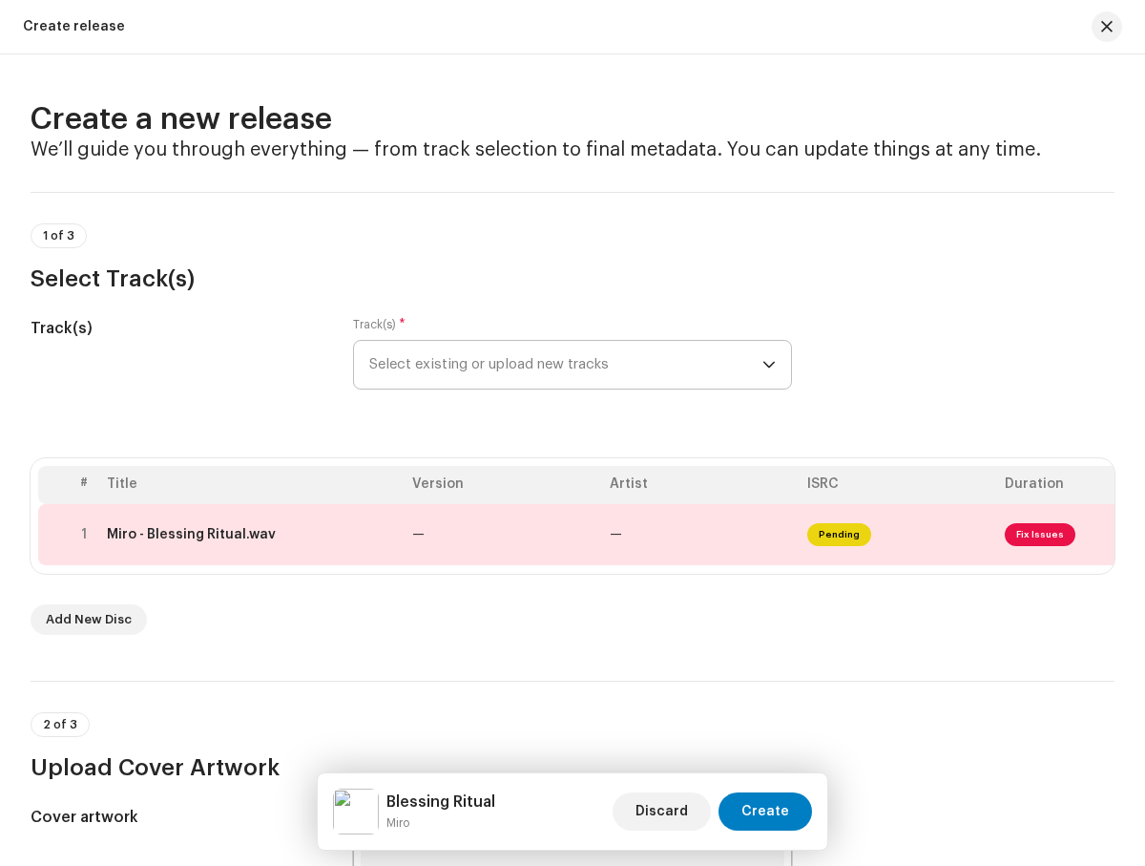
scroll to position [9, 0]
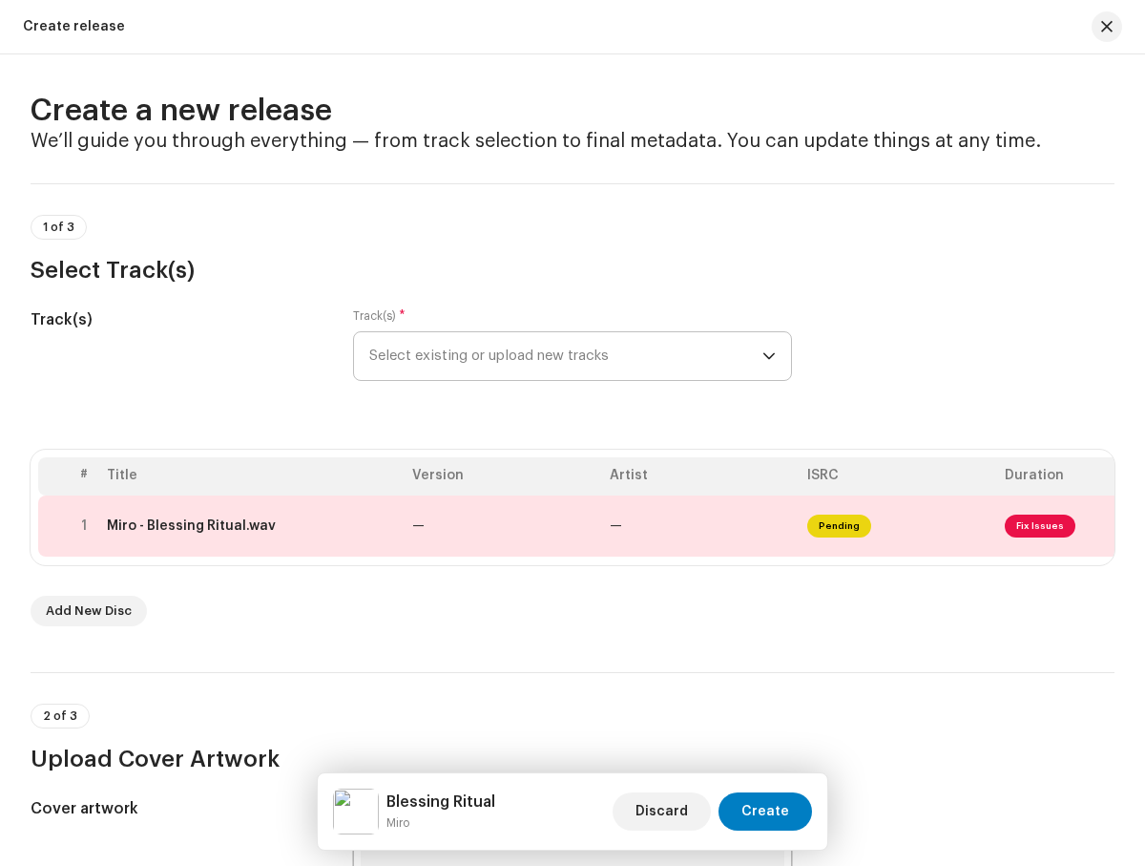
click at [1037, 525] on span "Fix Issues" at bounding box center [1040, 525] width 71 height 23
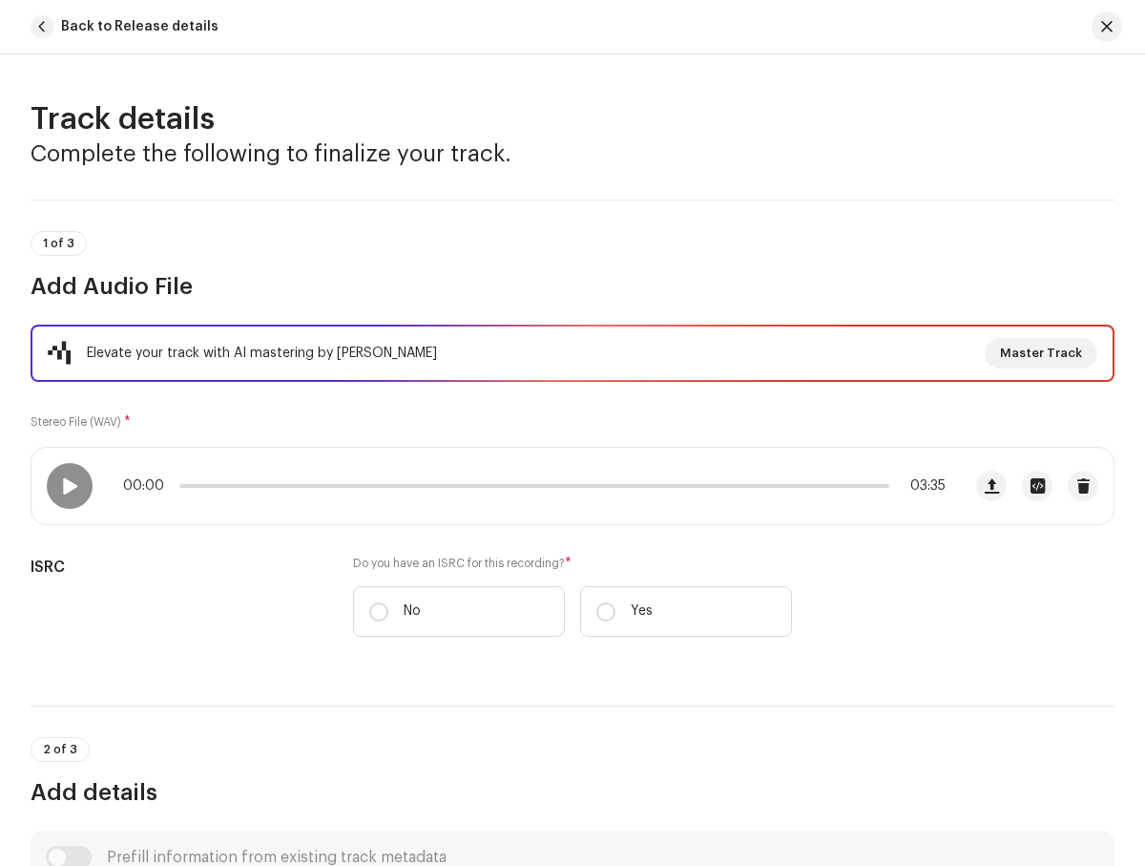
scroll to position [142, 0]
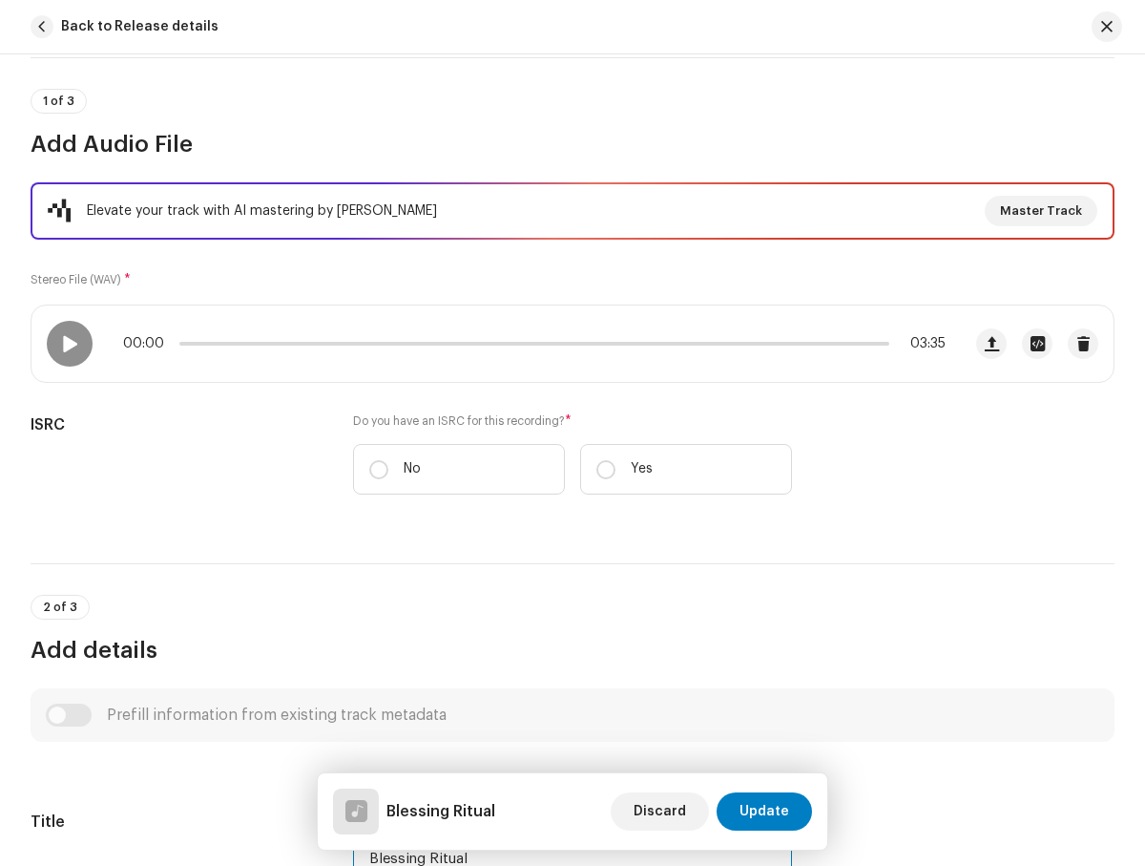
type input "Blessing Ritual"
checkbox input "true"
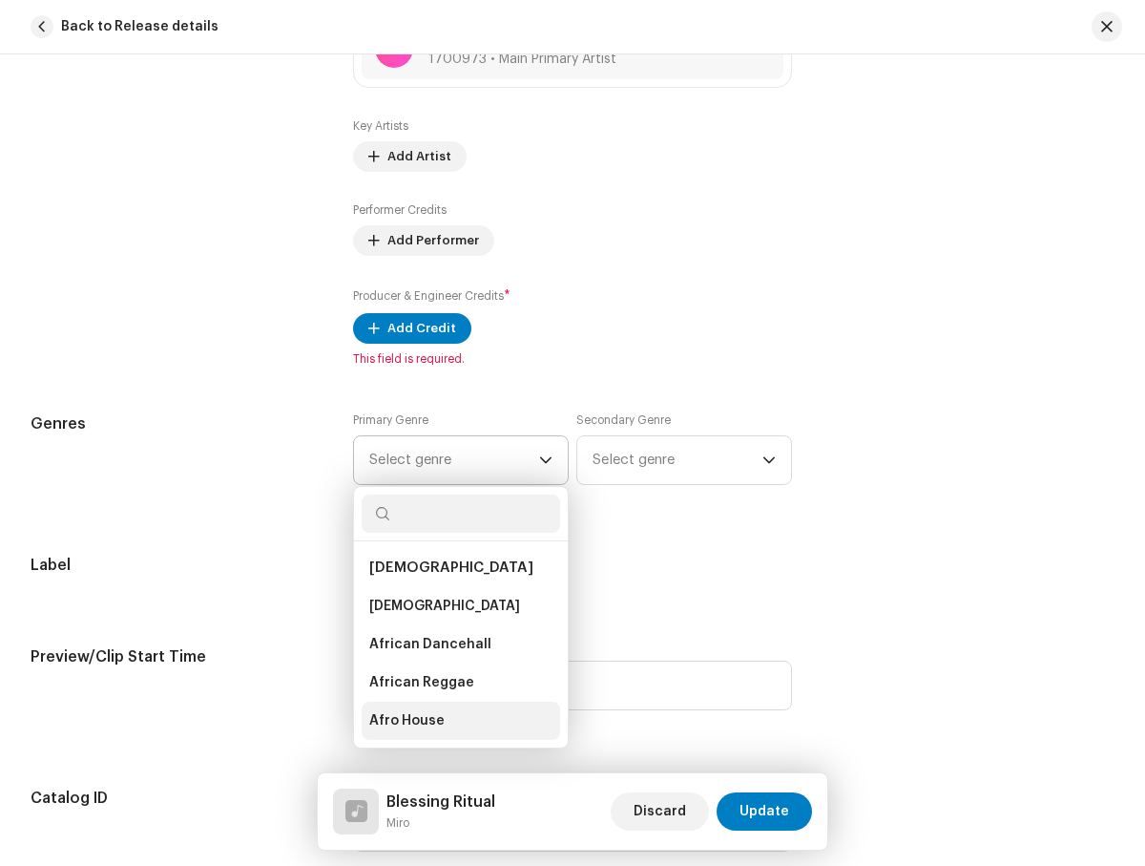
click at [455, 721] on li "Afro House" at bounding box center [461, 720] width 199 height 38
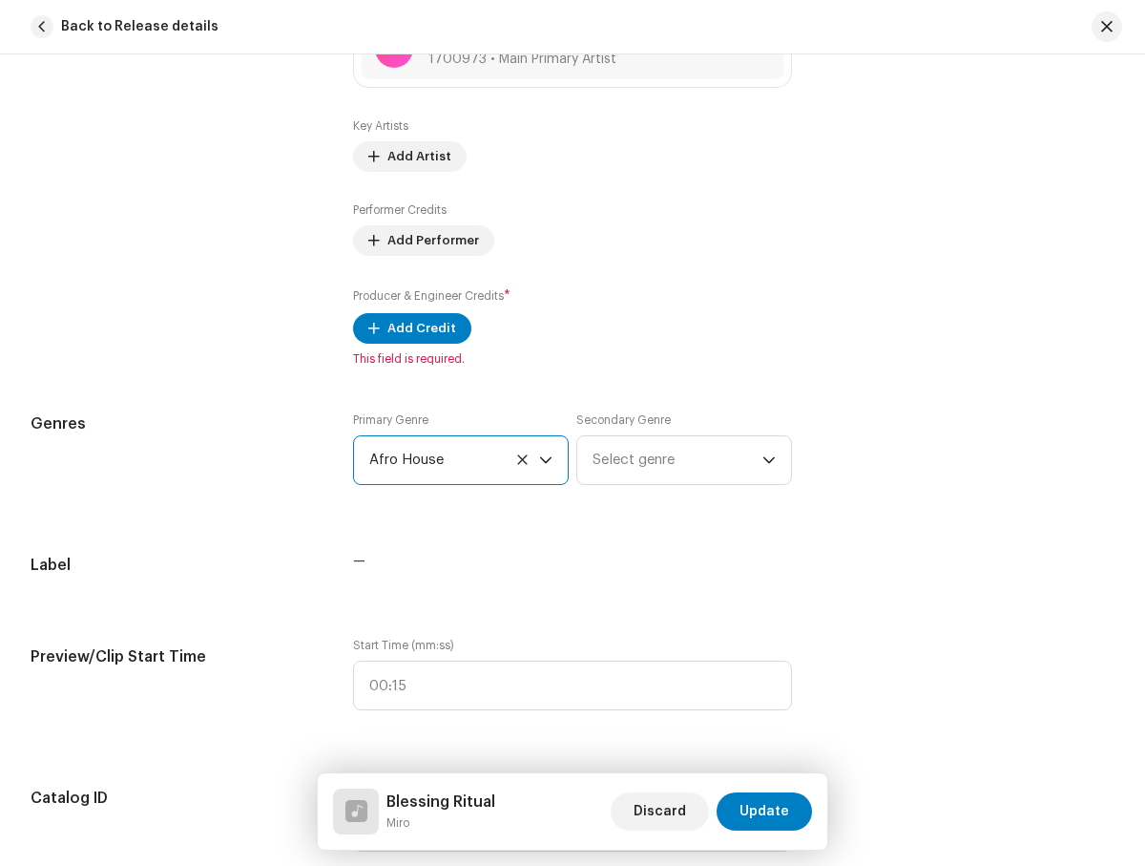
radio input "true"
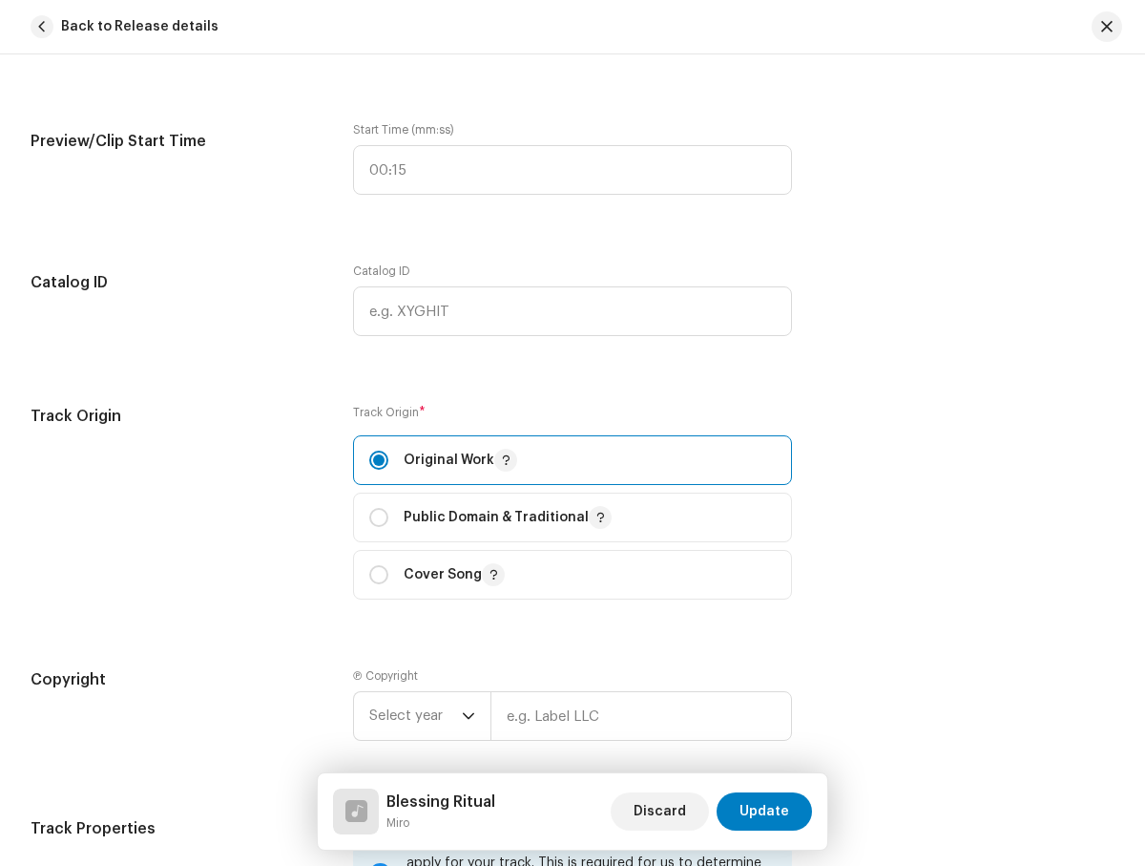
checkbox input "true"
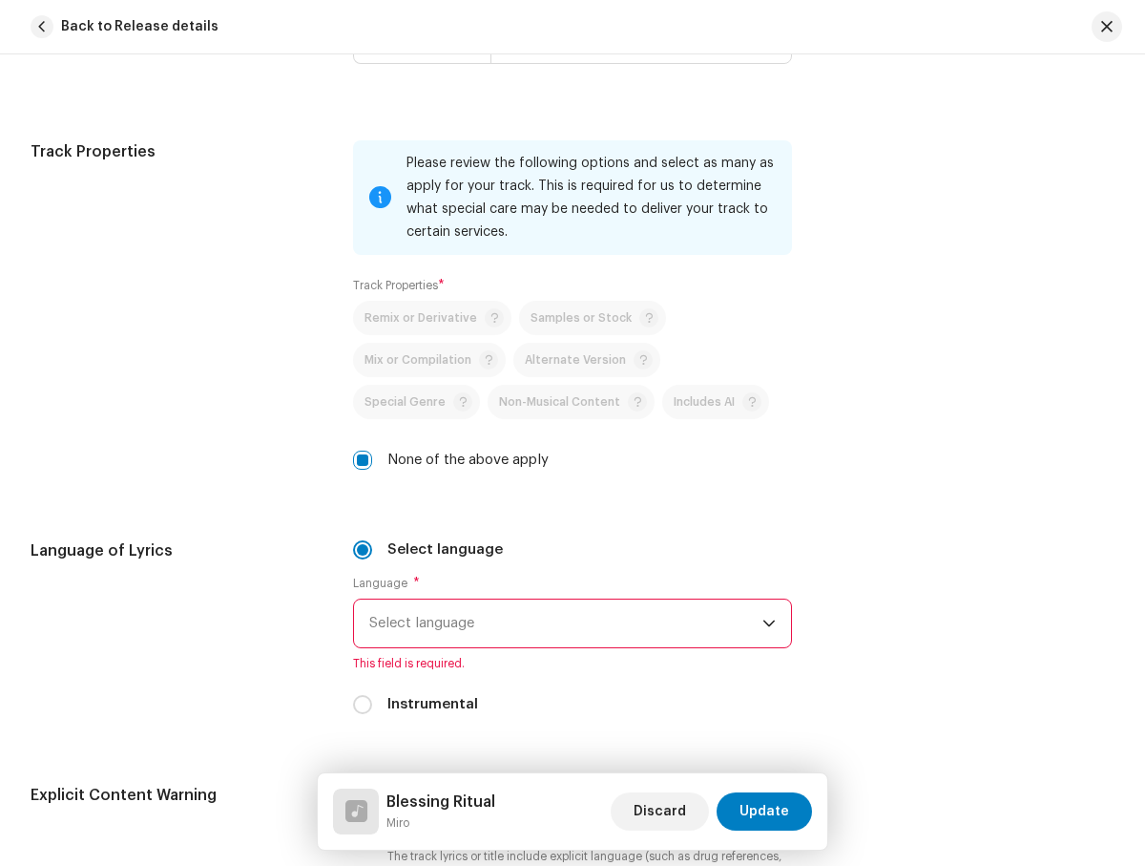
click at [562, 623] on span "Select language" at bounding box center [565, 623] width 392 height 48
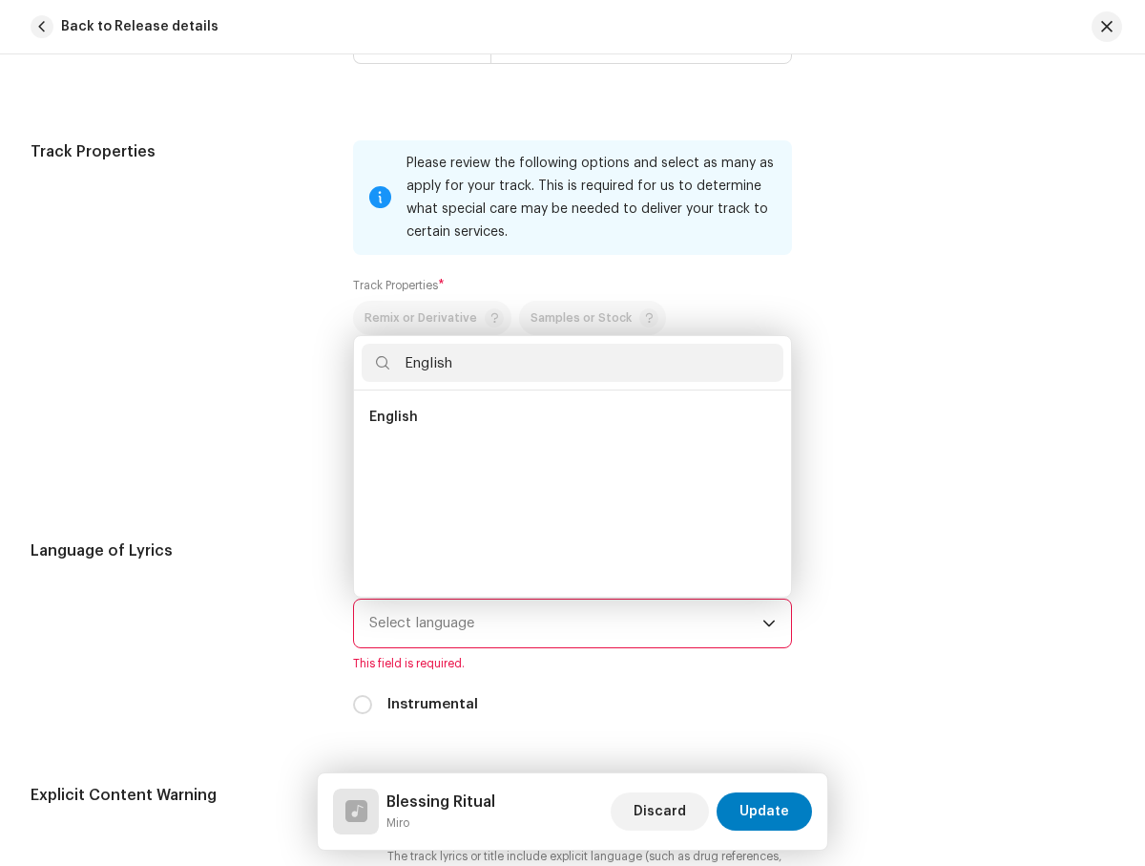
scroll to position [0, 0]
type input "English"
click at [569, 417] on li "English" at bounding box center [572, 417] width 421 height 38
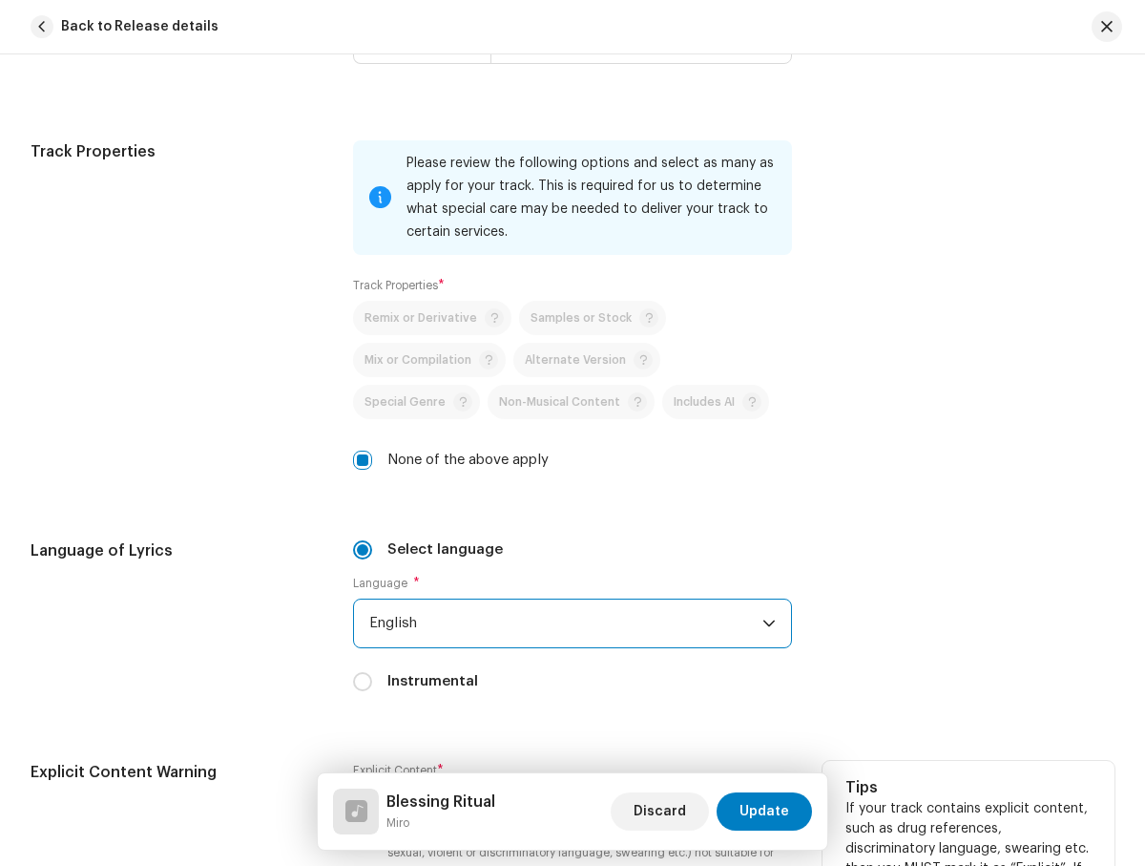
radio input "true"
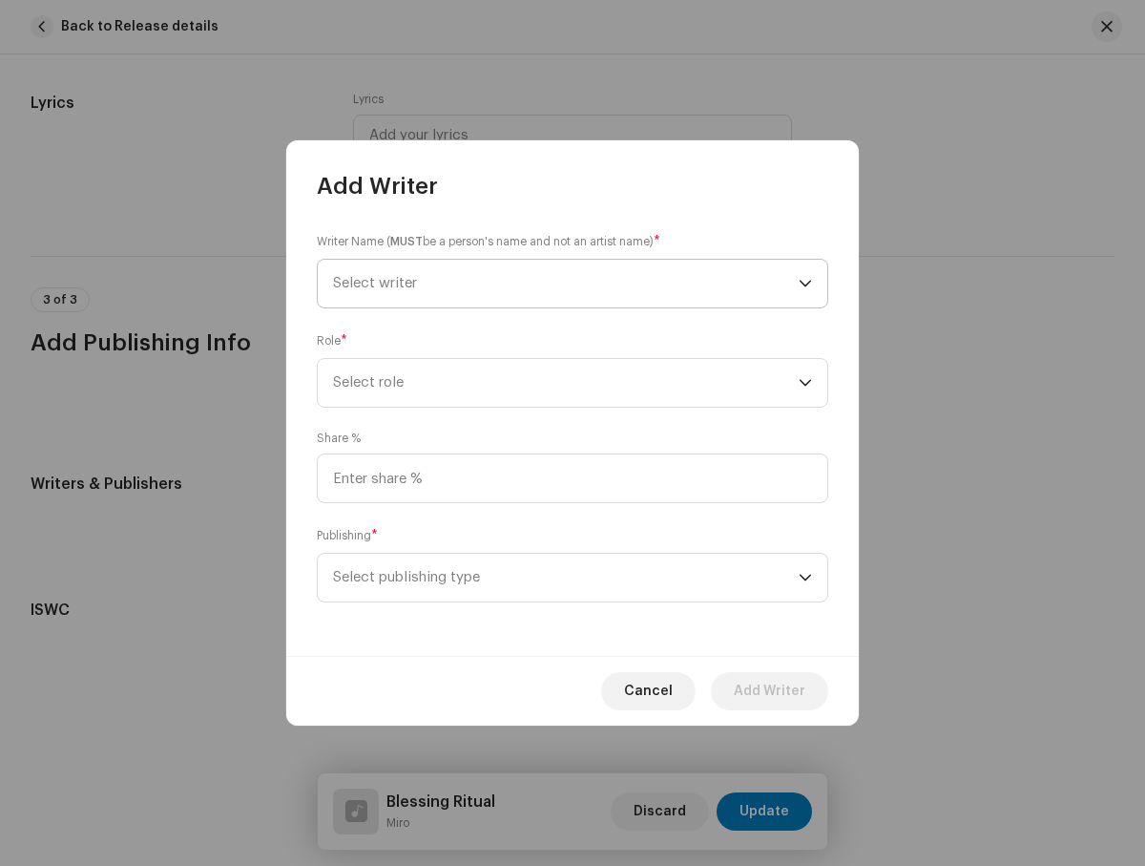
click at [566, 283] on span "Select writer" at bounding box center [566, 284] width 466 height 48
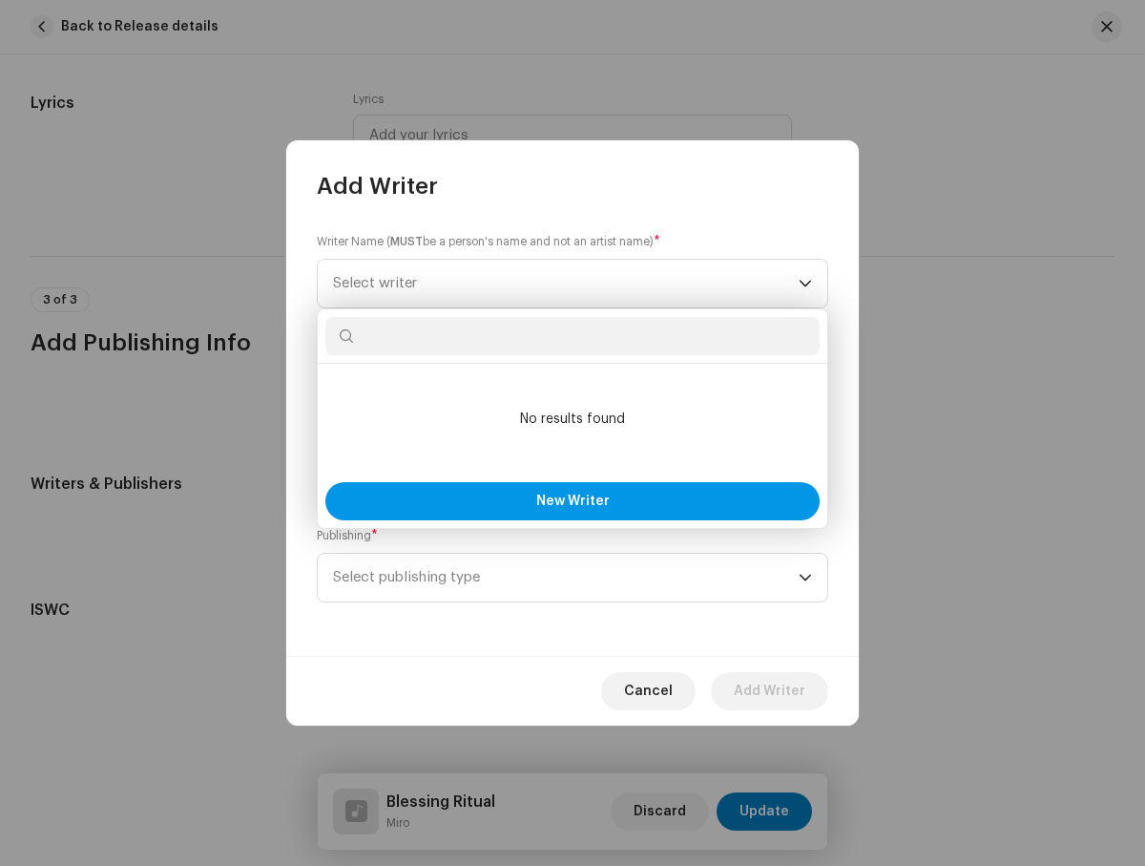
click at [573, 501] on span "New Writer" at bounding box center [572, 500] width 73 height 13
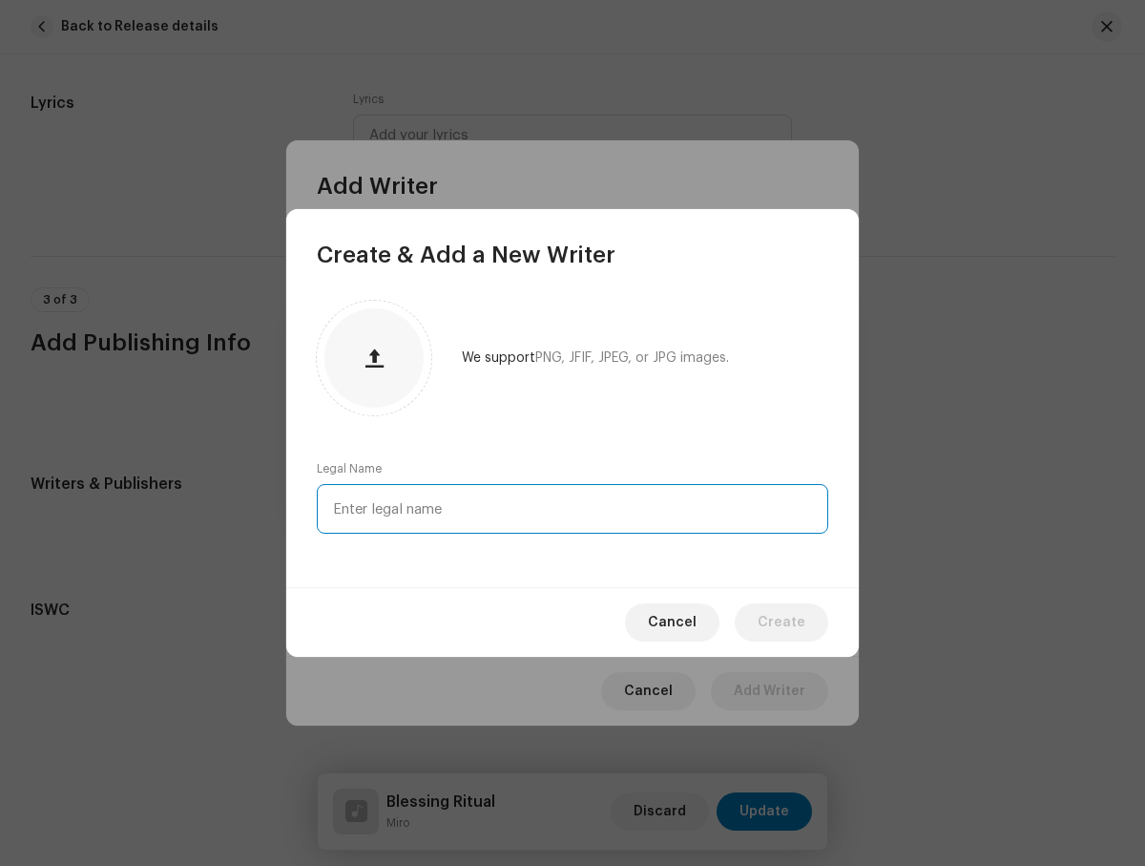
type input "[PERSON_NAME]"
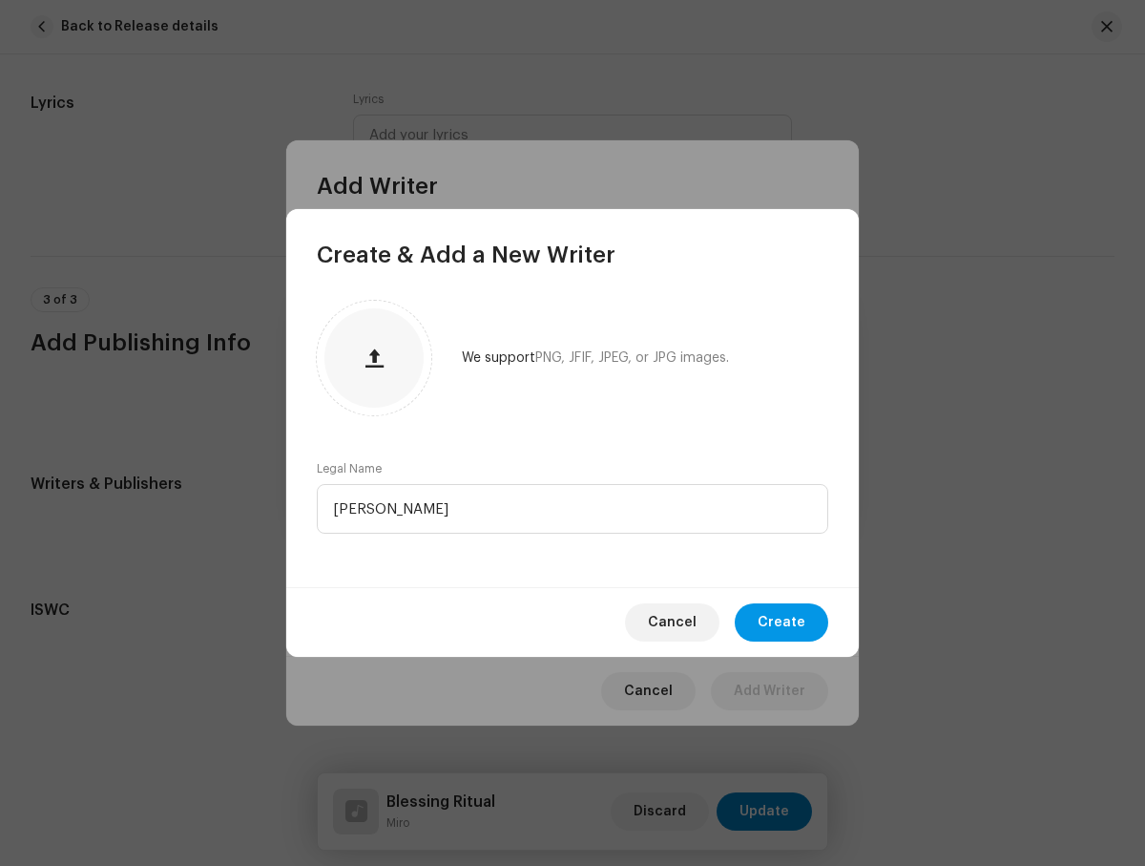
click at [784, 622] on span "Create" at bounding box center [782, 622] width 48 height 38
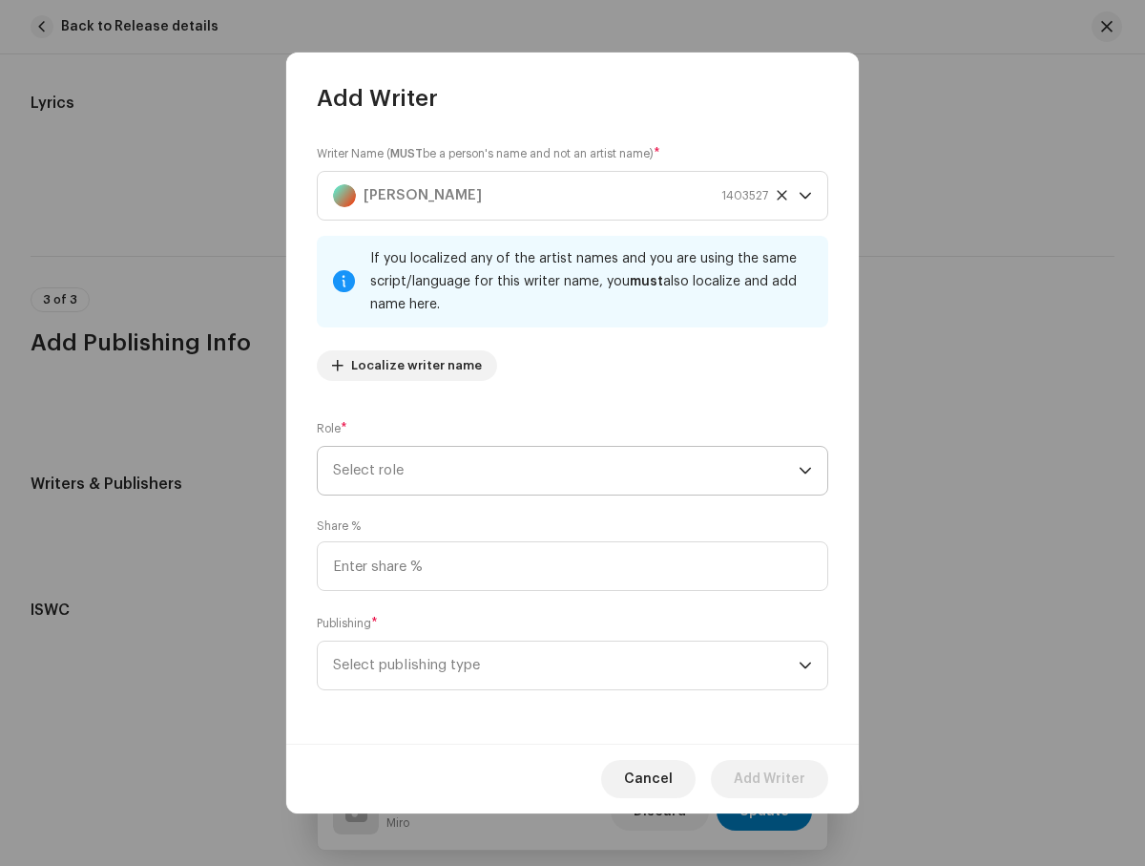
click at [566, 471] on span "Select role" at bounding box center [566, 471] width 466 height 48
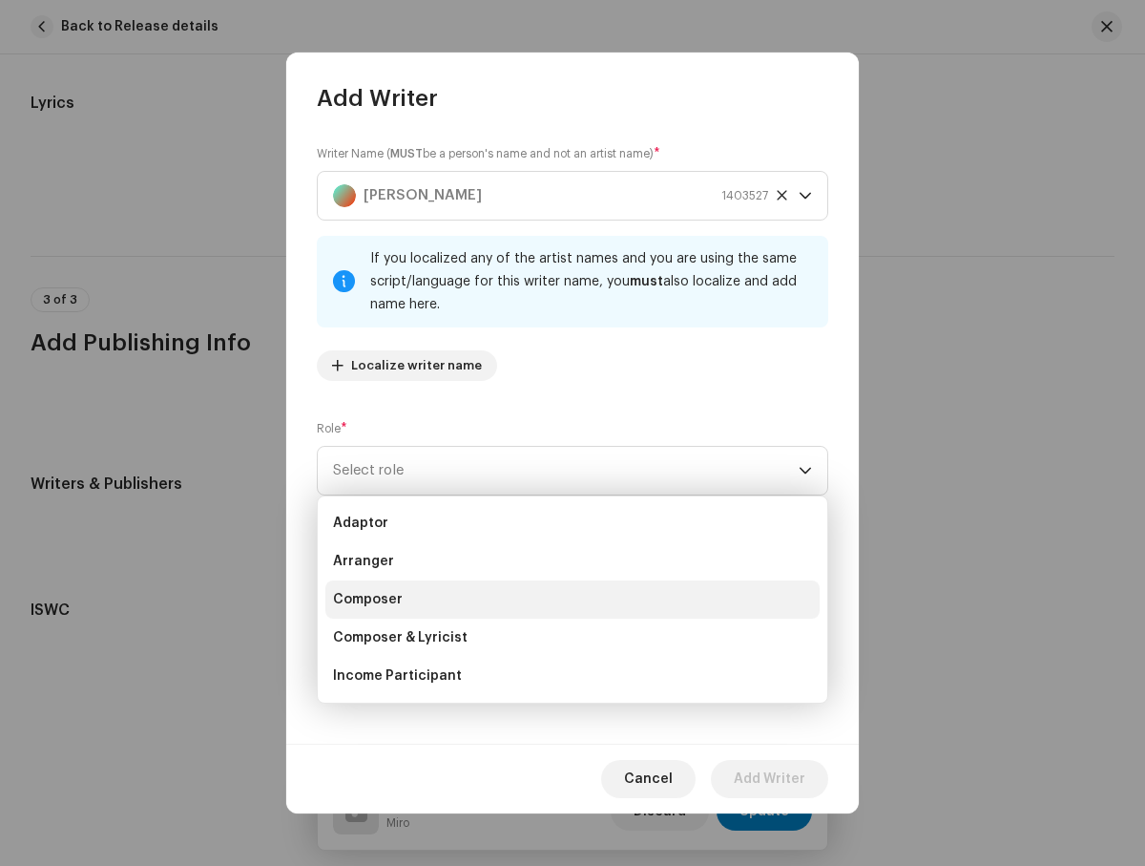
click at [570, 599] on li "Composer" at bounding box center [572, 599] width 494 height 38
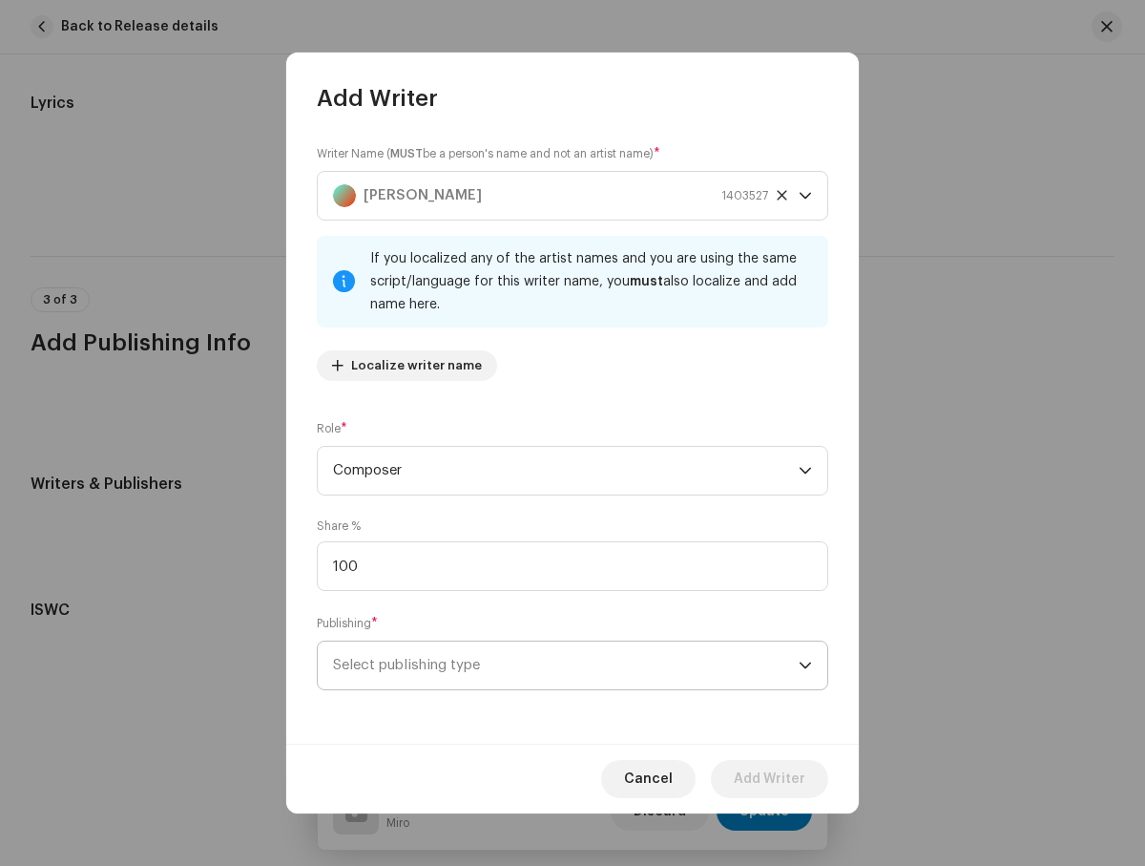
click at [566, 665] on span "Select publishing type" at bounding box center [566, 665] width 466 height 48
type input "100.00"
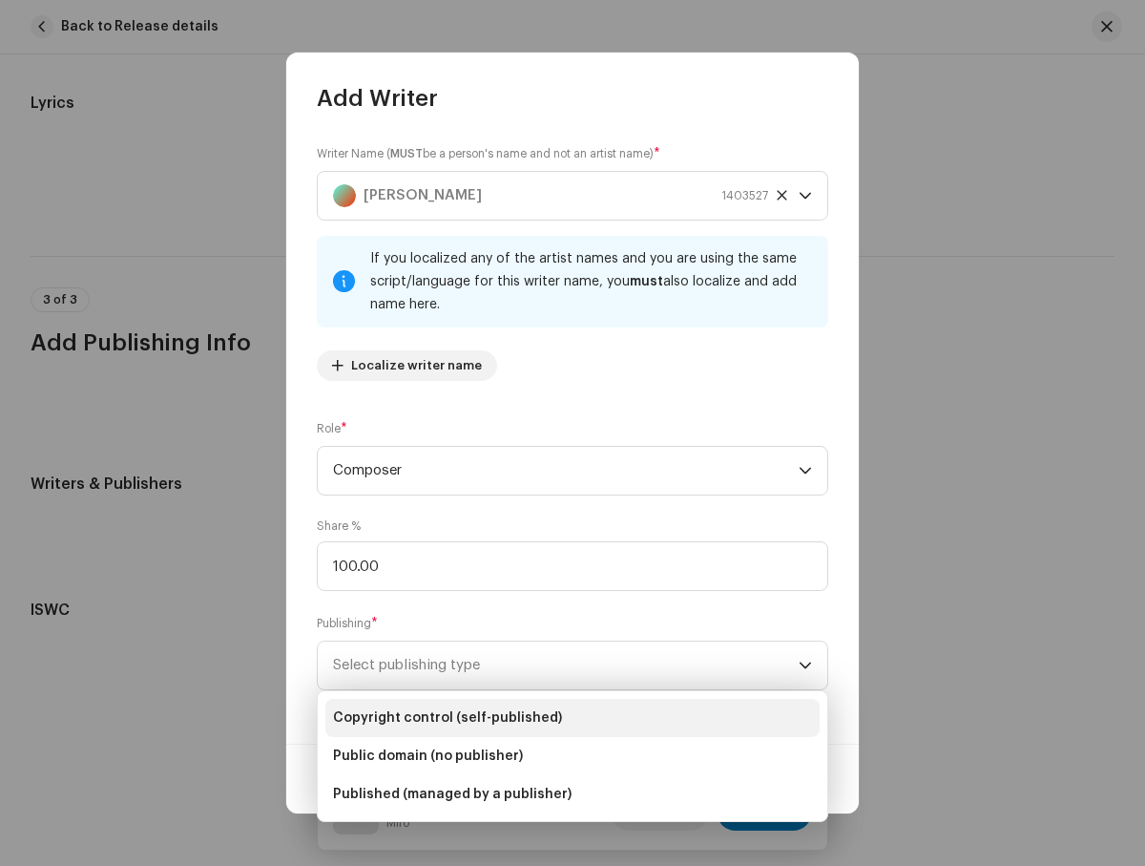
click at [573, 718] on li "Copyright control (self-published)" at bounding box center [572, 718] width 494 height 38
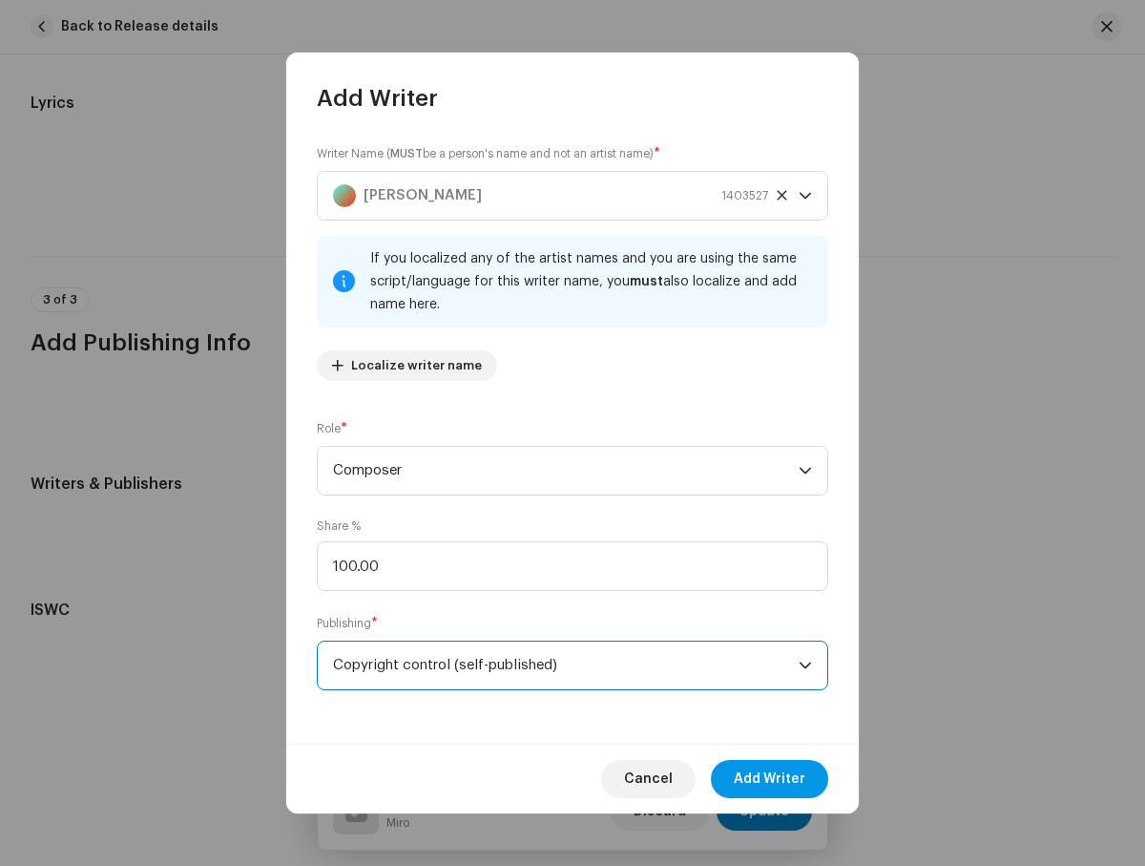
click at [770, 779] on span "Add Writer" at bounding box center [770, 779] width 72 height 38
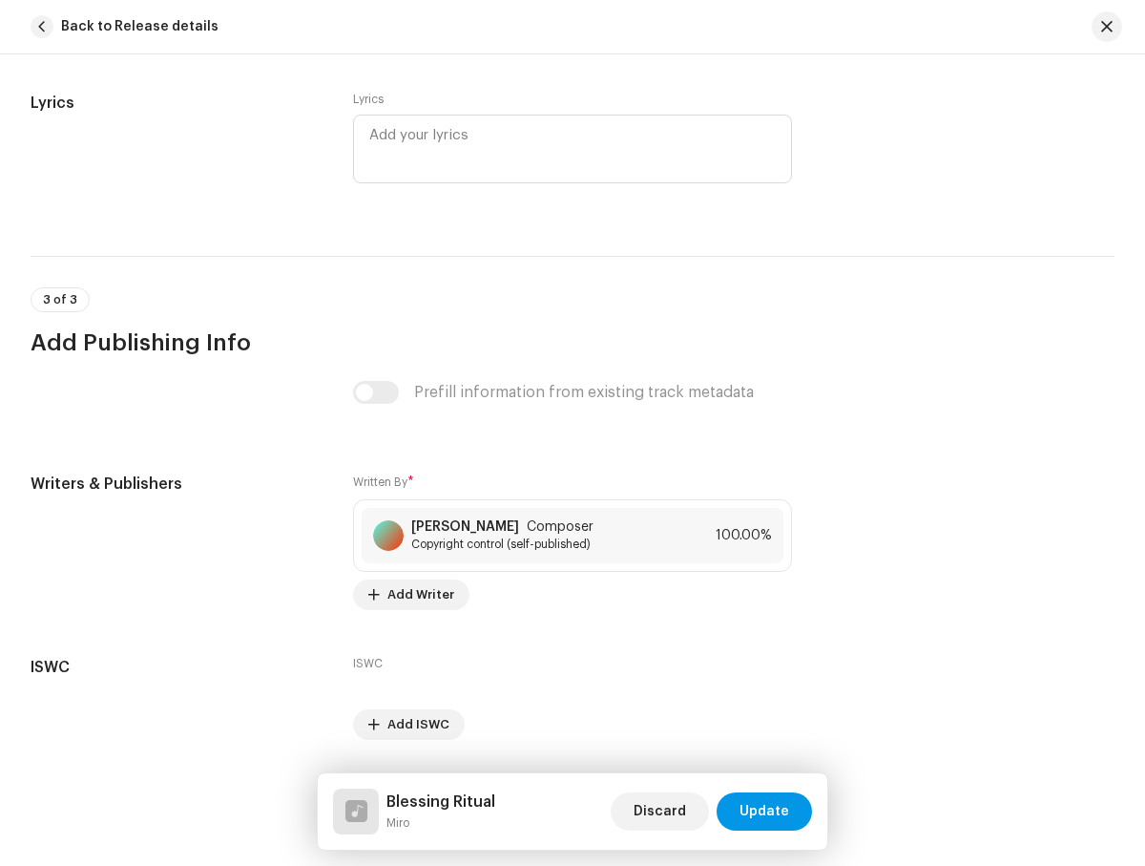
click at [765, 811] on span "Update" at bounding box center [765, 811] width 50 height 38
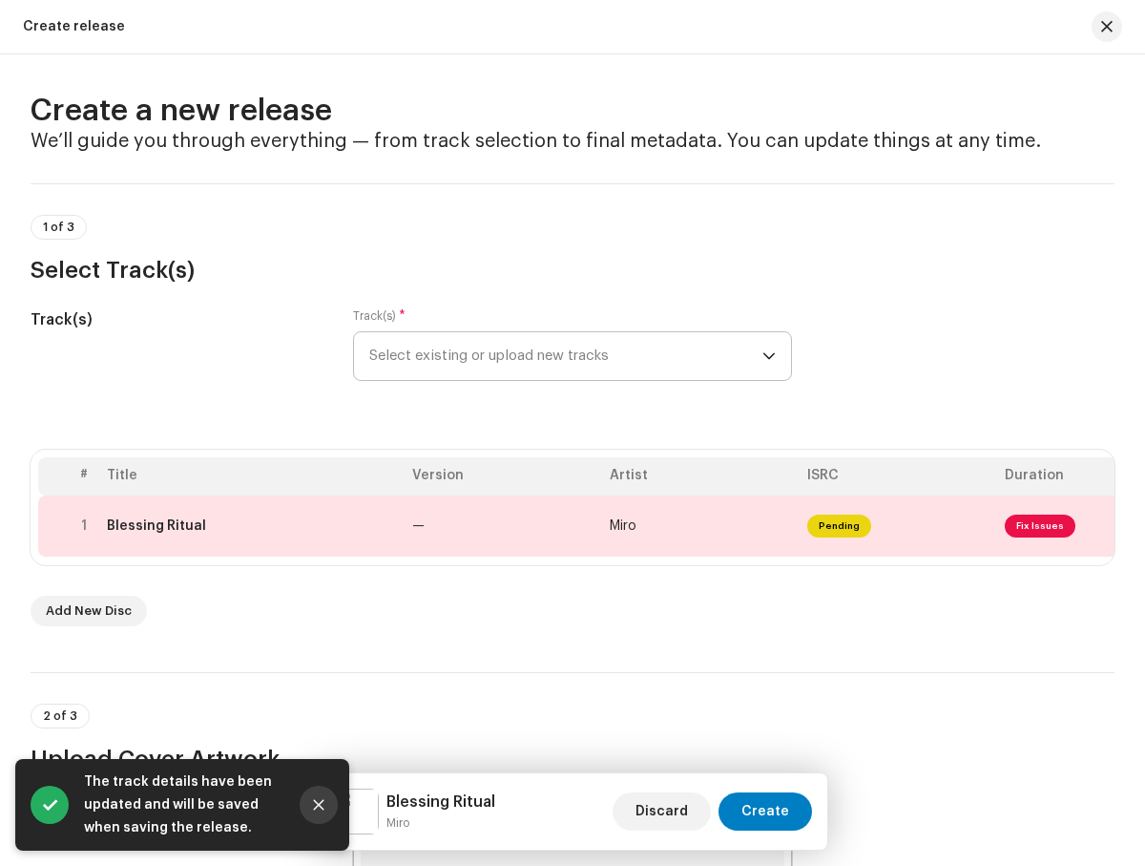
click at [319, 805] on icon "Close" at bounding box center [319, 805] width 10 height 10
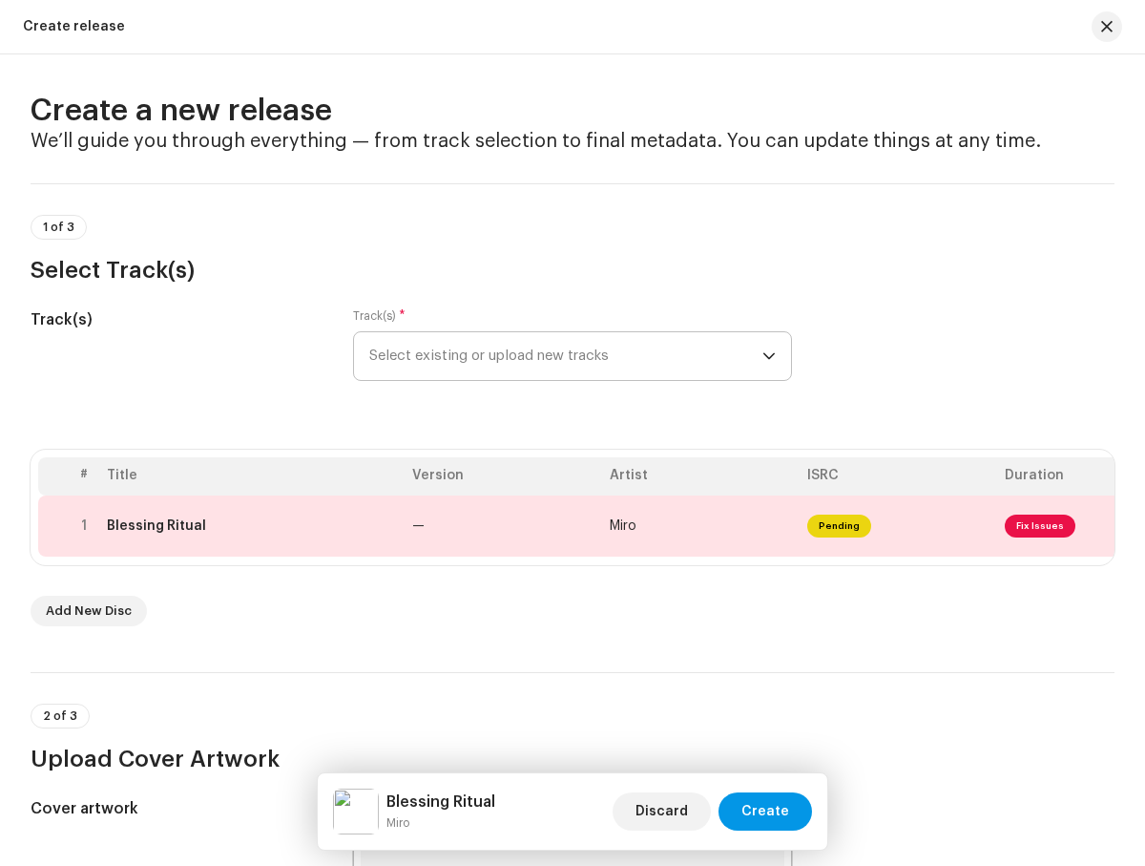
click at [767, 811] on span "Create" at bounding box center [766, 811] width 48 height 38
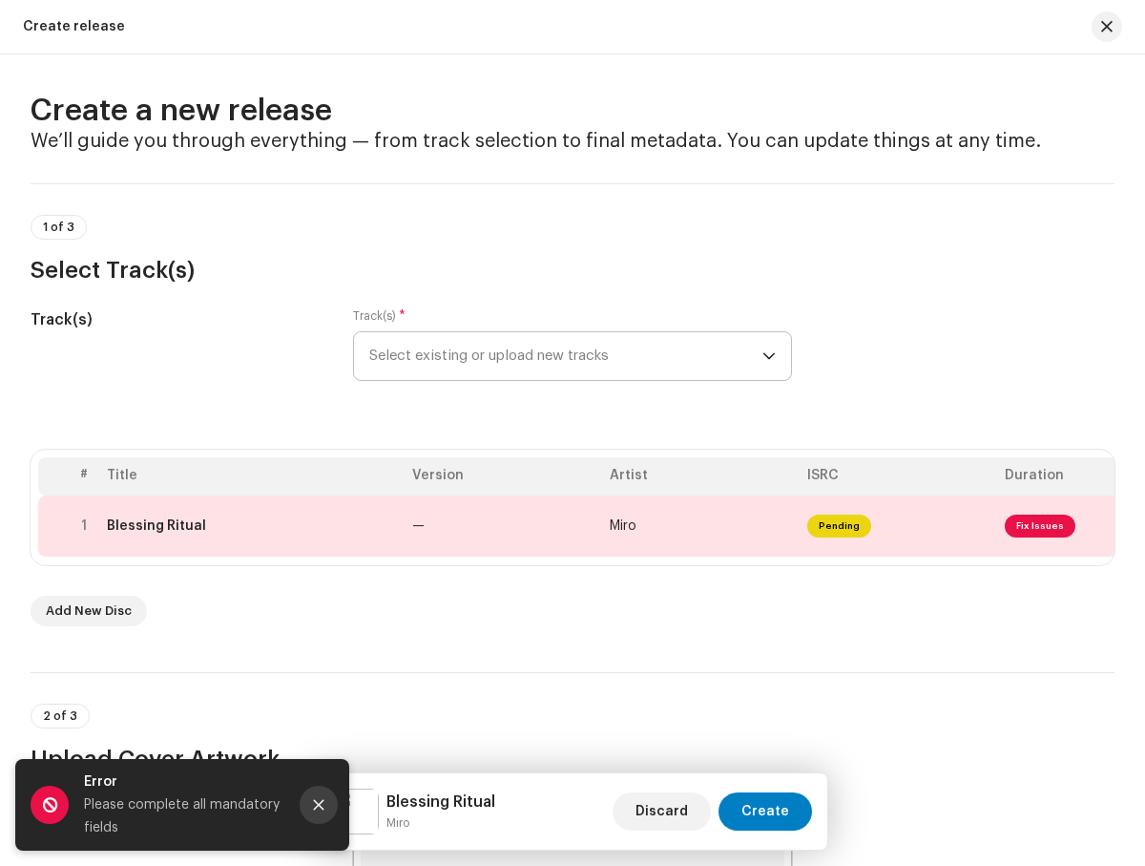
click at [319, 805] on icon "Close" at bounding box center [319, 805] width 10 height 10
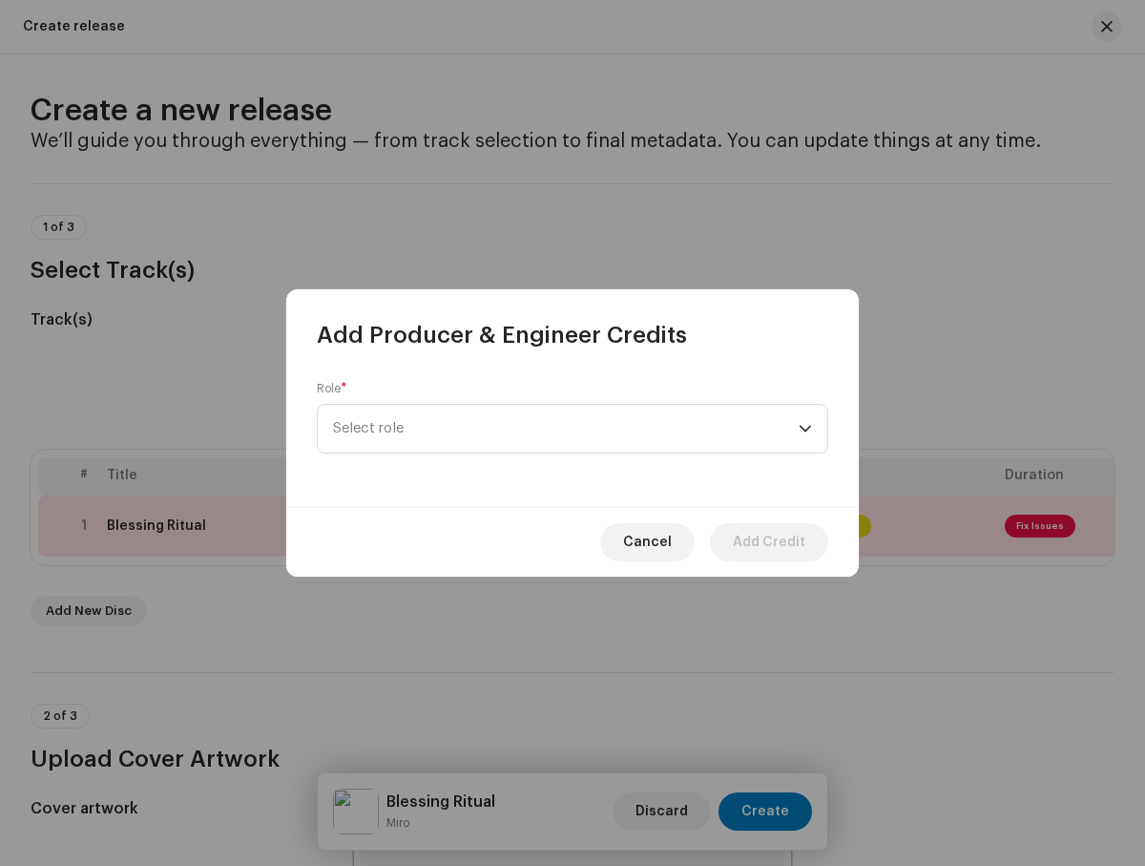
scroll to position [2062, 0]
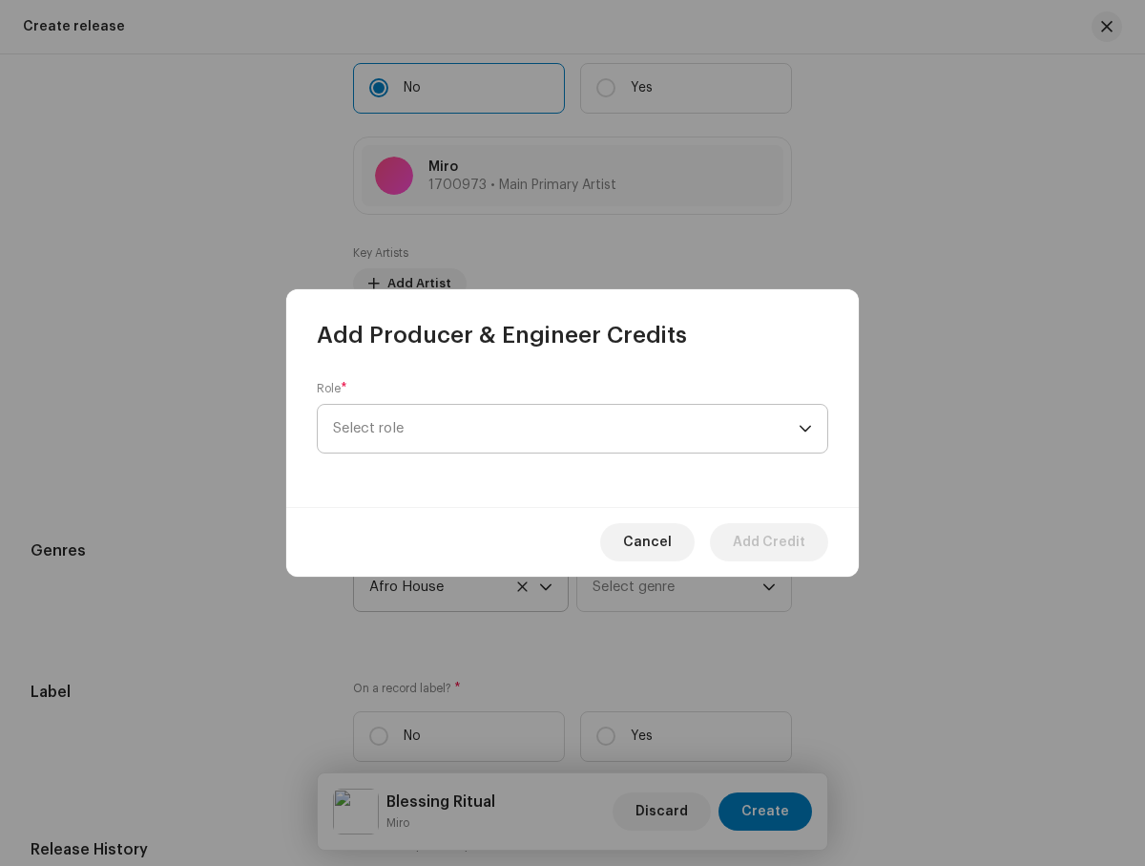
click at [566, 429] on span "Select role" at bounding box center [566, 429] width 466 height 48
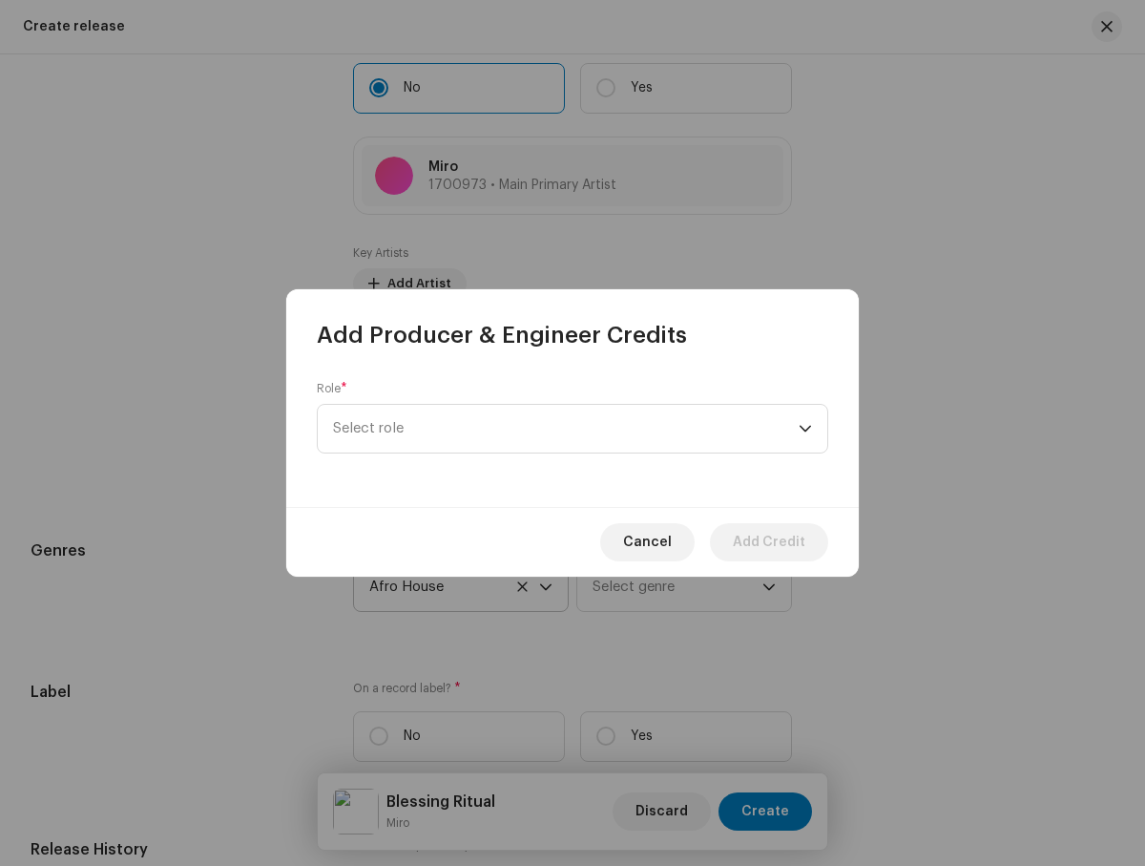
scroll to position [687, 0]
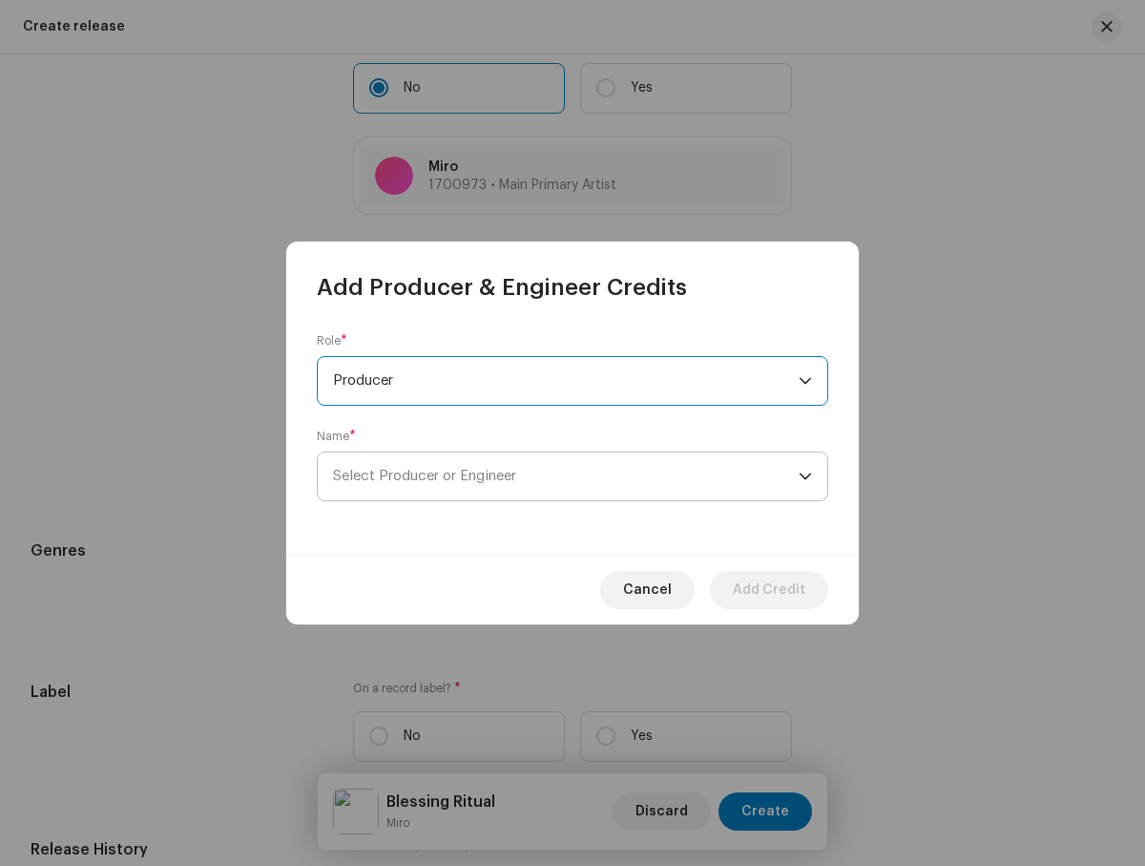
click at [566, 476] on span "Select Producer or Engineer" at bounding box center [566, 476] width 466 height 48
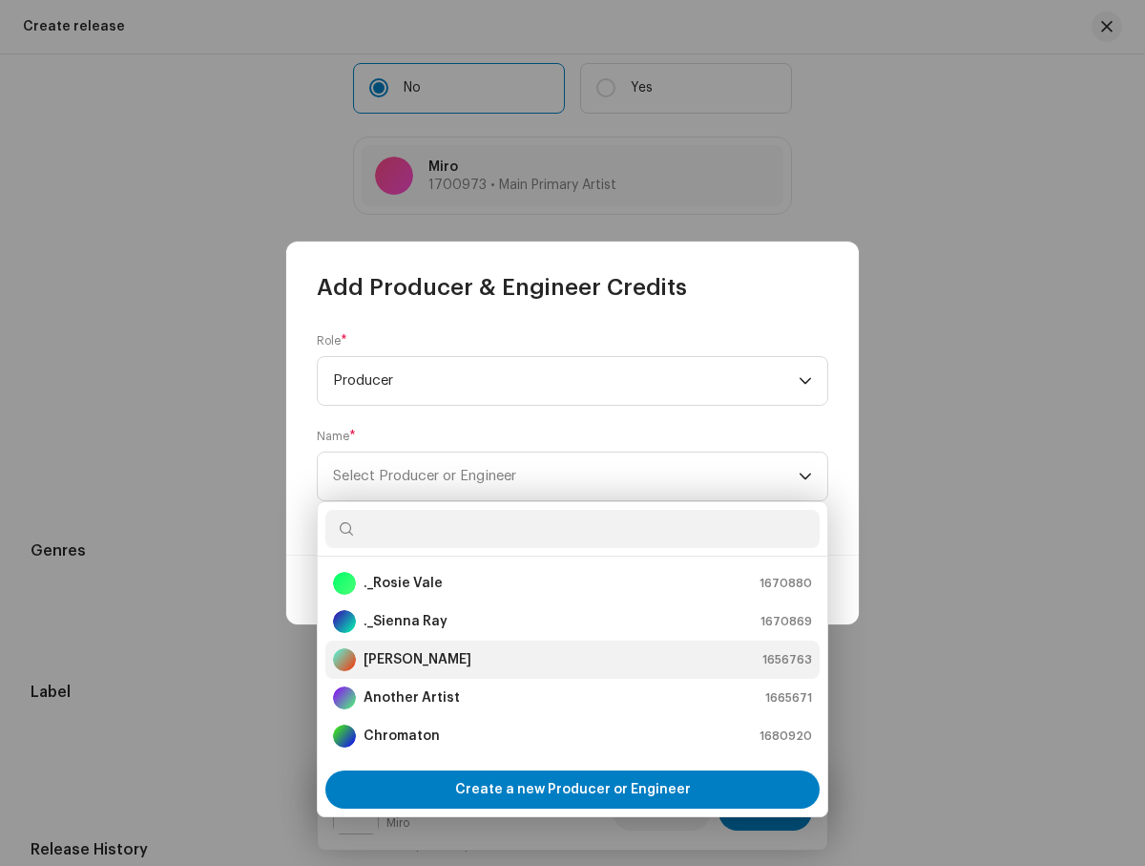
click at [570, 659] on div "[PERSON_NAME] 1656763" at bounding box center [572, 659] width 479 height 23
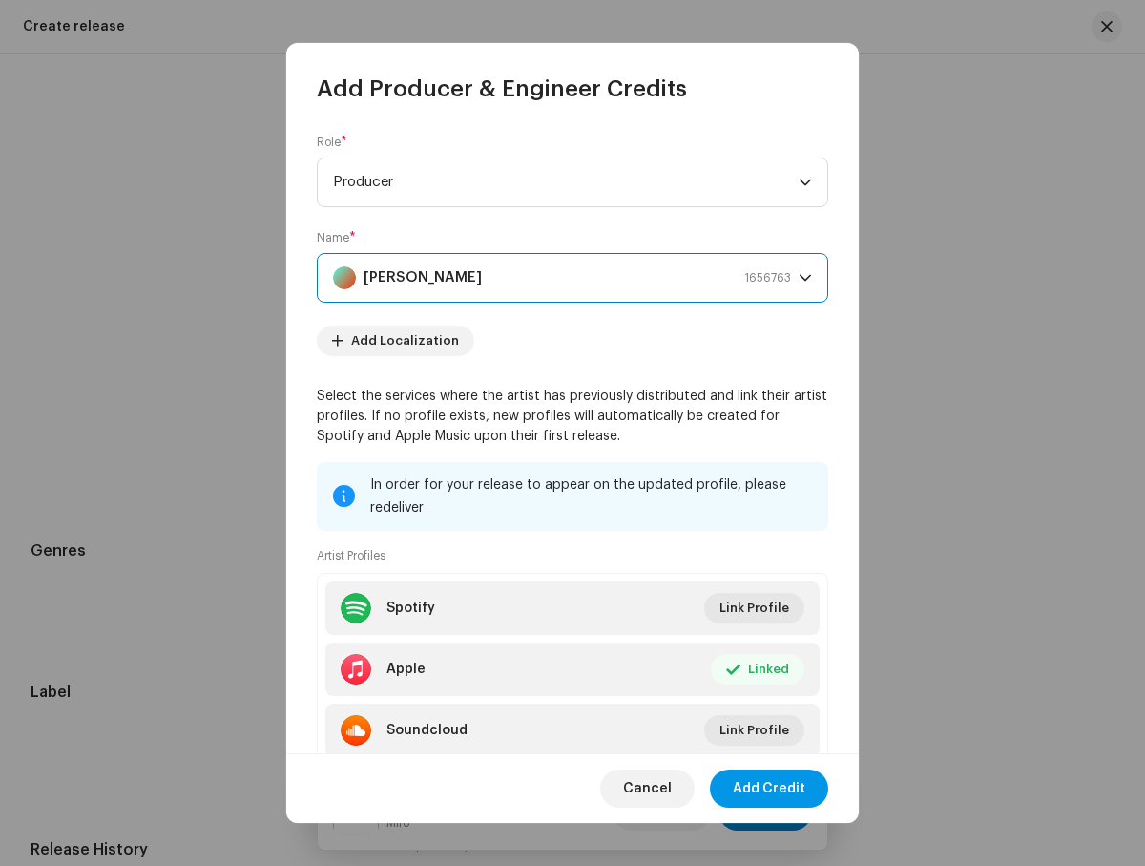
click at [770, 787] on span "Add Credit" at bounding box center [769, 788] width 73 height 38
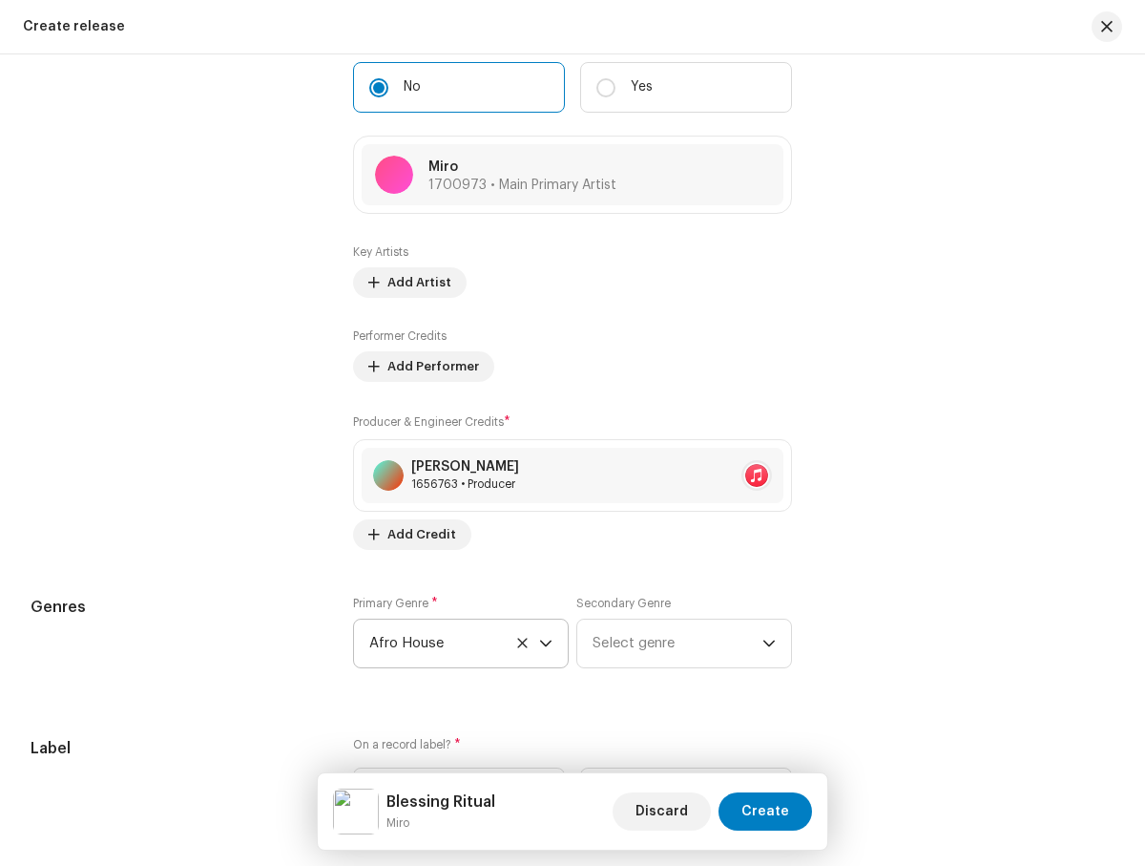
scroll to position [2061, 0]
